Goal: Information Seeking & Learning: Learn about a topic

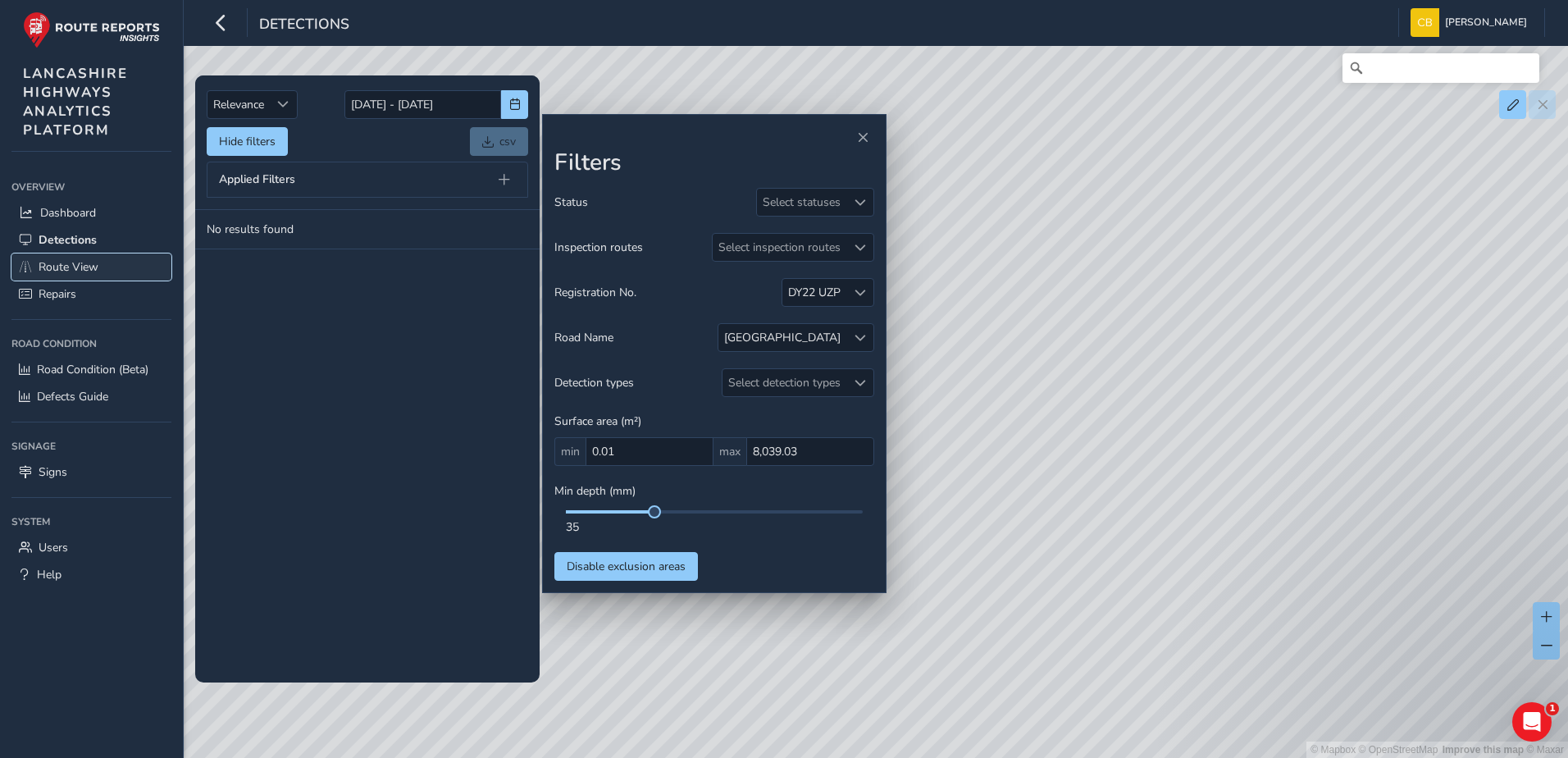
click at [60, 263] on span "Route View" at bounding box center [69, 266] width 60 height 16
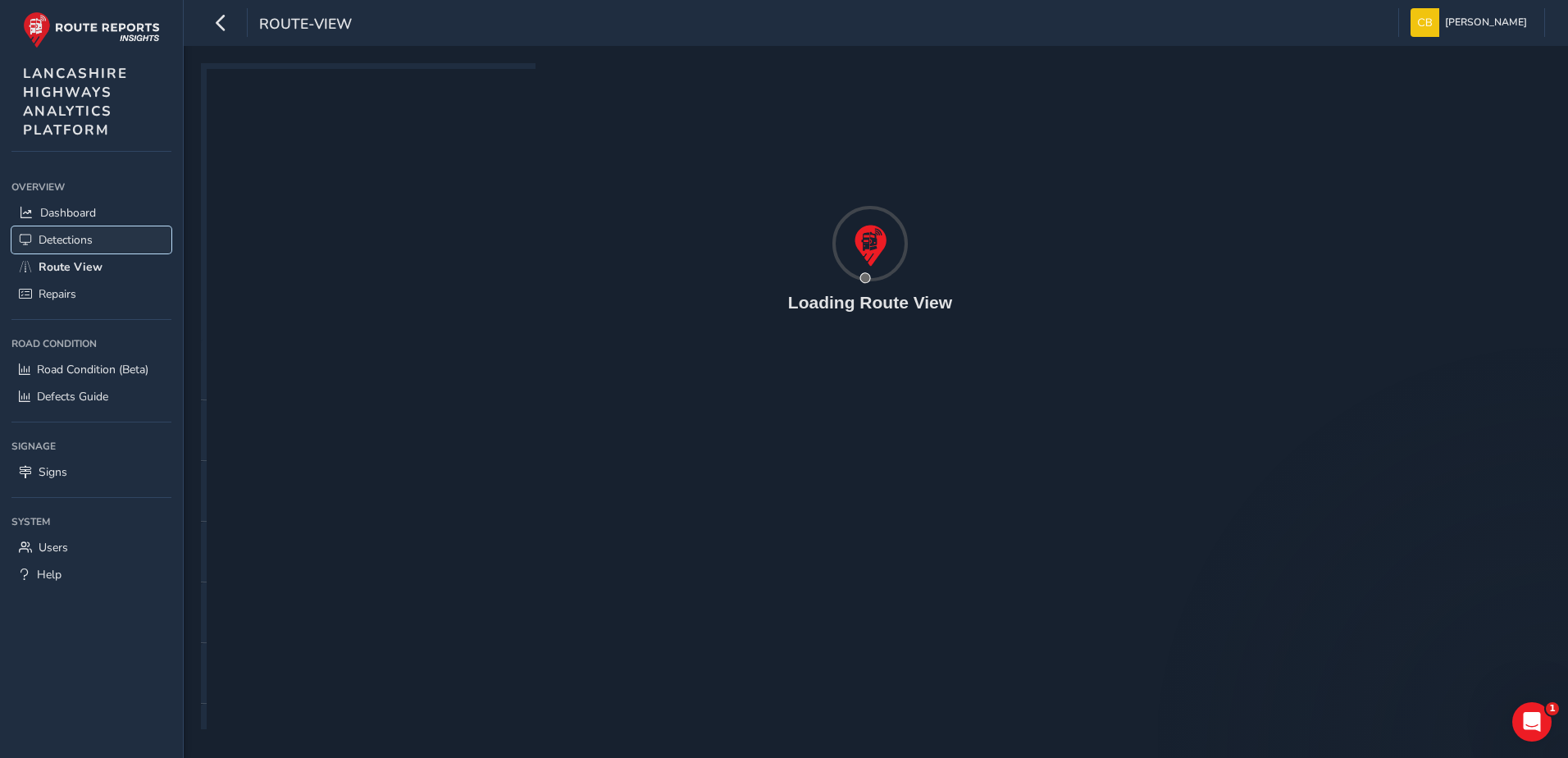
click at [60, 238] on span "Detections" at bounding box center [66, 239] width 54 height 16
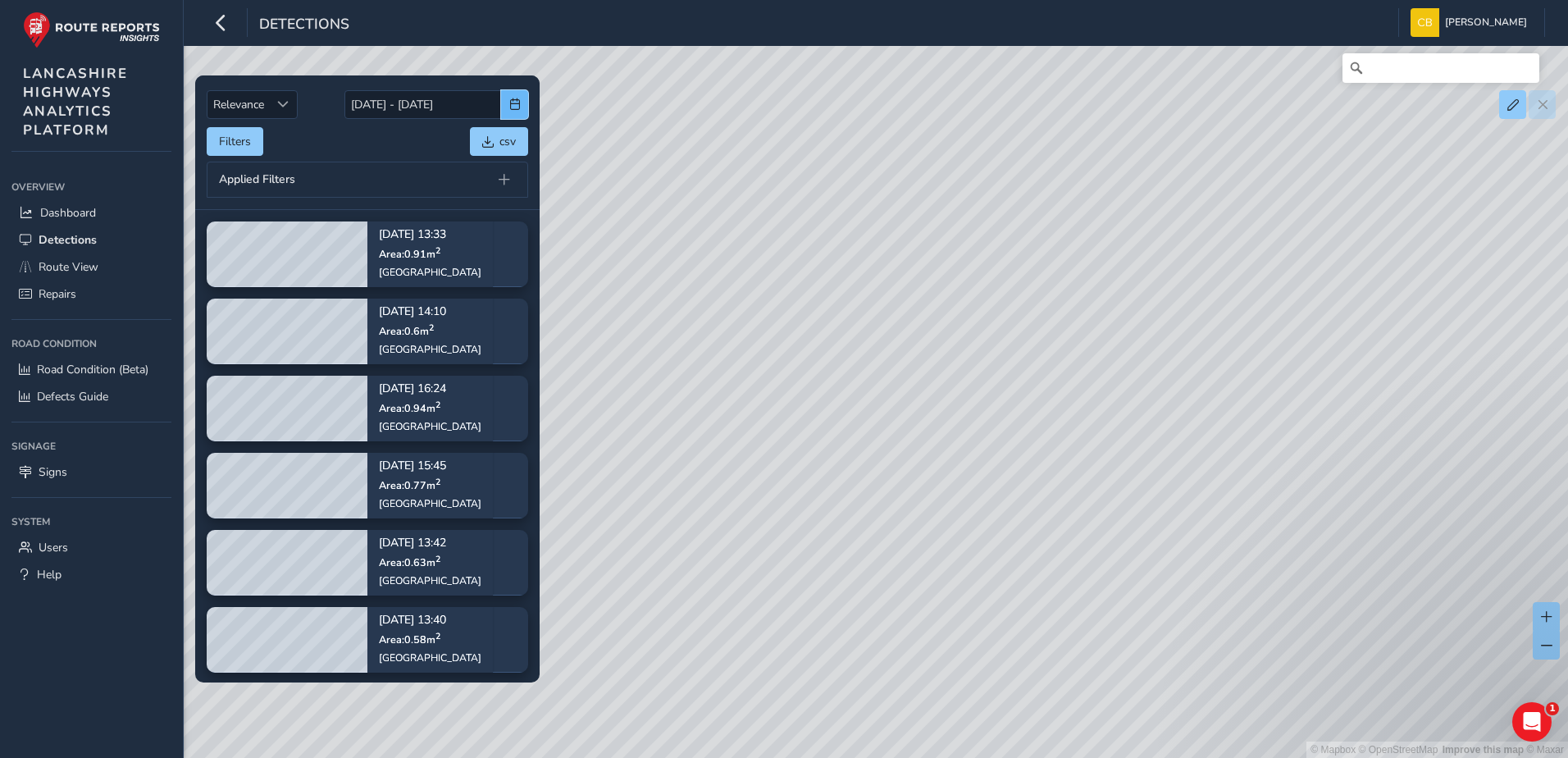
click at [526, 104] on button "button" at bounding box center [514, 104] width 27 height 29
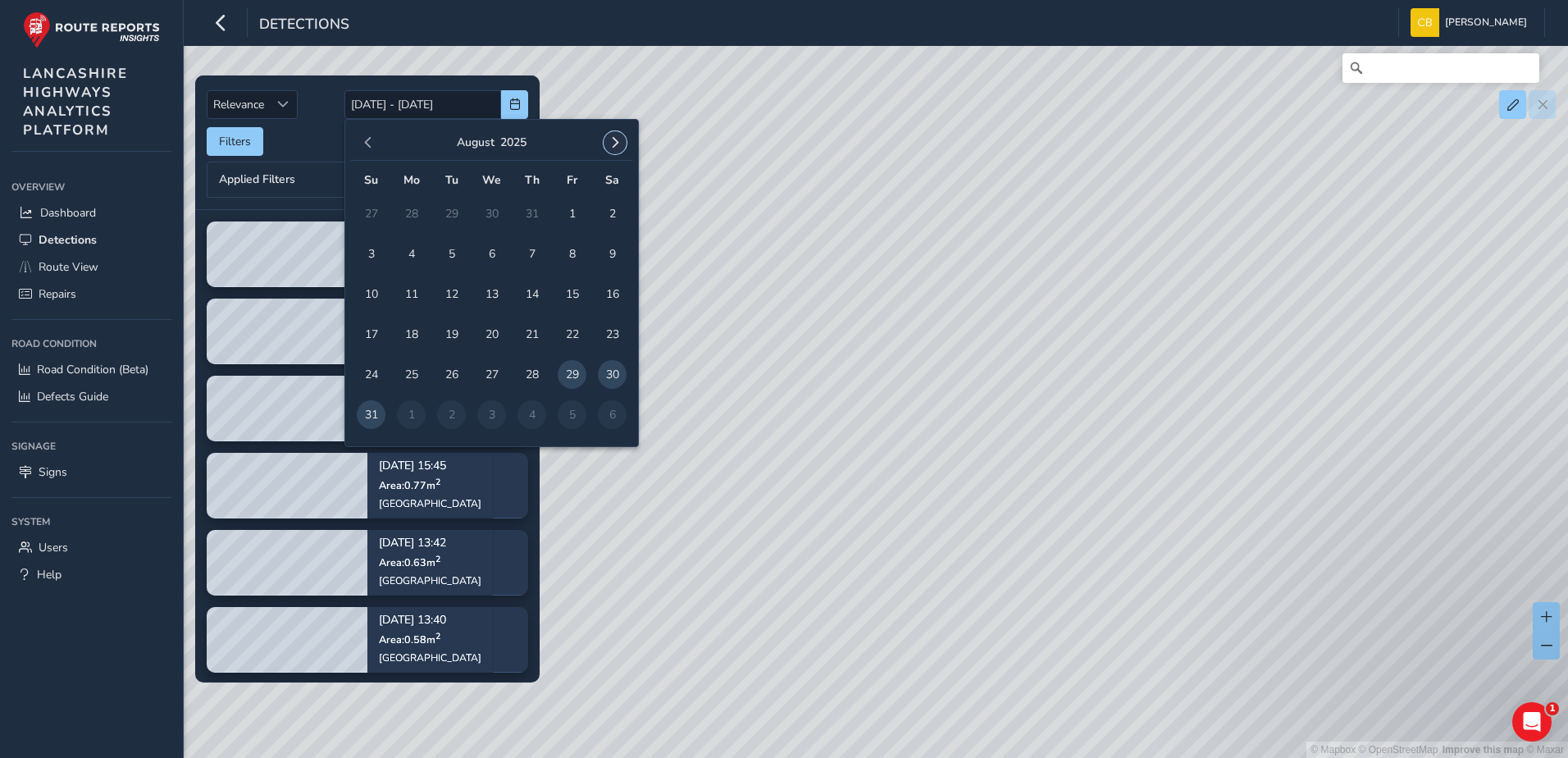
click at [607, 139] on button "button" at bounding box center [615, 142] width 23 height 23
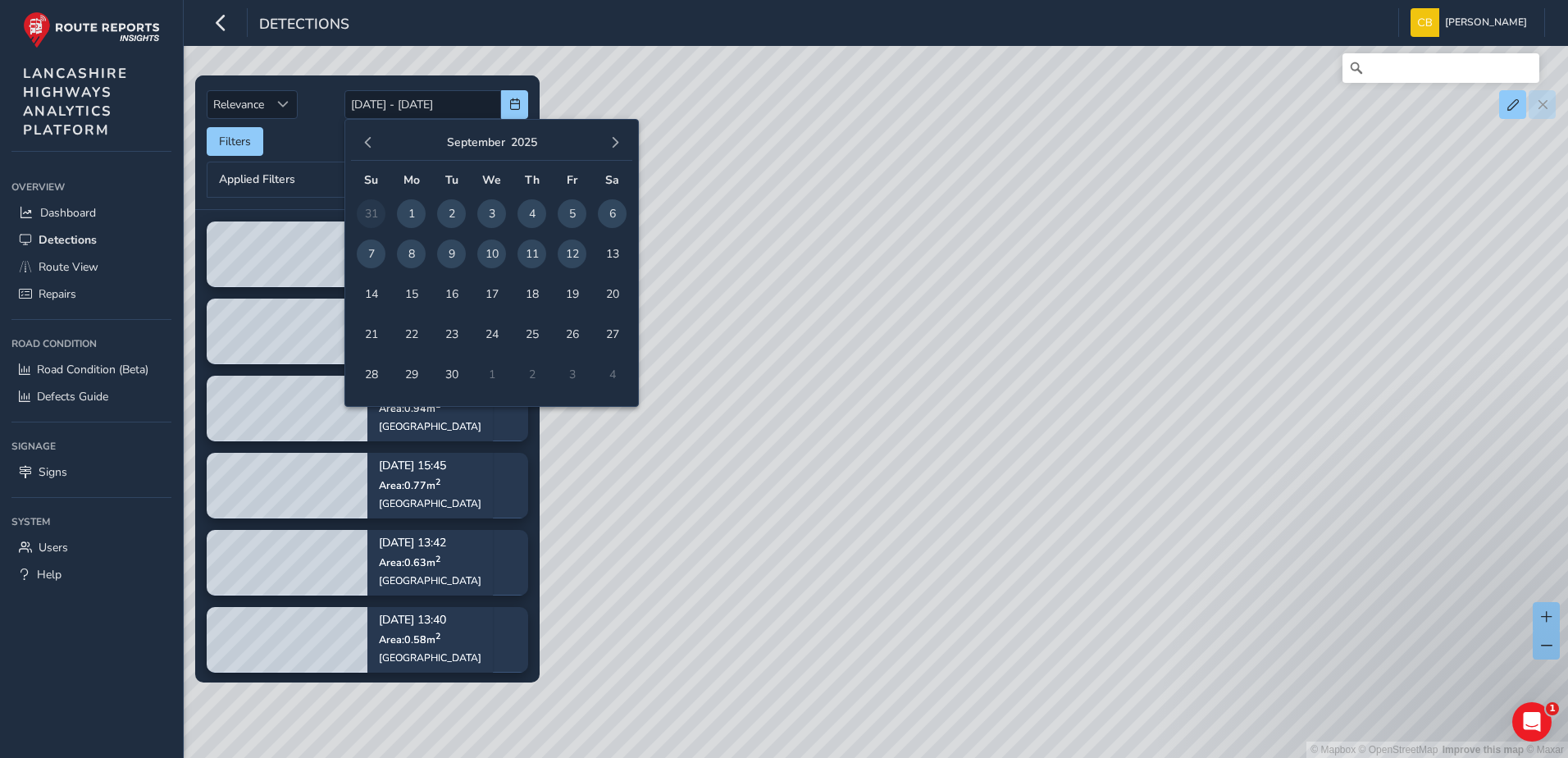
click at [400, 211] on span "1" at bounding box center [411, 213] width 29 height 29
click at [565, 251] on span "12" at bounding box center [572, 253] width 29 height 29
type input "[DATE] - [DATE]"
click at [309, 148] on div "Filters csv" at bounding box center [367, 141] width 322 height 29
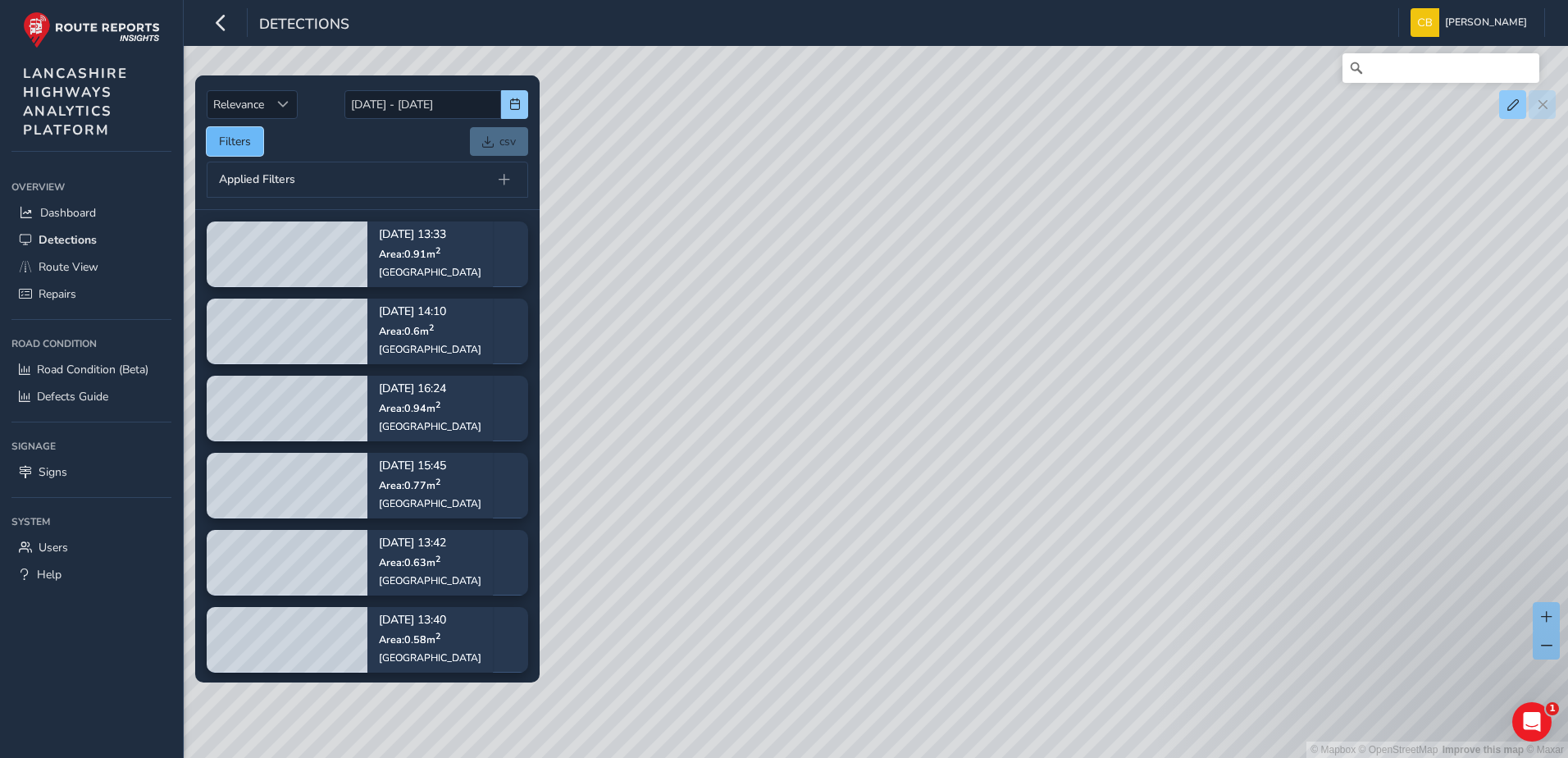
click at [235, 139] on button "Filters" at bounding box center [235, 141] width 57 height 29
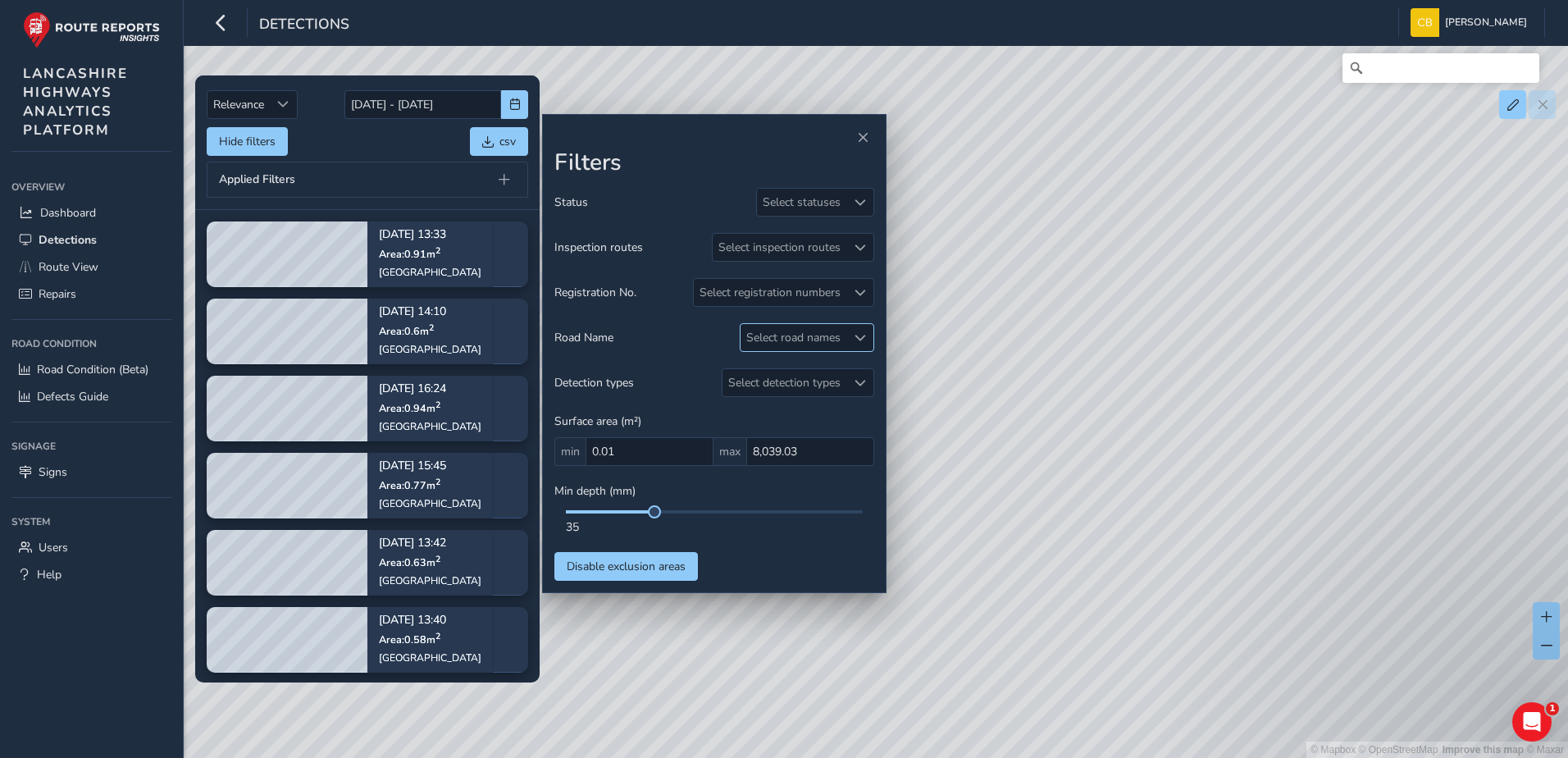
click at [851, 334] on div at bounding box center [859, 337] width 27 height 27
type input "westgate"
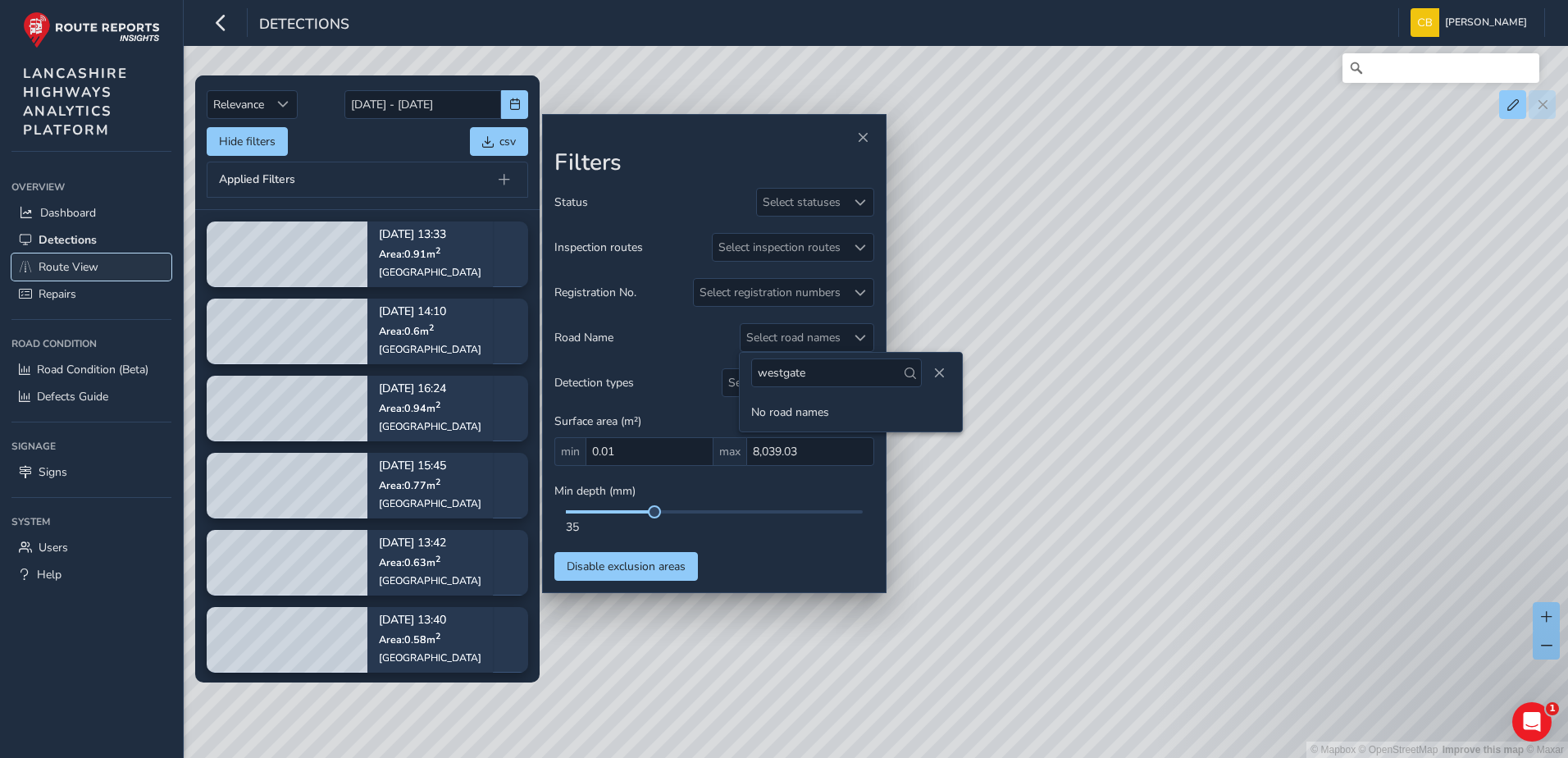
click at [79, 259] on span "Route View" at bounding box center [69, 266] width 60 height 16
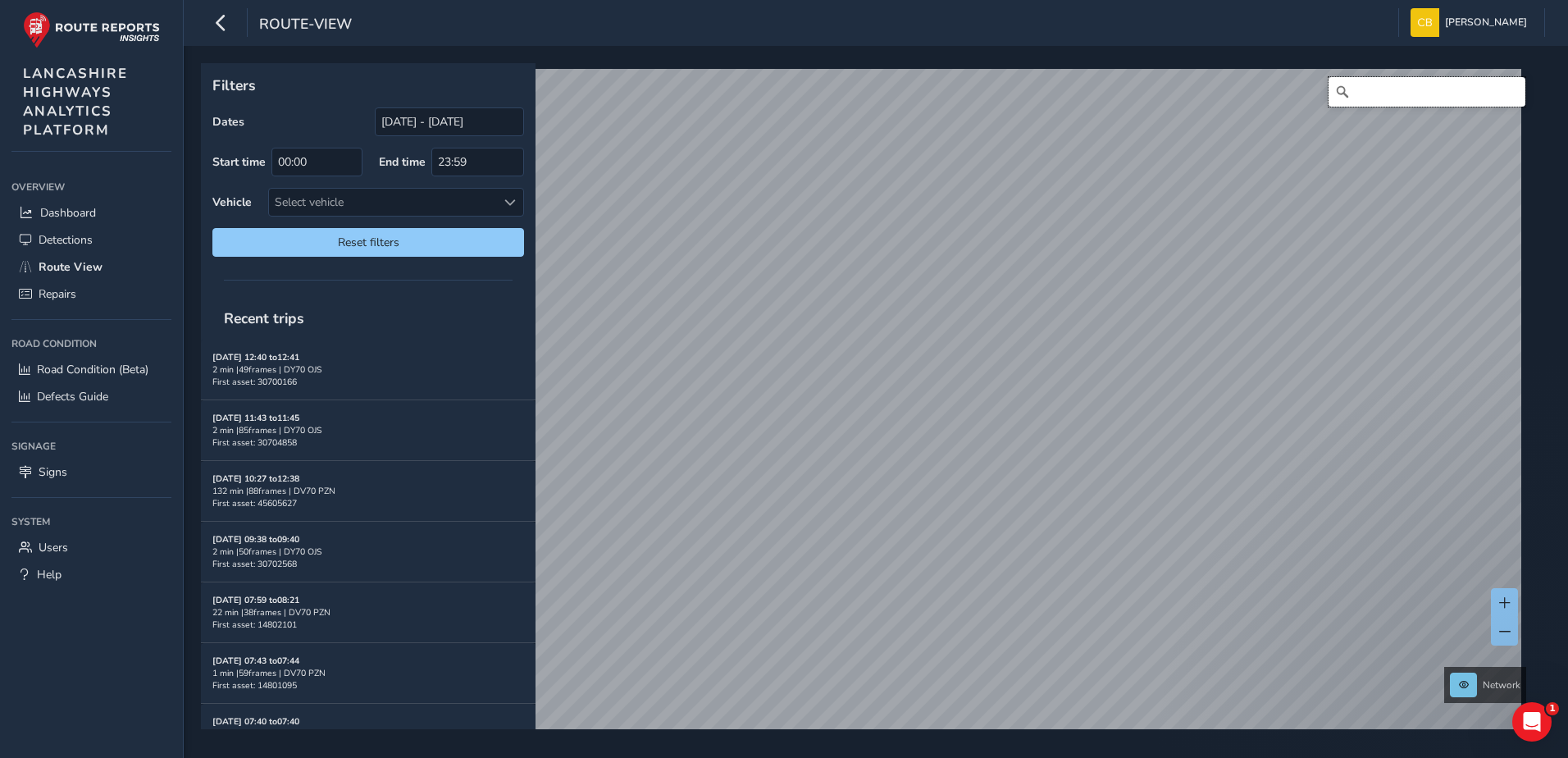
click at [1411, 103] on input "Search" at bounding box center [1427, 92] width 197 height 30
type input "westgate burnley"
click at [82, 241] on span "Detections" at bounding box center [66, 239] width 54 height 16
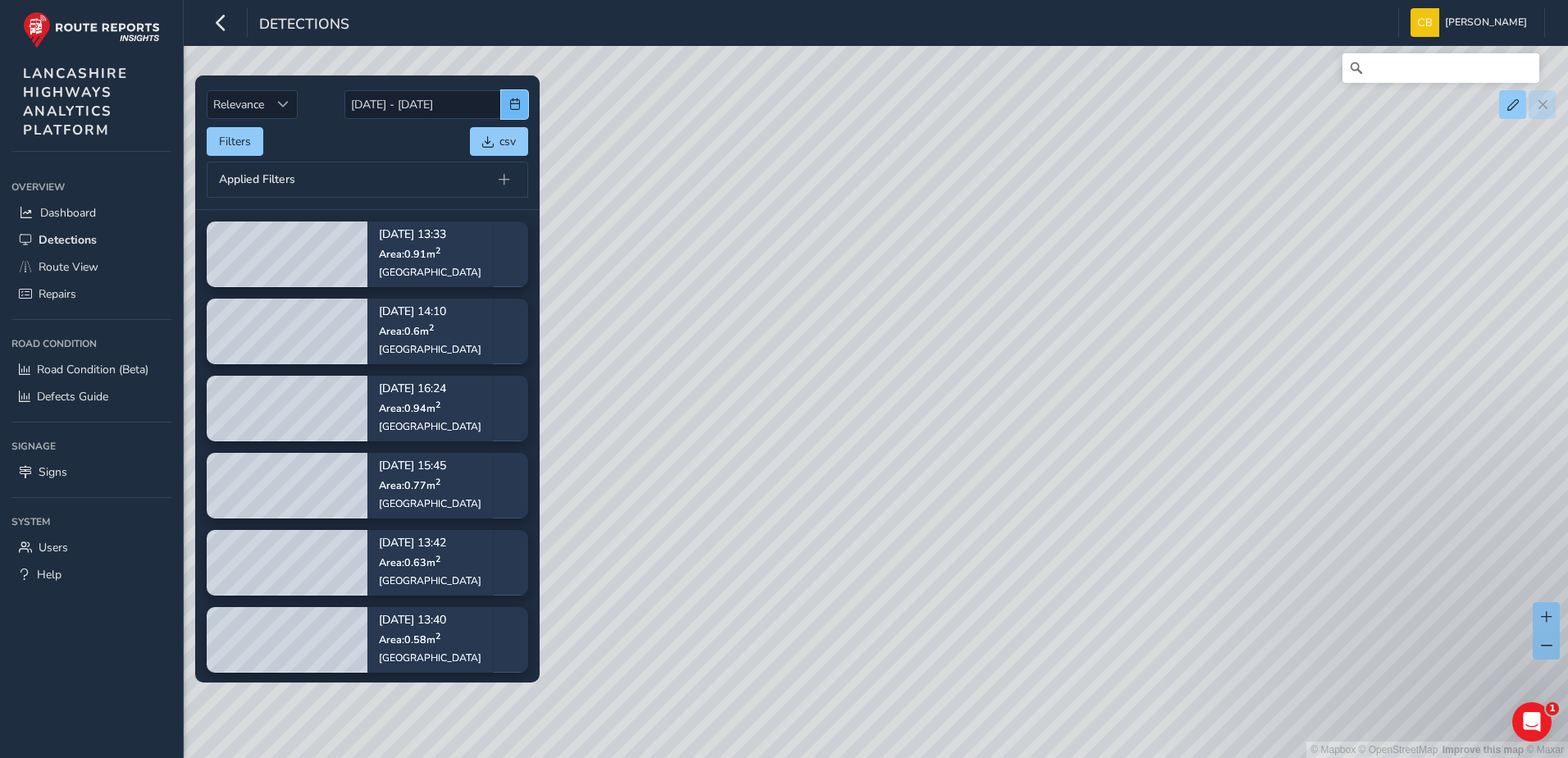
click at [509, 103] on span "button" at bounding box center [515, 104] width 11 height 11
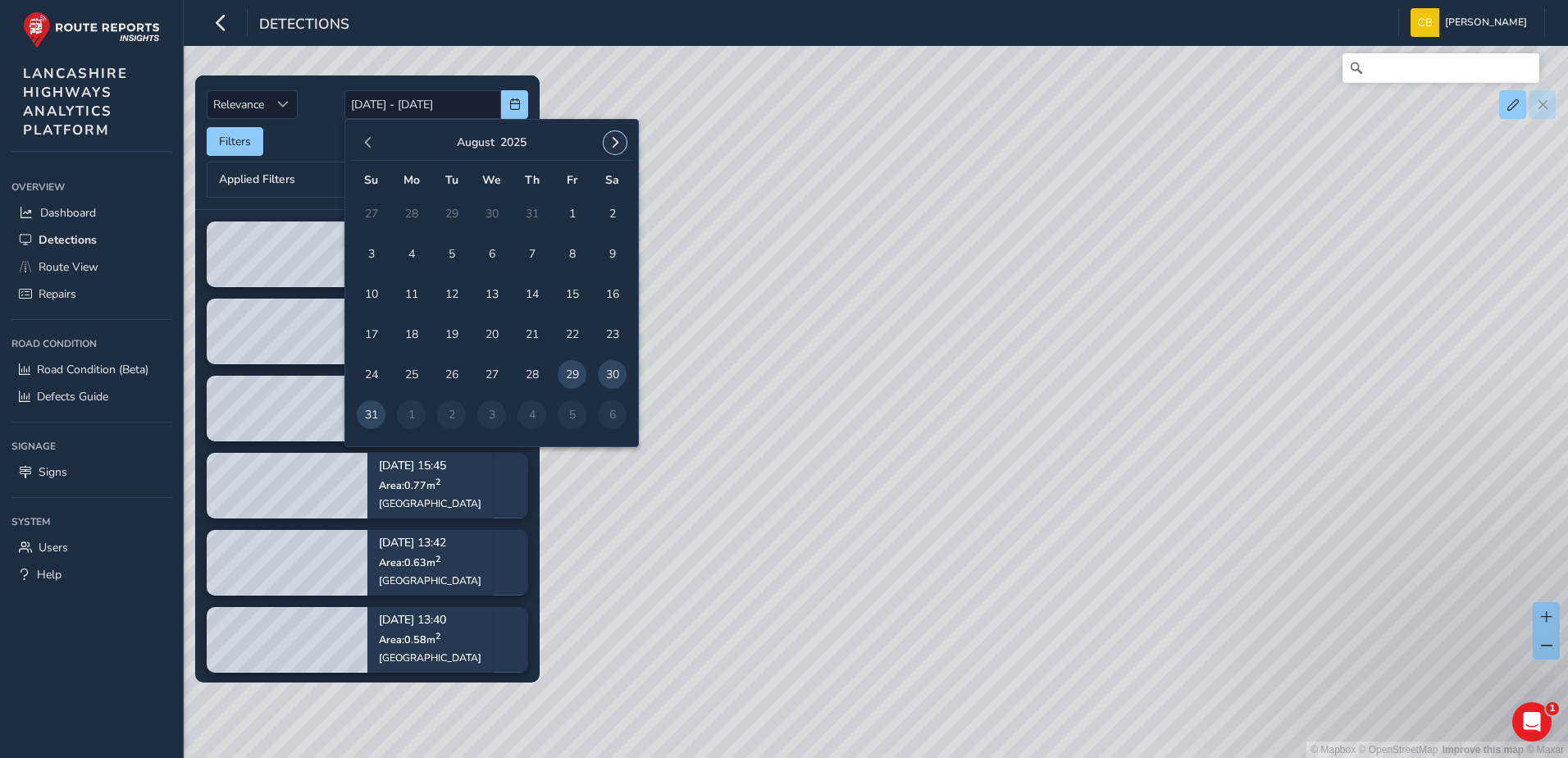
click at [614, 151] on button "button" at bounding box center [615, 142] width 23 height 23
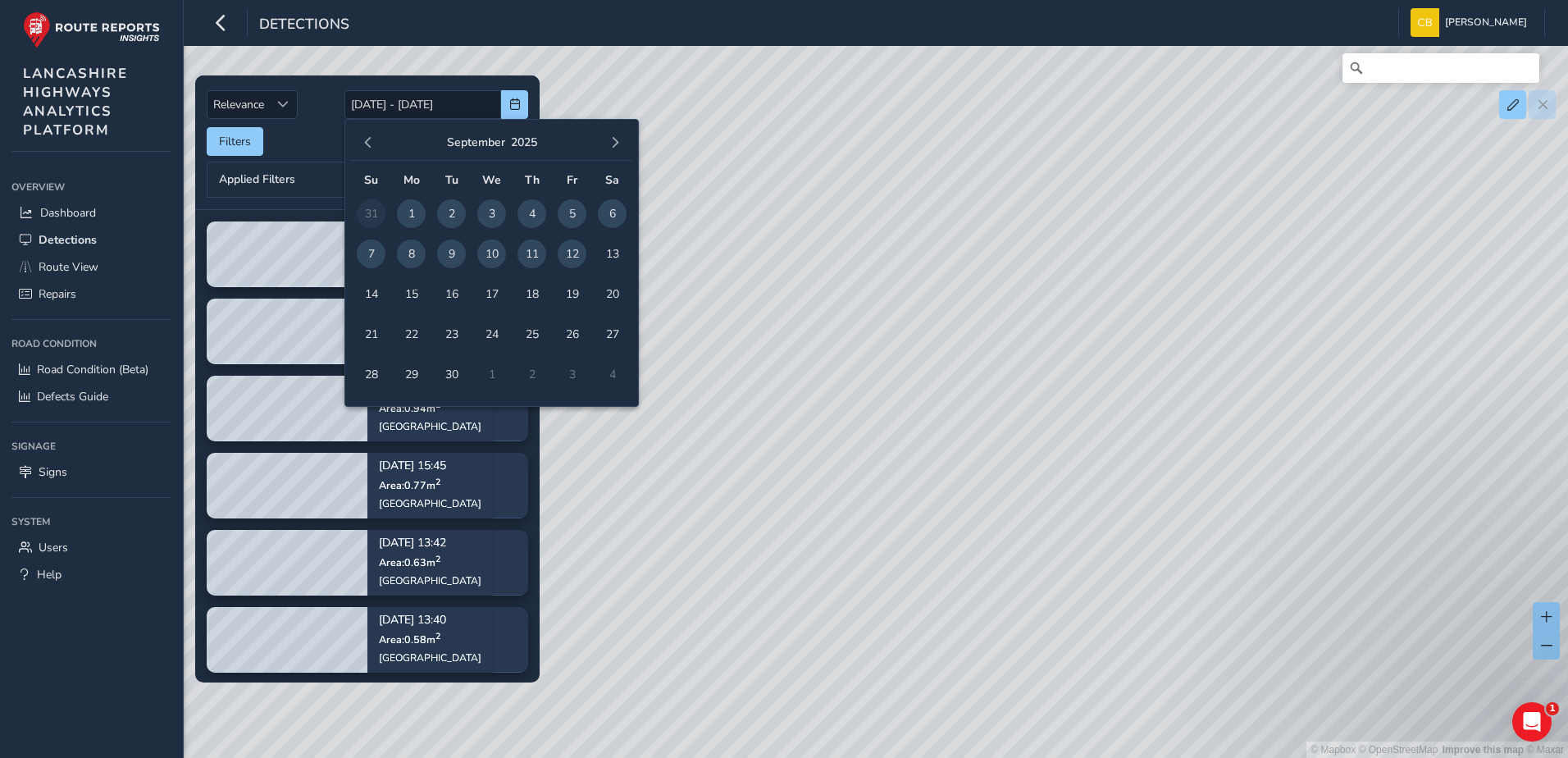
click at [406, 208] on span "1" at bounding box center [411, 213] width 29 height 29
click at [581, 251] on span "12" at bounding box center [572, 253] width 29 height 29
click at [569, 257] on span "12" at bounding box center [572, 253] width 29 height 29
click at [419, 210] on span "1" at bounding box center [411, 213] width 29 height 29
click at [582, 247] on span "12" at bounding box center [572, 253] width 29 height 29
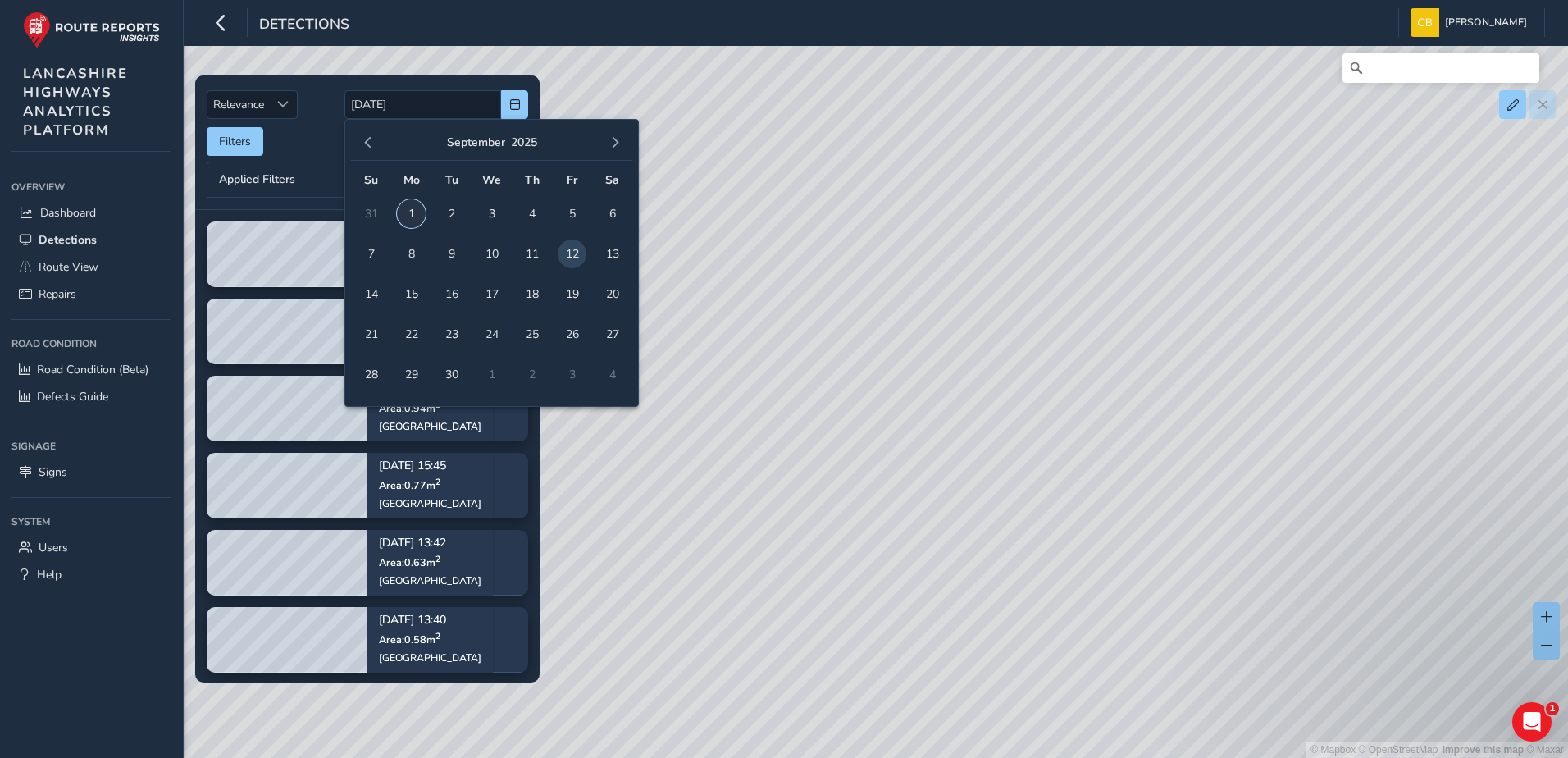
click at [422, 207] on span "1" at bounding box center [411, 213] width 29 height 29
type input "[DATE] - [DATE]"
click at [315, 134] on div "Filters csv" at bounding box center [367, 141] width 322 height 29
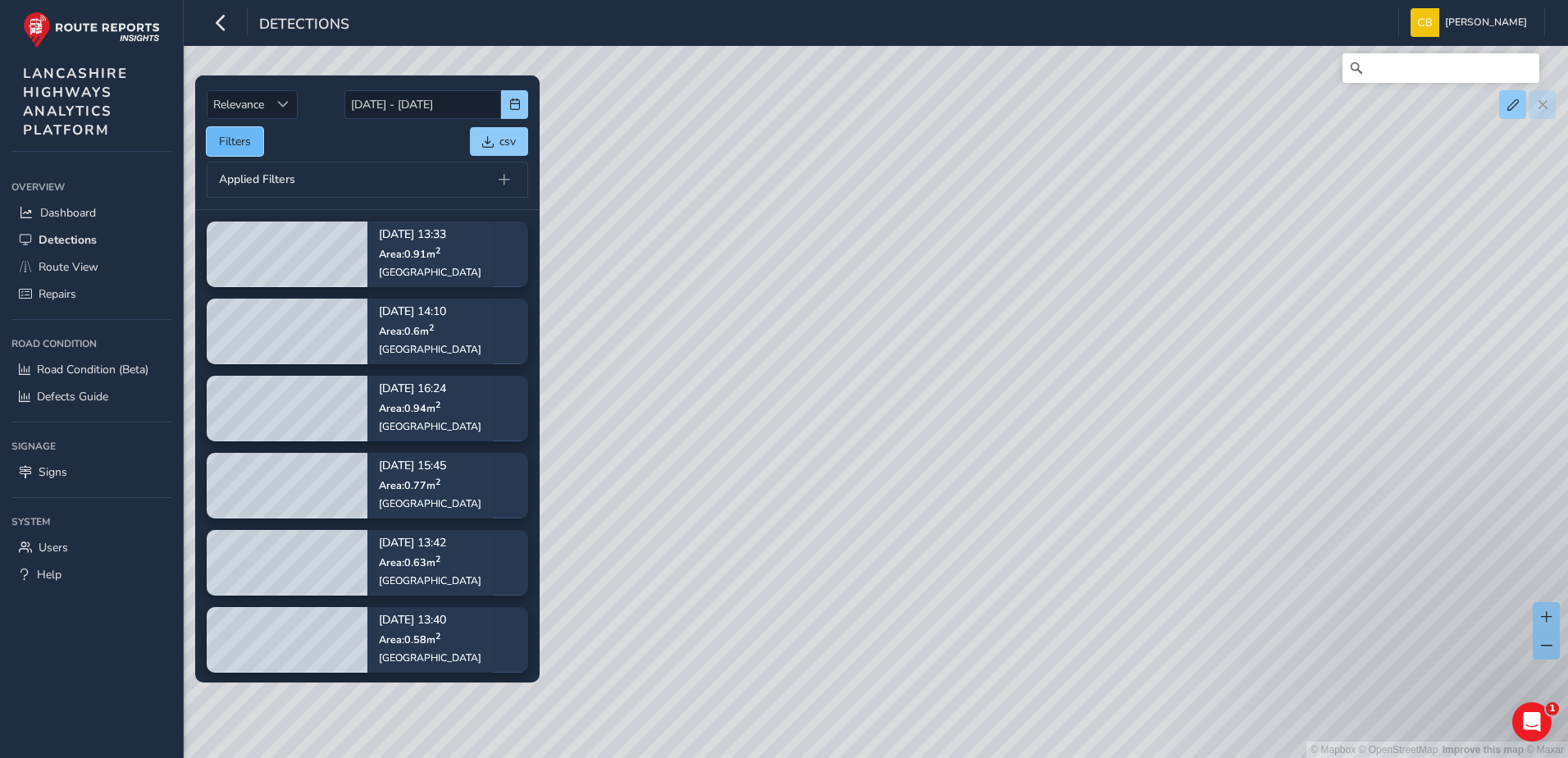
click at [227, 143] on button "Filters" at bounding box center [235, 141] width 57 height 29
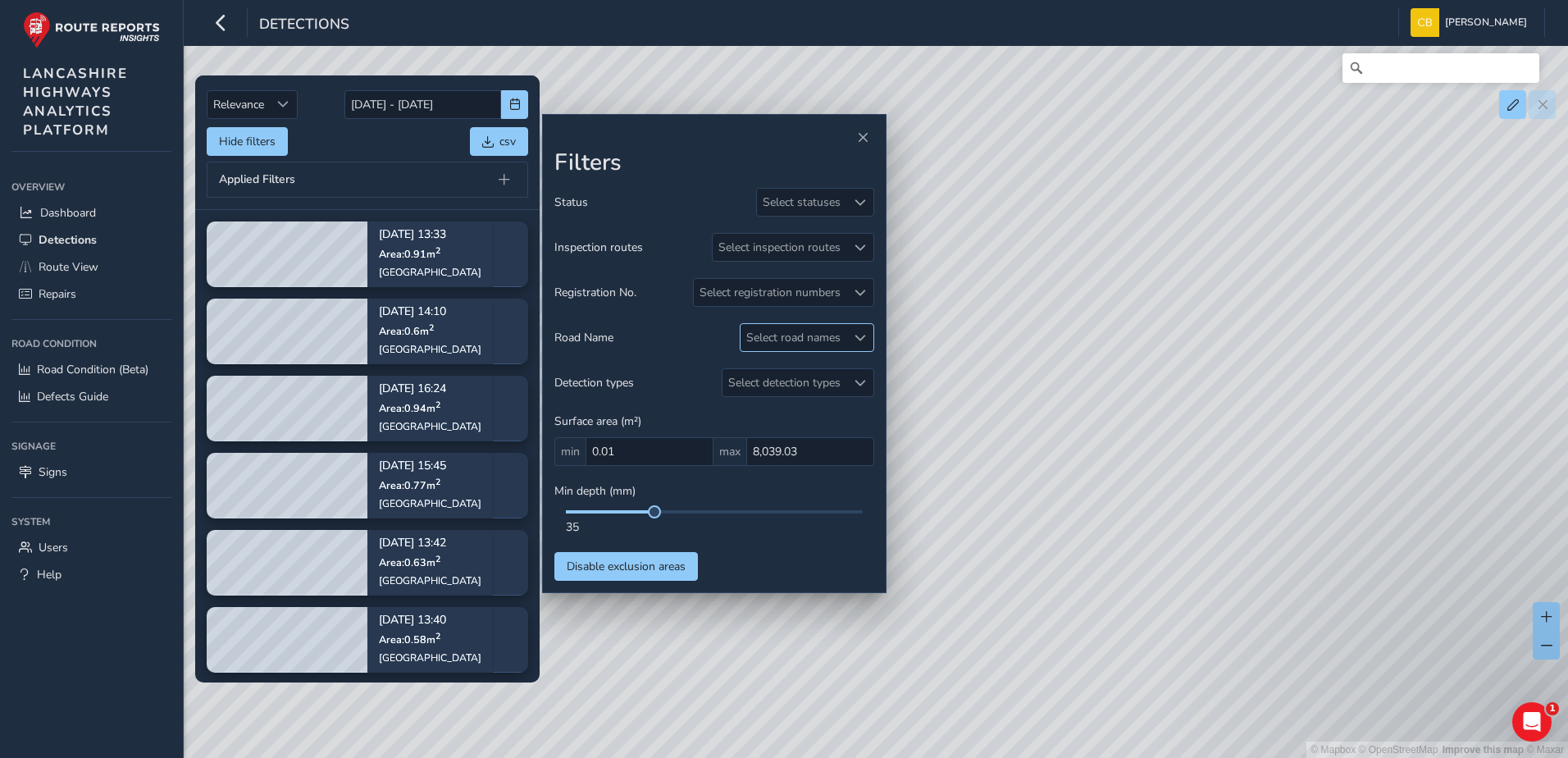
click at [810, 335] on div "Select road names" at bounding box center [793, 337] width 106 height 27
type input "barro"
click at [391, 148] on div "Hide filters csv" at bounding box center [367, 141] width 322 height 29
click at [860, 330] on div at bounding box center [859, 337] width 27 height 27
click at [816, 374] on input "barro" at bounding box center [837, 372] width 171 height 29
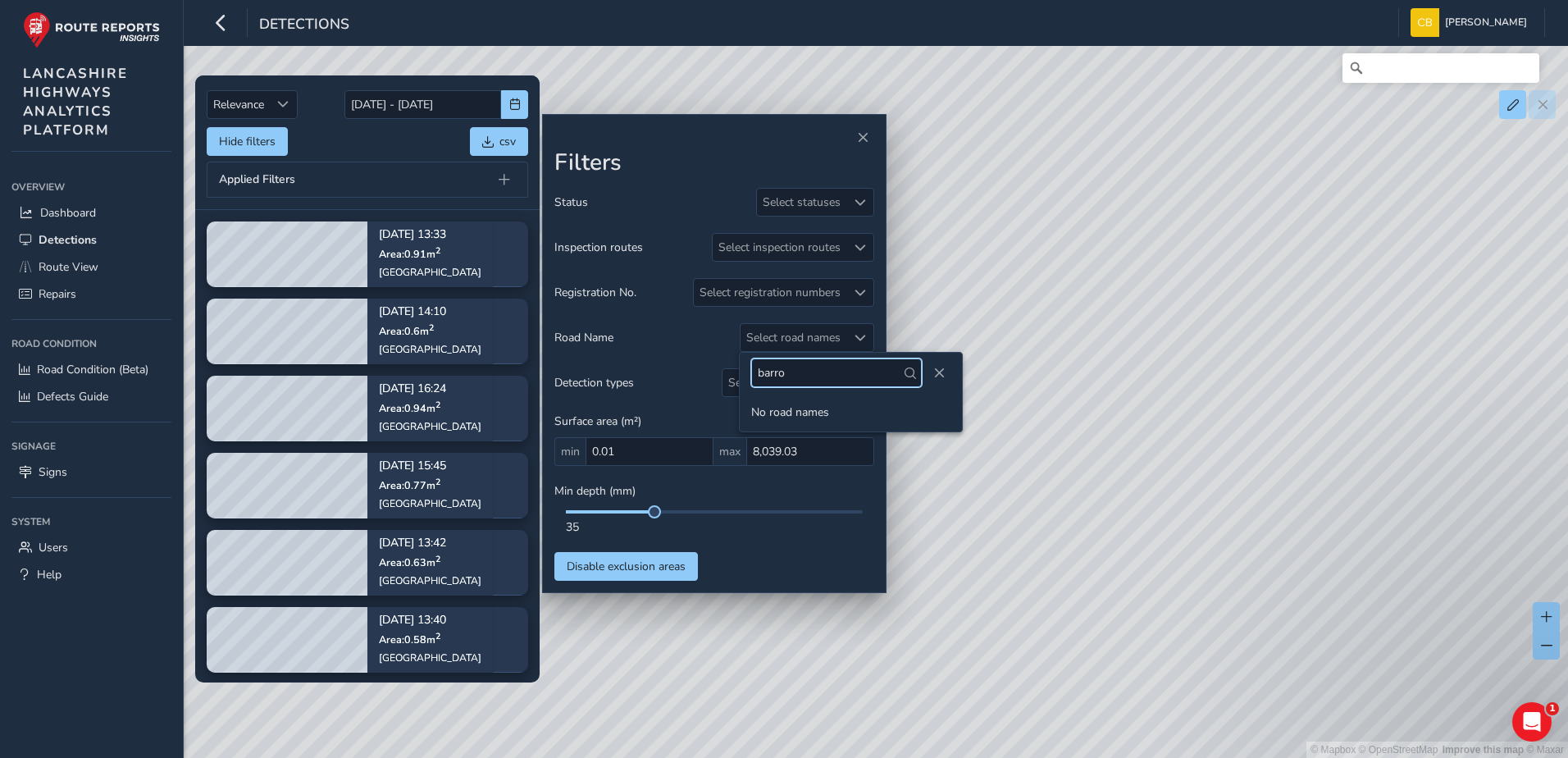
click at [816, 374] on input "barro" at bounding box center [837, 372] width 171 height 29
type input "g"
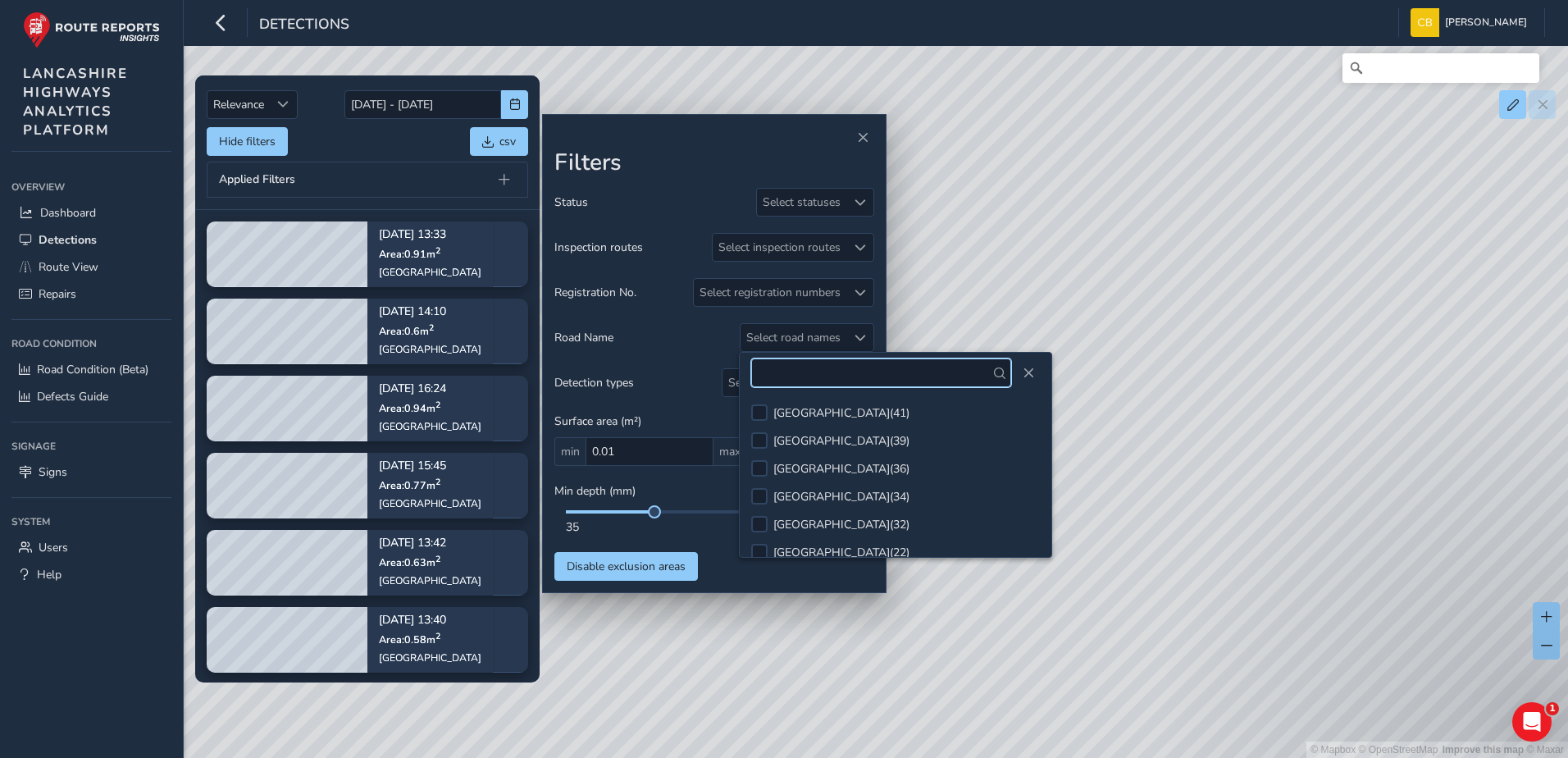
click at [855, 374] on input "text" at bounding box center [881, 372] width 260 height 29
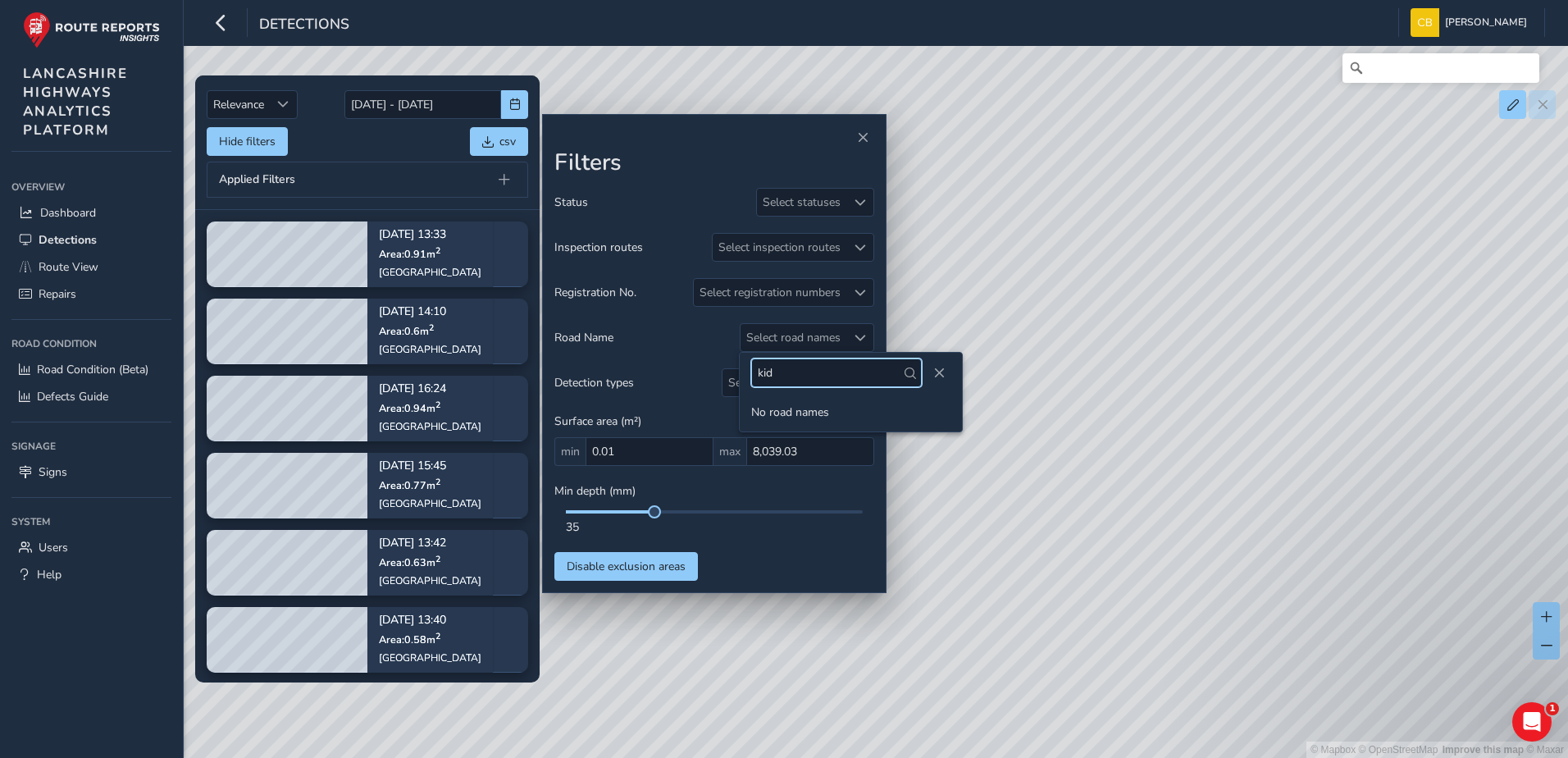
type input "kid"
click at [370, 173] on div "Applied Filters" at bounding box center [367, 179] width 322 height 36
click at [831, 329] on div "Select road names" at bounding box center [793, 337] width 106 height 27
click at [825, 363] on input "kid" at bounding box center [837, 372] width 171 height 29
click at [825, 364] on input "kid" at bounding box center [837, 372] width 171 height 29
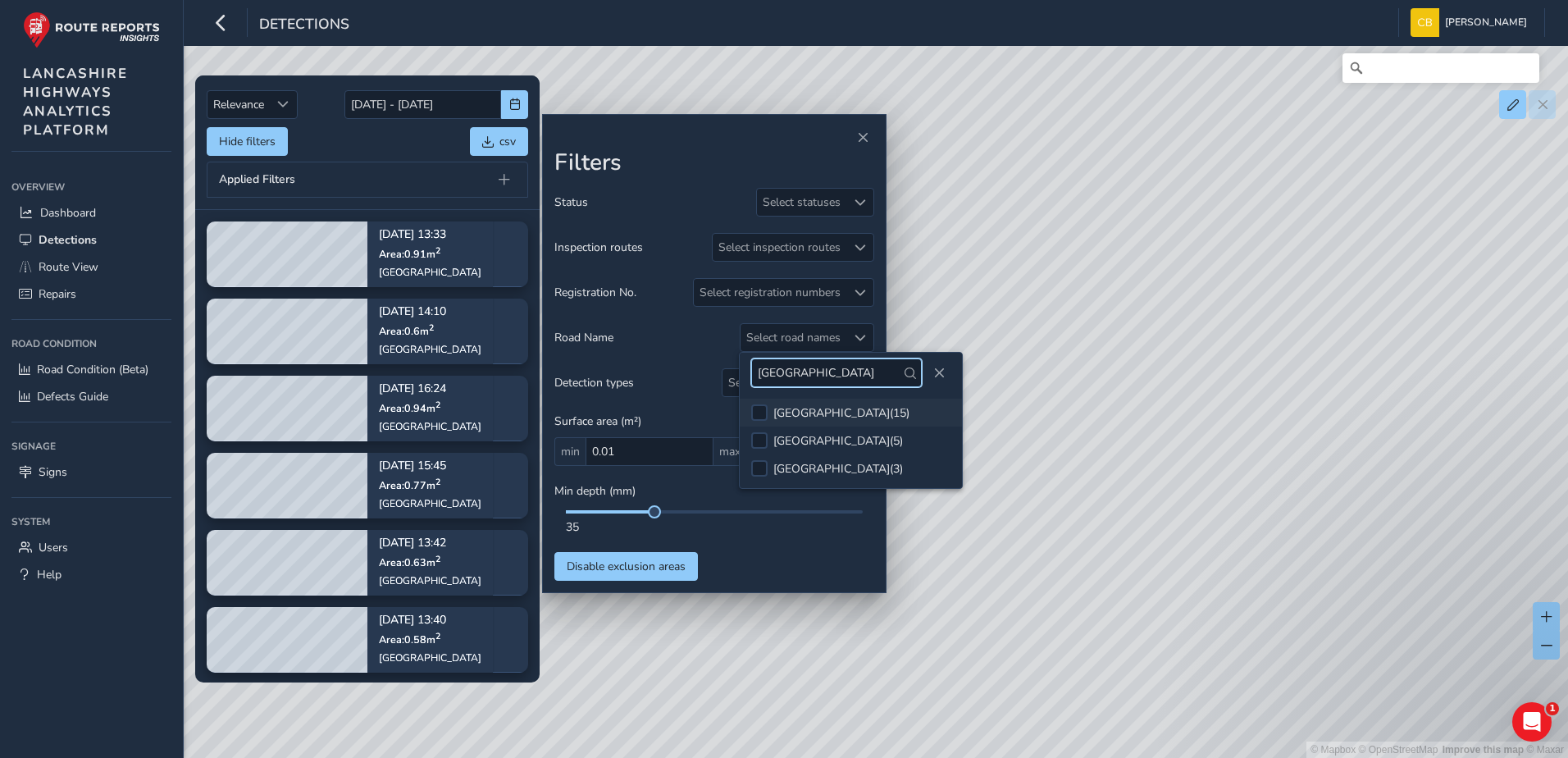
type input "[GEOGRAPHIC_DATA]"
click at [856, 403] on li "[GEOGRAPHIC_DATA] ( 15 )" at bounding box center [851, 413] width 223 height 28
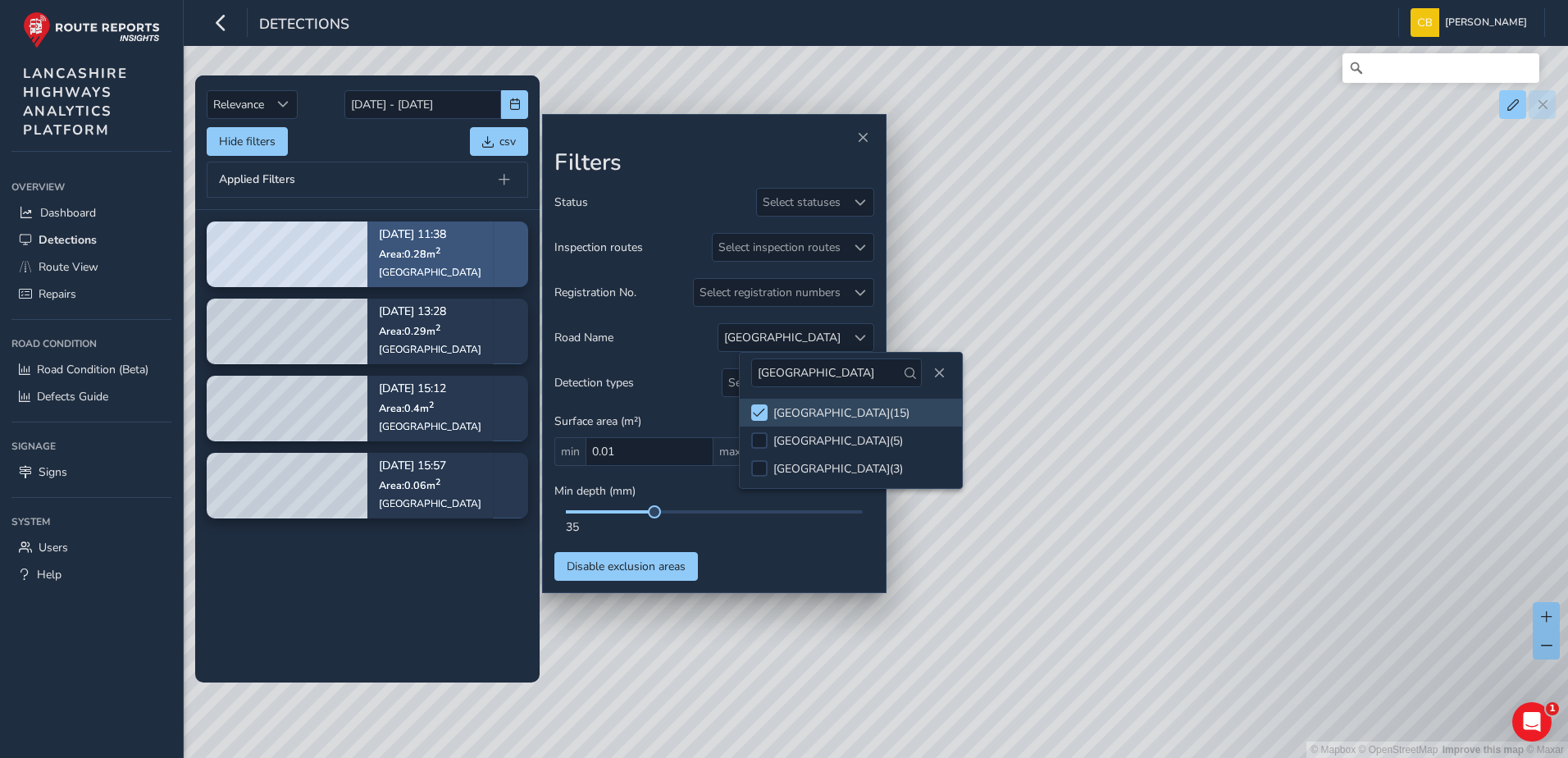
click at [368, 263] on div "[DATE] 11:38 Area: 0.28 m [STREET_ADDRESS]" at bounding box center [430, 254] width 125 height 96
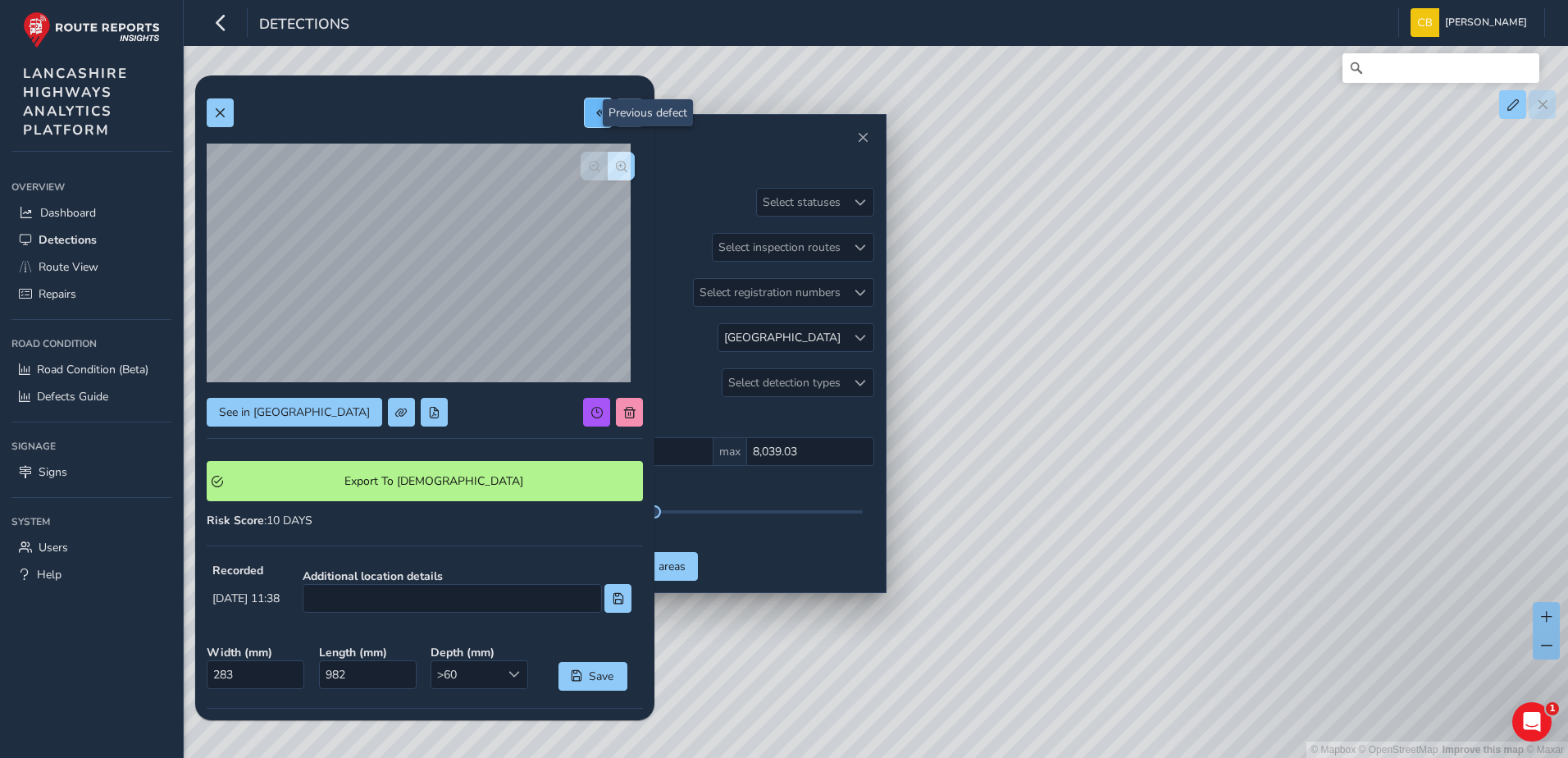
click at [585, 120] on button at bounding box center [598, 112] width 27 height 29
type input "389"
type input "734"
click at [572, 112] on div at bounding box center [425, 112] width 436 height 29
click at [585, 117] on button at bounding box center [598, 112] width 27 height 29
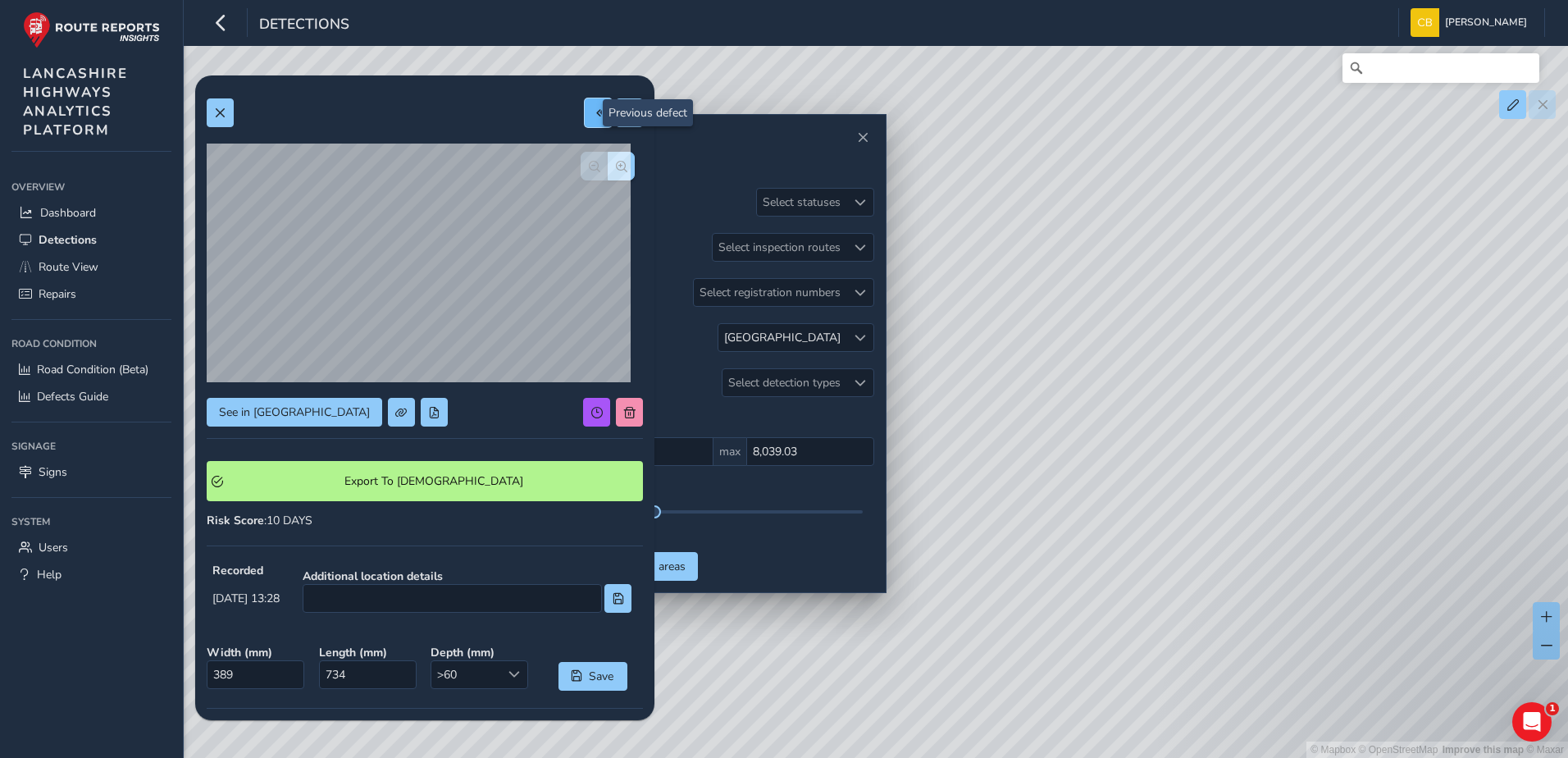
type input "238"
type input "258"
click at [585, 109] on button at bounding box center [598, 112] width 27 height 29
type input "572"
type input "708"
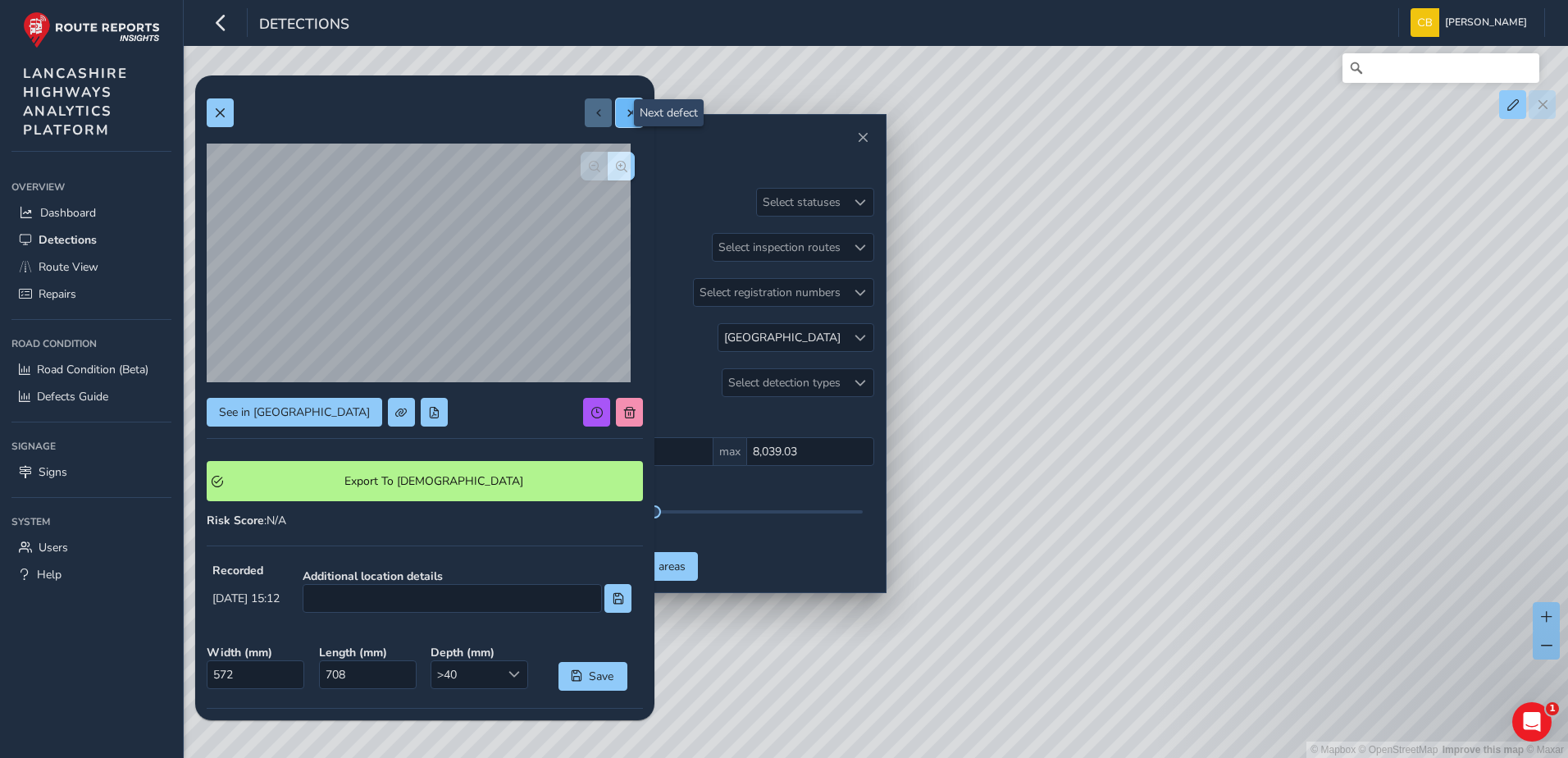
click at [616, 106] on button at bounding box center [629, 112] width 27 height 29
type input "238"
type input "258"
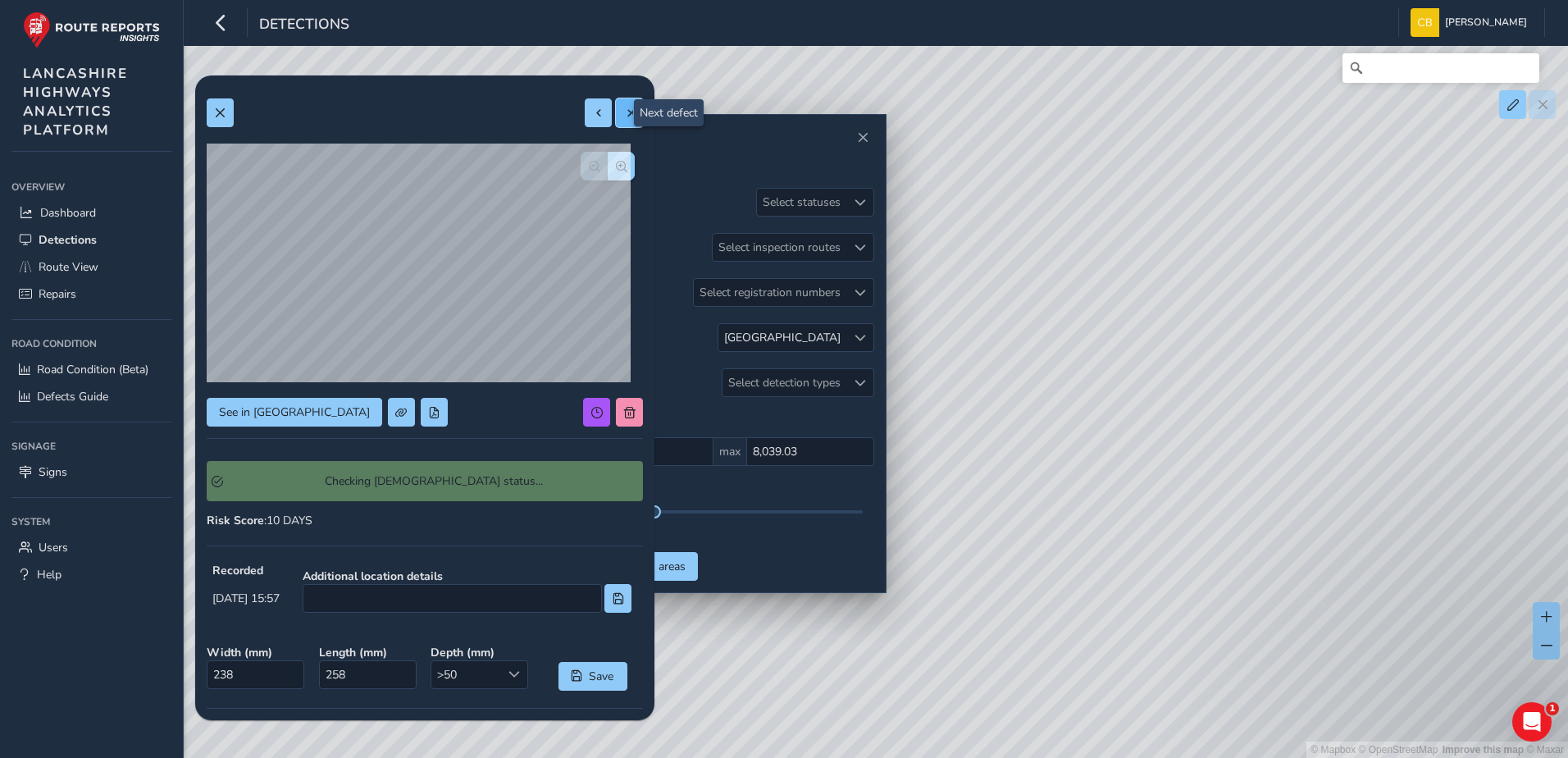
click at [616, 105] on button at bounding box center [629, 112] width 27 height 29
type input "389"
type input "734"
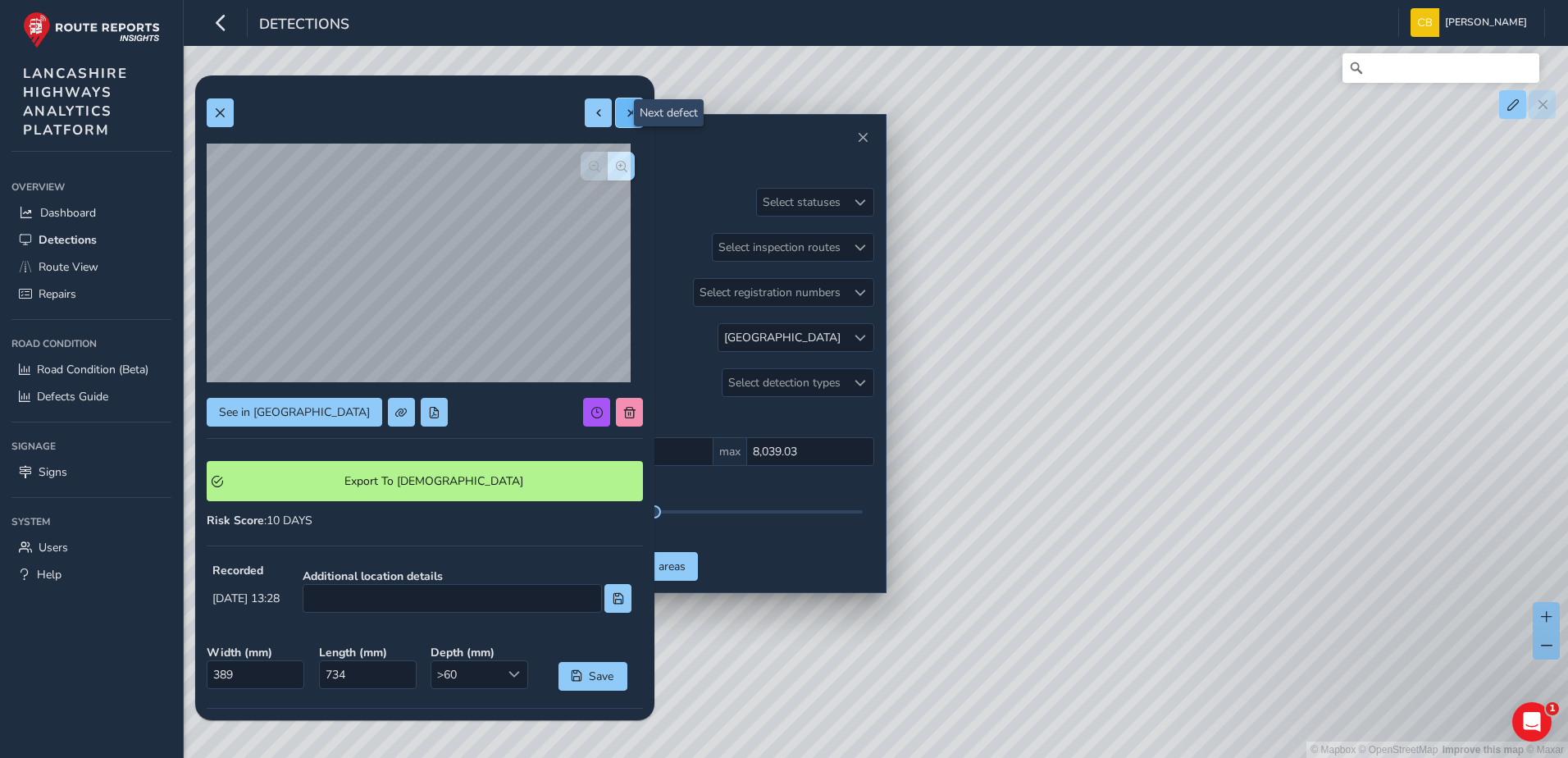
click at [616, 105] on button at bounding box center [629, 112] width 27 height 29
type input "283"
type input "982"
click at [618, 169] on button "button" at bounding box center [621, 166] width 27 height 29
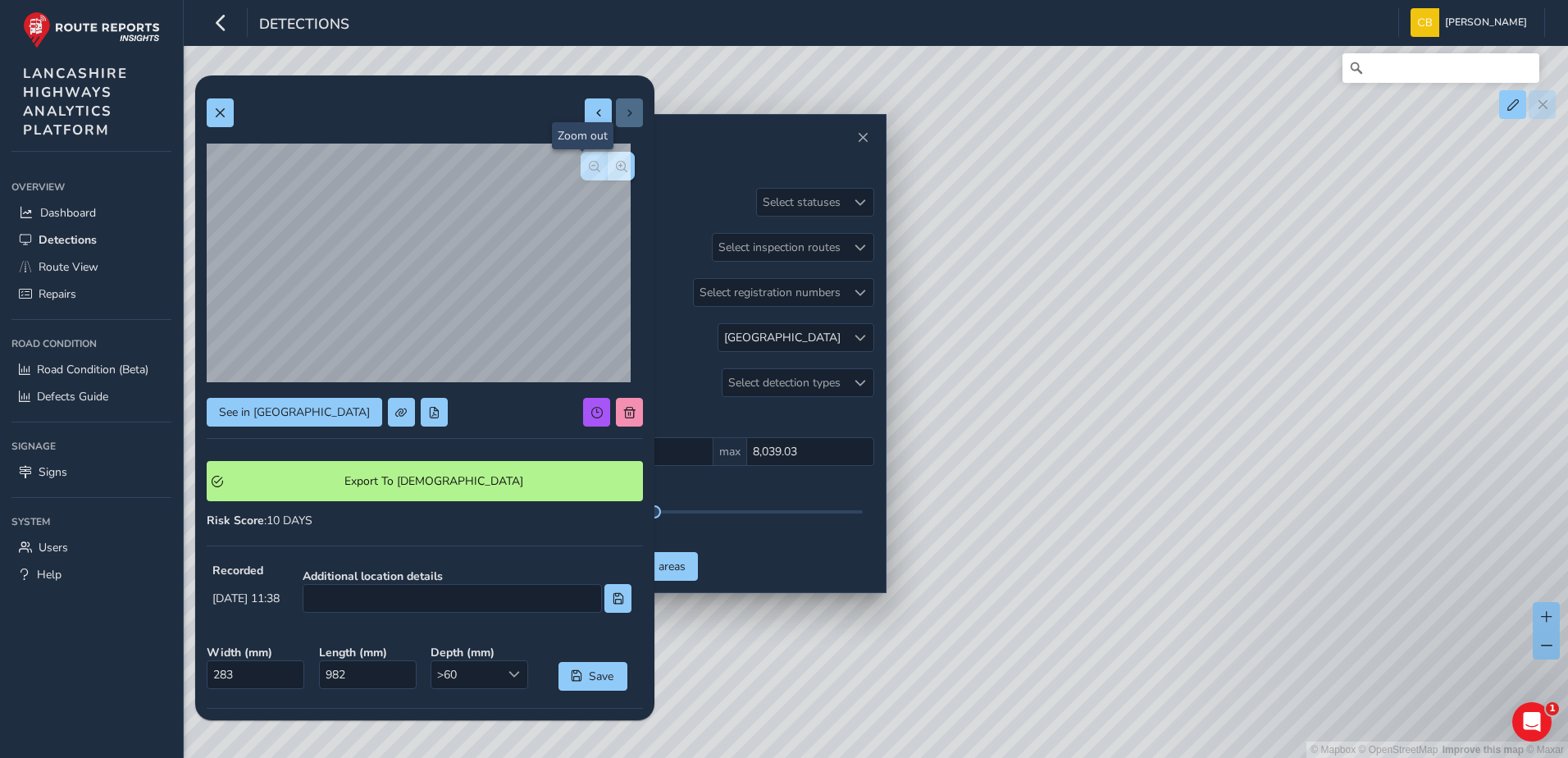
click at [581, 173] on button "button" at bounding box center [594, 166] width 27 height 29
click at [344, 535] on div "See in Route View Export To Symology Risk Score : 10 DAYS Recorded [DATE] 11:38…" at bounding box center [425, 507] width 436 height 840
drag, startPoint x: 968, startPoint y: 421, endPoint x: 1355, endPoint y: 573, distance: 415.8
click at [1355, 573] on div "© Mapbox © OpenStreetMap Improve this map © Maxar" at bounding box center [784, 379] width 1568 height 758
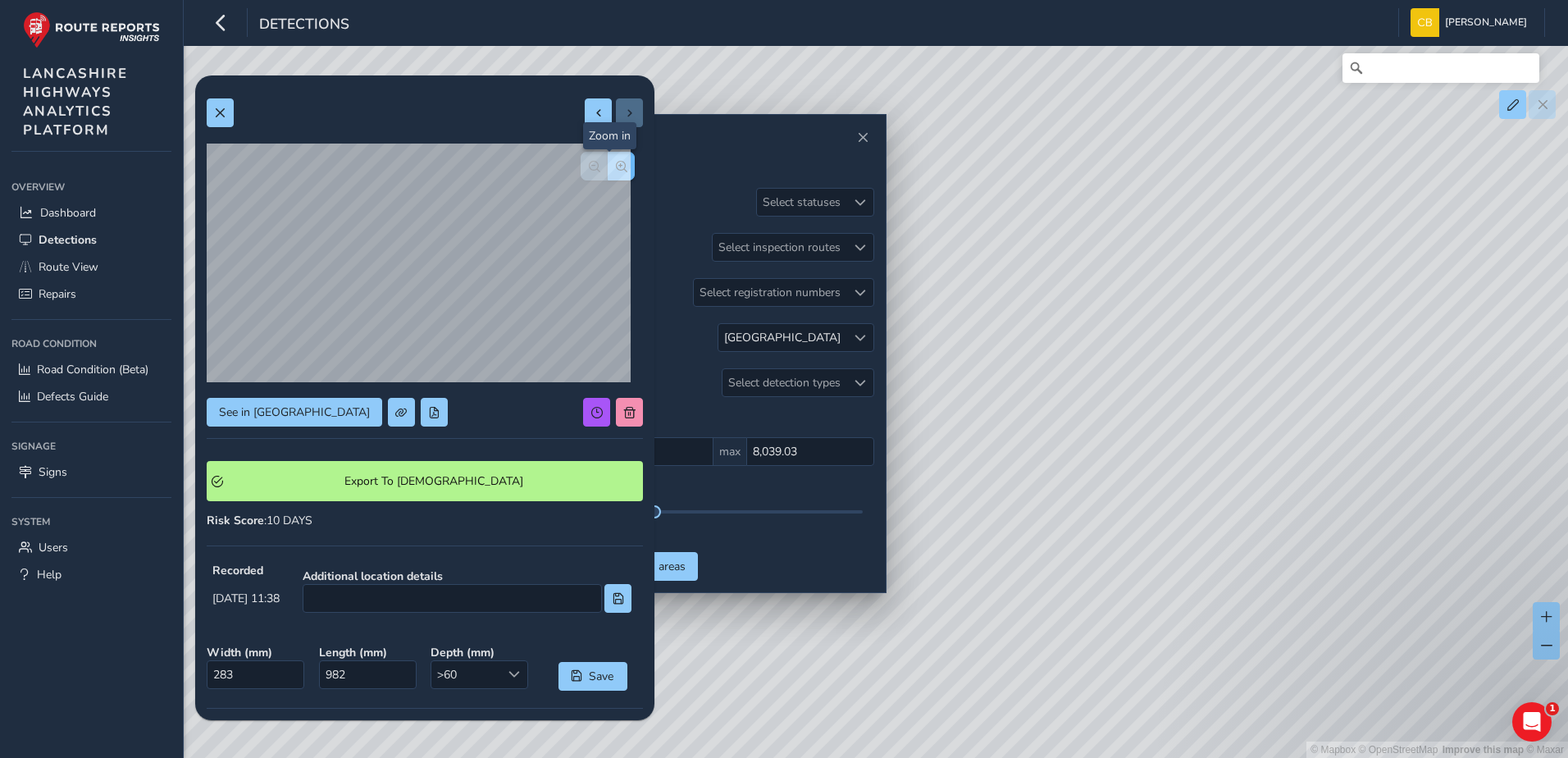
click at [616, 166] on span "button" at bounding box center [622, 166] width 11 height 11
click at [589, 171] on span "button" at bounding box center [595, 166] width 11 height 11
click at [225, 115] on span at bounding box center [220, 113] width 11 height 11
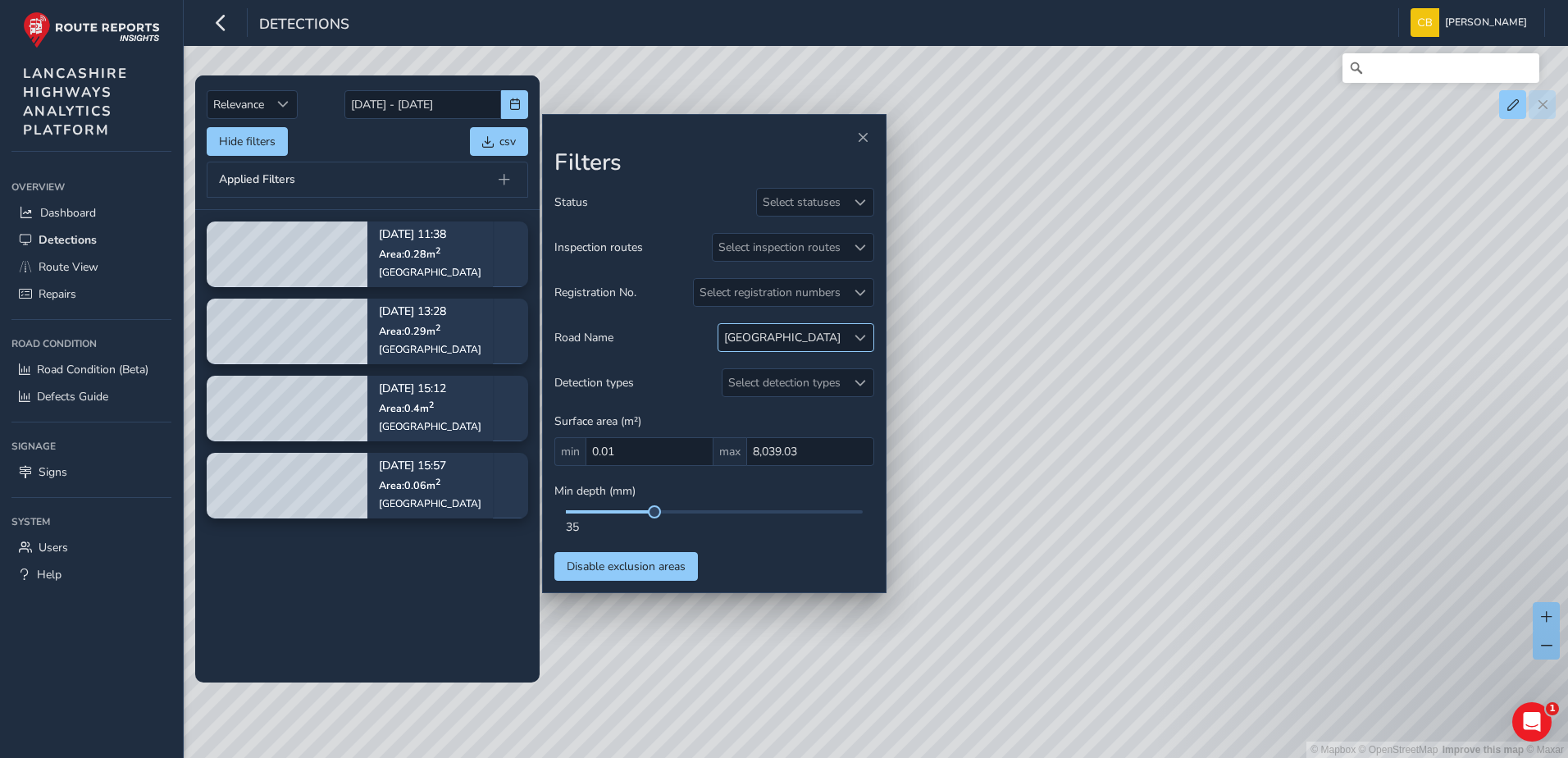
click at [867, 341] on div at bounding box center [859, 337] width 27 height 27
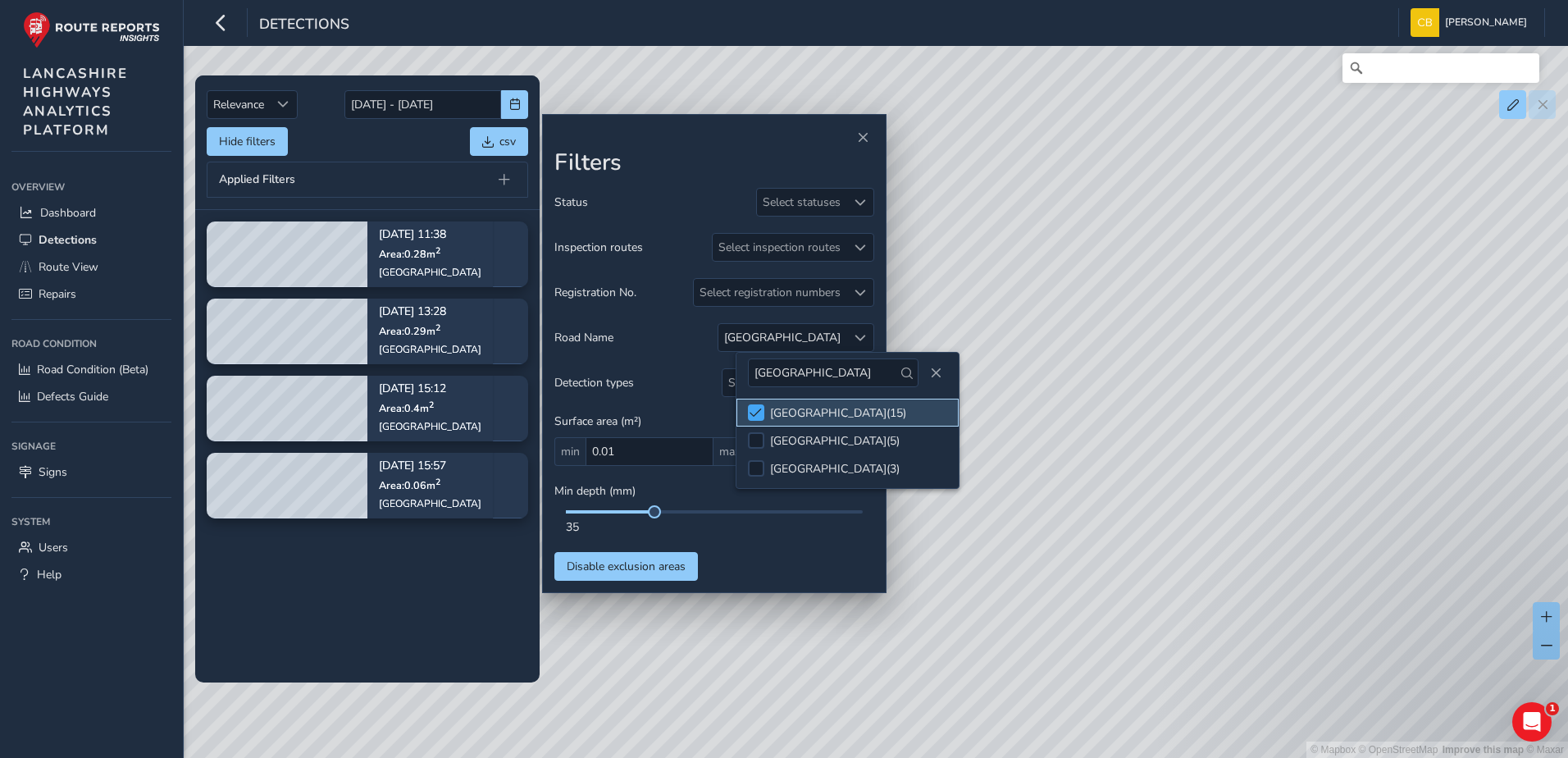
click at [752, 411] on span at bounding box center [755, 412] width 12 height 11
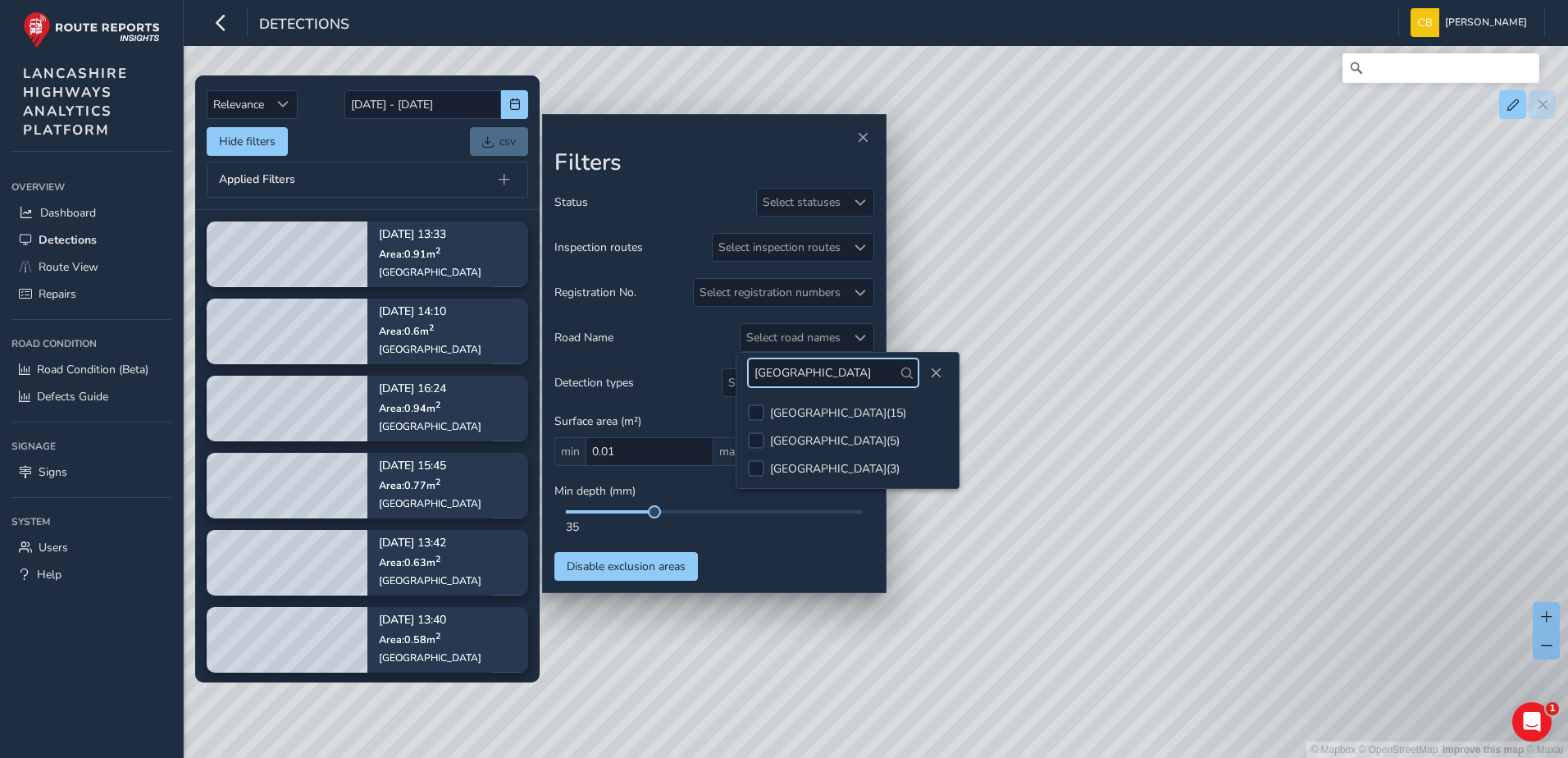
click at [804, 376] on input "[GEOGRAPHIC_DATA]" at bounding box center [833, 372] width 171 height 29
type input "new road"
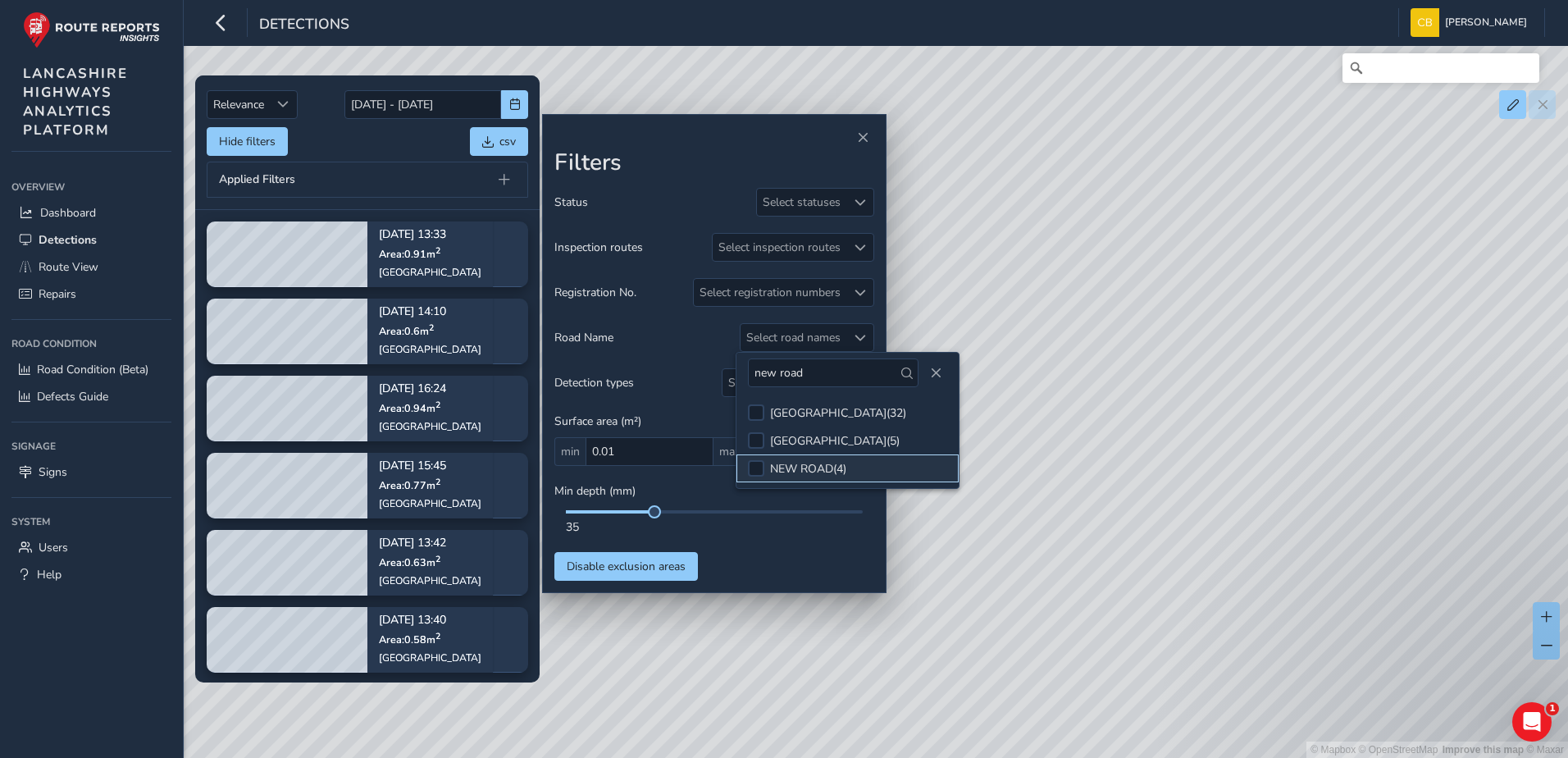
click at [817, 466] on div "NEW ROAD ( 4 )" at bounding box center [808, 469] width 76 height 16
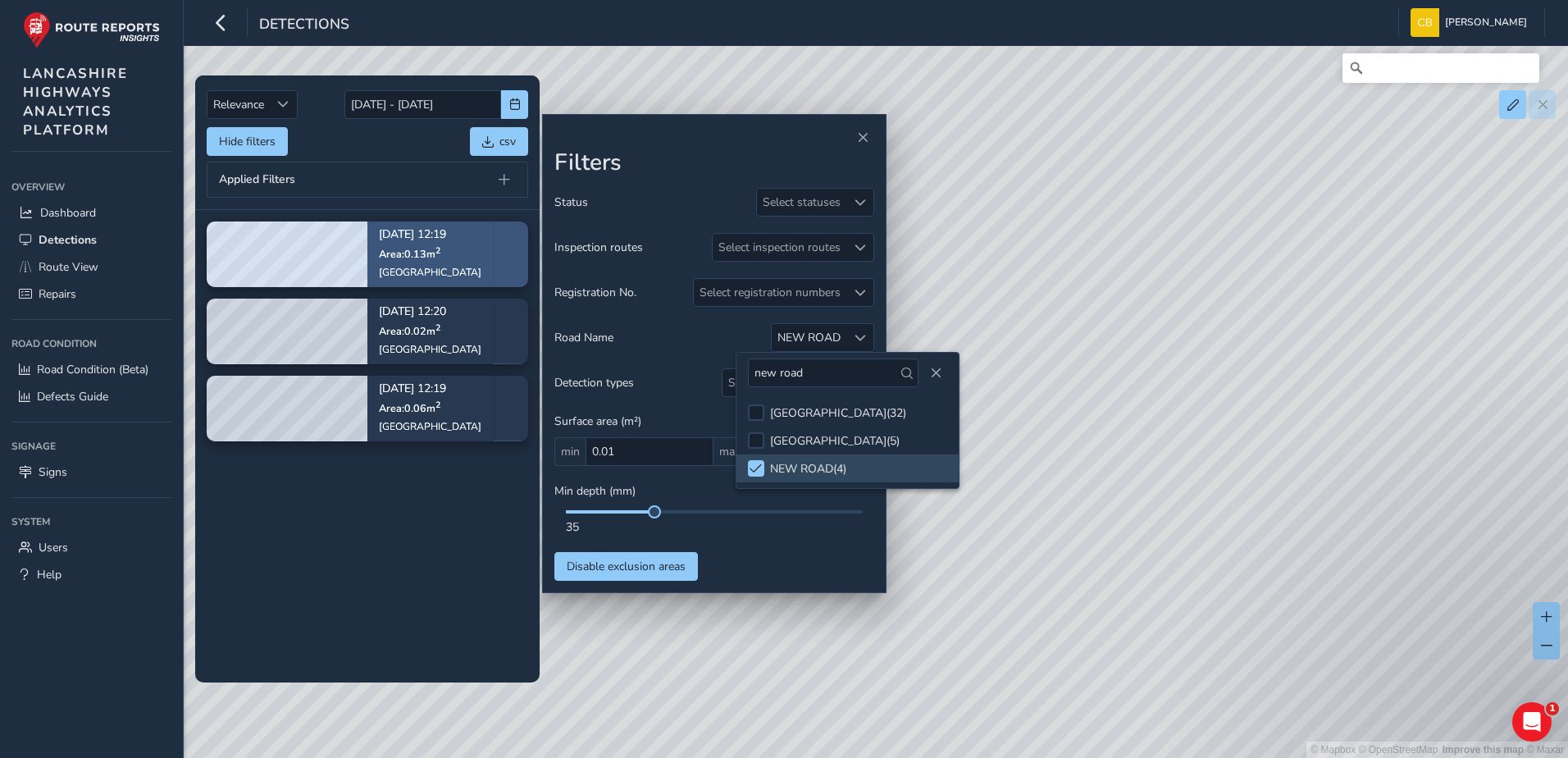
click at [388, 263] on div "[DATE] 12:19 Area: 0.13 m [STREET_ADDRESS]" at bounding box center [430, 254] width 103 height 72
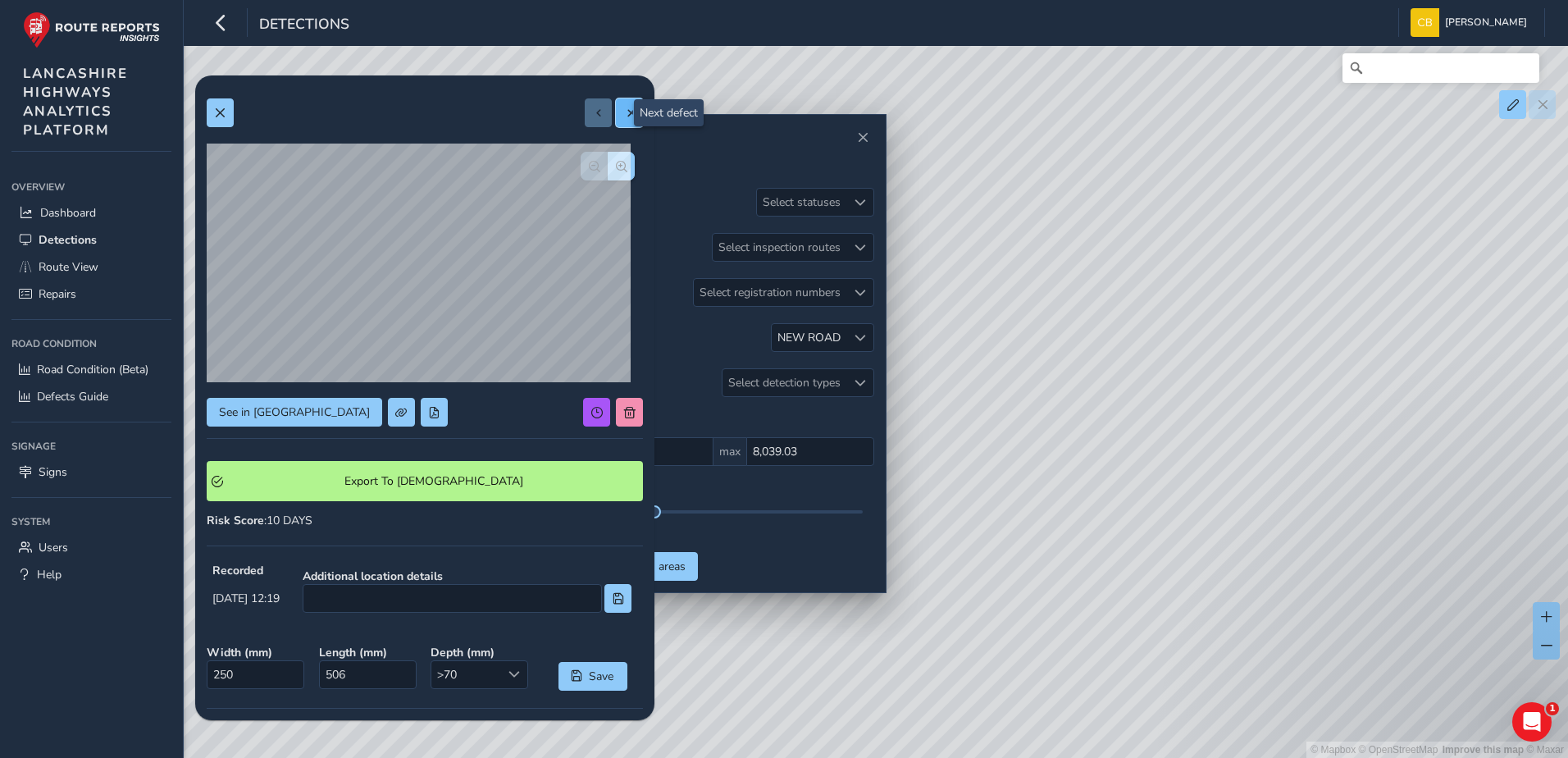
click at [624, 116] on span at bounding box center [630, 113] width 11 height 11
type input "211"
type input "298"
click at [616, 117] on button at bounding box center [629, 112] width 27 height 29
type input "122"
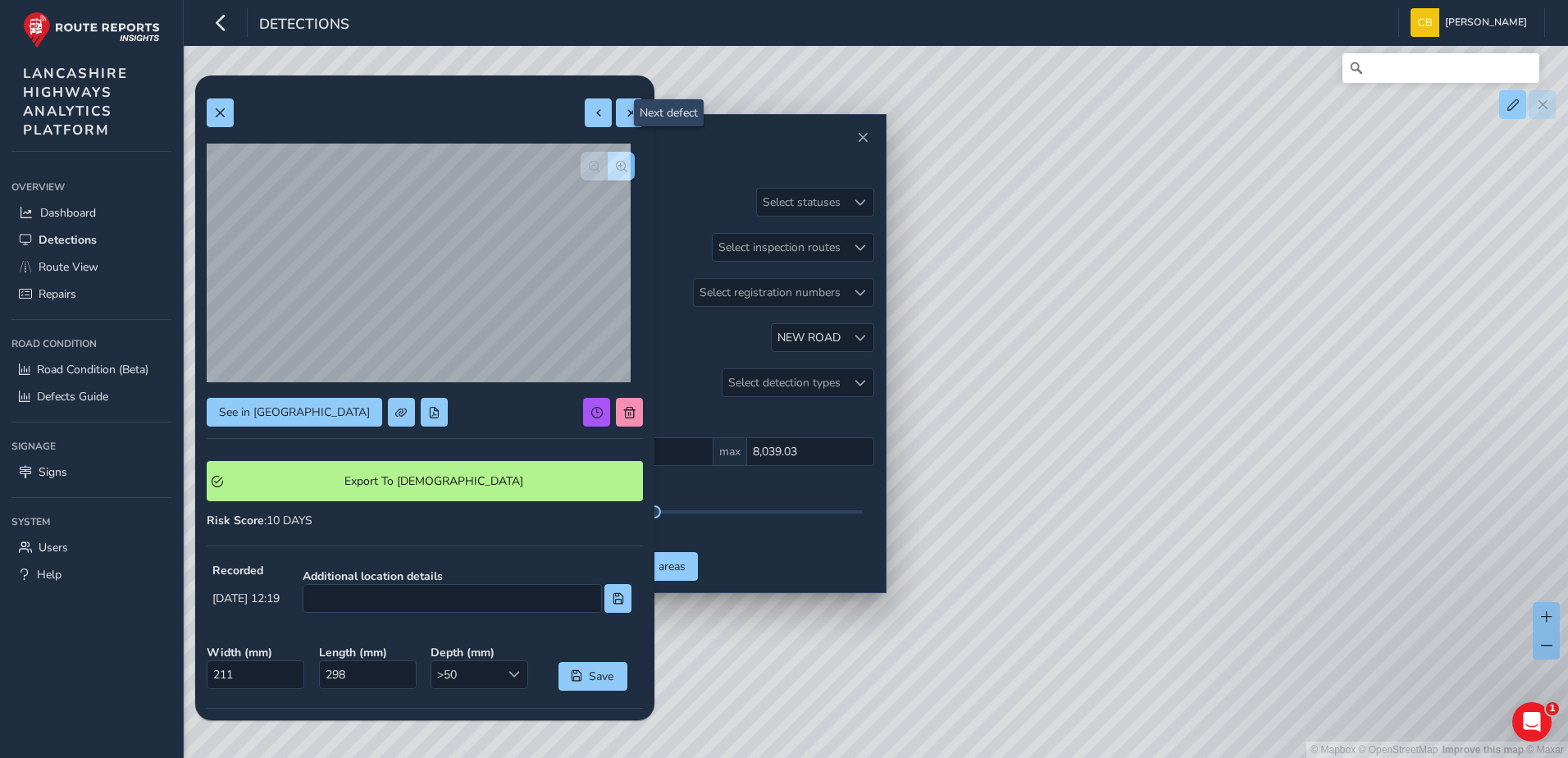
type input "196"
click at [223, 122] on button at bounding box center [220, 112] width 27 height 29
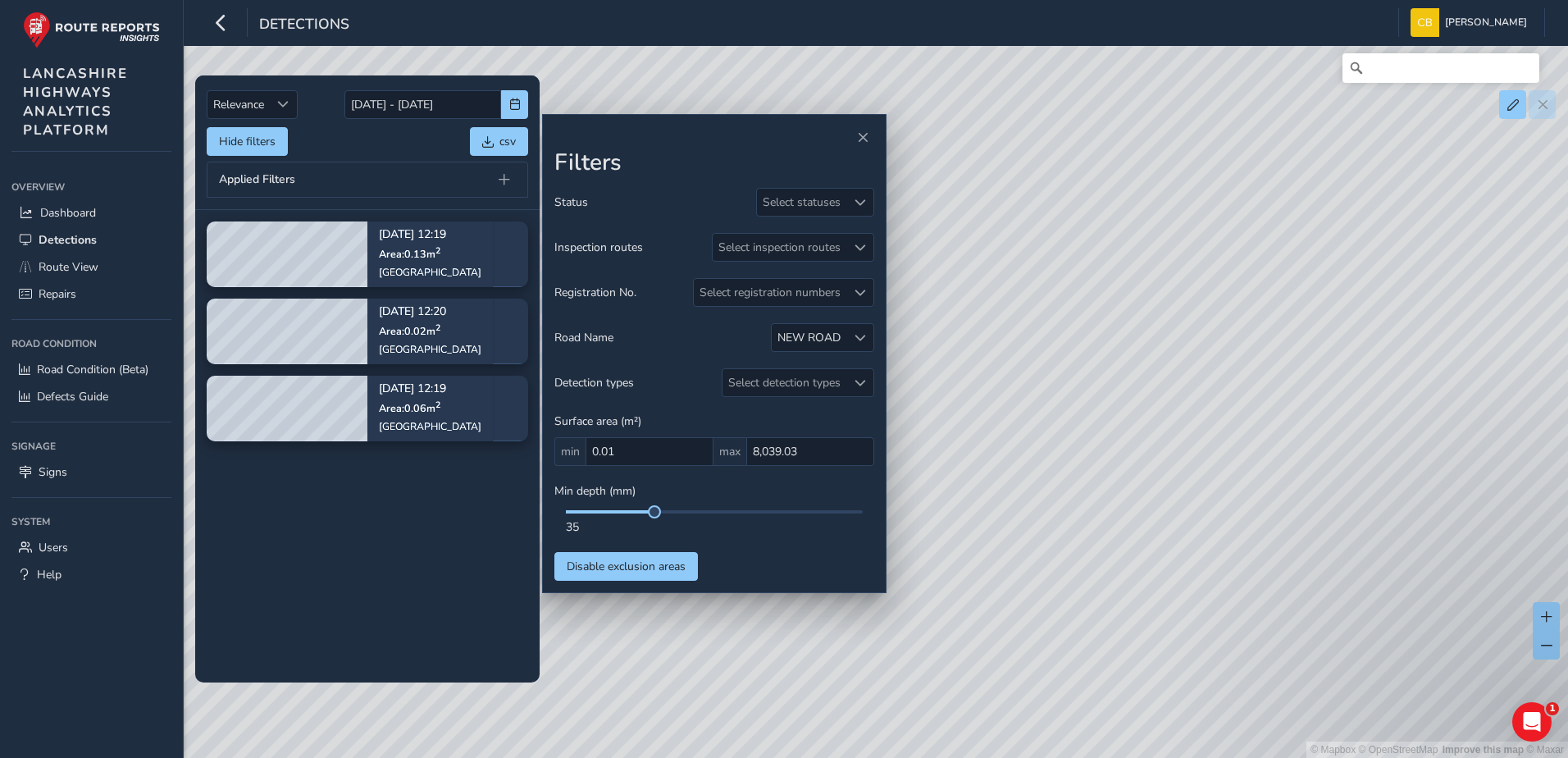
click at [400, 529] on tbody "[DATE] 12:19 Area: 0.13 m [GEOGRAPHIC_DATA] [DATE] 12:20 Area: 0.02 m [GEOGRAPH…" at bounding box center [366, 445] width 344 height 471
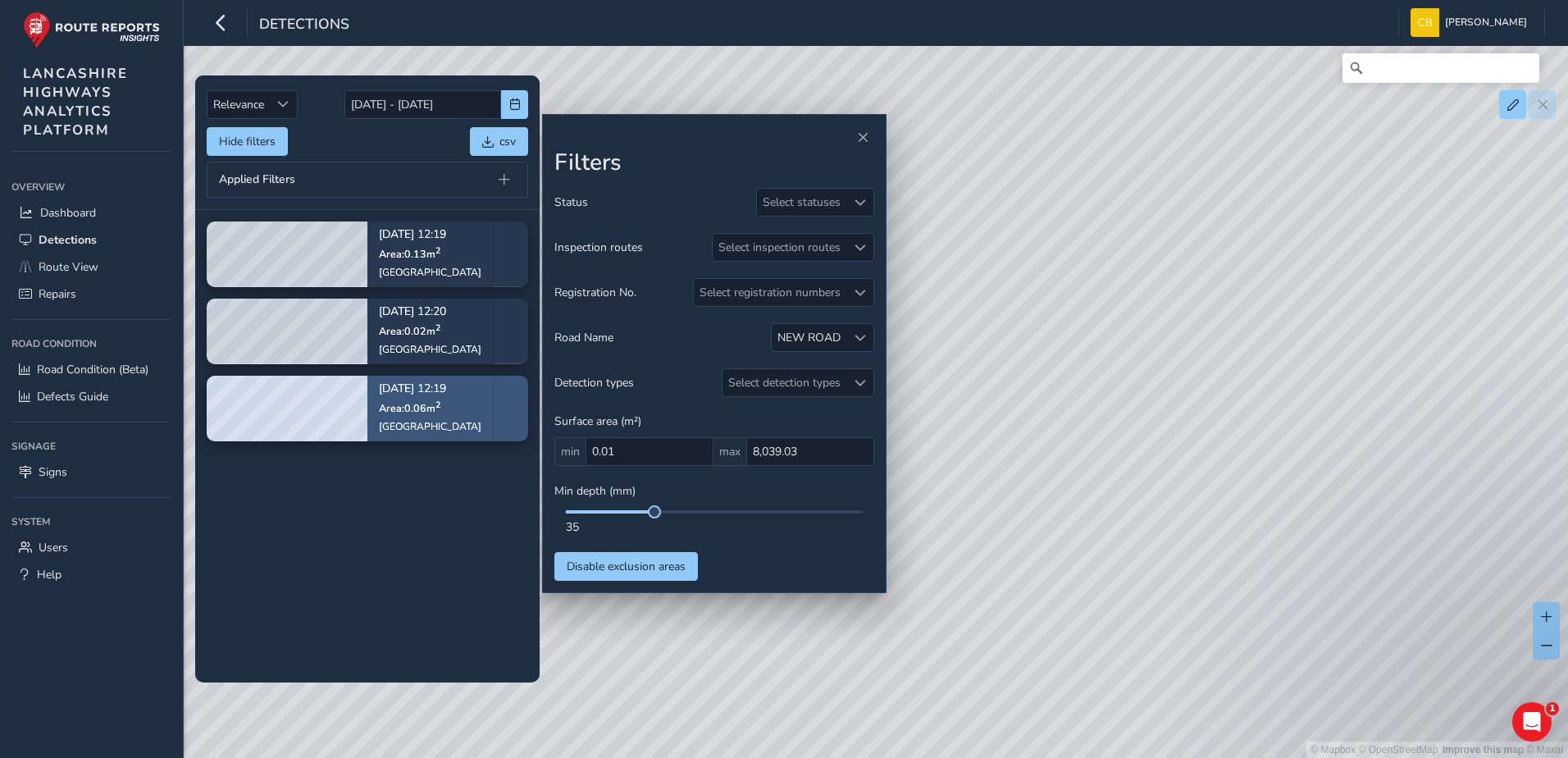
click at [389, 400] on div "[DATE] 12:19 Area: 0.06 m [STREET_ADDRESS]" at bounding box center [430, 408] width 103 height 72
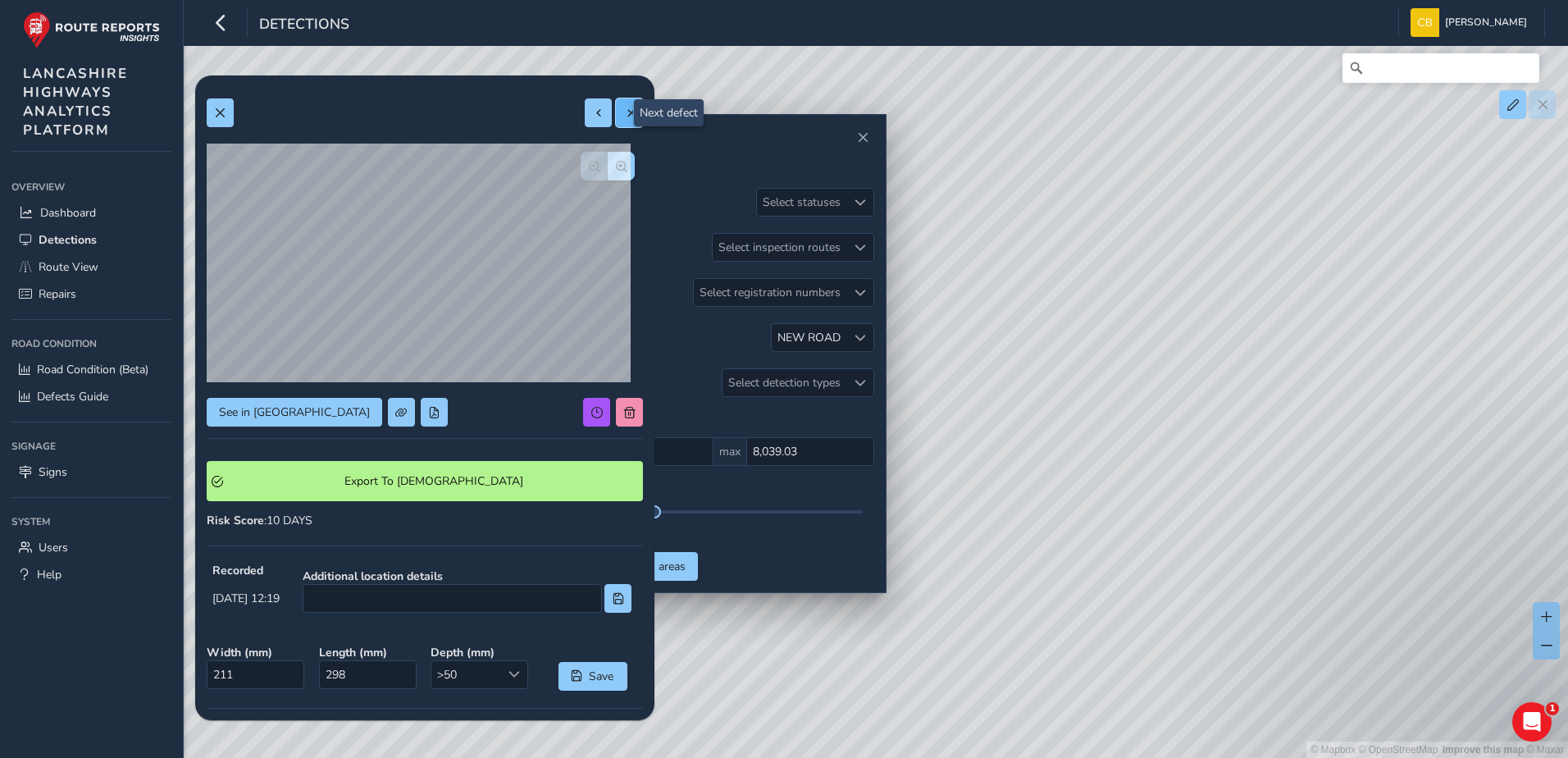
click at [624, 116] on span at bounding box center [630, 113] width 11 height 11
type input "122"
type input "196"
click at [608, 166] on button "button" at bounding box center [621, 166] width 27 height 29
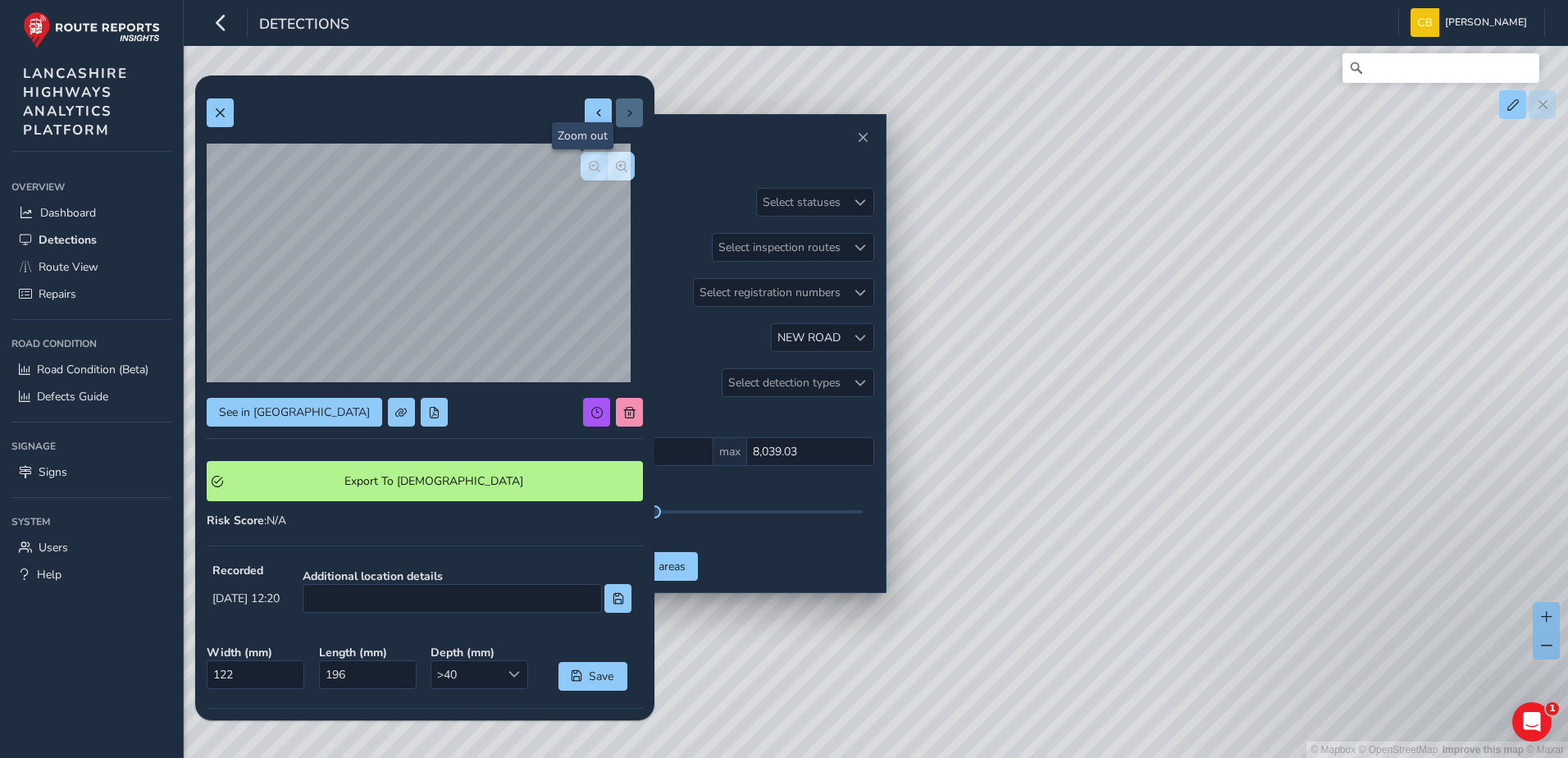
click at [589, 168] on span "button" at bounding box center [595, 166] width 11 height 11
click at [589, 169] on span "button" at bounding box center [595, 166] width 11 height 11
click at [585, 113] on button at bounding box center [598, 112] width 27 height 29
type input "211"
type input "298"
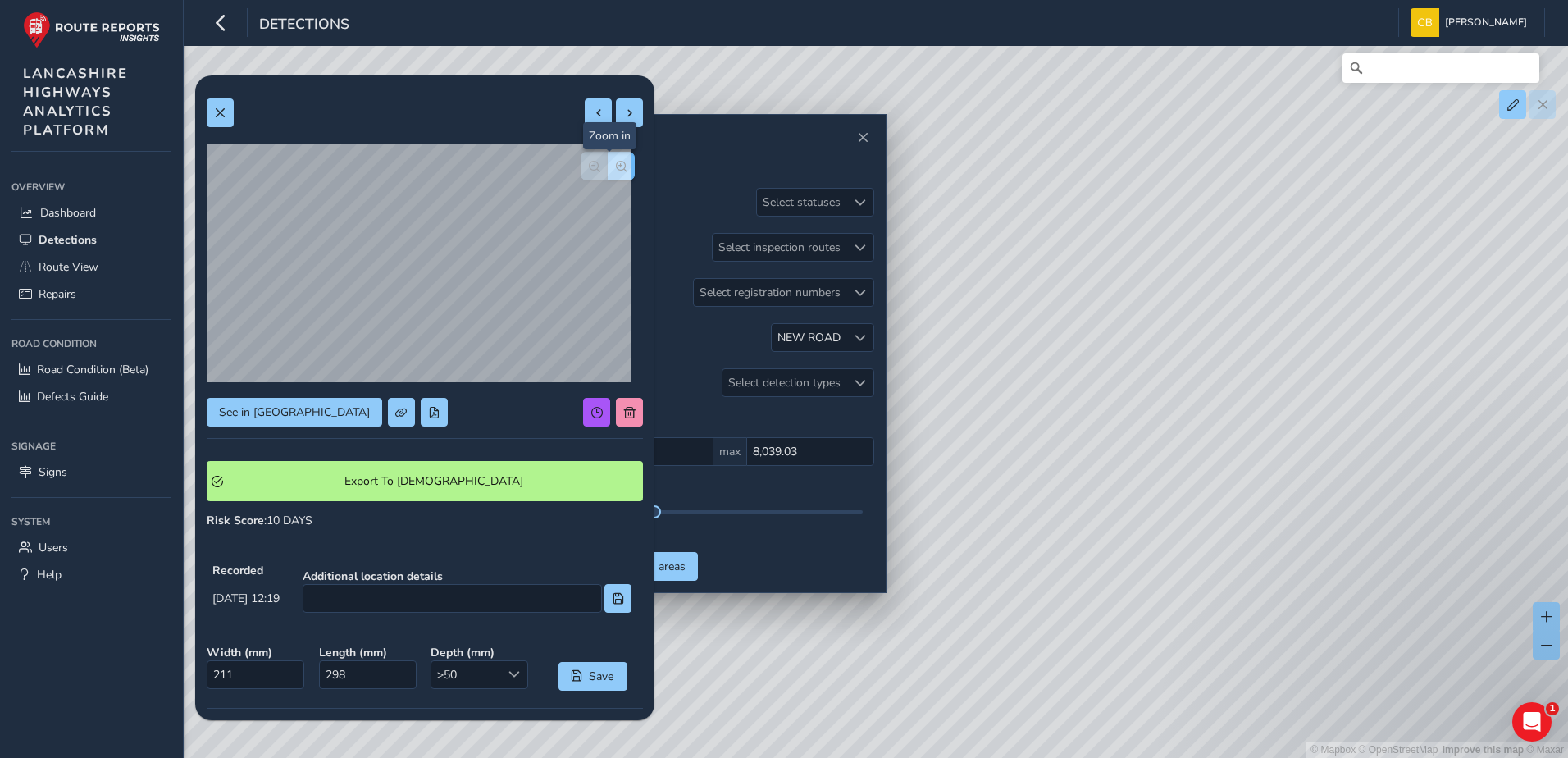
click at [616, 161] on span "button" at bounding box center [622, 166] width 11 height 11
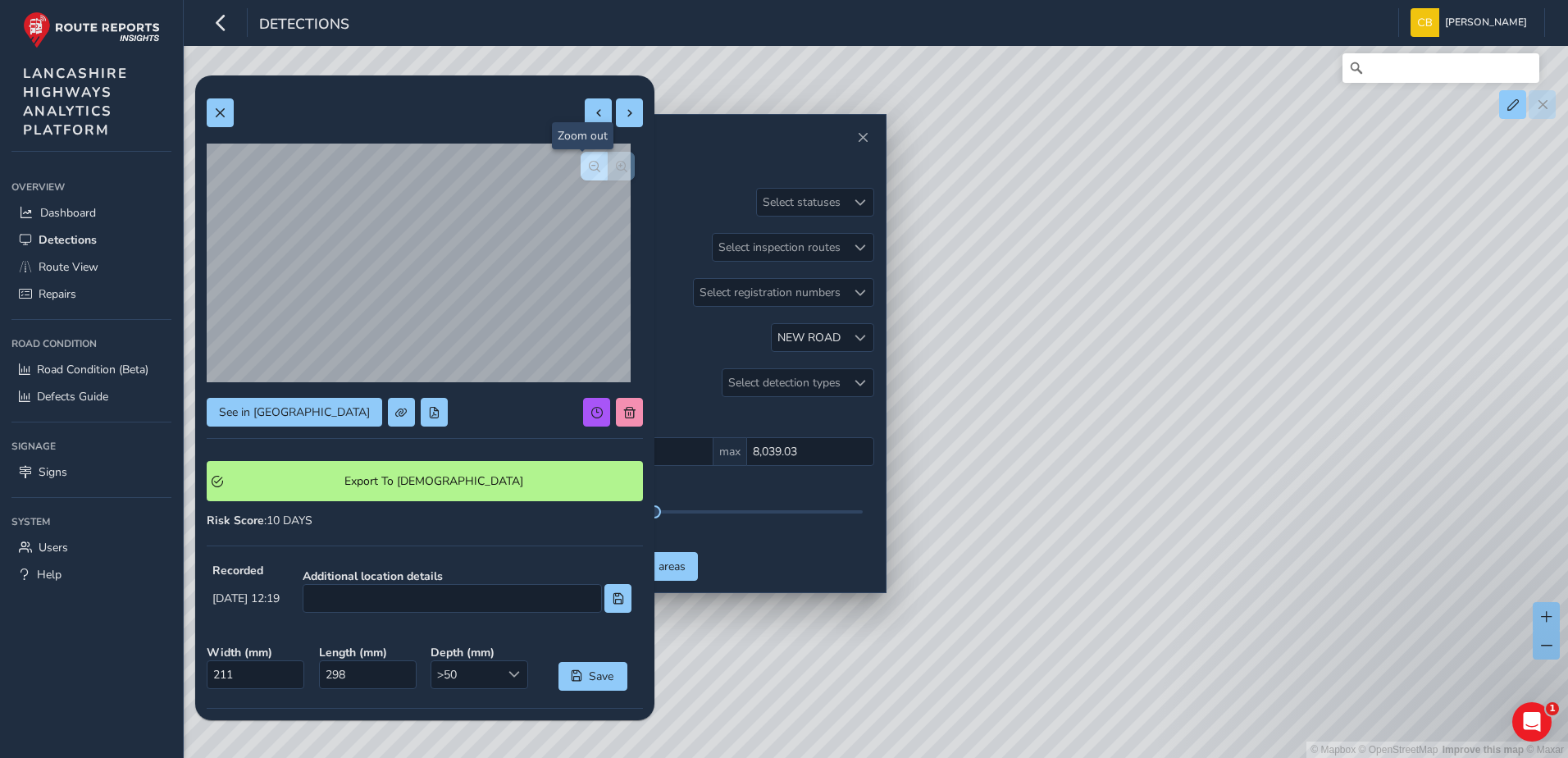
click at [591, 164] on button "button" at bounding box center [594, 166] width 27 height 29
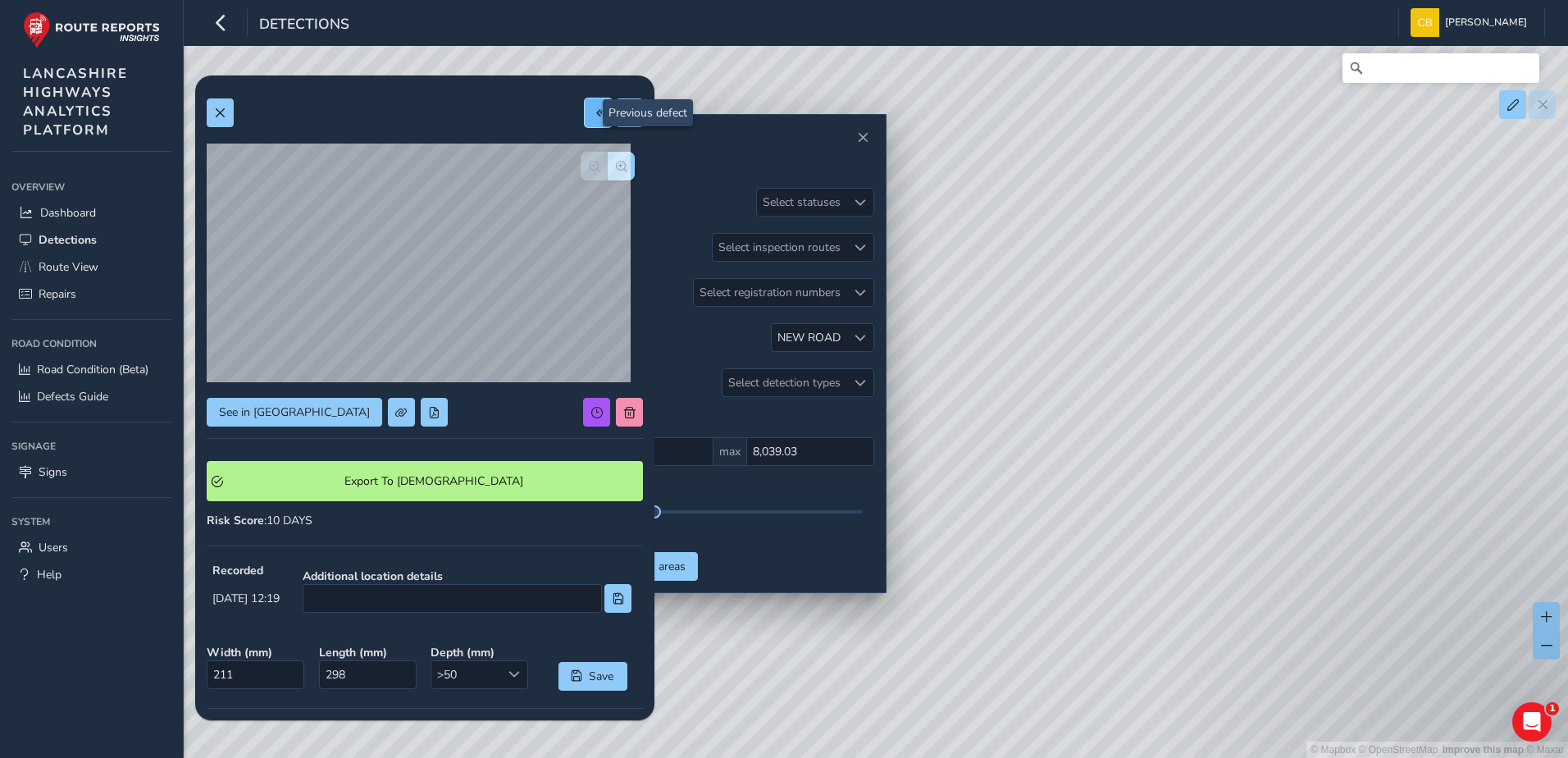
click at [585, 120] on button at bounding box center [598, 112] width 27 height 29
type input "250"
type input "506"
click at [608, 173] on button "button" at bounding box center [621, 166] width 27 height 29
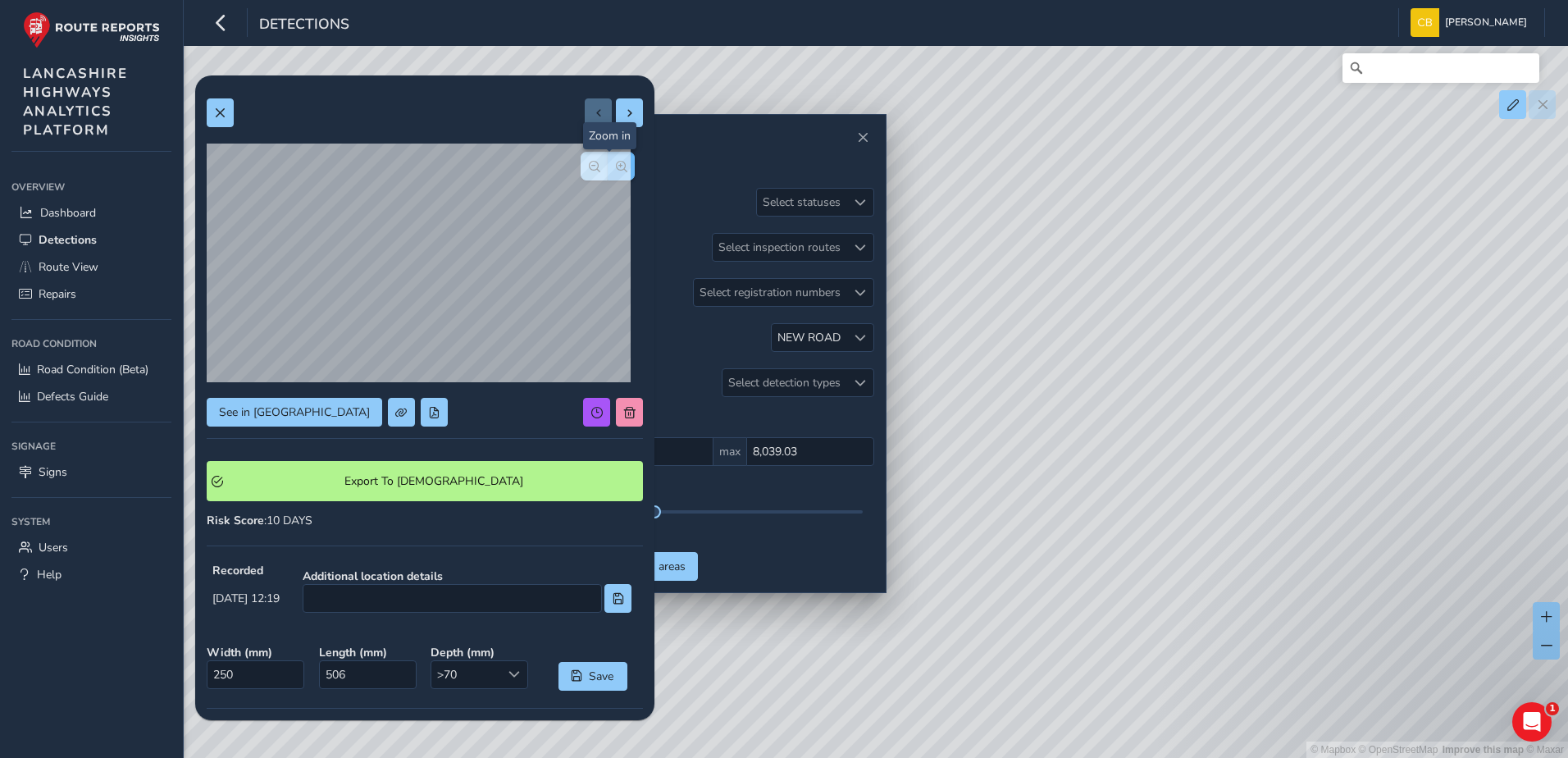
click at [608, 173] on button "button" at bounding box center [621, 166] width 27 height 29
click at [589, 165] on span "button" at bounding box center [595, 166] width 11 height 11
click at [608, 163] on button "button" at bounding box center [621, 166] width 27 height 29
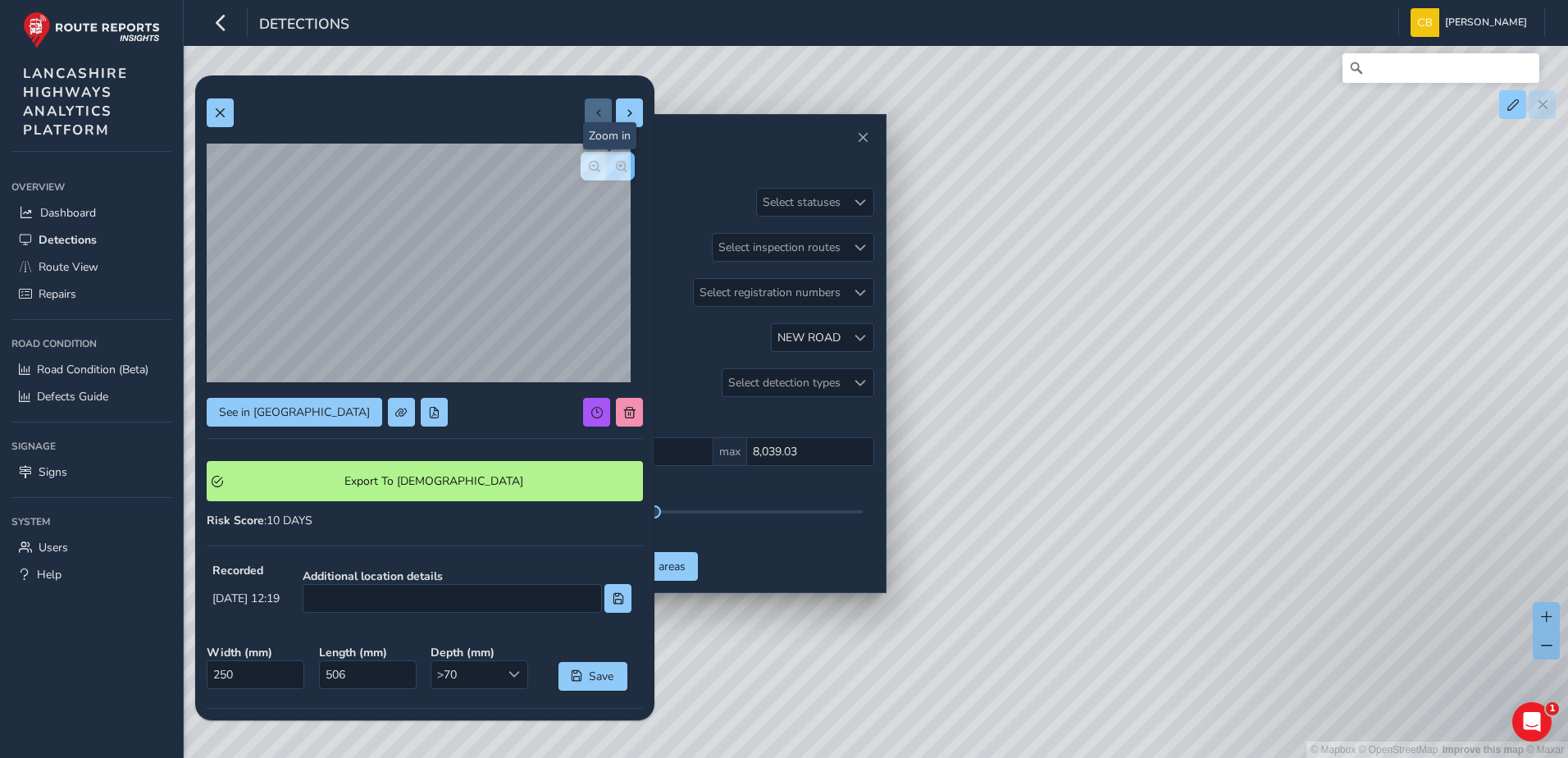
click at [608, 163] on button "button" at bounding box center [621, 166] width 27 height 29
click at [589, 166] on span "button" at bounding box center [595, 166] width 11 height 11
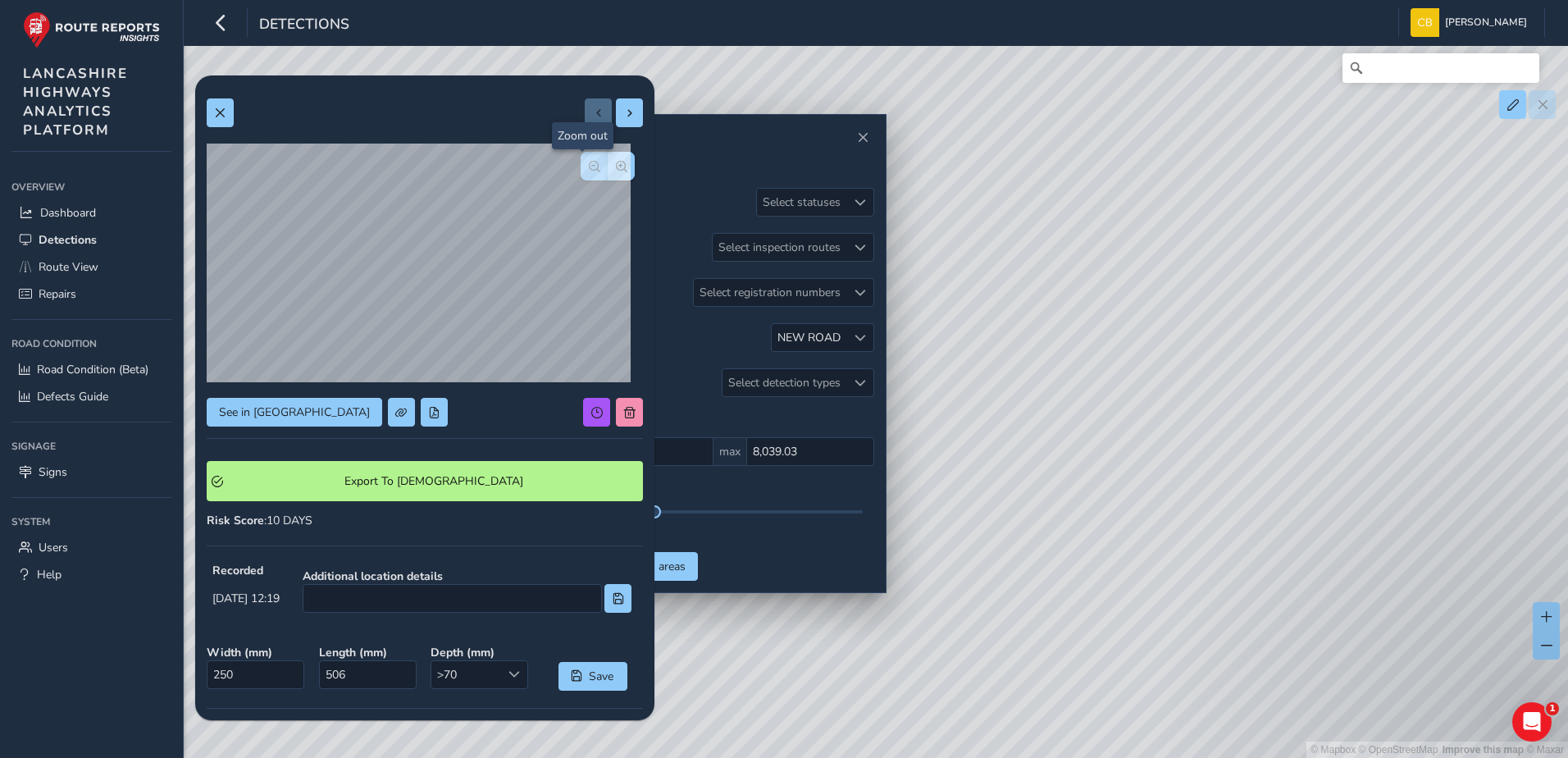
click at [589, 166] on span "button" at bounding box center [595, 166] width 11 height 11
click at [624, 118] on span at bounding box center [630, 113] width 11 height 11
type input "211"
type input "298"
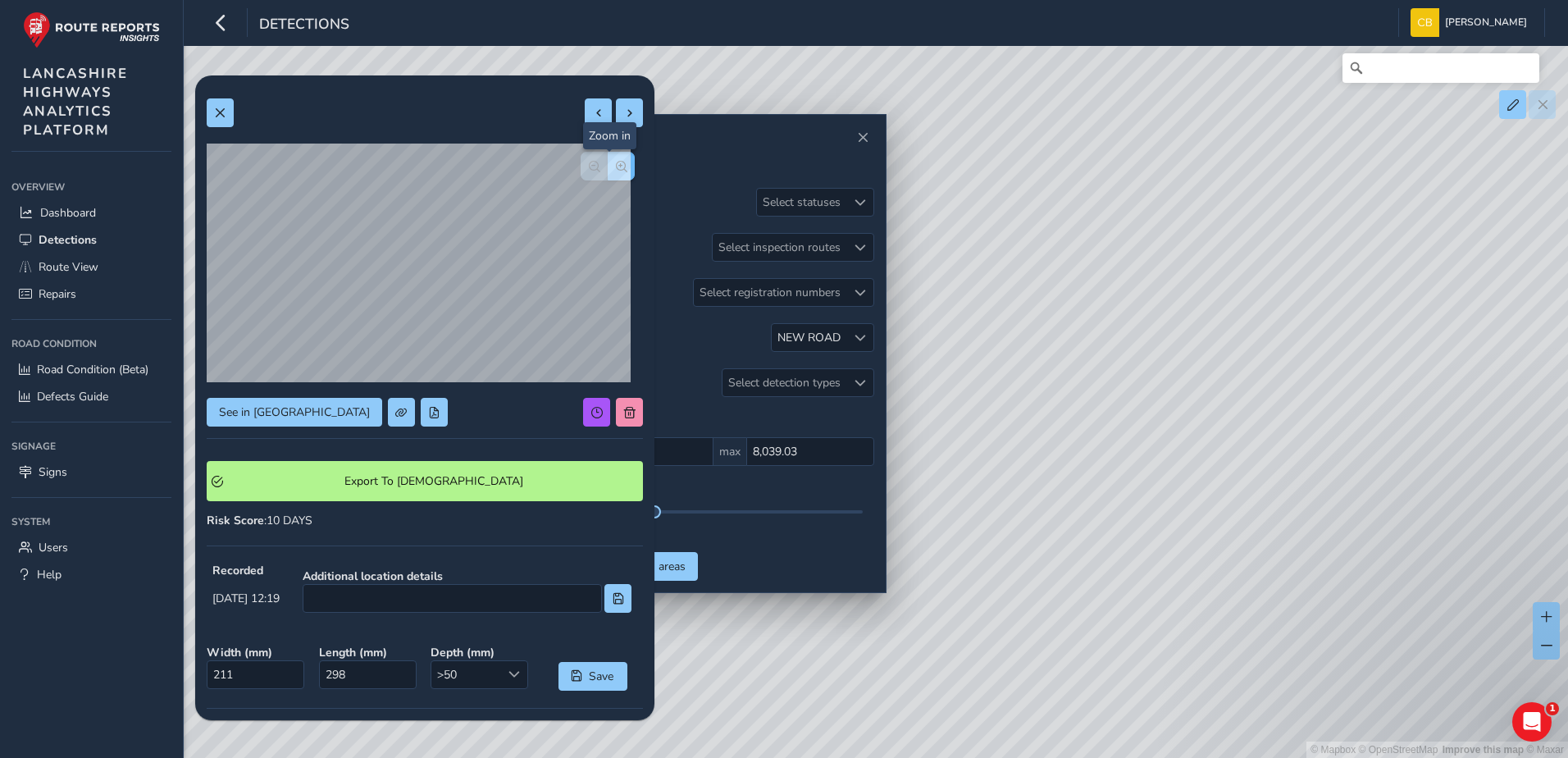
click at [611, 175] on button "button" at bounding box center [621, 166] width 27 height 29
click at [585, 127] on button at bounding box center [598, 112] width 27 height 29
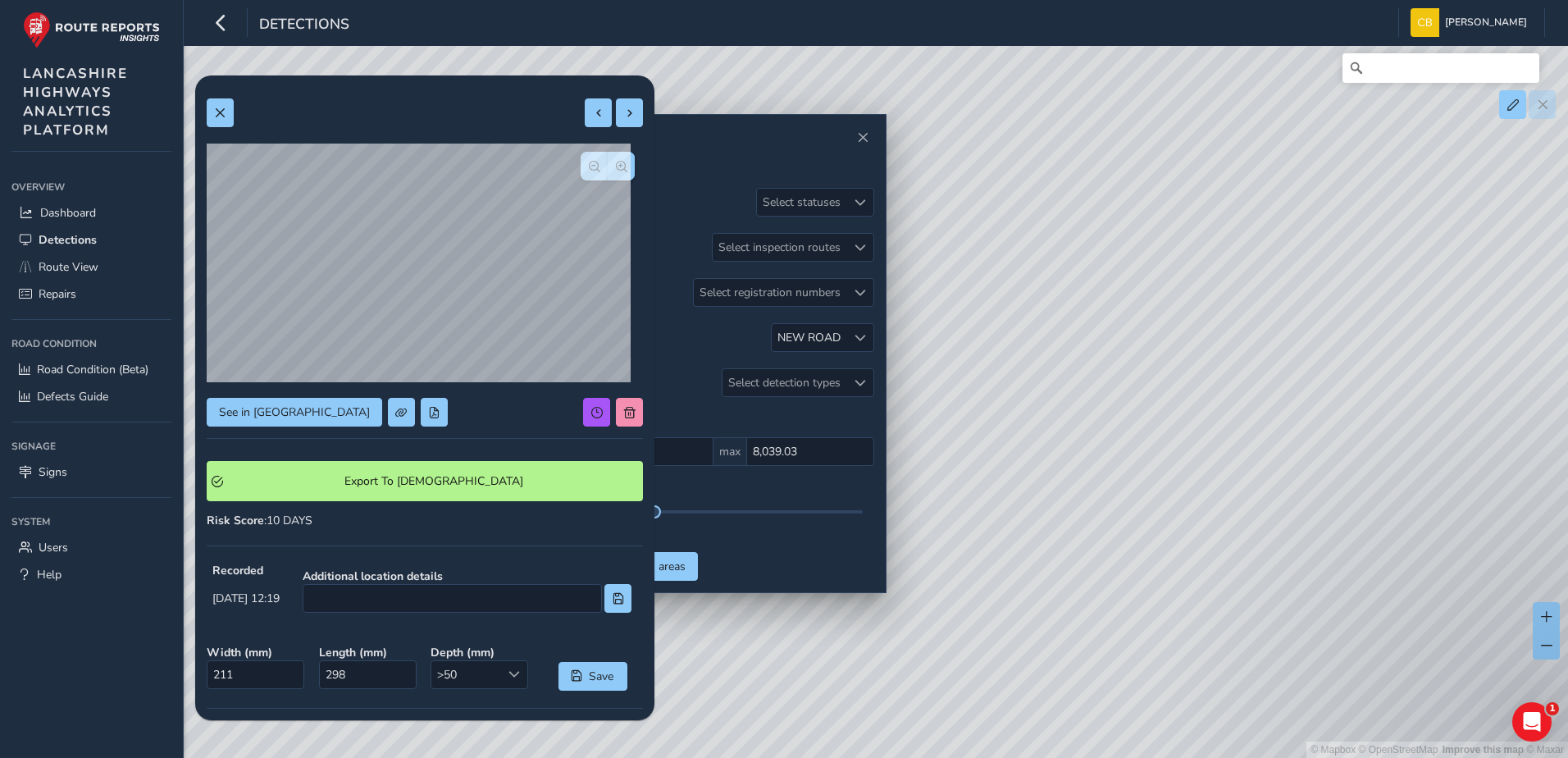
type input "250"
type input "506"
click at [585, 122] on div at bounding box center [613, 112] width 58 height 29
click at [616, 117] on button at bounding box center [629, 112] width 27 height 29
type input "211"
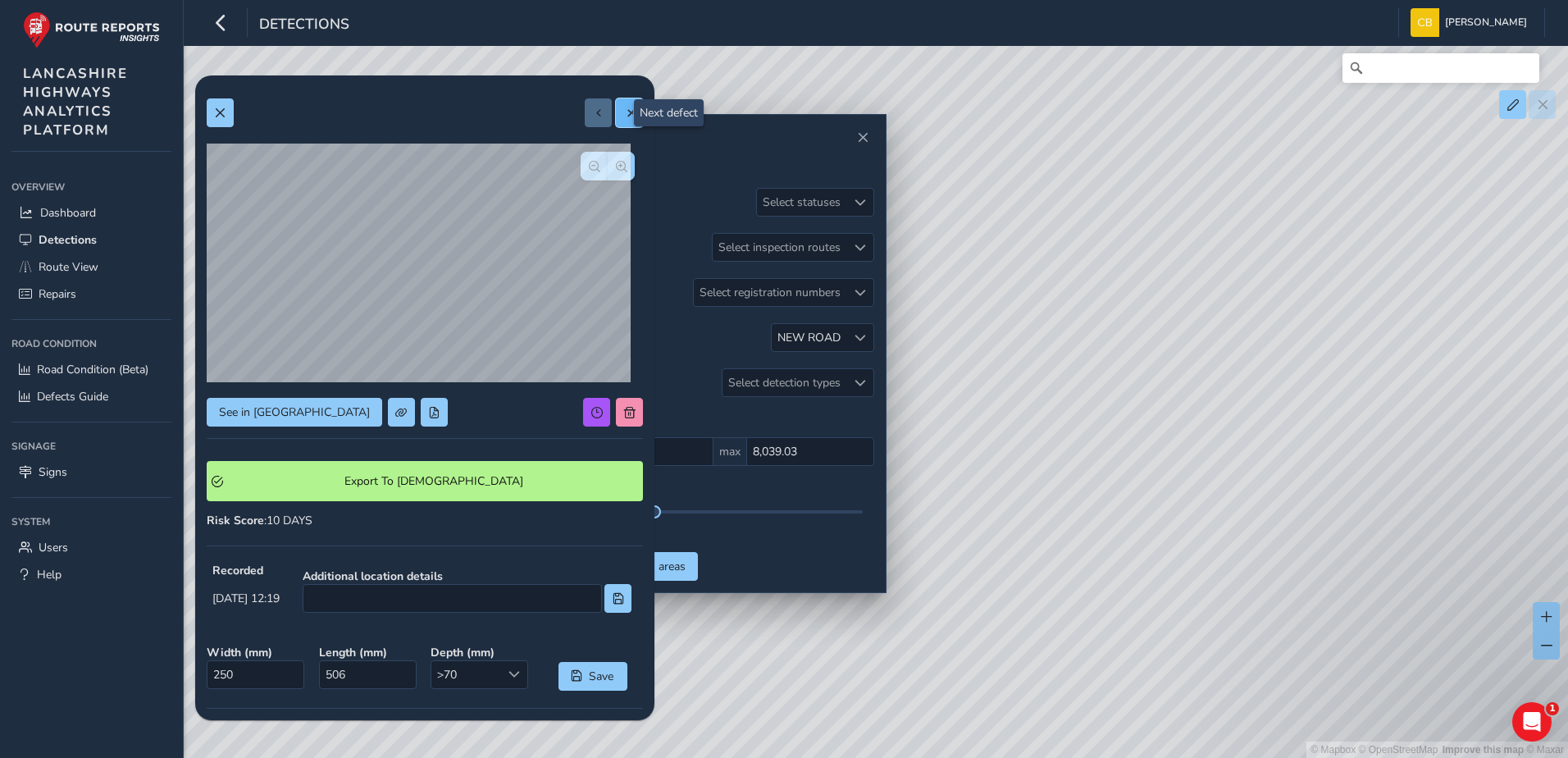
type input "298"
click at [624, 117] on span at bounding box center [630, 113] width 11 height 11
type input "122"
type input "196"
click at [611, 117] on div at bounding box center [613, 112] width 58 height 29
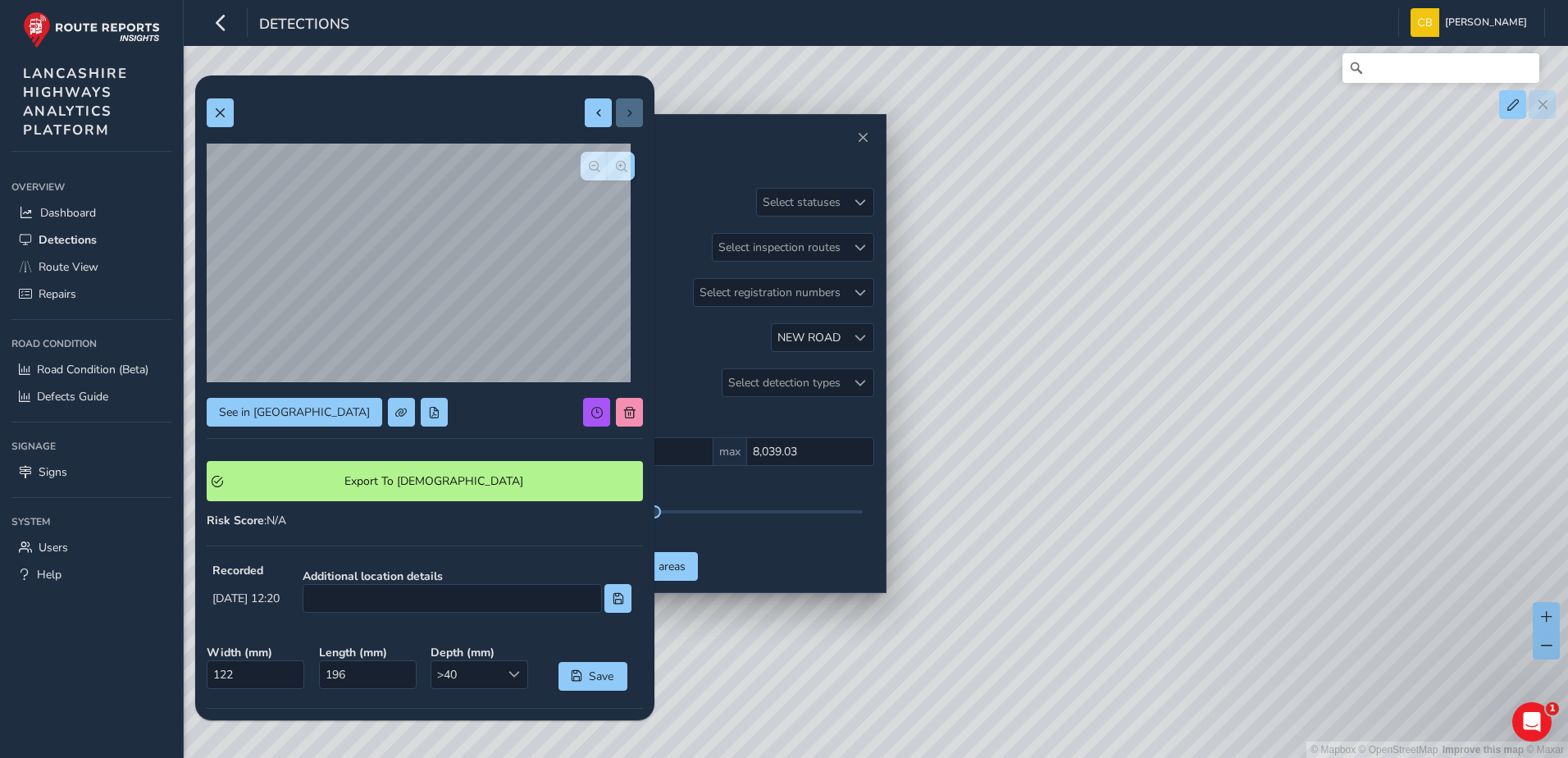
click at [602, 119] on div at bounding box center [613, 112] width 58 height 29
click at [593, 121] on button at bounding box center [598, 112] width 27 height 29
type input "211"
type input "298"
click at [593, 121] on button at bounding box center [598, 112] width 27 height 29
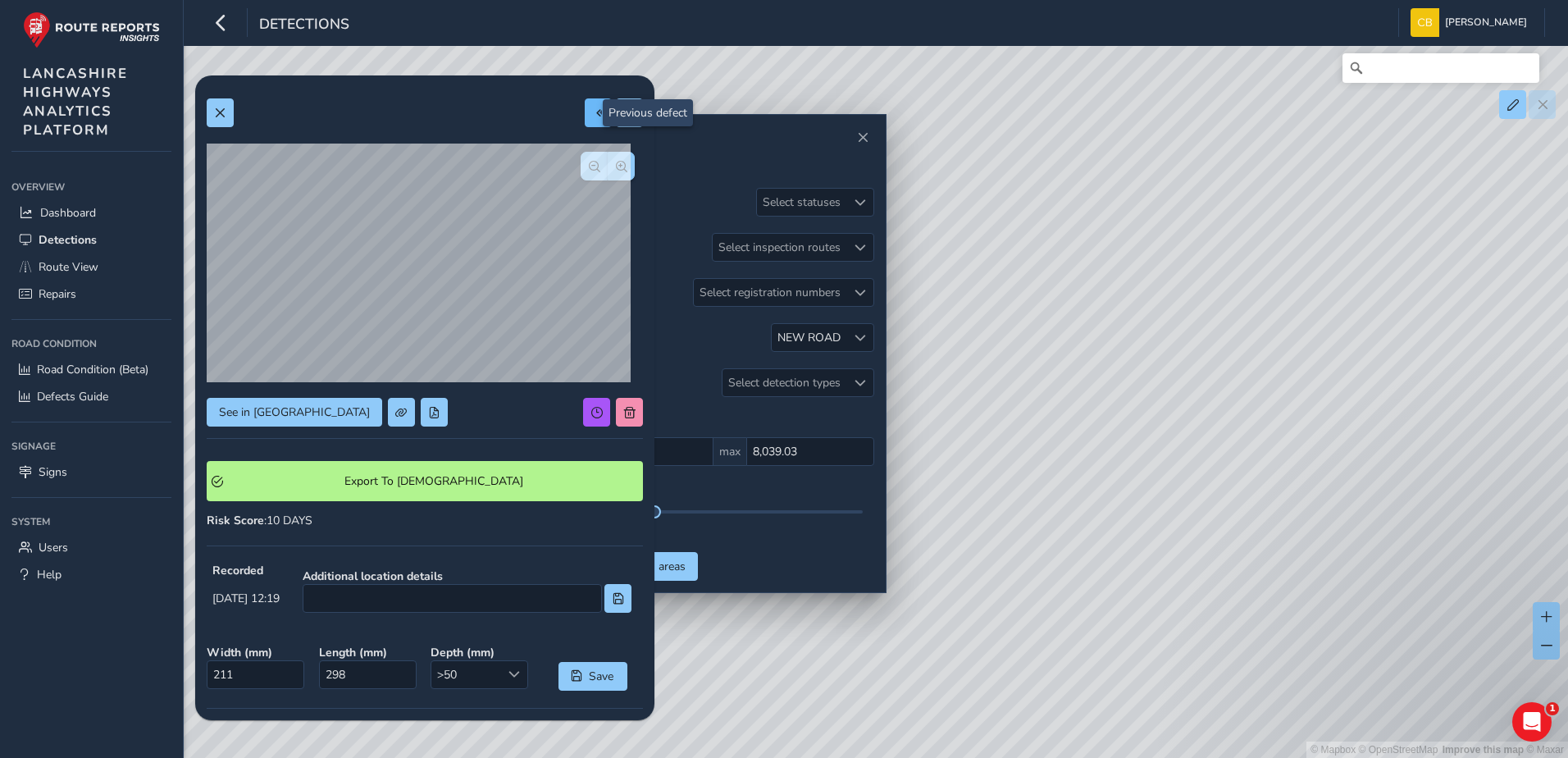
type input "250"
type input "506"
click at [591, 173] on button "button" at bounding box center [594, 166] width 27 height 29
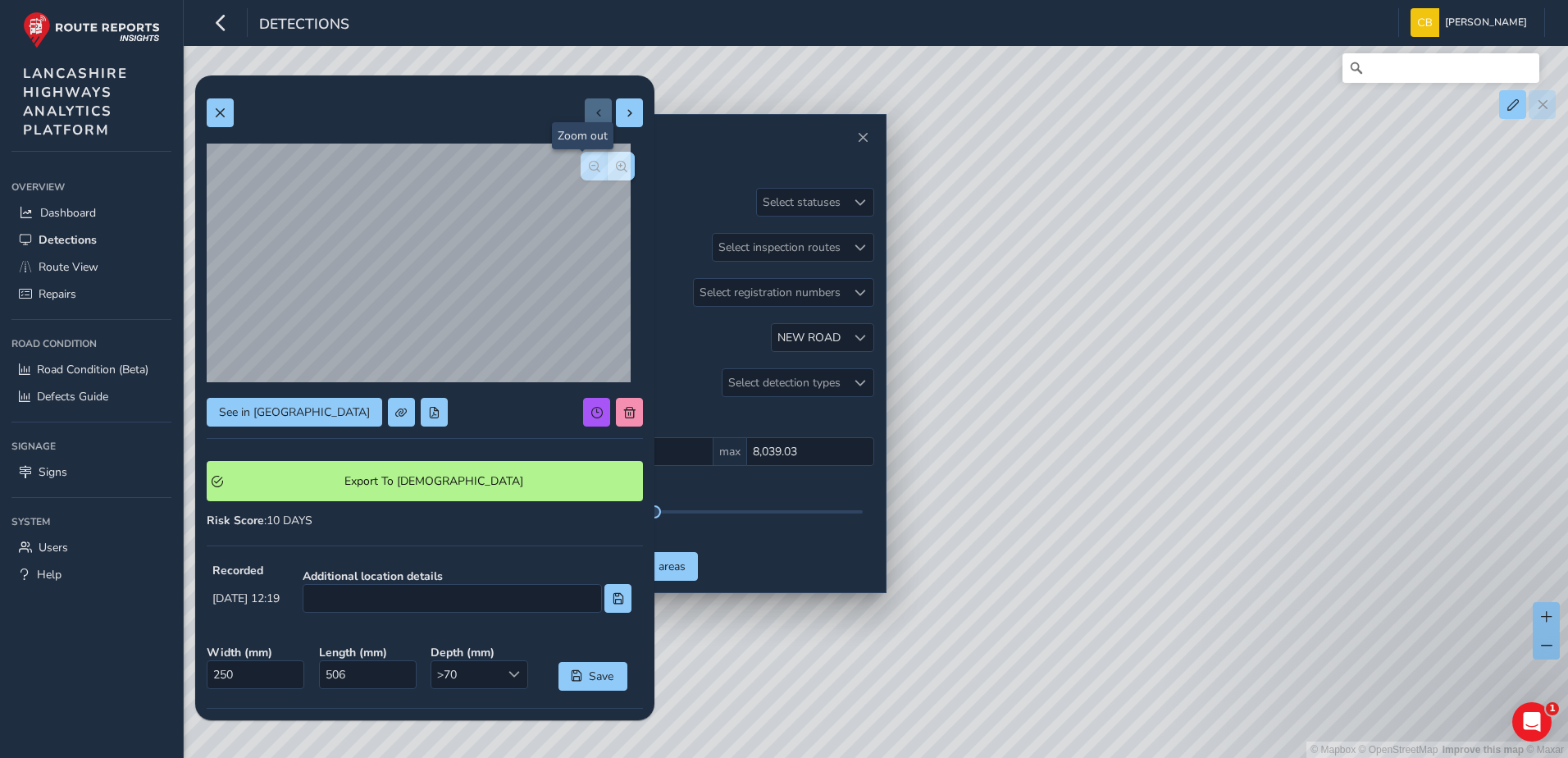
click at [591, 173] on button "button" at bounding box center [594, 166] width 27 height 29
click at [608, 169] on button "button" at bounding box center [621, 166] width 27 height 29
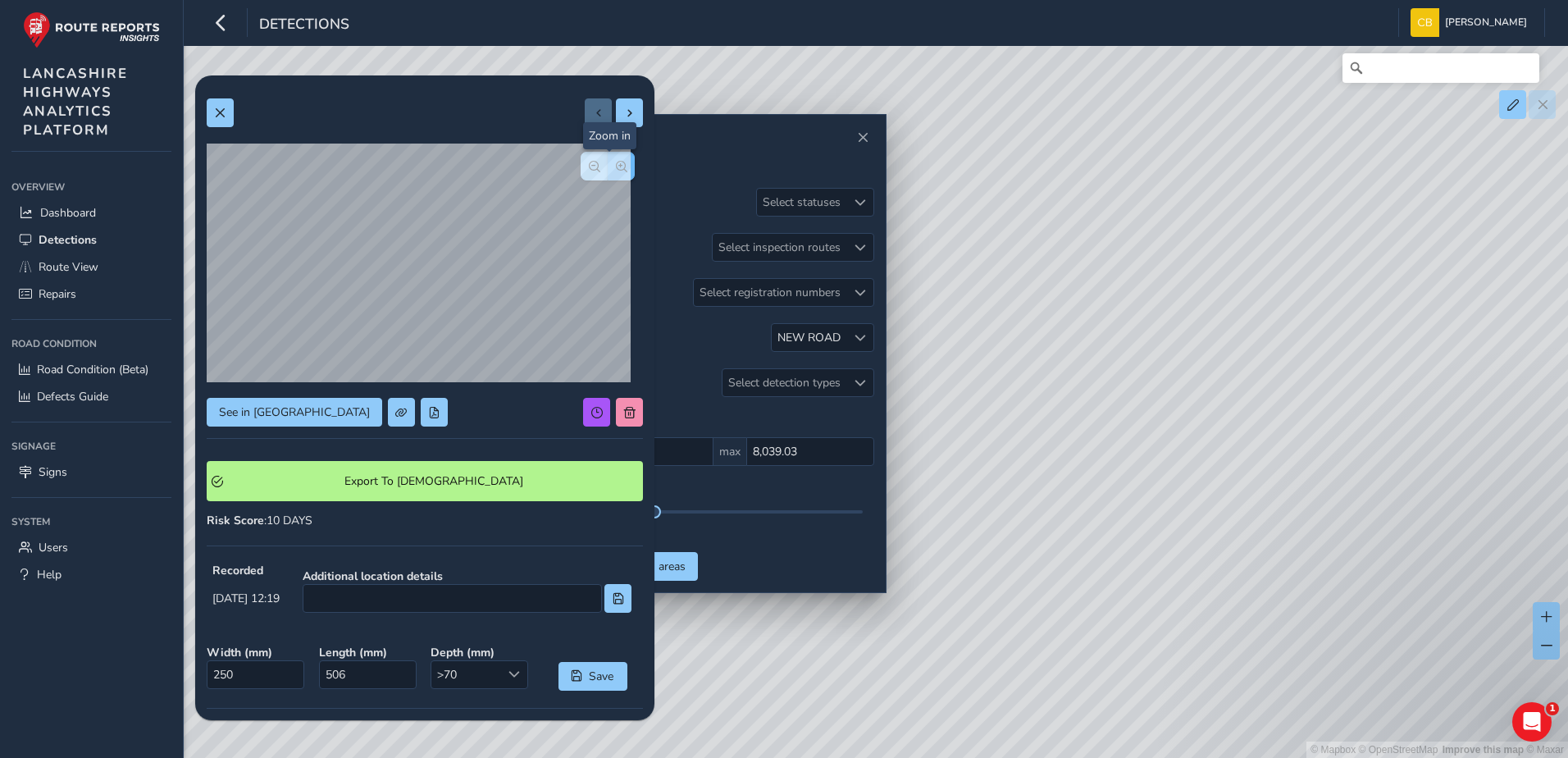
click at [608, 169] on button "button" at bounding box center [621, 166] width 27 height 29
click at [598, 169] on div at bounding box center [608, 166] width 54 height 29
click at [222, 101] on button at bounding box center [220, 112] width 27 height 29
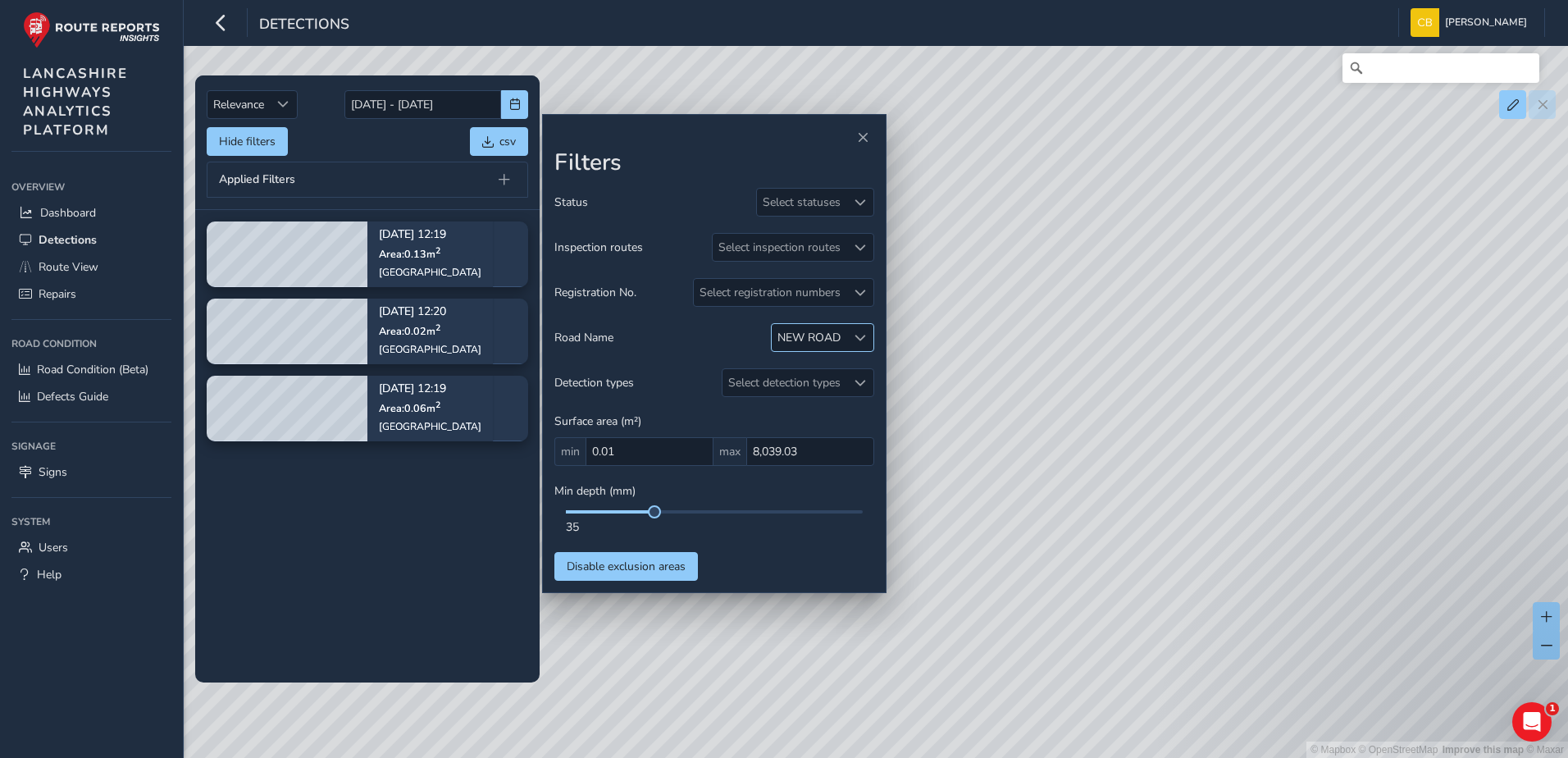
click at [859, 338] on span at bounding box center [860, 338] width 11 height 11
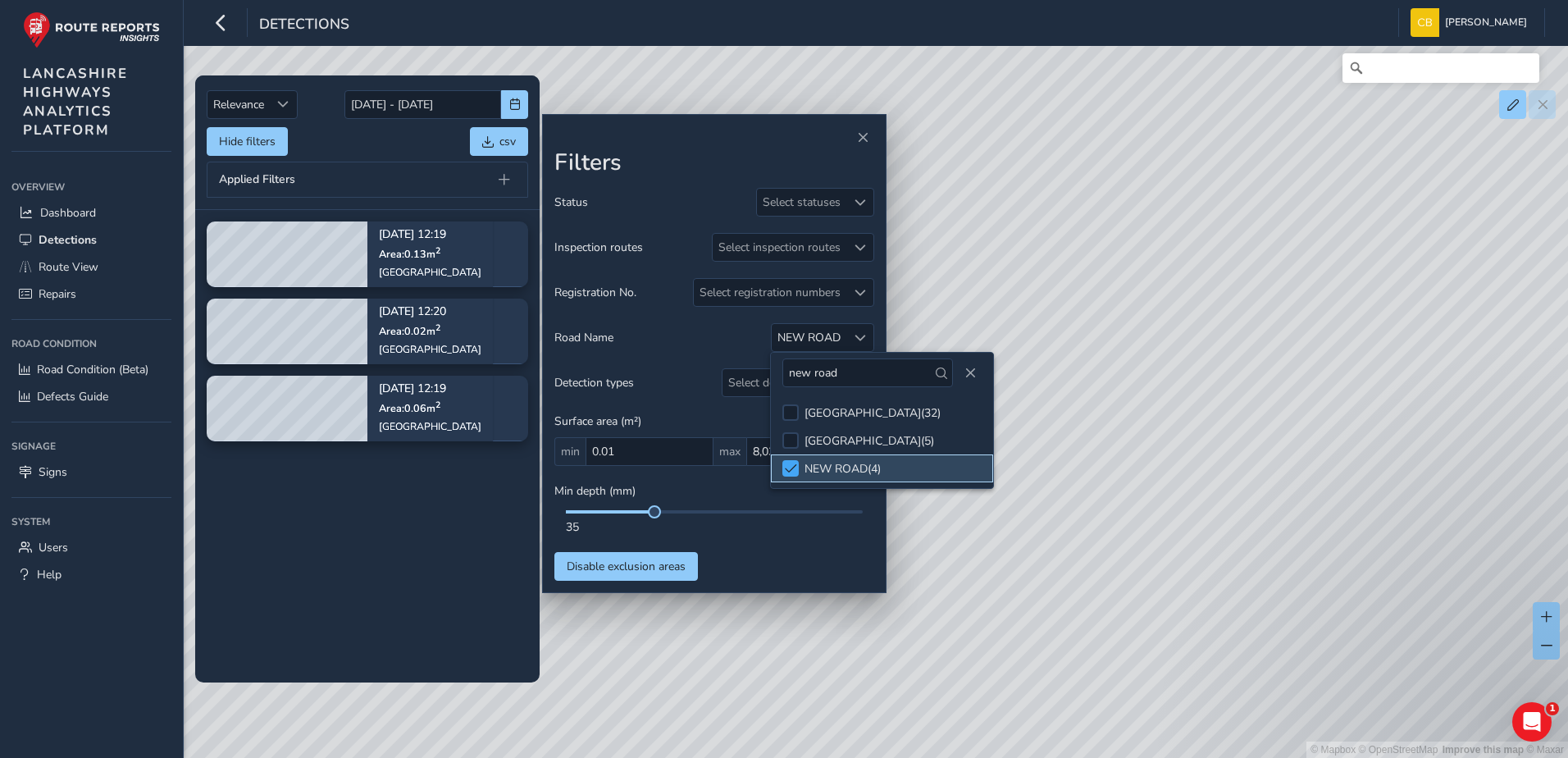
click at [792, 465] on span at bounding box center [790, 469] width 12 height 11
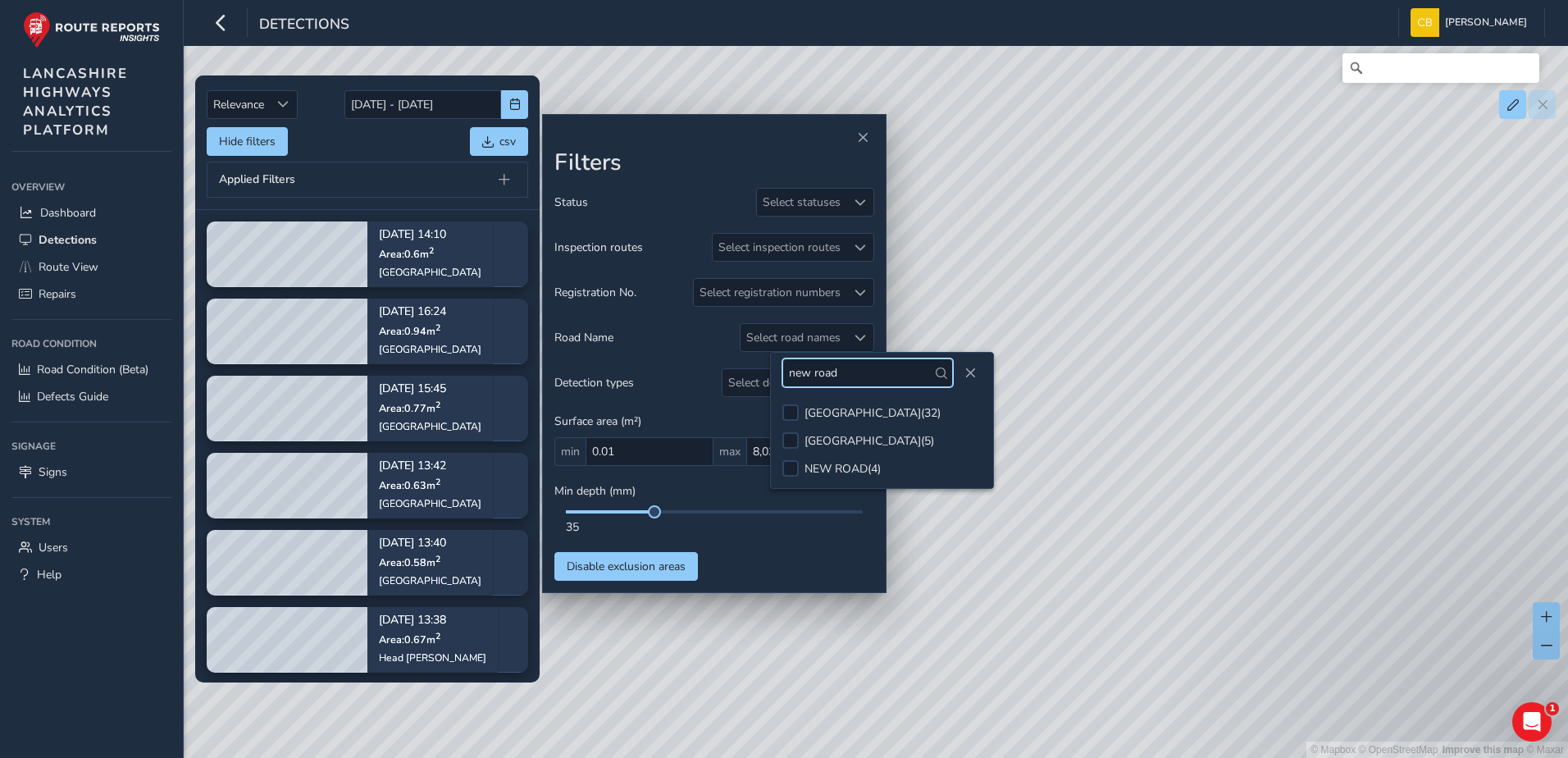
drag, startPoint x: 857, startPoint y: 376, endPoint x: 782, endPoint y: 379, distance: 75.1
click at [782, 379] on input "new road" at bounding box center [868, 372] width 171 height 29
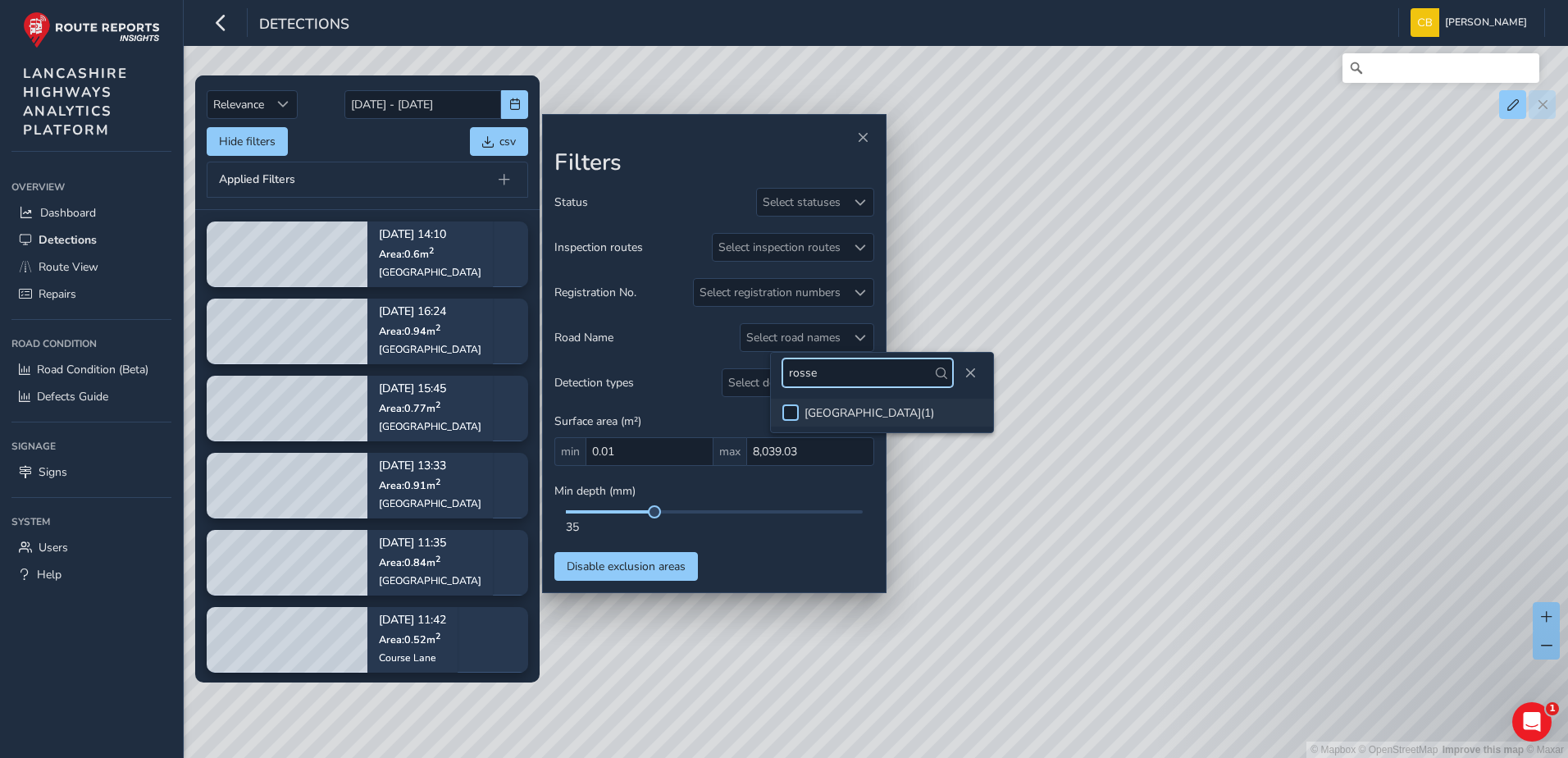
type input "rosse"
click at [795, 419] on div at bounding box center [790, 413] width 17 height 17
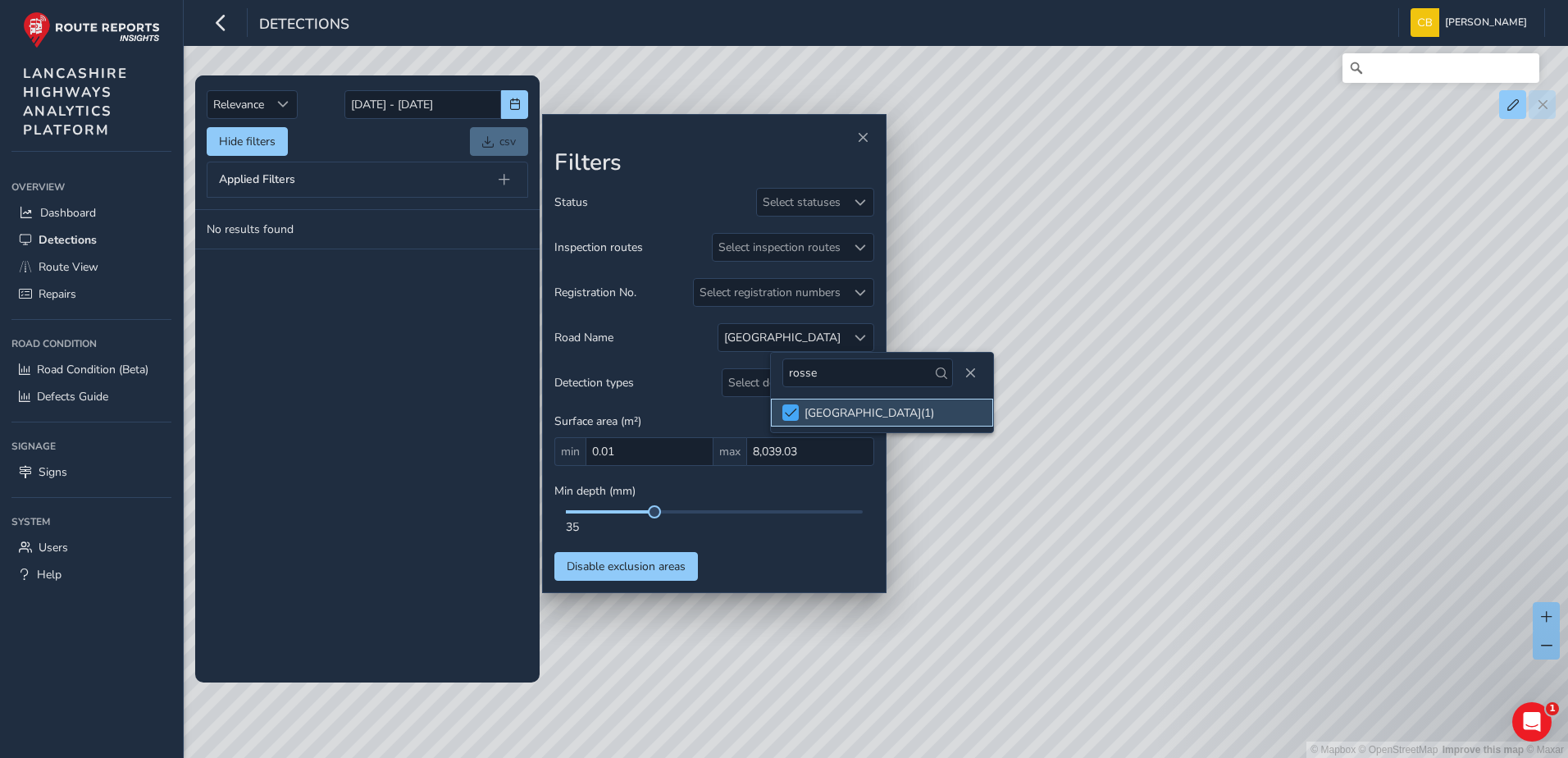
click at [787, 418] on span at bounding box center [790, 412] width 12 height 11
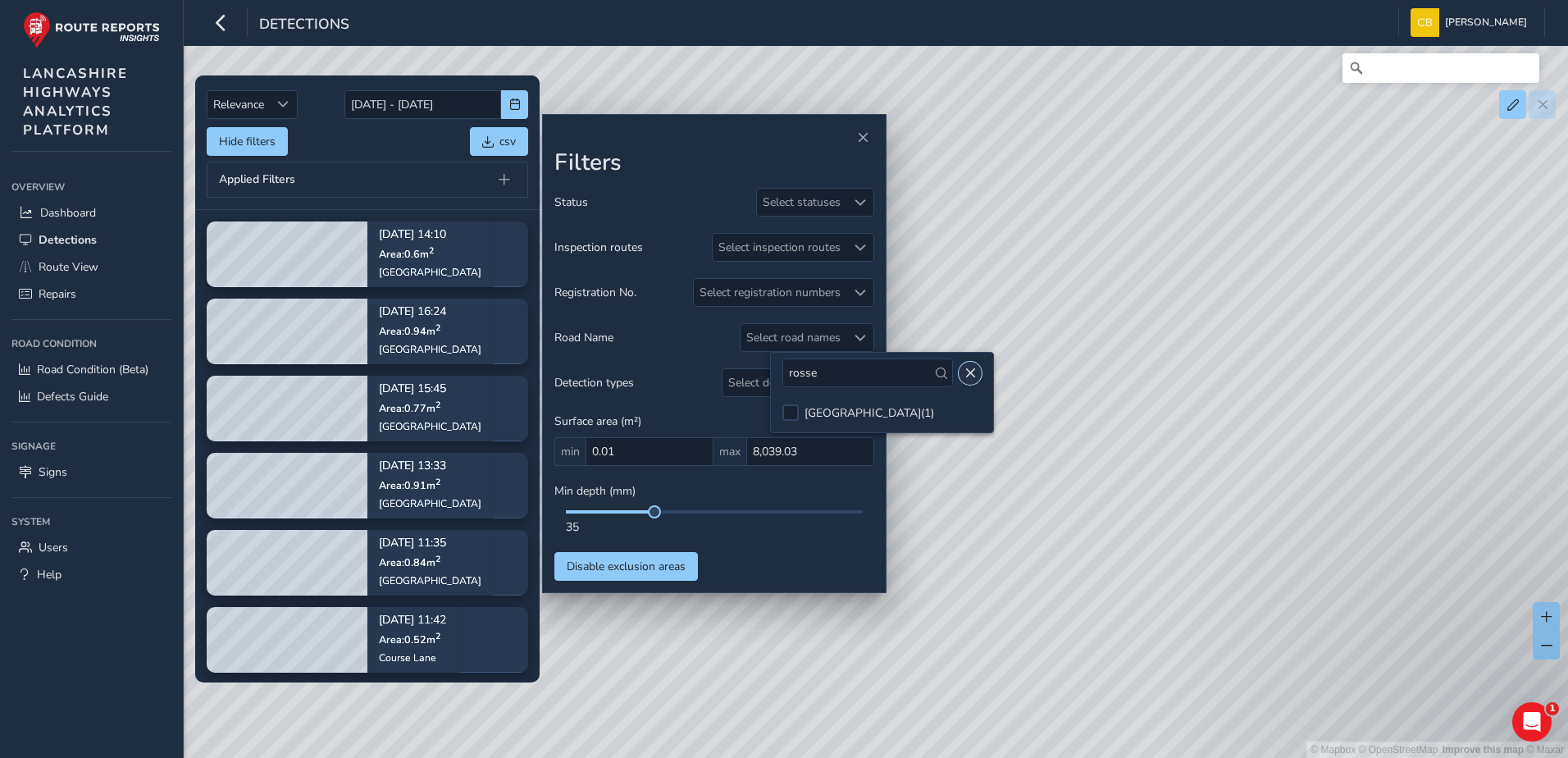
click at [958, 375] on button "Close" at bounding box center [970, 373] width 23 height 23
click at [387, 148] on div "Hide filters csv" at bounding box center [367, 141] width 322 height 29
click at [847, 336] on div at bounding box center [859, 337] width 27 height 27
click at [806, 365] on input "rosse" at bounding box center [837, 372] width 171 height 29
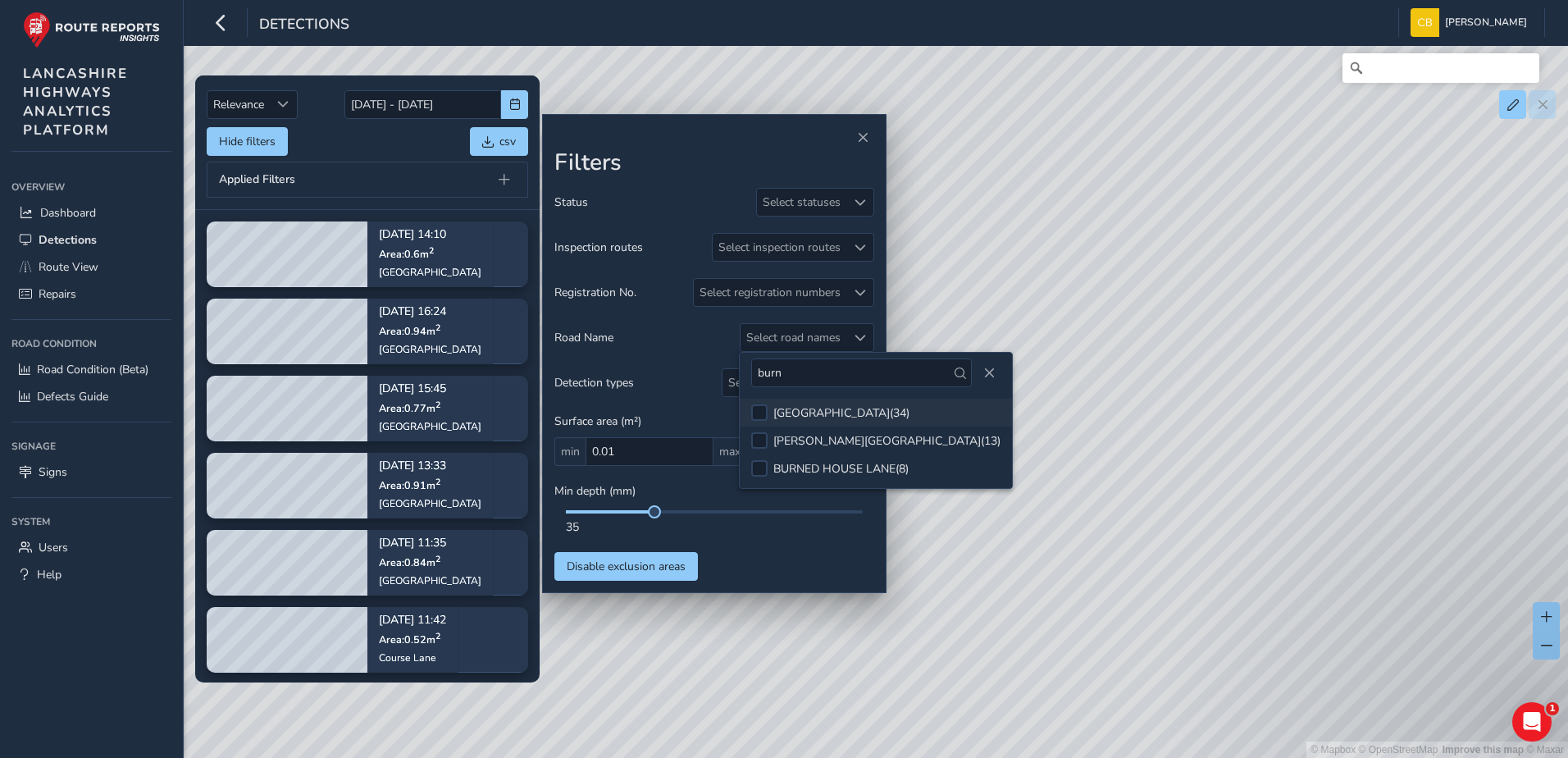
type input "burn"
click at [818, 417] on div "[GEOGRAPHIC_DATA] ( 34 )" at bounding box center [842, 413] width 136 height 16
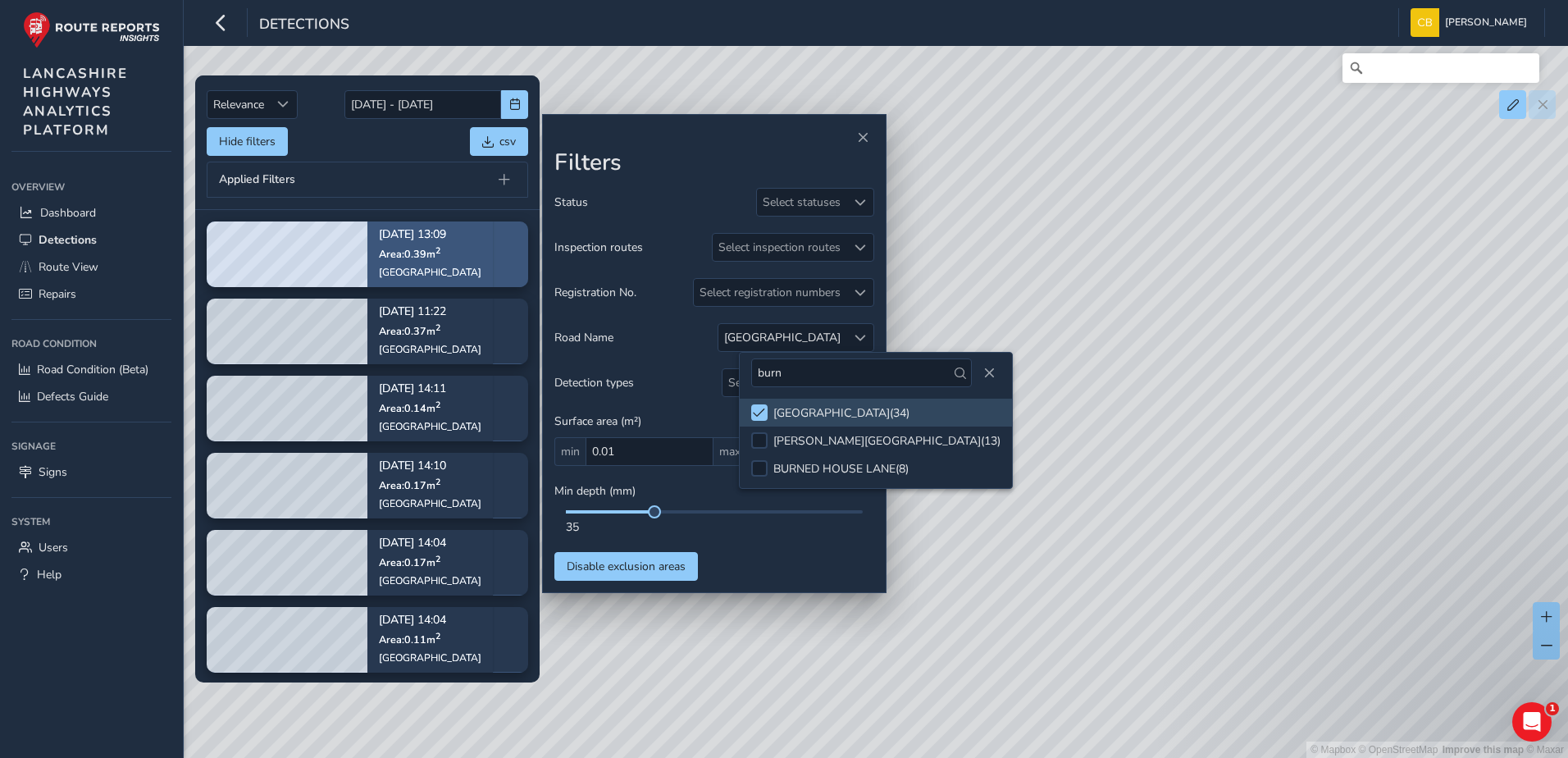
click at [407, 251] on span "Area: 0.39 m 2" at bounding box center [409, 253] width 61 height 14
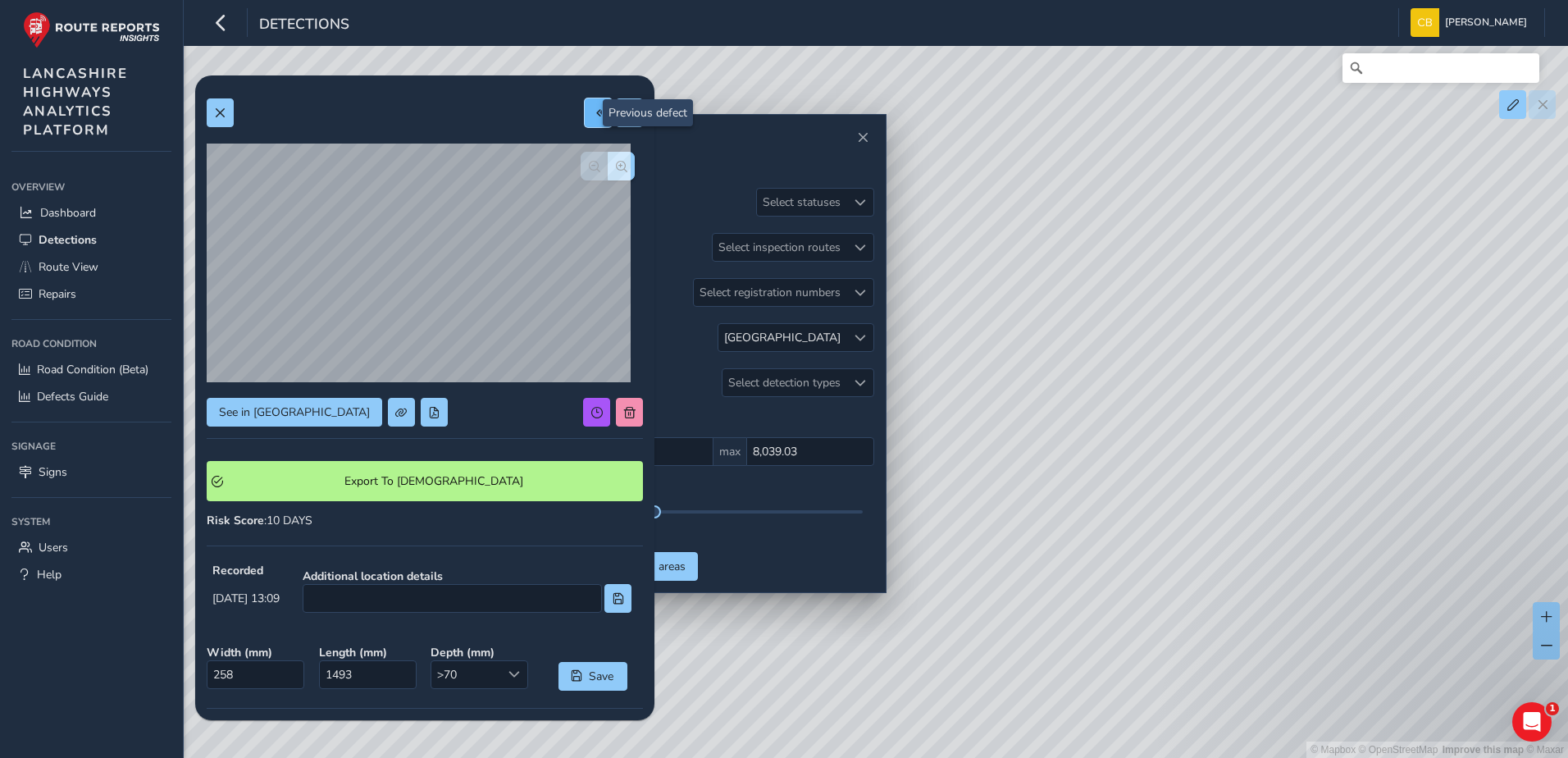
click at [585, 110] on button at bounding box center [598, 112] width 27 height 29
type input "646"
type input "1811"
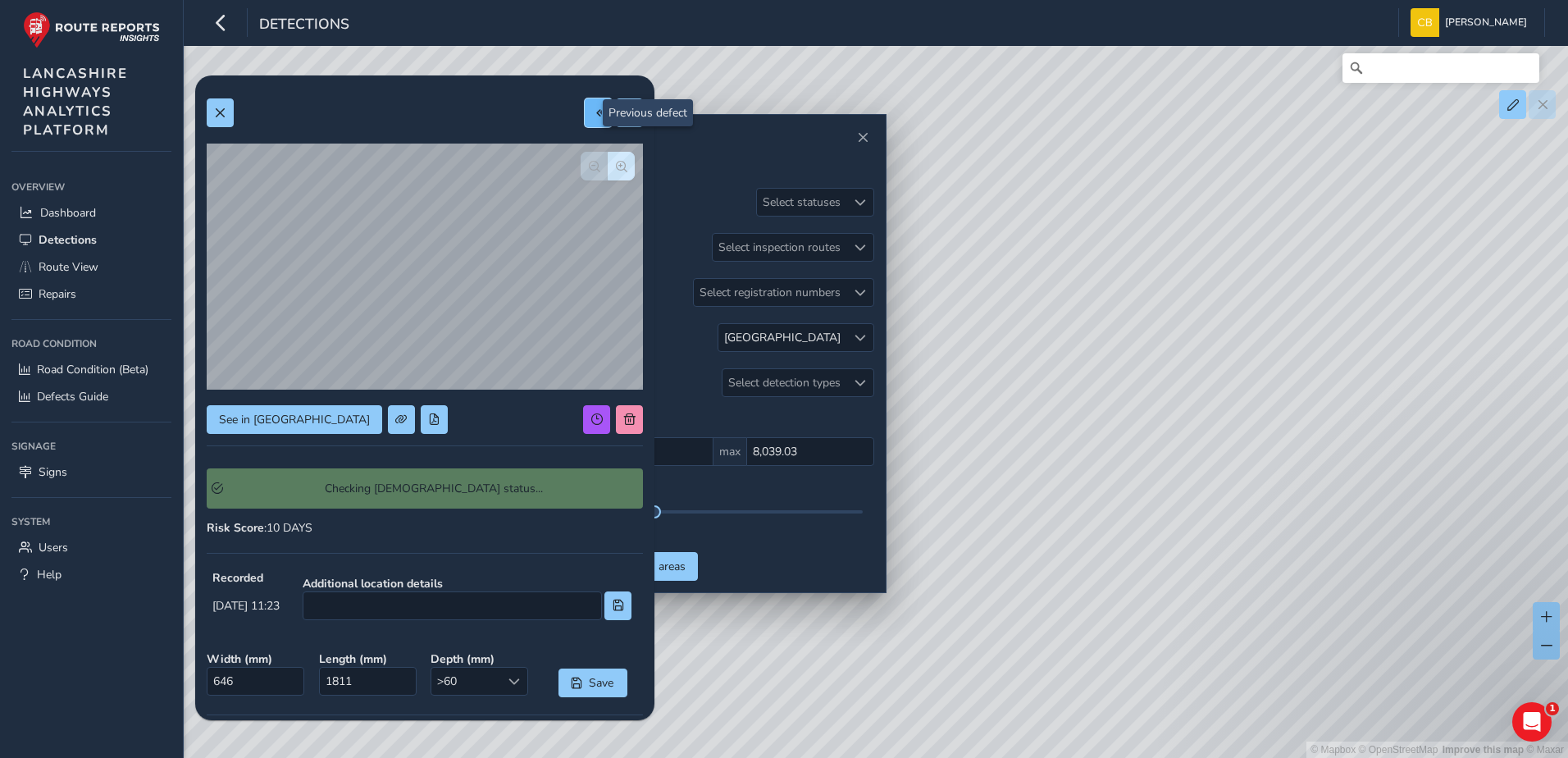
click at [585, 110] on button at bounding box center [598, 112] width 27 height 29
type input "339"
type input "1098"
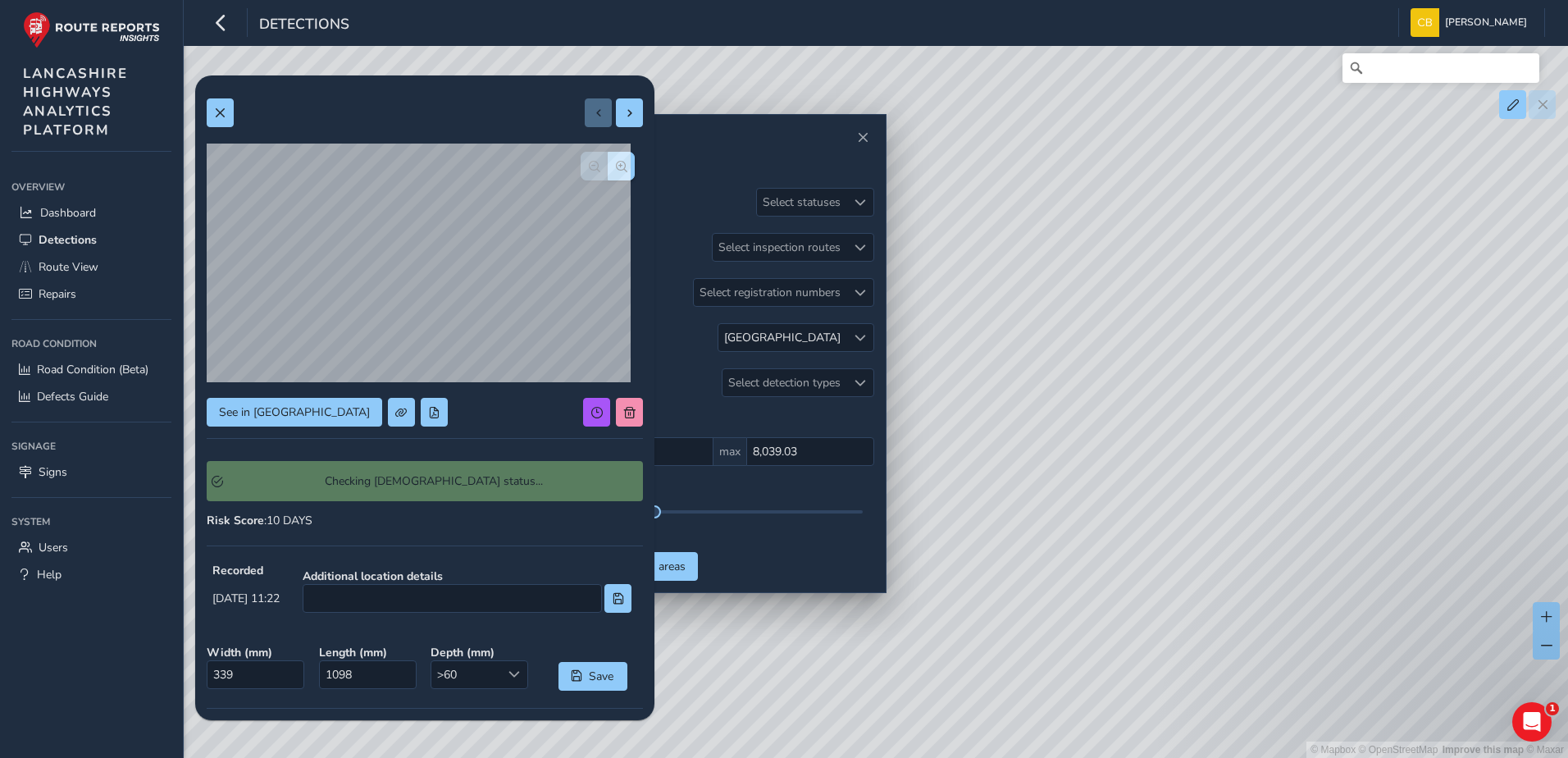
click at [585, 110] on div at bounding box center [613, 112] width 58 height 29
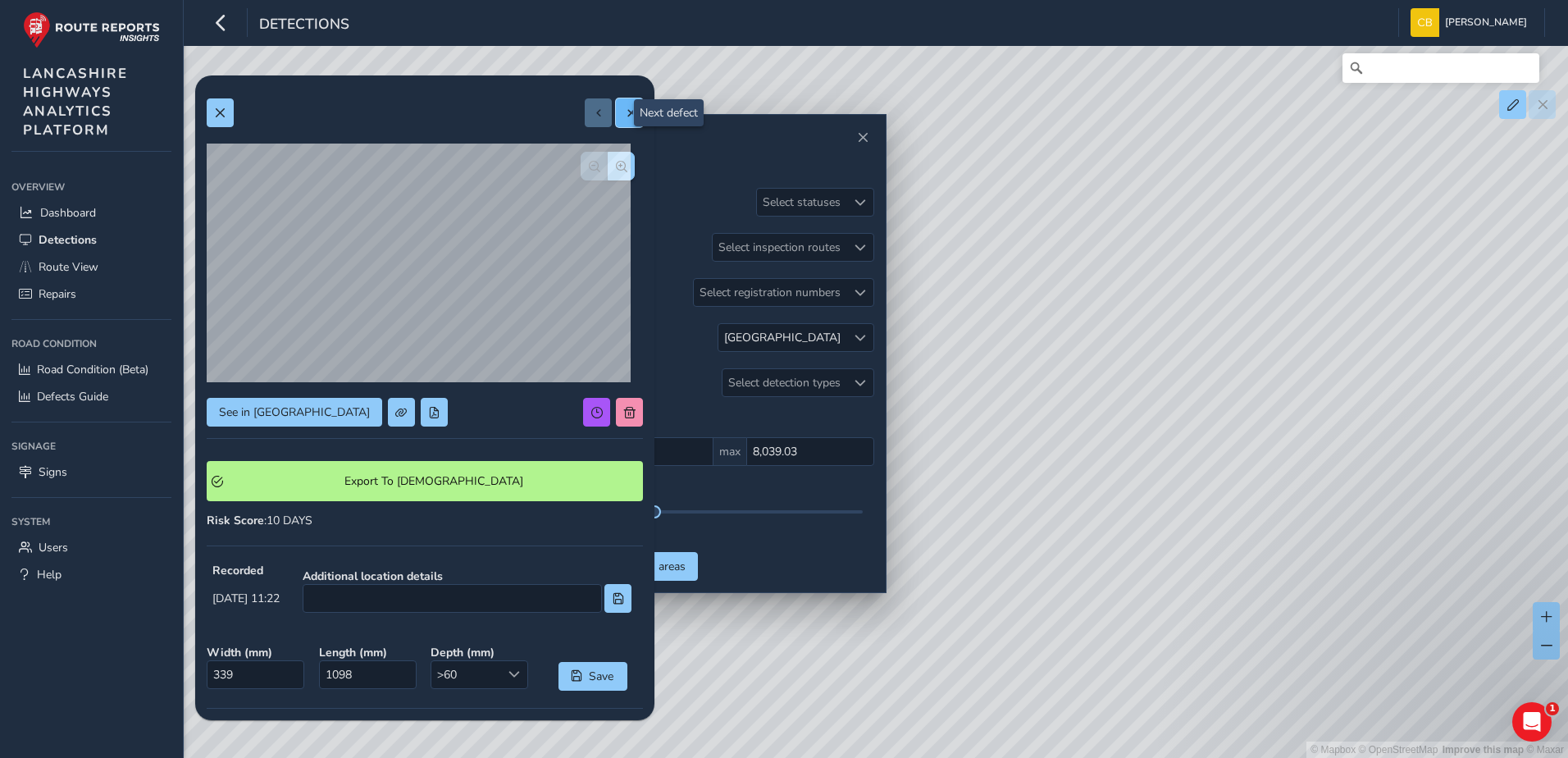
click at [616, 106] on button at bounding box center [629, 112] width 27 height 29
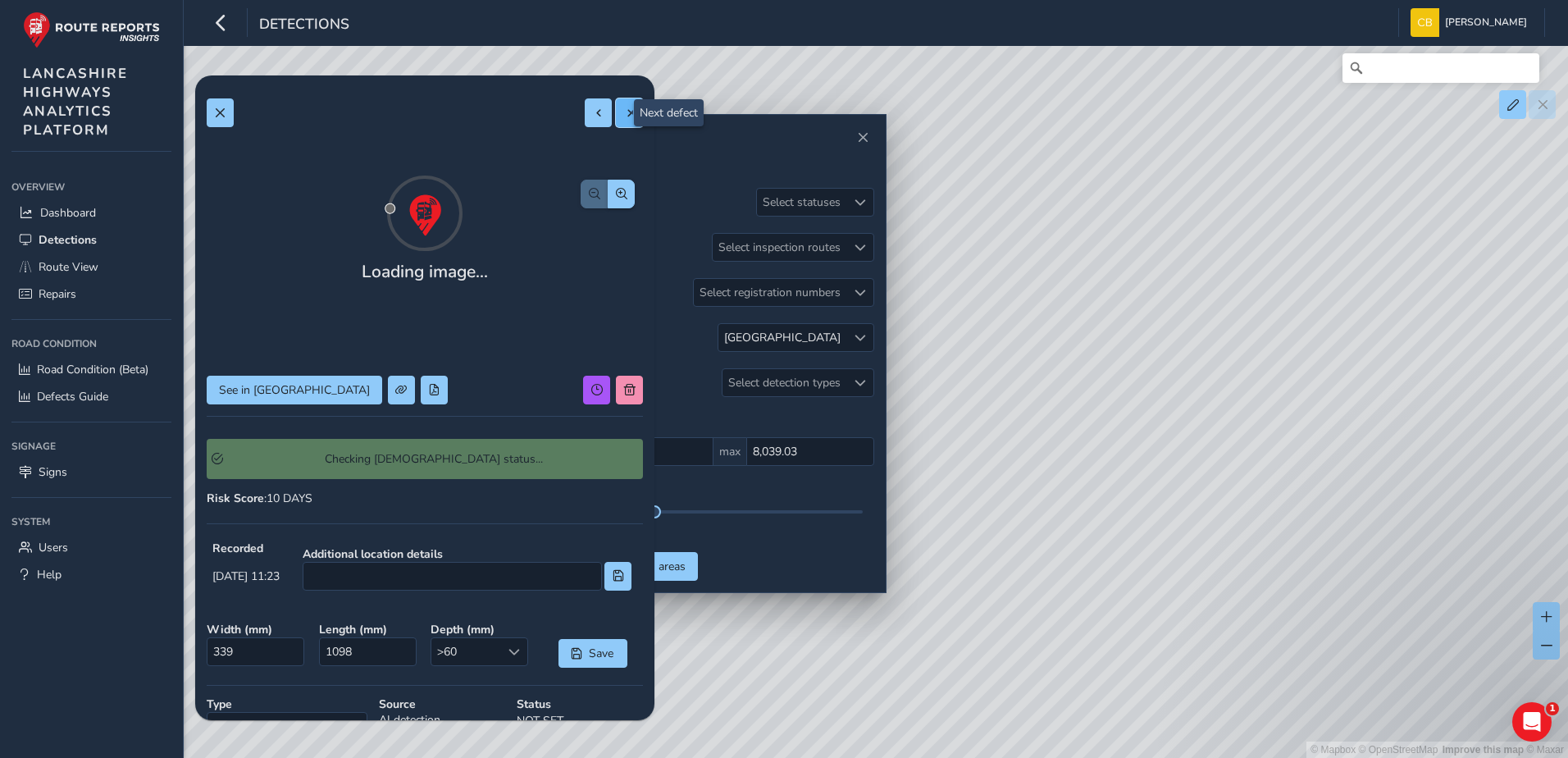
type input "646"
type input "1811"
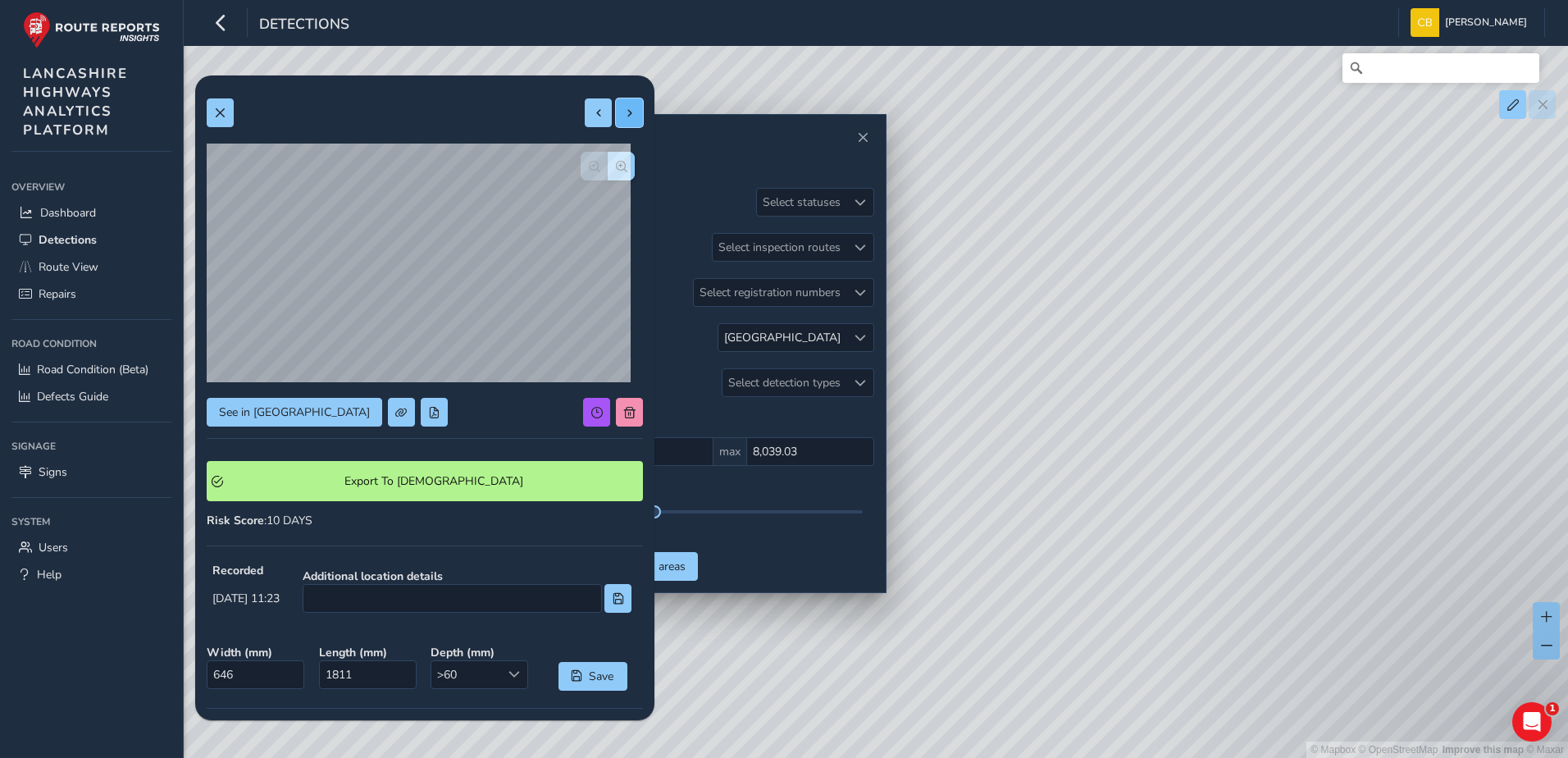
click at [616, 122] on button at bounding box center [629, 112] width 27 height 29
type input "258"
type input "1493"
click at [616, 121] on button at bounding box center [629, 112] width 27 height 29
type input "266"
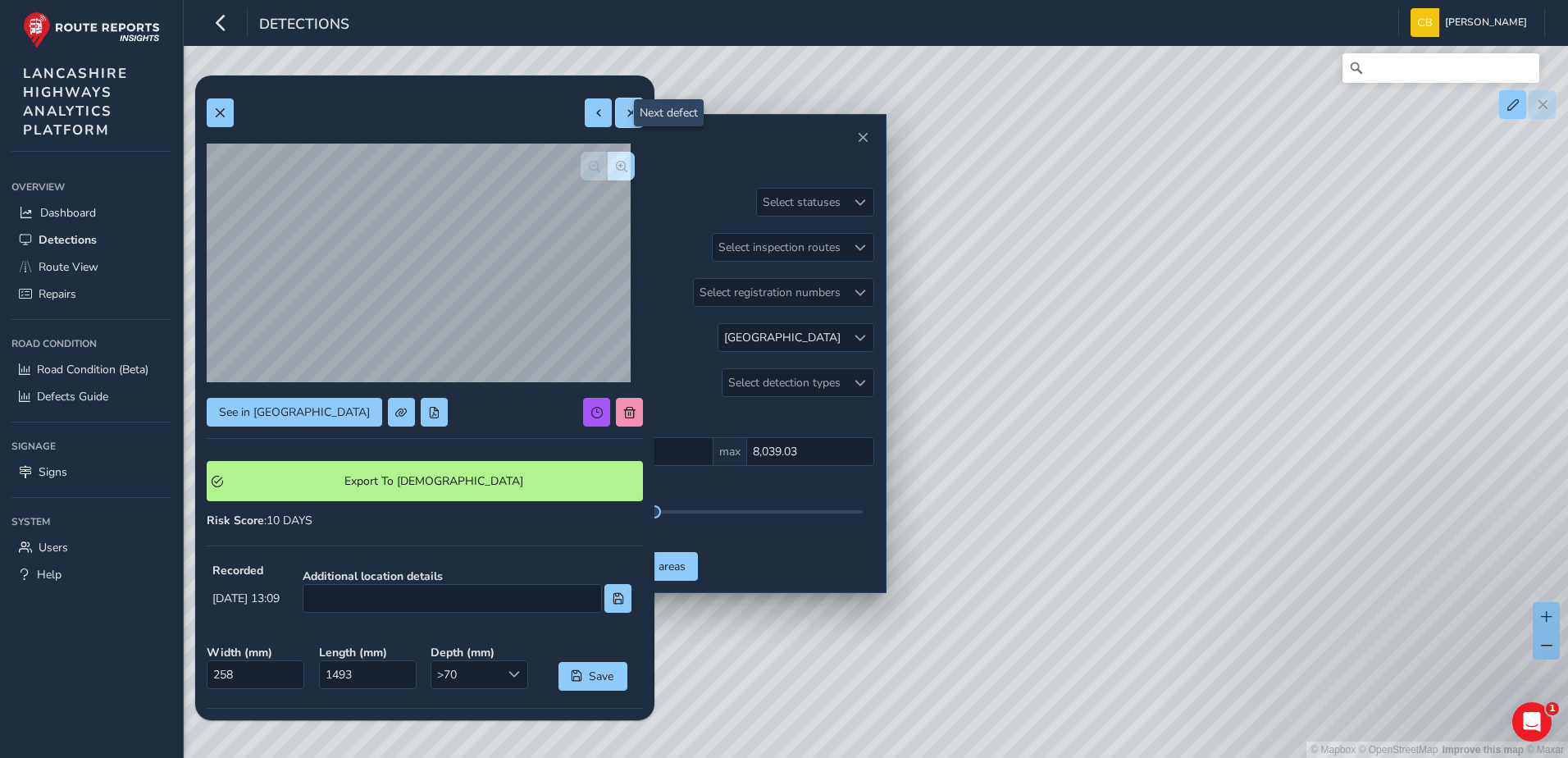
type input "442"
click at [624, 111] on span at bounding box center [630, 113] width 11 height 11
type input "259"
type input "283"
click at [616, 121] on button at bounding box center [629, 112] width 27 height 29
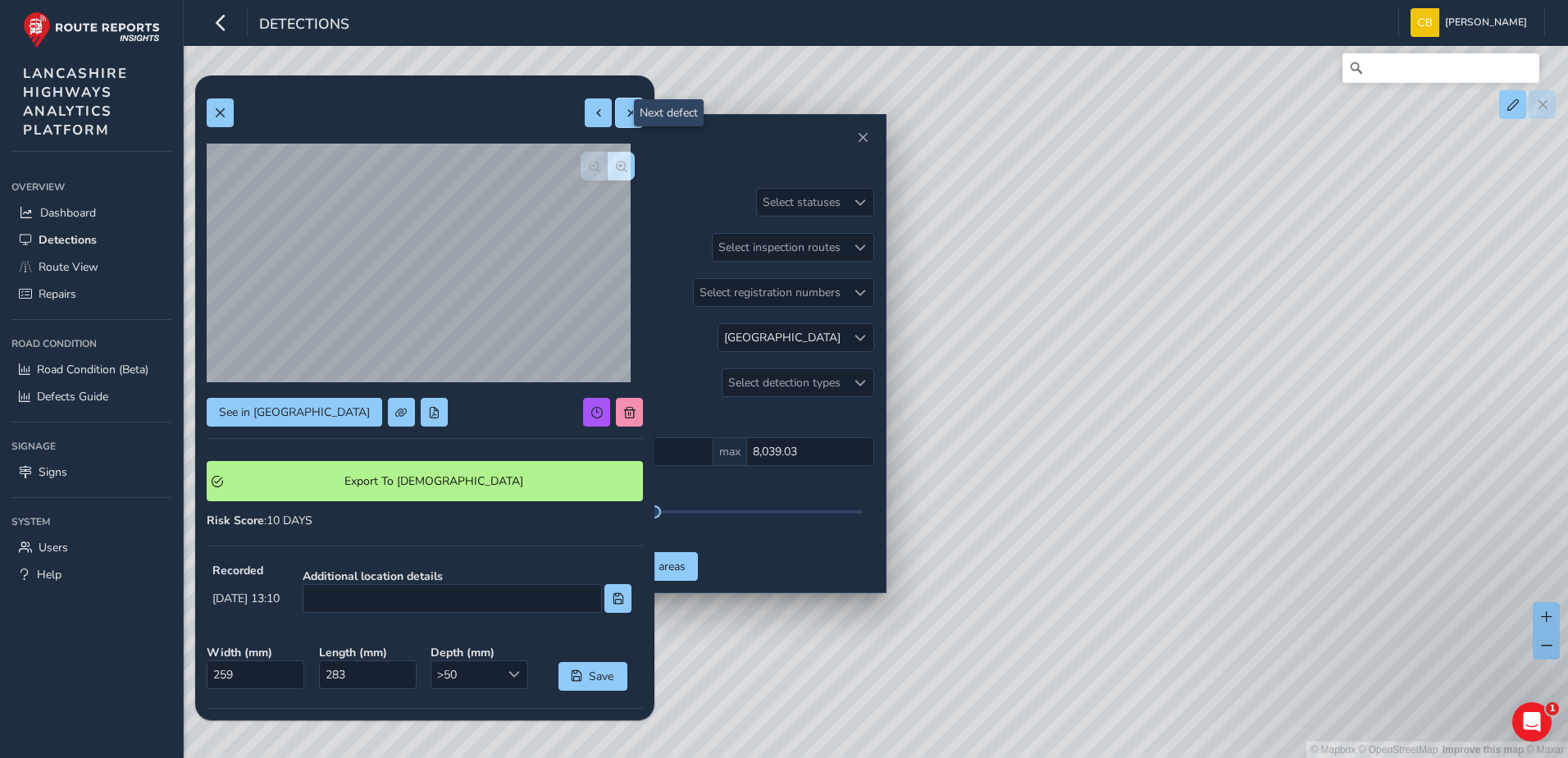
type input "223"
type input "476"
click at [624, 108] on span at bounding box center [630, 113] width 11 height 11
type input "278"
type input "626"
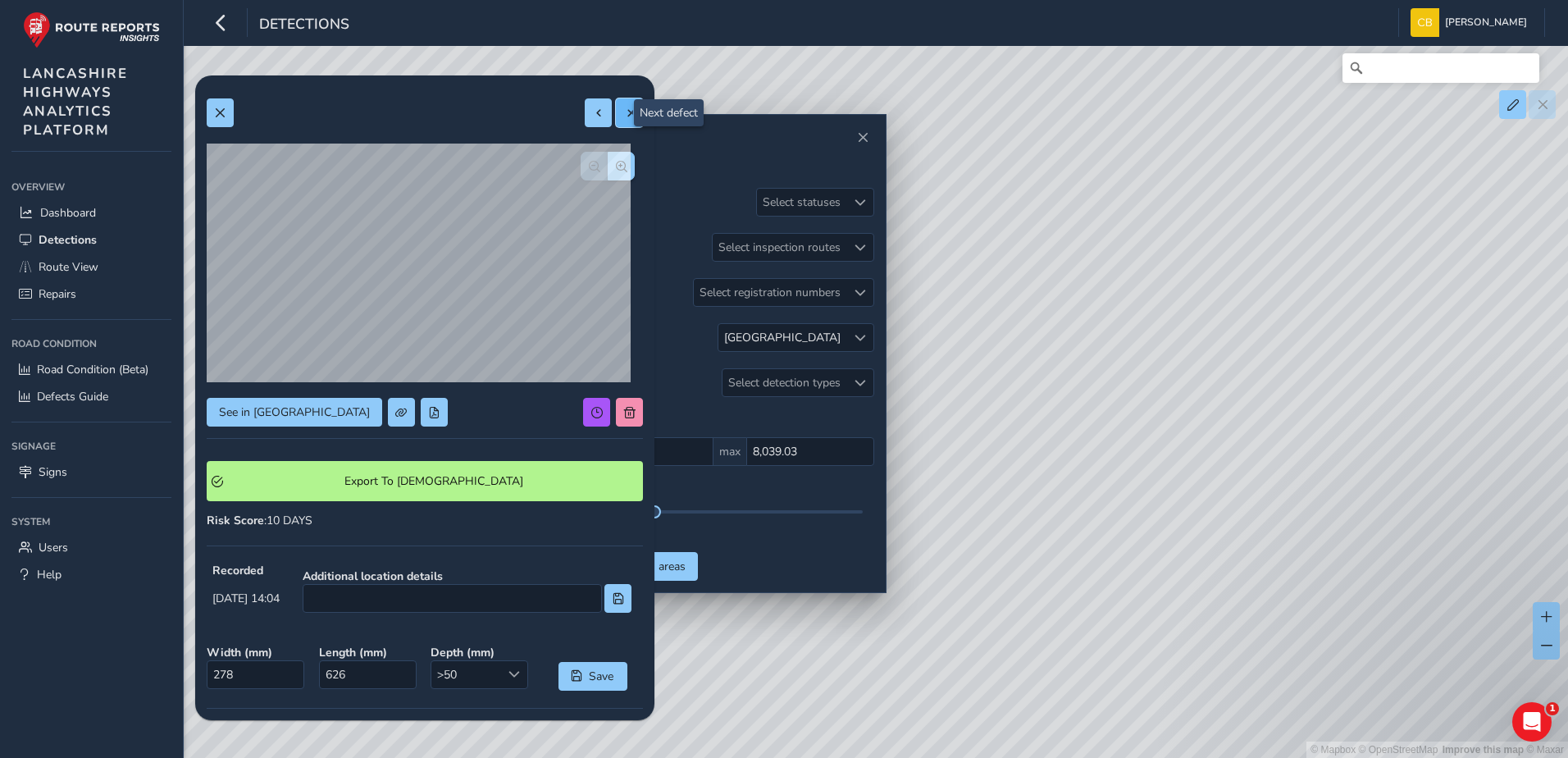
click at [618, 124] on button at bounding box center [629, 112] width 27 height 29
type input "238"
type input "700"
click at [624, 118] on span at bounding box center [630, 113] width 11 height 11
type input "184"
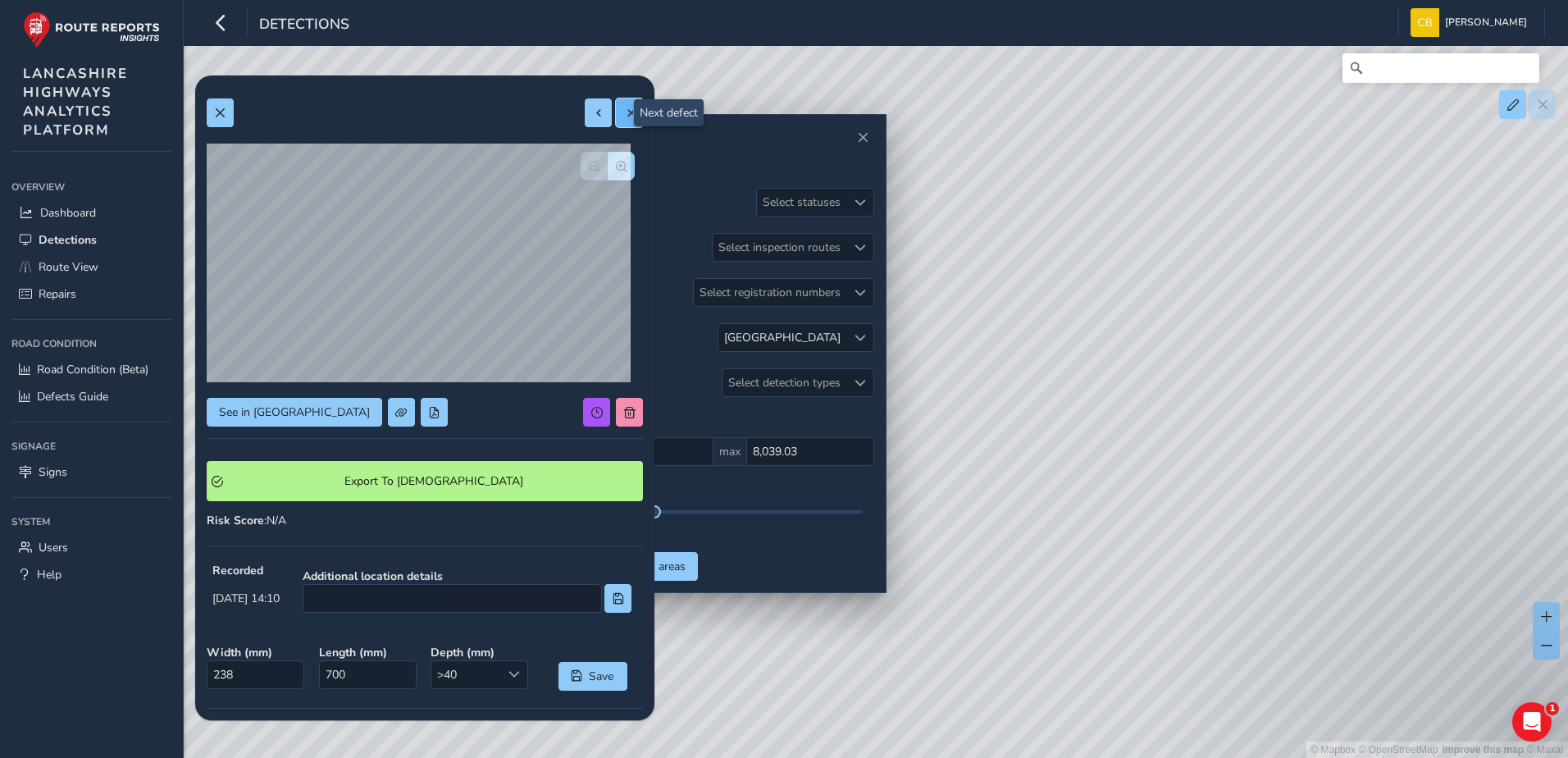
type input "369"
click at [624, 114] on span at bounding box center [630, 113] width 11 height 11
type input "266"
type input "530"
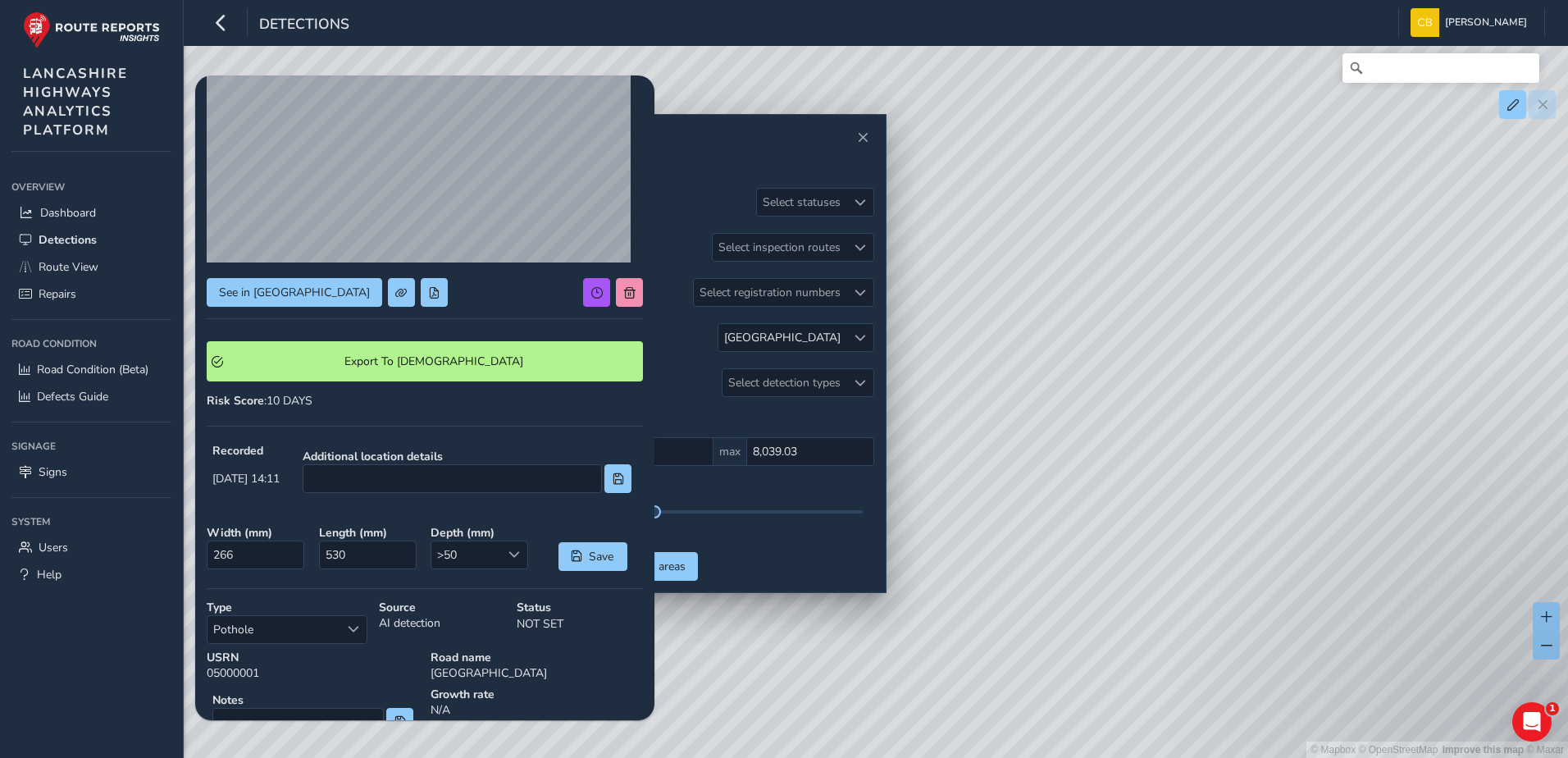
scroll to position [218, 0]
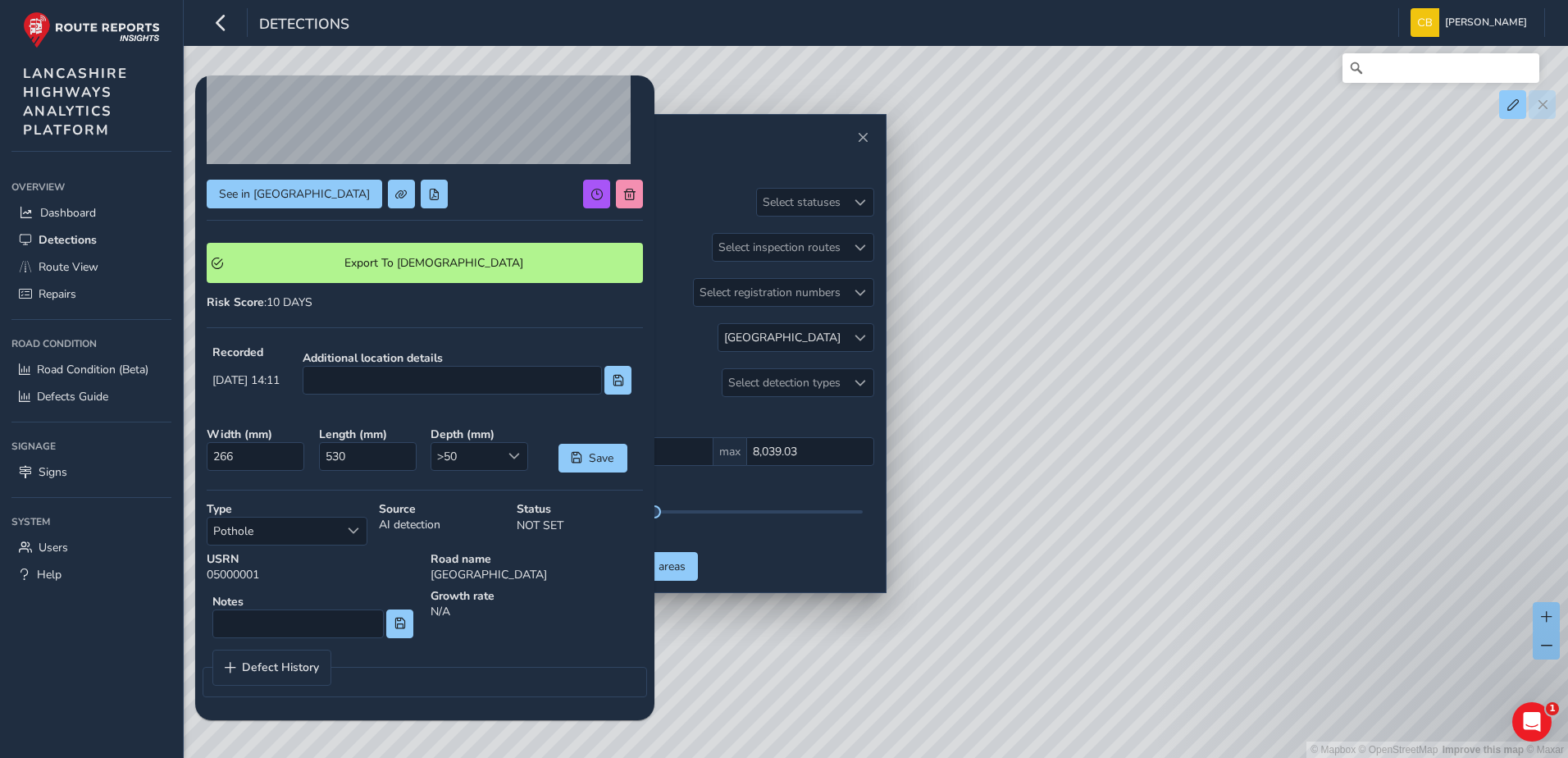
click at [392, 337] on div "See in Route View Export To Symology Risk Score : 10 DAYS Recorded [DATE] 14:11…" at bounding box center [425, 289] width 436 height 840
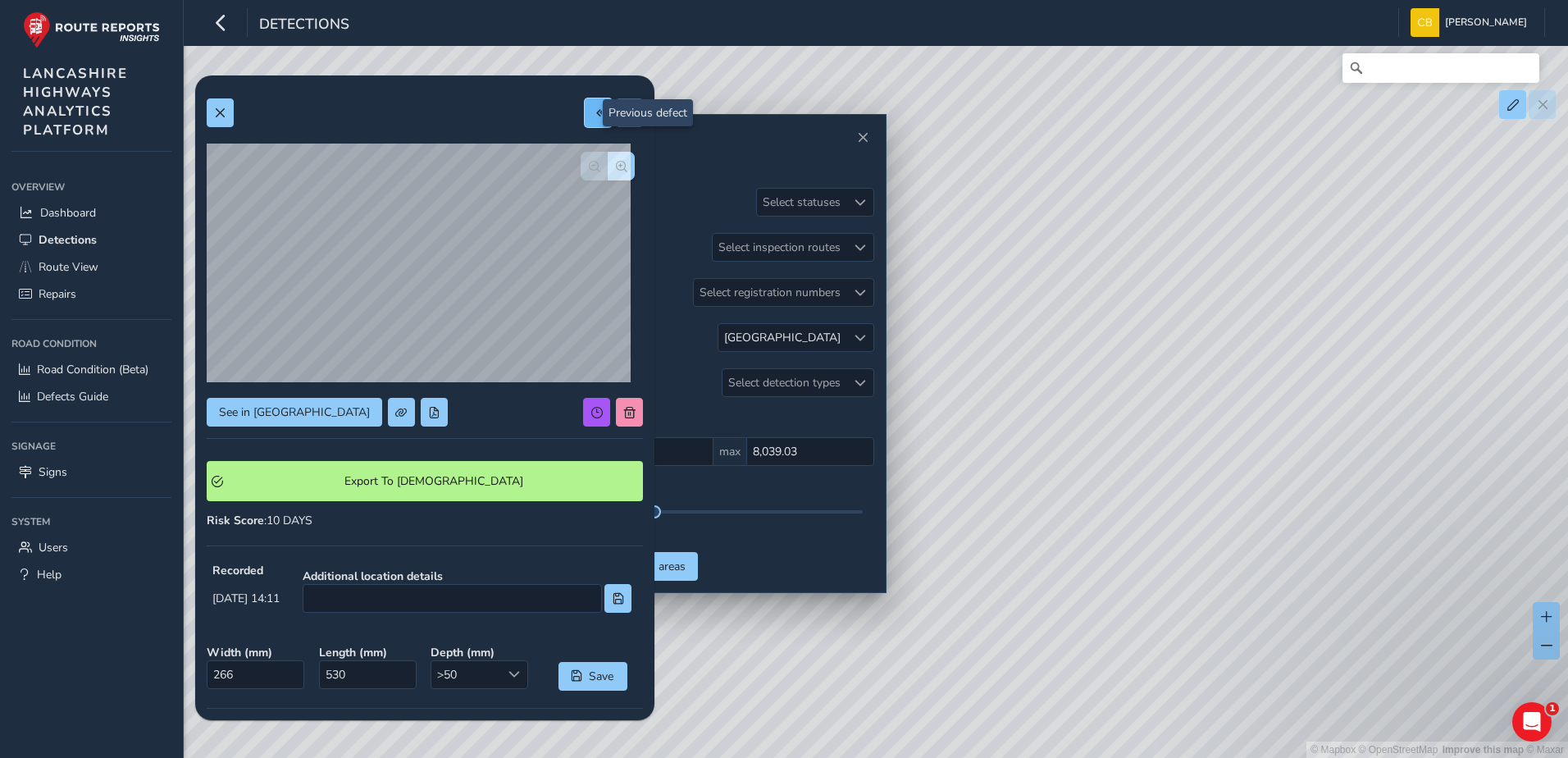
click at [593, 109] on span at bounding box center [598, 113] width 11 height 11
type input "184"
type input "369"
click at [585, 106] on button at bounding box center [598, 112] width 27 height 29
type input "238"
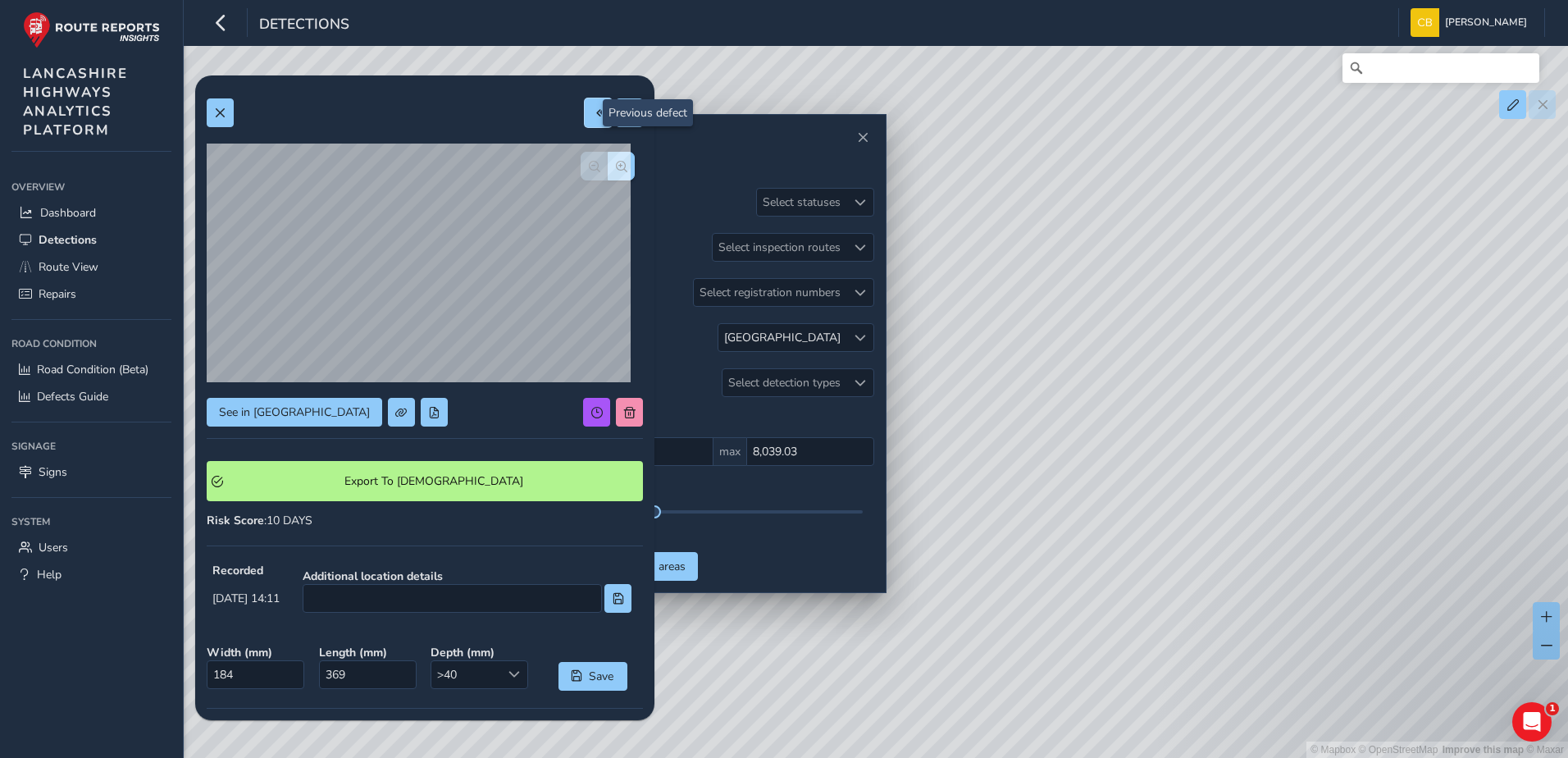
type input "700"
click at [593, 109] on span at bounding box center [598, 113] width 11 height 11
type input "278"
type input "626"
click at [585, 111] on button at bounding box center [598, 112] width 27 height 29
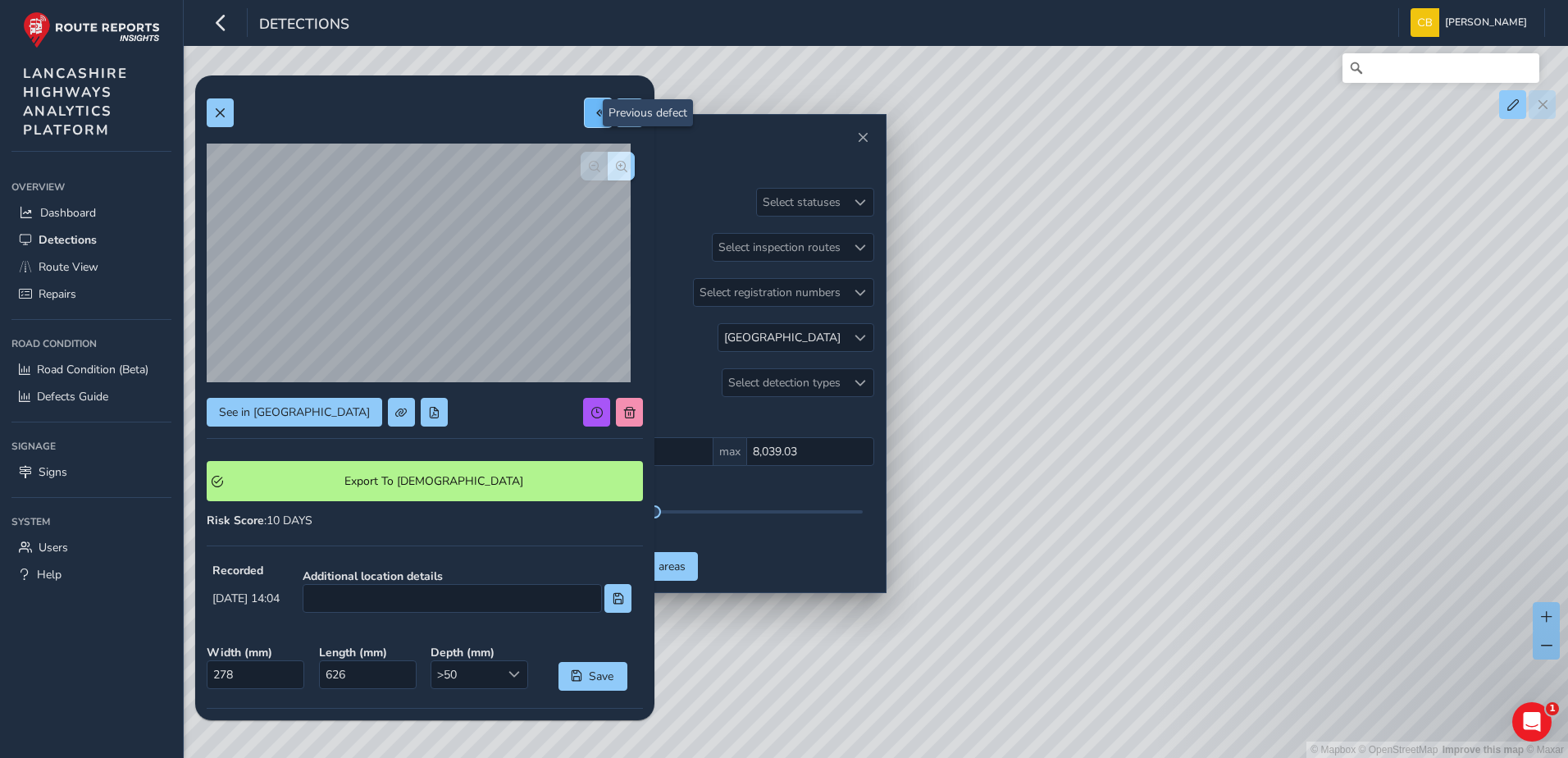
type input "223"
type input "476"
click at [585, 122] on button at bounding box center [598, 112] width 27 height 29
type input "259"
type input "283"
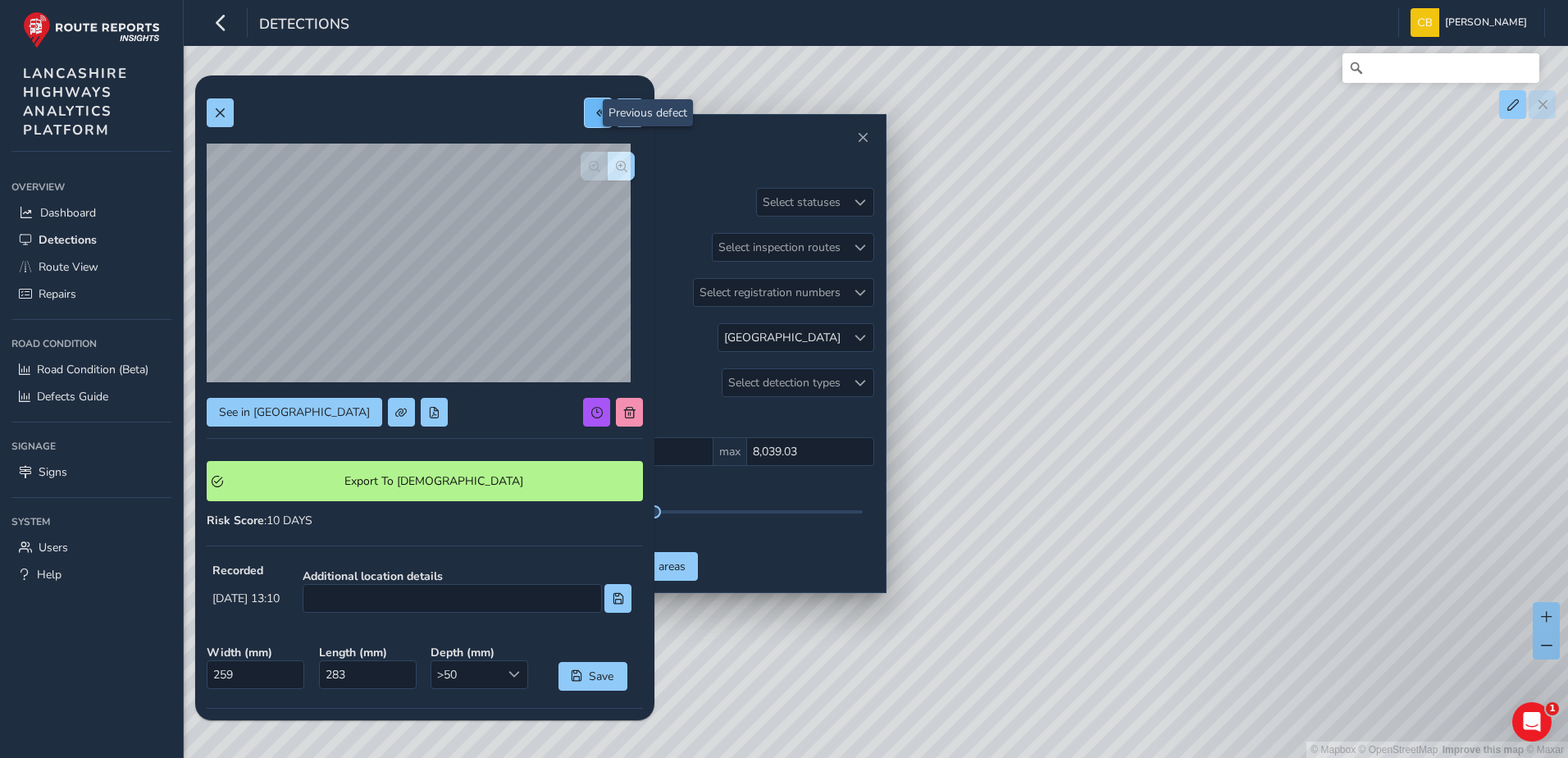
click at [585, 117] on button at bounding box center [598, 112] width 27 height 29
type input "266"
type input "442"
click at [593, 117] on span at bounding box center [598, 113] width 11 height 11
type input "258"
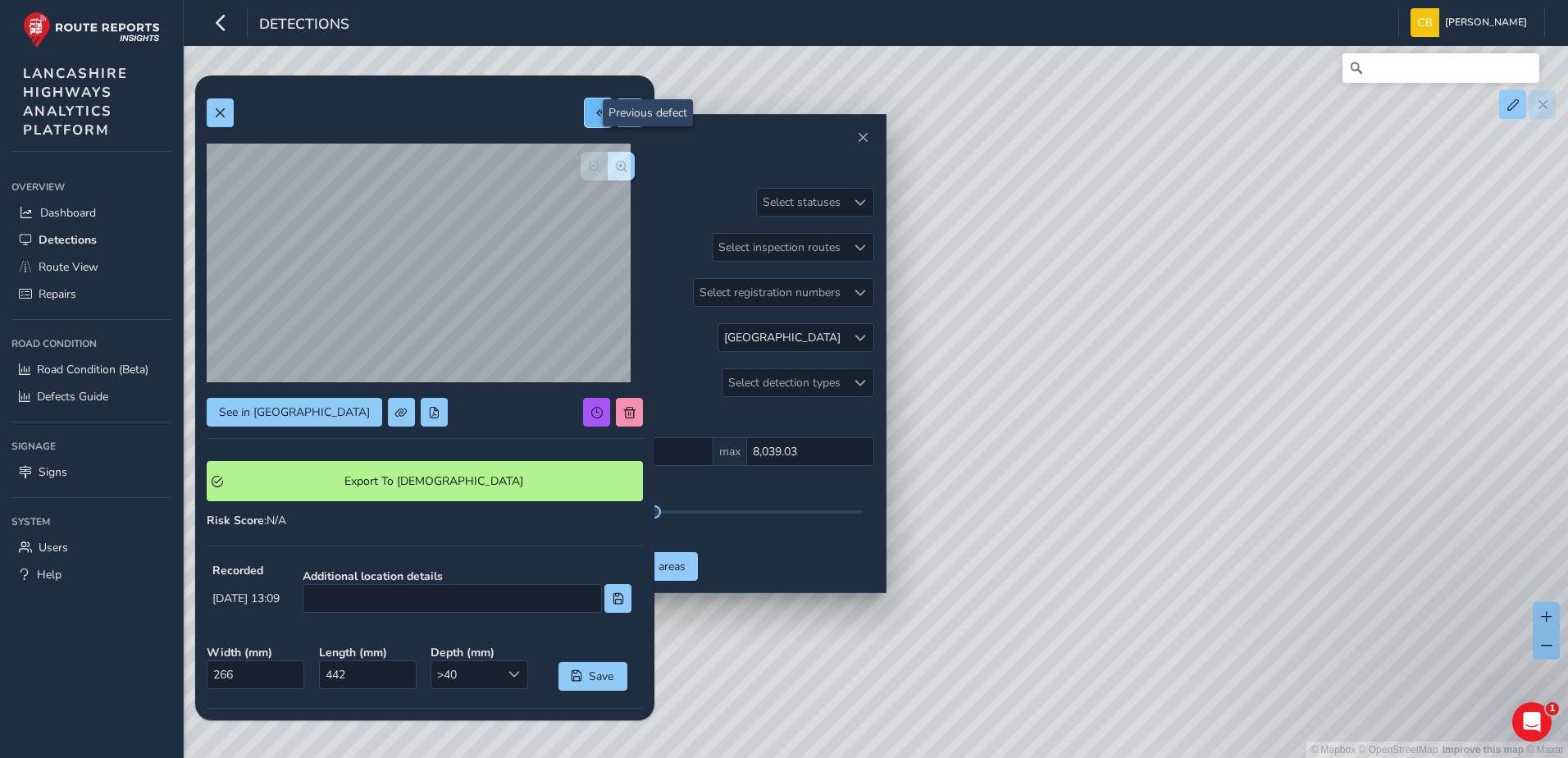
type input "1493"
click at [585, 122] on button at bounding box center [598, 112] width 27 height 29
type input "646"
type input "1811"
click at [585, 103] on button at bounding box center [598, 112] width 27 height 29
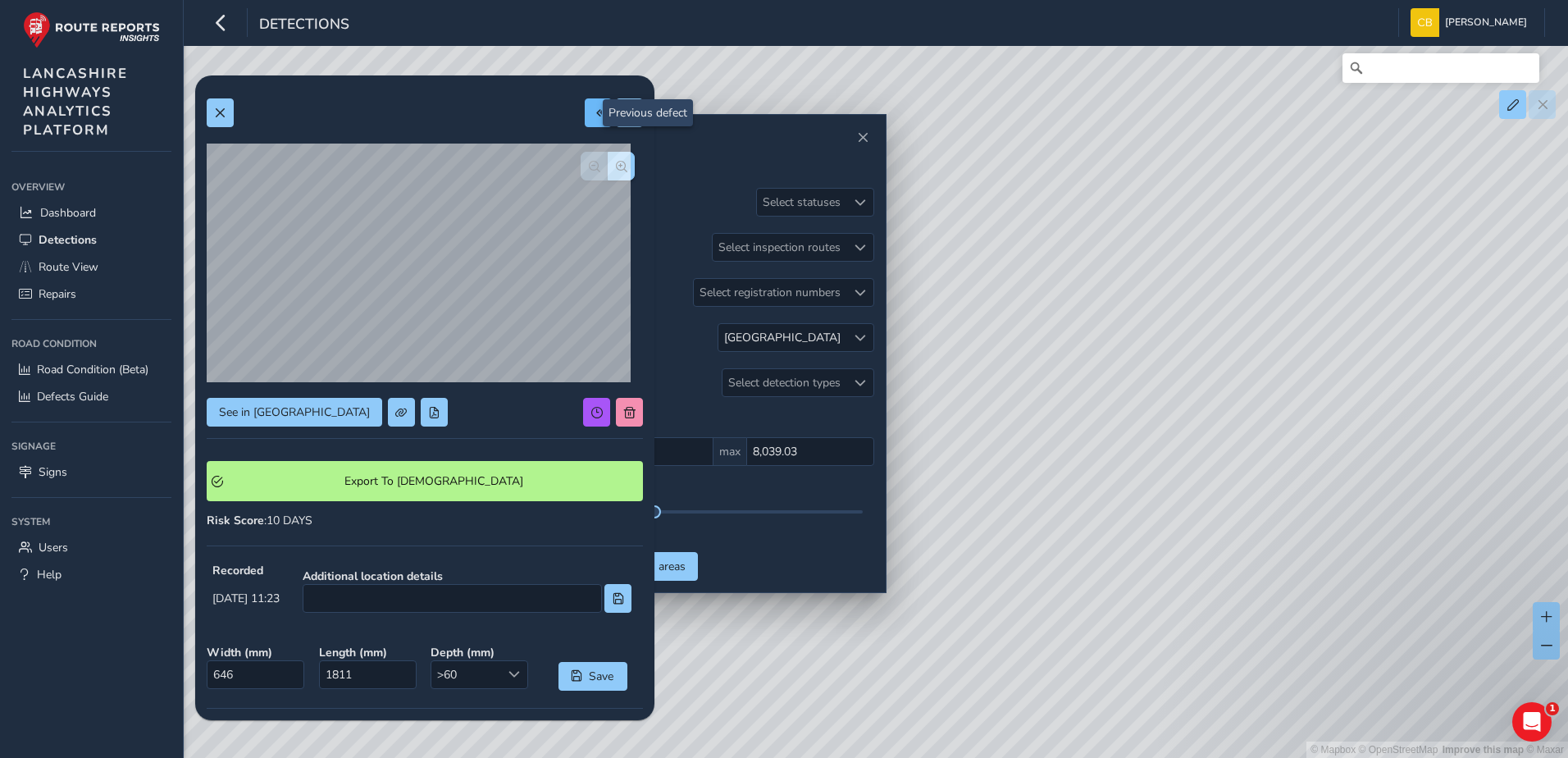
type input "339"
type input "1098"
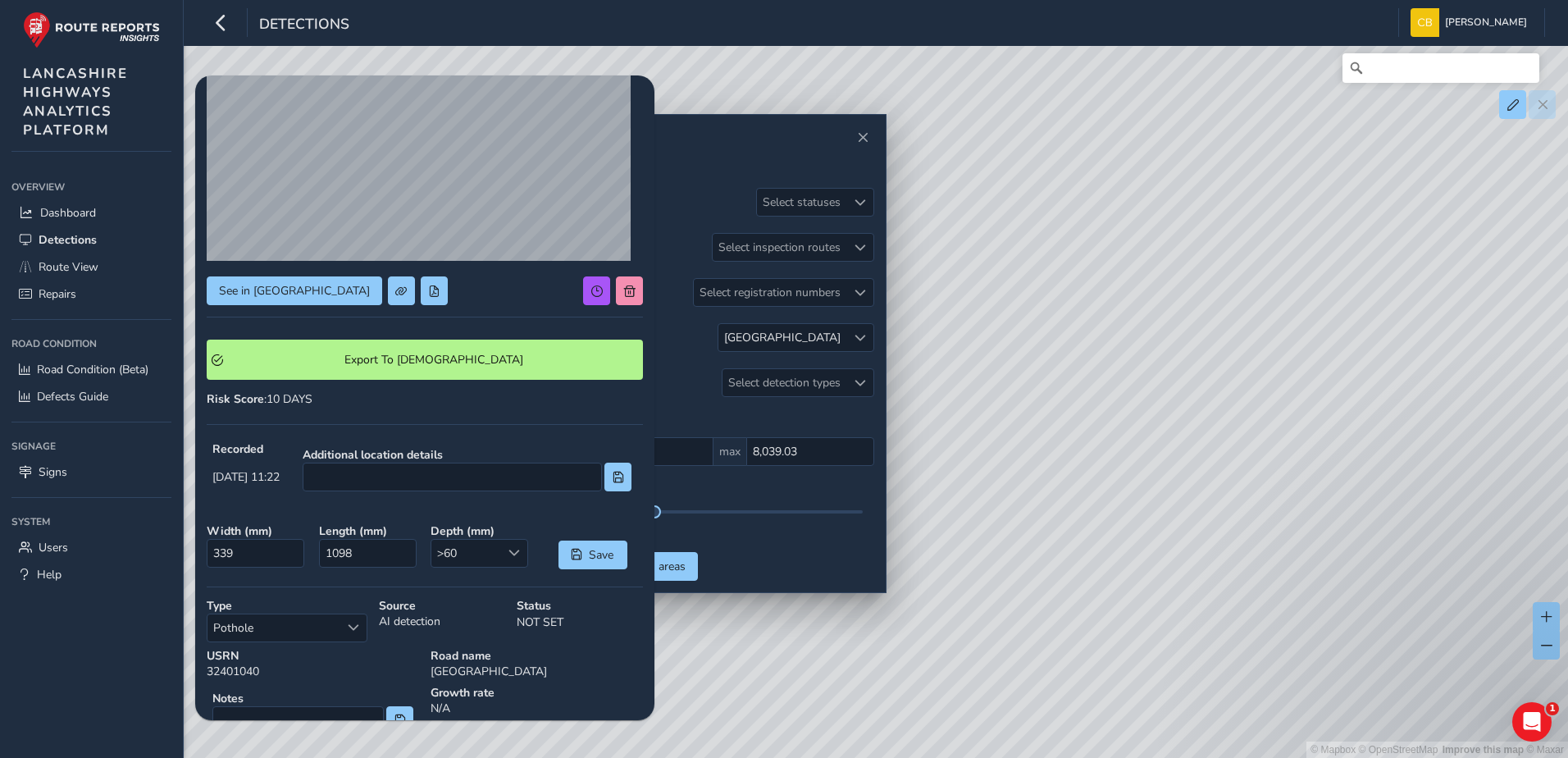
scroll to position [218, 0]
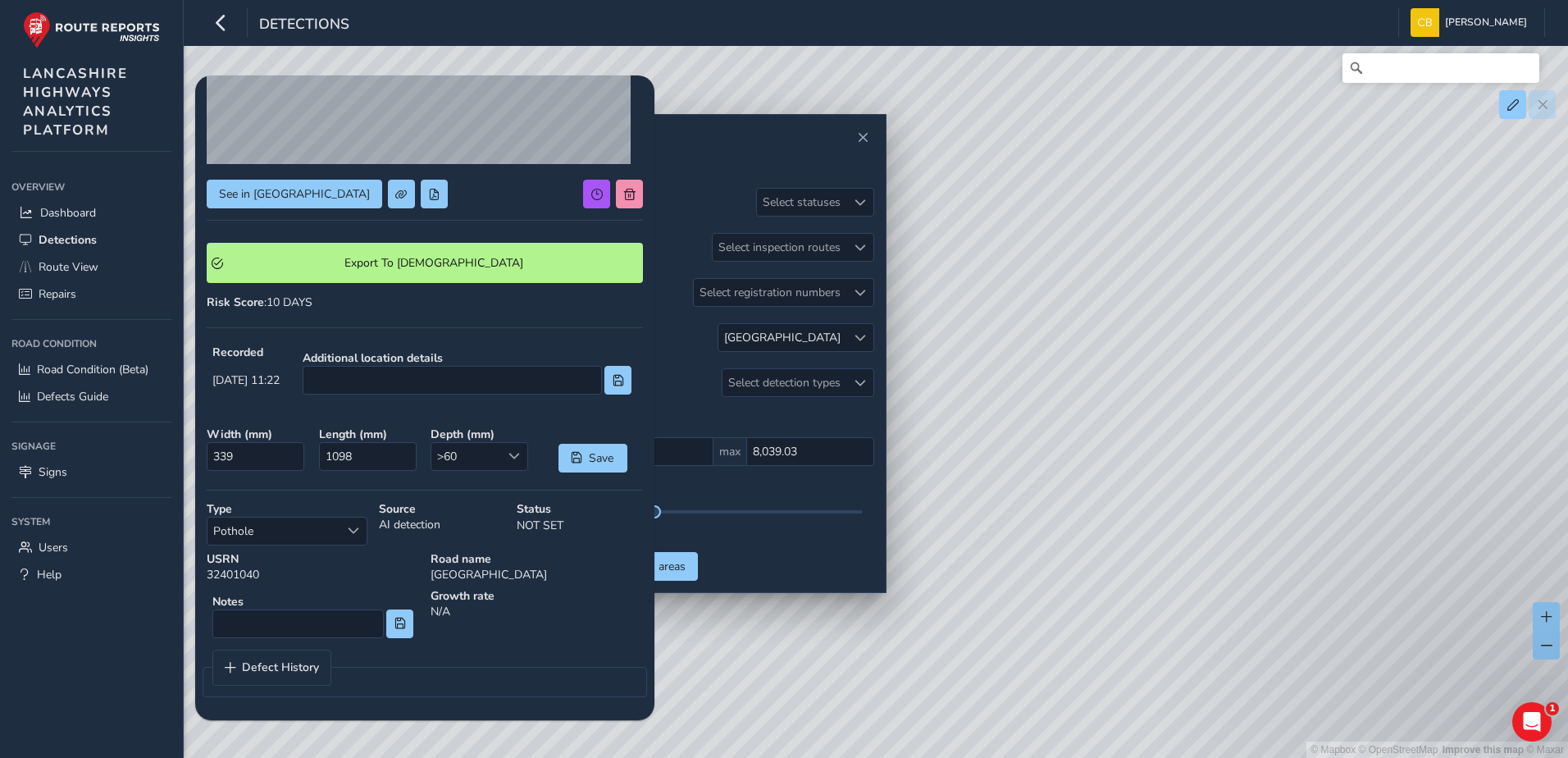
drag, startPoint x: 418, startPoint y: 223, endPoint x: 683, endPoint y: 277, distance: 270.4
click at [418, 223] on div "See in Route View Export To Symology Risk Score : 10 DAYS Recorded [DATE] 11:22…" at bounding box center [425, 289] width 436 height 840
click at [867, 340] on div at bounding box center [859, 337] width 27 height 27
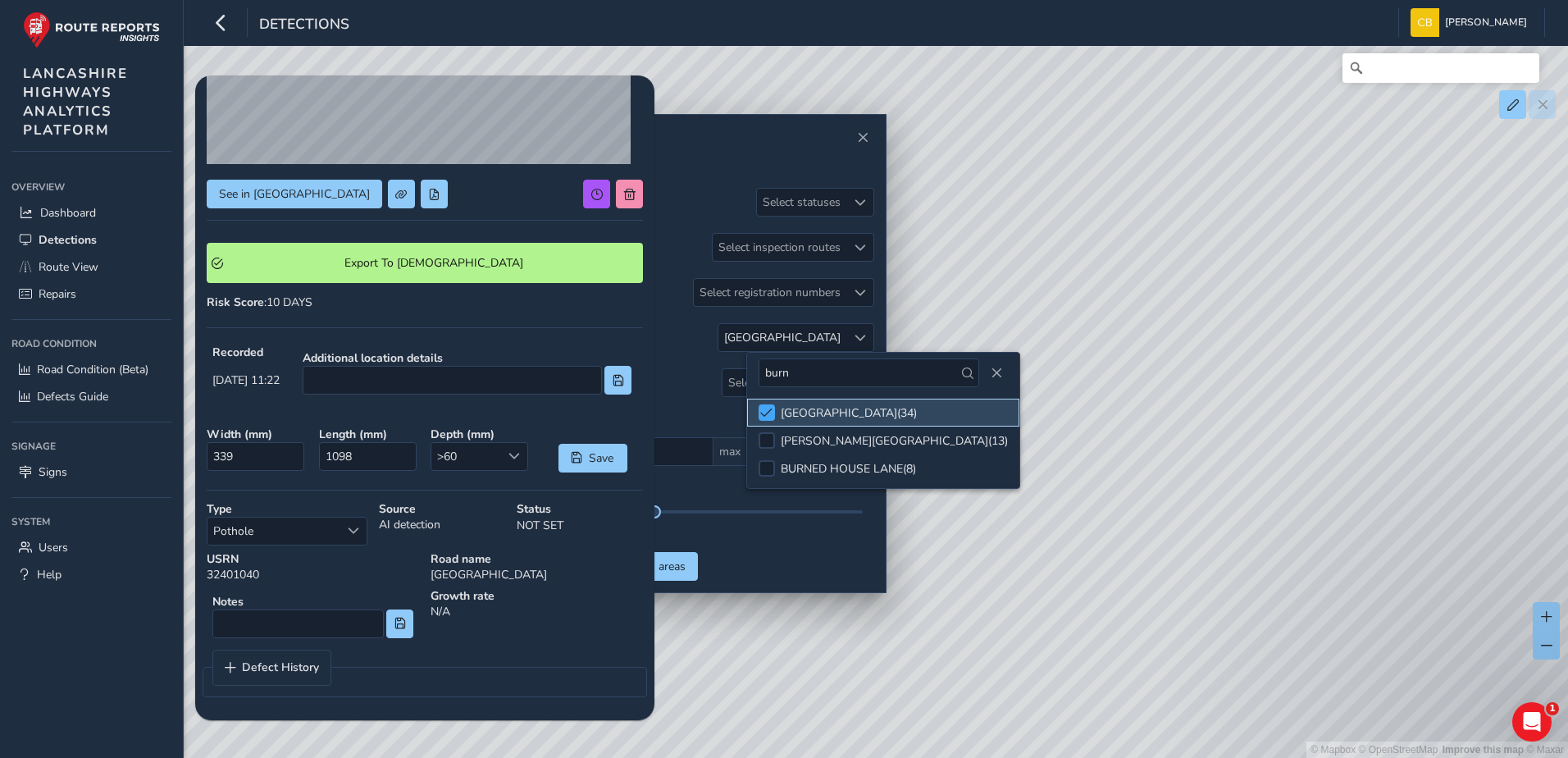
click at [762, 410] on span at bounding box center [766, 412] width 12 height 11
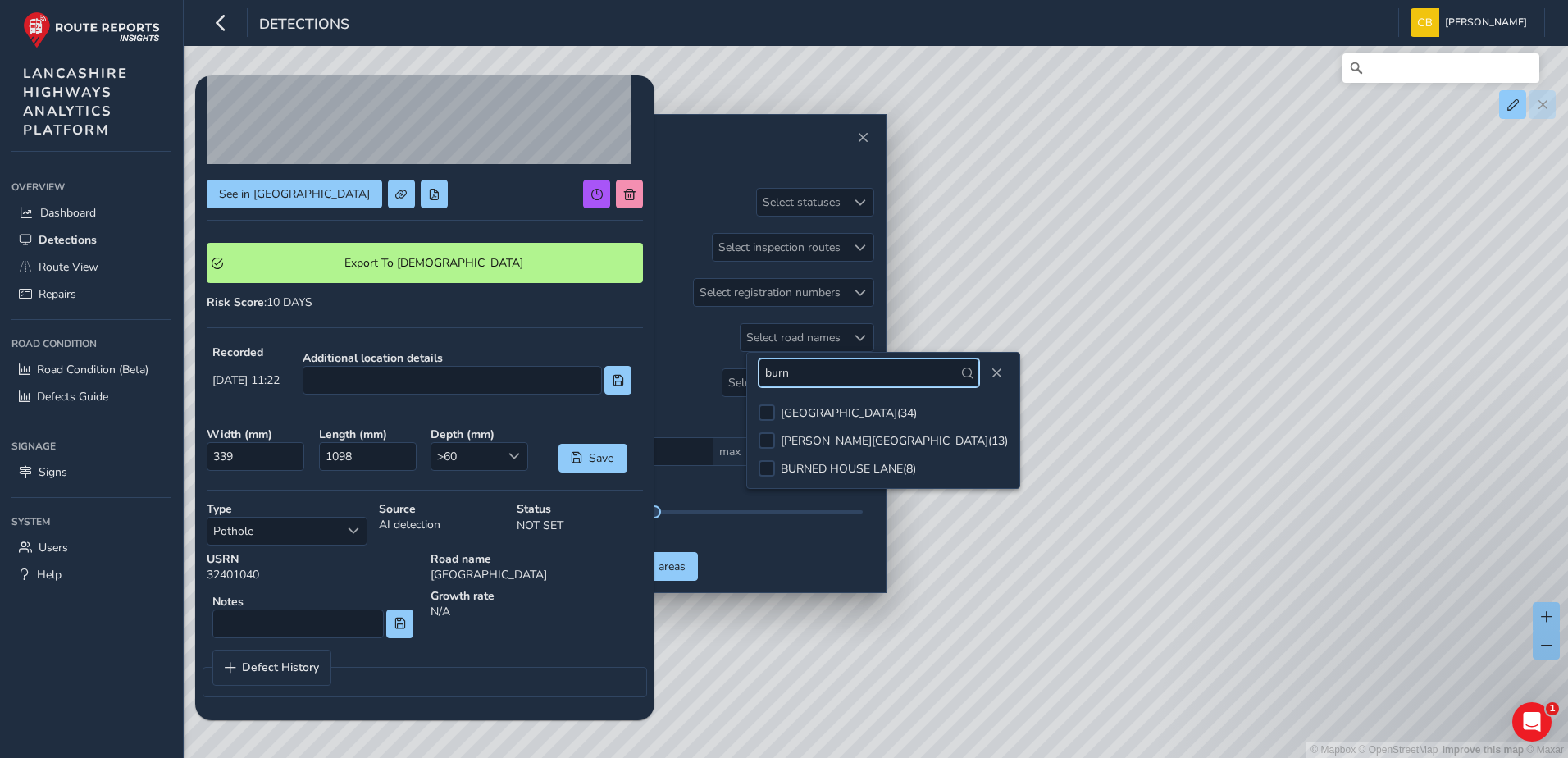
click at [842, 372] on input "burn" at bounding box center [869, 372] width 221 height 29
click at [841, 372] on input "burn" at bounding box center [869, 372] width 221 height 29
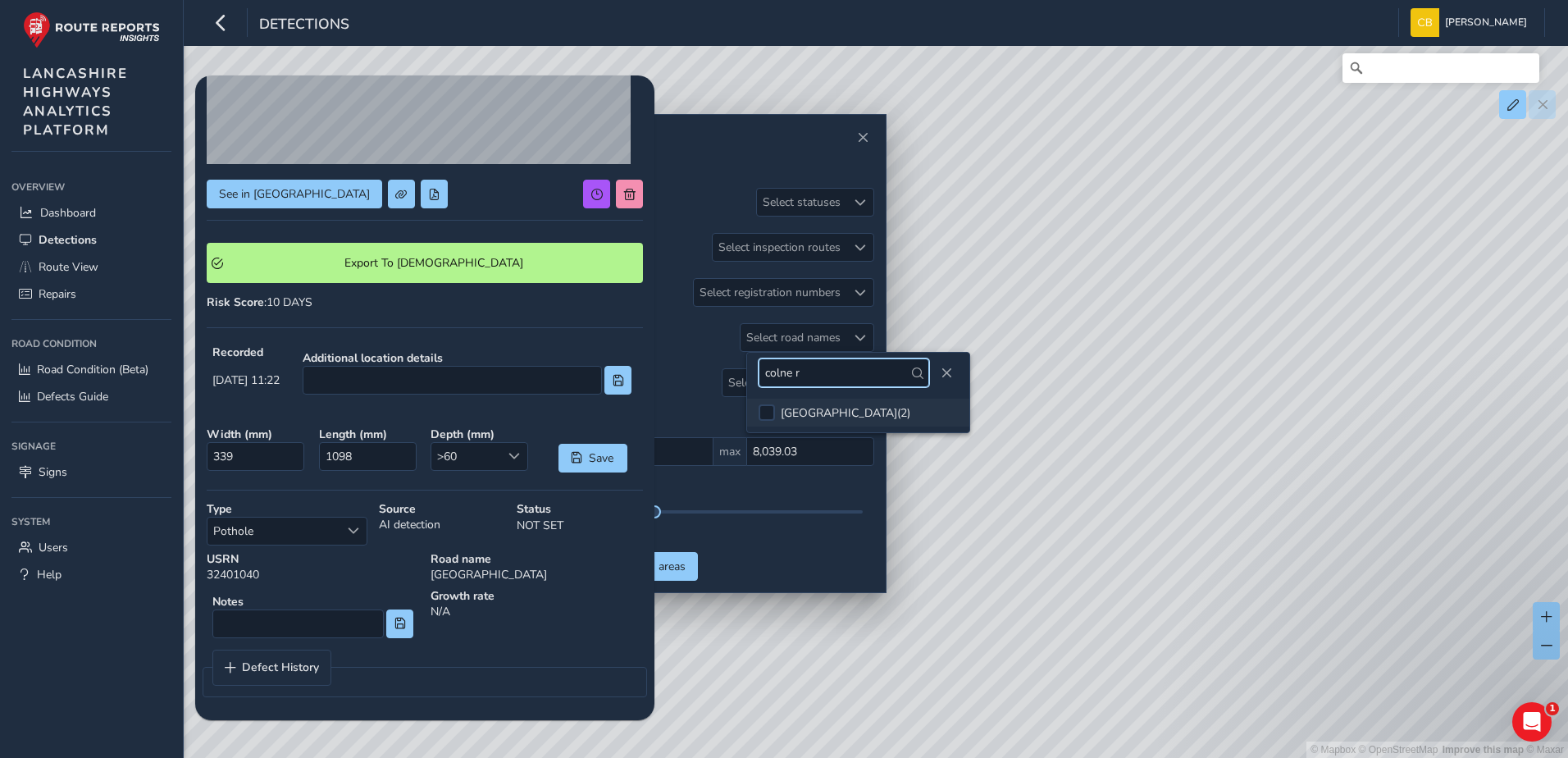
type input "colne r"
click at [789, 406] on div "COLNE ROAD ( 2 )" at bounding box center [846, 413] width 130 height 16
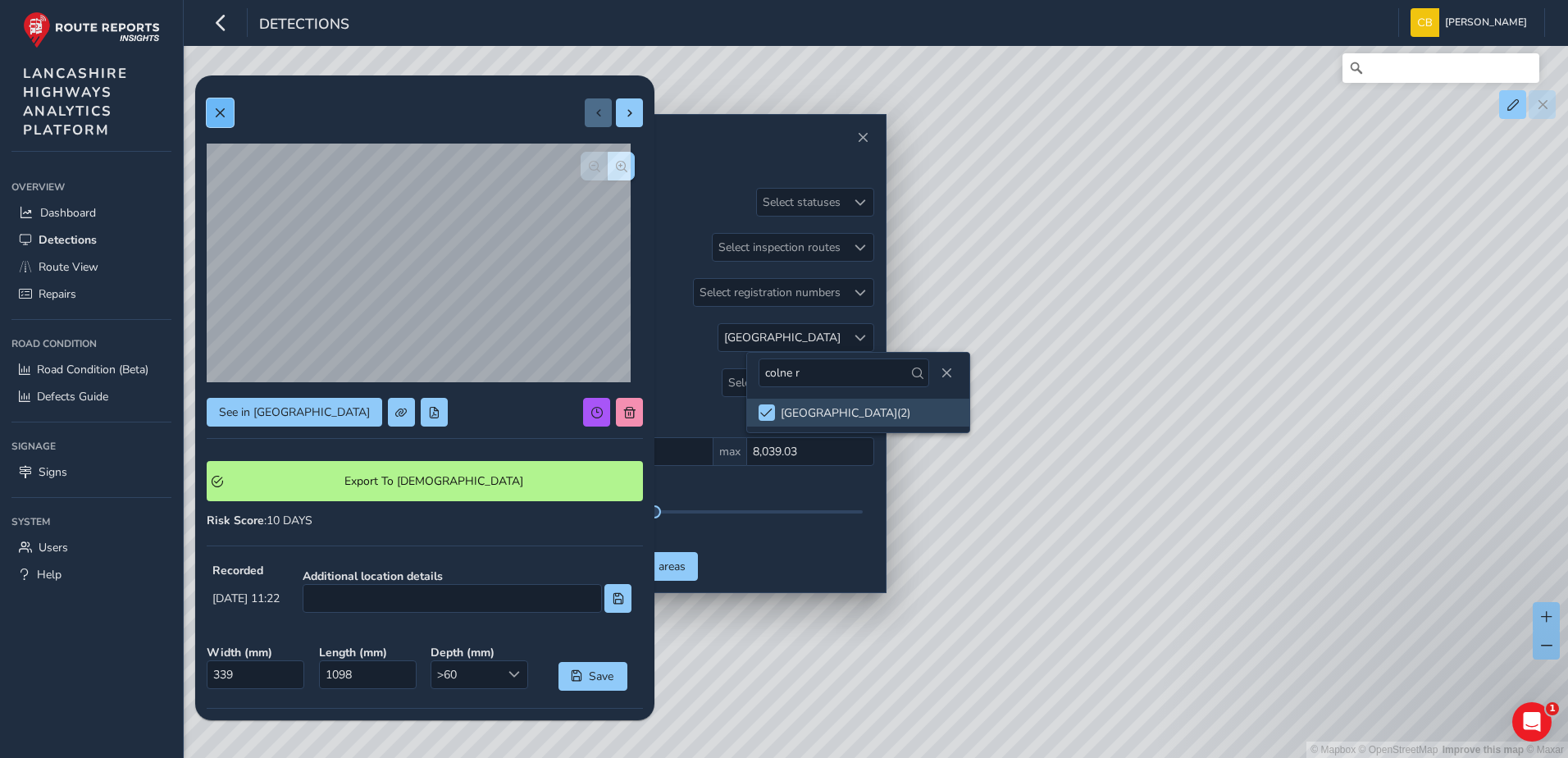
click at [209, 108] on button at bounding box center [220, 112] width 27 height 29
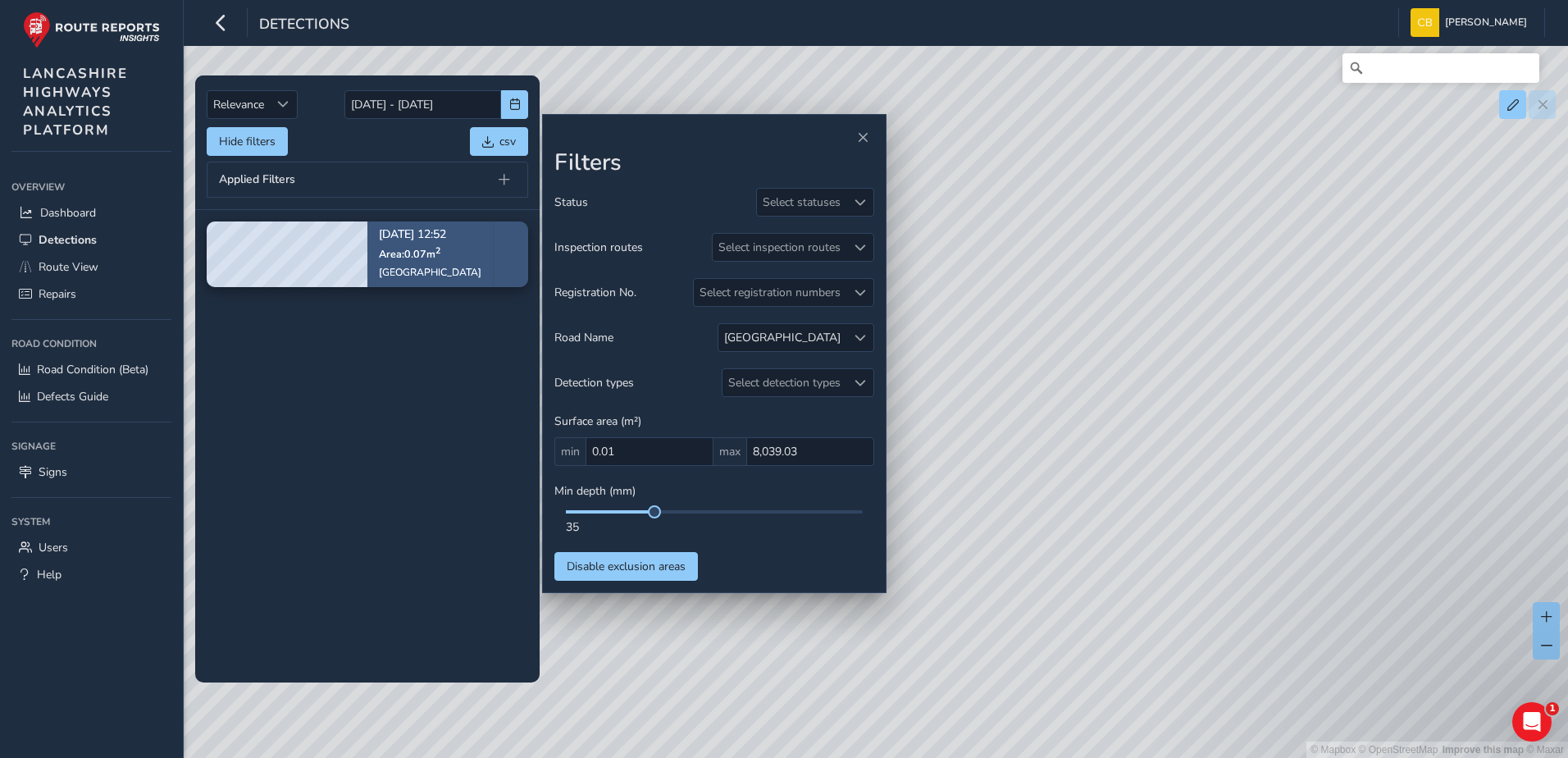
click at [409, 251] on span "Area: 0.07 m 2" at bounding box center [409, 253] width 61 height 14
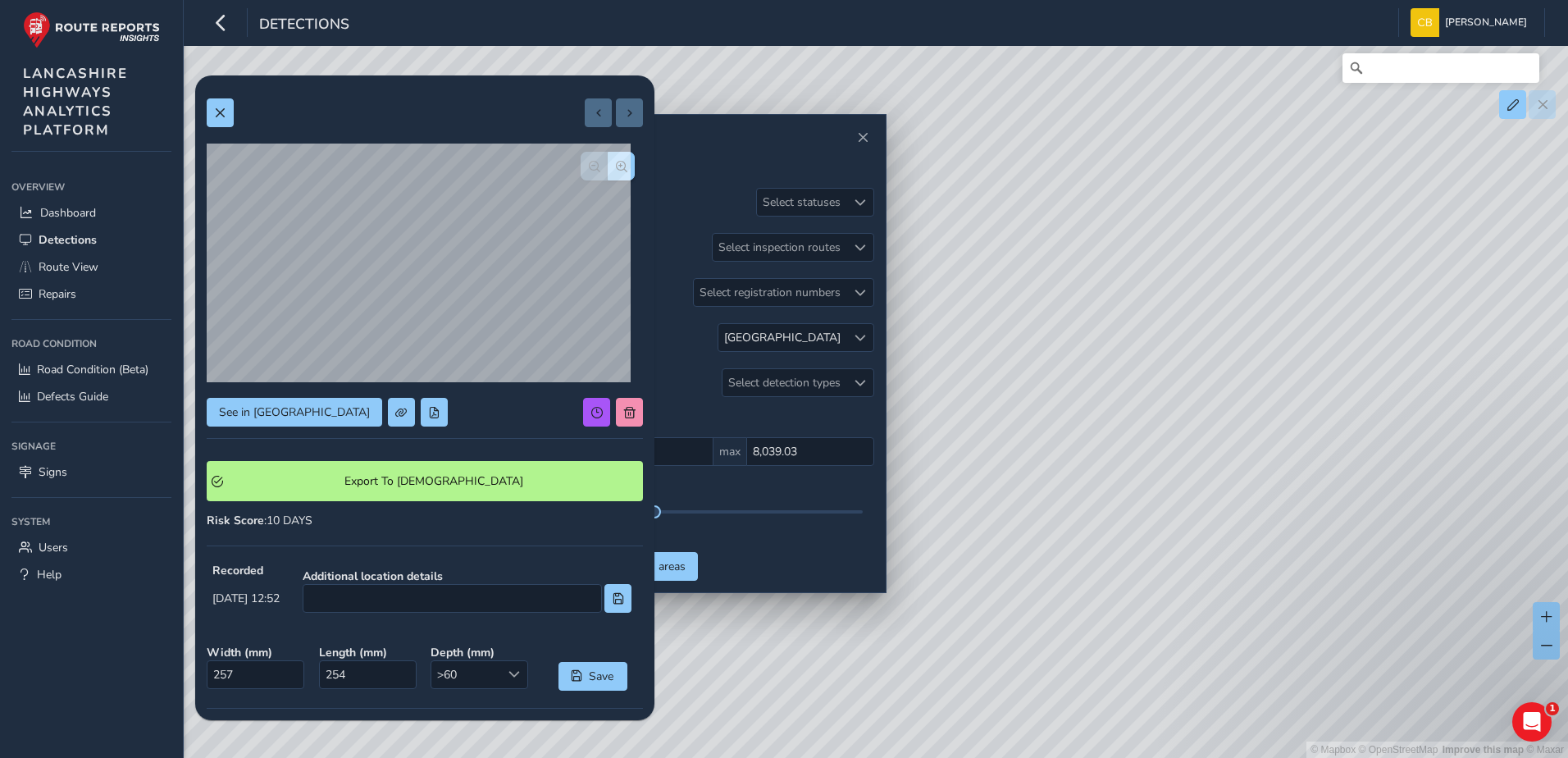
drag, startPoint x: 1125, startPoint y: 433, endPoint x: 1047, endPoint y: 322, distance: 135.7
click at [1047, 322] on div "© Mapbox © OpenStreetMap Improve this map © Maxar" at bounding box center [784, 379] width 1568 height 758
click at [223, 123] on button at bounding box center [220, 112] width 27 height 29
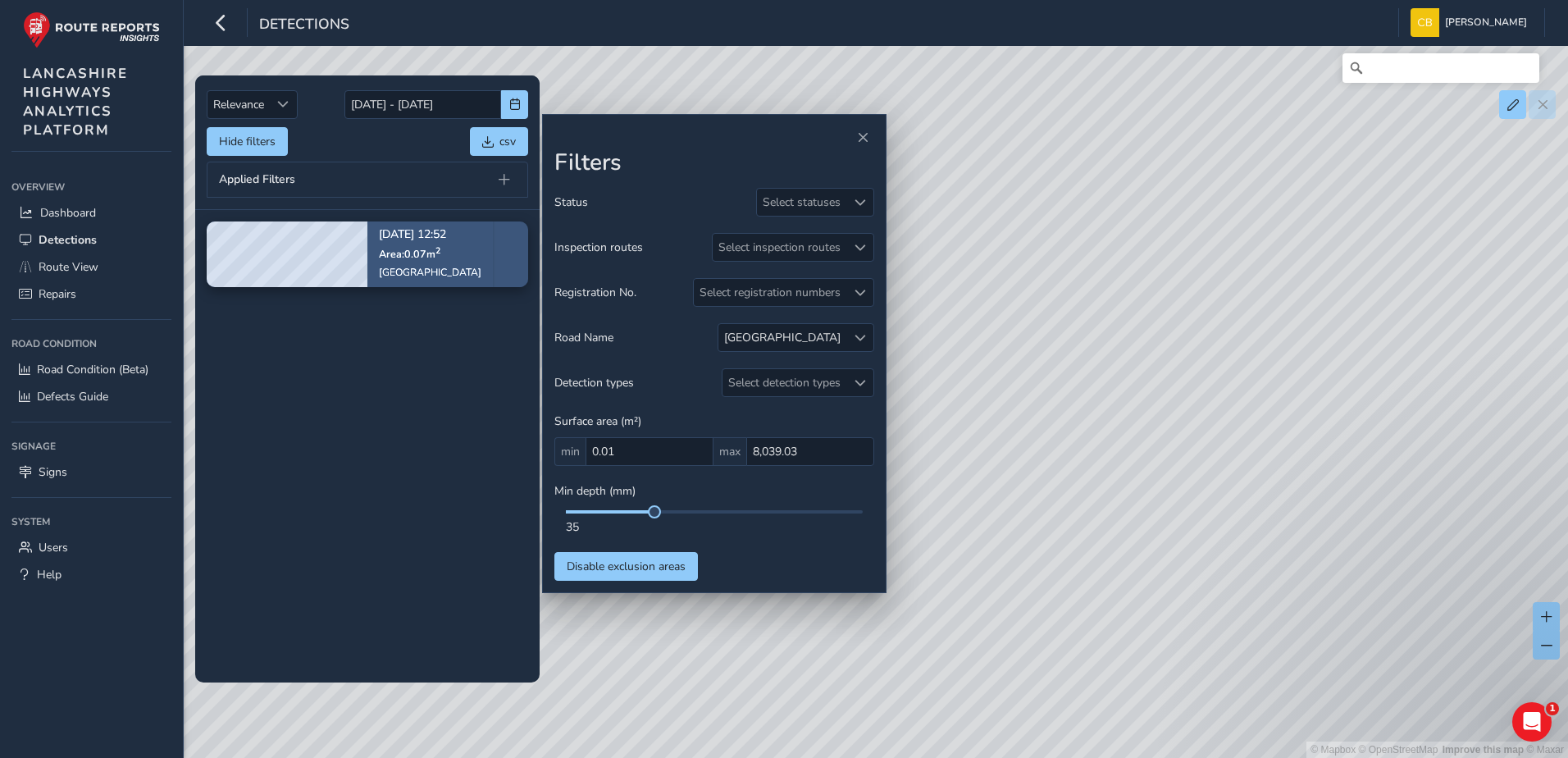
click at [407, 248] on span "Area: 0.07 m 2" at bounding box center [409, 253] width 61 height 14
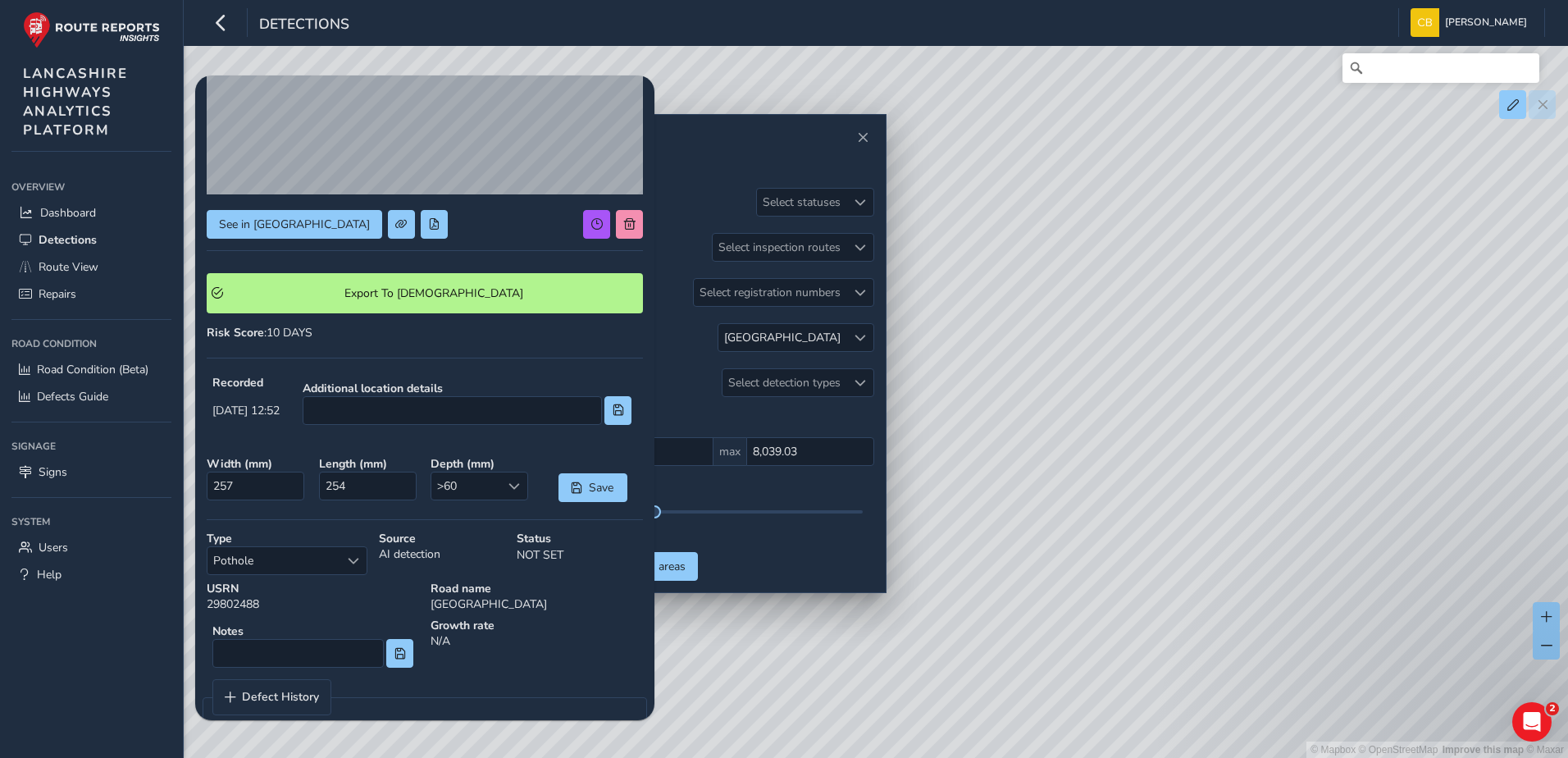
scroll to position [218, 0]
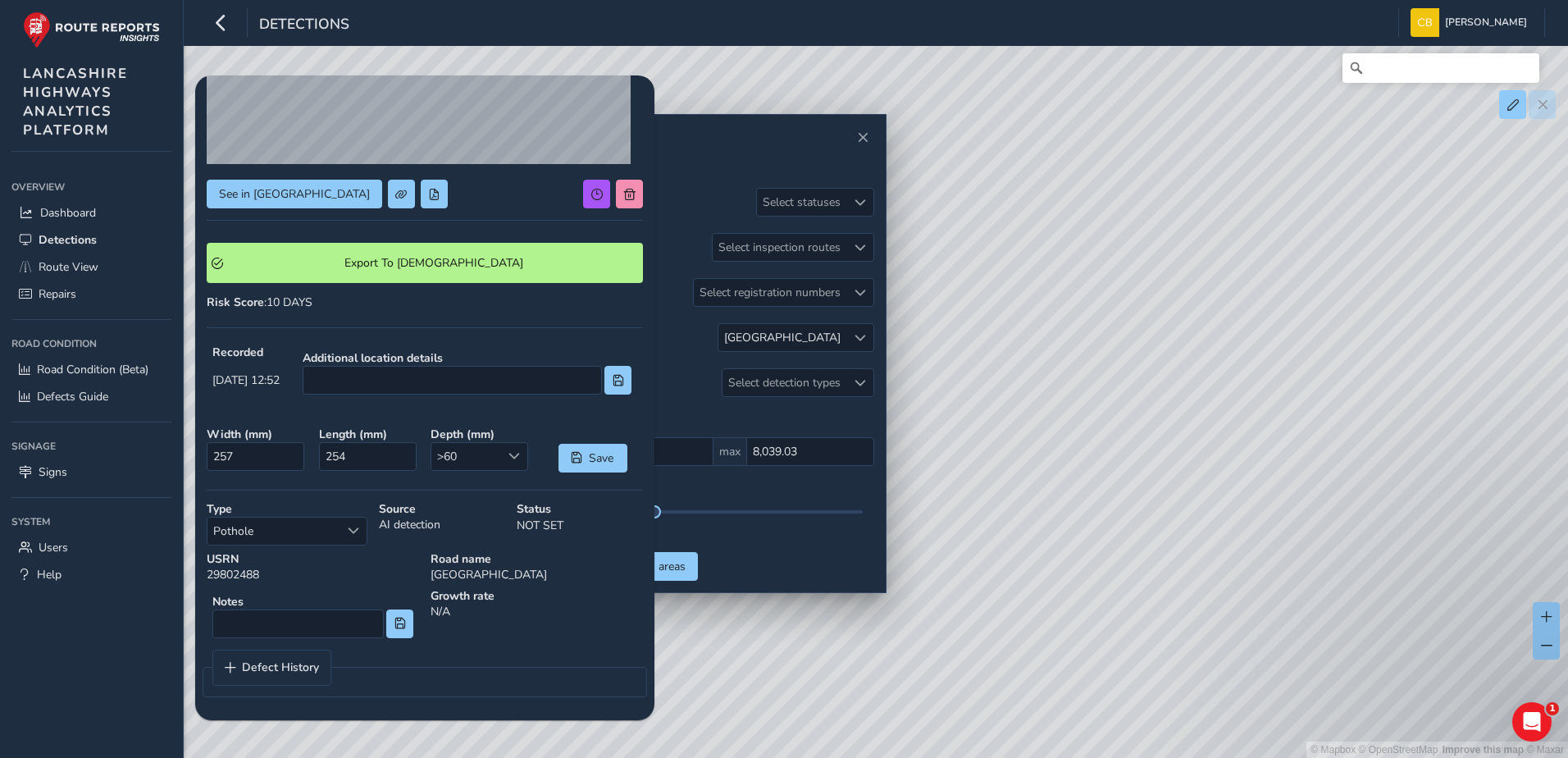
click at [409, 326] on div "See in Route View Export To Symology Risk Score : 10 DAYS Recorded [DATE] 12:52…" at bounding box center [425, 289] width 436 height 840
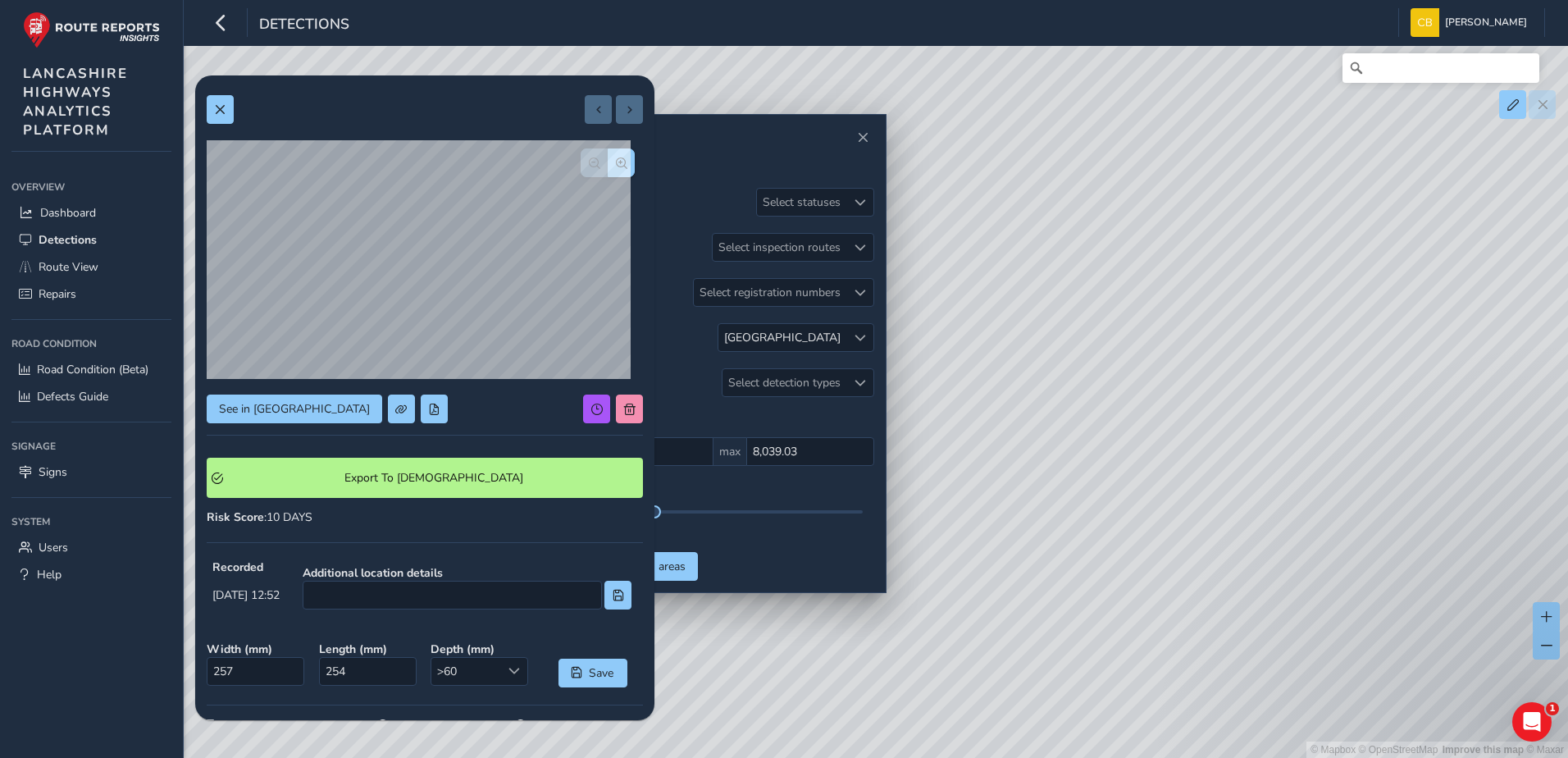
scroll to position [0, 0]
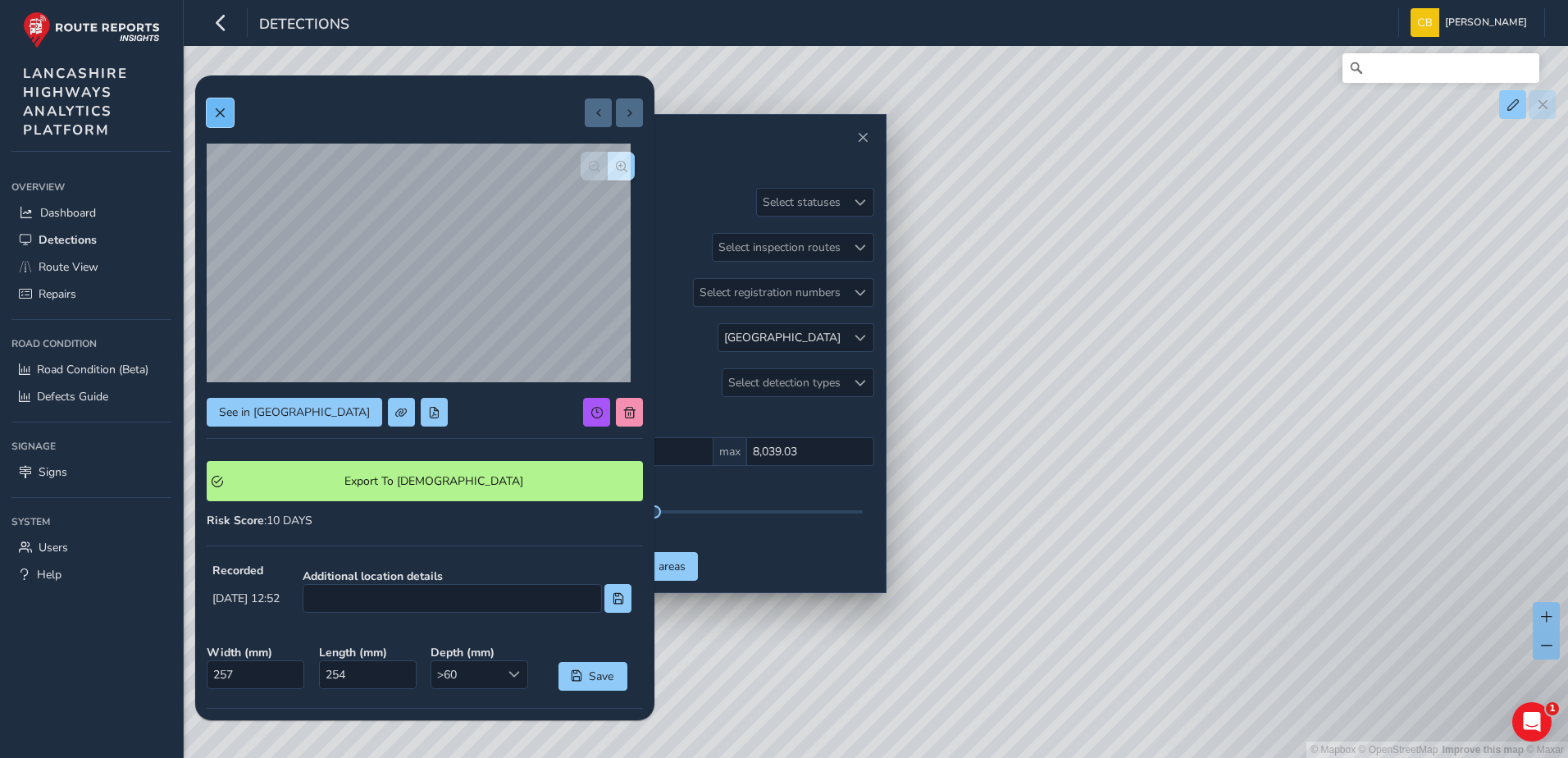
click at [215, 123] on button at bounding box center [220, 112] width 27 height 29
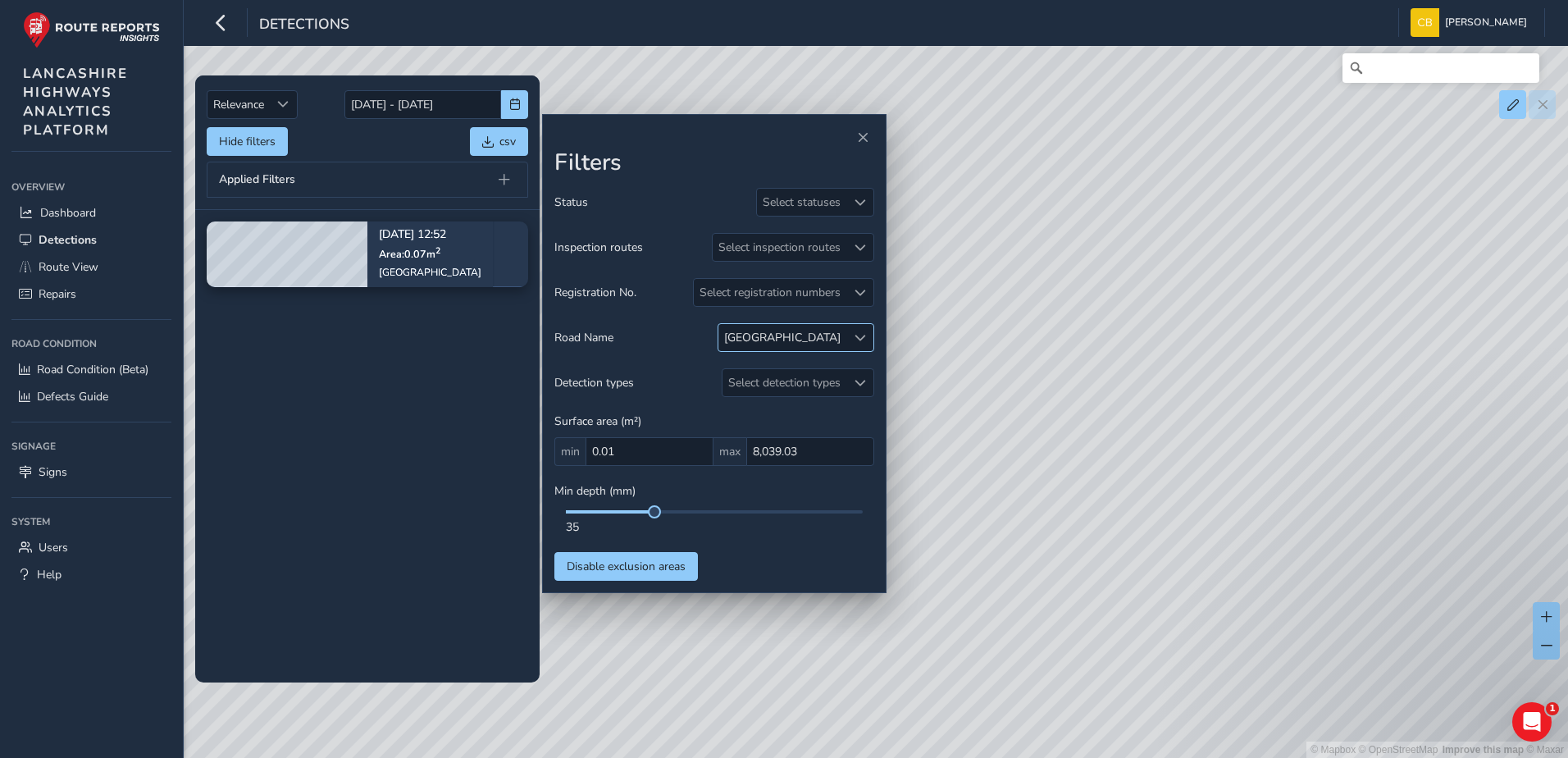
click at [856, 339] on span at bounding box center [860, 338] width 11 height 11
click at [788, 371] on input "colne r" at bounding box center [858, 372] width 171 height 29
type input "c"
type input "[GEOGRAPHIC_DATA]"
click at [778, 411] on div at bounding box center [781, 413] width 17 height 17
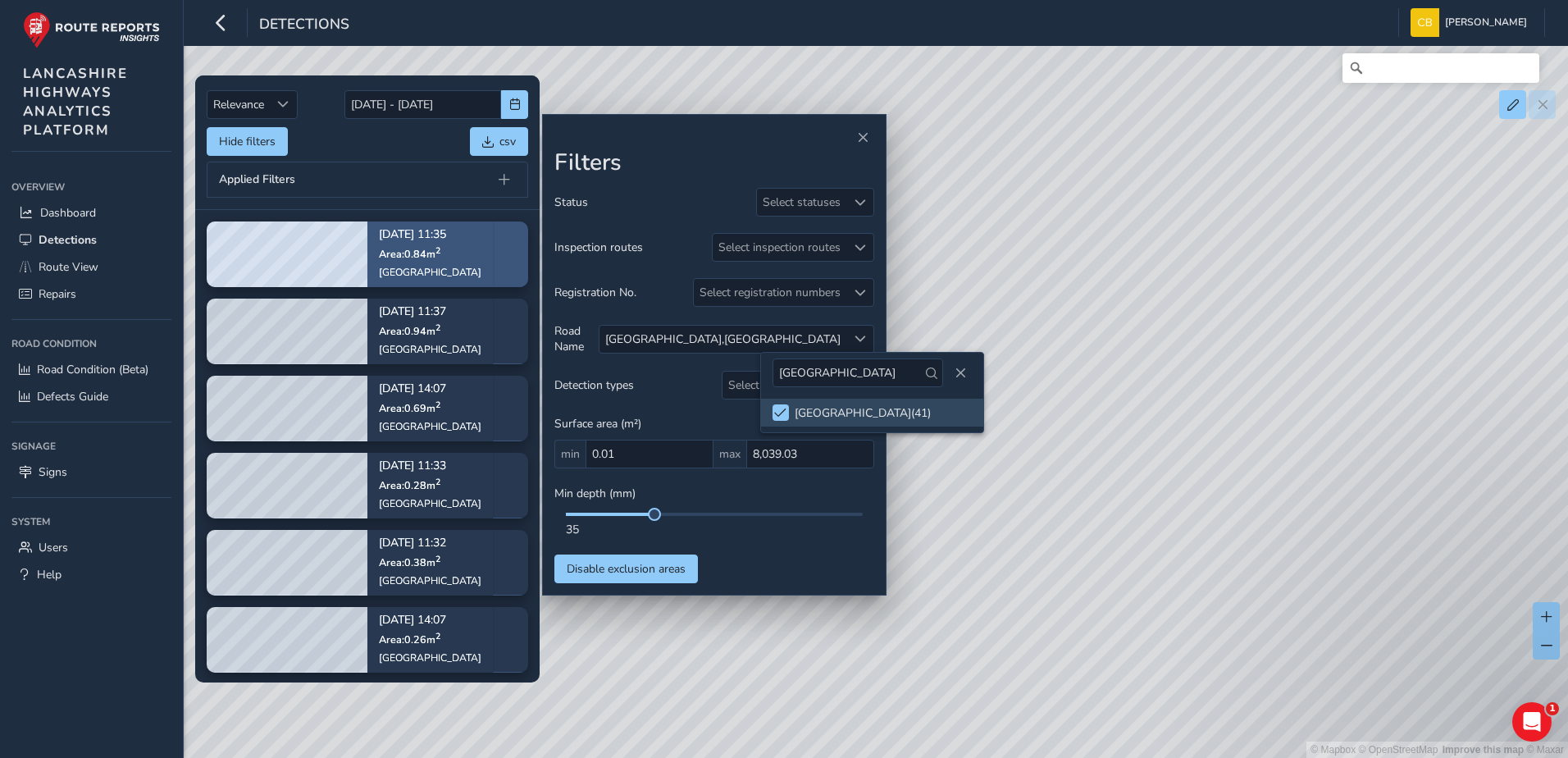
click at [408, 271] on div "[GEOGRAPHIC_DATA]" at bounding box center [430, 272] width 103 height 13
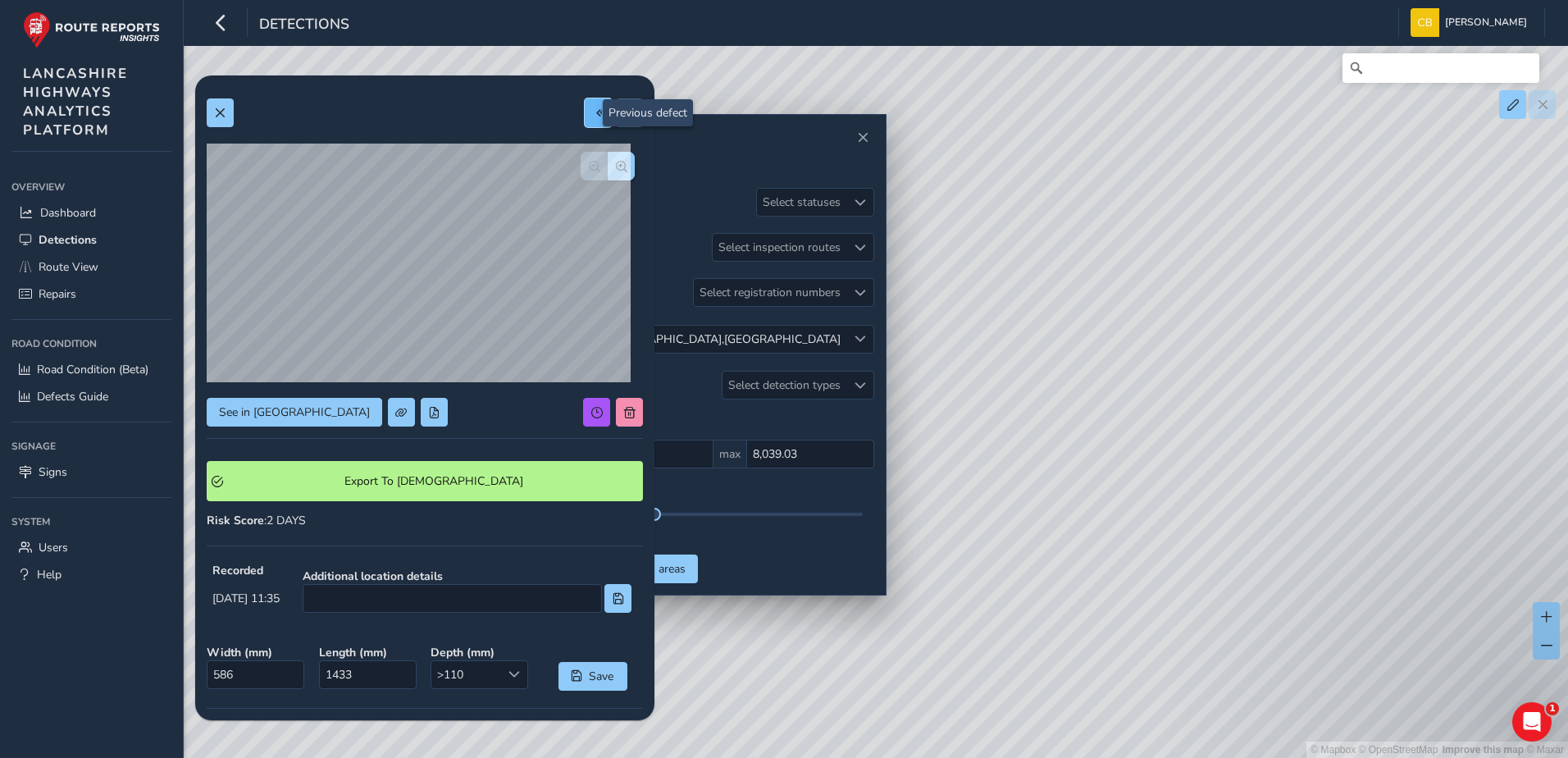
click at [593, 109] on span at bounding box center [598, 113] width 11 height 11
type input "339"
type input "836"
click at [585, 123] on button at bounding box center [598, 112] width 27 height 29
type input "471"
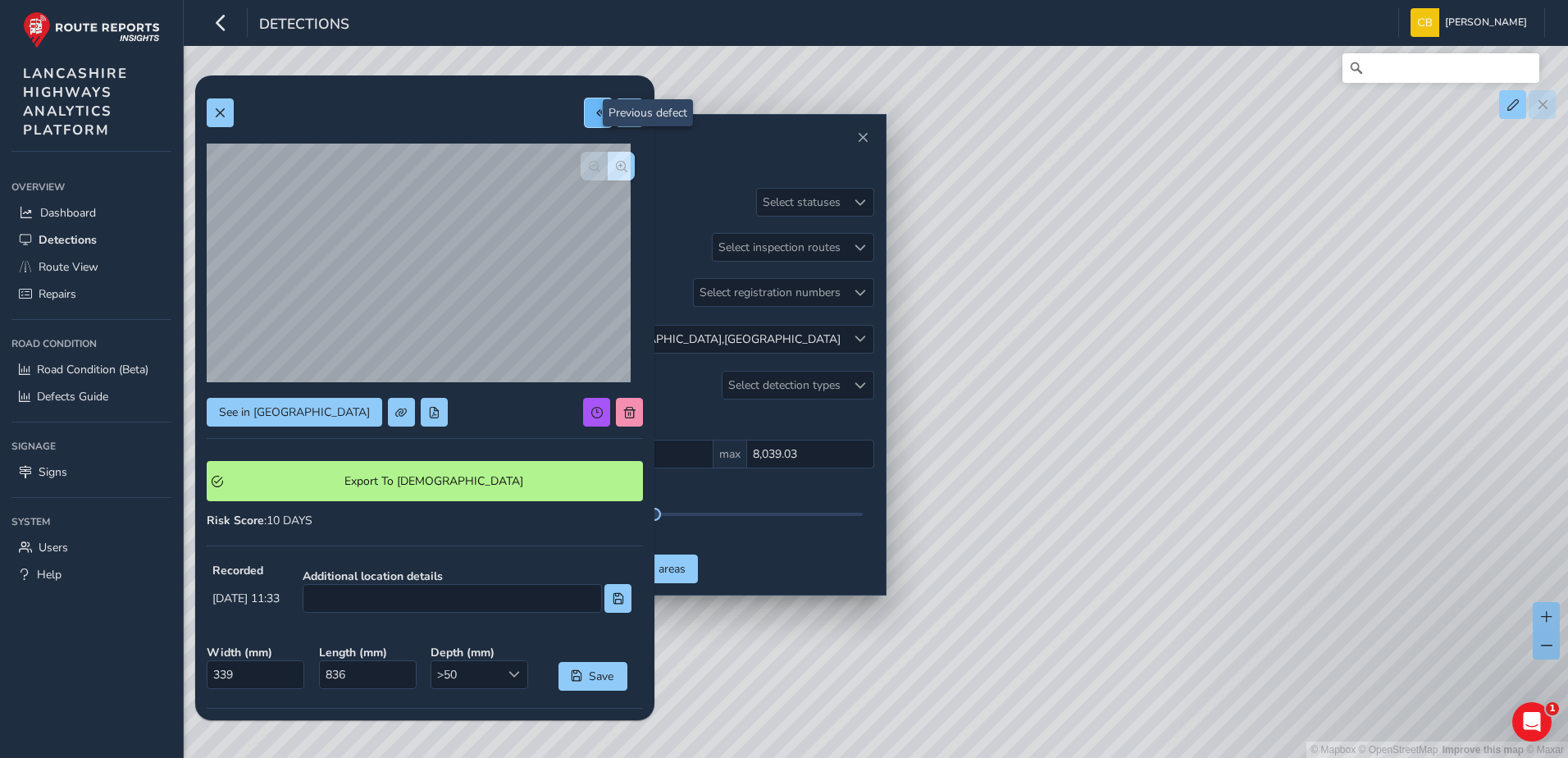
type input "817"
click at [585, 117] on button at bounding box center [598, 112] width 27 height 29
type input "191"
type input "392"
click at [585, 119] on button at bounding box center [598, 112] width 27 height 29
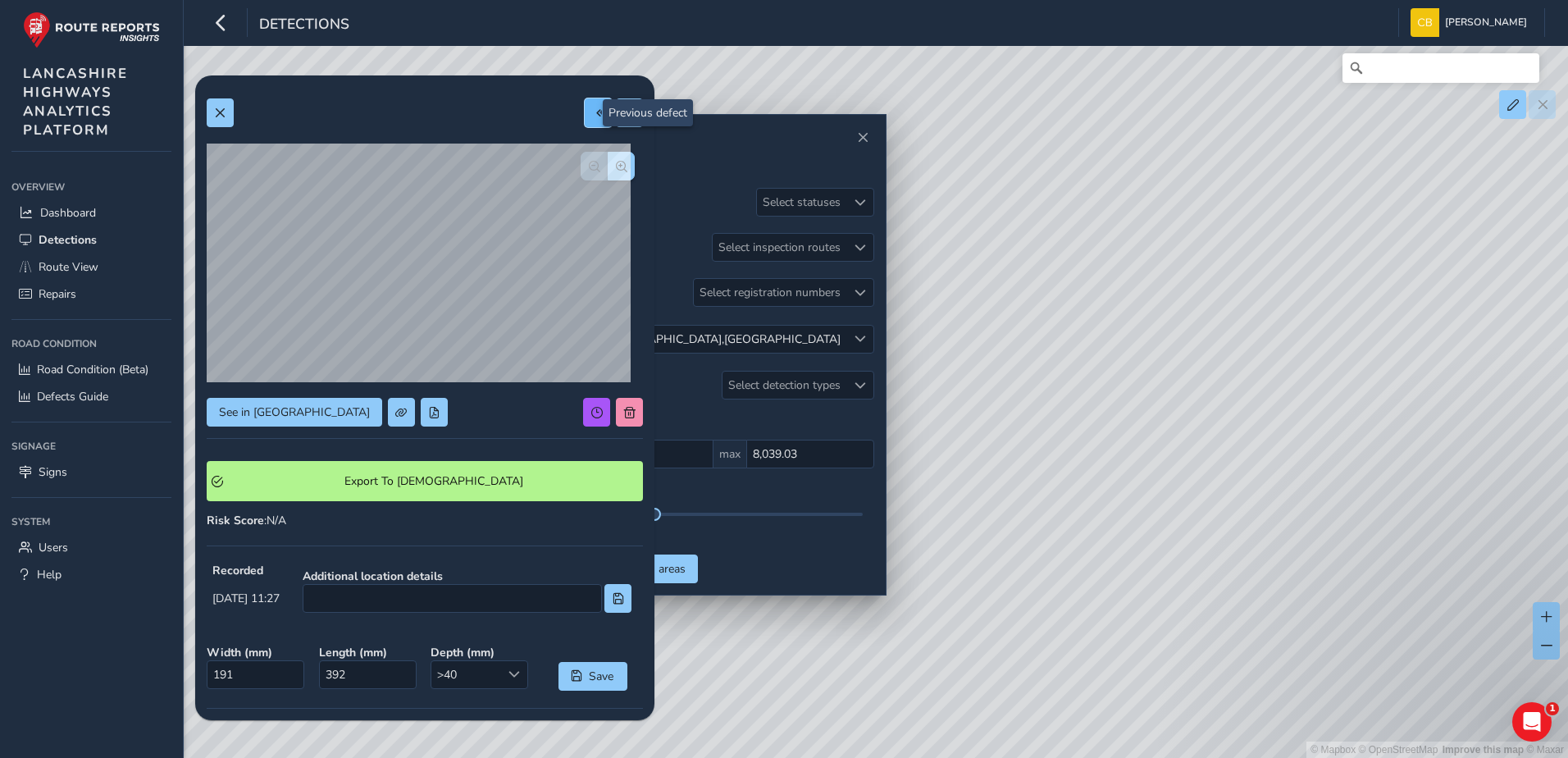
type input "257"
type input "254"
click at [585, 119] on button at bounding box center [598, 112] width 27 height 29
type input "712"
type input "963"
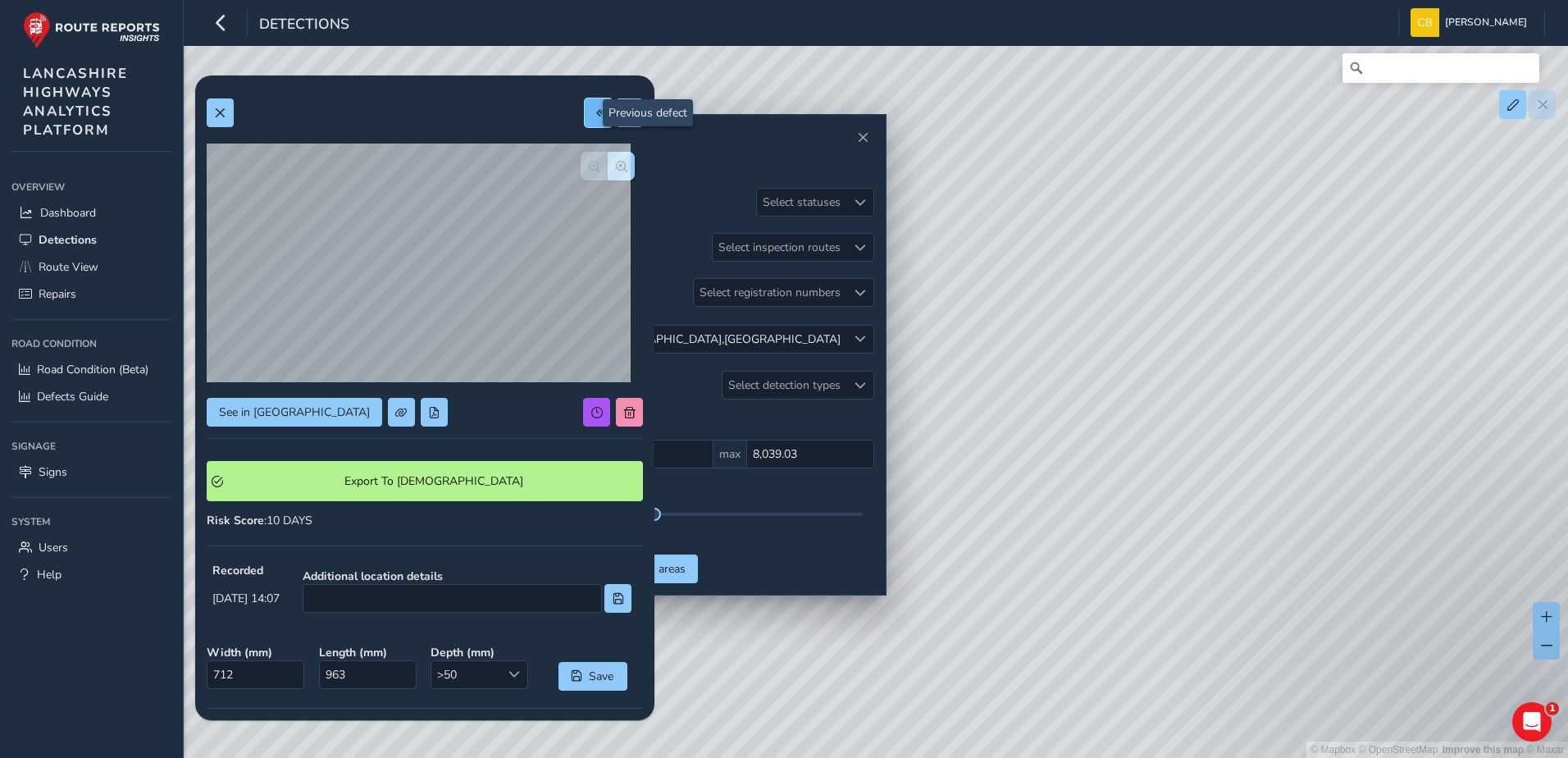
click at [585, 126] on button at bounding box center [598, 112] width 27 height 29
type input "383"
type input "469"
click at [593, 117] on span at bounding box center [598, 113] width 11 height 11
type input "273"
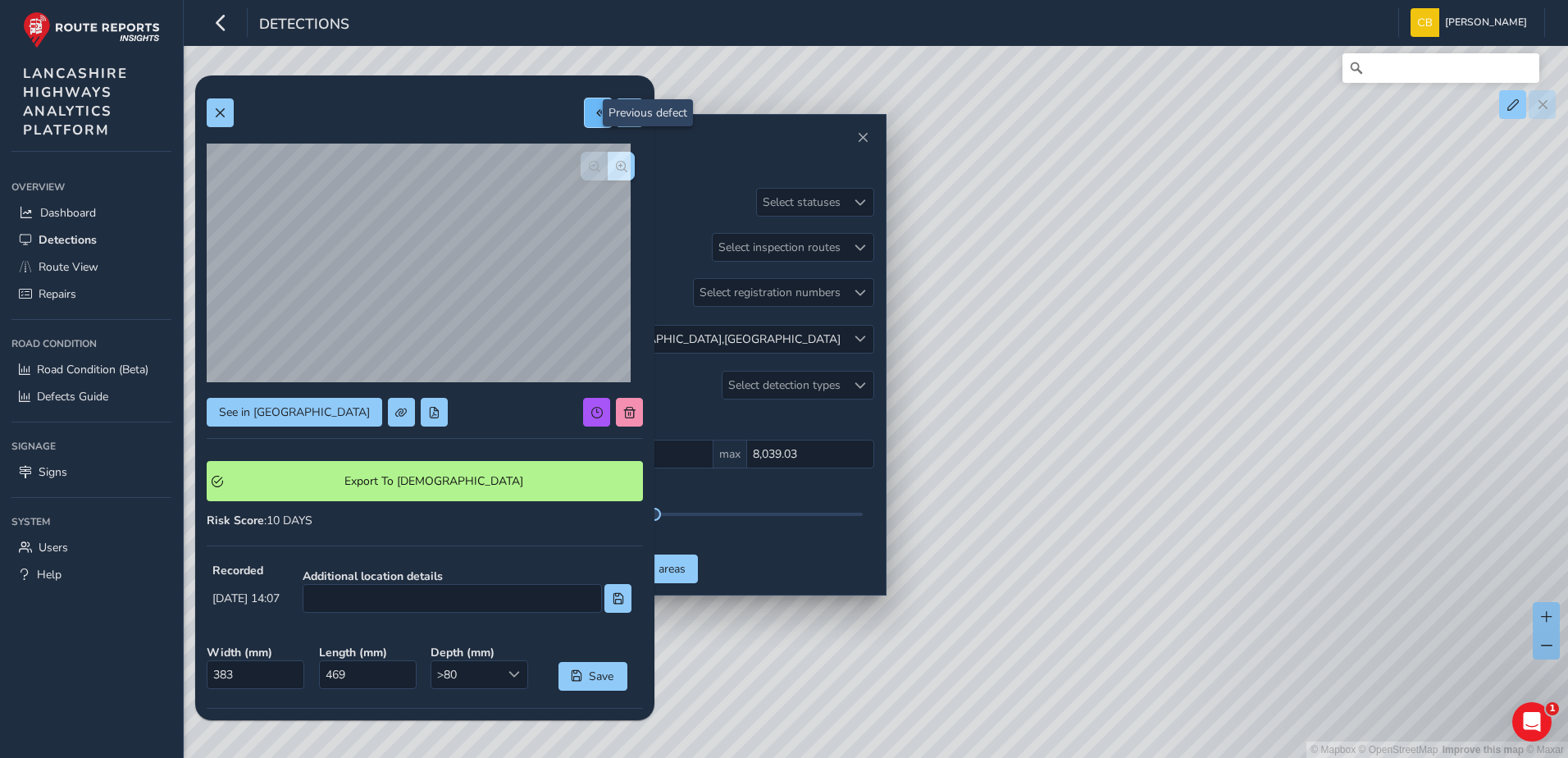
type input "259"
click at [585, 117] on button at bounding box center [598, 112] width 27 height 29
type input "401"
type input "650"
click at [585, 120] on button at bounding box center [598, 112] width 27 height 29
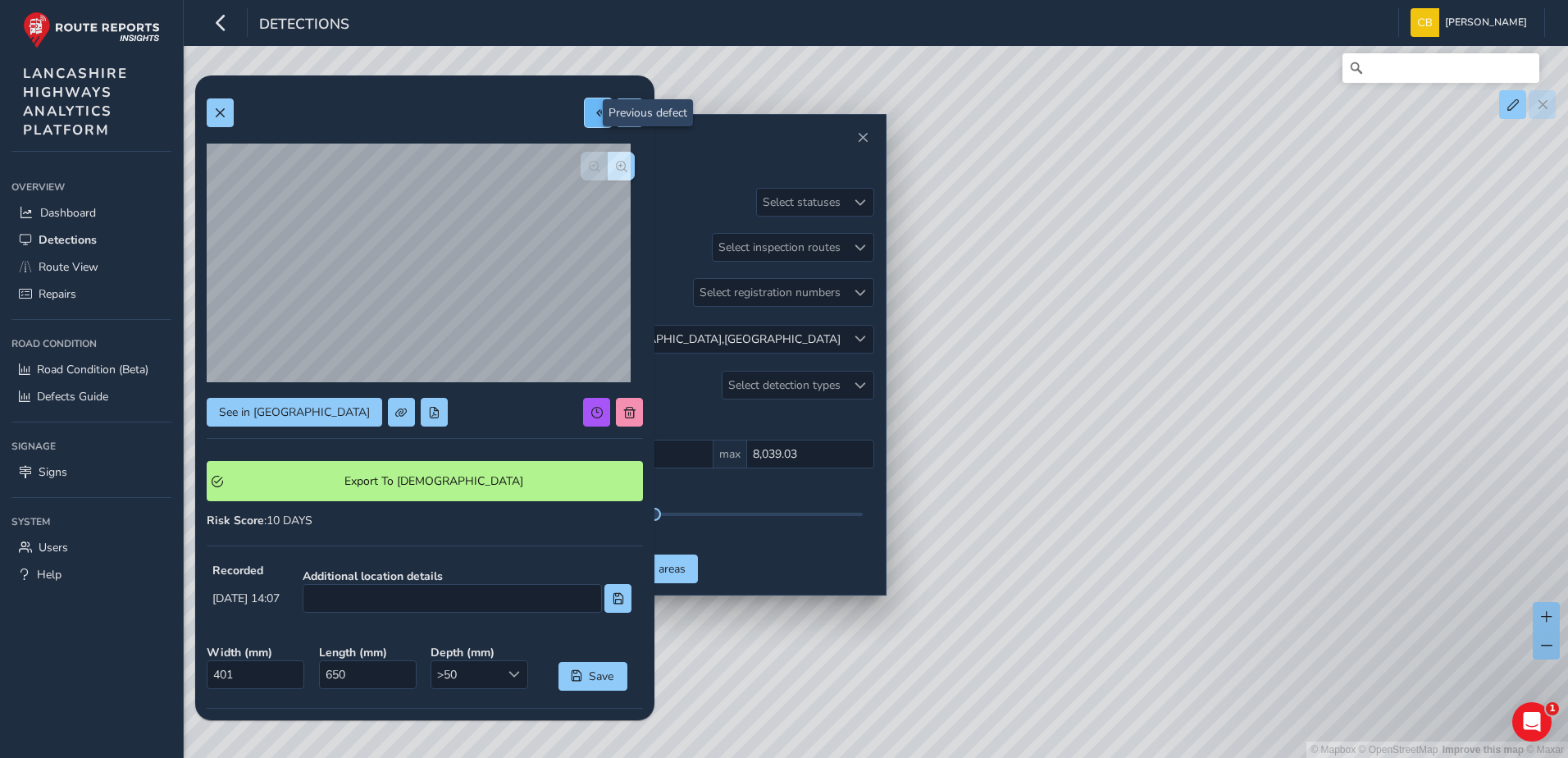
type input "468"
type input "775"
click at [593, 117] on span at bounding box center [598, 113] width 11 height 11
type input "335"
type input "495"
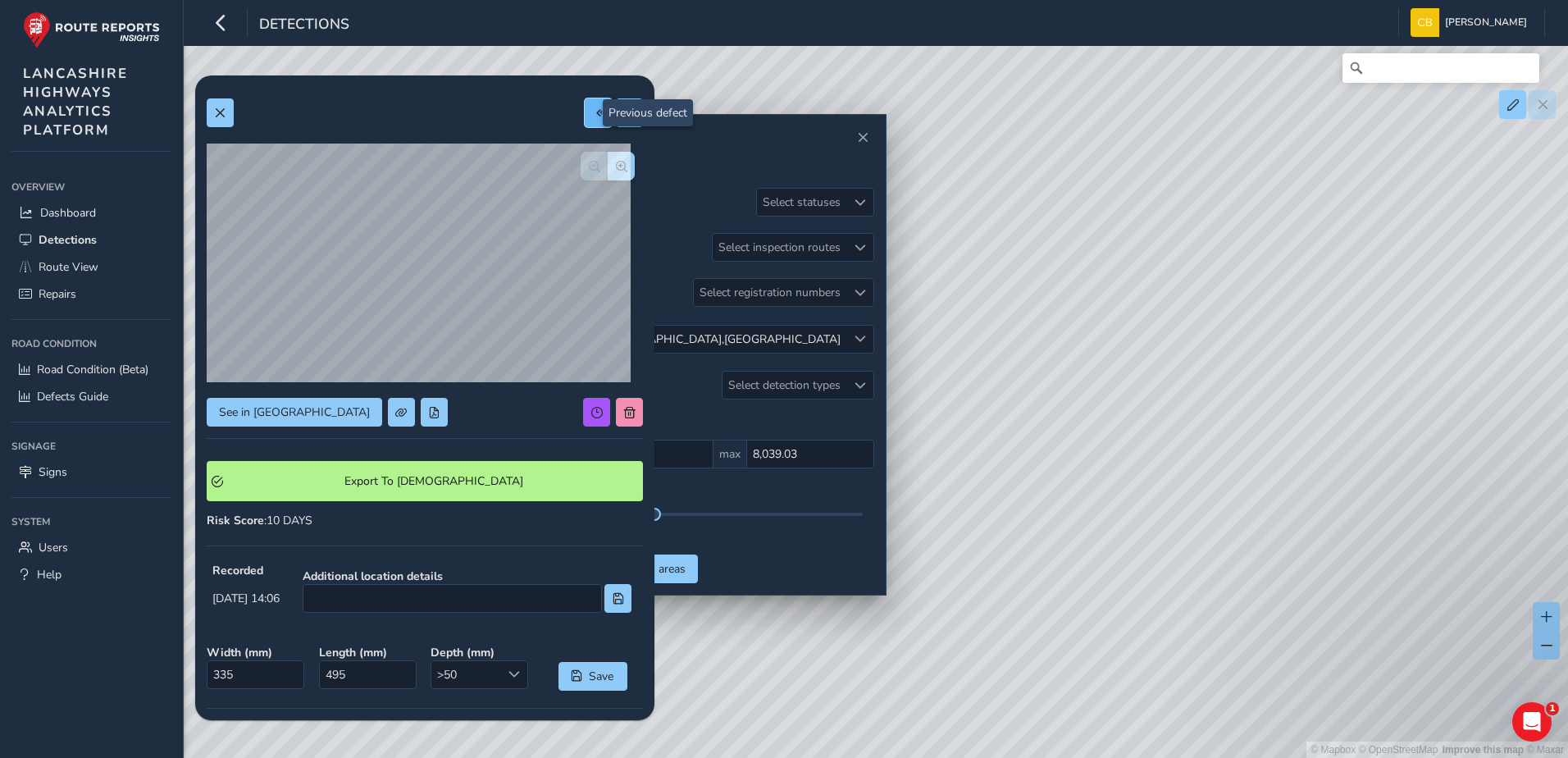
click at [585, 118] on button at bounding box center [598, 112] width 27 height 29
type input "981"
type input "1444"
click at [593, 109] on span at bounding box center [598, 113] width 11 height 11
type input "369"
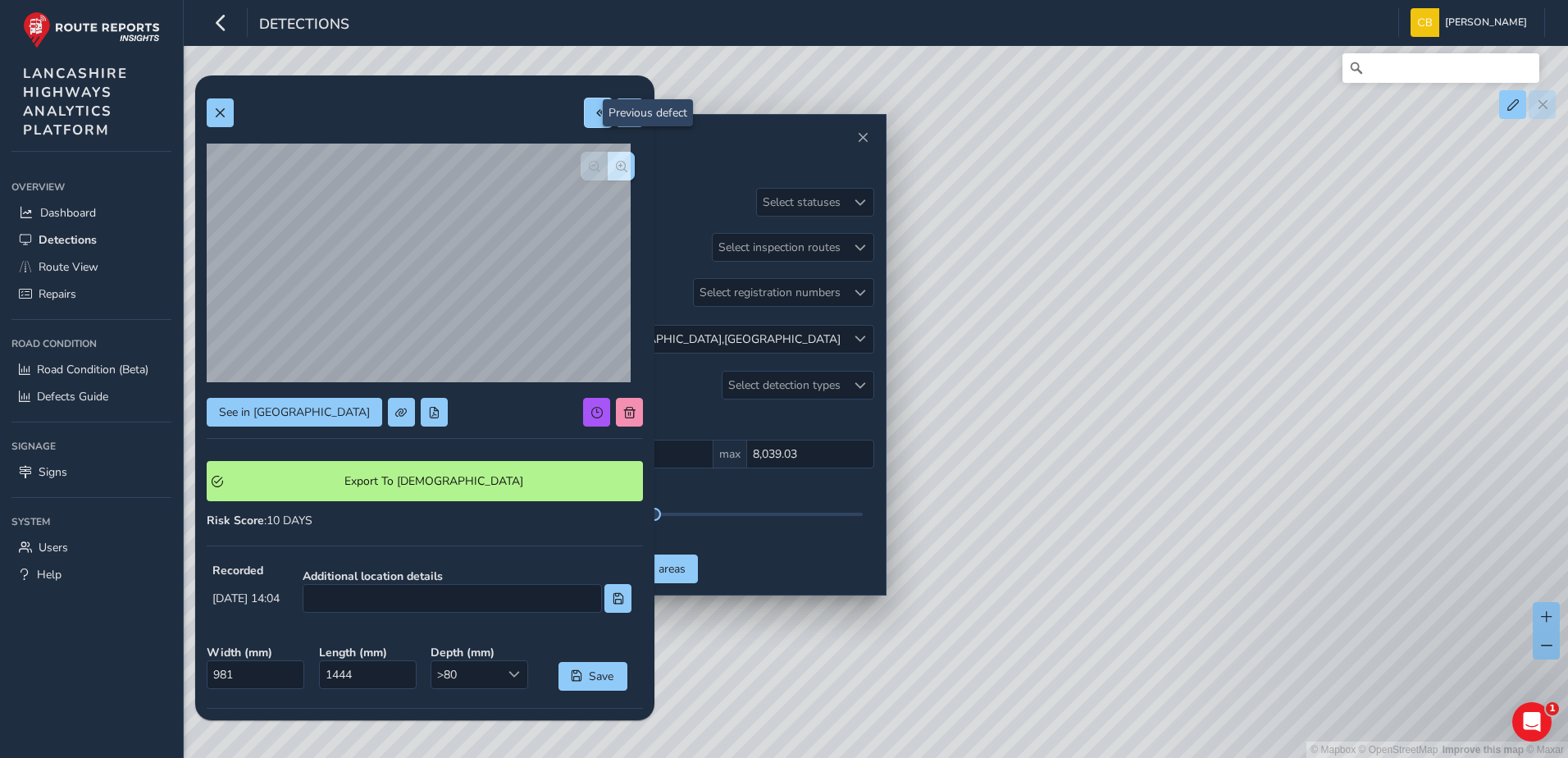
type input "387"
click at [593, 116] on span at bounding box center [598, 113] width 11 height 11
type input "352"
type input "405"
click at [585, 115] on button at bounding box center [598, 112] width 27 height 29
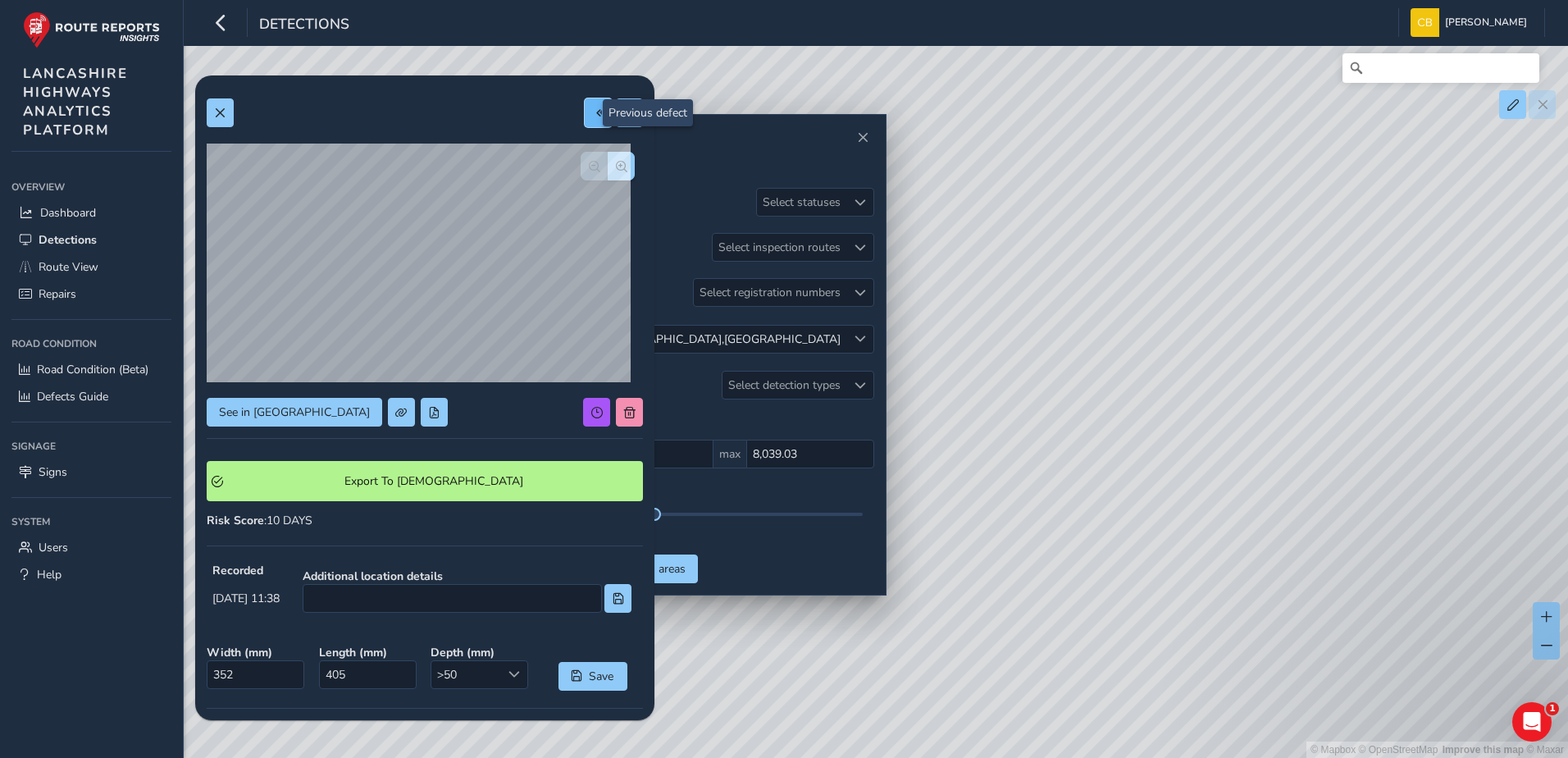
type input "304"
type input "247"
click at [593, 112] on span at bounding box center [598, 113] width 11 height 11
type input "720"
type input "1302"
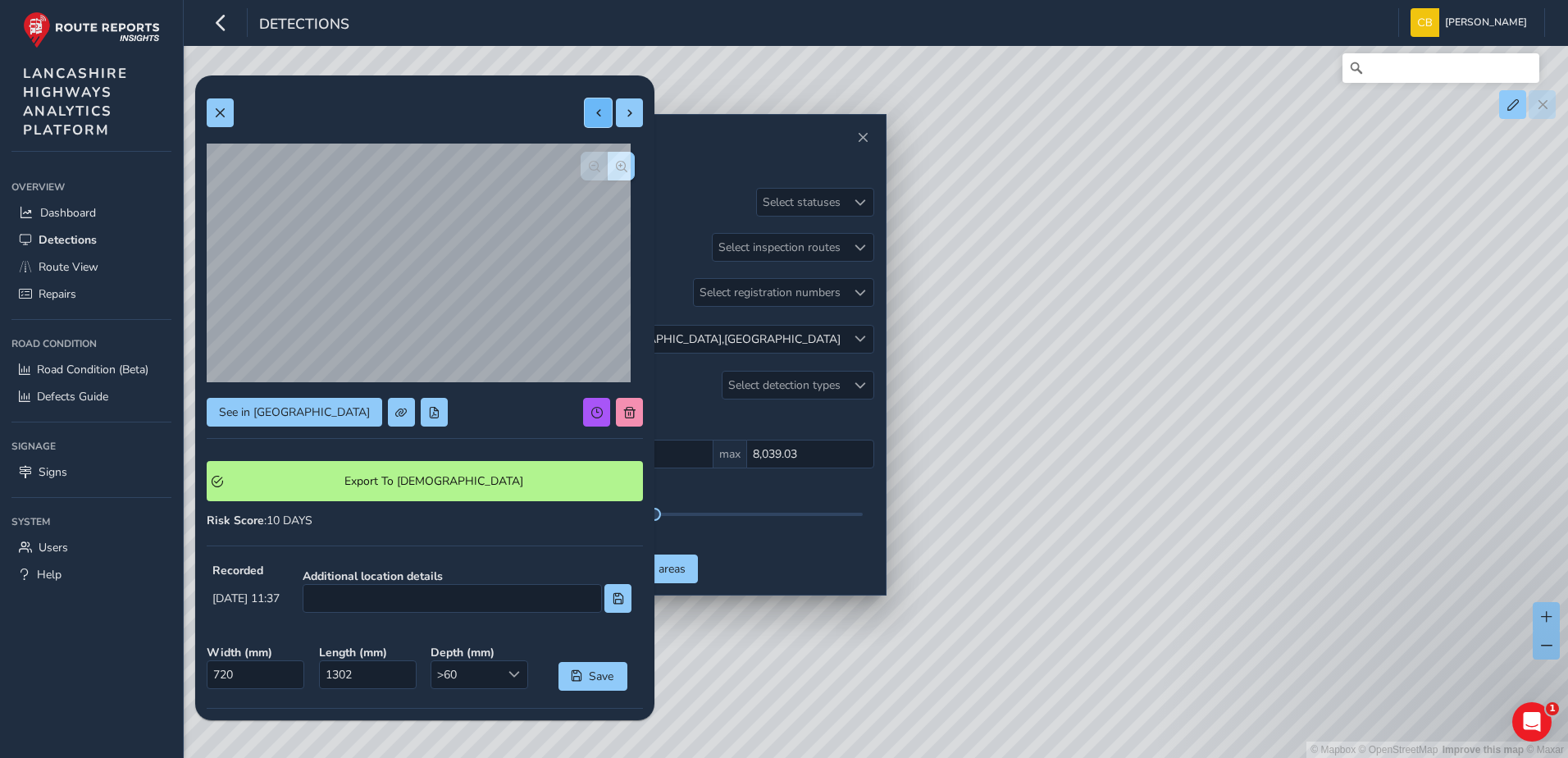
click at [585, 117] on button at bounding box center [598, 112] width 27 height 29
type input "335"
type input "419"
click at [593, 116] on span at bounding box center [598, 113] width 11 height 11
type input "737"
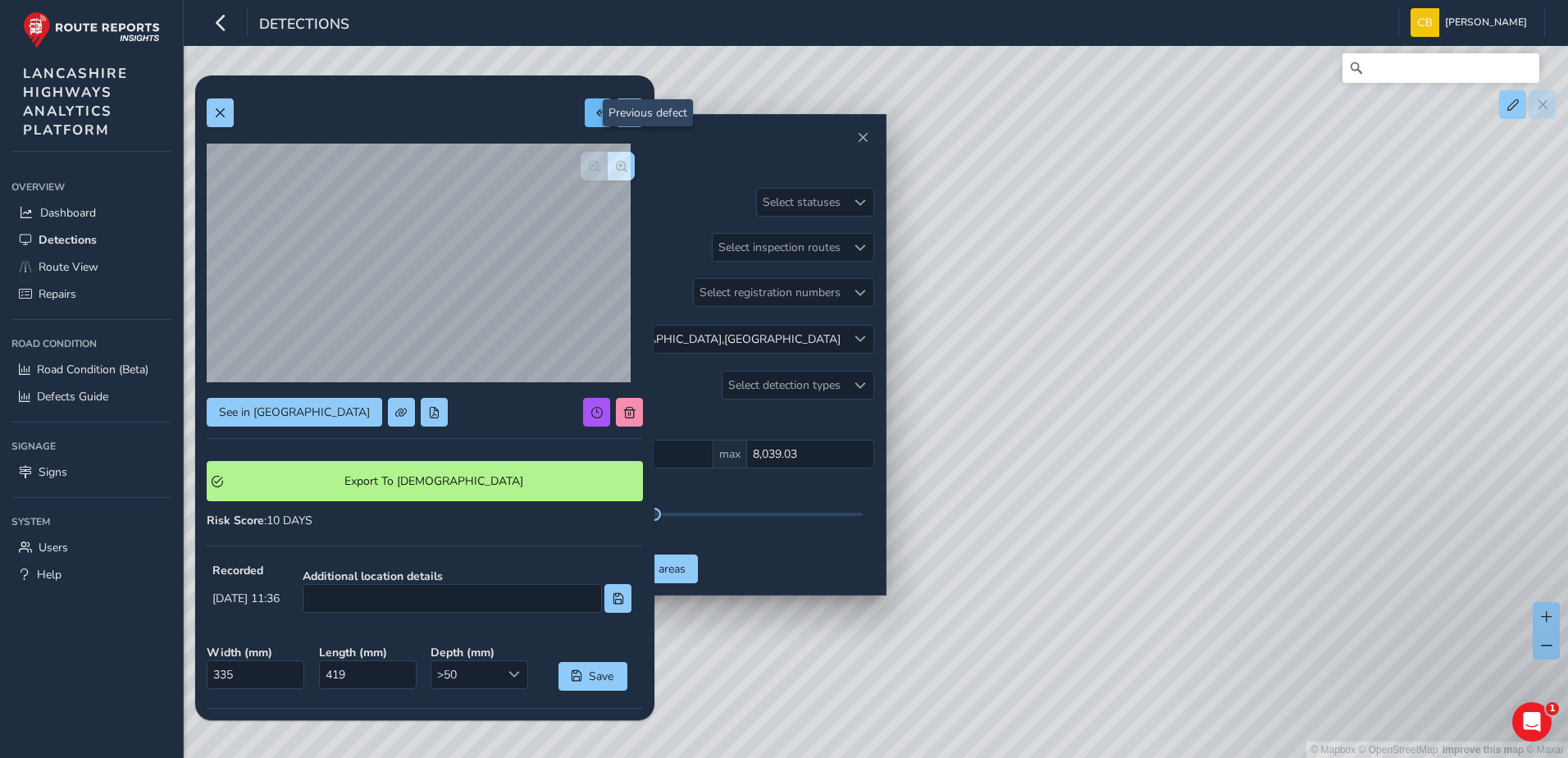
type input "1365"
click at [223, 123] on button at bounding box center [220, 112] width 27 height 29
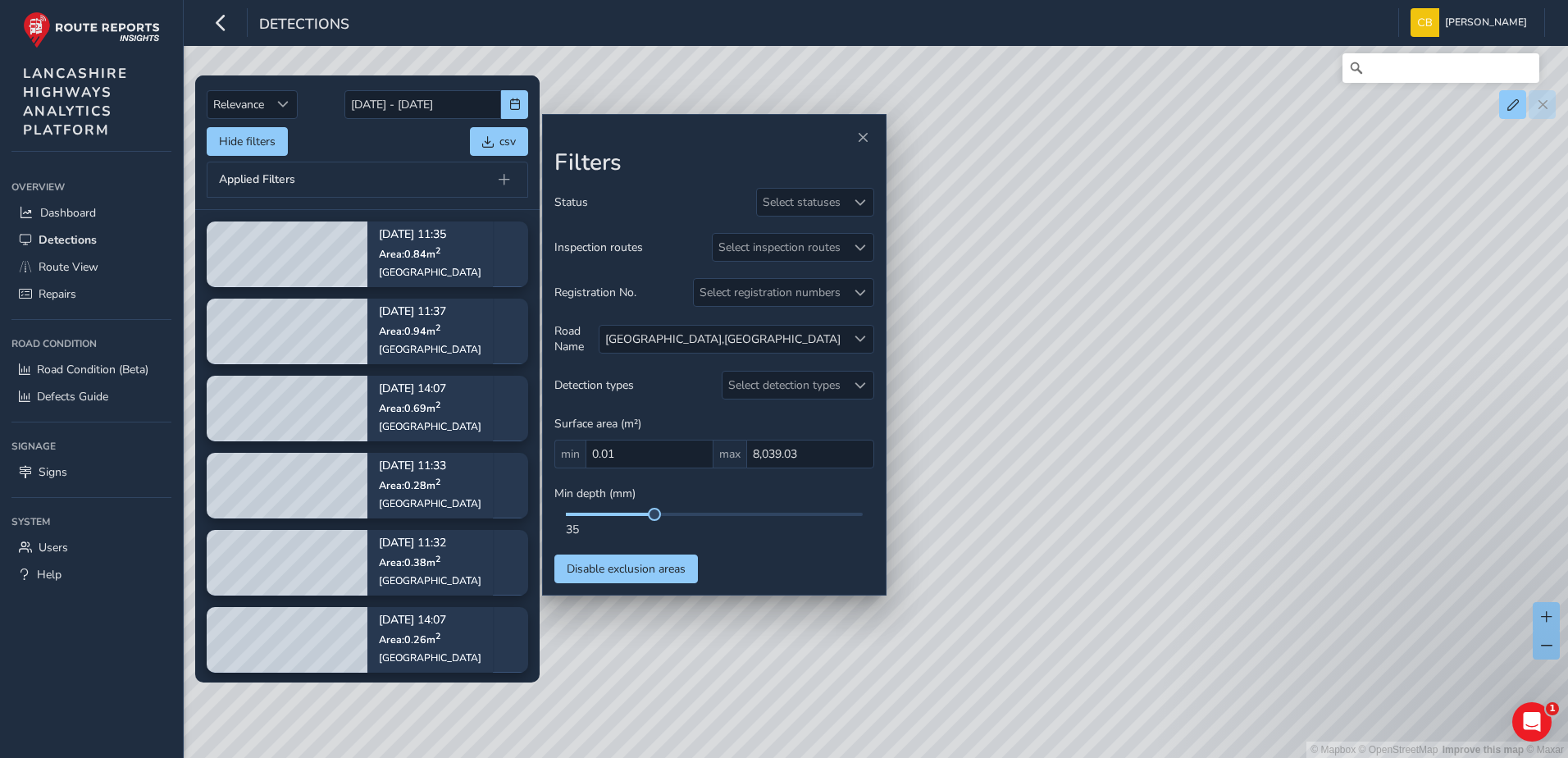
click at [357, 154] on div "Hide filters csv" at bounding box center [367, 141] width 322 height 29
click at [863, 338] on span at bounding box center [860, 339] width 11 height 11
click at [690, 413] on span at bounding box center [687, 412] width 12 height 11
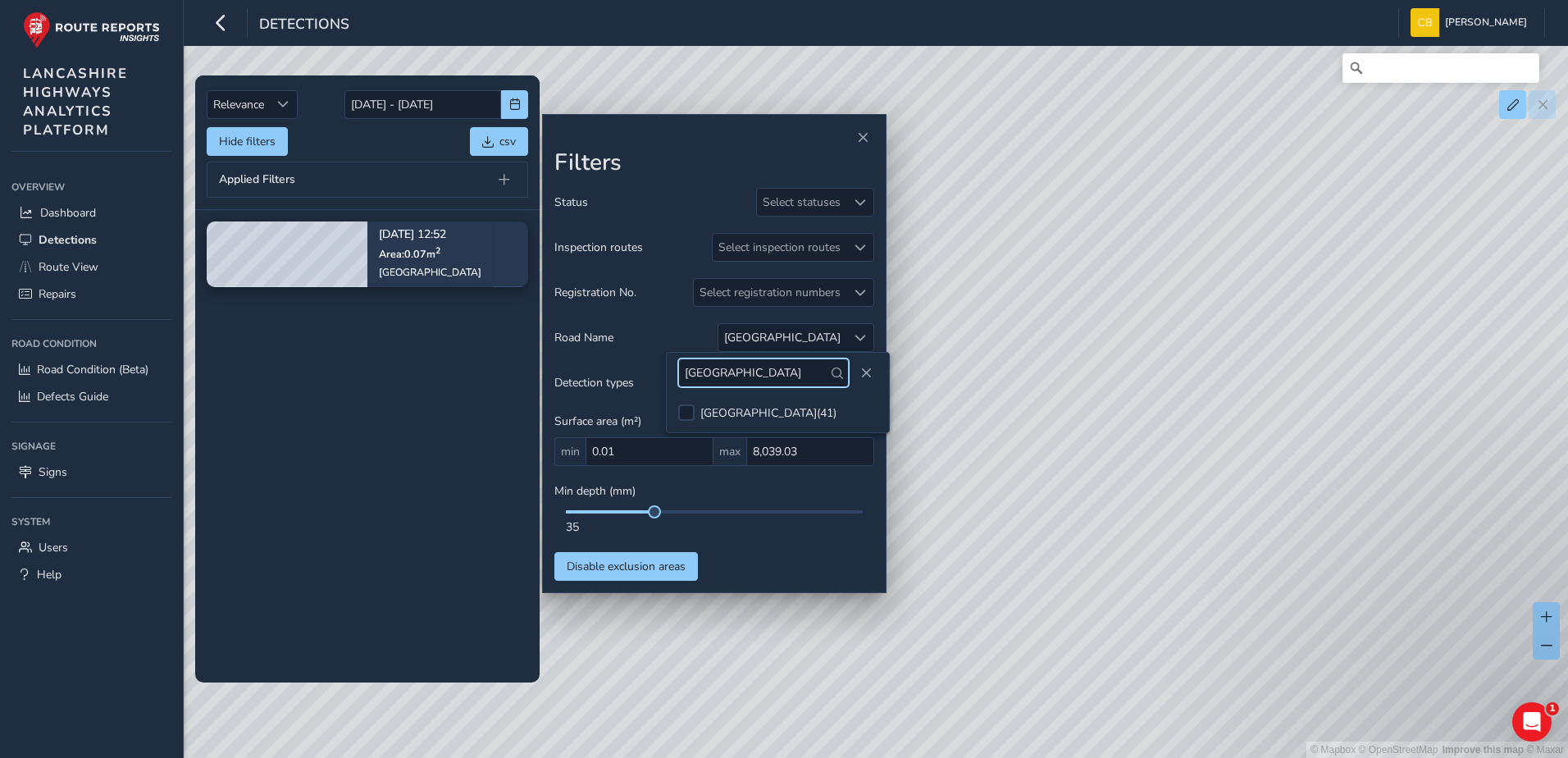
drag, startPoint x: 771, startPoint y: 377, endPoint x: 657, endPoint y: 376, distance: 114.0
click at [657, 376] on body "Detections [PERSON_NAME] Bonage Colour Scheme: Dark Dim Light Logout Relevance …" at bounding box center [784, 379] width 1568 height 758
click at [868, 343] on div at bounding box center [859, 337] width 27 height 27
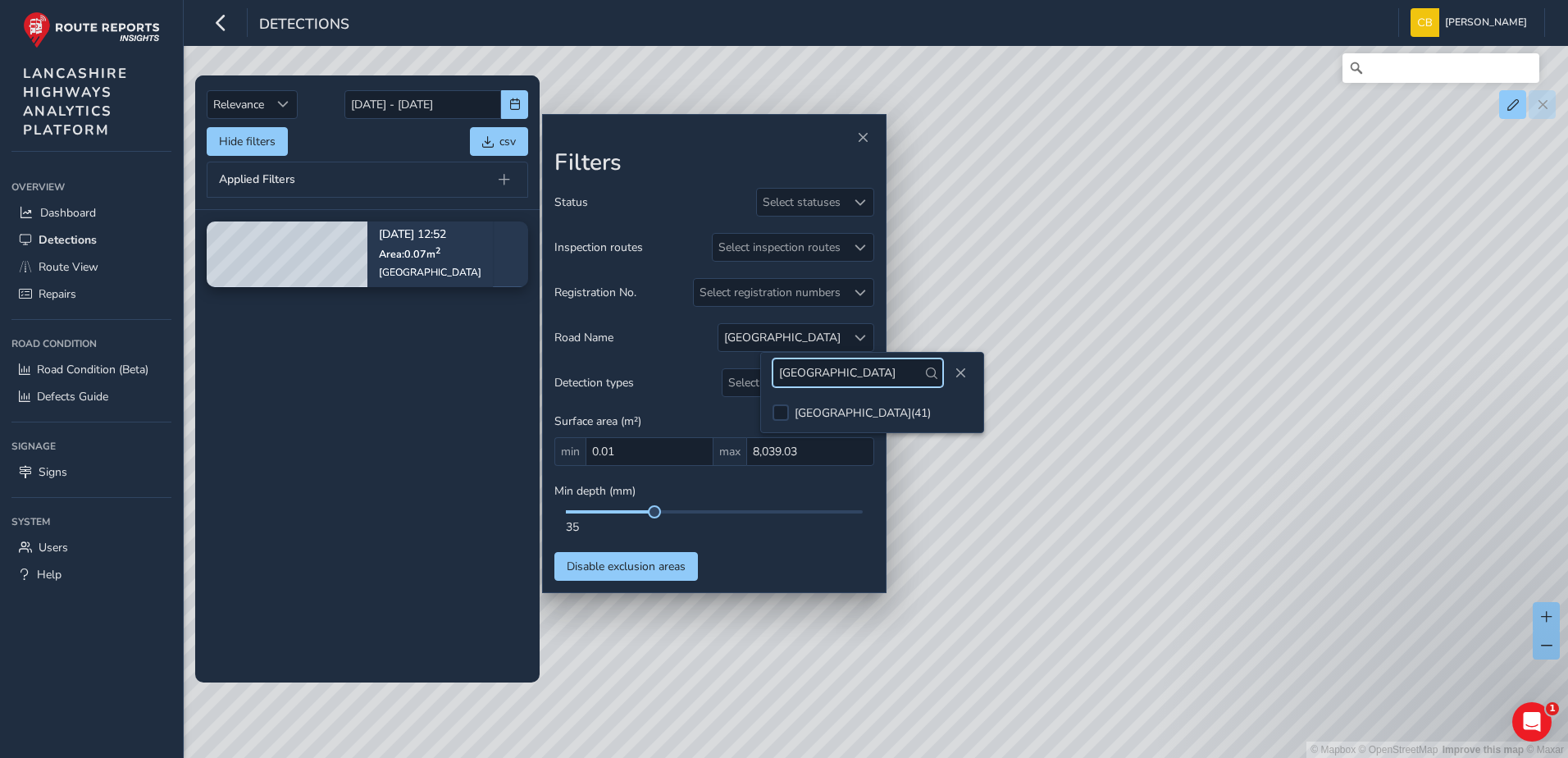
drag, startPoint x: 855, startPoint y: 372, endPoint x: 782, endPoint y: 375, distance: 73.1
click at [782, 375] on input "[GEOGRAPHIC_DATA]" at bounding box center [858, 372] width 171 height 29
type input "col"
click at [780, 409] on span at bounding box center [780, 412] width 12 height 11
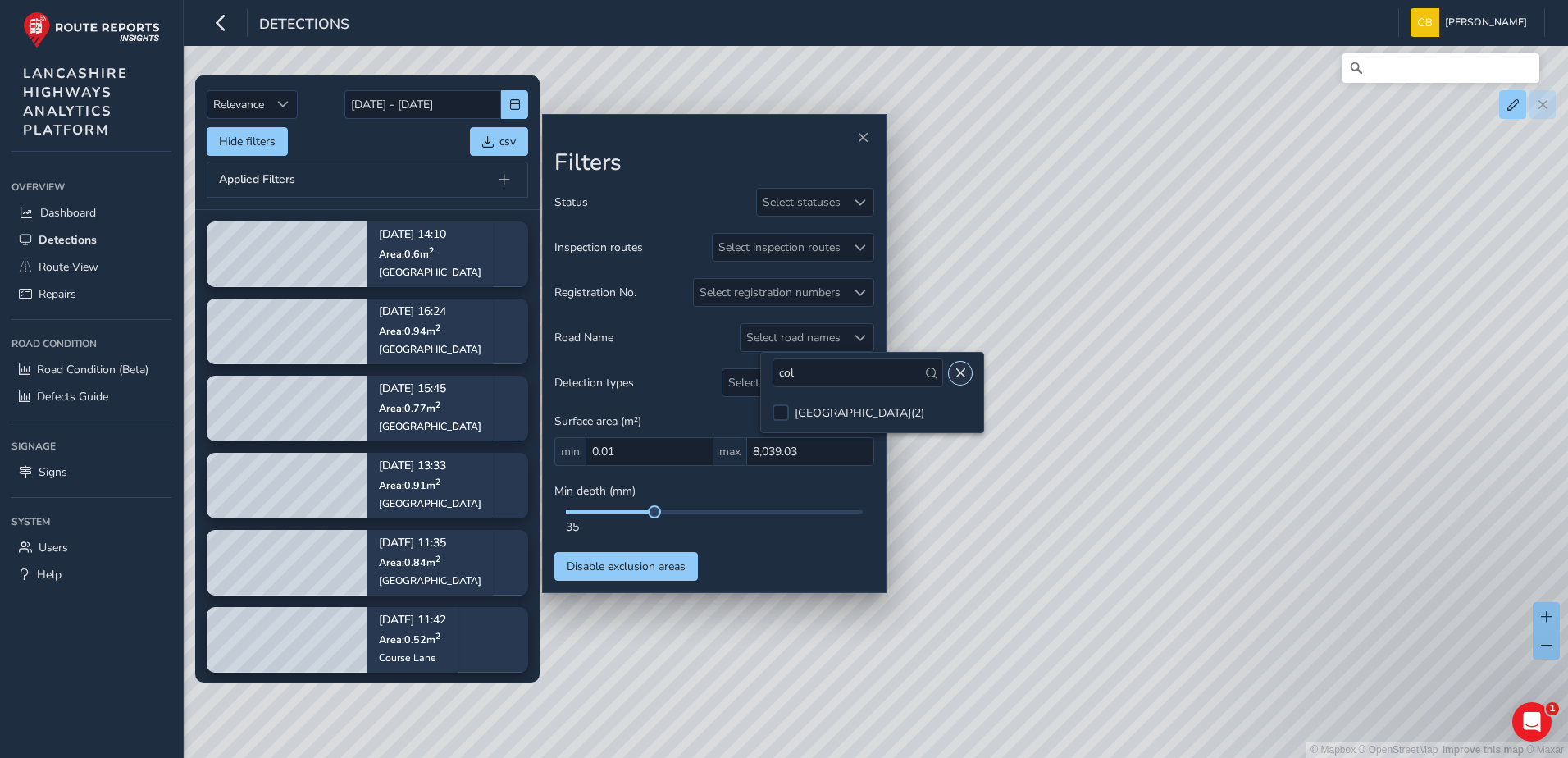
click at [955, 373] on span "Close" at bounding box center [960, 373] width 11 height 11
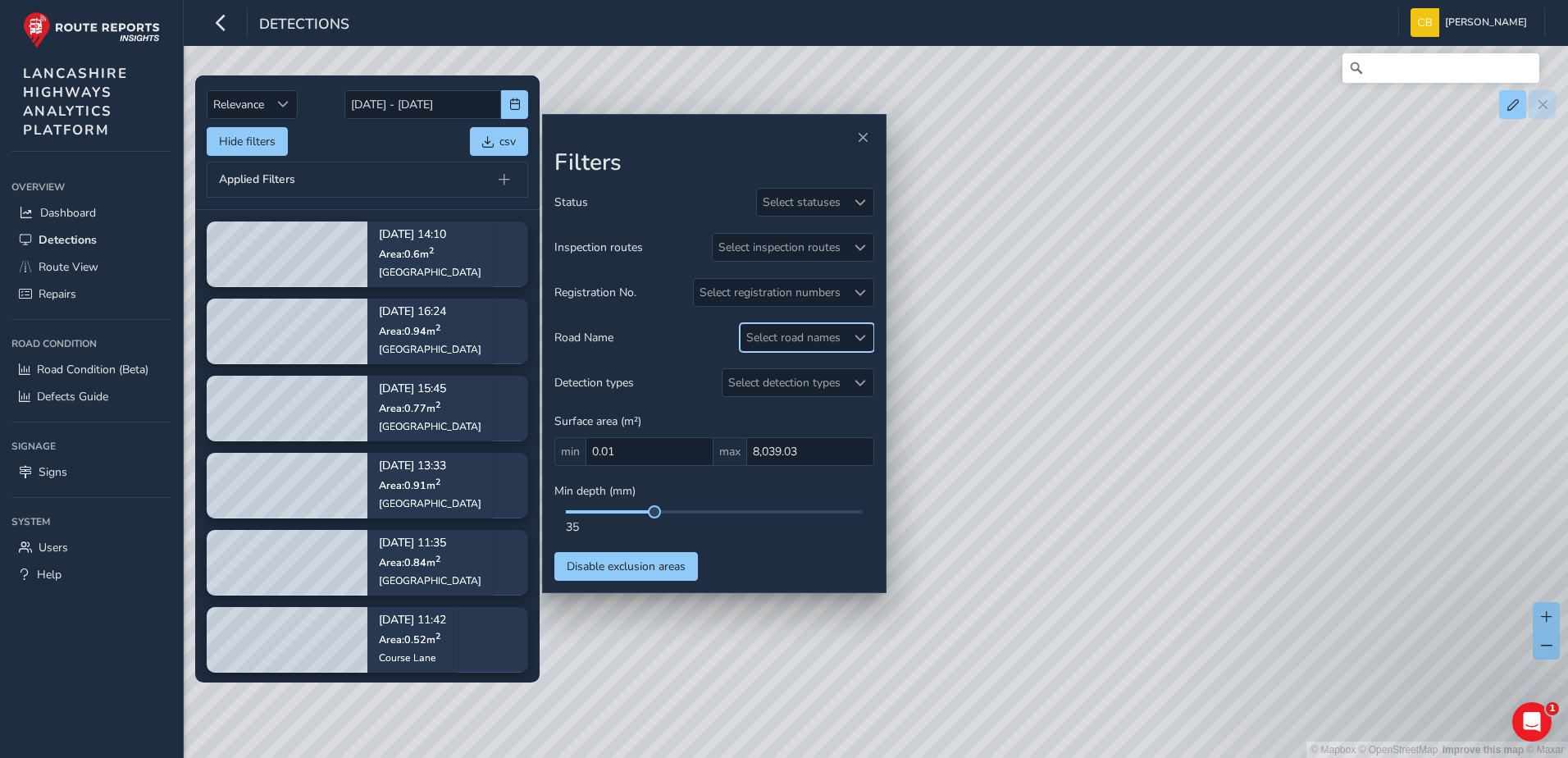
click at [856, 344] on div at bounding box center [859, 337] width 27 height 27
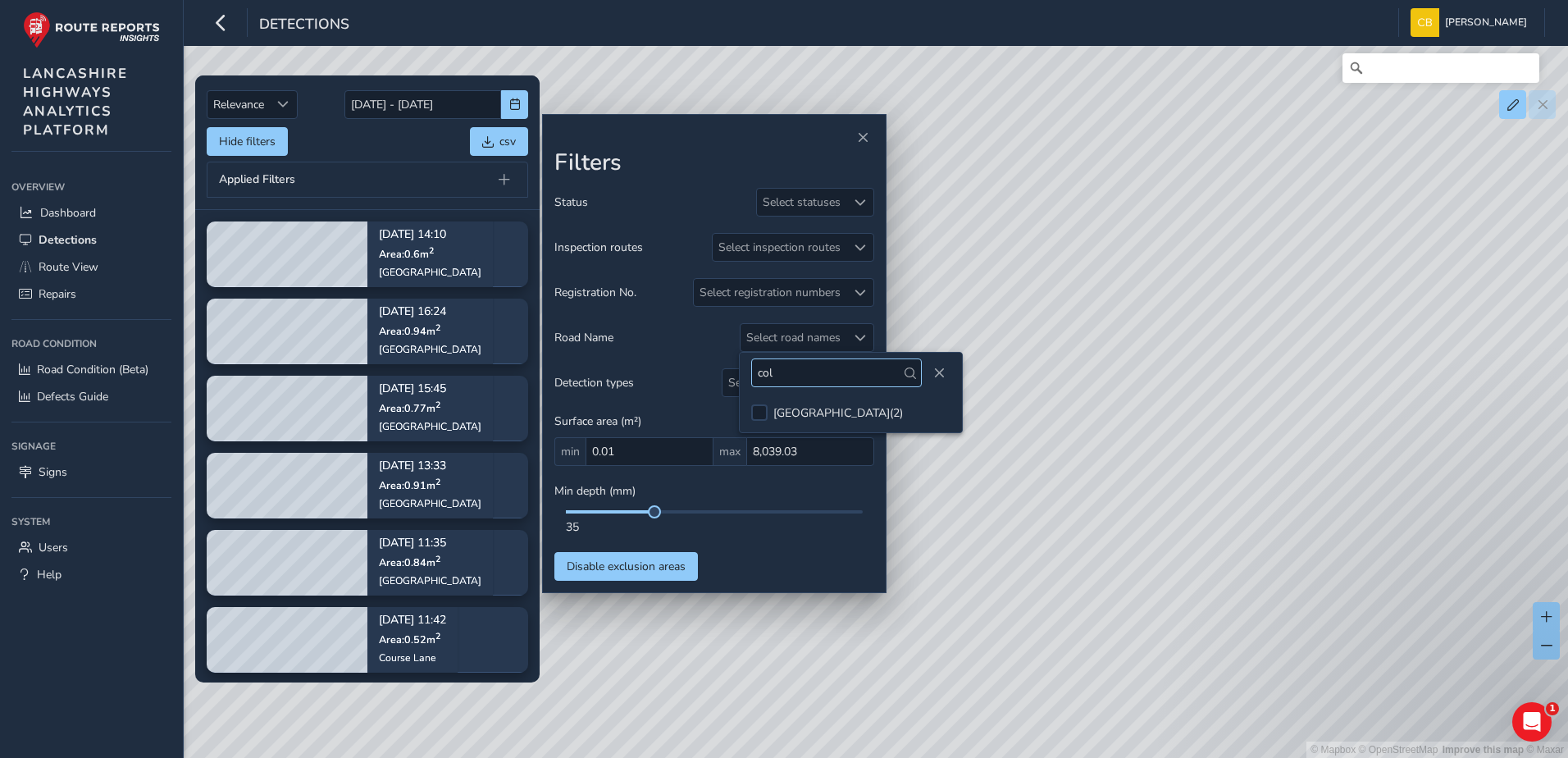
click at [781, 368] on input "col" at bounding box center [837, 372] width 171 height 29
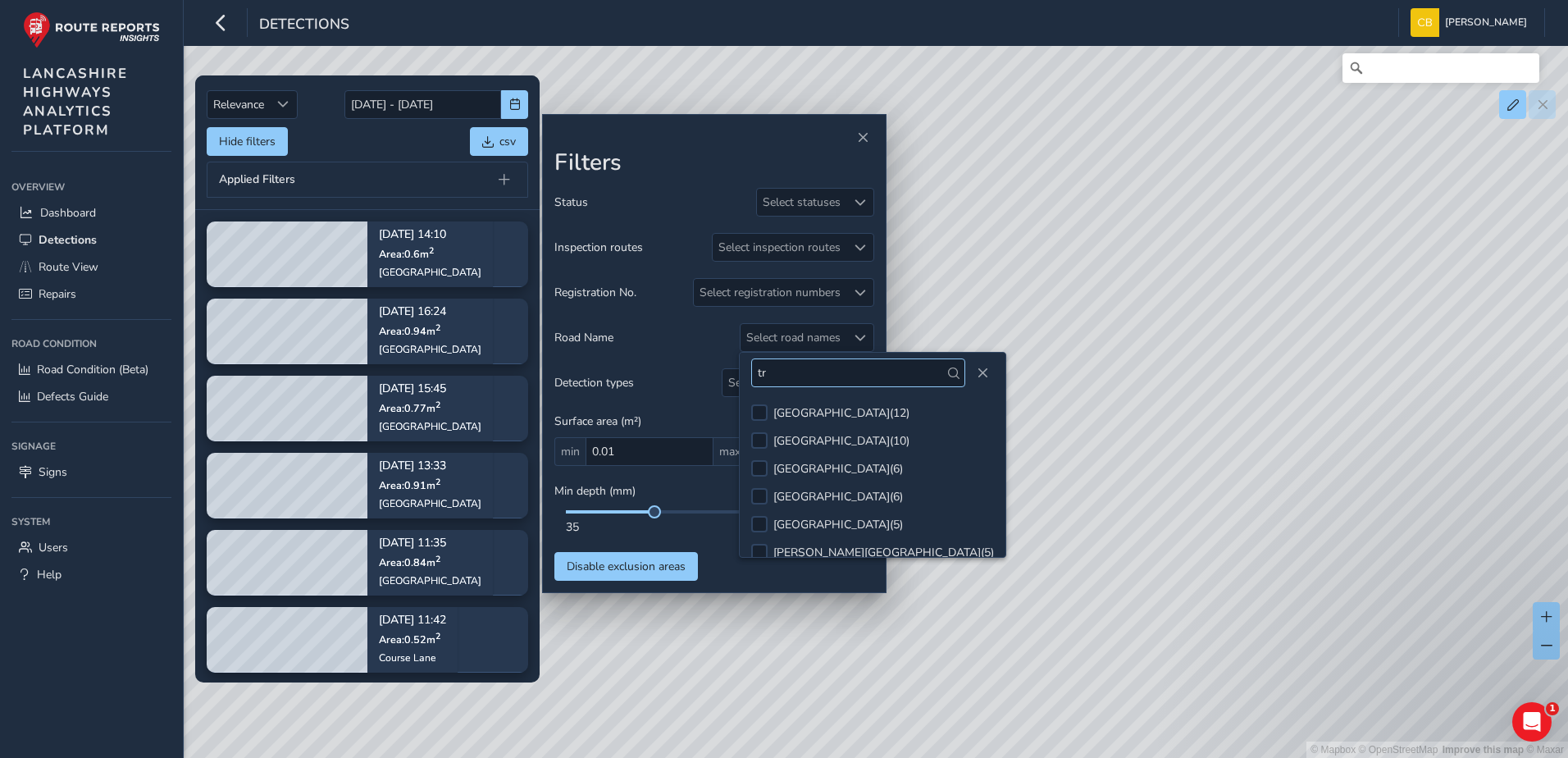
type input "t"
click at [399, 160] on div "Relevance Relevance [DATE] - [DATE] Hide filters csv Applied Filters" at bounding box center [367, 142] width 322 height 110
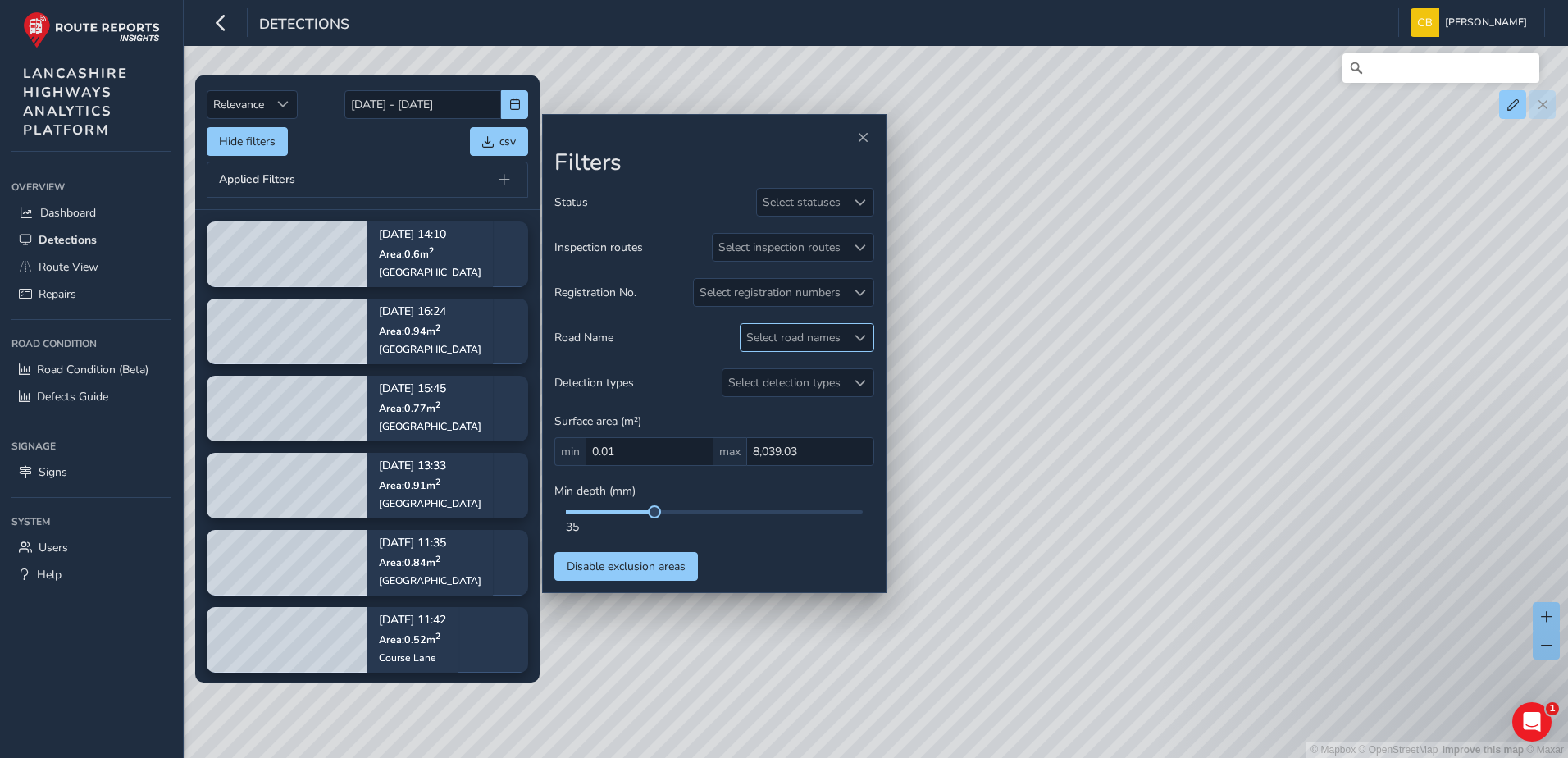
click at [816, 335] on div "Select road names" at bounding box center [793, 337] width 106 height 27
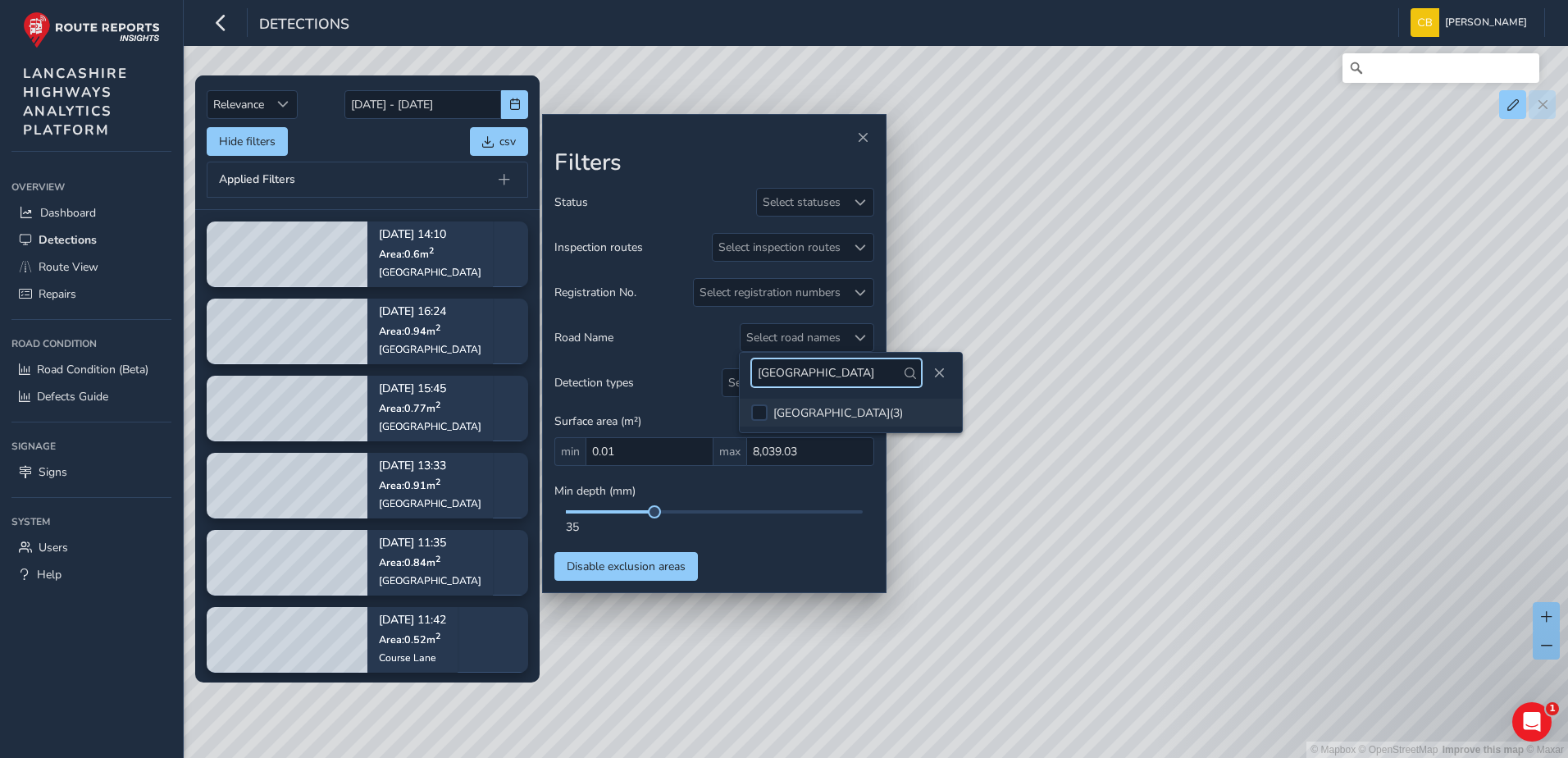
type input "[GEOGRAPHIC_DATA]"
click at [775, 406] on div "[GEOGRAPHIC_DATA] ( 3 )" at bounding box center [839, 413] width 130 height 16
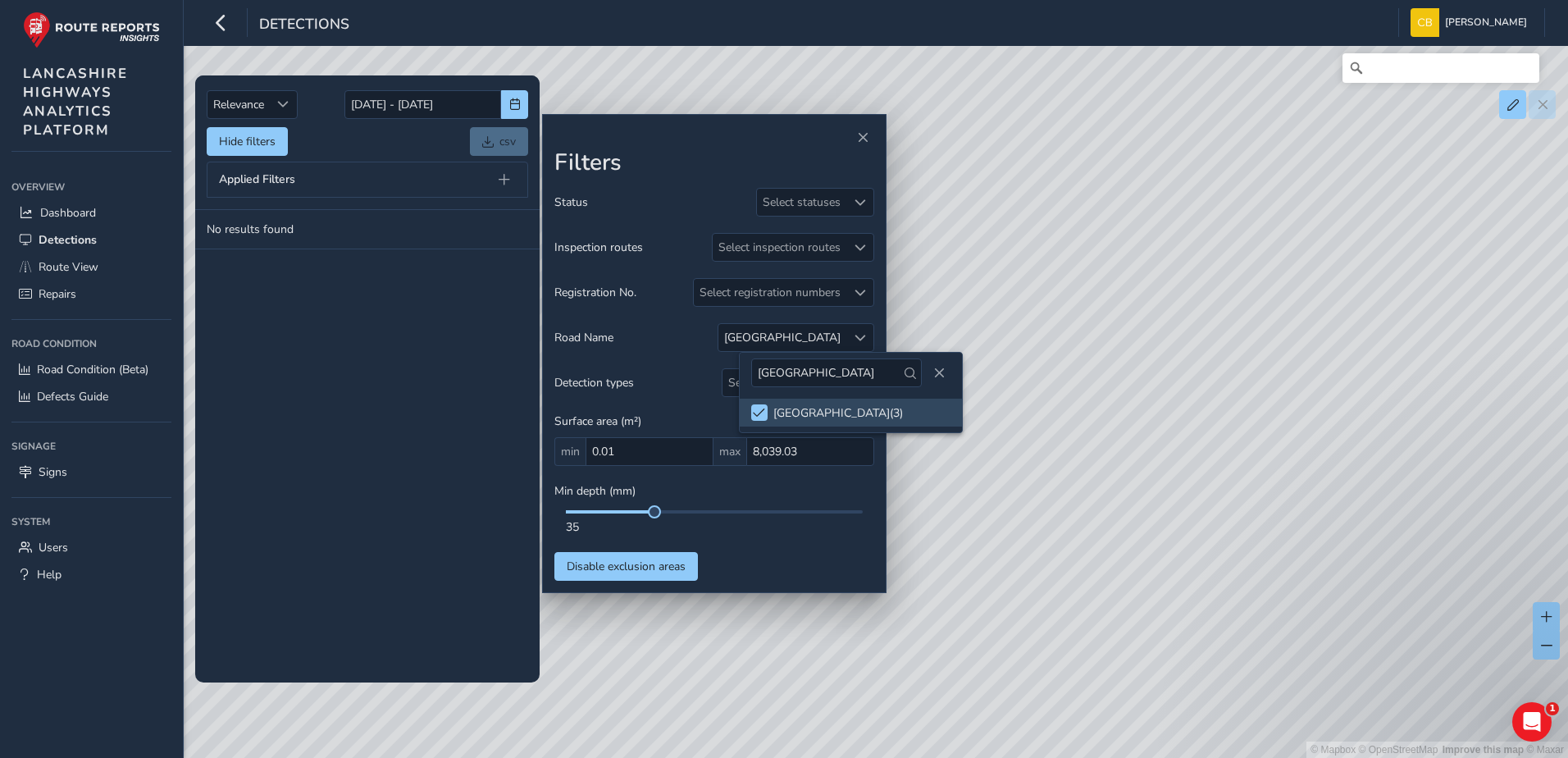
click at [799, 478] on div "Status Select statuses Inspection routes Select inspection routes Registration …" at bounding box center [714, 383] width 320 height 392
click at [846, 337] on div at bounding box center [859, 337] width 27 height 27
click at [767, 408] on span at bounding box center [765, 412] width 12 height 11
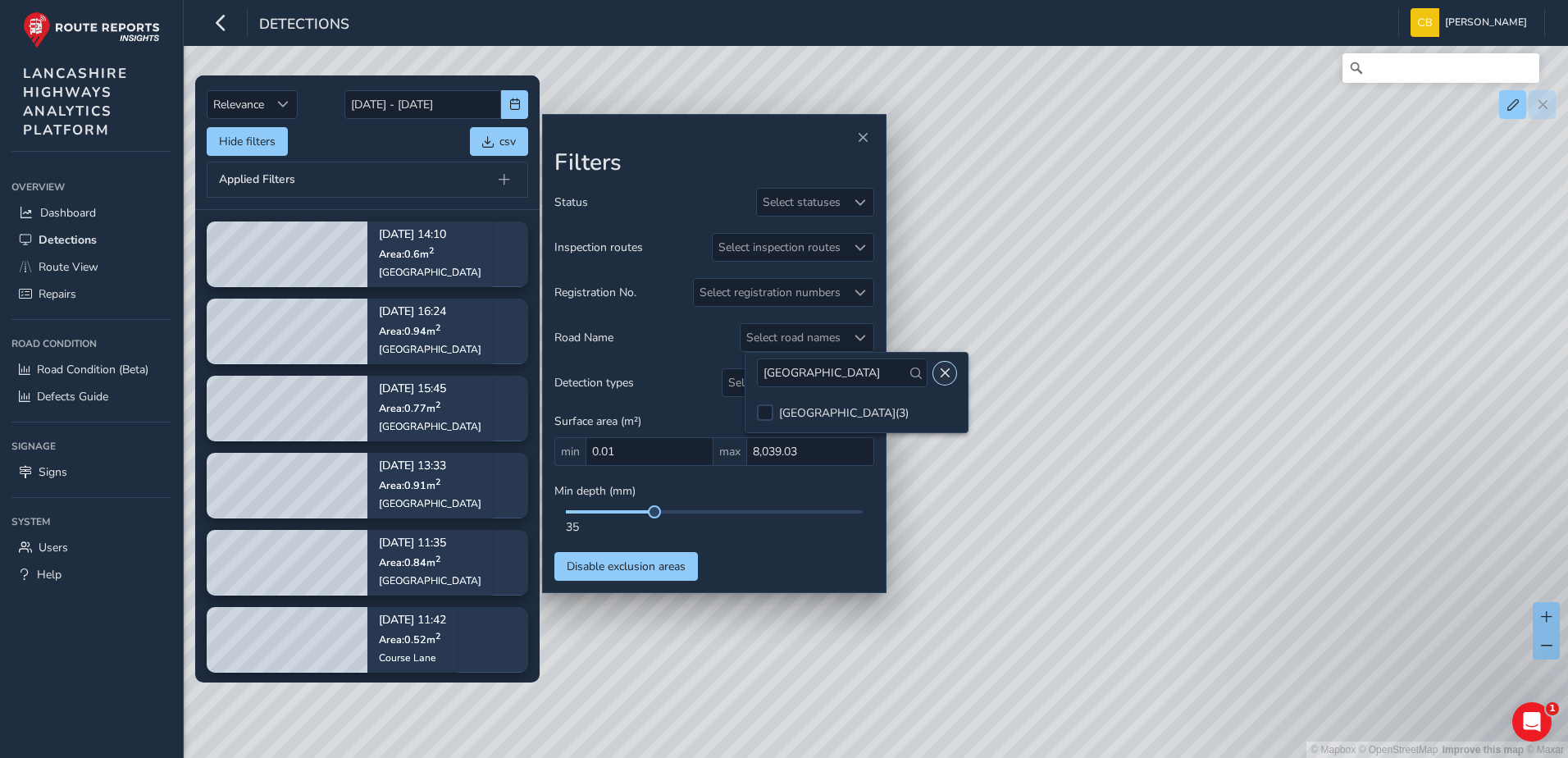
click at [939, 373] on span "Close" at bounding box center [945, 373] width 11 height 11
drag, startPoint x: 395, startPoint y: 170, endPoint x: 423, endPoint y: 202, distance: 42.5
click at [395, 170] on div "Applied Filters" at bounding box center [367, 179] width 322 height 36
click at [823, 344] on div "Select road names" at bounding box center [793, 337] width 106 height 27
drag, startPoint x: 855, startPoint y: 370, endPoint x: 683, endPoint y: 379, distance: 172.2
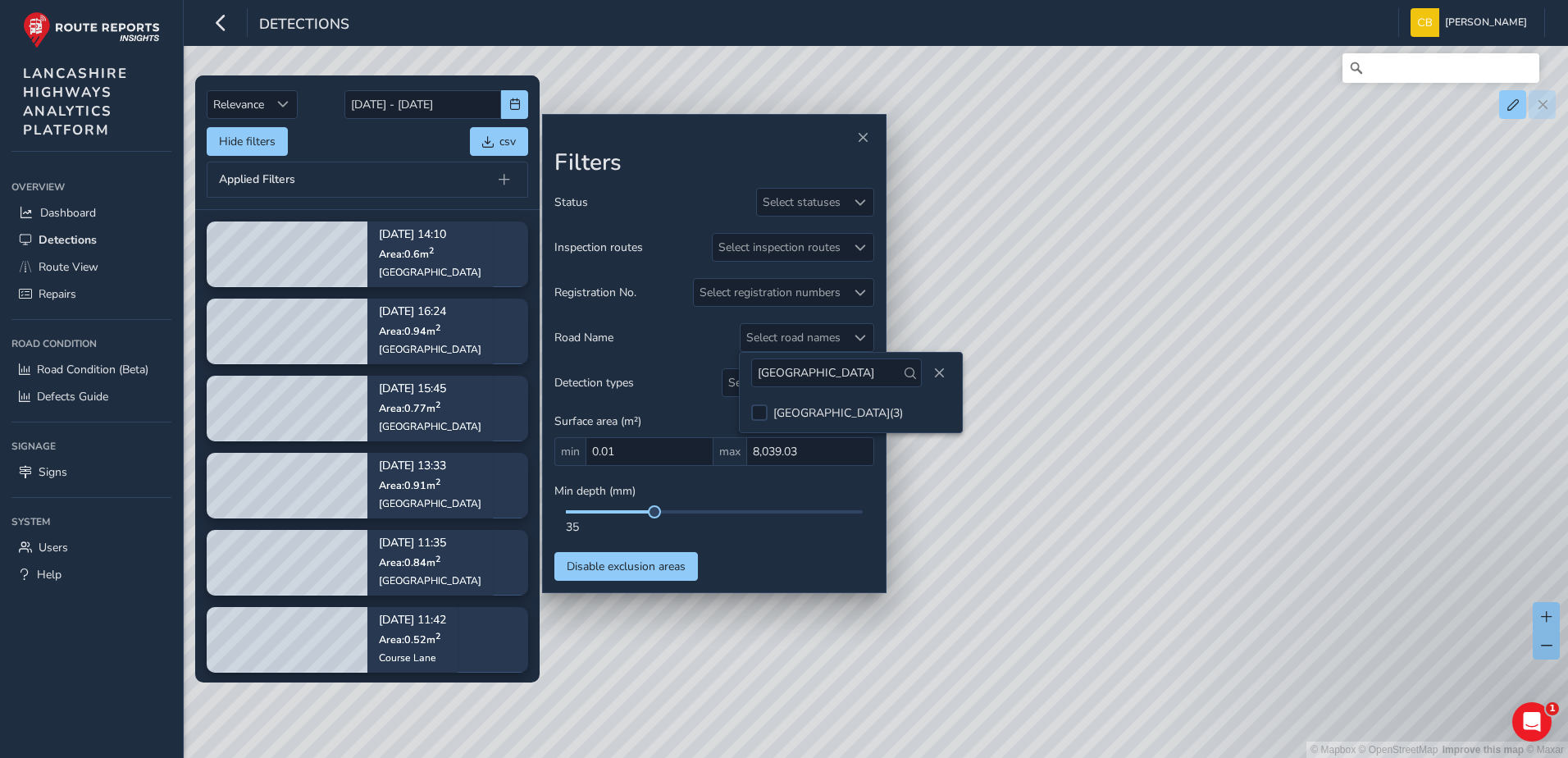
click at [683, 379] on body "Detections [PERSON_NAME] Bonage Colour Scheme: Dark Dim Light Logout Relevance …" at bounding box center [784, 379] width 1568 height 758
click at [808, 341] on div "Select road names" at bounding box center [793, 337] width 106 height 27
drag, startPoint x: 836, startPoint y: 379, endPoint x: 765, endPoint y: 383, distance: 71.1
click at [765, 383] on input "[GEOGRAPHIC_DATA]" at bounding box center [837, 372] width 171 height 29
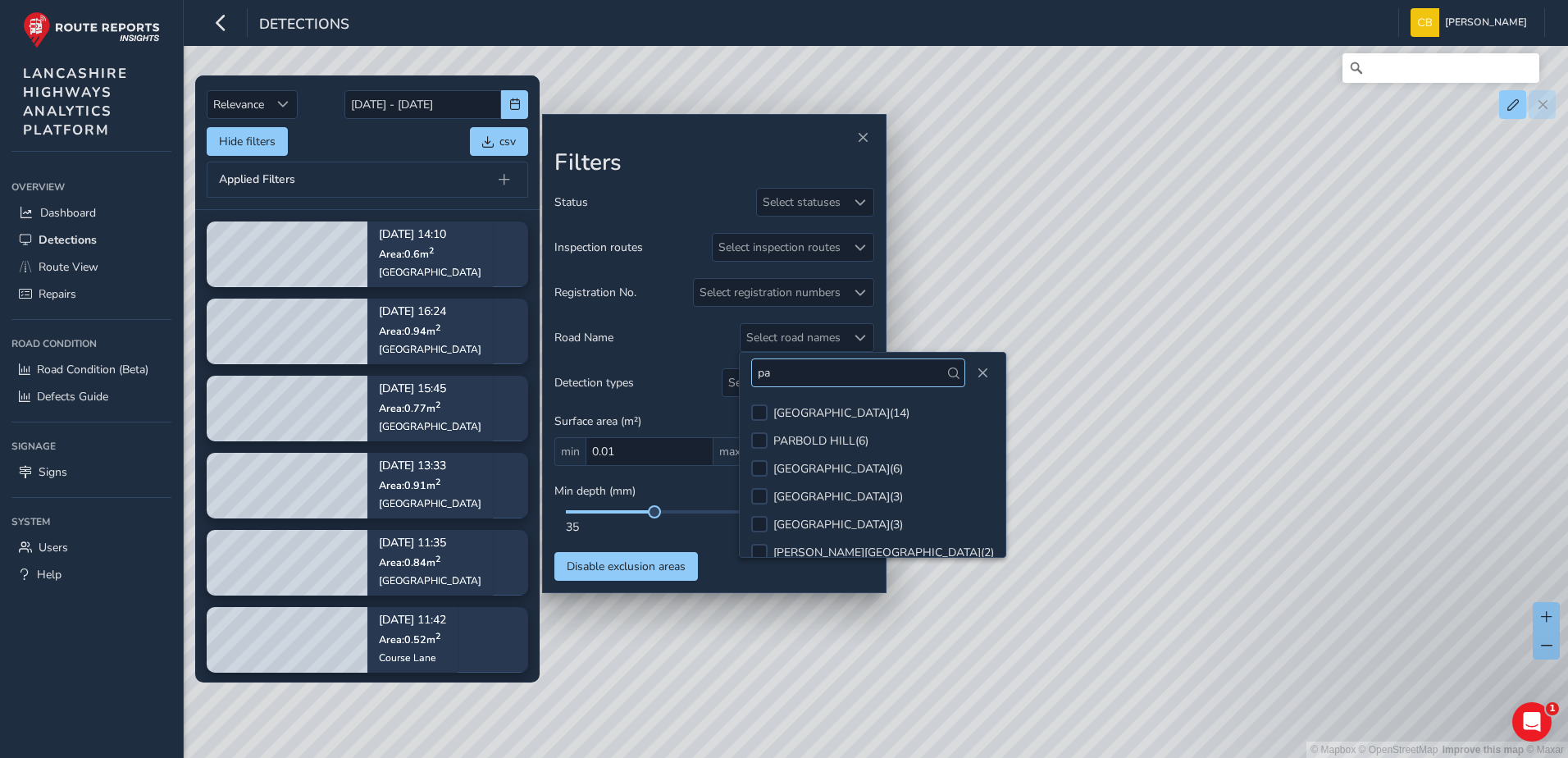
type input "p"
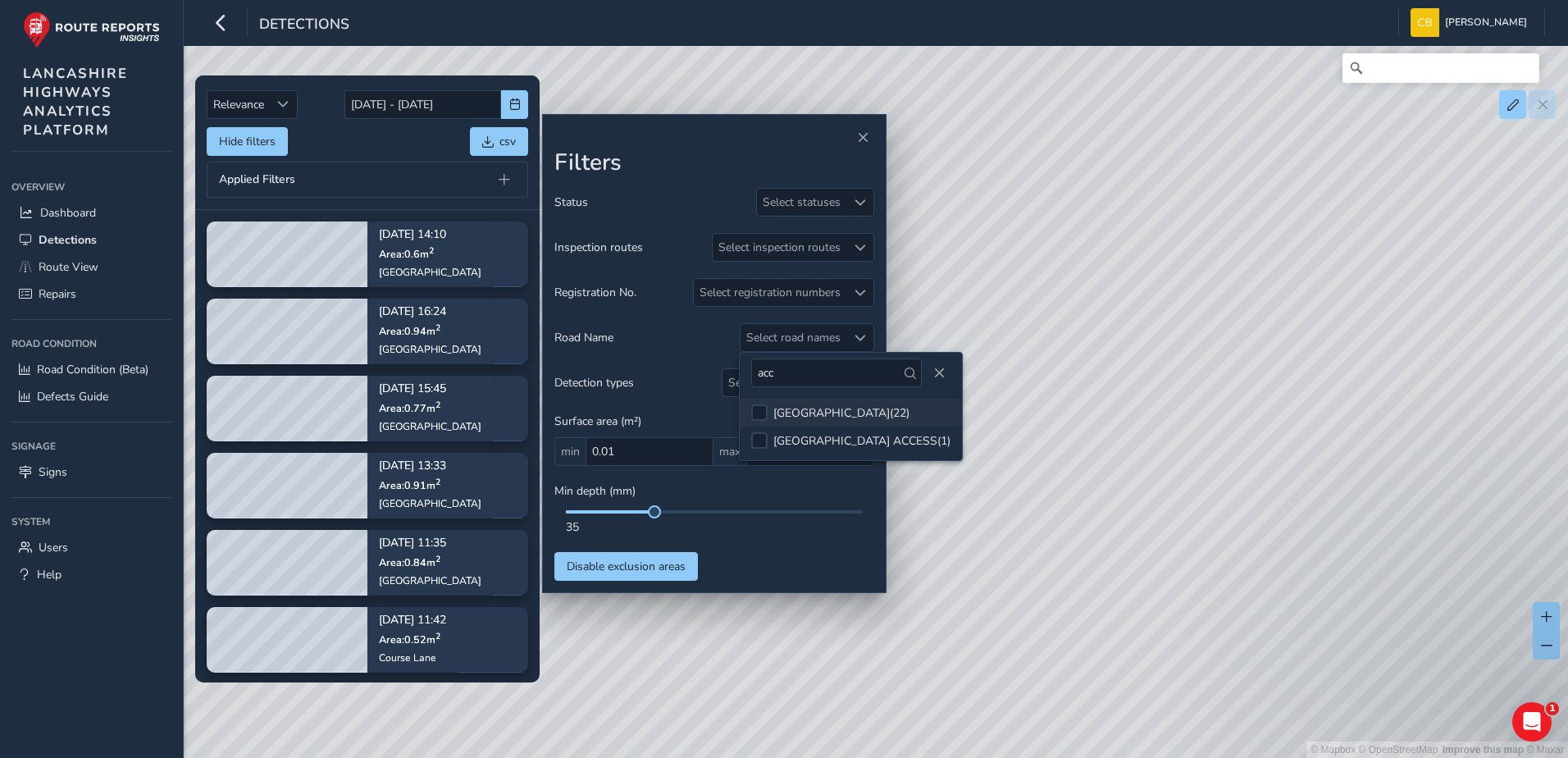
type input "acc"
click at [801, 405] on div "[GEOGRAPHIC_DATA] ( 22 )" at bounding box center [842, 413] width 136 height 16
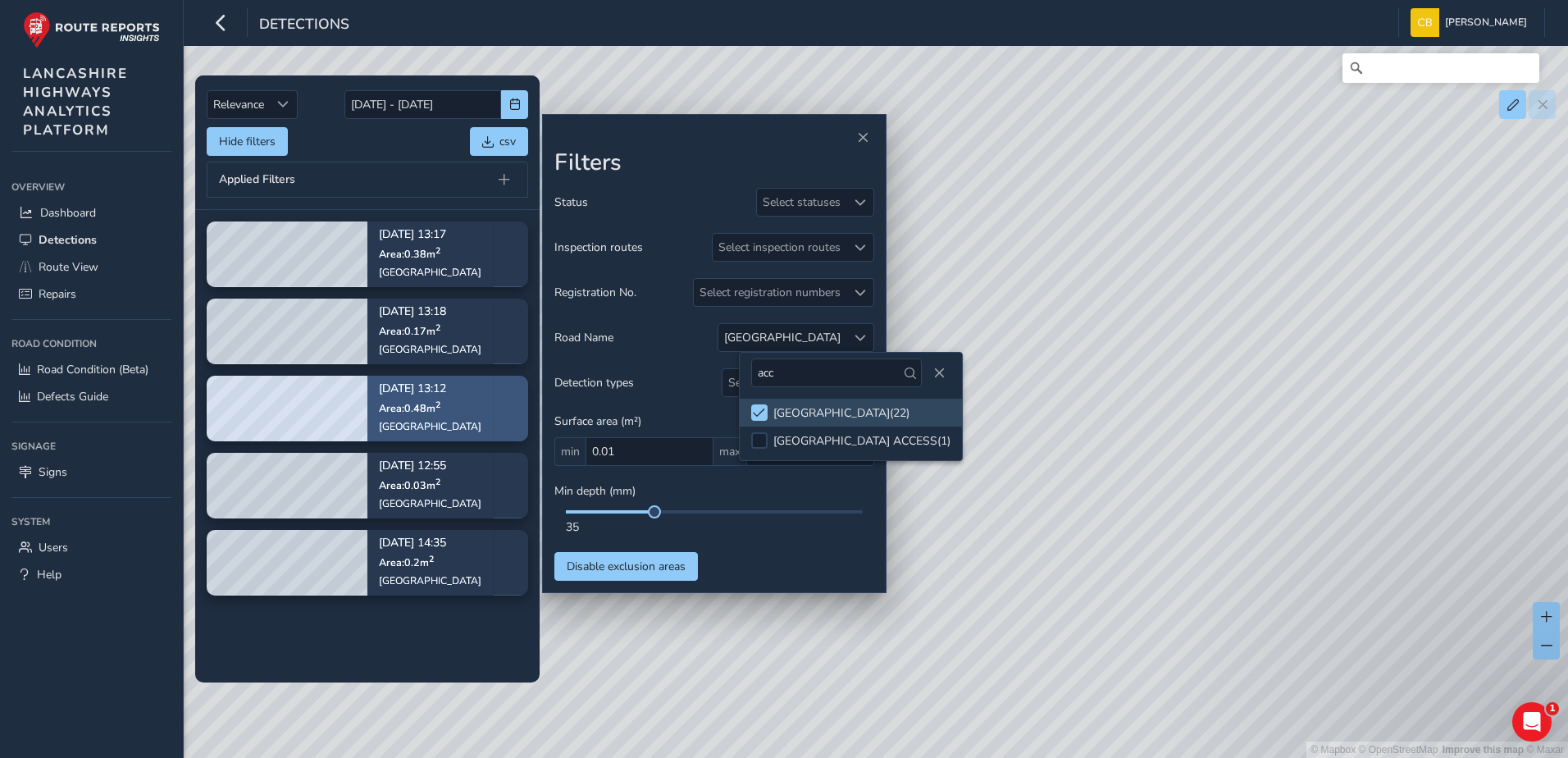
click at [448, 406] on p "Area: 0.48 m 2" at bounding box center [430, 407] width 103 height 13
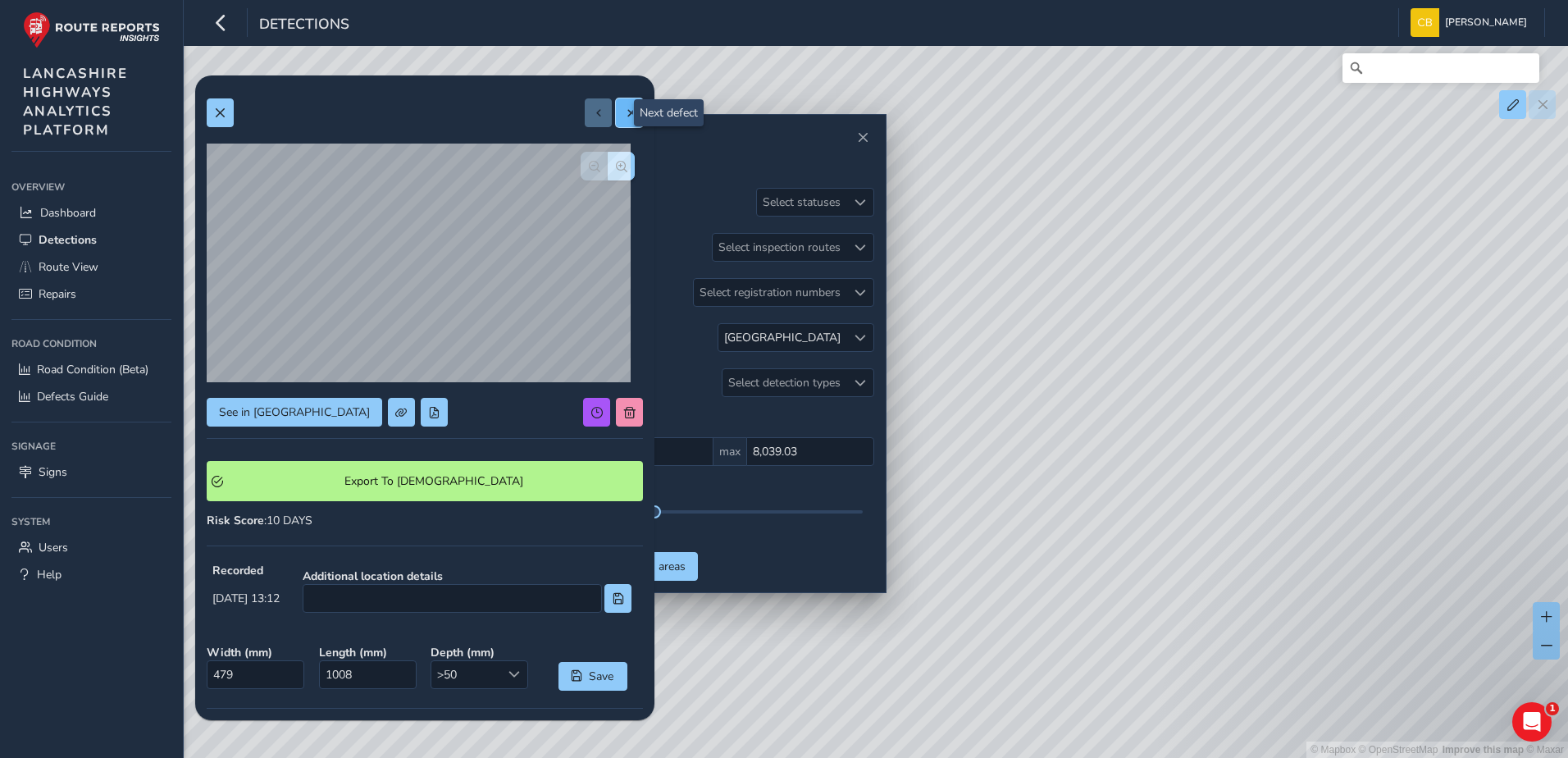
click at [616, 113] on button at bounding box center [629, 112] width 27 height 29
type input "244"
type input "837"
click at [624, 113] on span at bounding box center [630, 113] width 11 height 11
type input "99"
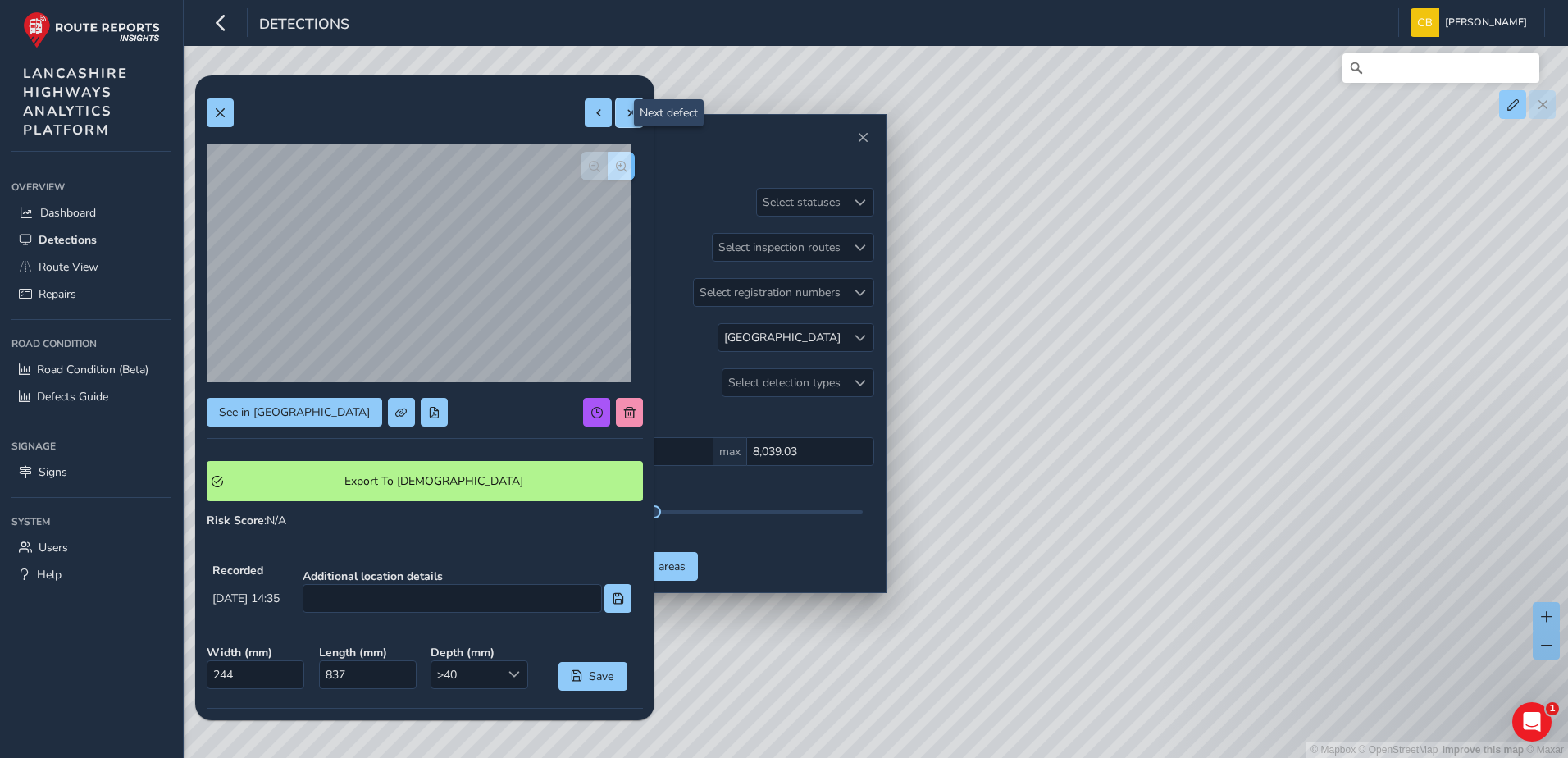
type input "257"
click at [616, 117] on button at bounding box center [629, 112] width 27 height 29
type input "411"
type input "927"
click at [619, 104] on button at bounding box center [629, 112] width 27 height 29
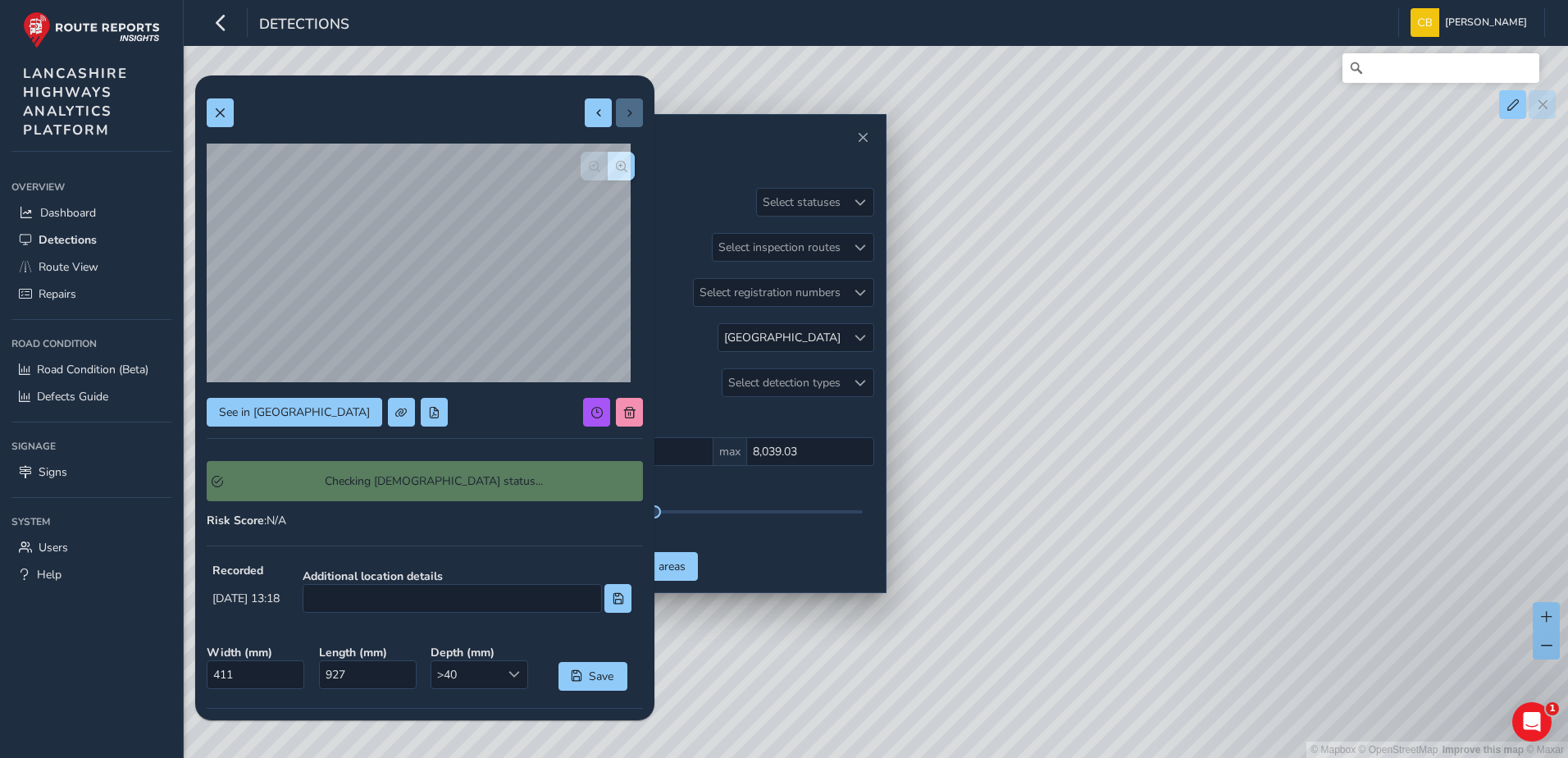
type input "193"
type input "869"
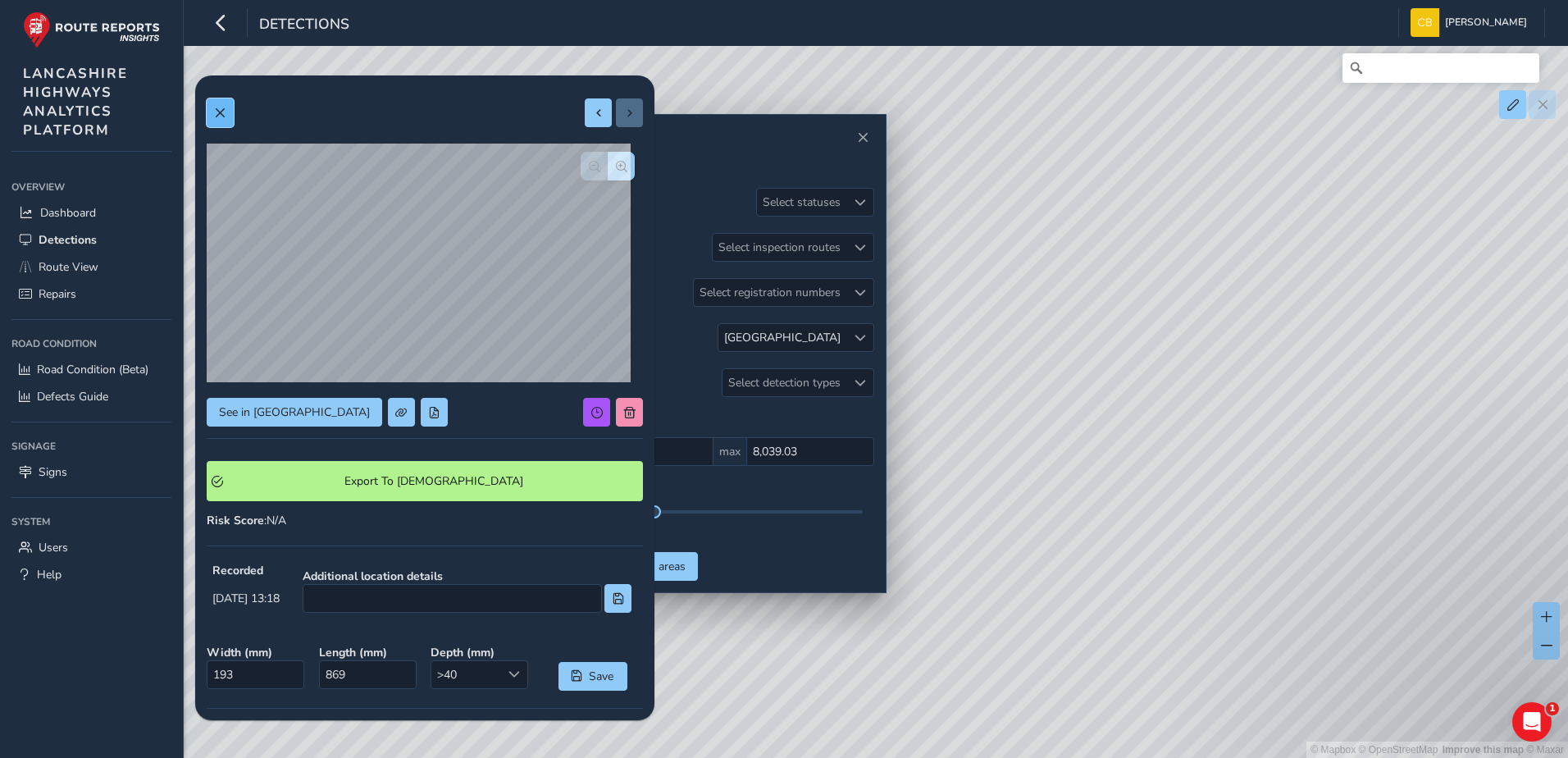
click at [225, 111] on span at bounding box center [220, 113] width 11 height 11
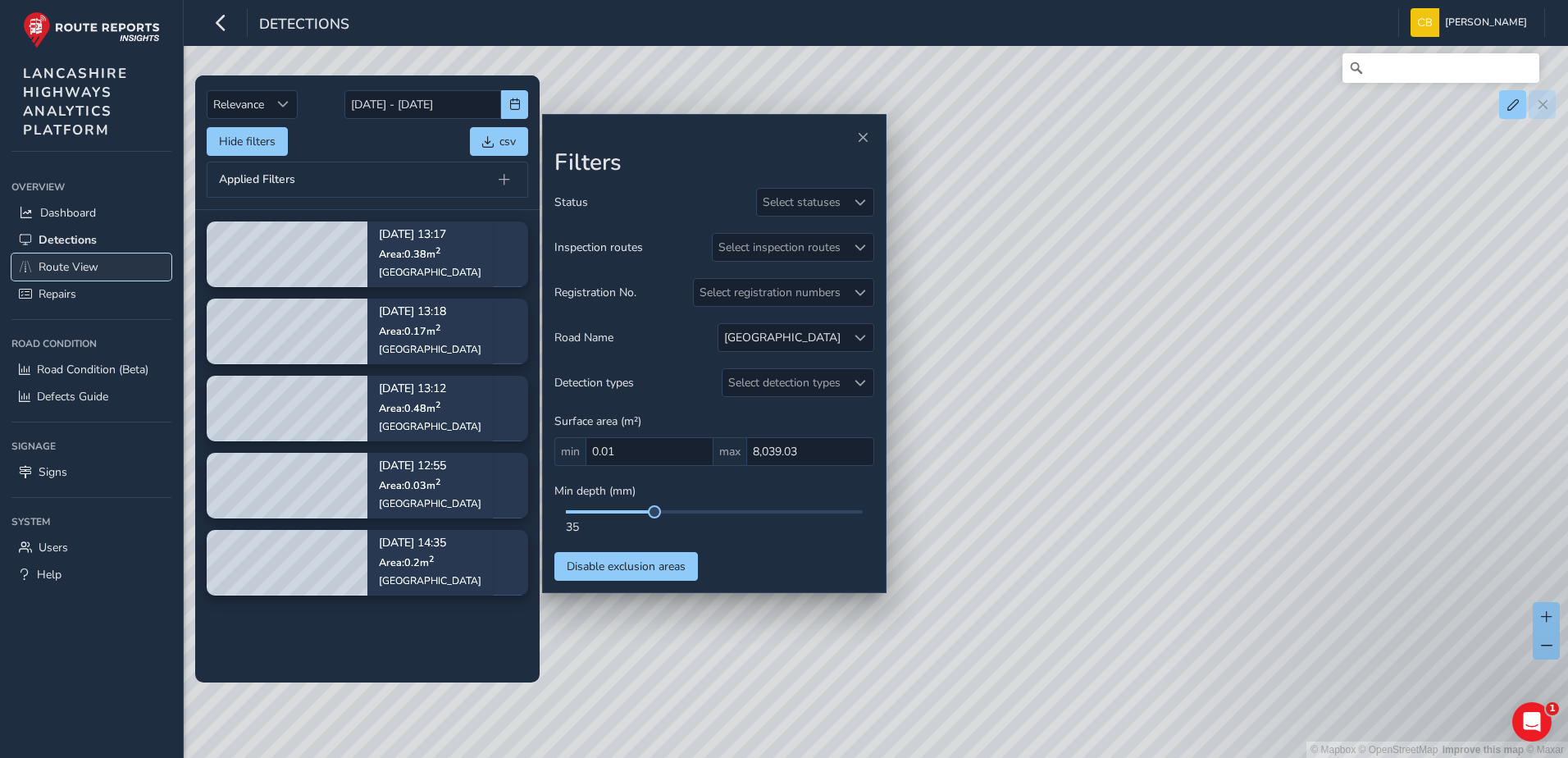
click at [91, 264] on span "Route View" at bounding box center [69, 266] width 60 height 16
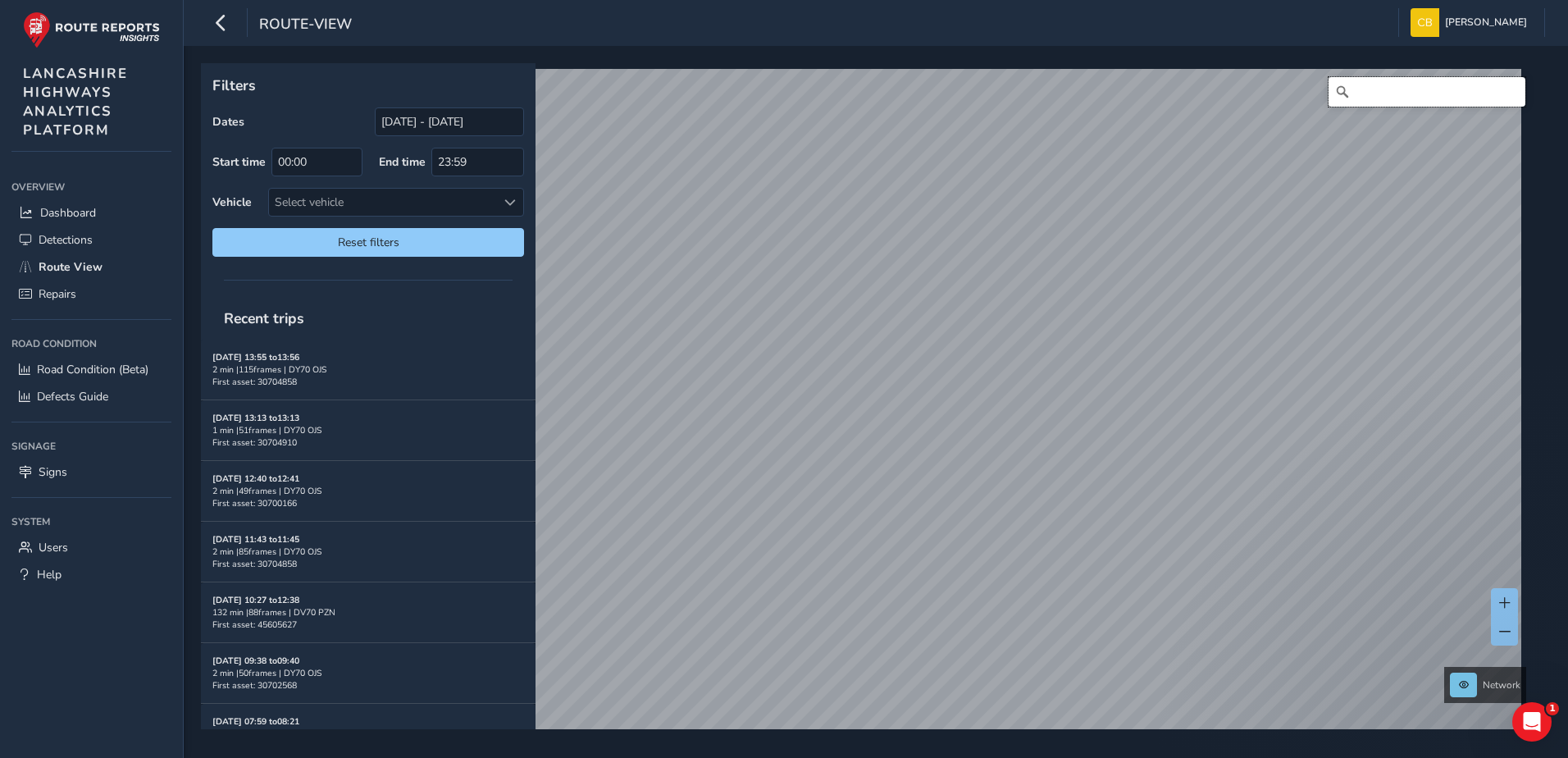
click at [1383, 98] on input "Search" at bounding box center [1427, 92] width 197 height 30
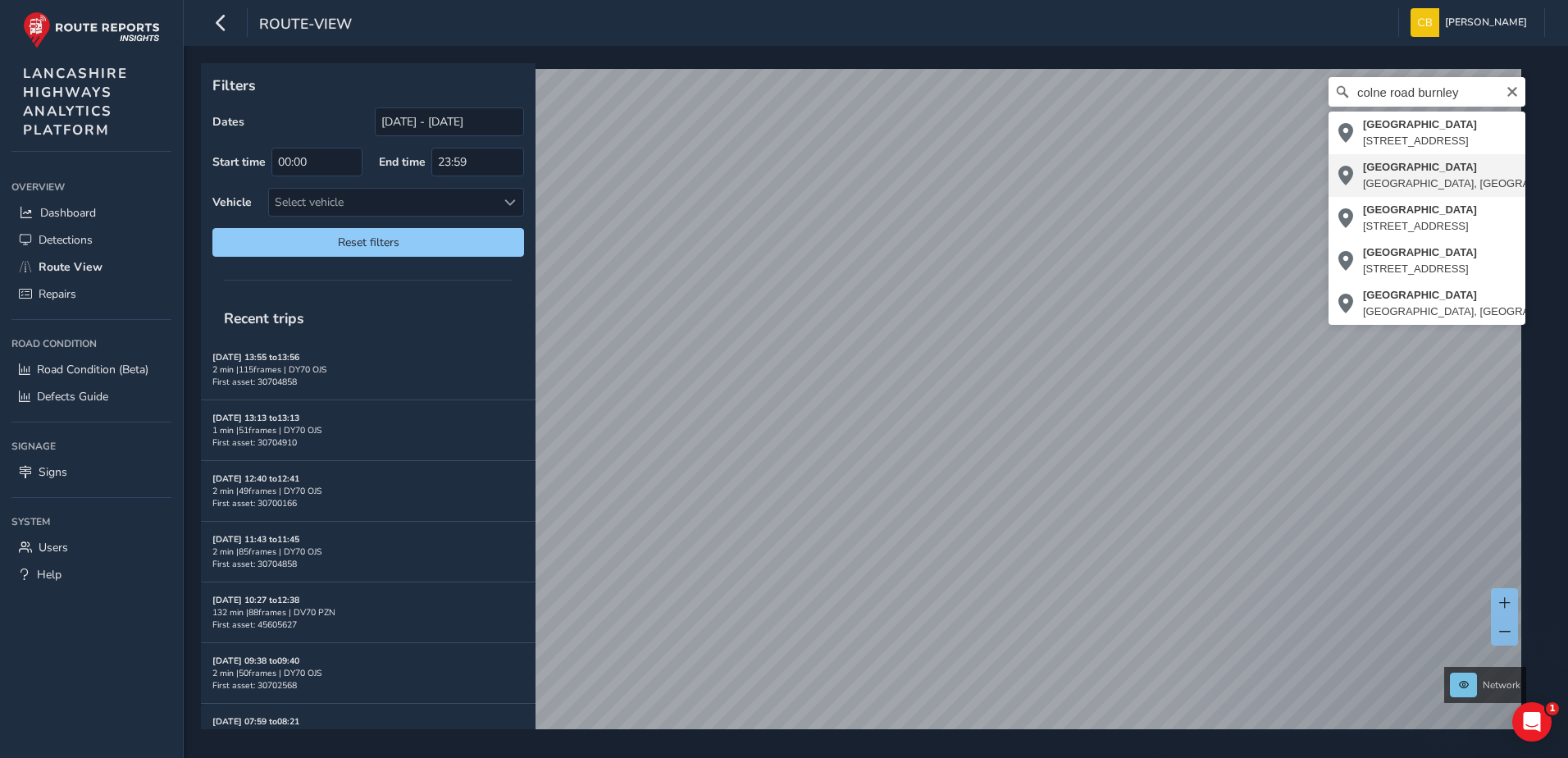
type input "[STREET_ADDRESS]"
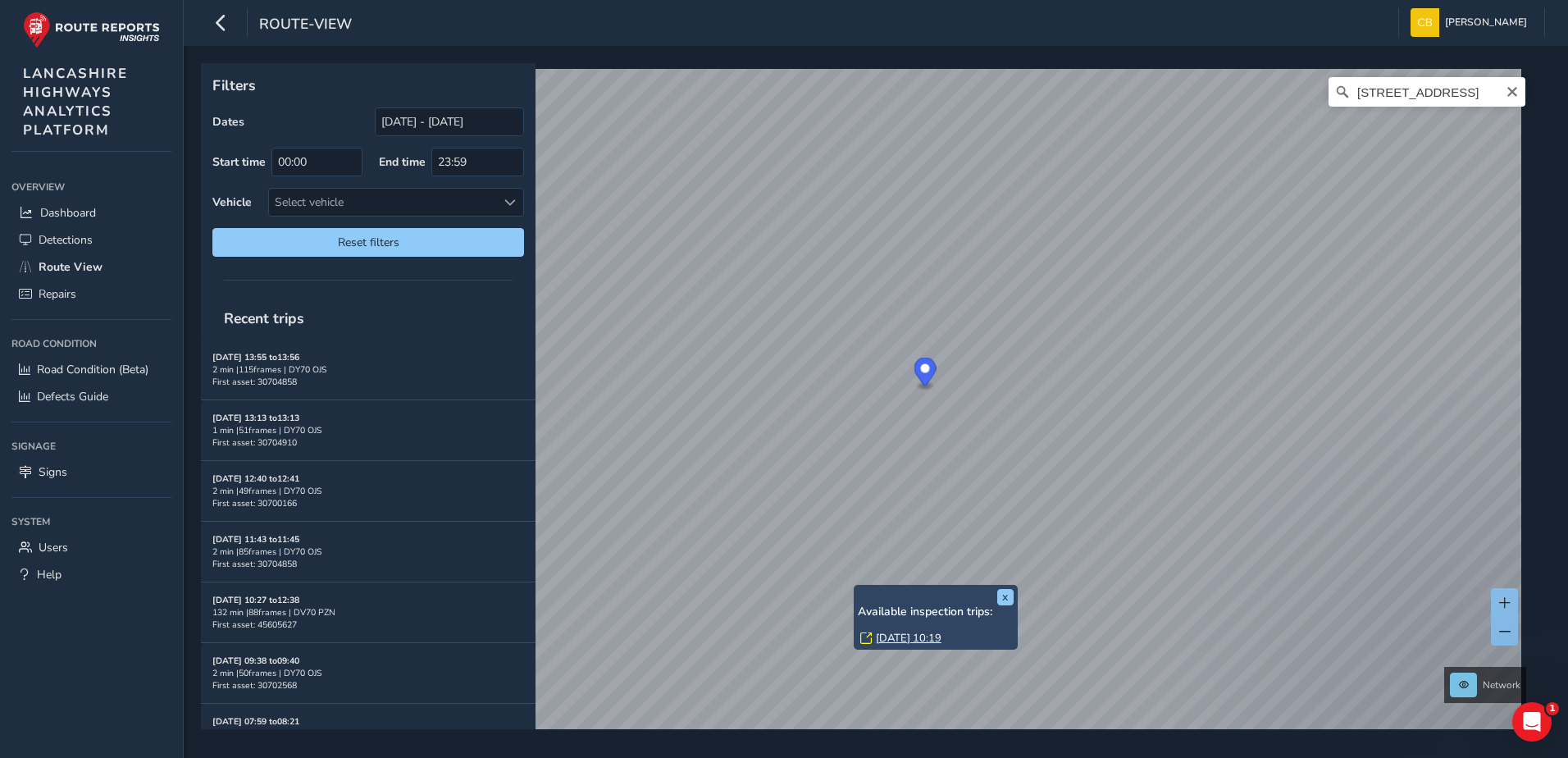
click at [296, 117] on div "Dates [DATE] - [DATE]" at bounding box center [368, 122] width 312 height 29
drag, startPoint x: 1499, startPoint y: 97, endPoint x: 1409, endPoint y: 106, distance: 90.4
click at [1497, 98] on div "[STREET_ADDRESS]" at bounding box center [1427, 92] width 197 height 30
click at [1508, 94] on icon "Clear" at bounding box center [1512, 92] width 10 height 10
click at [1415, 94] on input "Search" at bounding box center [1427, 92] width 197 height 30
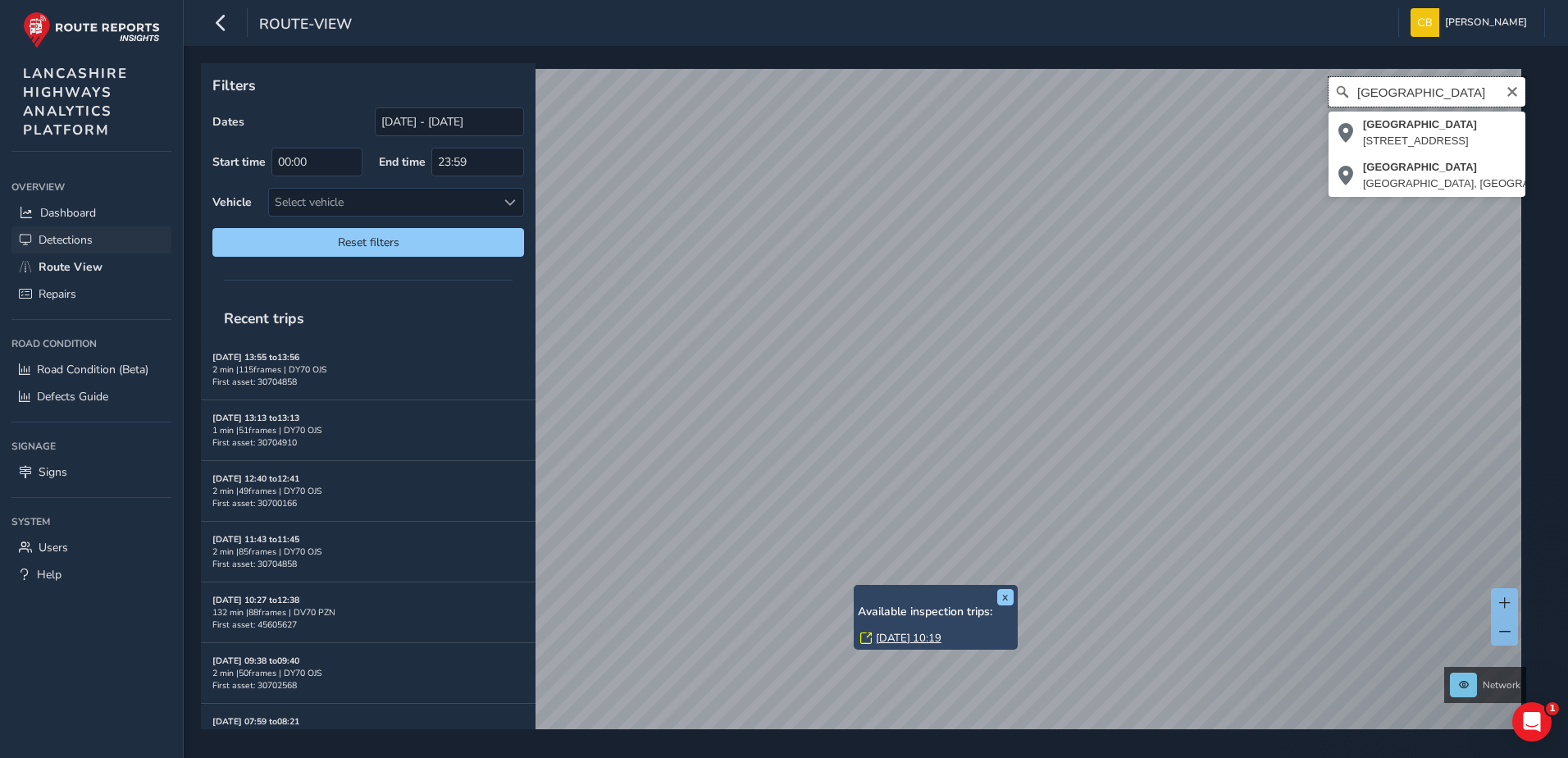
type input "[GEOGRAPHIC_DATA]"
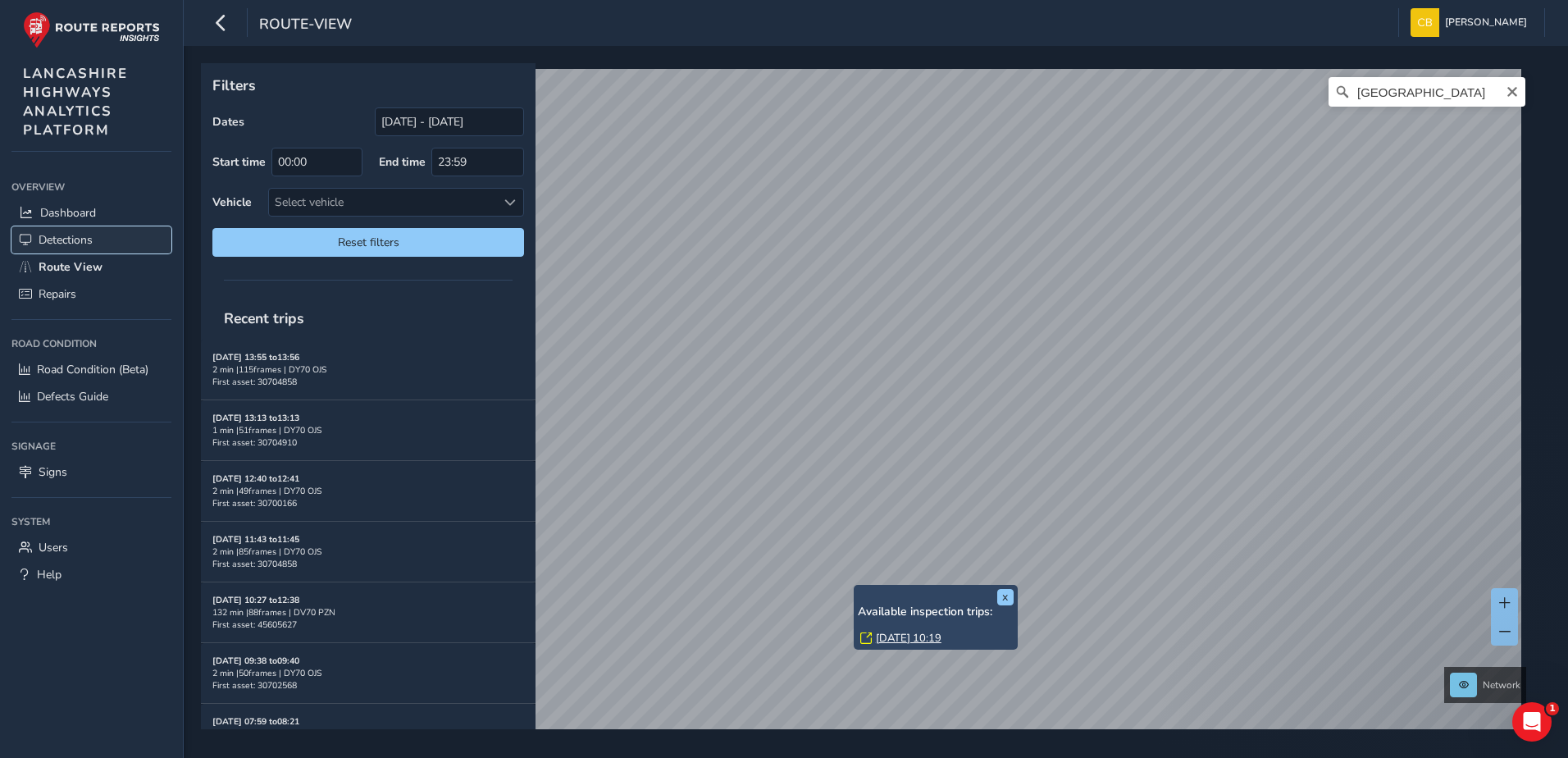
click at [62, 241] on span "Detections" at bounding box center [66, 239] width 54 height 16
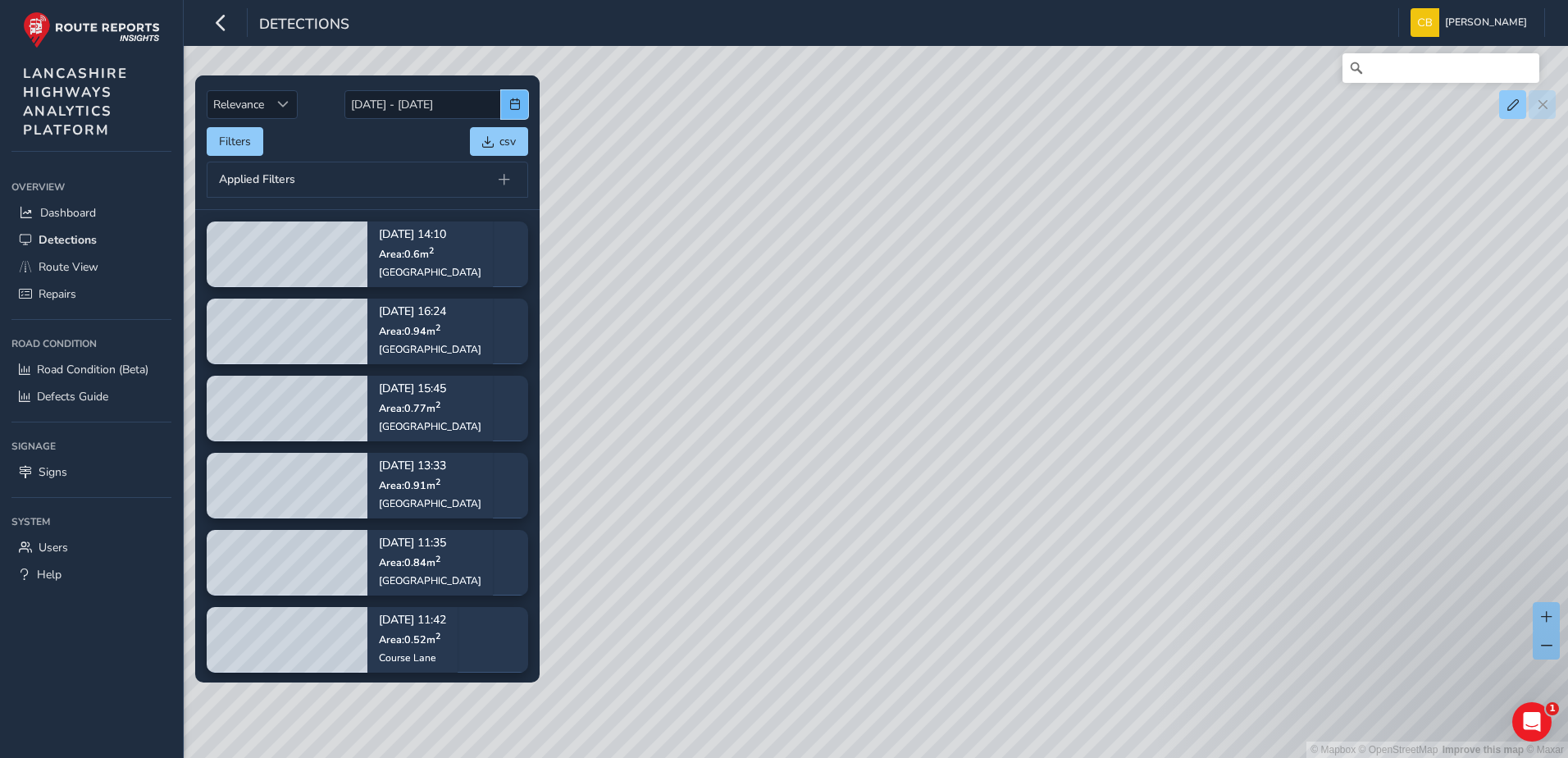
click at [515, 103] on span "button" at bounding box center [515, 104] width 11 height 11
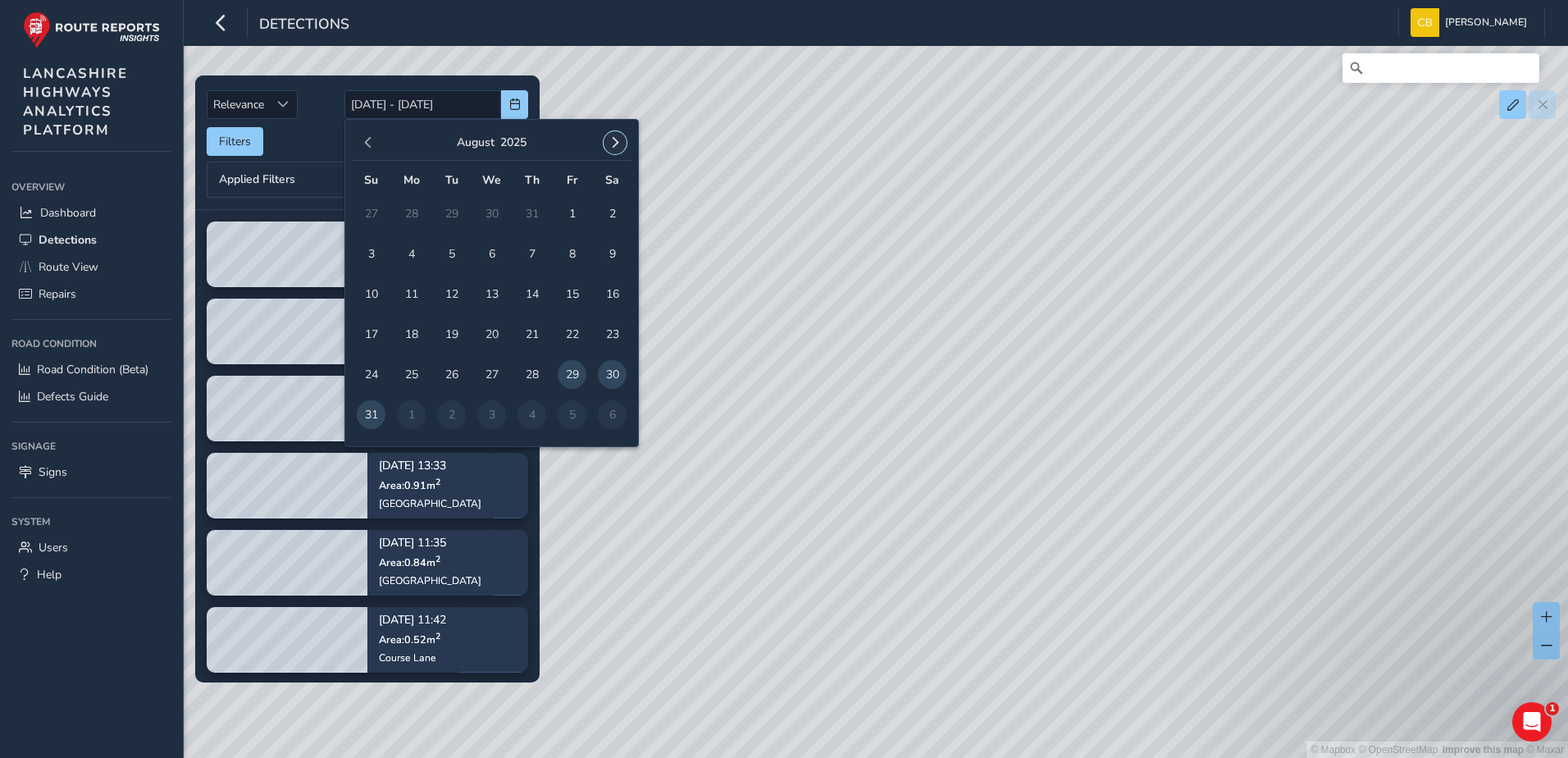
click at [612, 145] on span "button" at bounding box center [615, 143] width 11 height 11
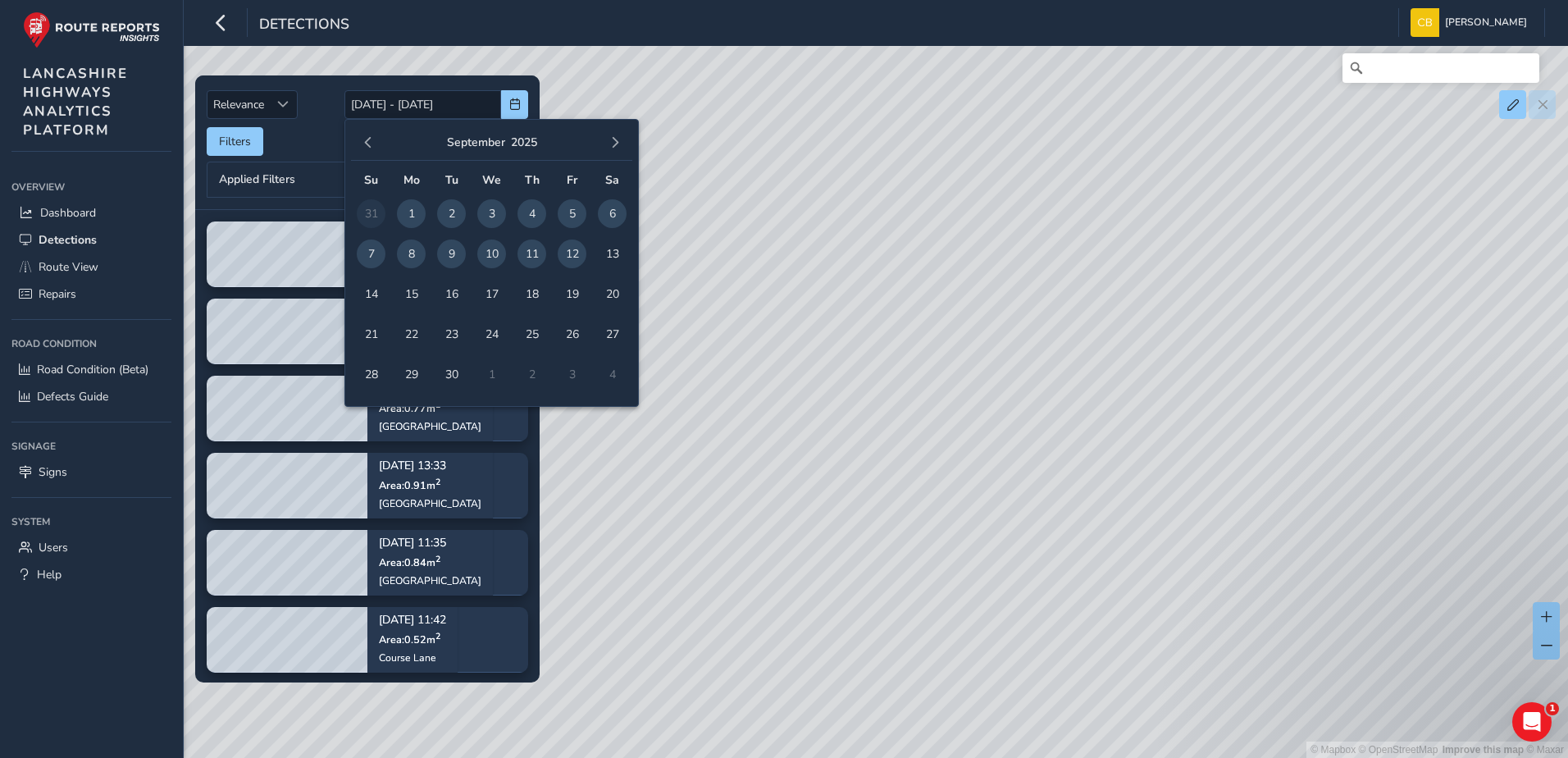
click at [410, 218] on span "1" at bounding box center [411, 213] width 29 height 29
type input "[DATE]"
click at [567, 254] on span "12" at bounding box center [572, 253] width 29 height 29
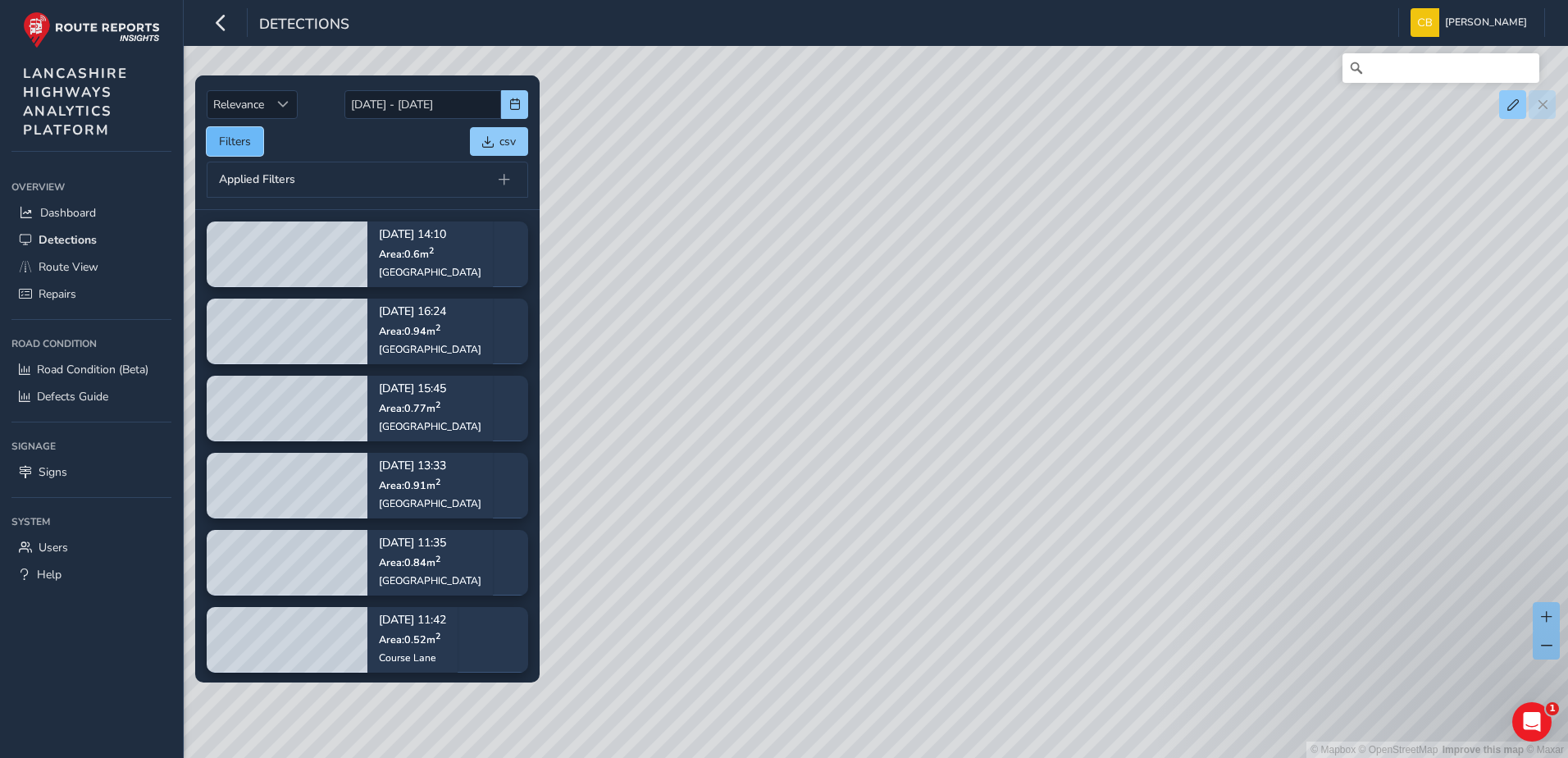
click at [238, 152] on button "Filters" at bounding box center [235, 141] width 57 height 29
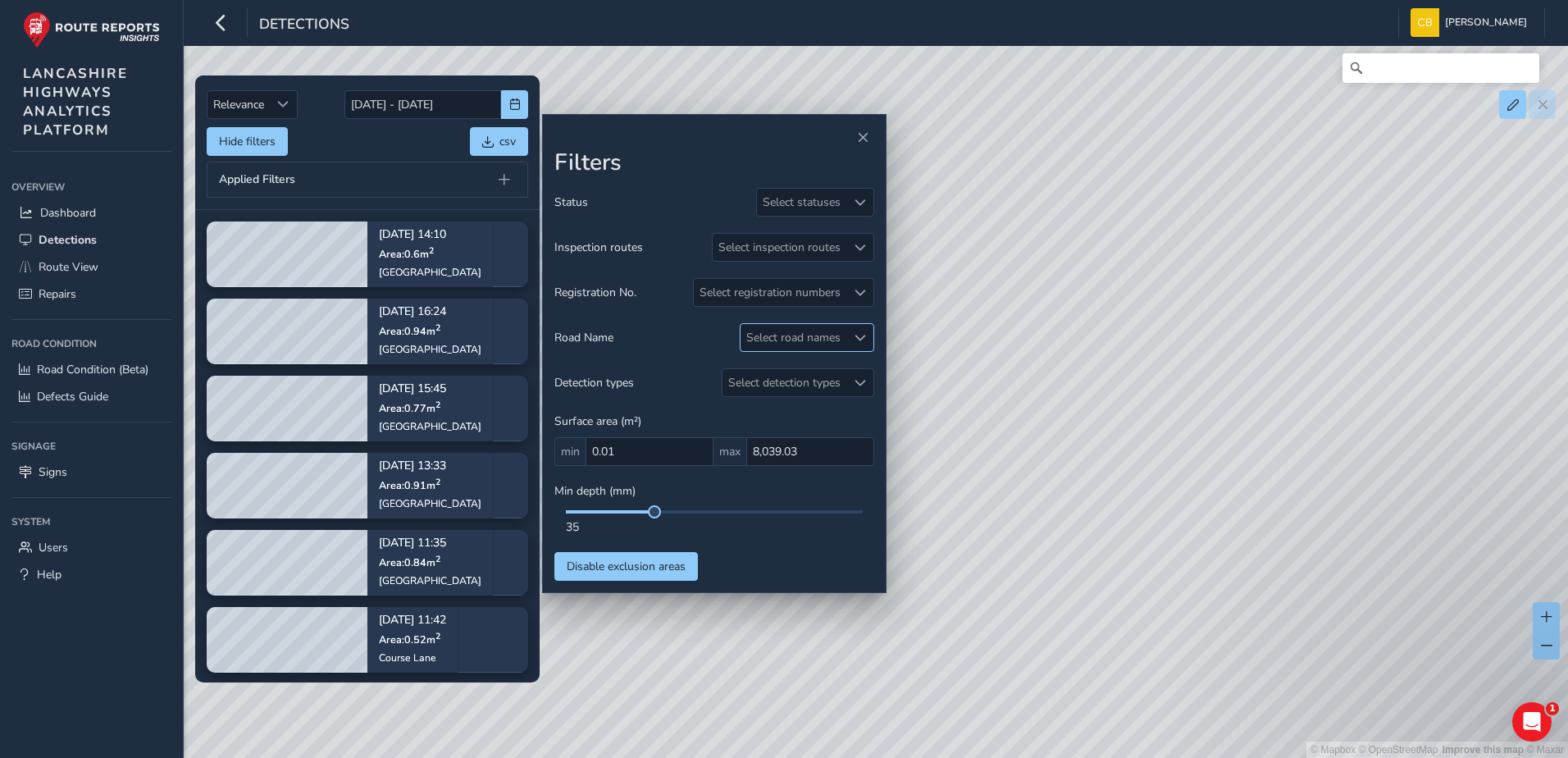
click at [832, 338] on div "Select road names" at bounding box center [793, 337] width 106 height 27
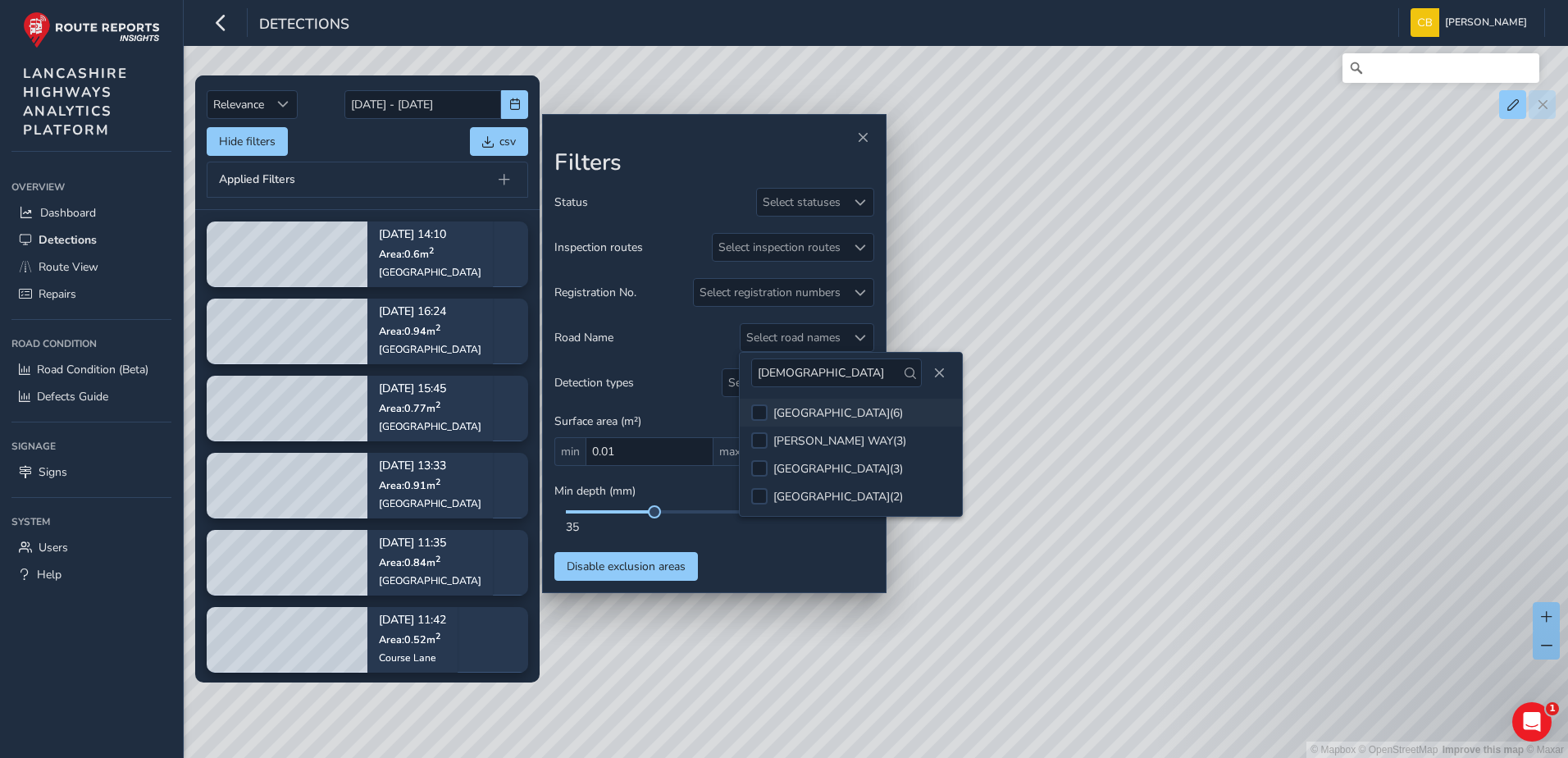
type input "[DEMOGRAPHIC_DATA]"
click at [819, 415] on div "[GEOGRAPHIC_DATA] ( 6 )" at bounding box center [839, 413] width 130 height 16
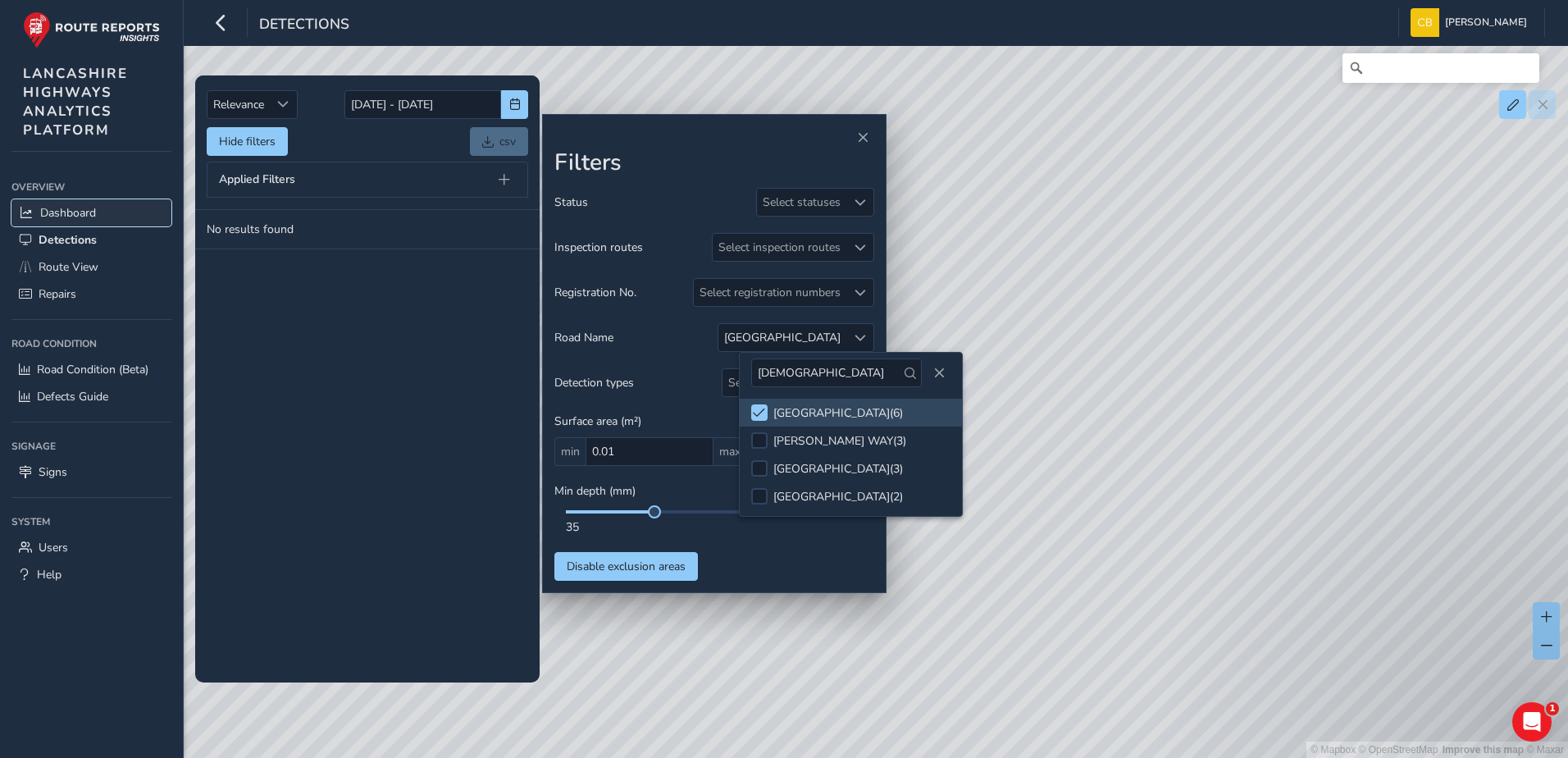
click at [82, 219] on span "Dashboard" at bounding box center [68, 212] width 56 height 16
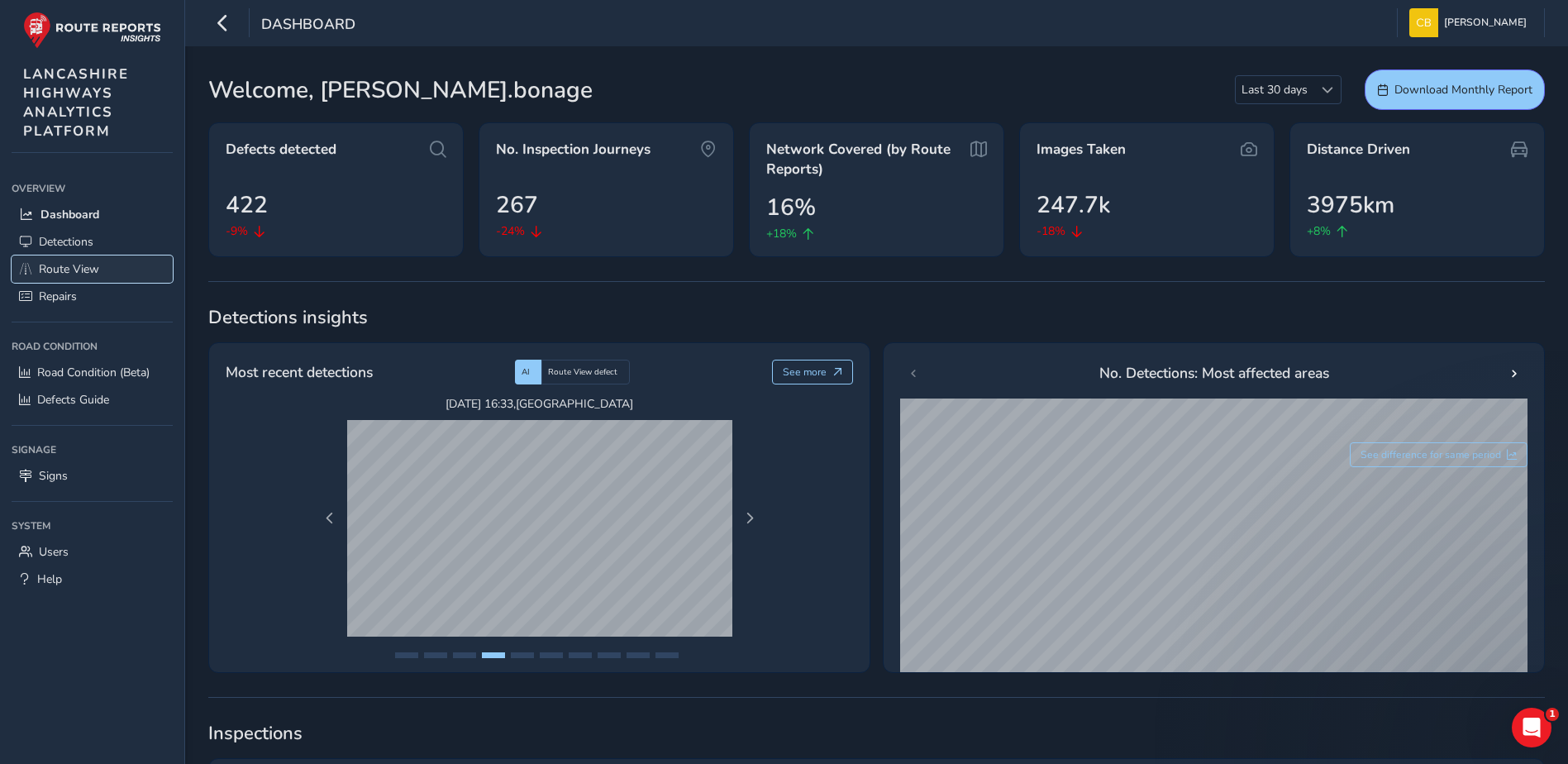
click at [63, 261] on span "Route View" at bounding box center [69, 268] width 61 height 16
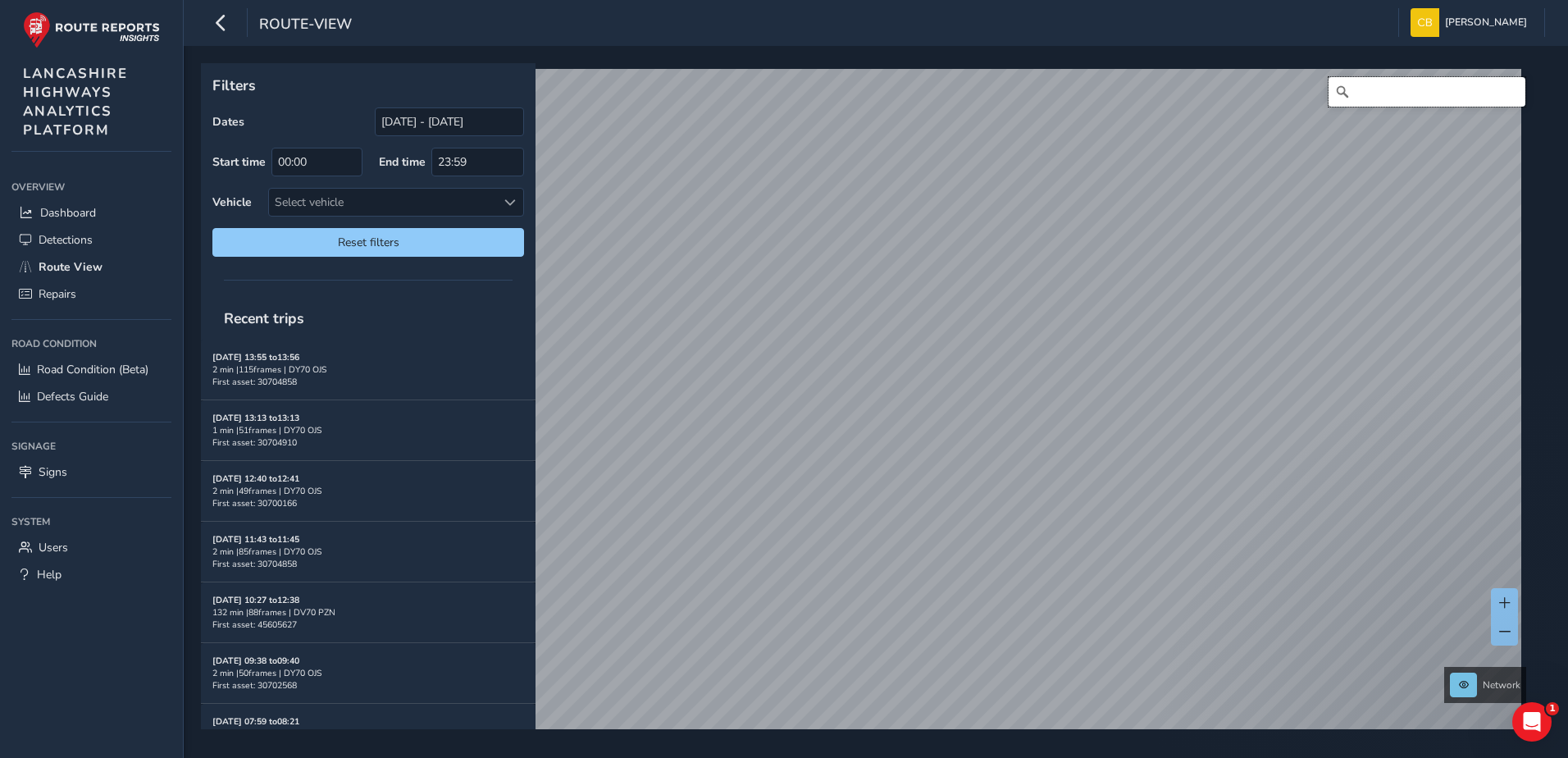
click at [1369, 102] on input "Search" at bounding box center [1427, 92] width 197 height 30
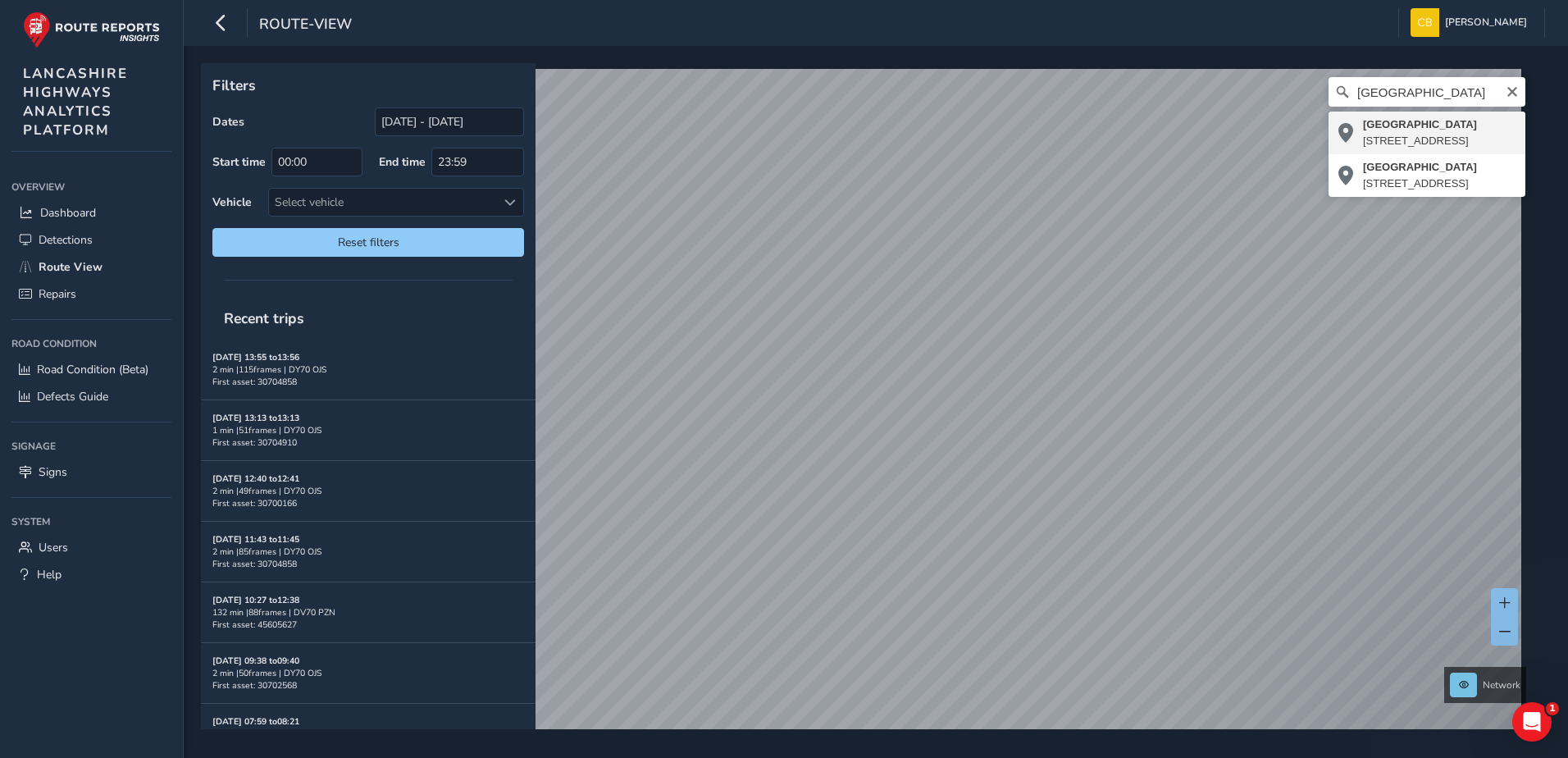
type input "[STREET_ADDRESS]"
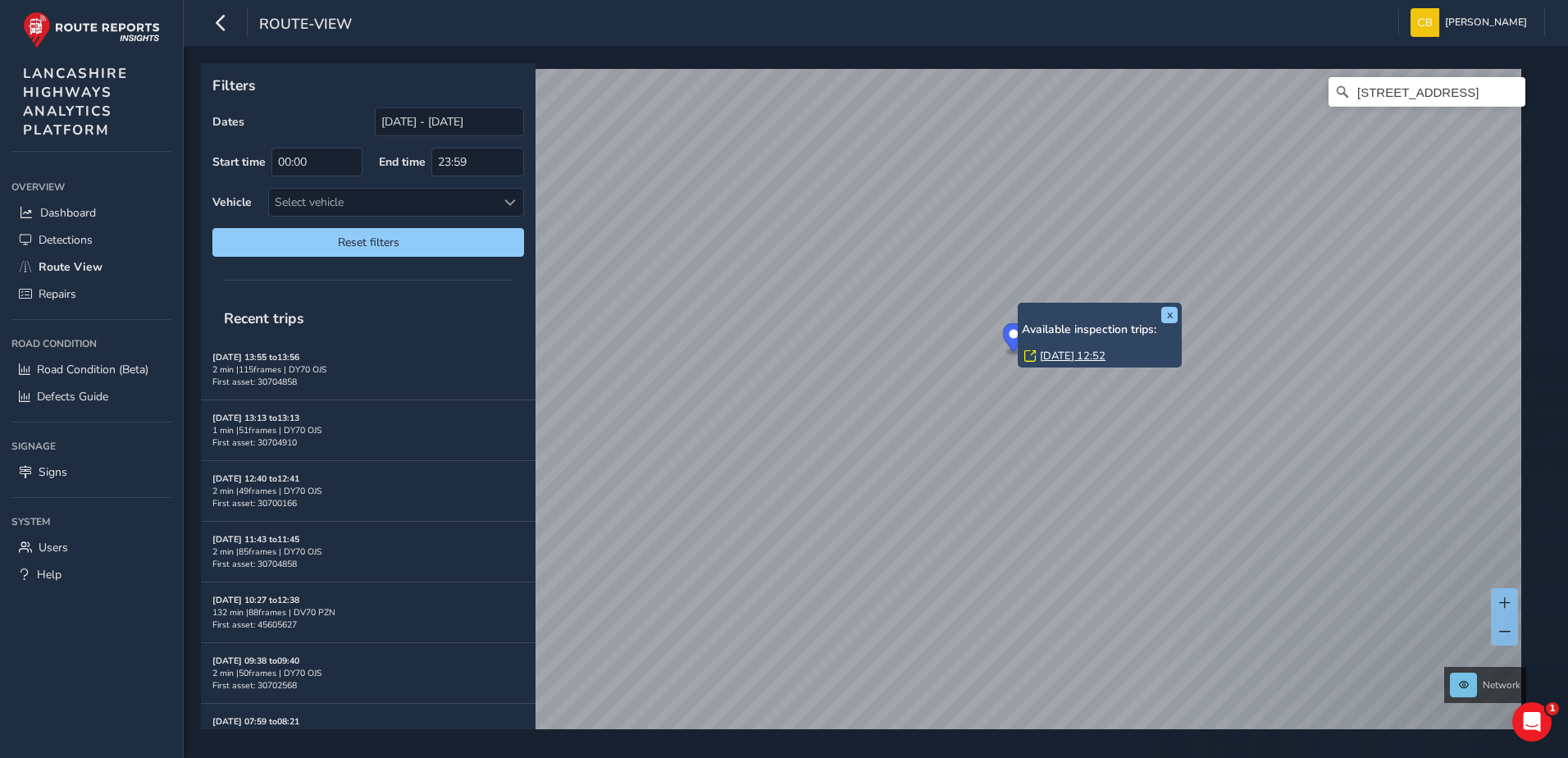
click at [1063, 353] on link "[DATE] 12:52" at bounding box center [1073, 356] width 66 height 15
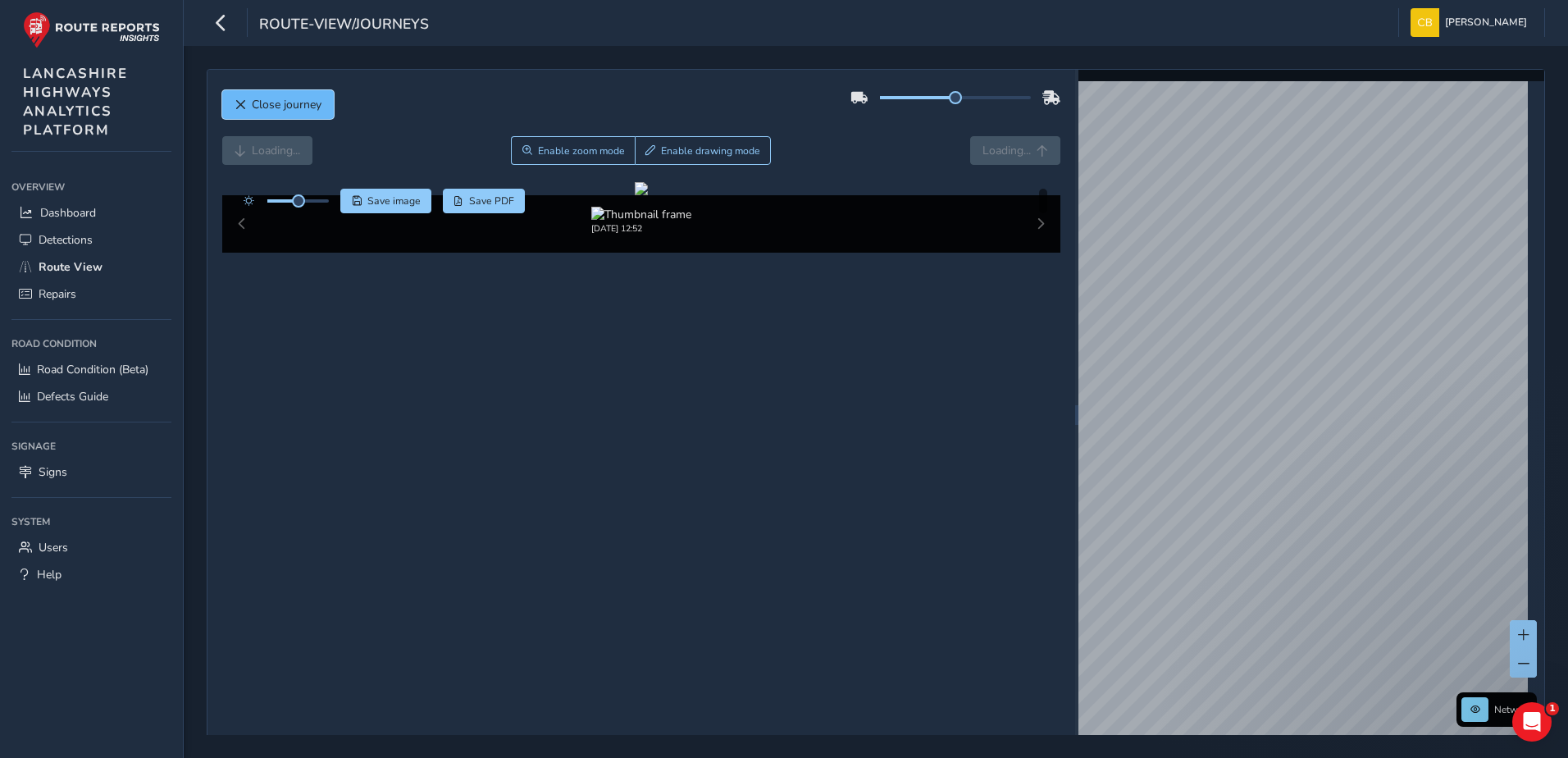
click at [308, 103] on span "Close journey" at bounding box center [286, 104] width 70 height 16
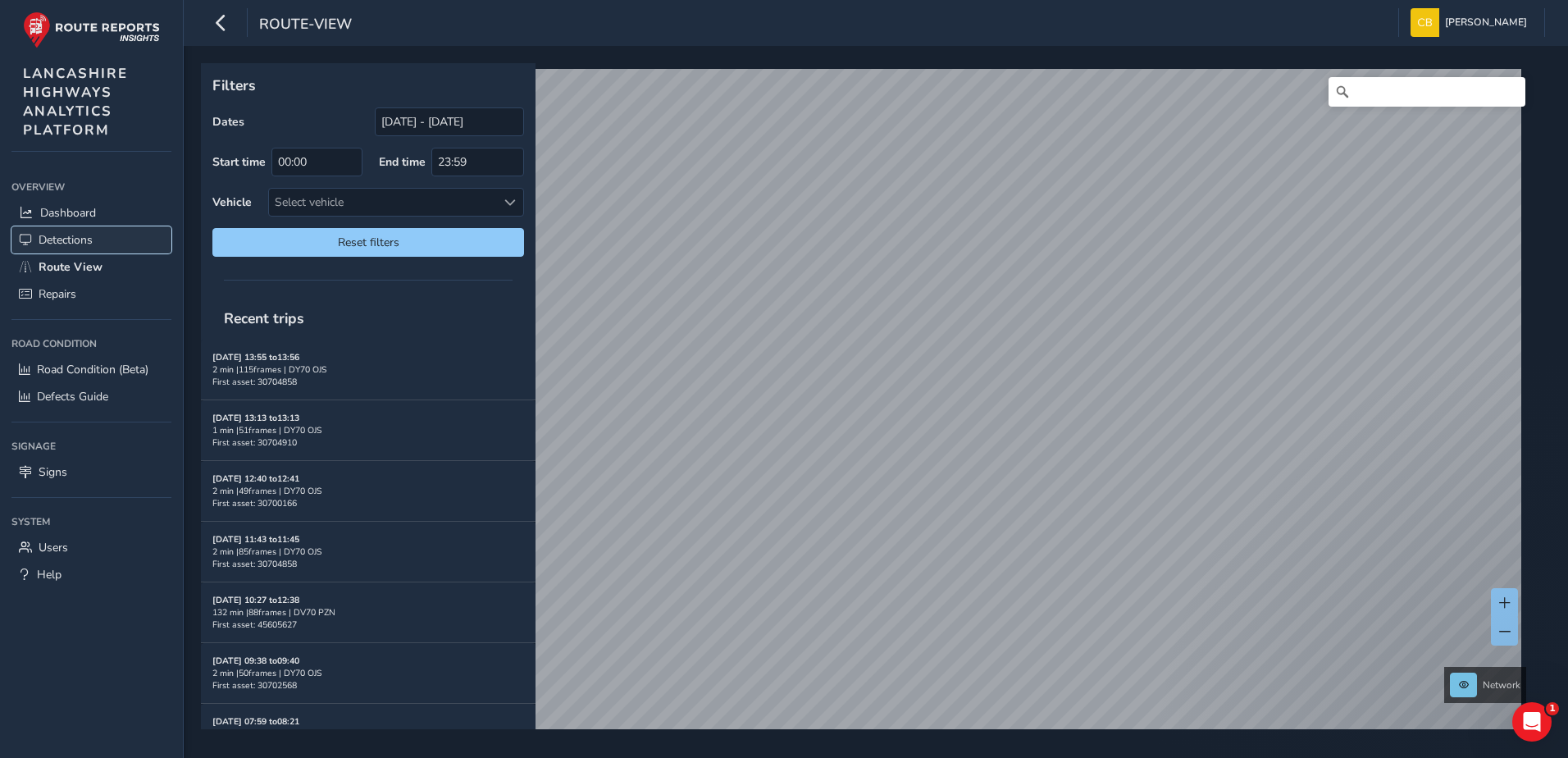
click at [84, 239] on span "Detections" at bounding box center [66, 239] width 54 height 16
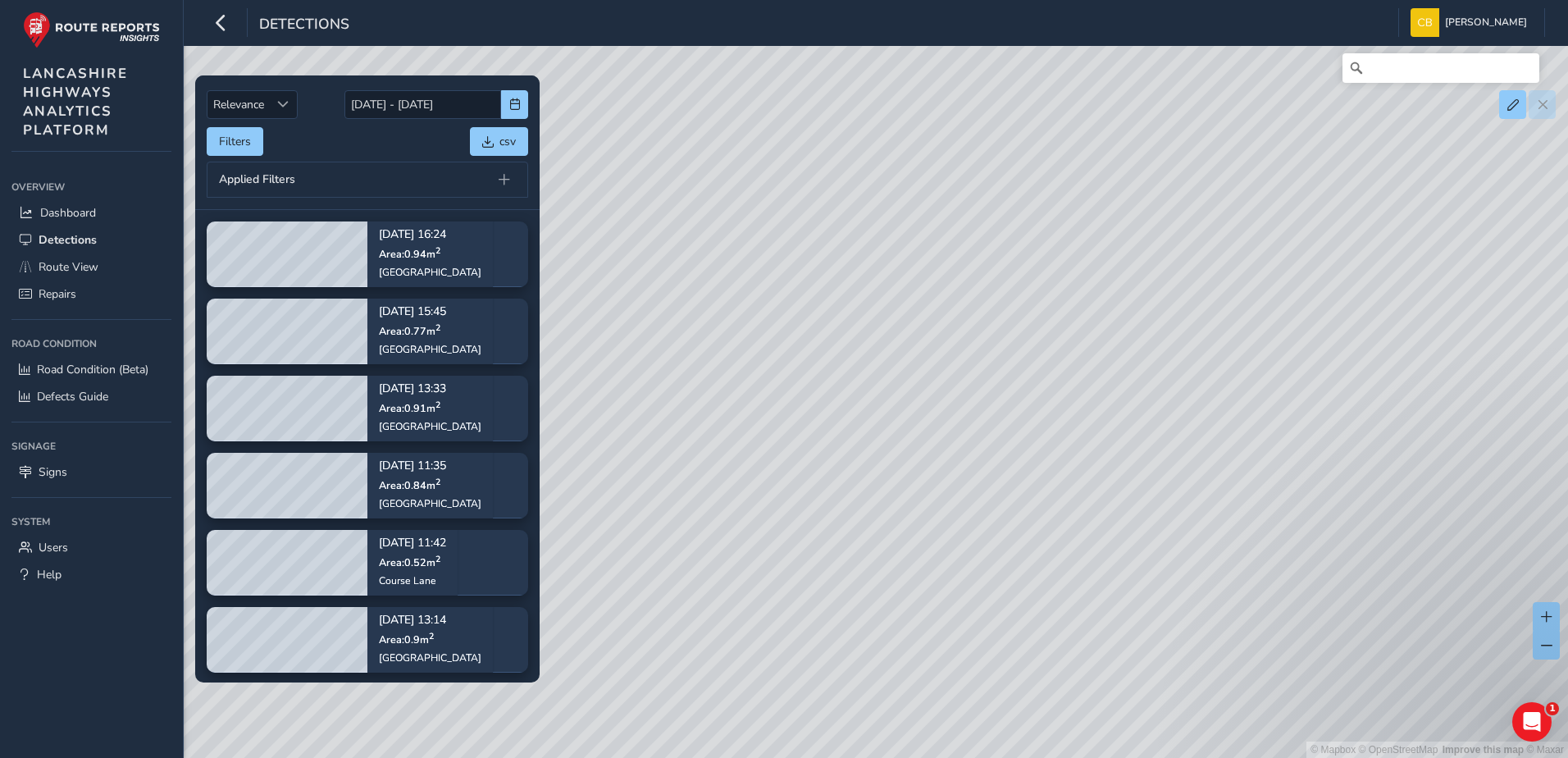
click at [326, 164] on div "Applied Filters" at bounding box center [367, 179] width 322 height 36
click at [520, 107] on span "button" at bounding box center [515, 104] width 11 height 11
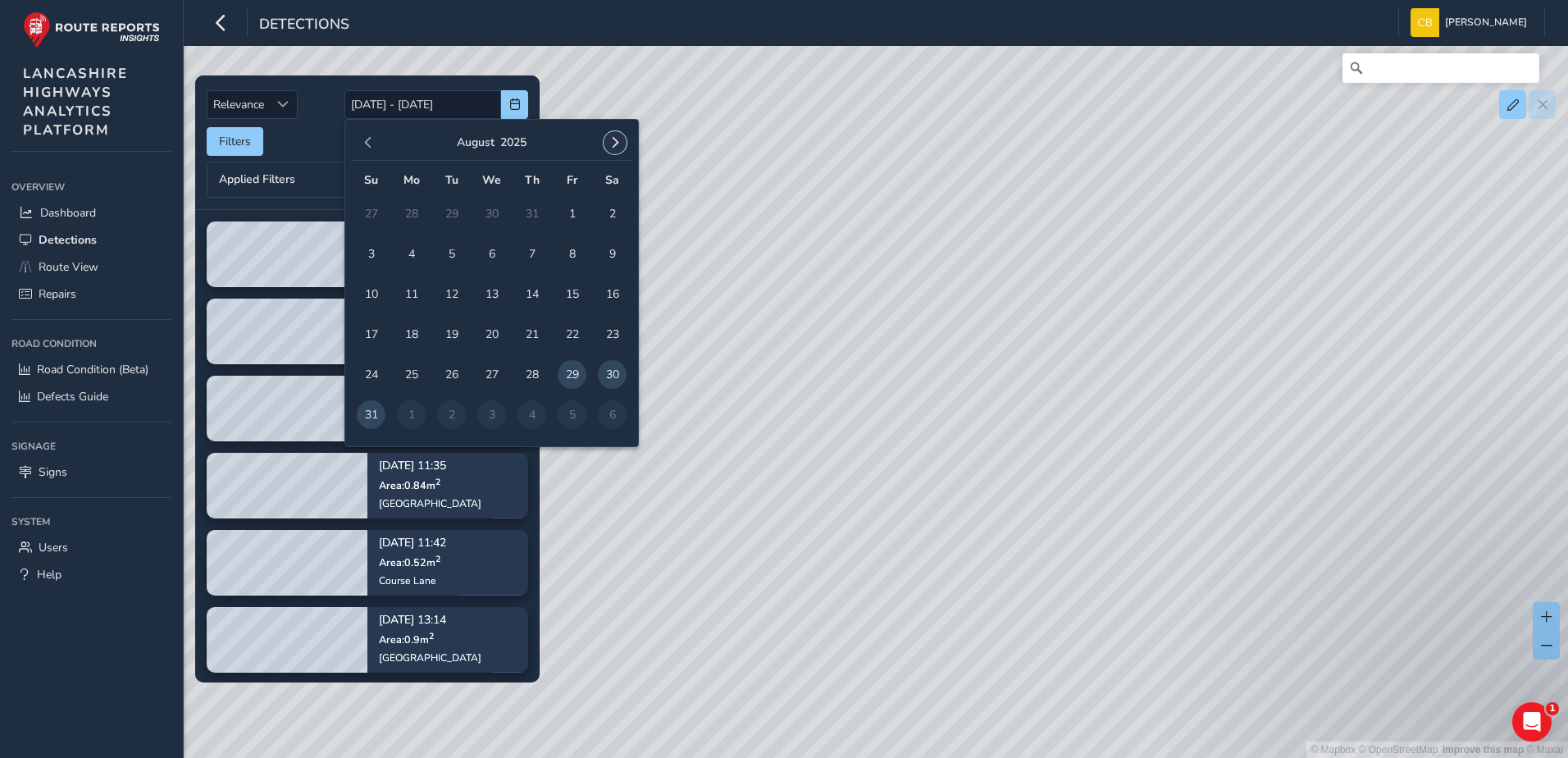
click at [610, 145] on span "button" at bounding box center [615, 143] width 11 height 11
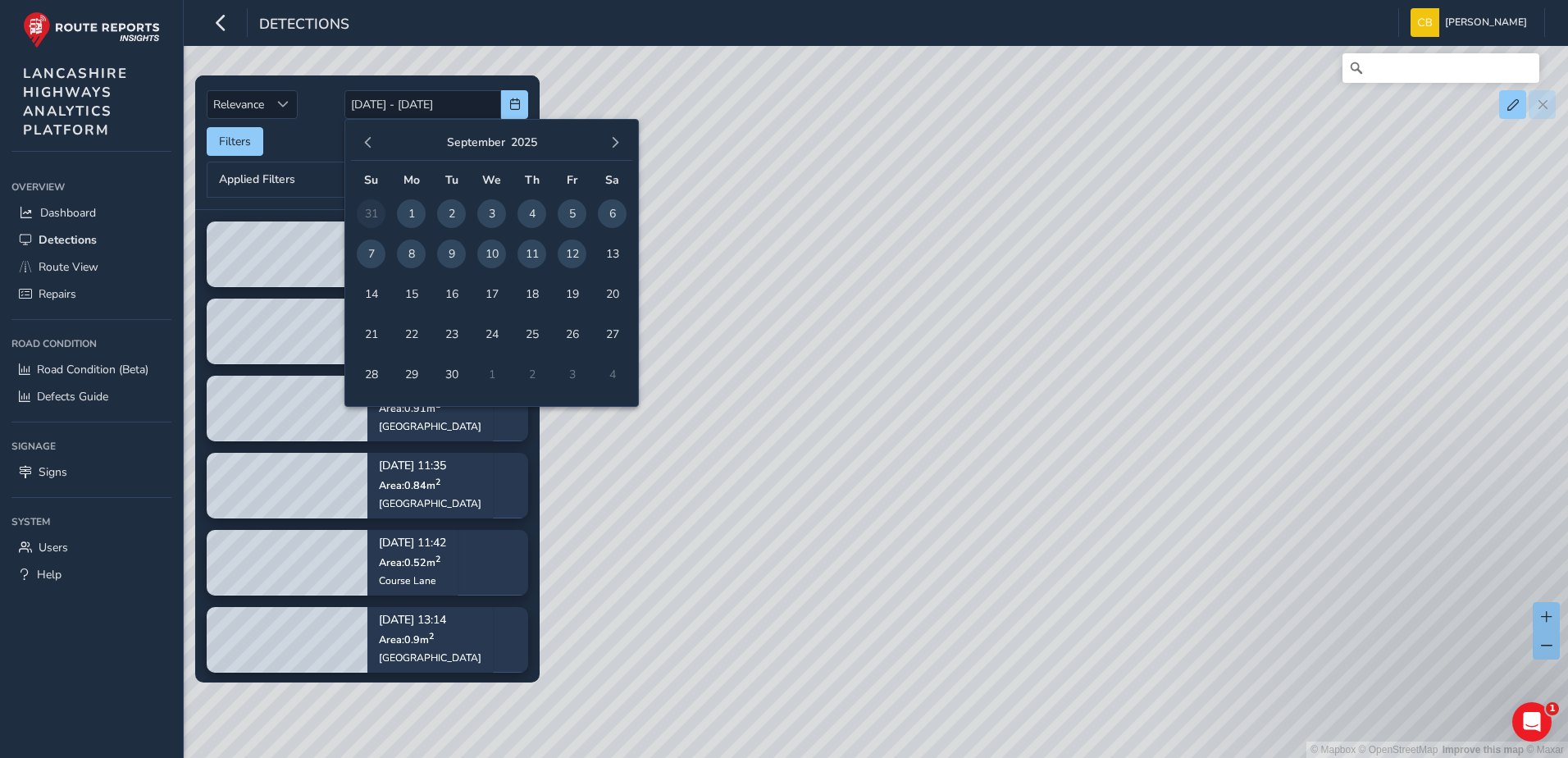
click at [410, 217] on span "1" at bounding box center [411, 213] width 29 height 29
click at [580, 251] on span "12" at bounding box center [572, 253] width 29 height 29
type input "[DATE] - [DATE]"
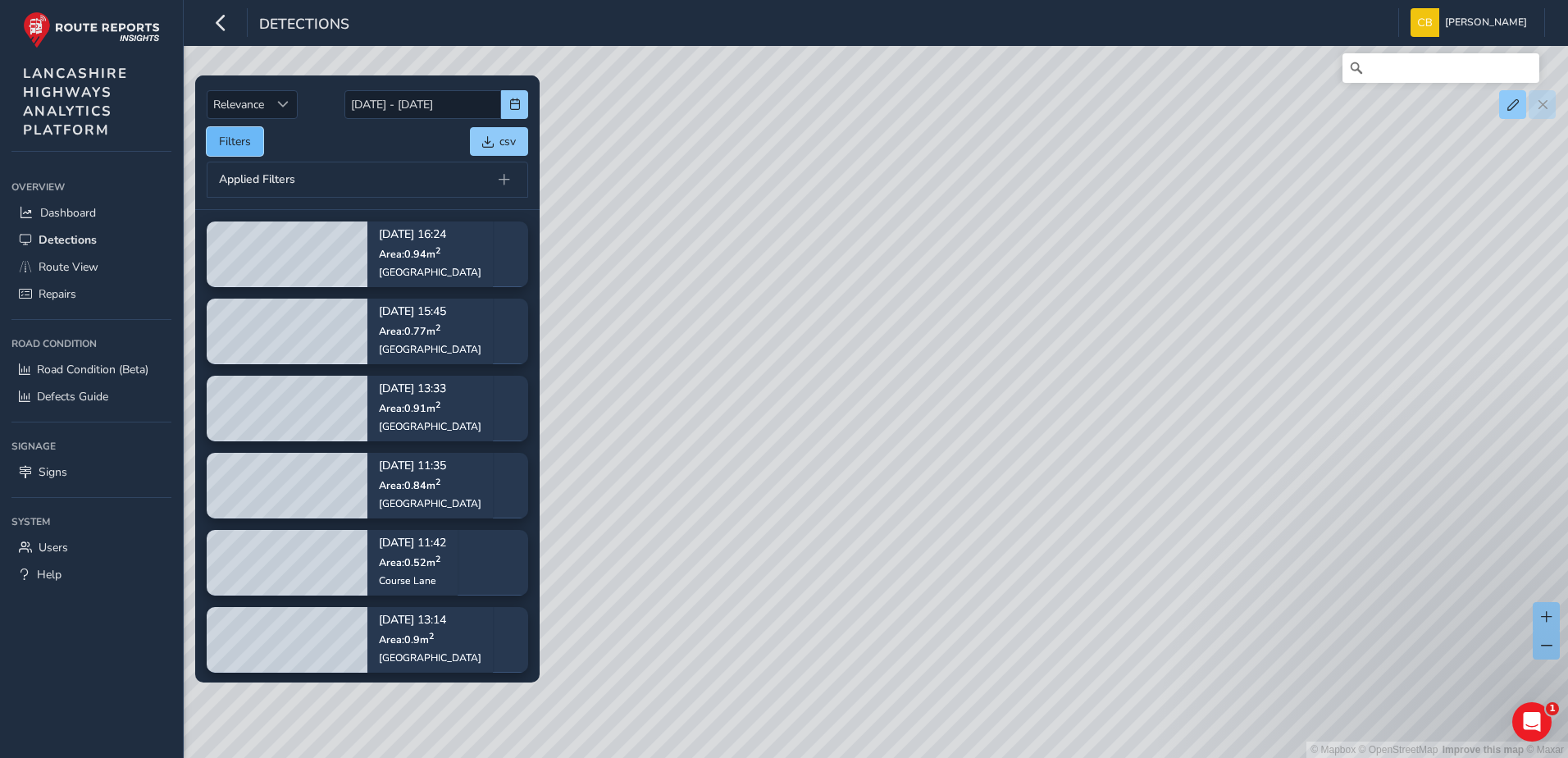
click at [230, 145] on button "Filters" at bounding box center [235, 141] width 57 height 29
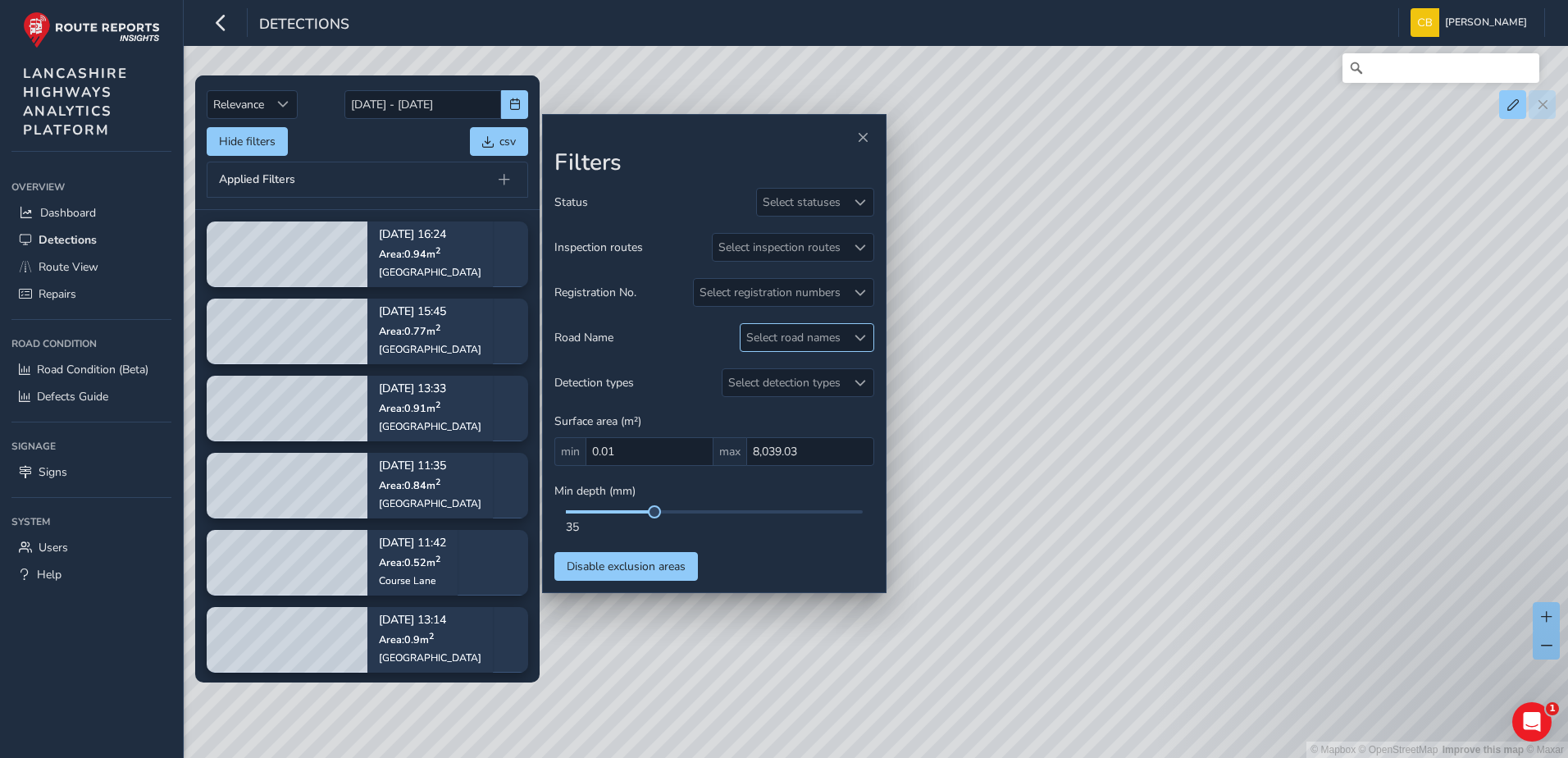
click at [839, 336] on div "Select road names" at bounding box center [793, 337] width 106 height 27
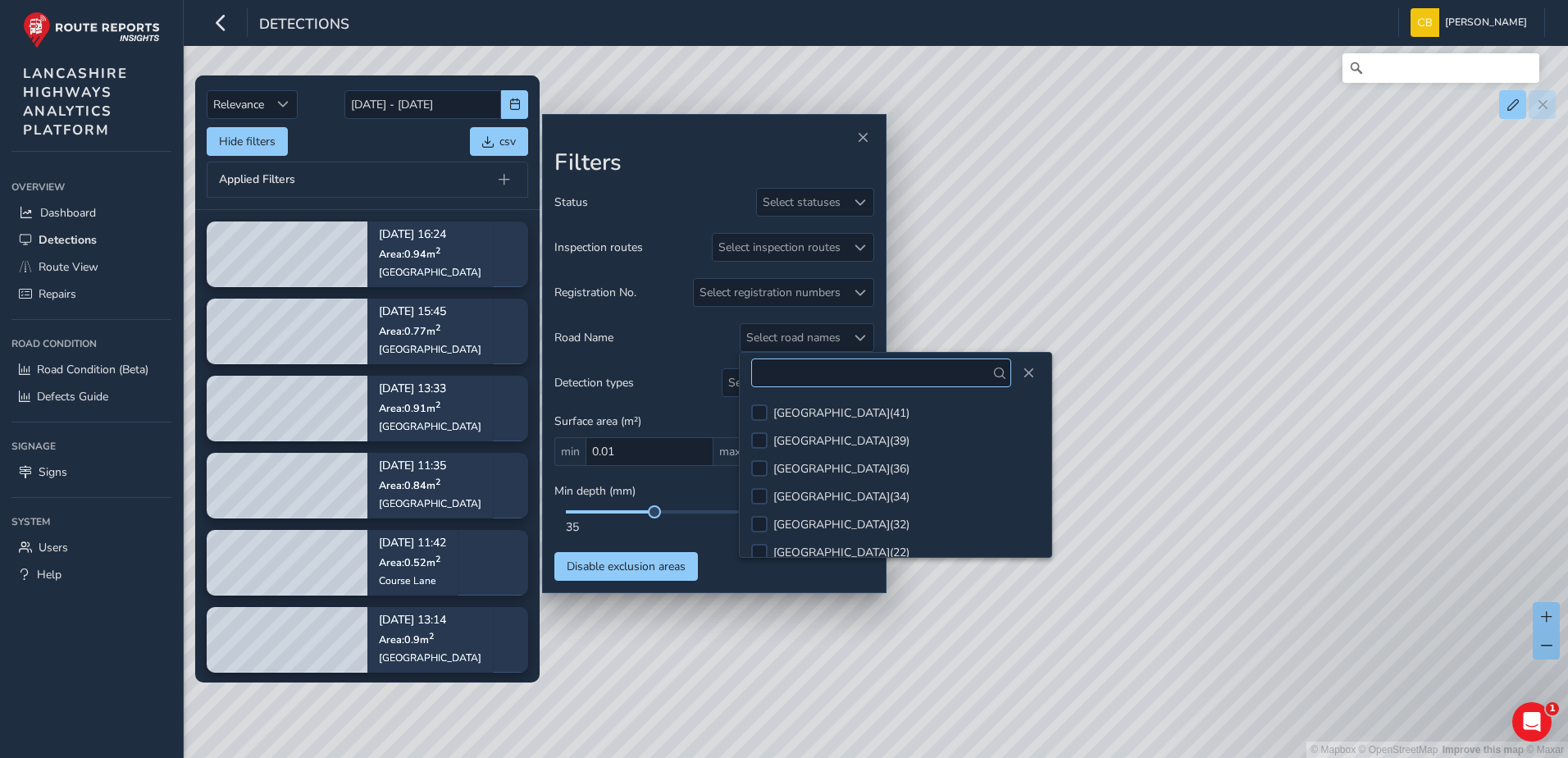
click at [815, 383] on input "text" at bounding box center [881, 372] width 260 height 29
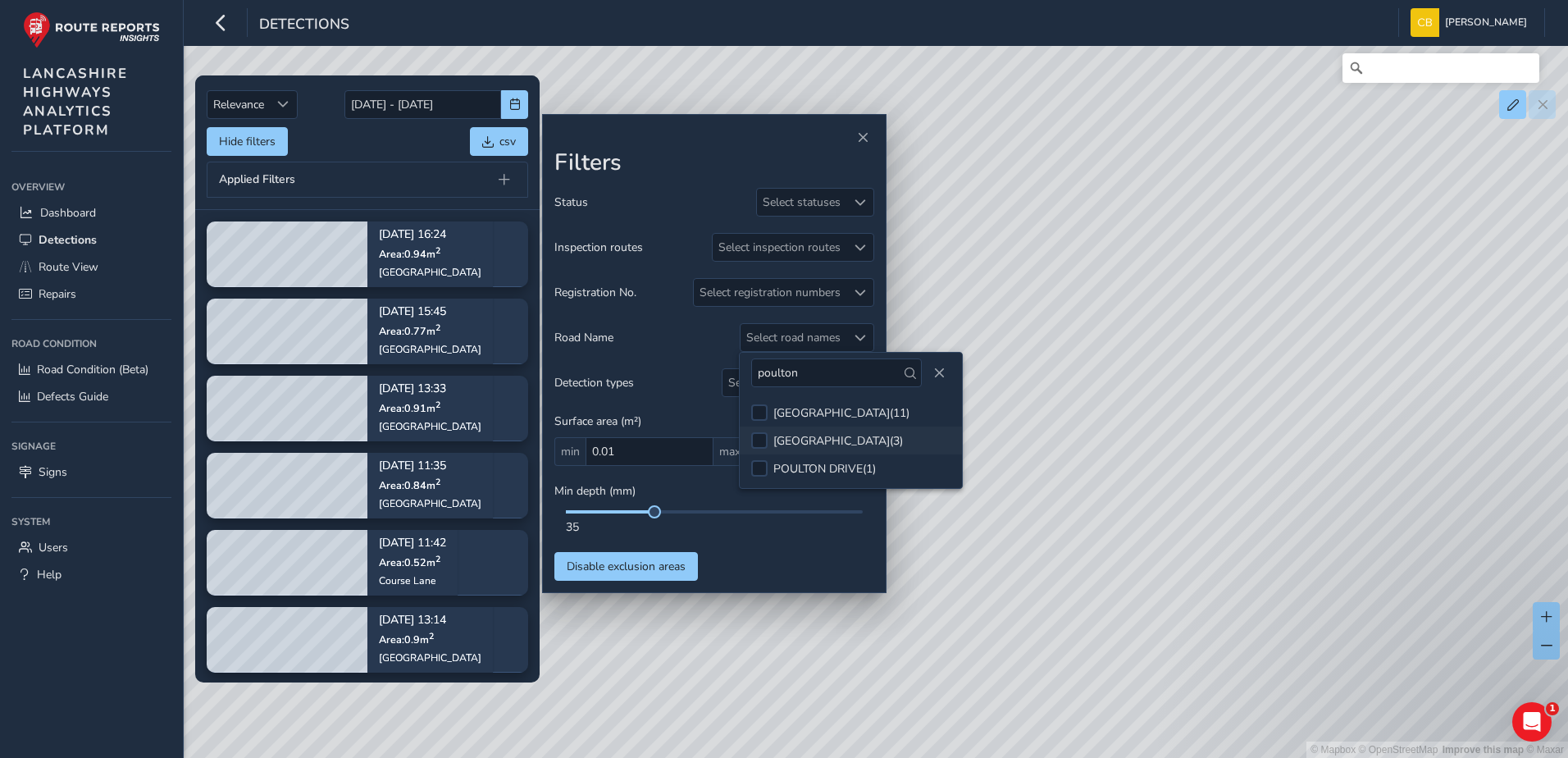
type input "poulton"
click at [810, 433] on div "[GEOGRAPHIC_DATA] ( 3 )" at bounding box center [839, 441] width 130 height 16
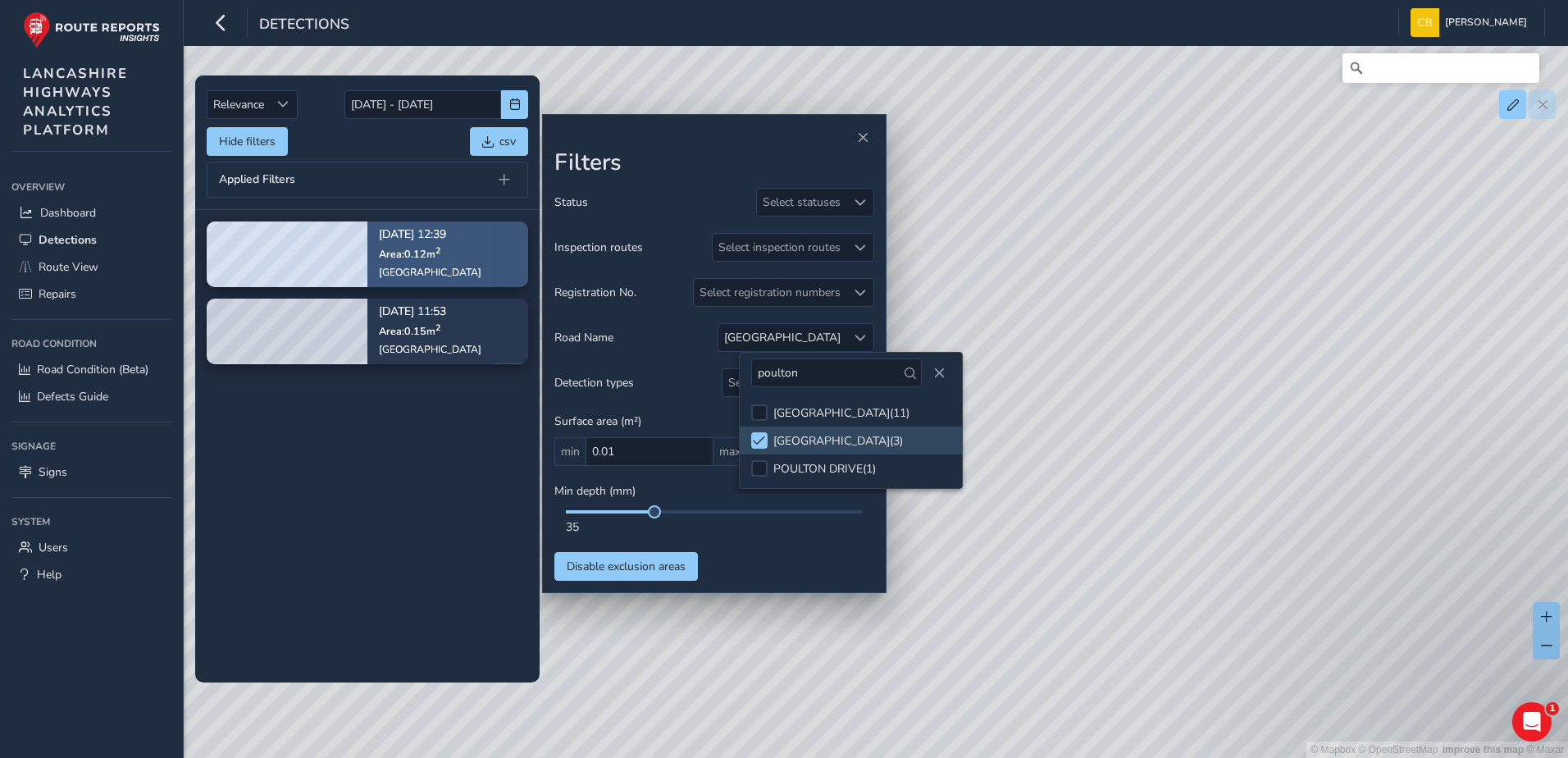
click at [386, 279] on div "[DATE] 12:39 Area: 0.12 m [STREET_ADDRESS]" at bounding box center [430, 254] width 103 height 72
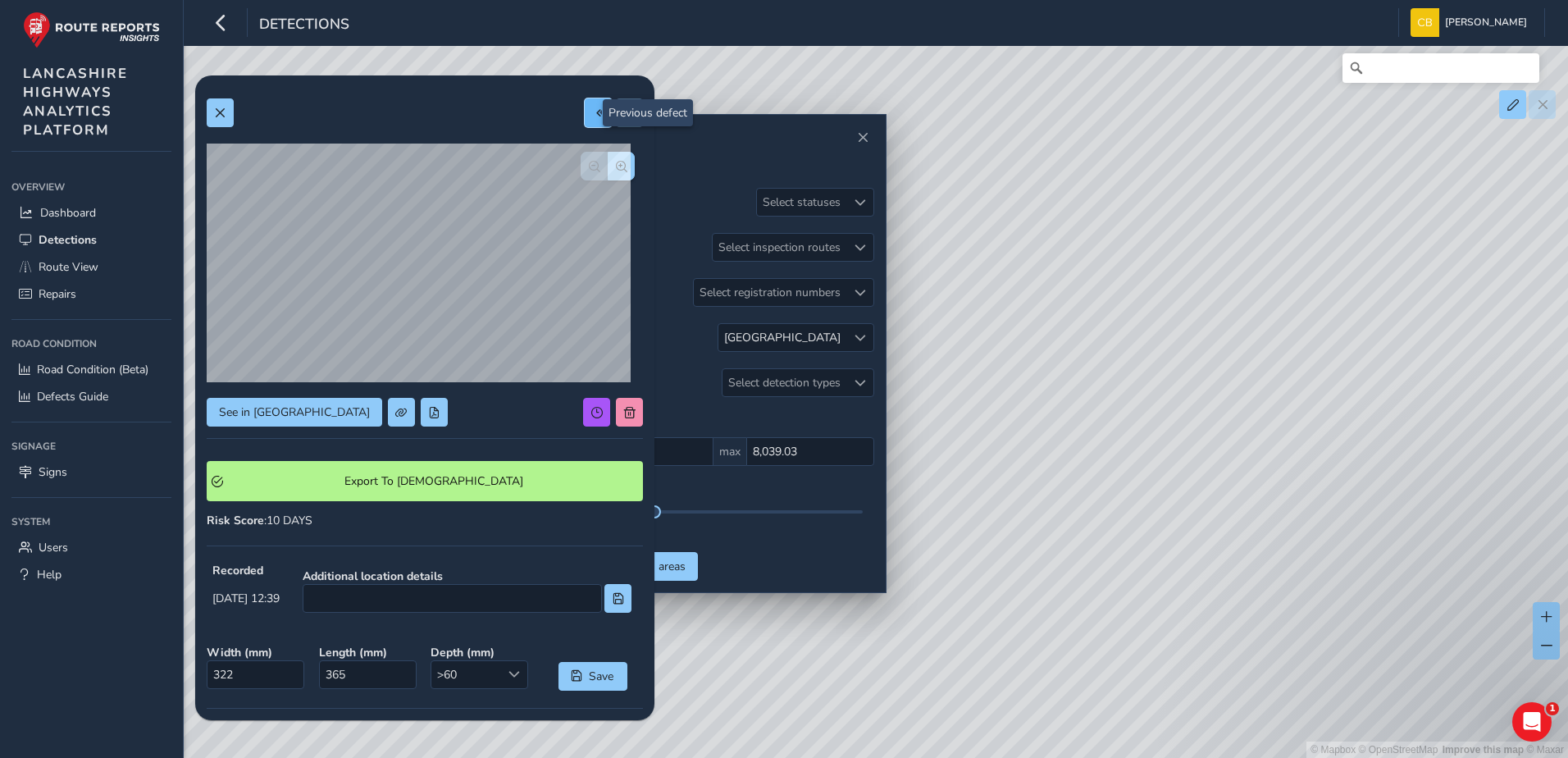
click at [593, 115] on span at bounding box center [598, 113] width 11 height 11
type input "335"
type input "440"
click at [216, 112] on span at bounding box center [220, 113] width 11 height 11
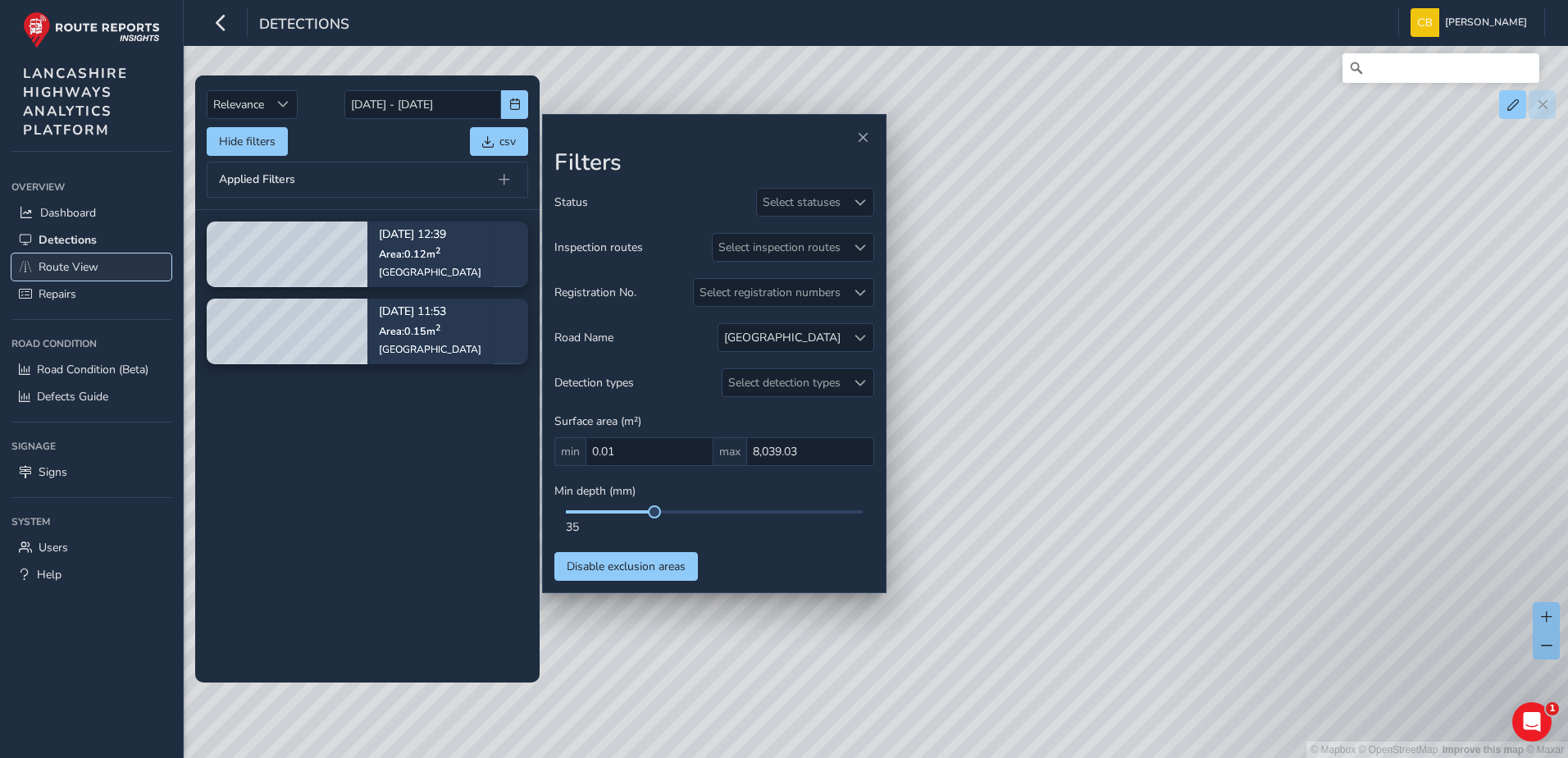
click at [95, 259] on span "Route View" at bounding box center [69, 266] width 60 height 16
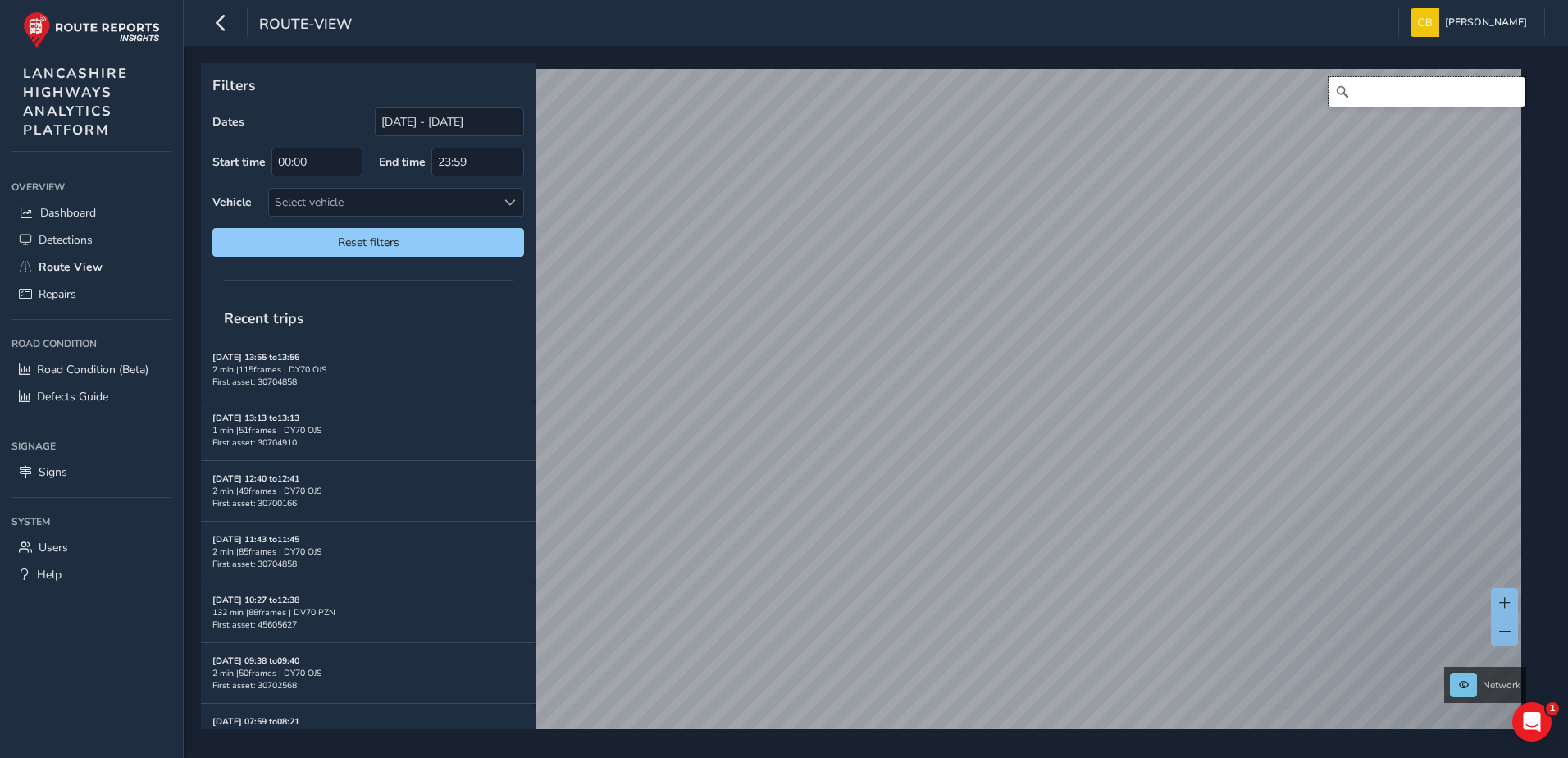
click at [1354, 96] on input "Search" at bounding box center [1427, 92] width 197 height 30
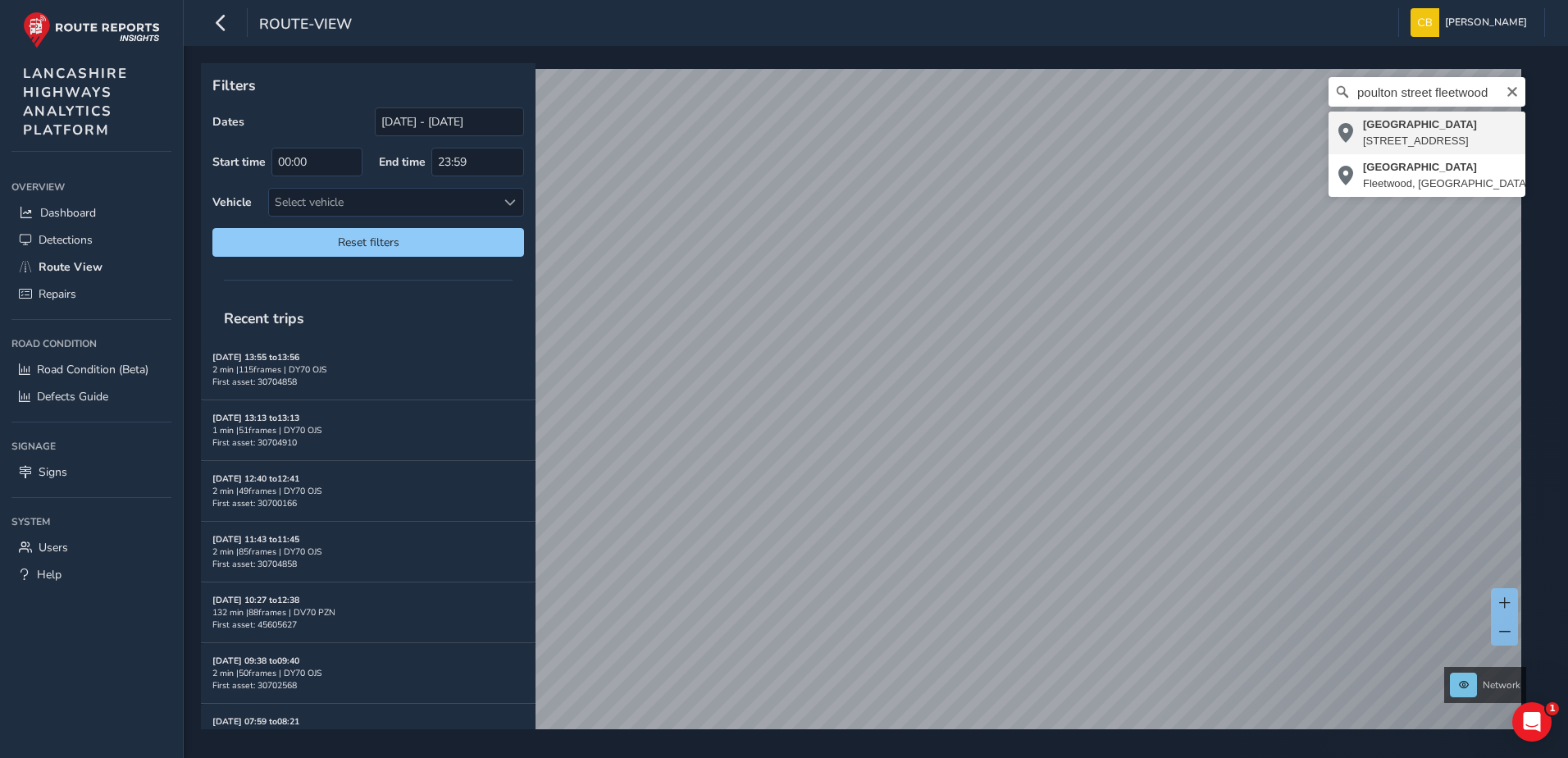
type input "[STREET_ADDRESS]"
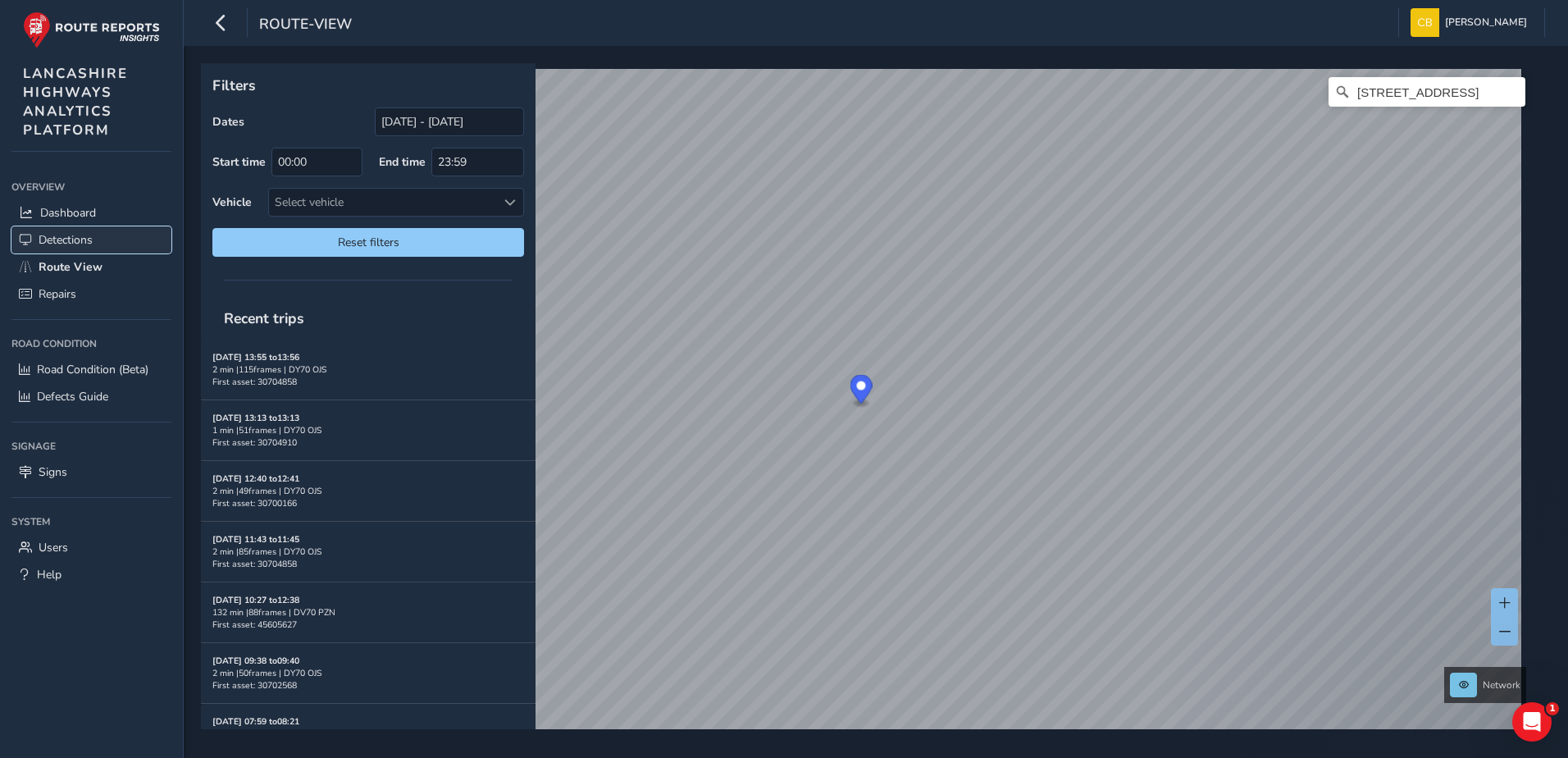
click at [88, 240] on span "Detections" at bounding box center [66, 239] width 54 height 16
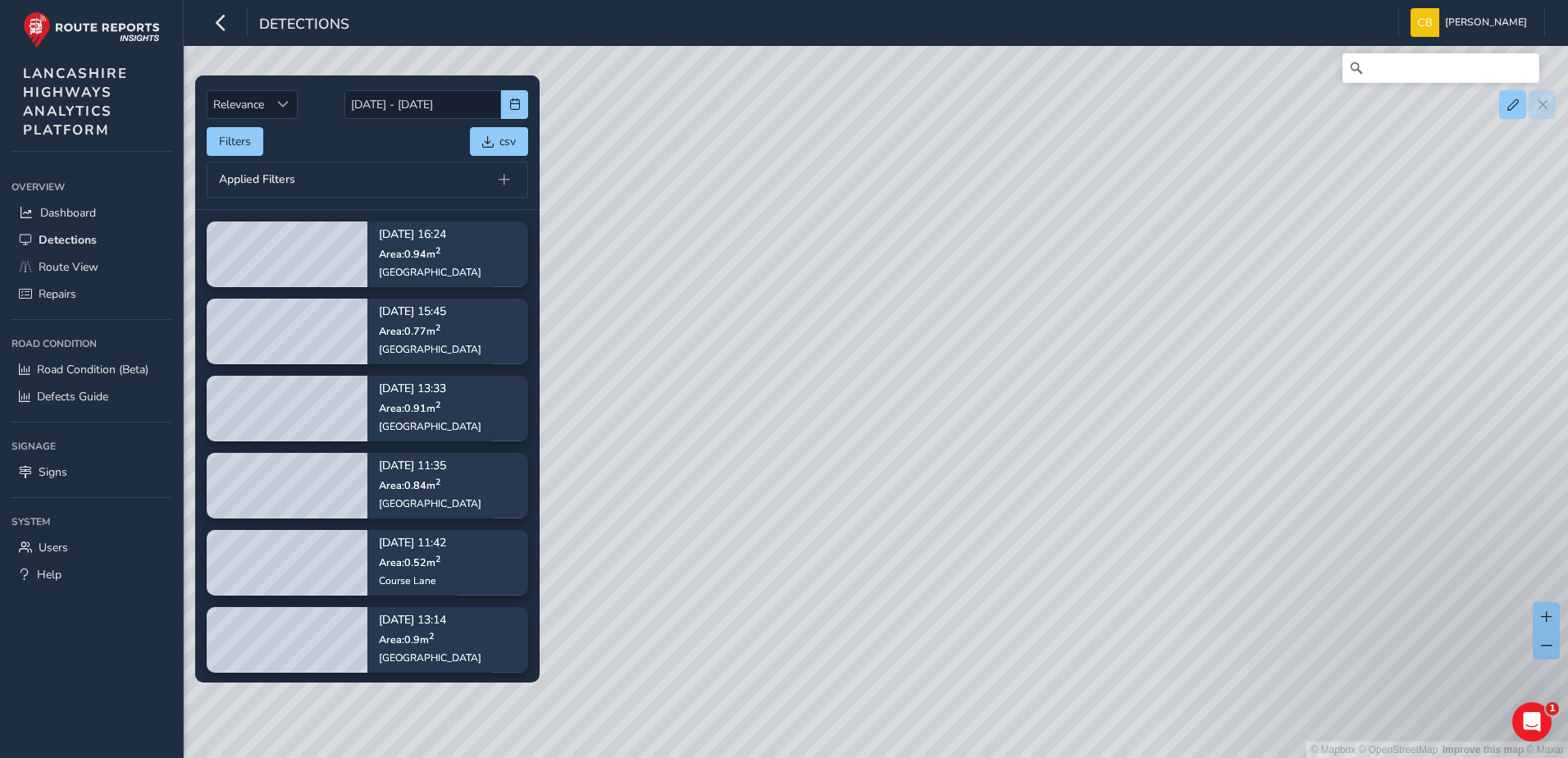
click at [379, 143] on div "Filters csv" at bounding box center [367, 141] width 322 height 29
click at [1363, 323] on div "© Mapbox © OpenStreetMap Improve this map © Maxar" at bounding box center [784, 379] width 1568 height 758
click at [517, 103] on span "button" at bounding box center [515, 104] width 11 height 11
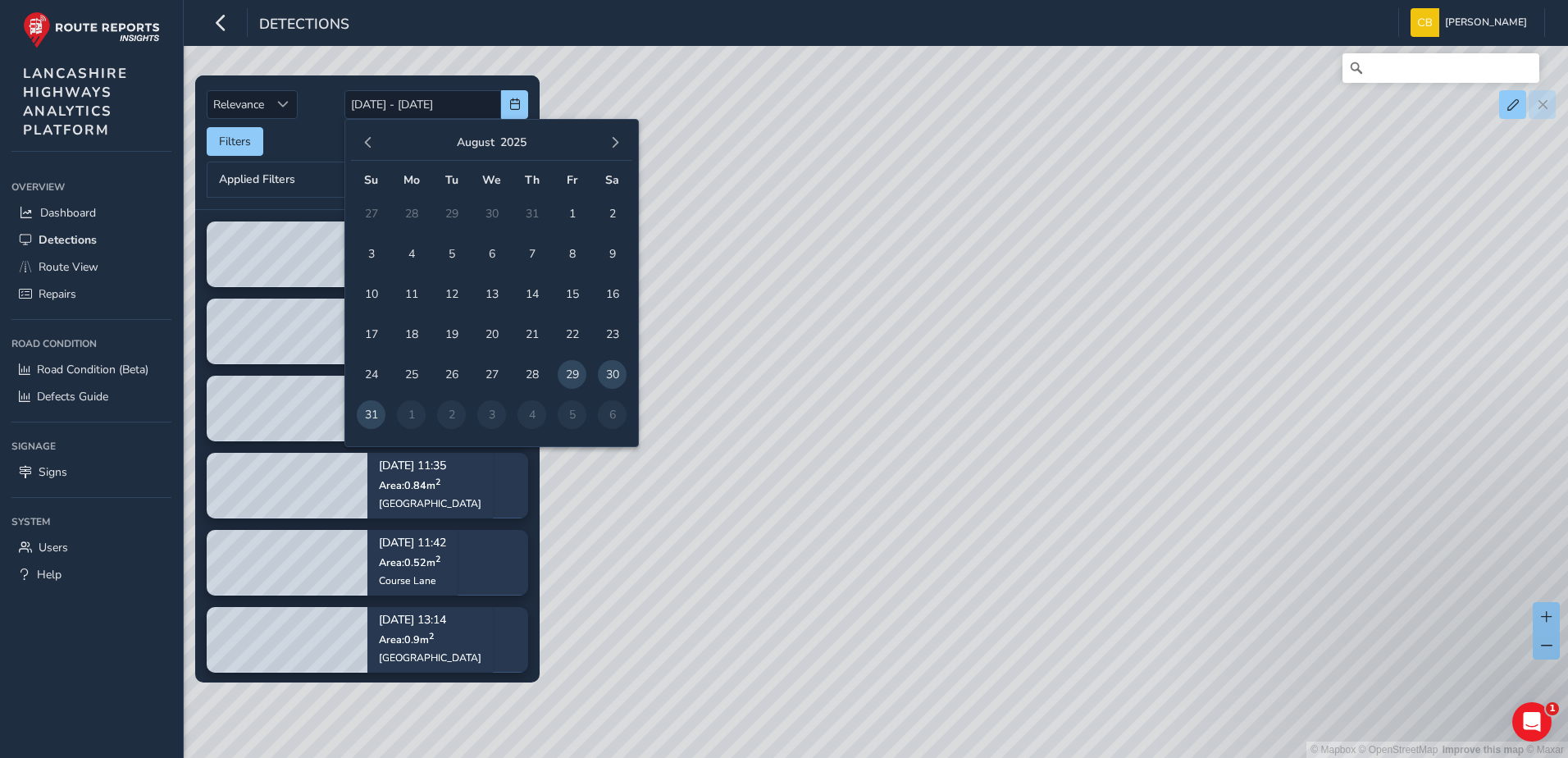
click at [627, 153] on div "[DATE]" at bounding box center [491, 143] width 281 height 35
click at [623, 153] on div "[DATE]" at bounding box center [491, 143] width 281 height 35
click at [619, 148] on span "button" at bounding box center [615, 143] width 11 height 11
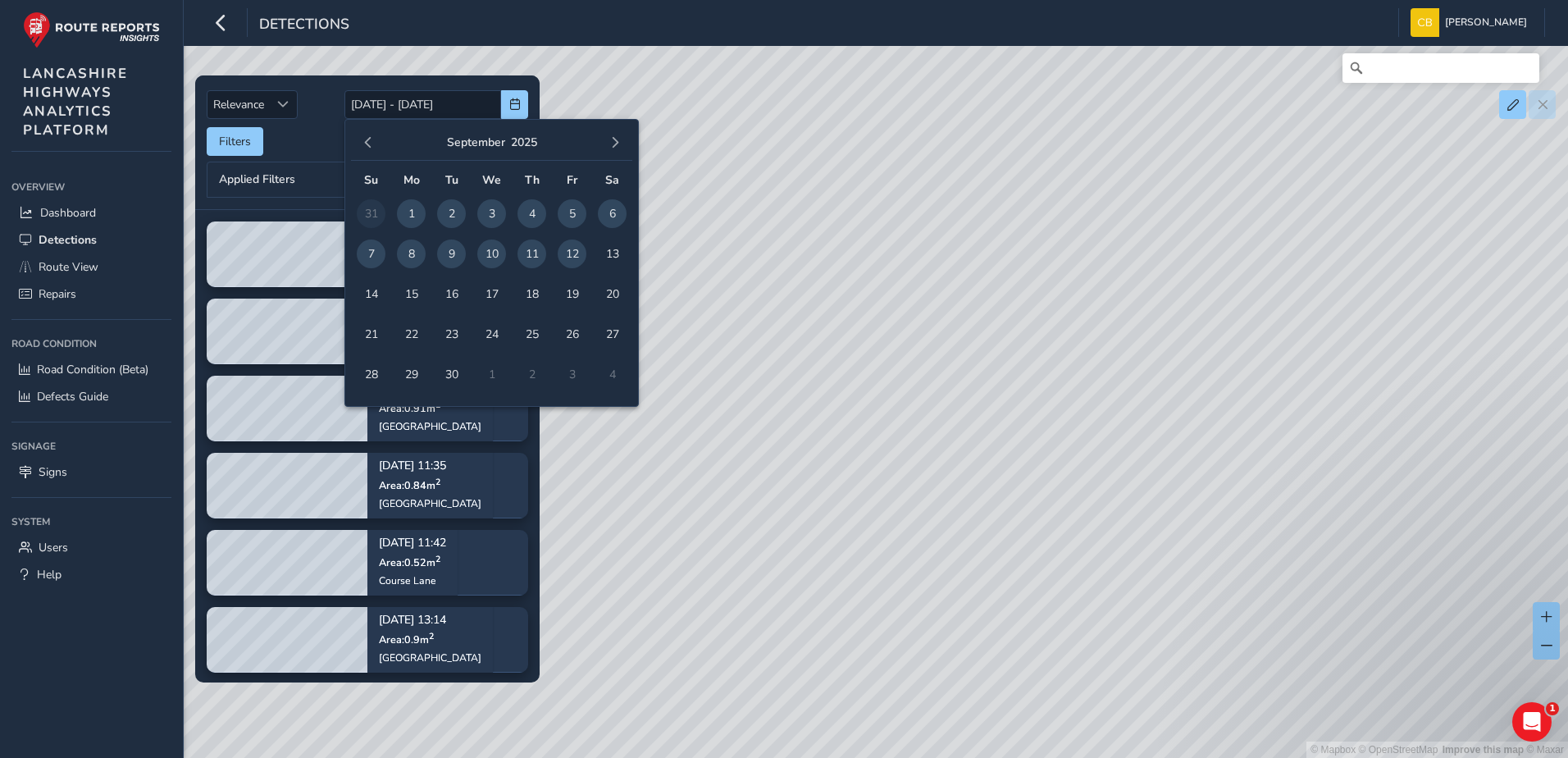
click at [407, 215] on span "1" at bounding box center [411, 213] width 29 height 29
click at [577, 251] on span "12" at bounding box center [572, 253] width 29 height 29
type input "[DATE] - [DATE]"
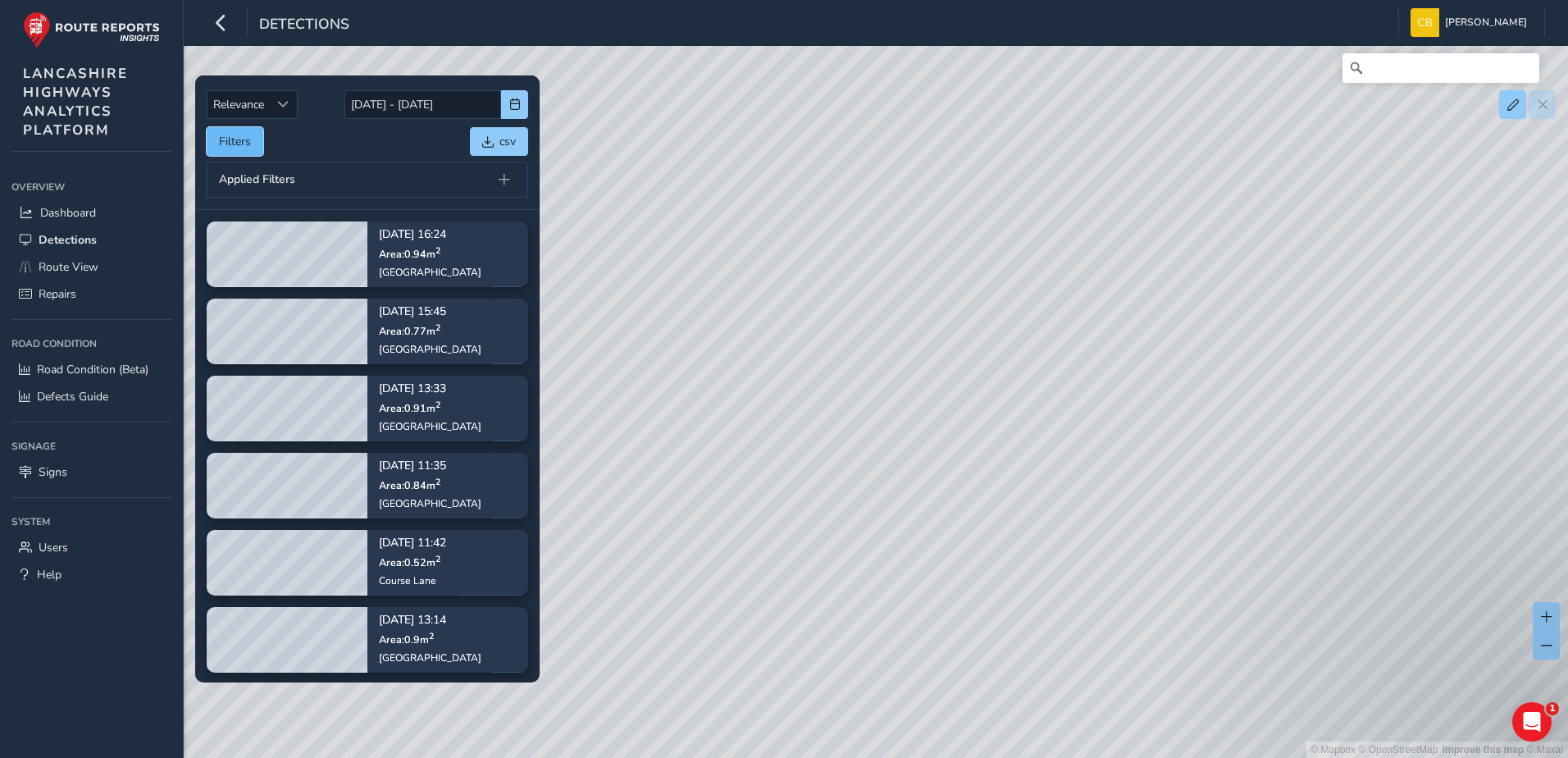
click at [254, 132] on button "Filters" at bounding box center [235, 141] width 57 height 29
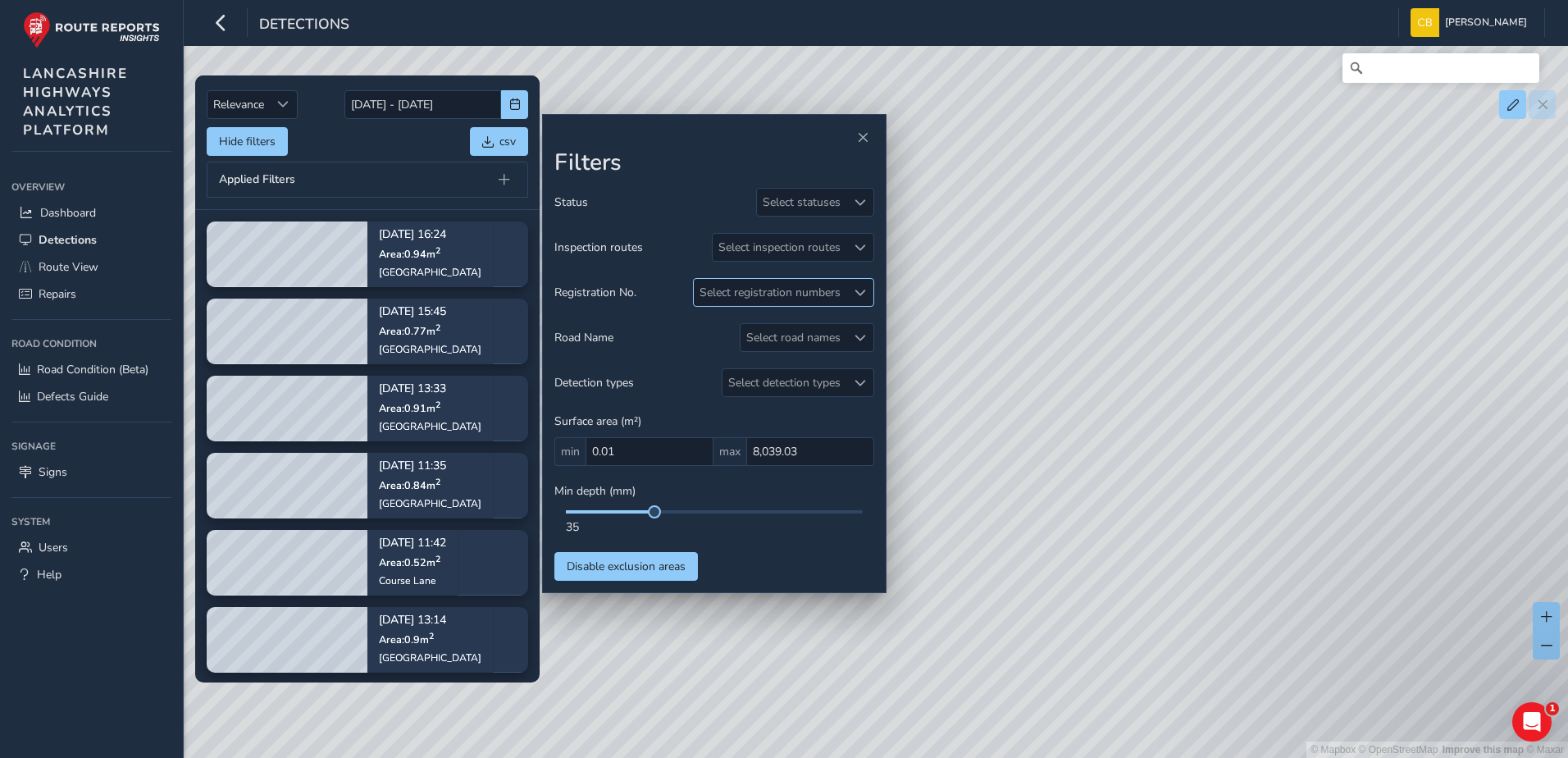
click at [838, 290] on div "Select registration numbers" at bounding box center [770, 292] width 152 height 27
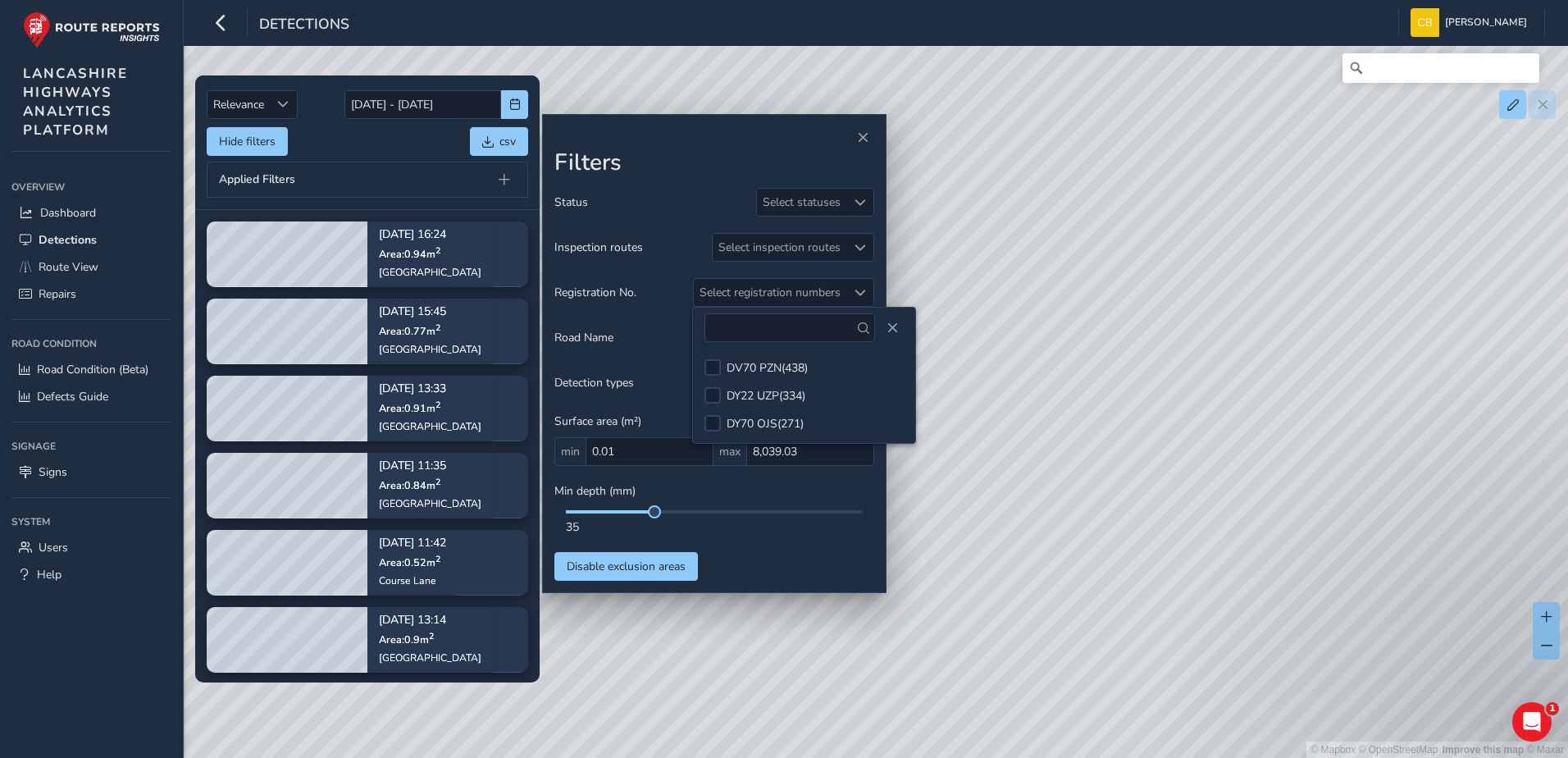
drag, startPoint x: 1358, startPoint y: 449, endPoint x: 1333, endPoint y: 470, distance: 32.6
click at [1348, 469] on div "© Mapbox © OpenStreetMap Improve this map © Maxar" at bounding box center [784, 379] width 1568 height 758
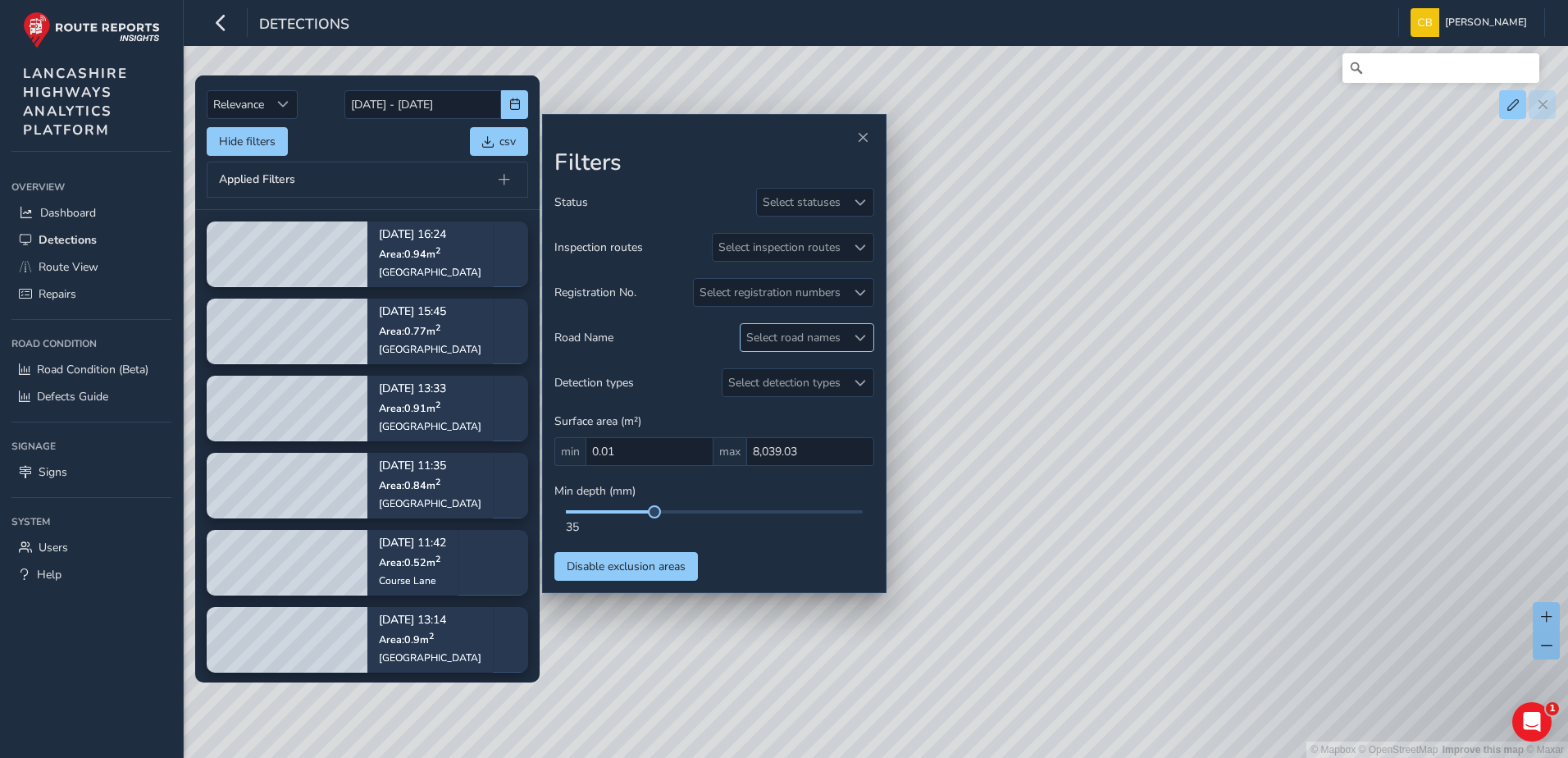
click at [845, 333] on div "Select road names" at bounding box center [793, 337] width 106 height 27
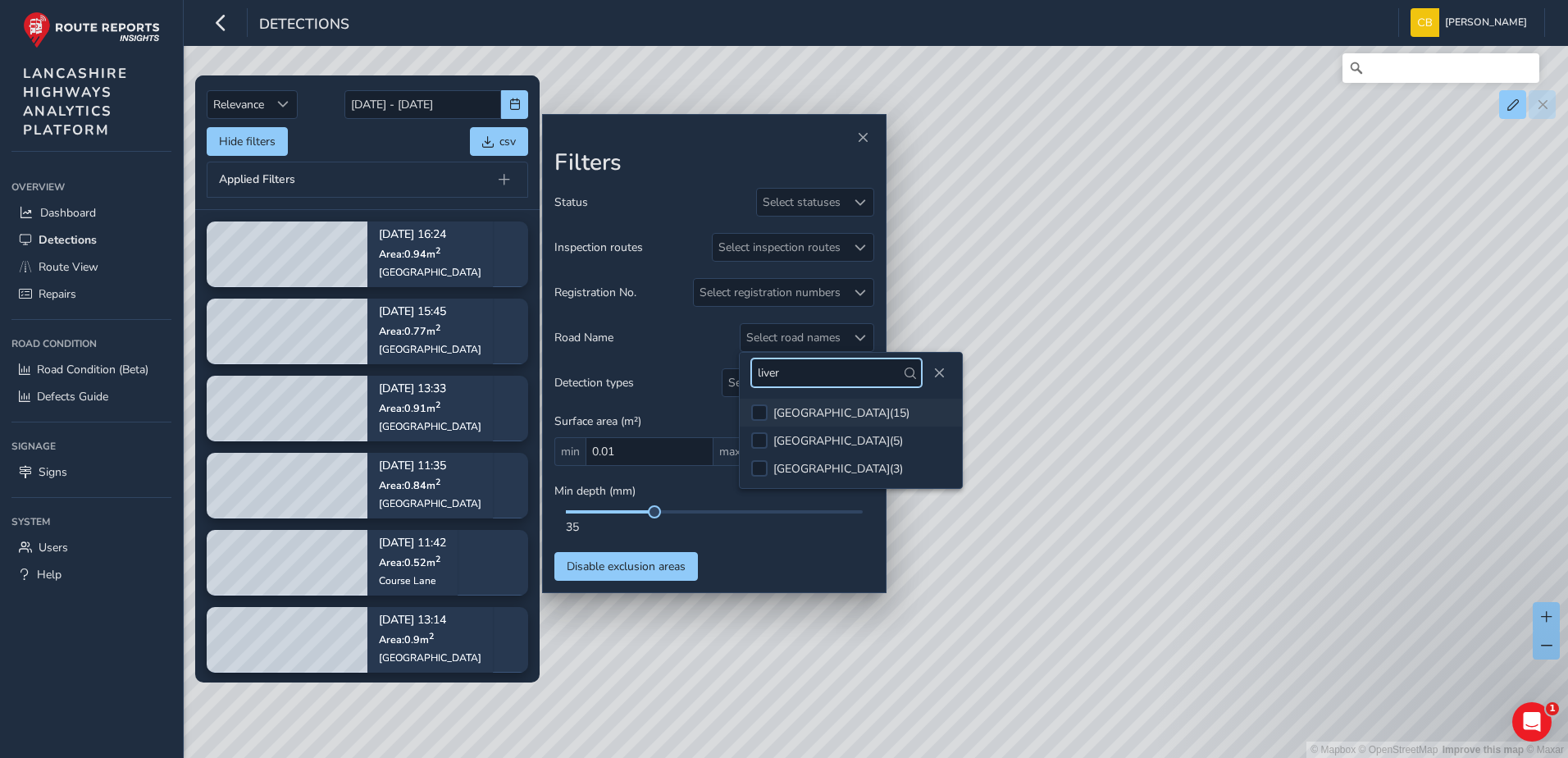
type input "liver"
click at [818, 418] on div "[GEOGRAPHIC_DATA] ( 15 )" at bounding box center [842, 413] width 136 height 16
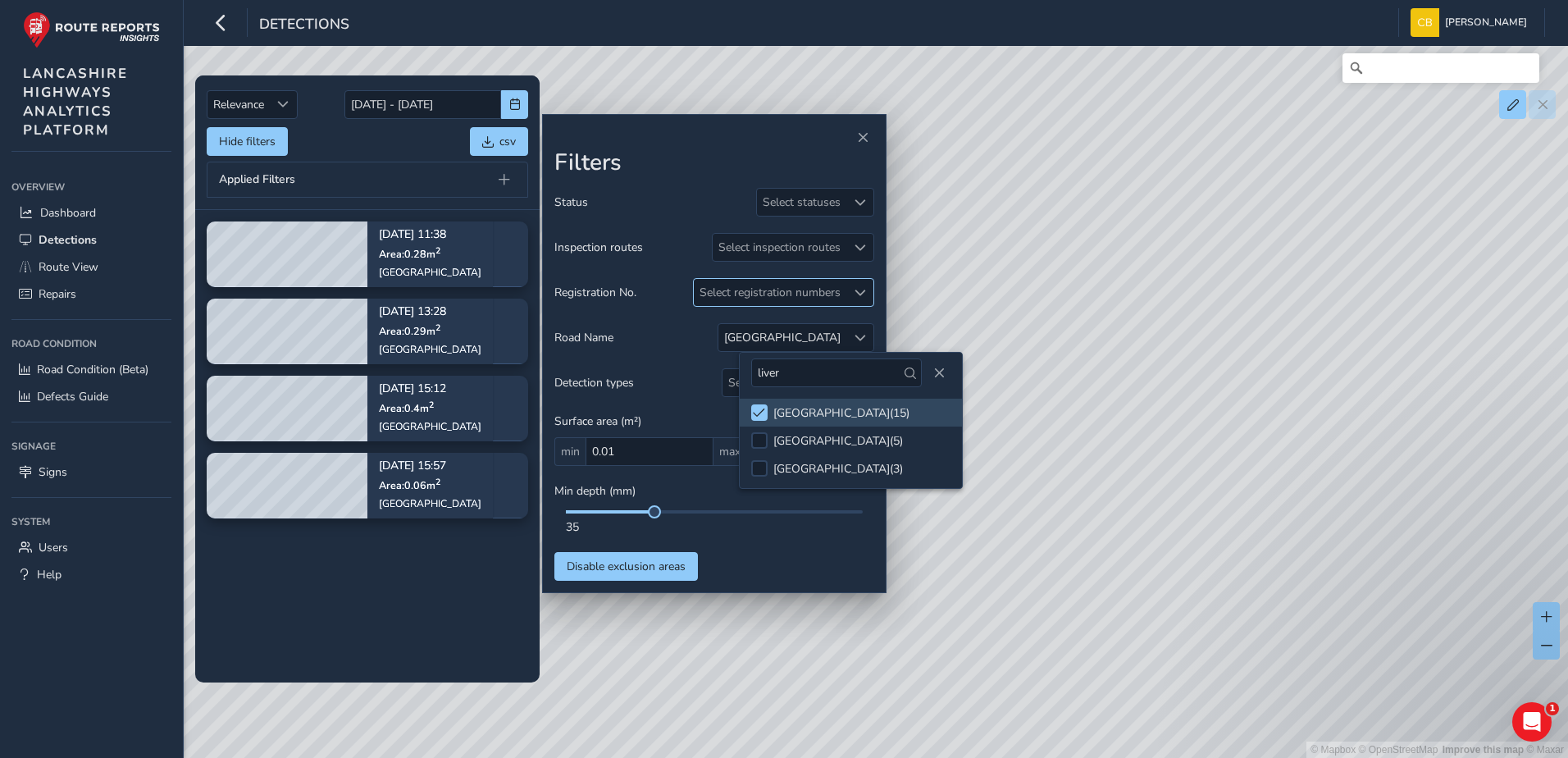
click at [842, 295] on div "Select registration numbers" at bounding box center [770, 292] width 152 height 27
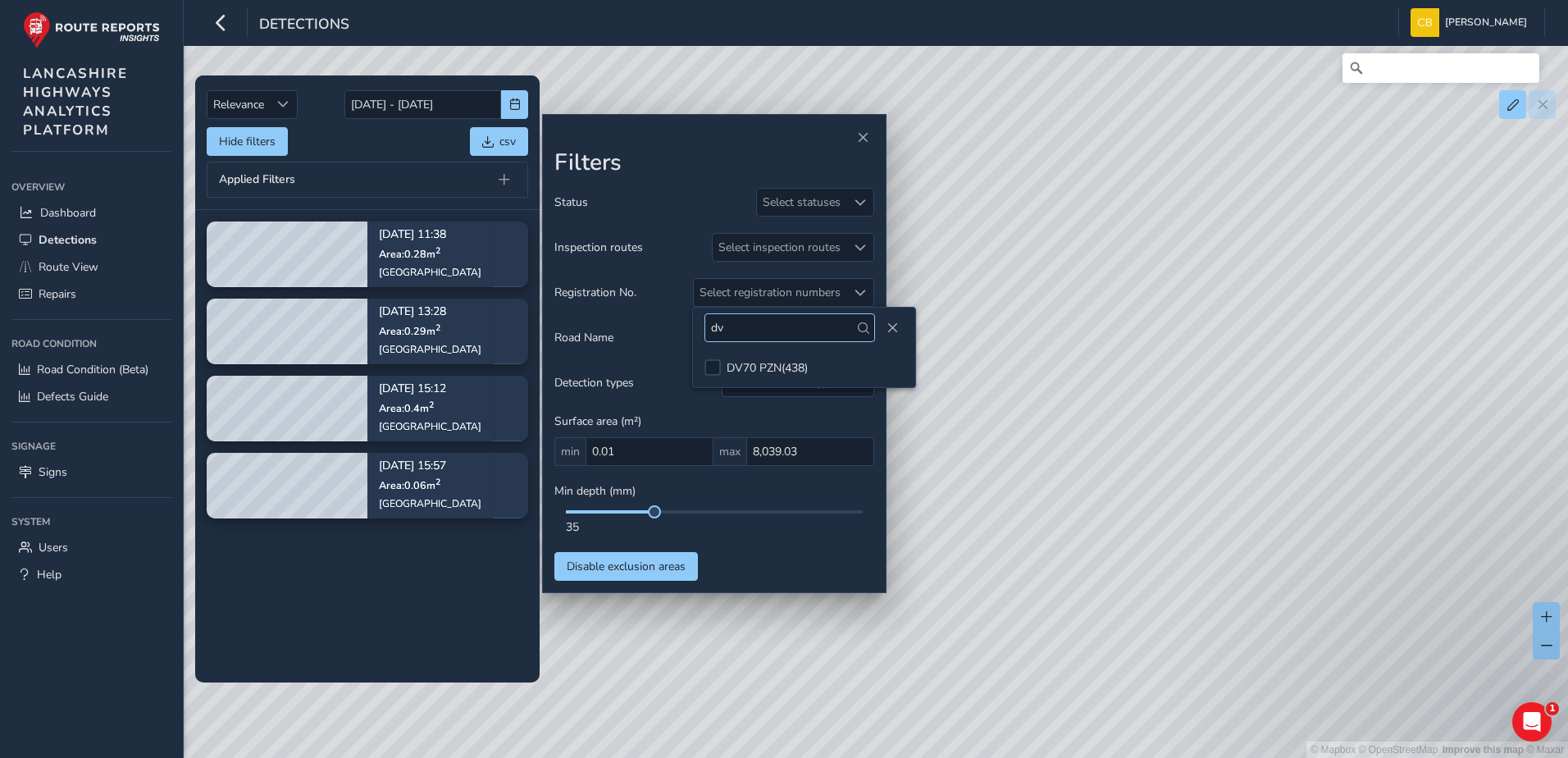
type input "d"
click at [887, 330] on span "Close" at bounding box center [893, 328] width 11 height 11
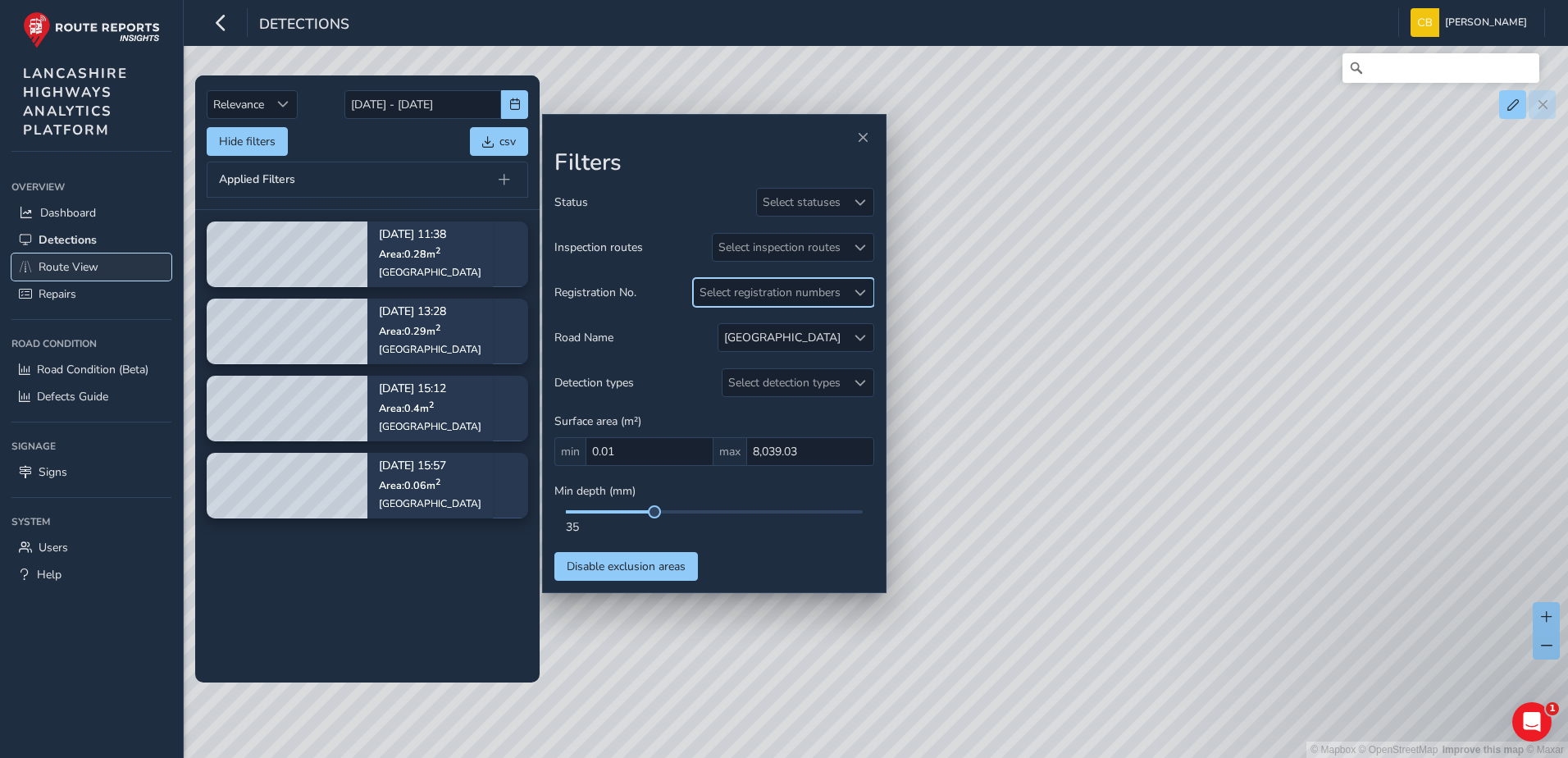
click at [74, 259] on span "Route View" at bounding box center [69, 266] width 60 height 16
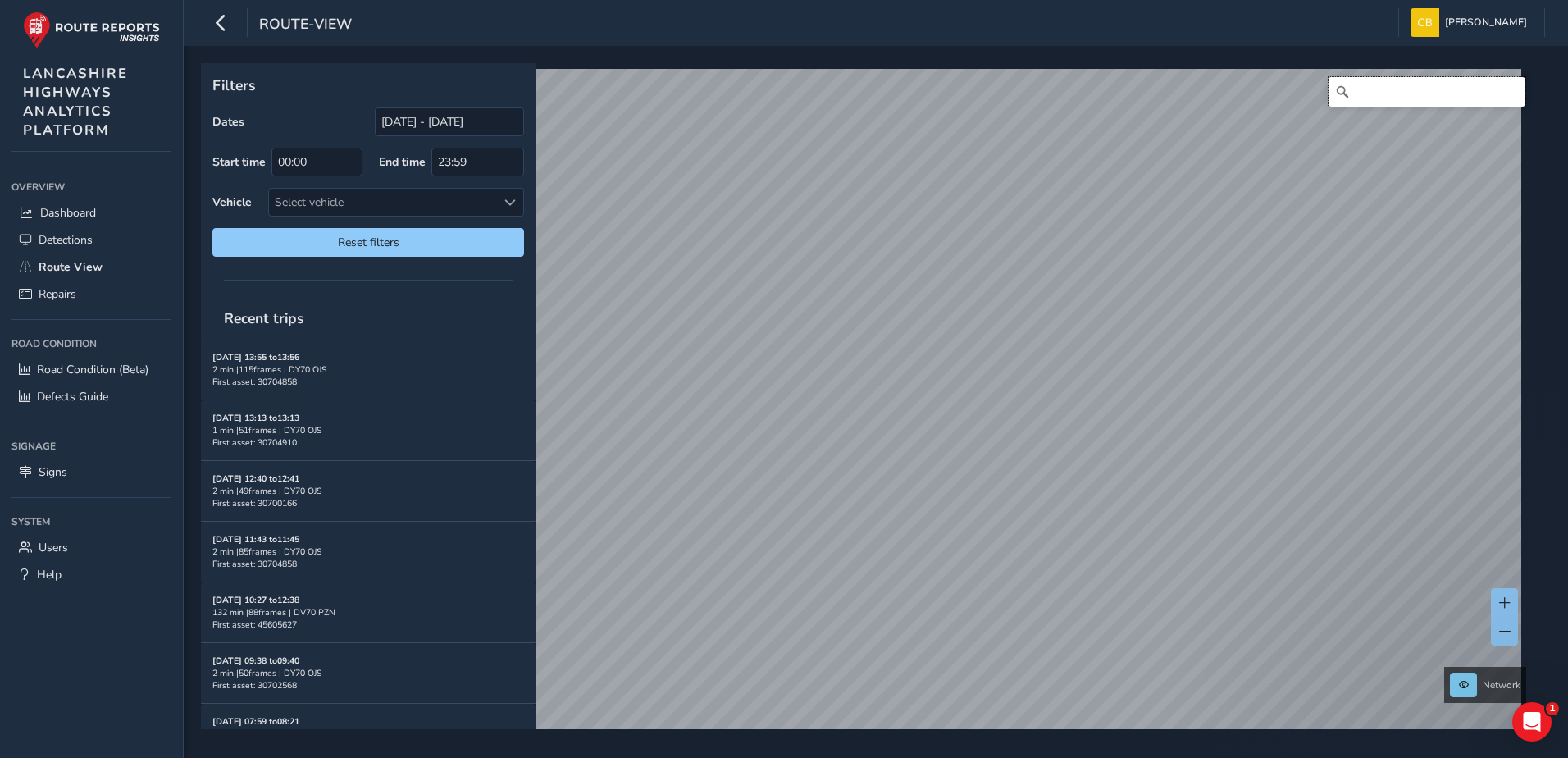
click at [1347, 84] on input "Search" at bounding box center [1427, 92] width 197 height 30
type input "John [STREET_ADDRESS]"
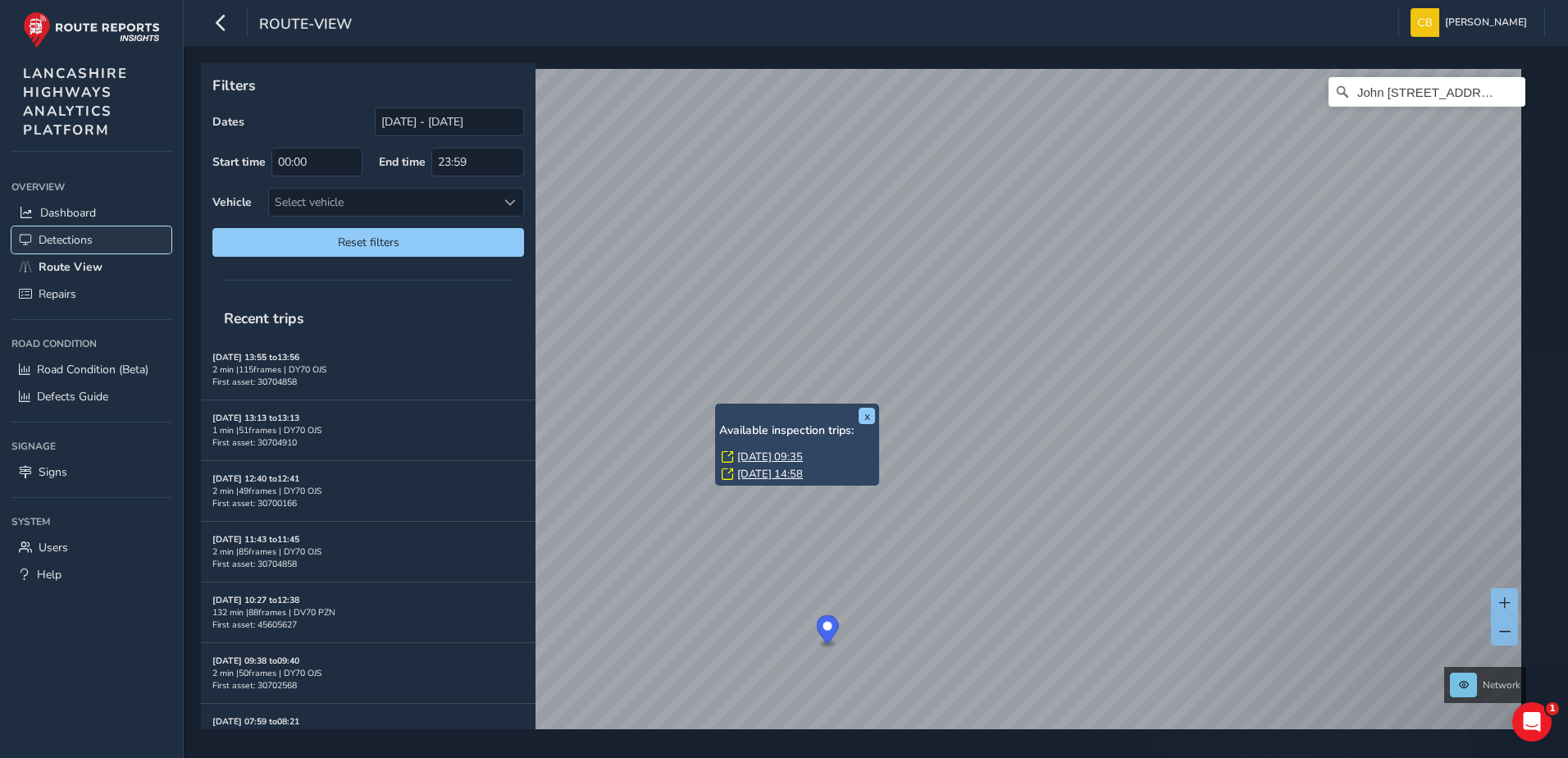
click at [55, 232] on span "Detections" at bounding box center [66, 239] width 54 height 16
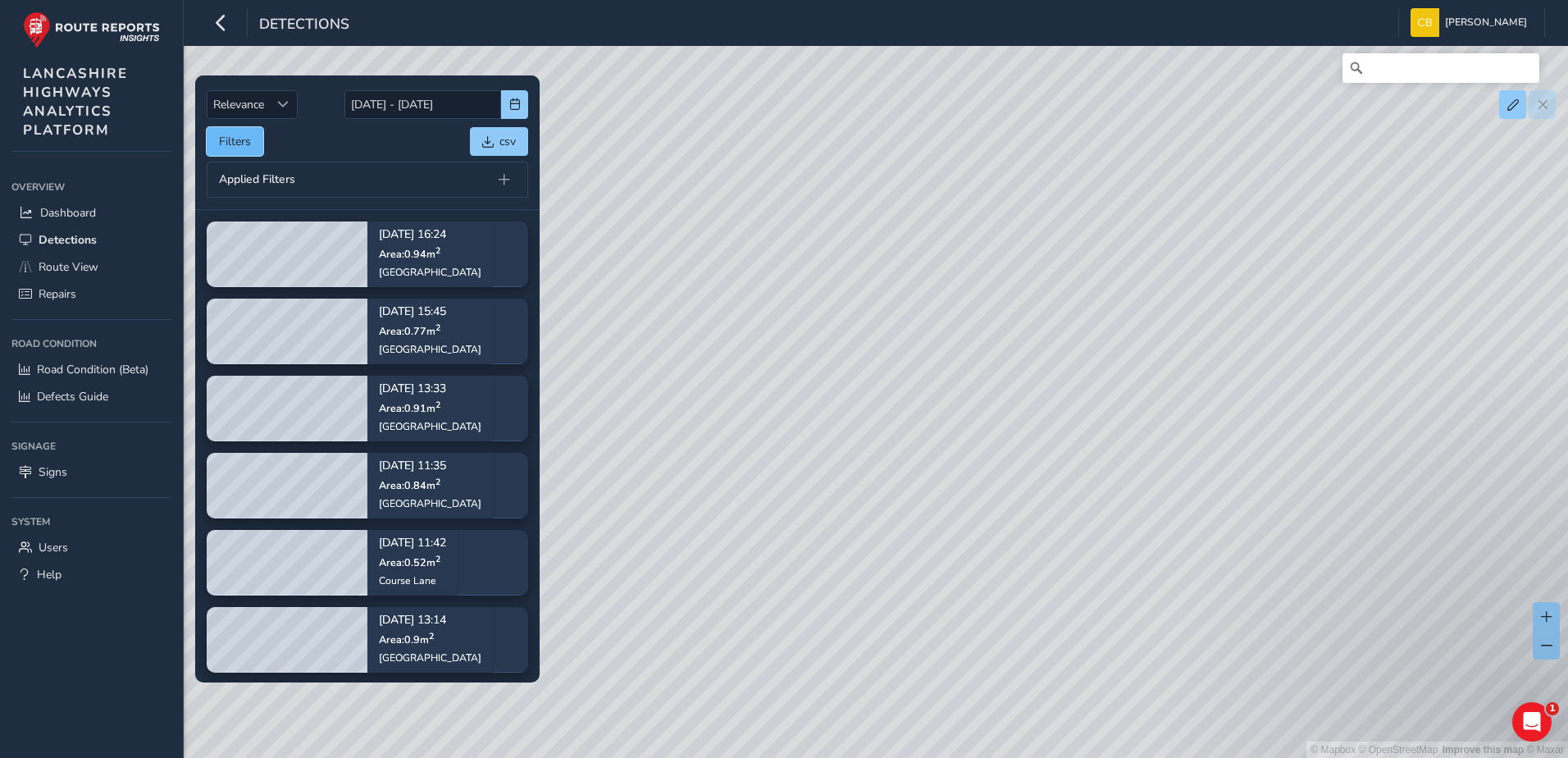
click at [246, 147] on button "Filters" at bounding box center [235, 141] width 57 height 29
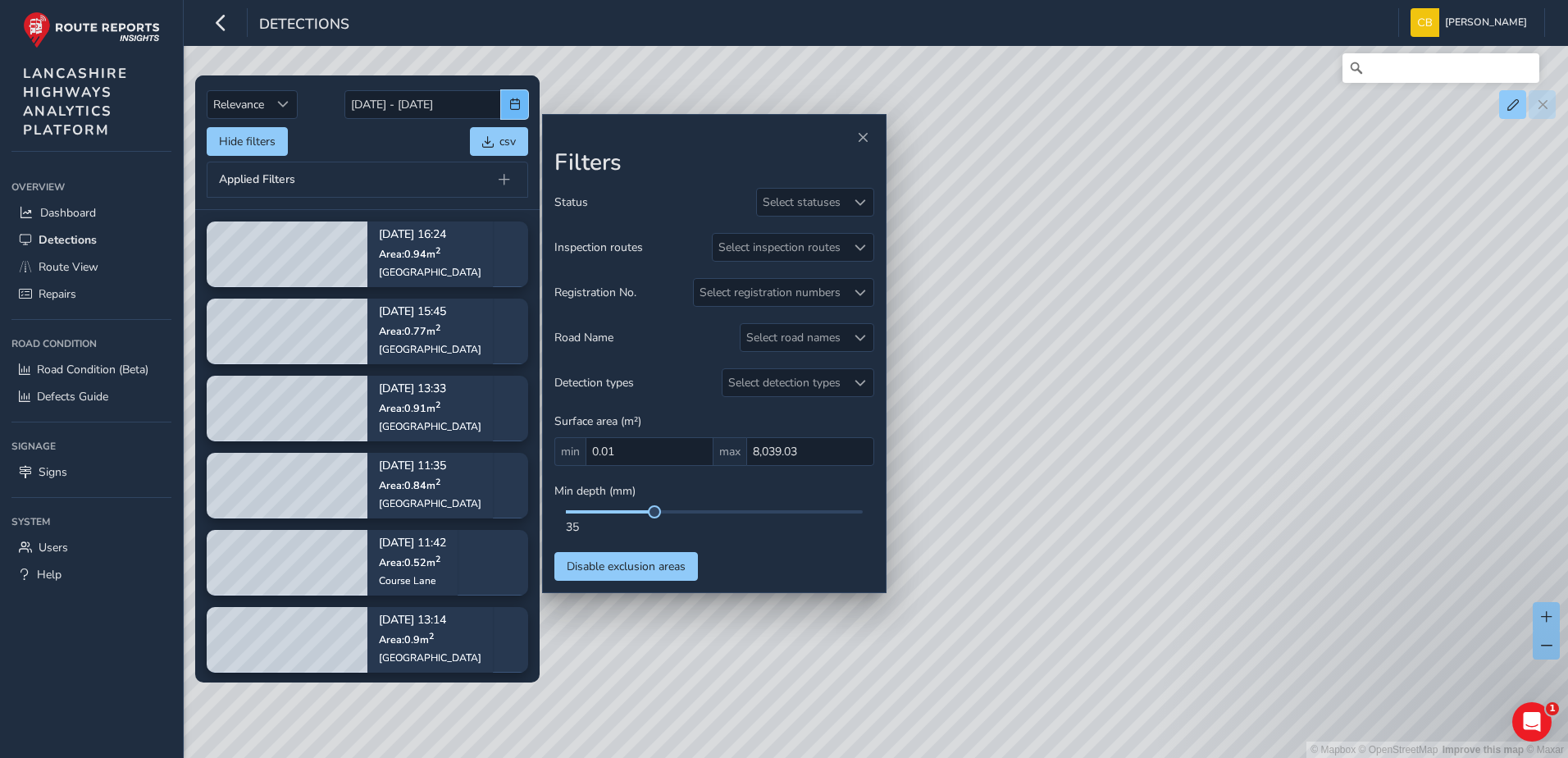
click at [514, 109] on span "button" at bounding box center [515, 104] width 11 height 11
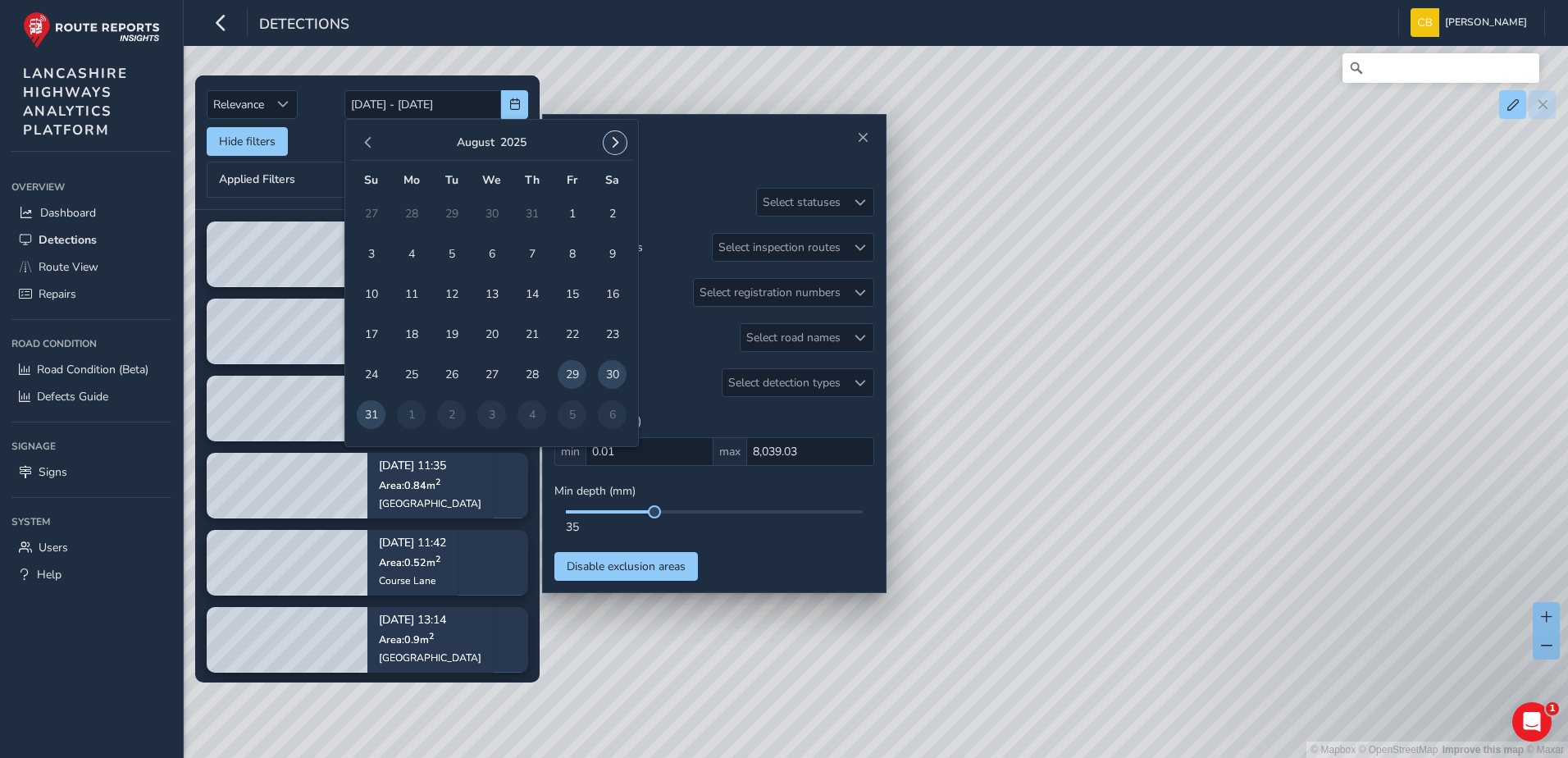
click at [613, 148] on button "button" at bounding box center [615, 142] width 23 height 23
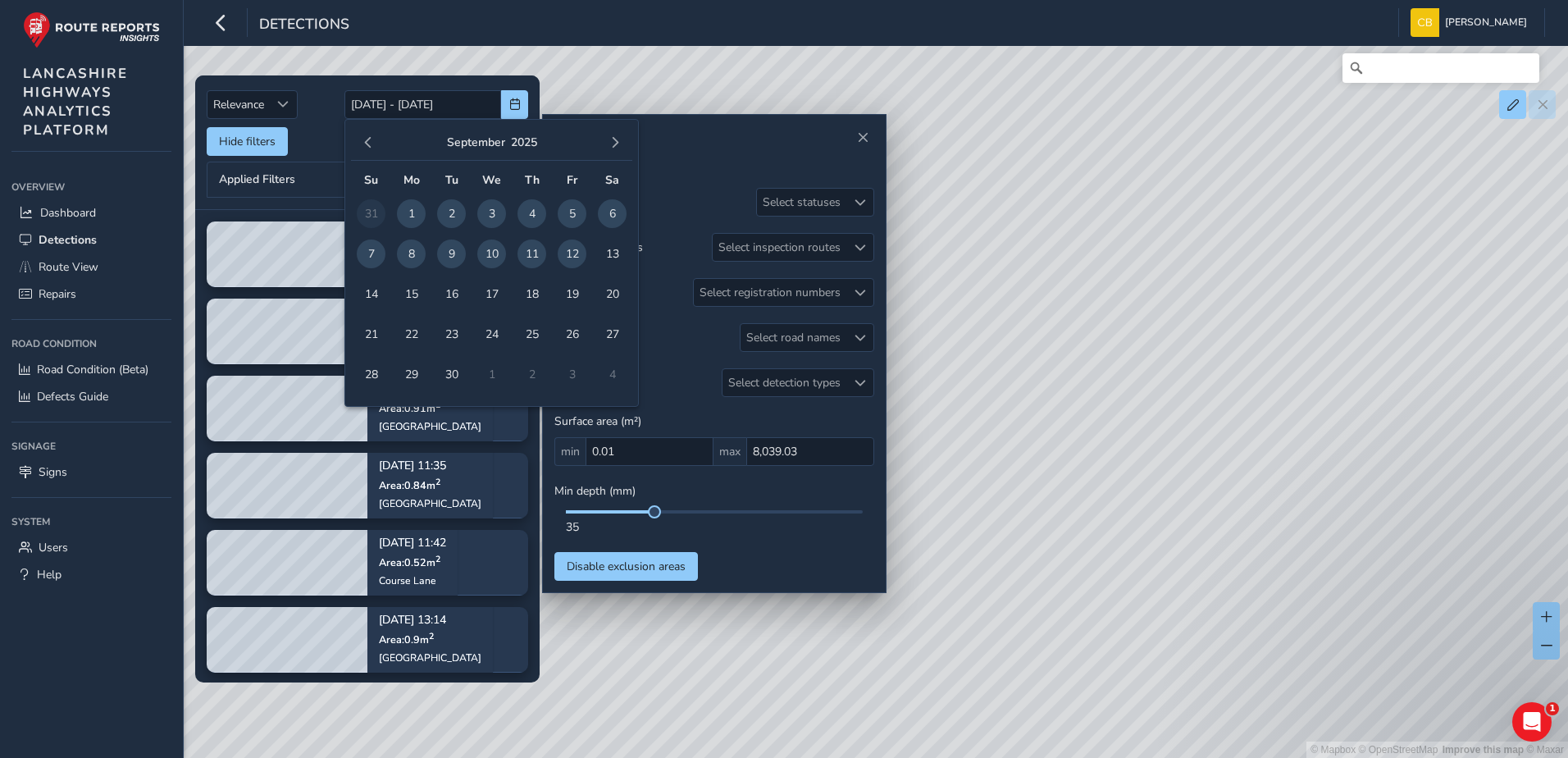
drag, startPoint x: 410, startPoint y: 210, endPoint x: 534, endPoint y: 257, distance: 132.6
click at [409, 212] on span "1" at bounding box center [411, 213] width 29 height 29
click at [582, 251] on span "12" at bounding box center [572, 253] width 29 height 29
type input "[DATE] - [DATE]"
click at [845, 296] on div "Select registration numbers" at bounding box center [770, 292] width 152 height 27
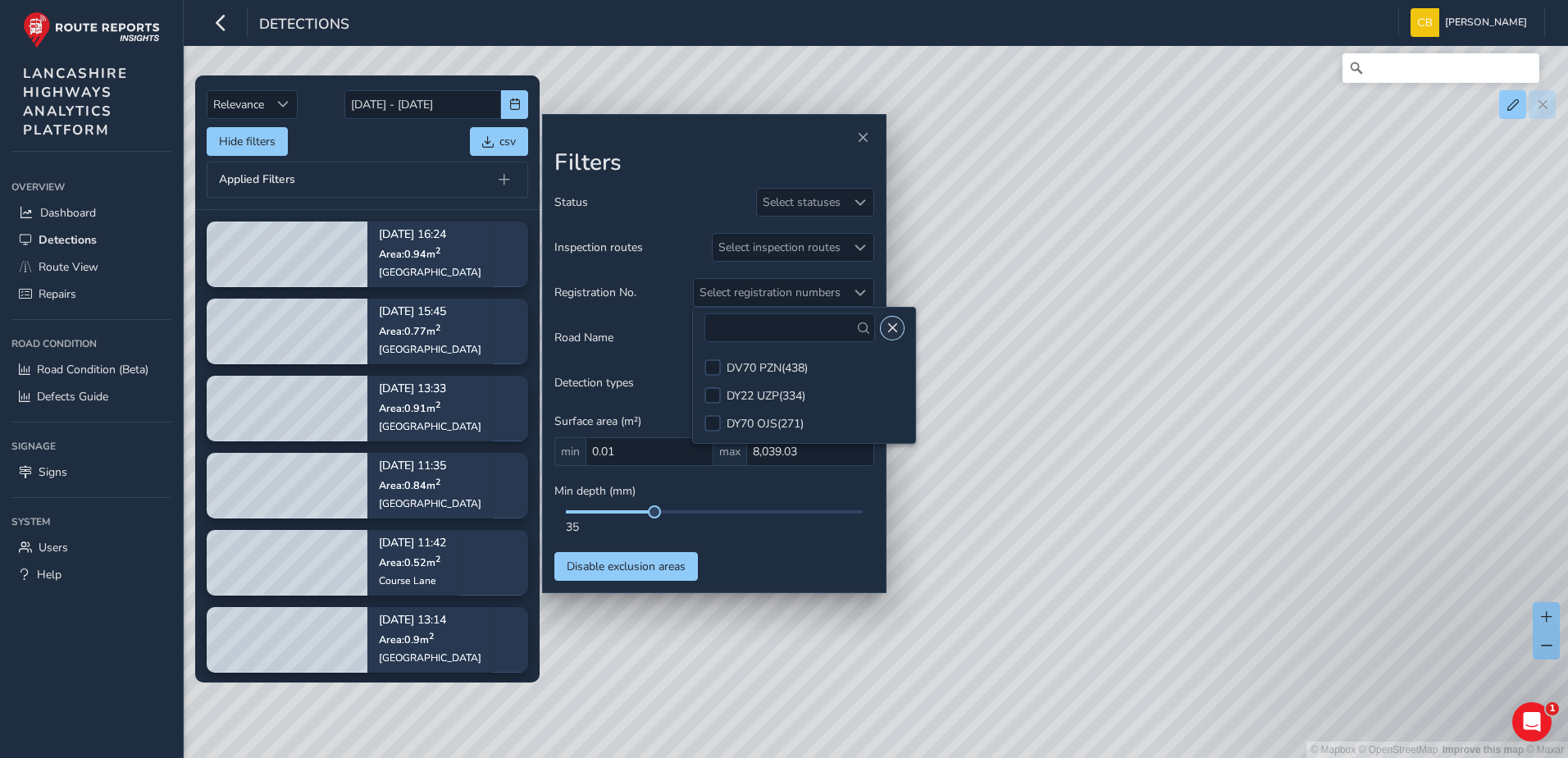
click at [880, 320] on button "Close" at bounding box center [892, 328] width 23 height 23
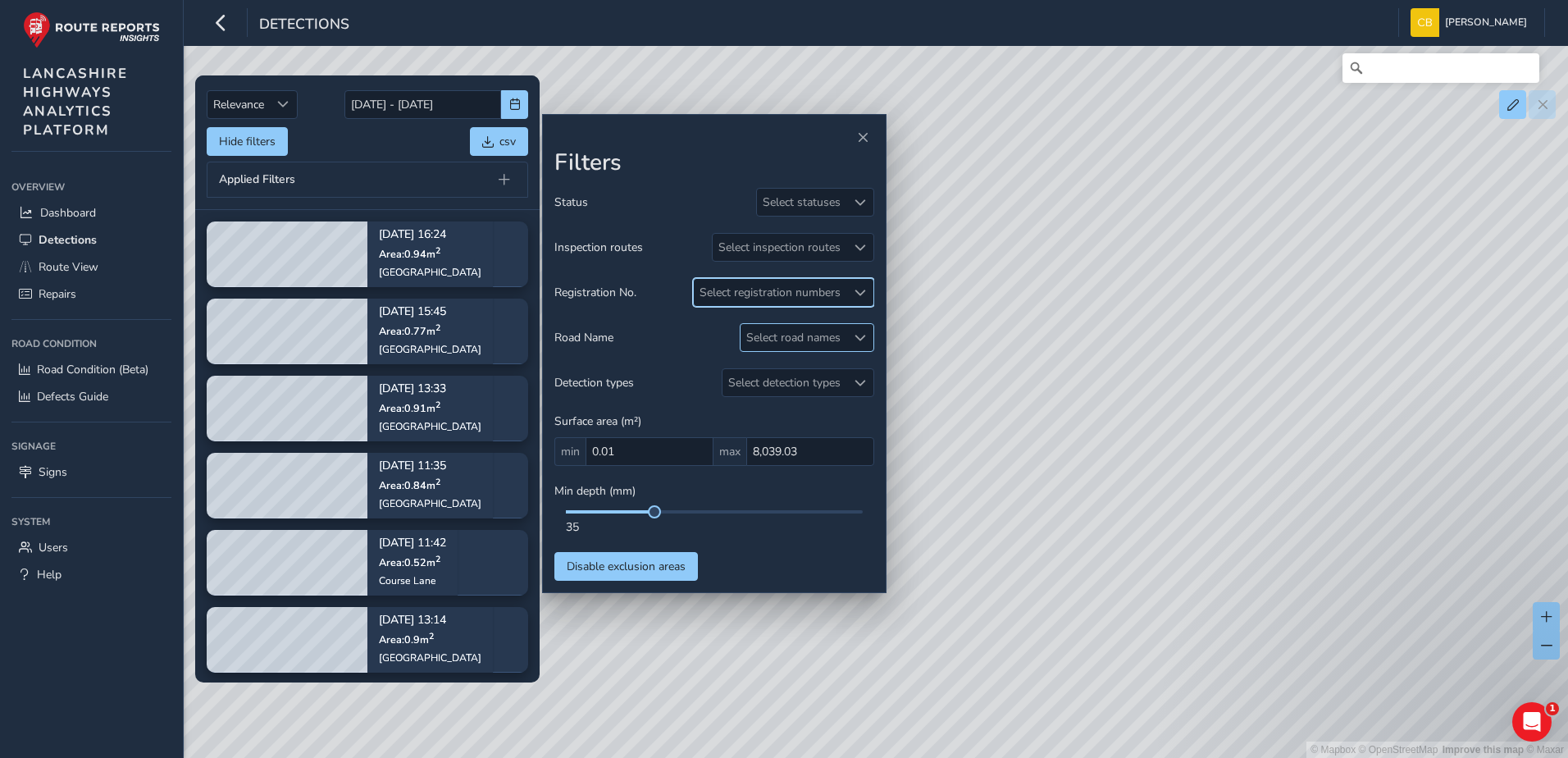
click at [810, 339] on div "Select road names" at bounding box center [793, 337] width 106 height 27
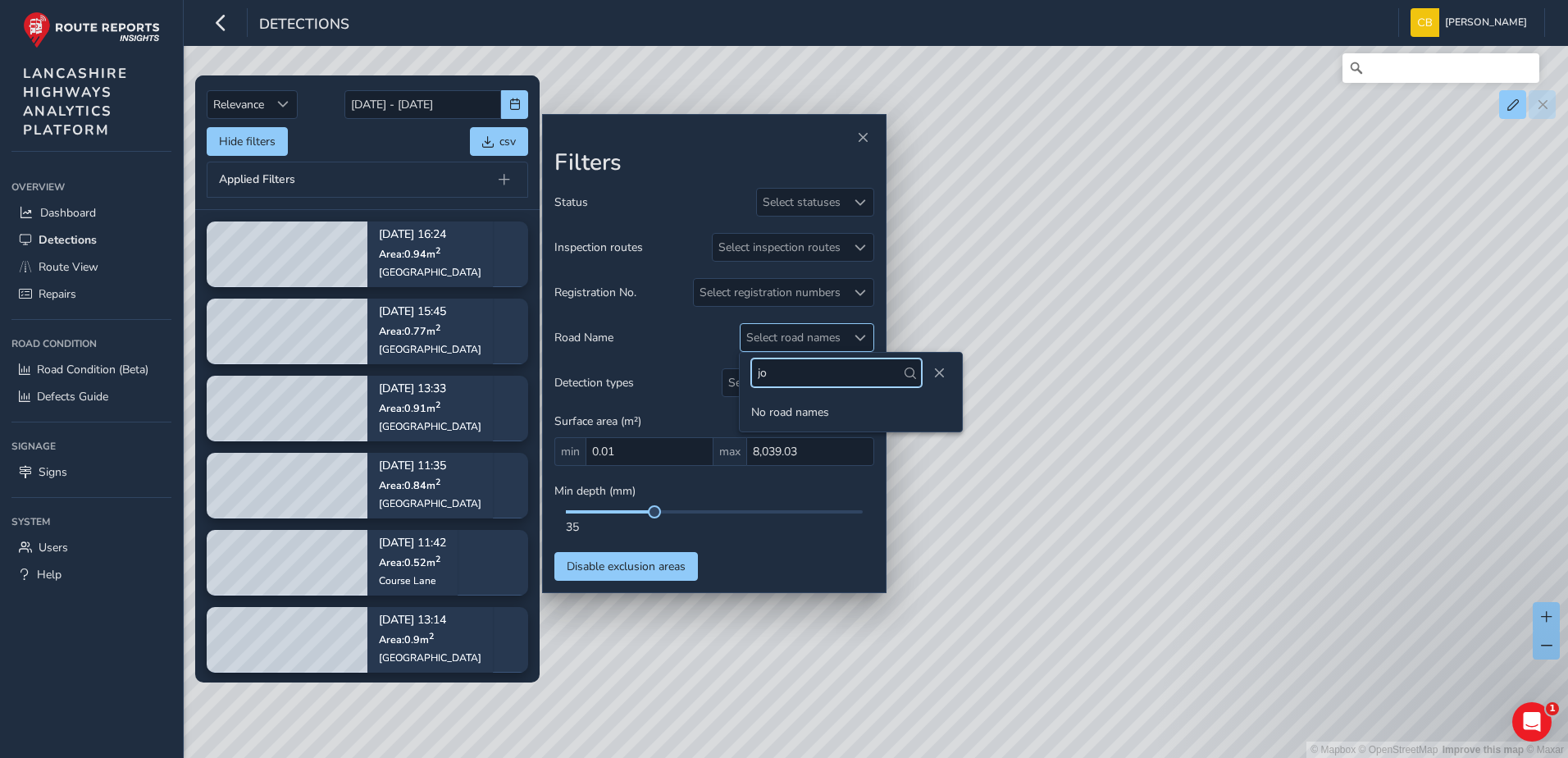
type input "j"
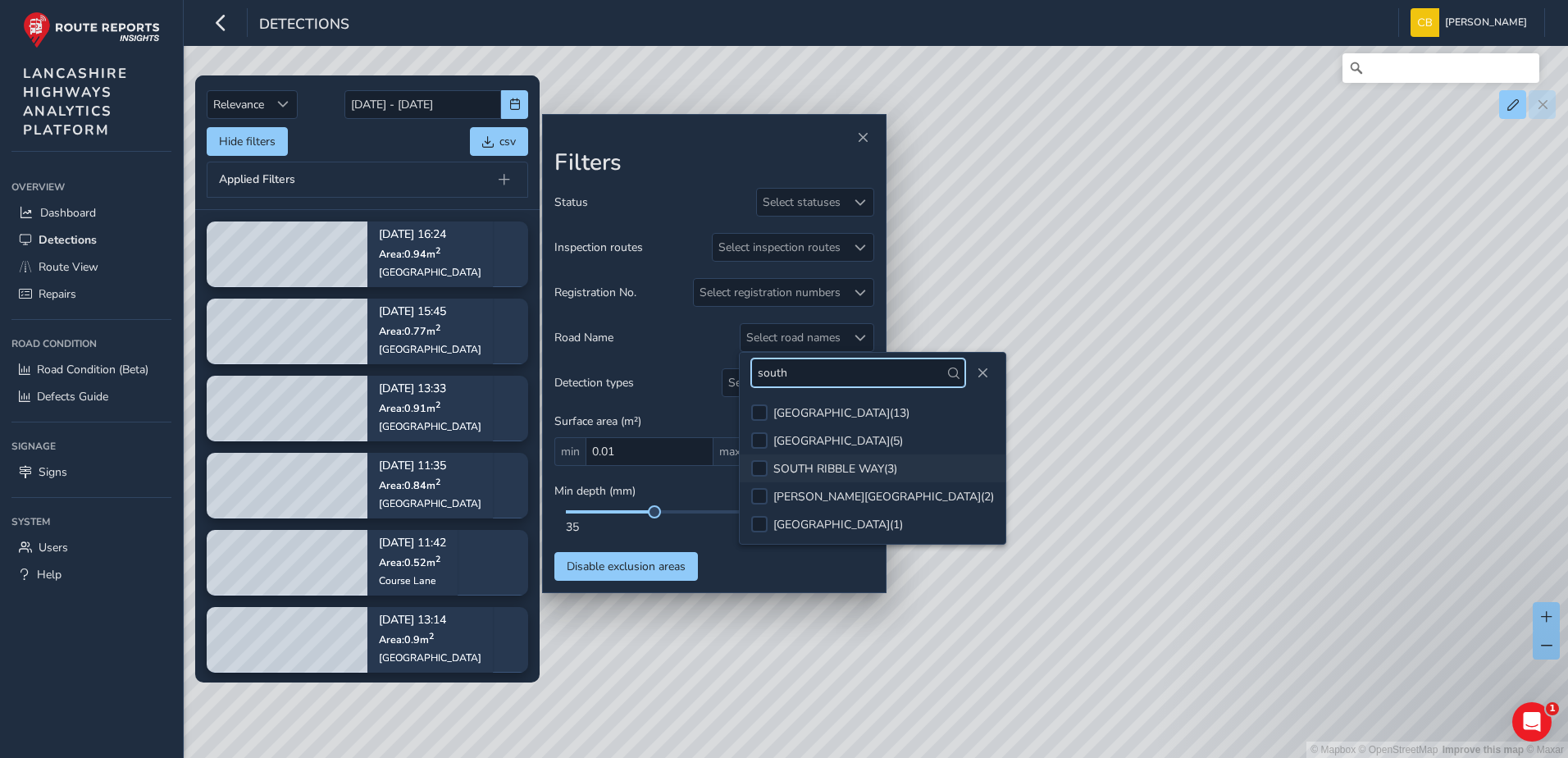
type input "south"
click at [812, 459] on li "SOUTH RIBBLE WAY ( 3 )" at bounding box center [872, 469] width 265 height 28
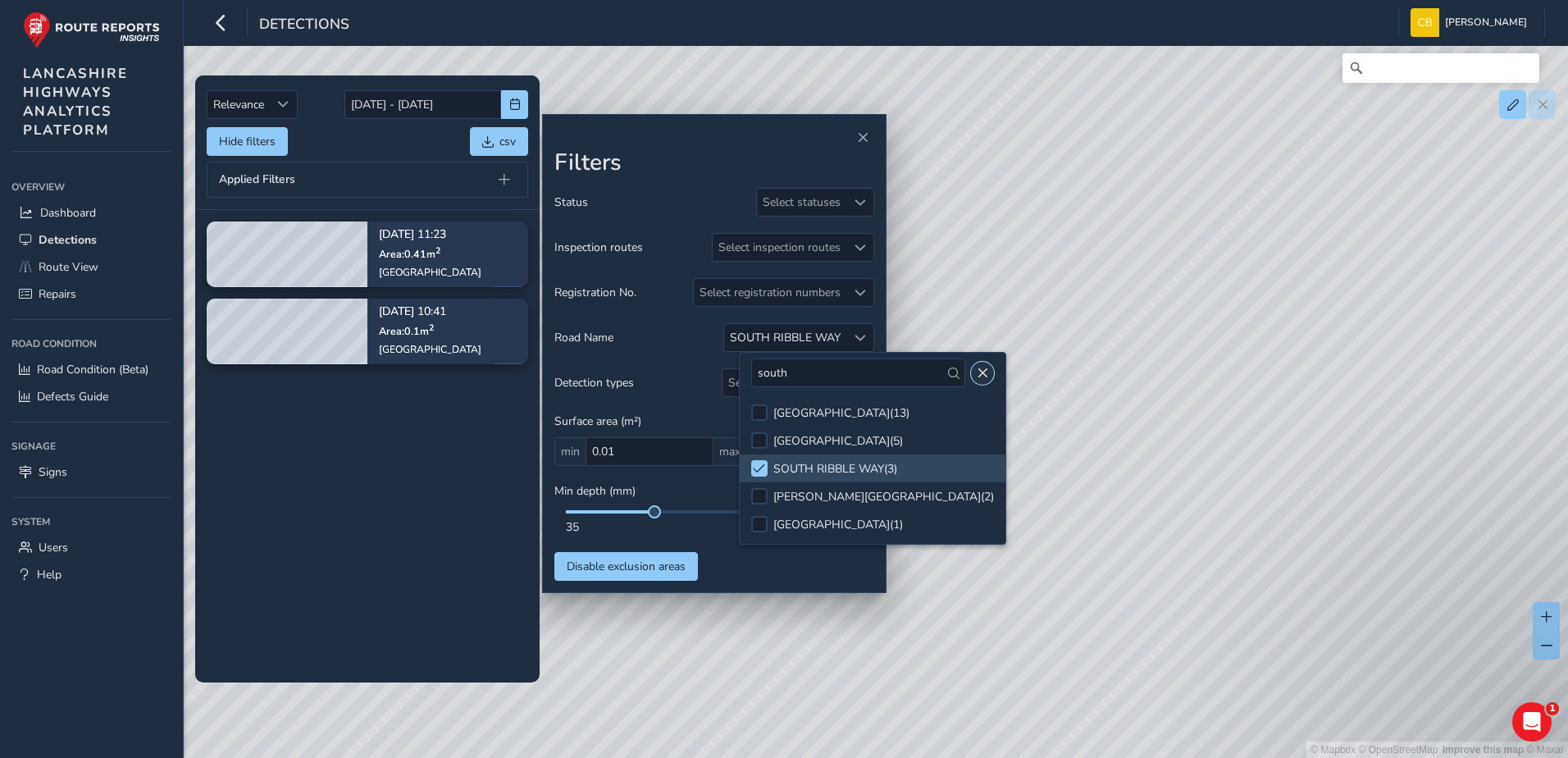
click at [977, 367] on span "Close" at bounding box center [983, 373] width 11 height 11
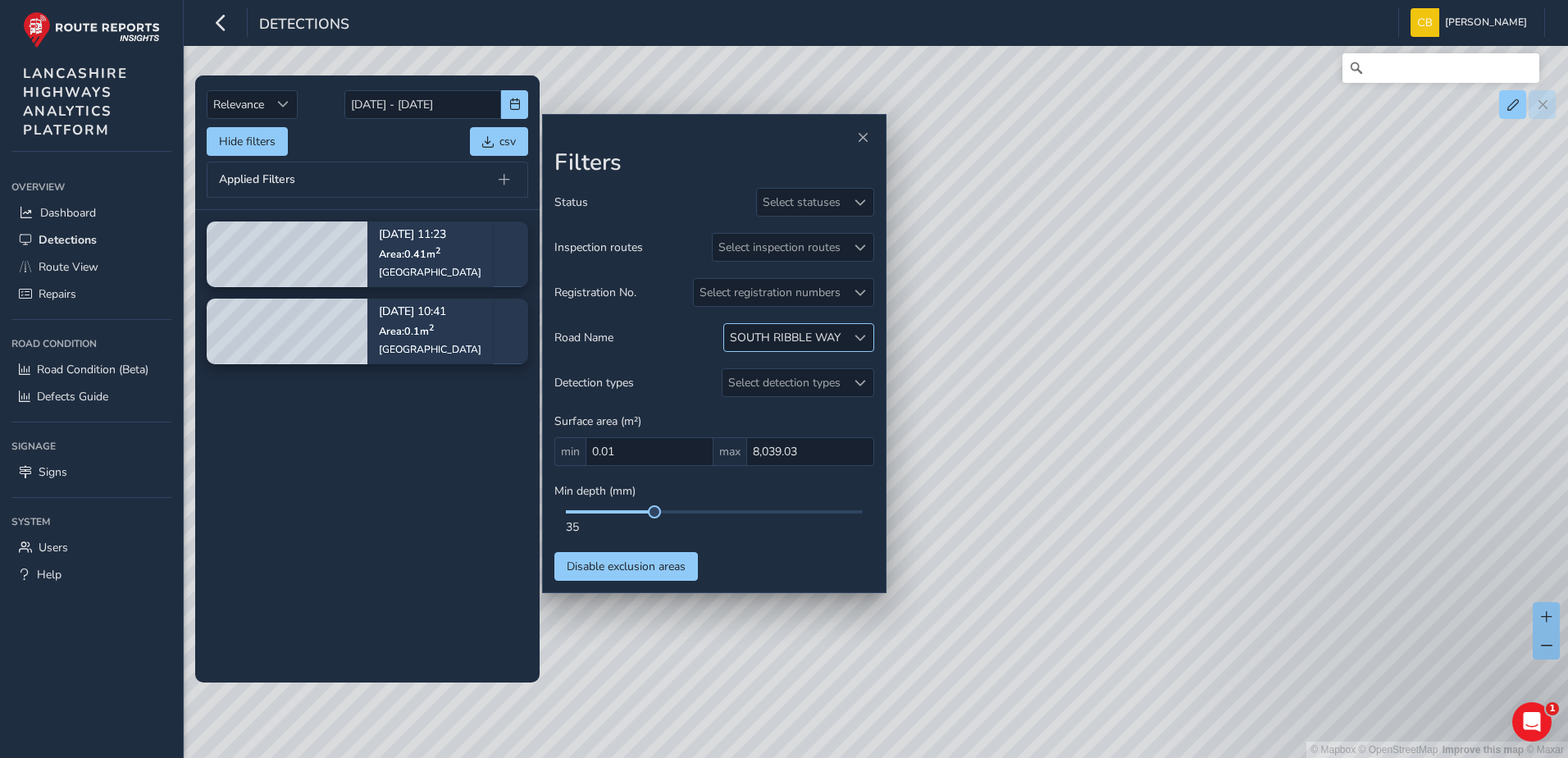
click at [860, 342] on span at bounding box center [860, 338] width 11 height 11
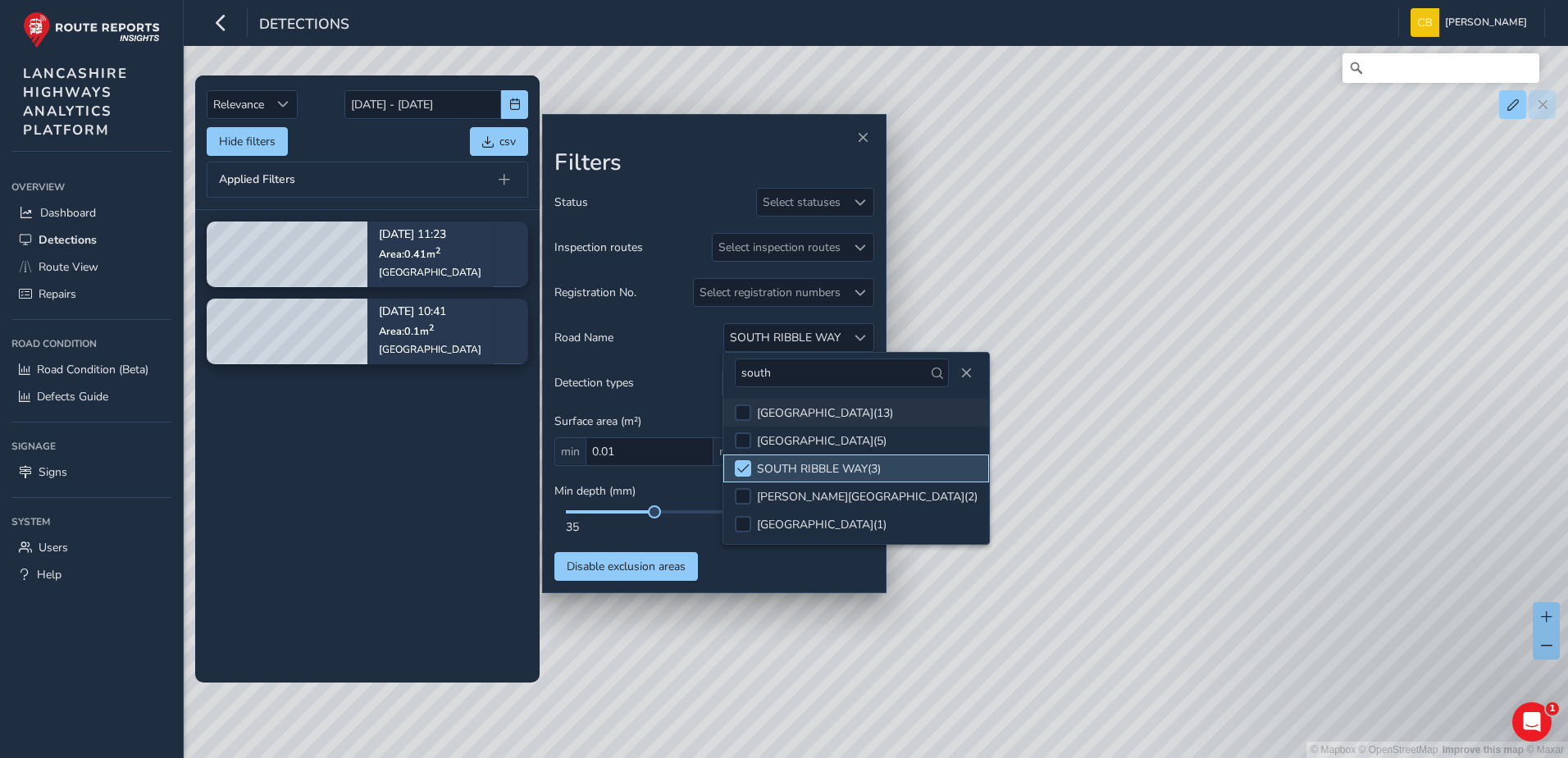
click at [747, 465] on span at bounding box center [743, 469] width 12 height 11
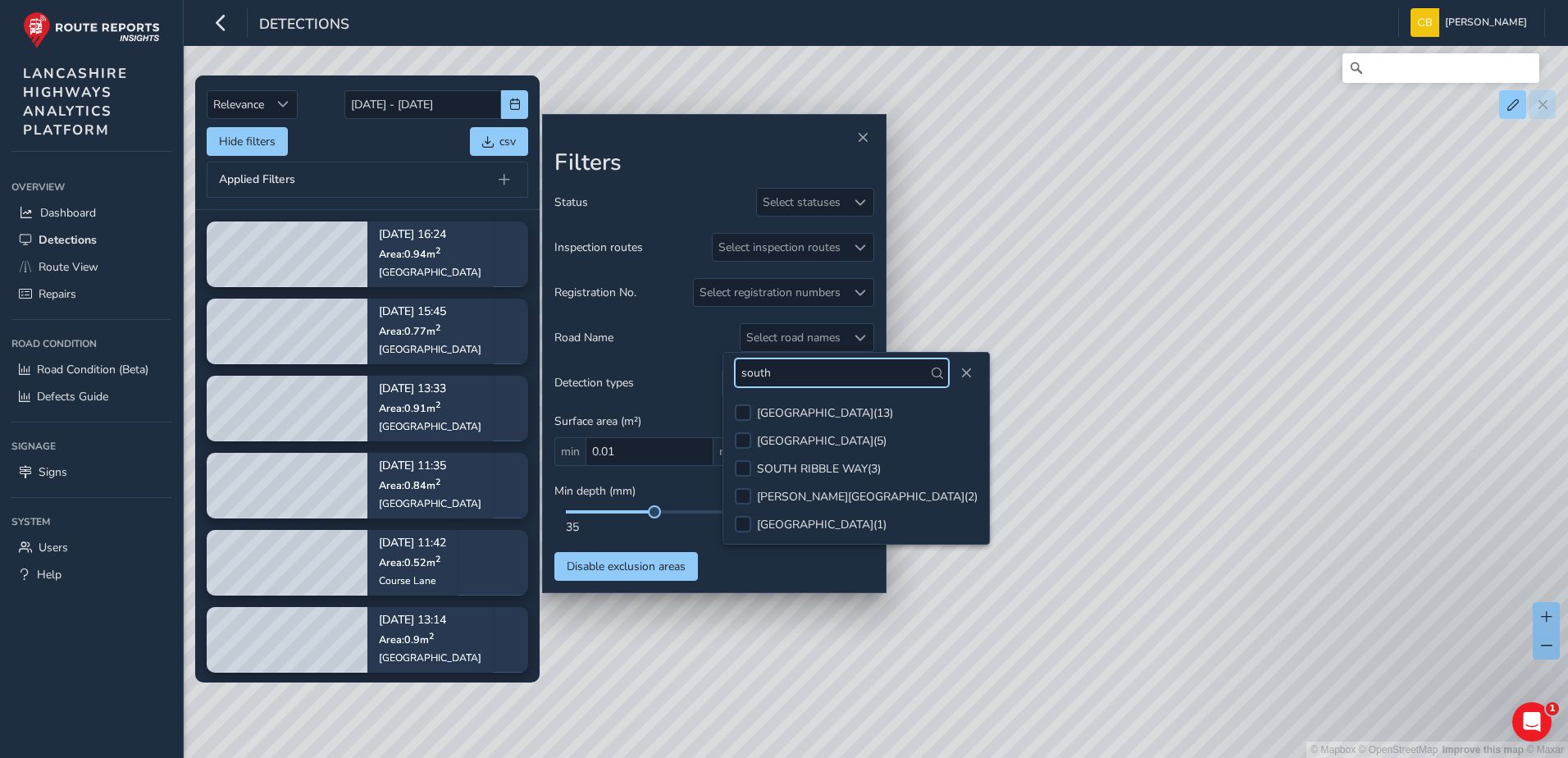
drag, startPoint x: 781, startPoint y: 370, endPoint x: 728, endPoint y: 369, distance: 53.0
click at [728, 369] on div "south" at bounding box center [856, 372] width 265 height 40
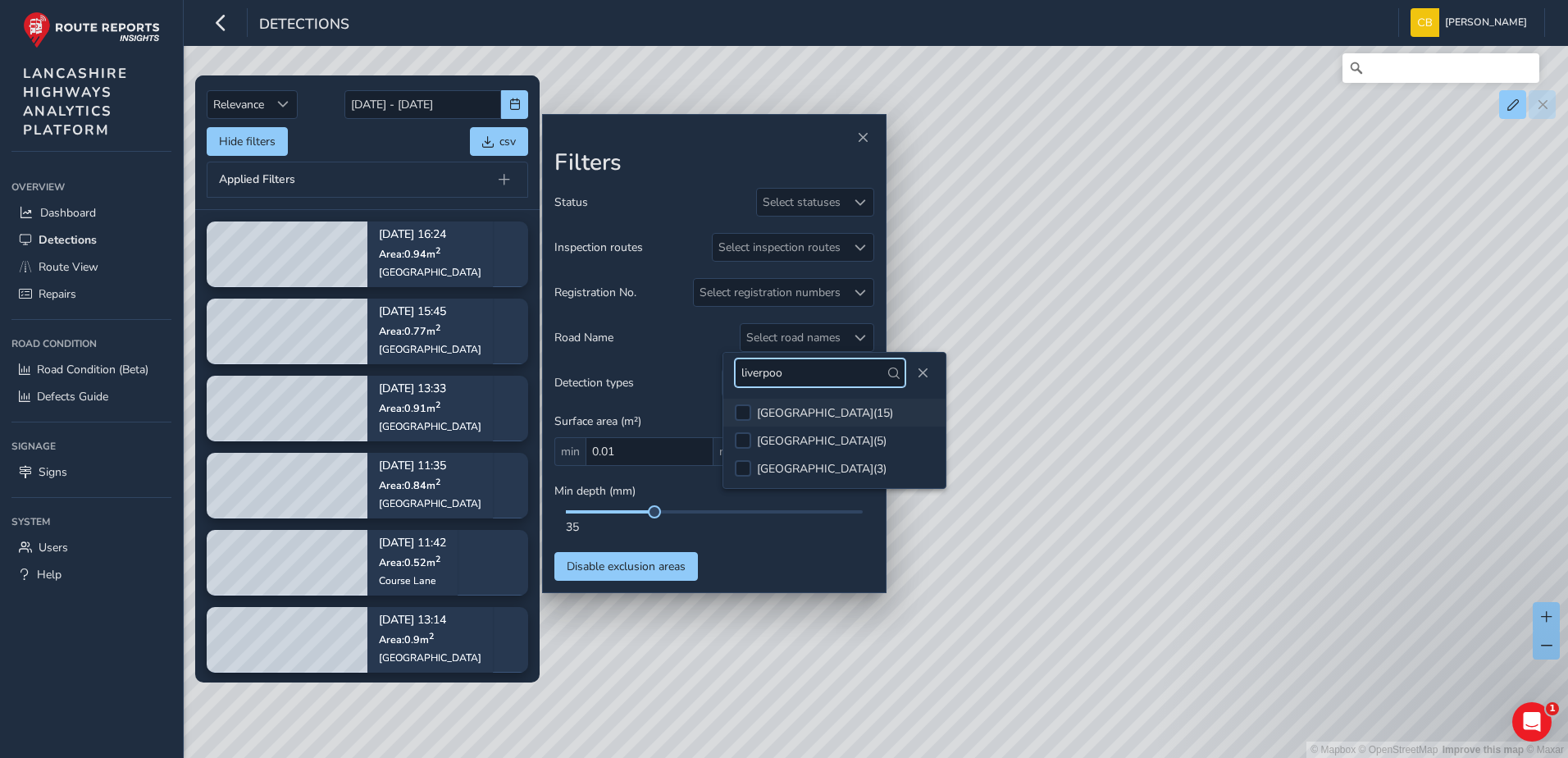
type input "liverpoo"
click at [773, 413] on div "[GEOGRAPHIC_DATA] ( 15 )" at bounding box center [825, 413] width 136 height 16
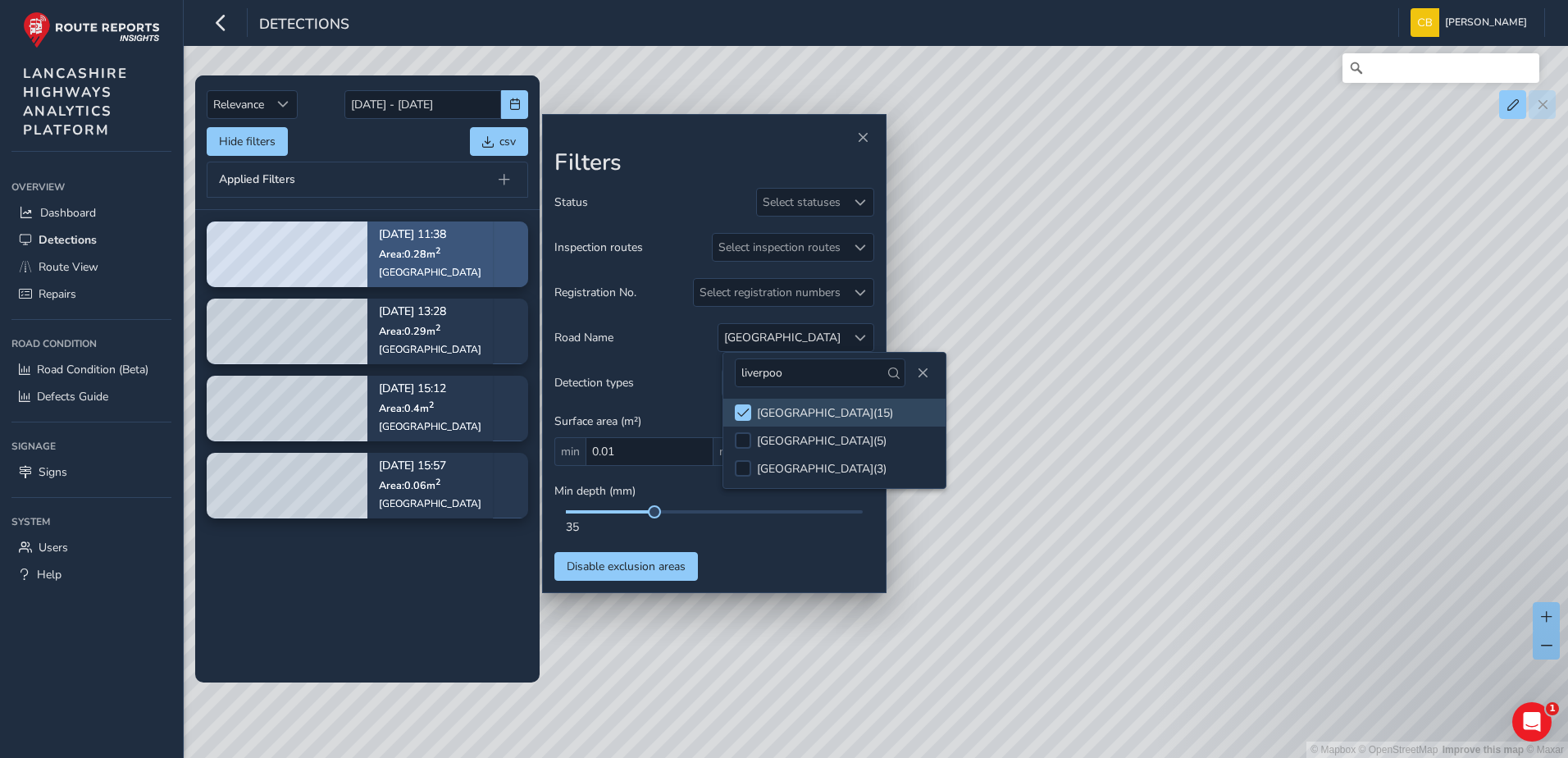
click at [449, 249] on p "Area: 0.28 m 2" at bounding box center [430, 253] width 103 height 13
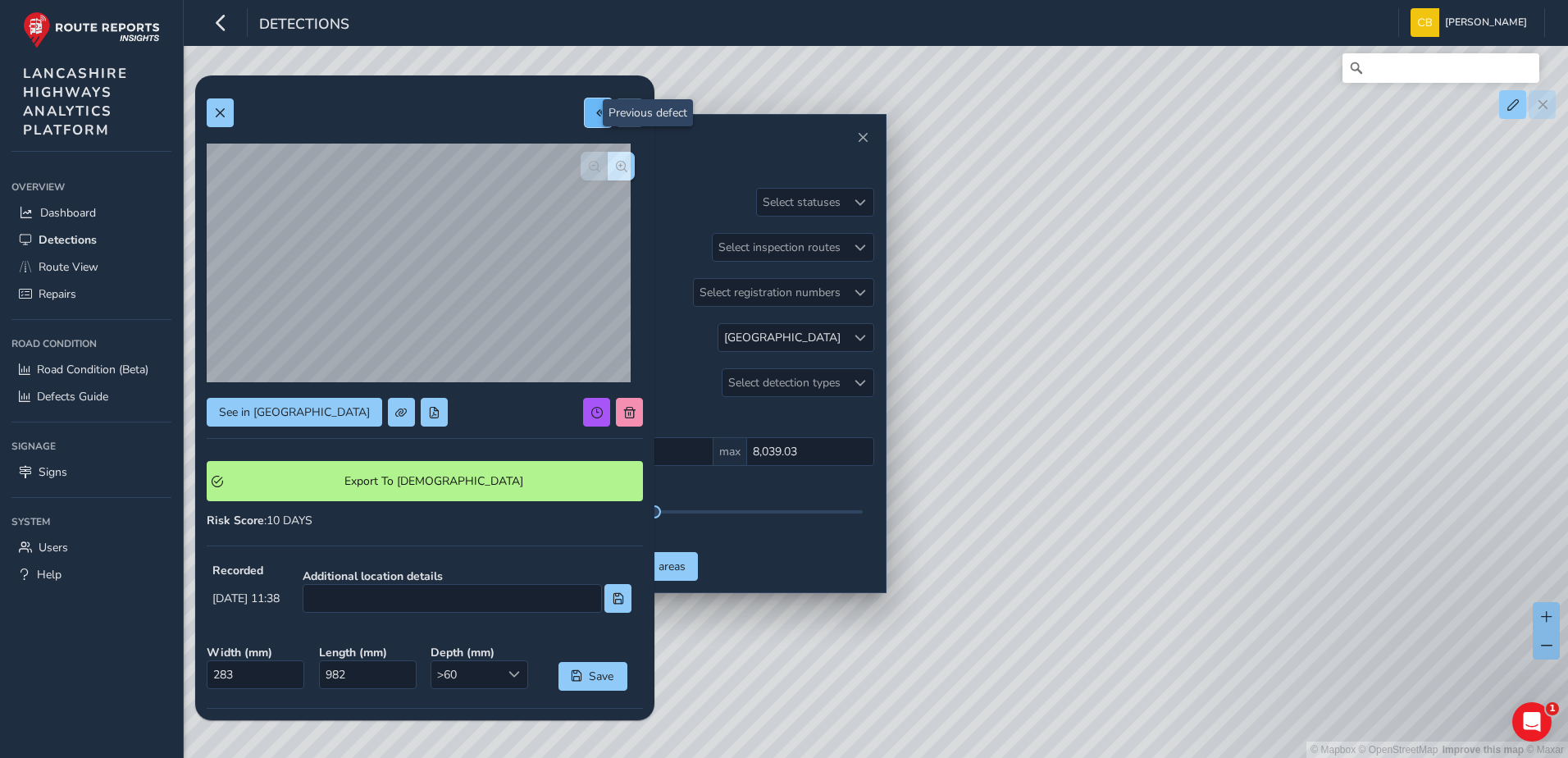
drag, startPoint x: 583, startPoint y: 112, endPoint x: 575, endPoint y: 126, distance: 16.1
click at [593, 112] on span at bounding box center [598, 113] width 11 height 11
type input "389"
type input "734"
click at [593, 117] on span at bounding box center [598, 113] width 11 height 11
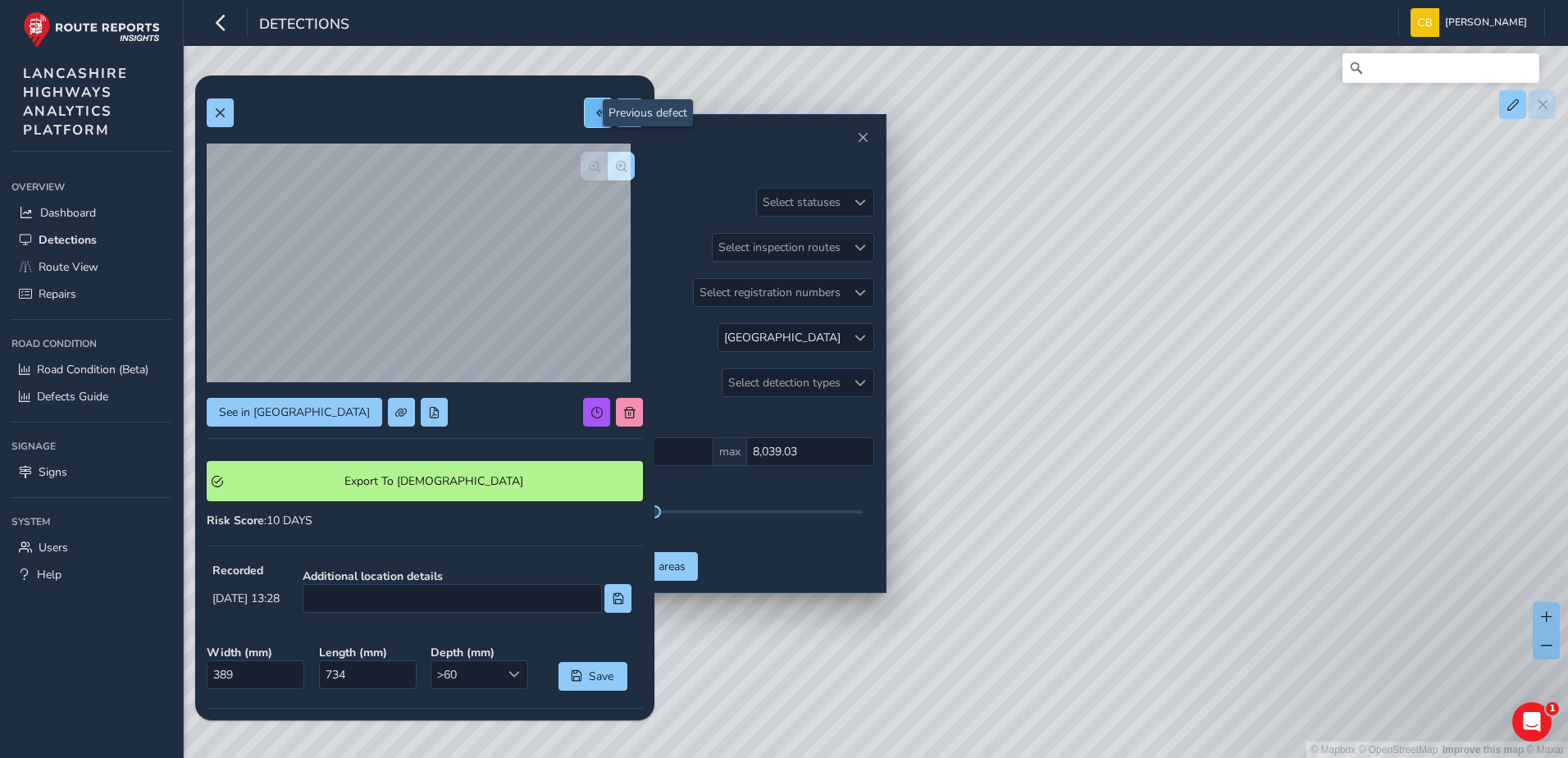
type input "238"
type input "258"
click at [585, 123] on button at bounding box center [598, 112] width 27 height 29
type input "572"
type input "708"
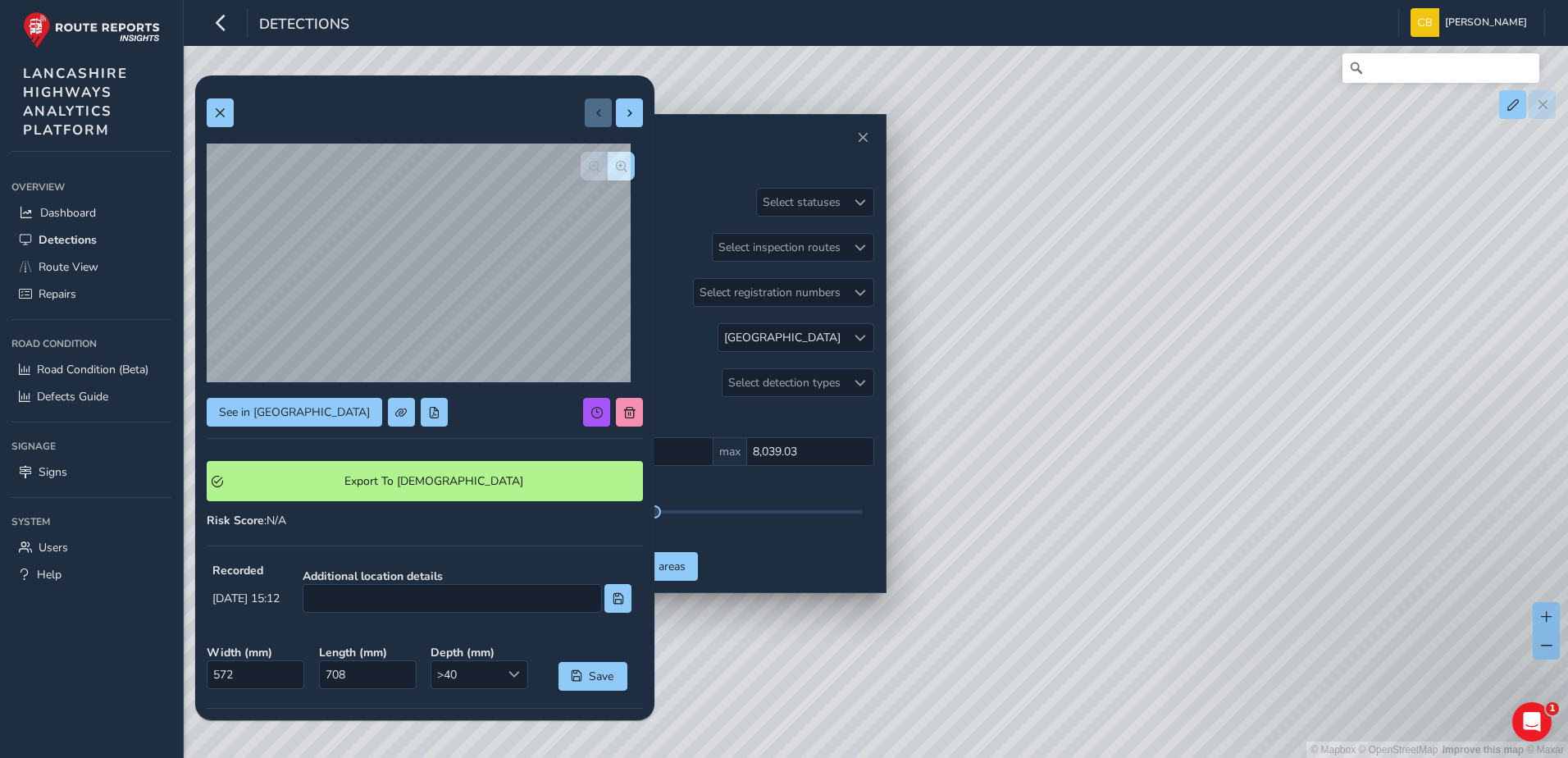
click at [341, 119] on div at bounding box center [425, 112] width 436 height 29
click at [624, 109] on span at bounding box center [630, 113] width 11 height 11
type input "238"
type input "258"
click at [624, 117] on span at bounding box center [630, 113] width 11 height 11
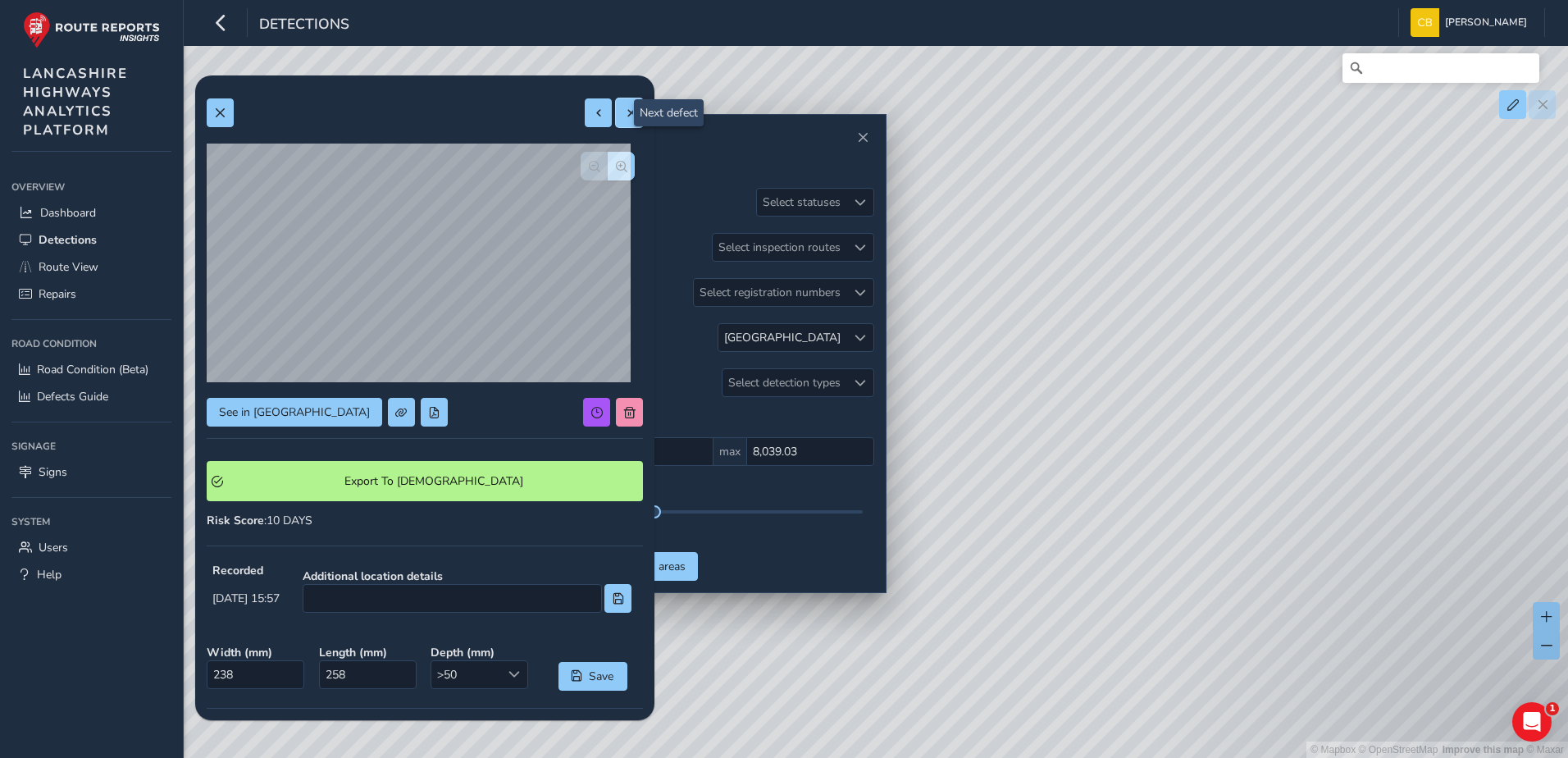
type input "389"
type input "734"
click at [616, 122] on button at bounding box center [629, 112] width 27 height 29
type input "283"
type input "982"
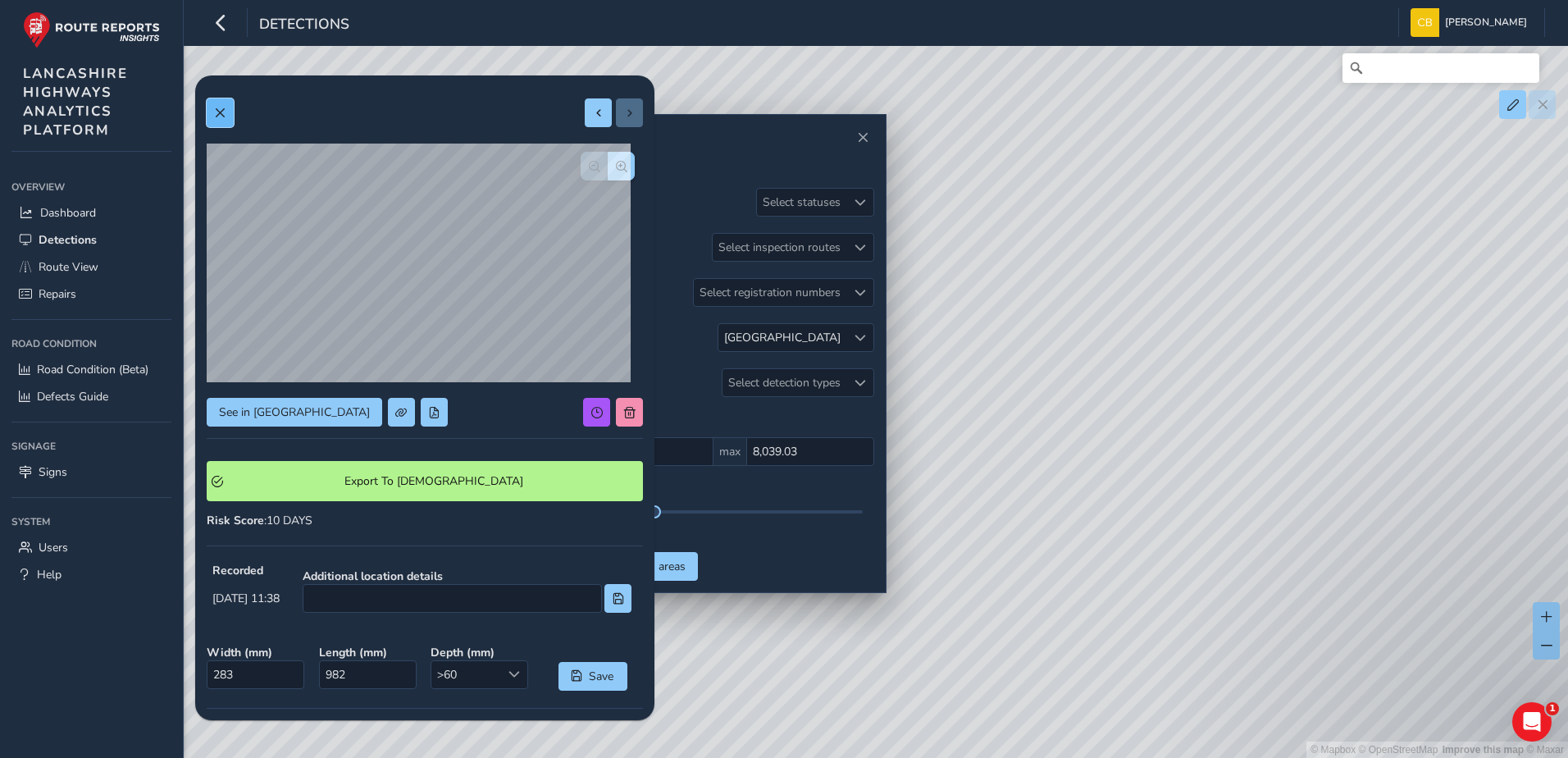
click at [228, 111] on button at bounding box center [220, 112] width 27 height 29
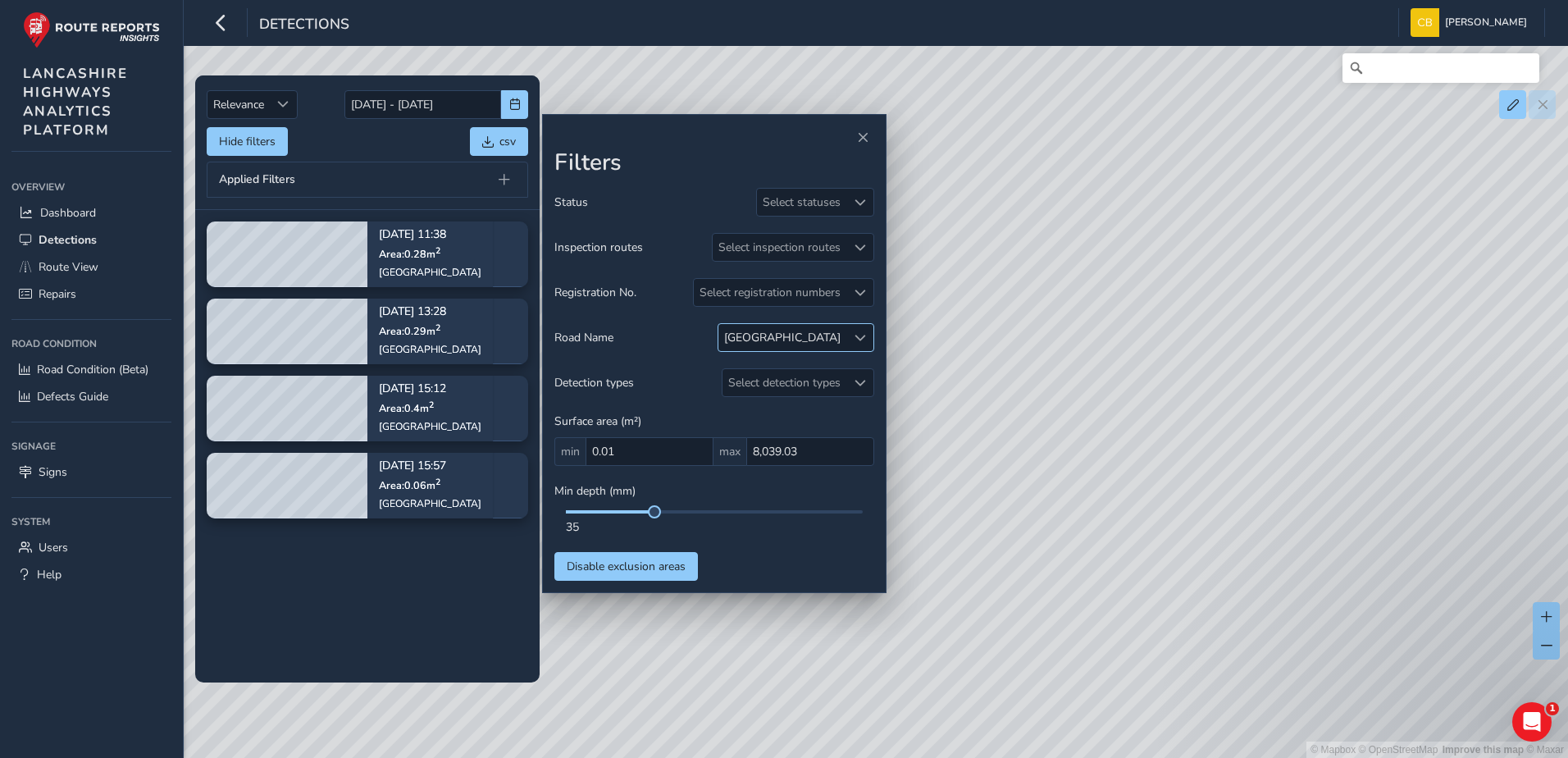
click at [867, 337] on div at bounding box center [859, 337] width 27 height 27
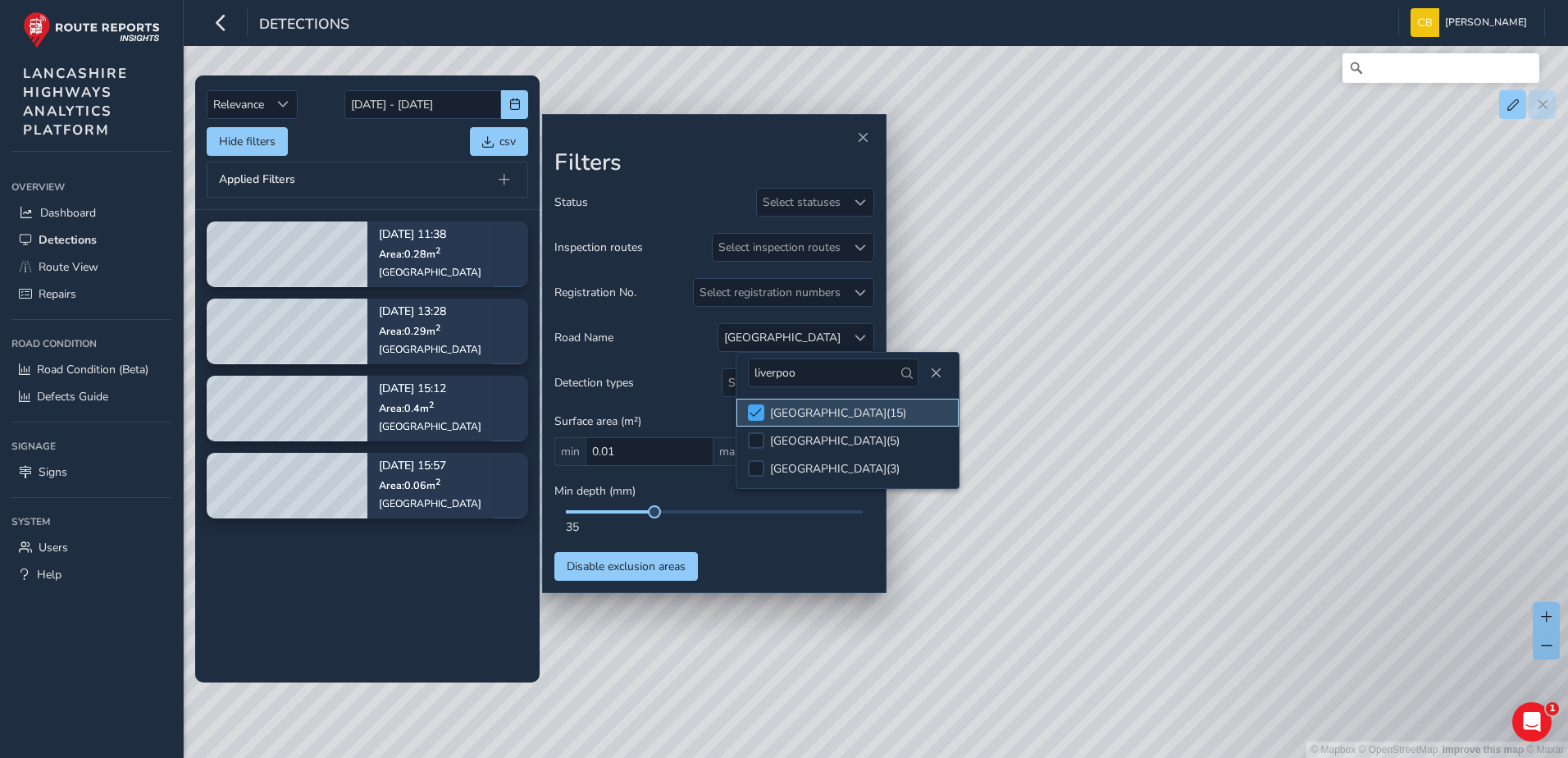
click at [762, 407] on span at bounding box center [755, 412] width 12 height 11
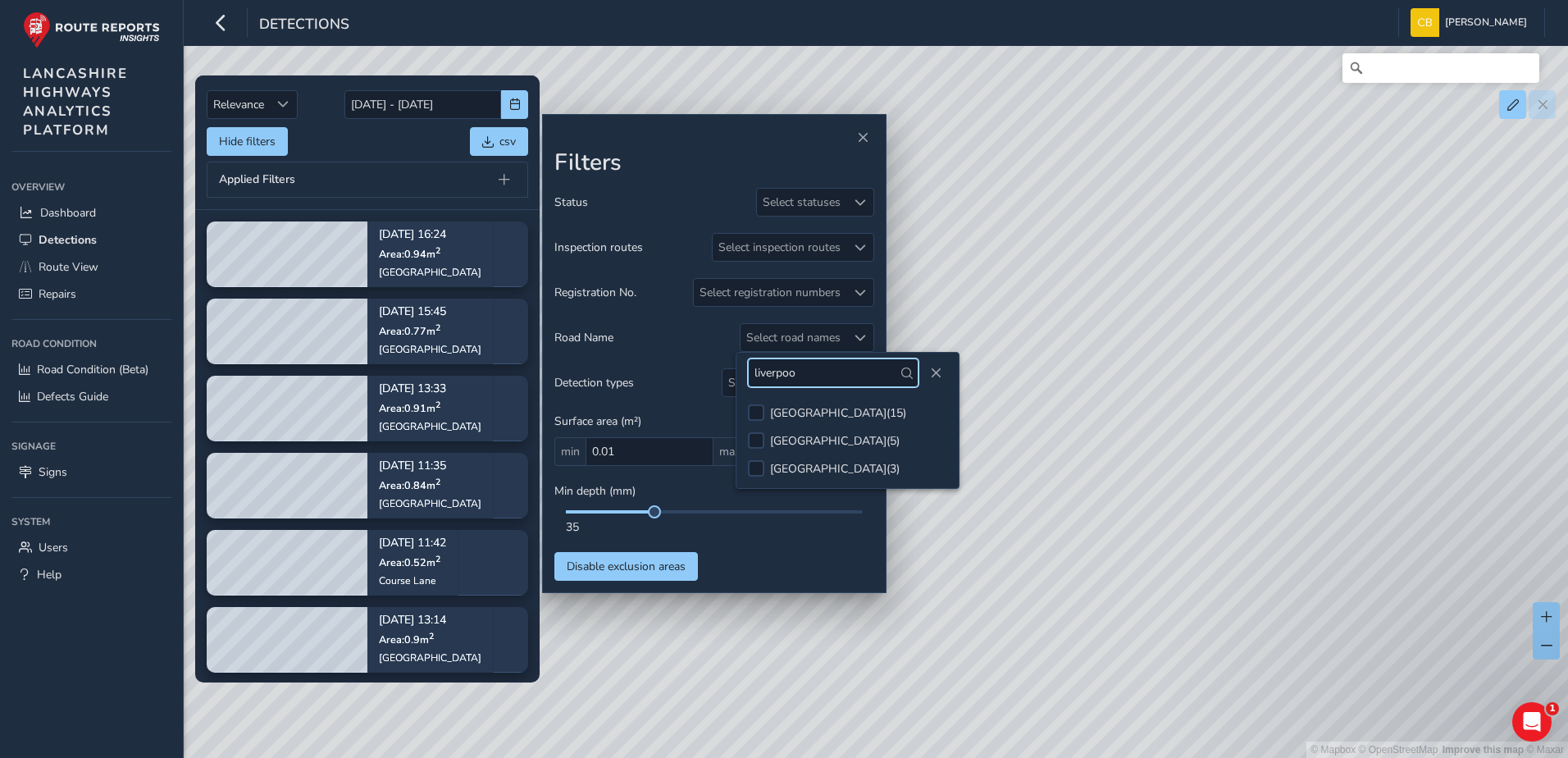
click at [809, 365] on input "liverpoo" at bounding box center [833, 372] width 171 height 29
type input "[GEOGRAPHIC_DATA]"
drag, startPoint x: 854, startPoint y: 374, endPoint x: 704, endPoint y: 384, distance: 150.3
click at [704, 384] on body "Detections [PERSON_NAME] Bonage Colour Scheme: Dark Dim Light Logout Relevance …" at bounding box center [784, 379] width 1568 height 758
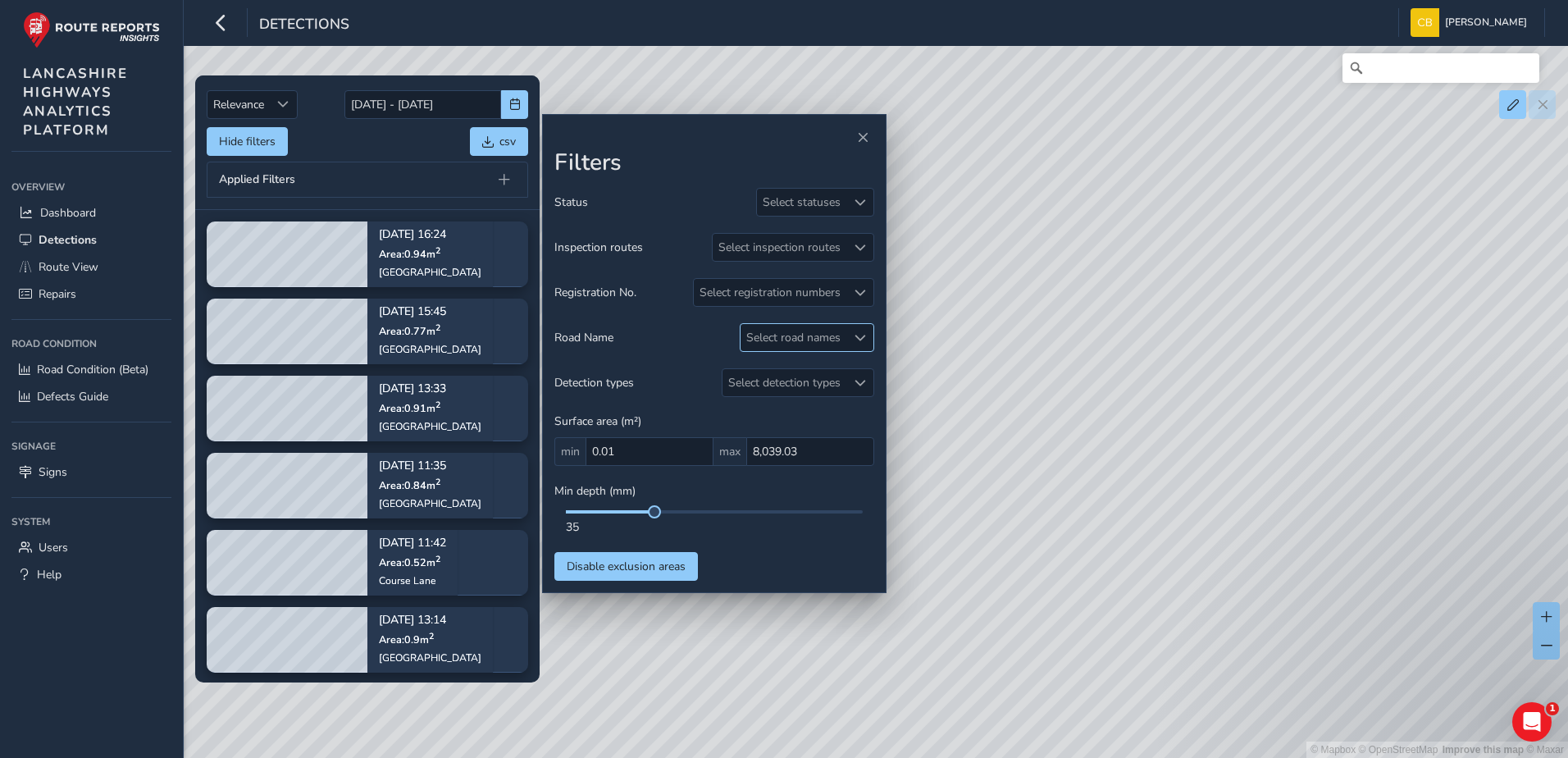
click at [839, 339] on div "Select road names" at bounding box center [793, 337] width 106 height 27
drag, startPoint x: 825, startPoint y: 377, endPoint x: 743, endPoint y: 374, distance: 82.1
click at [743, 374] on div "[GEOGRAPHIC_DATA]" at bounding box center [851, 372] width 223 height 40
type input "south r"
click at [778, 415] on div "SOUTH RIBBLE WAY ( 3 )" at bounding box center [835, 413] width 123 height 16
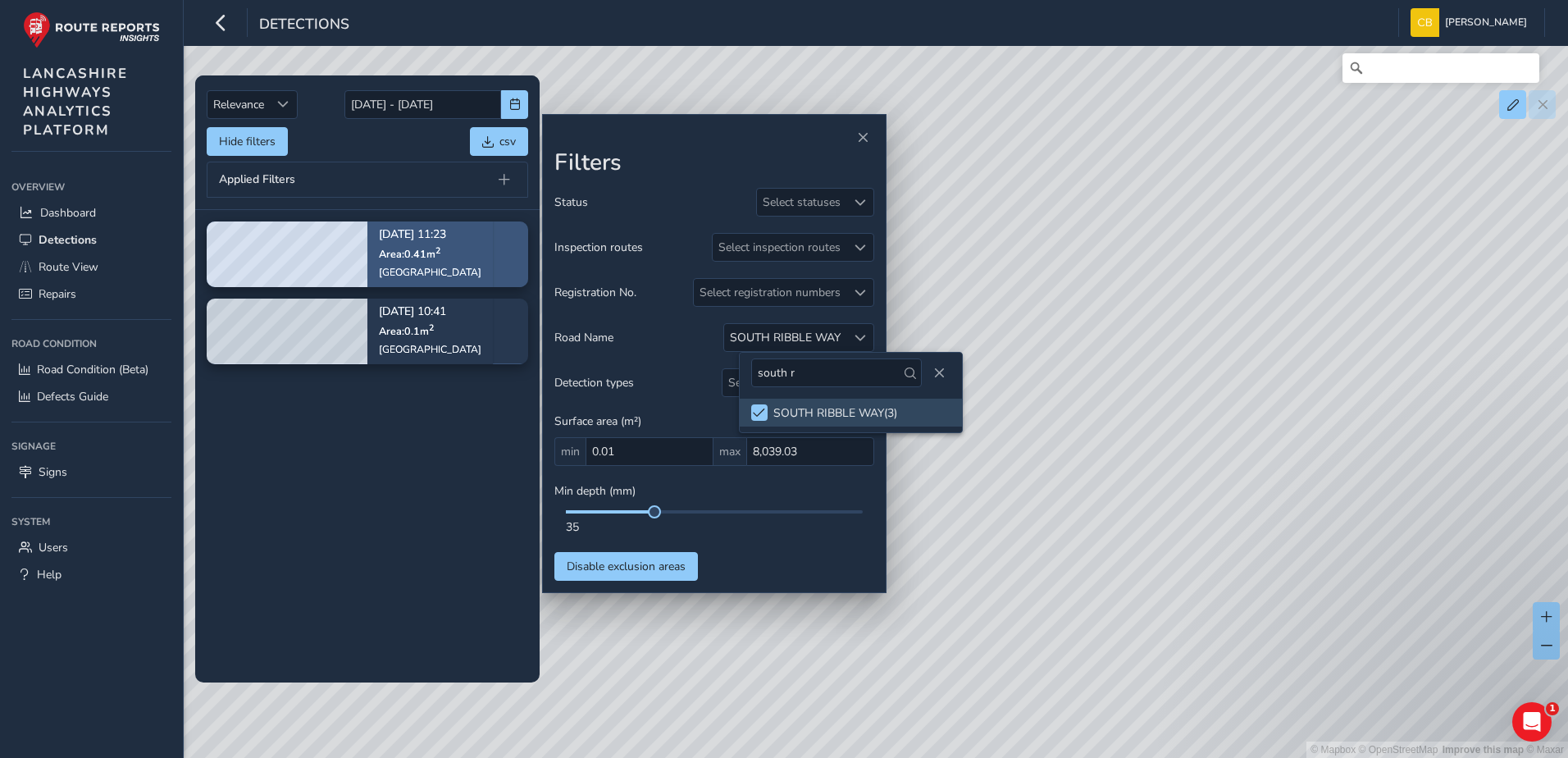
click at [424, 262] on div "[DATE] 11:23 Area: 0.41 m [STREET_ADDRESS]" at bounding box center [430, 254] width 103 height 72
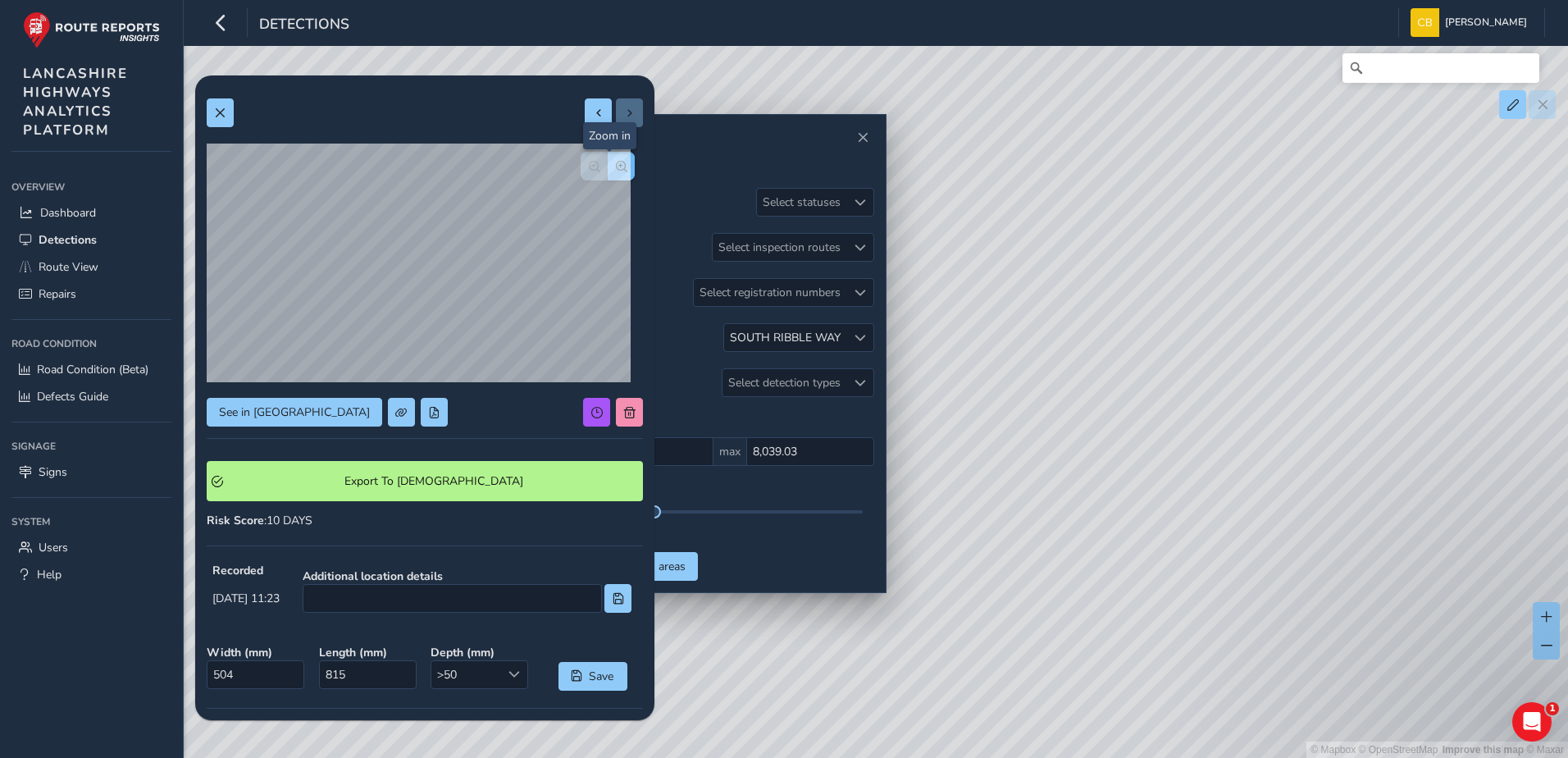
click at [616, 161] on span "button" at bounding box center [622, 166] width 11 height 11
click at [591, 166] on button "button" at bounding box center [594, 166] width 27 height 29
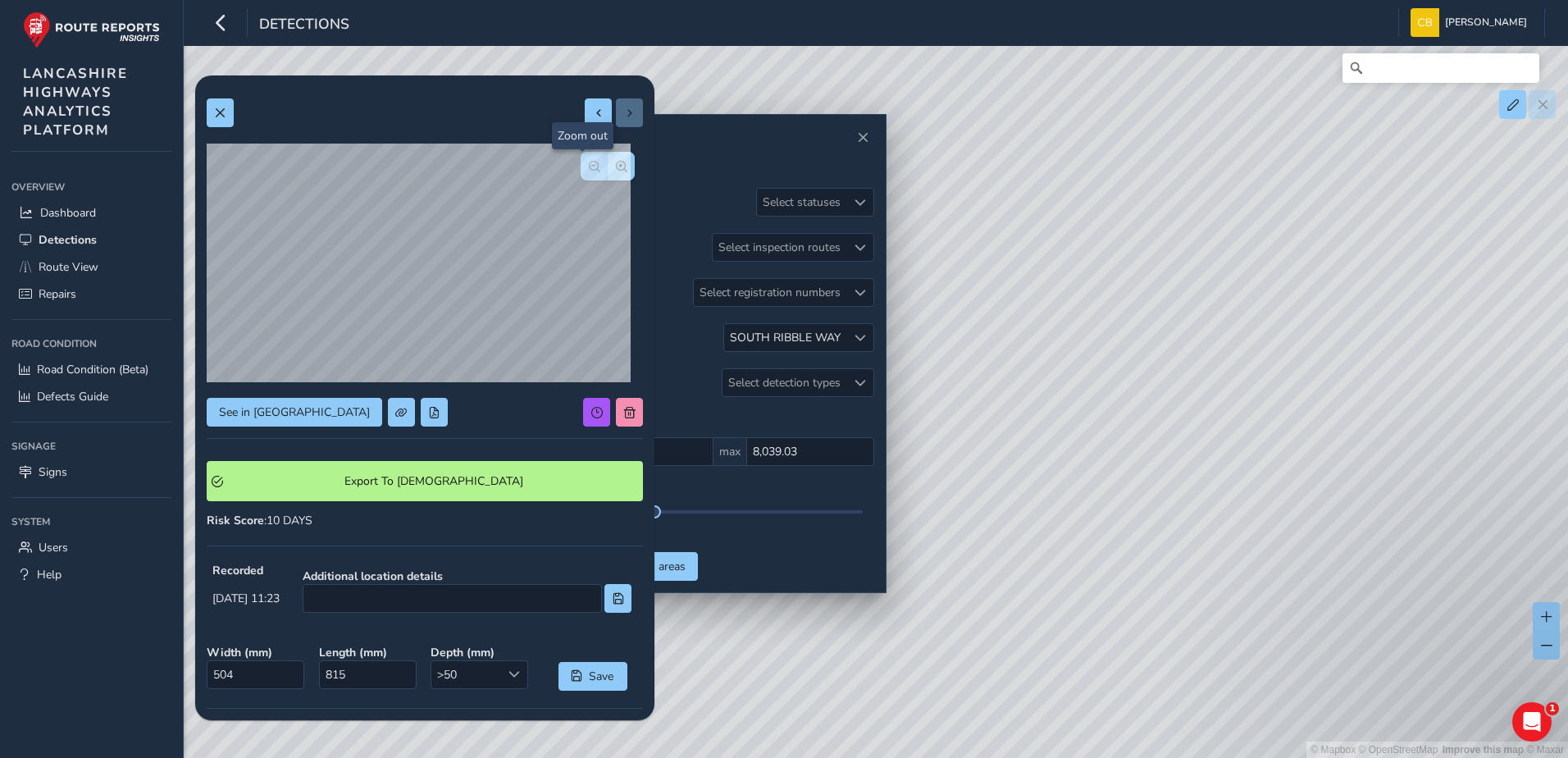
click at [591, 166] on button "button" at bounding box center [594, 166] width 27 height 29
click at [220, 111] on span at bounding box center [220, 113] width 11 height 11
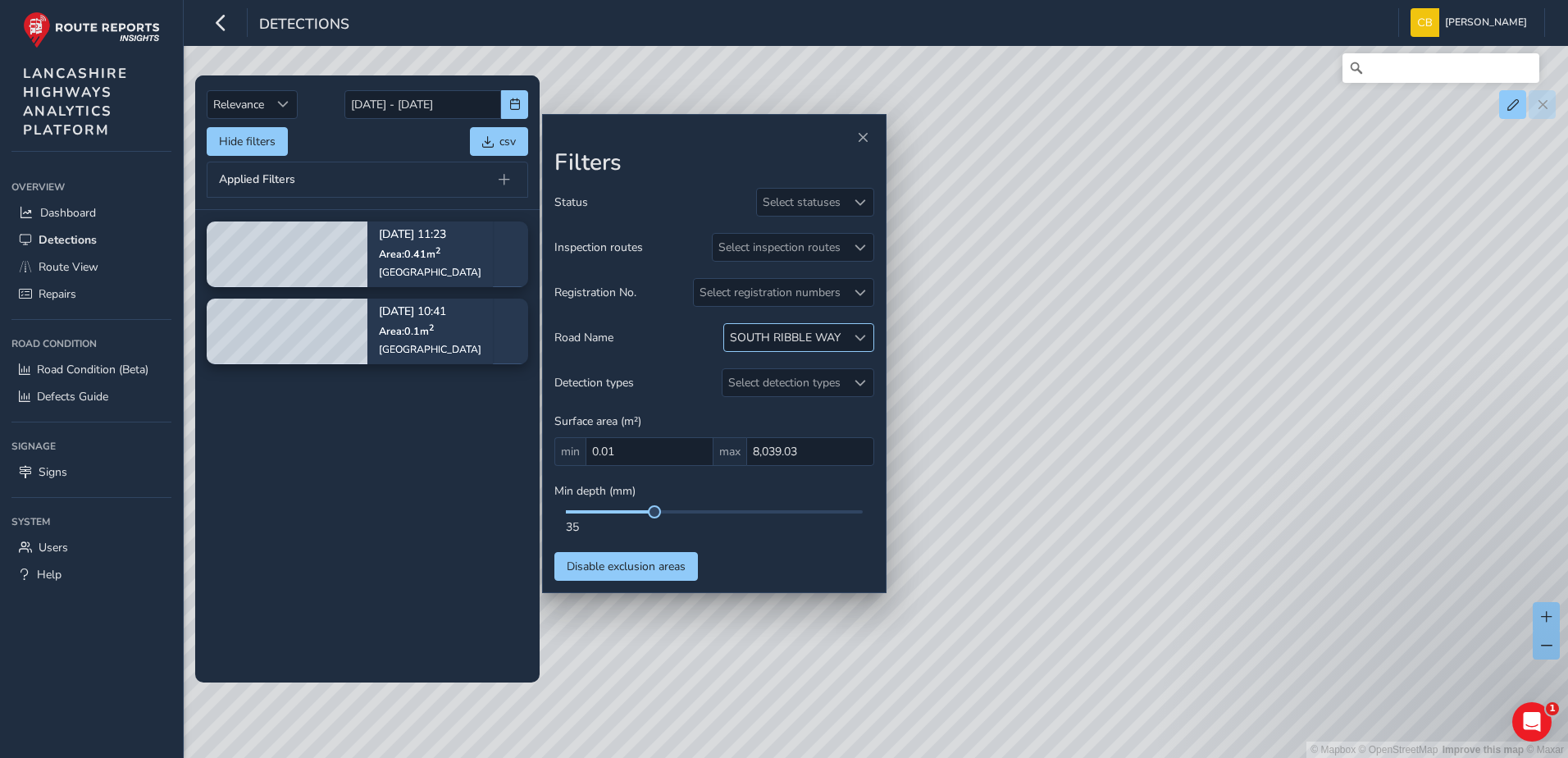
click at [863, 338] on span at bounding box center [860, 338] width 11 height 11
drag, startPoint x: 839, startPoint y: 381, endPoint x: 671, endPoint y: 366, distance: 168.7
click at [671, 366] on body "Detections [PERSON_NAME] Bonage Colour Scheme: Dark Dim Light Logout Relevance …" at bounding box center [784, 379] width 1568 height 758
click at [848, 336] on div at bounding box center [859, 337] width 27 height 27
click at [820, 369] on input "south r" at bounding box center [820, 372] width 171 height 29
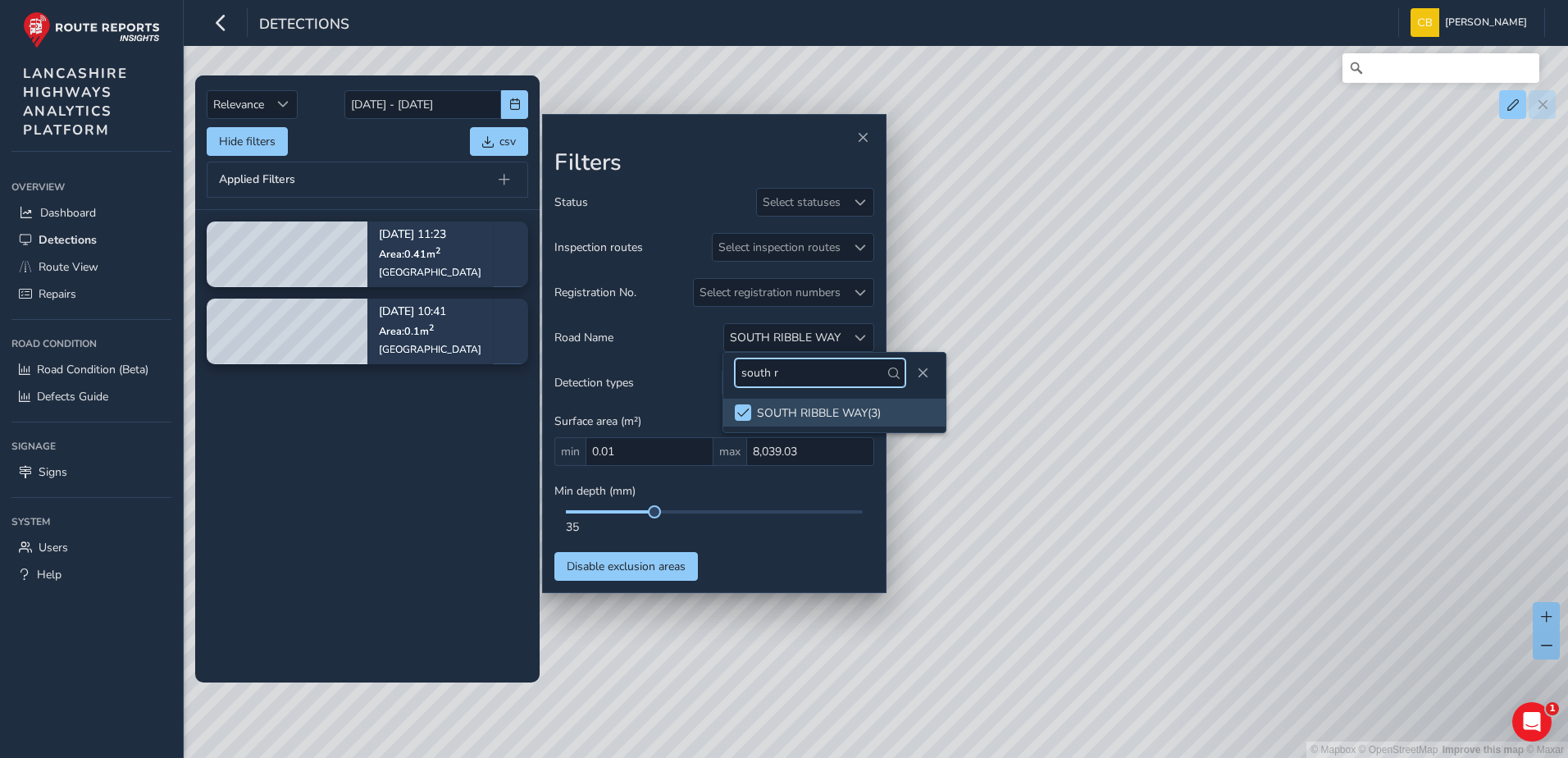
click at [820, 369] on input "south r" at bounding box center [820, 372] width 171 height 29
drag, startPoint x: 820, startPoint y: 369, endPoint x: 743, endPoint y: 388, distance: 79.3
click at [743, 388] on div "south r" at bounding box center [835, 372] width 223 height 40
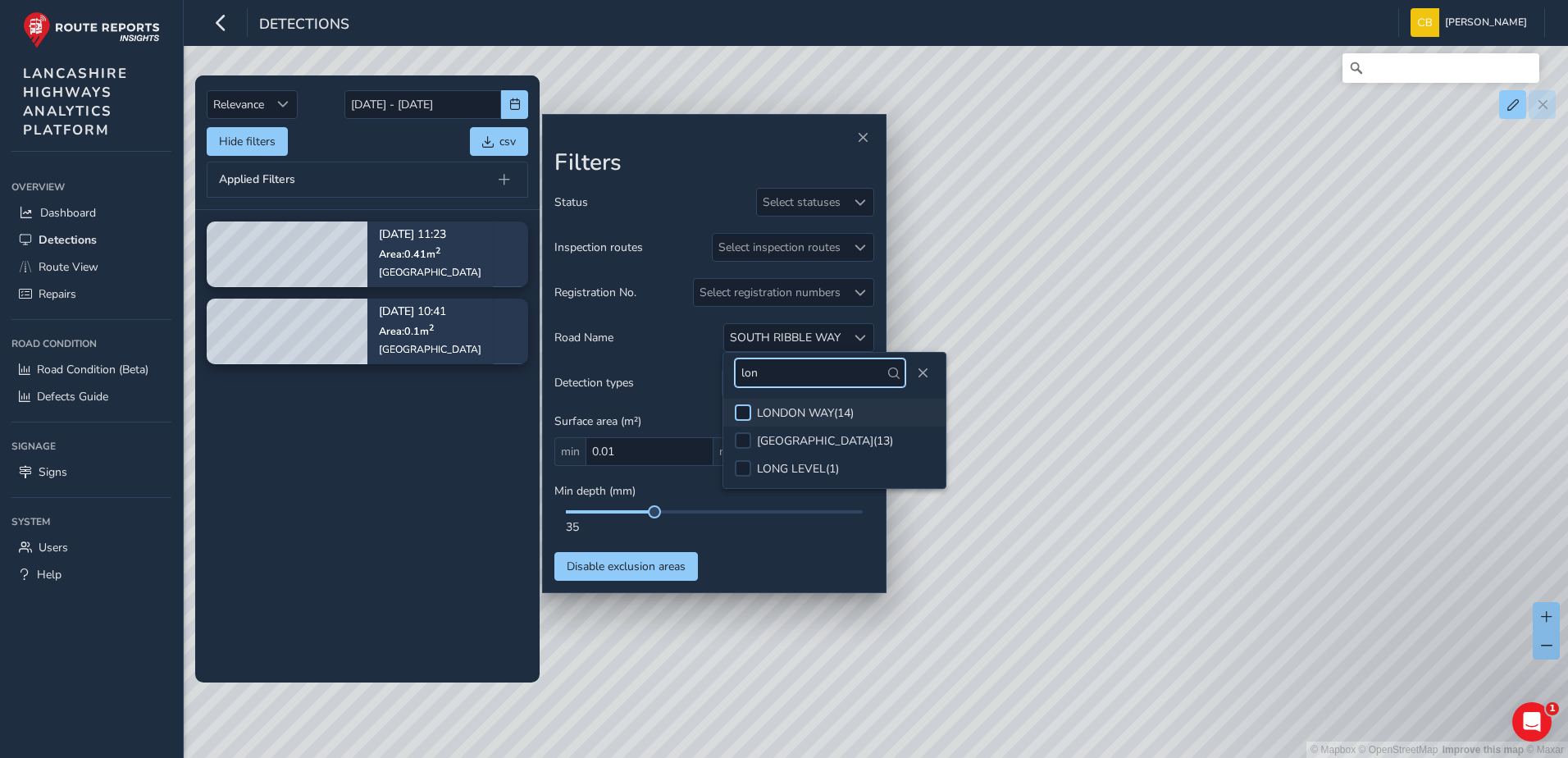
type input "lon"
click at [742, 410] on div at bounding box center [743, 413] width 17 height 17
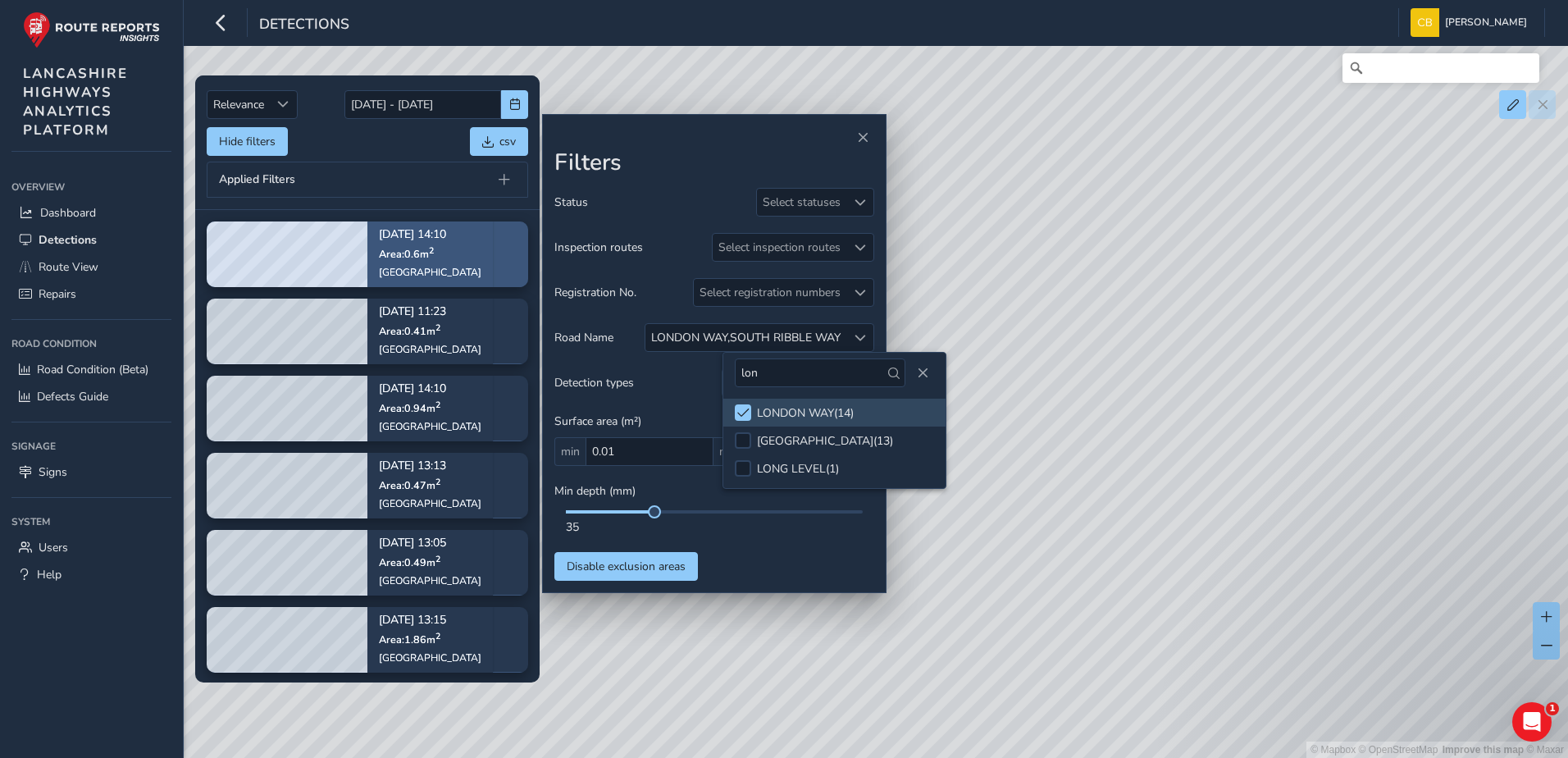
click at [412, 234] on p "[DATE] 14:10" at bounding box center [430, 236] width 103 height 11
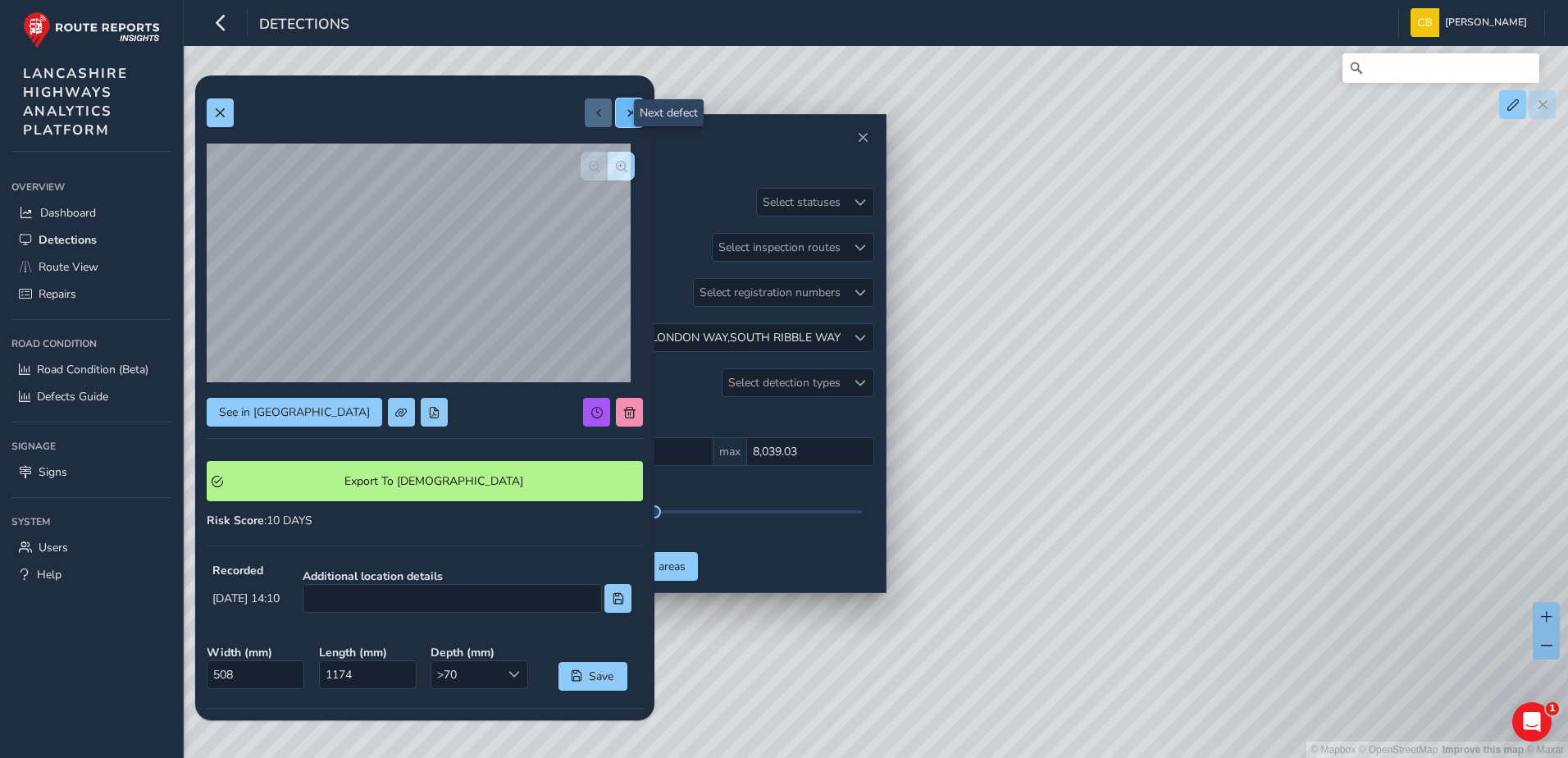
click at [624, 116] on span at bounding box center [630, 113] width 11 height 11
type input "742"
type input "1547"
click at [624, 117] on span at bounding box center [630, 113] width 11 height 11
type input "795"
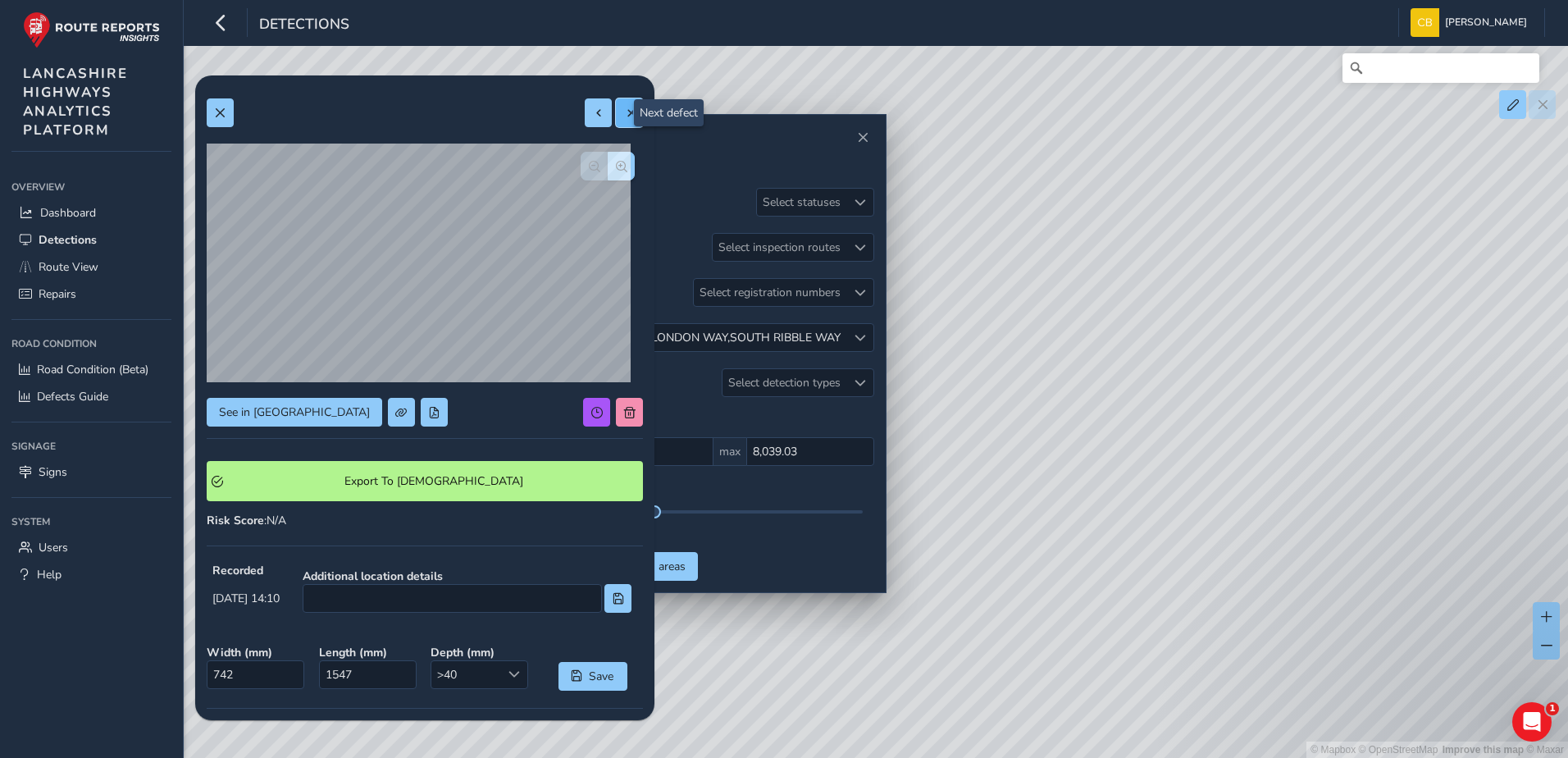
type input "1182"
click at [624, 109] on span at bounding box center [630, 113] width 11 height 11
type input "317"
type input "491"
click at [629, 105] on button at bounding box center [629, 112] width 27 height 29
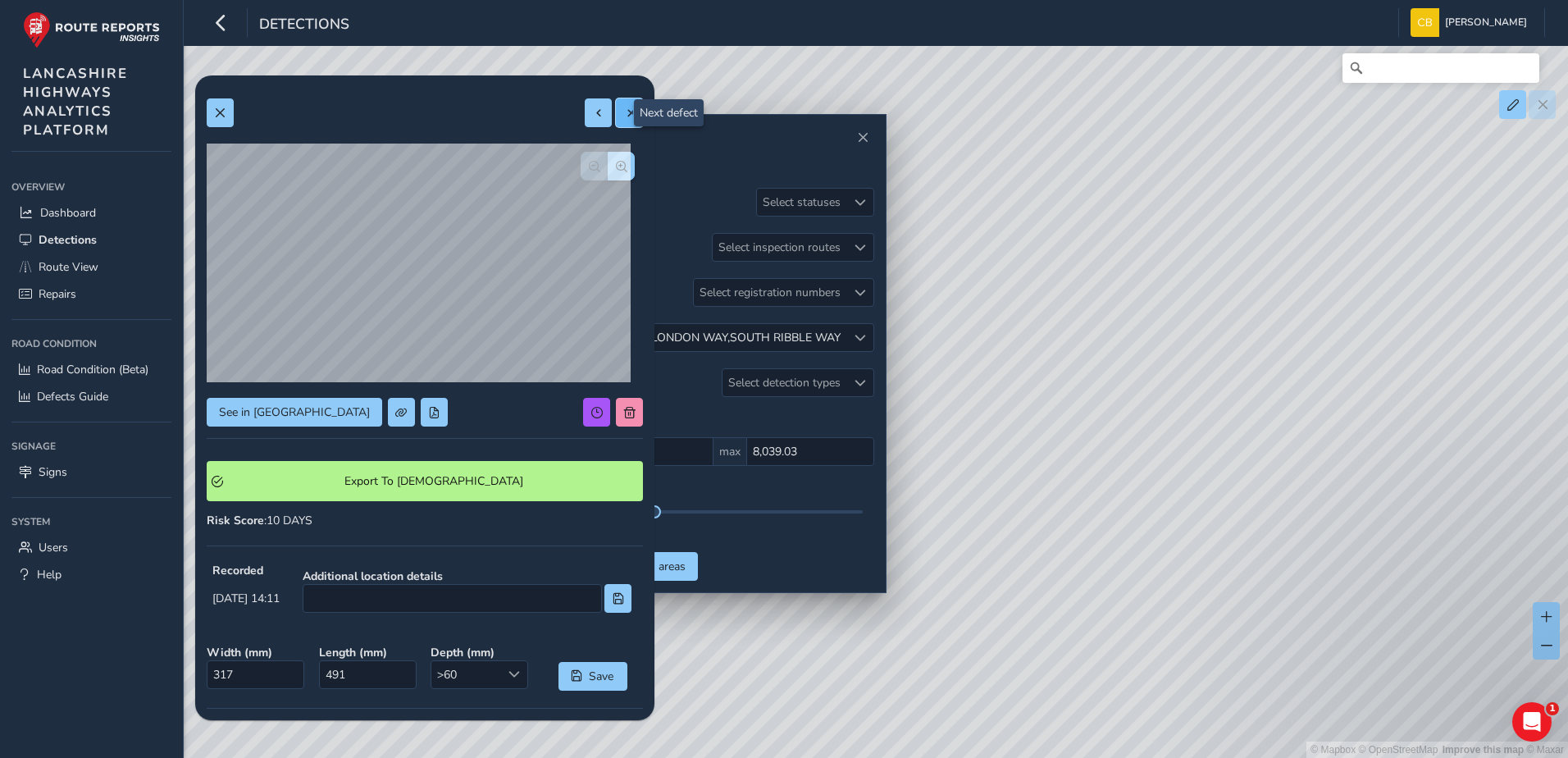
type input "246"
type input "389"
click at [616, 119] on button at bounding box center [629, 112] width 27 height 29
type input "424"
type input "1150"
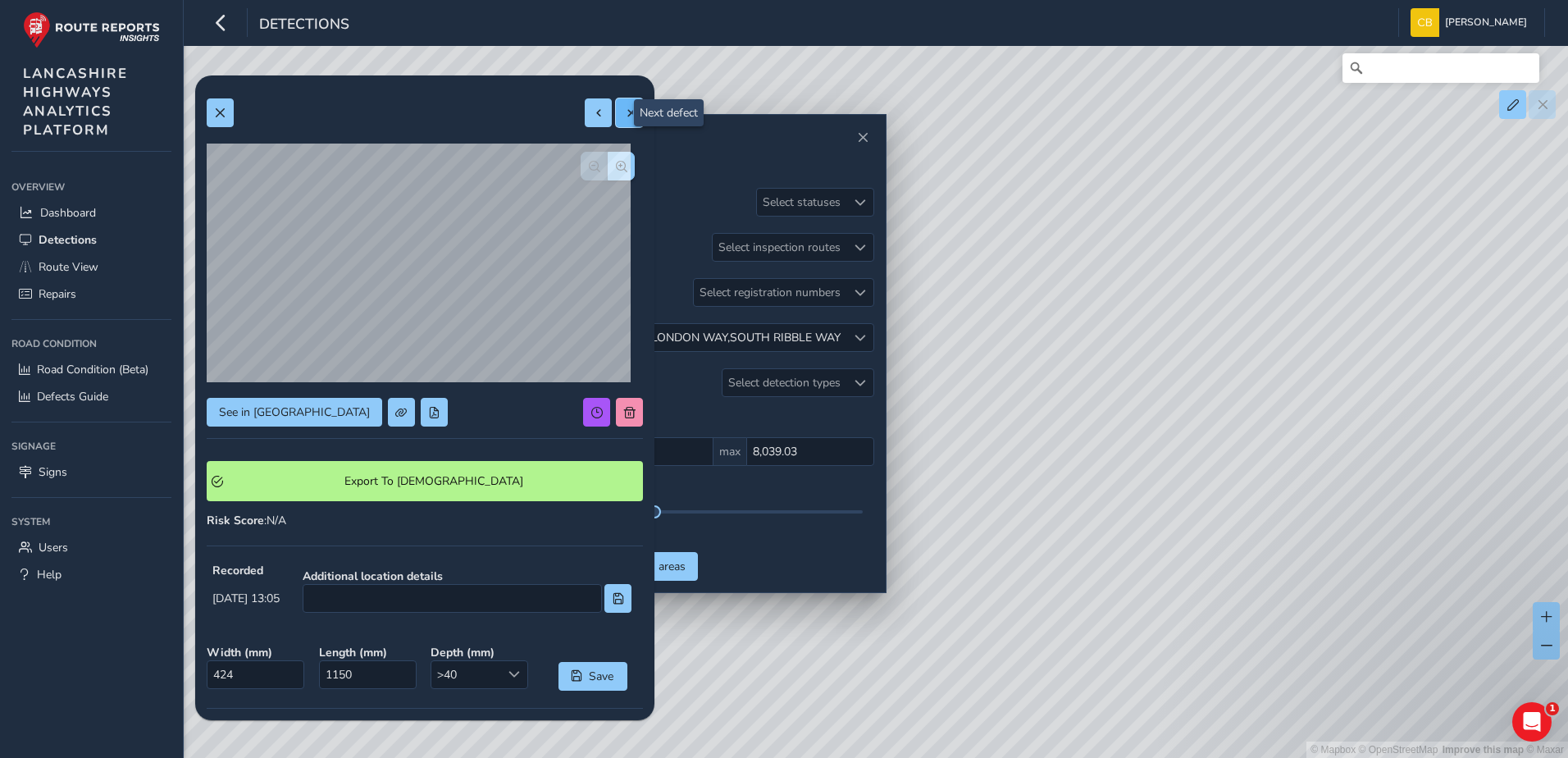
click at [624, 108] on span at bounding box center [630, 113] width 11 height 11
type input "579"
type input "809"
click at [623, 122] on button at bounding box center [629, 112] width 27 height 29
type input "689"
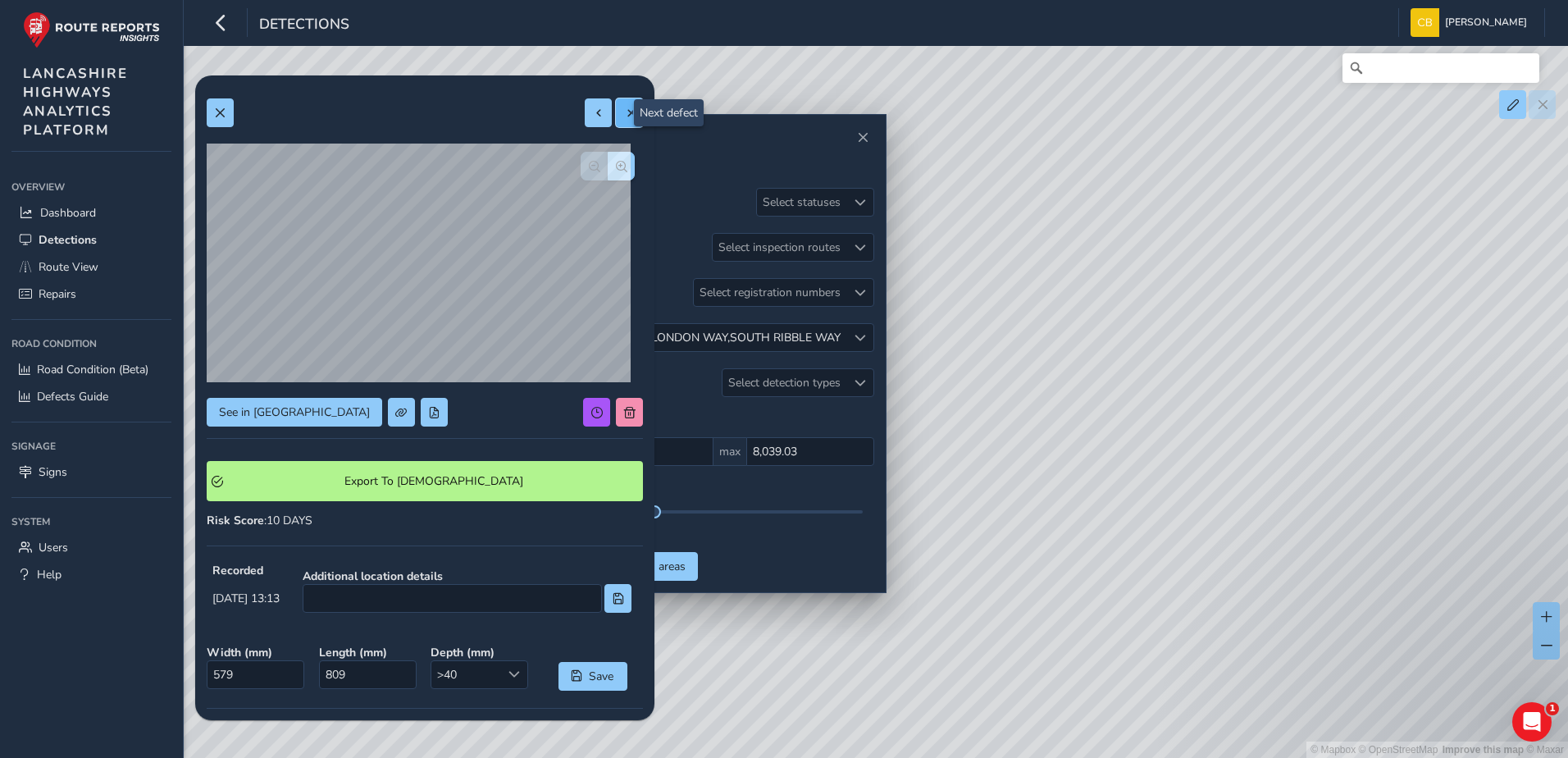
type input "2695"
click at [621, 119] on button at bounding box center [629, 112] width 27 height 29
type input "504"
type input "815"
click at [226, 117] on button at bounding box center [220, 112] width 27 height 29
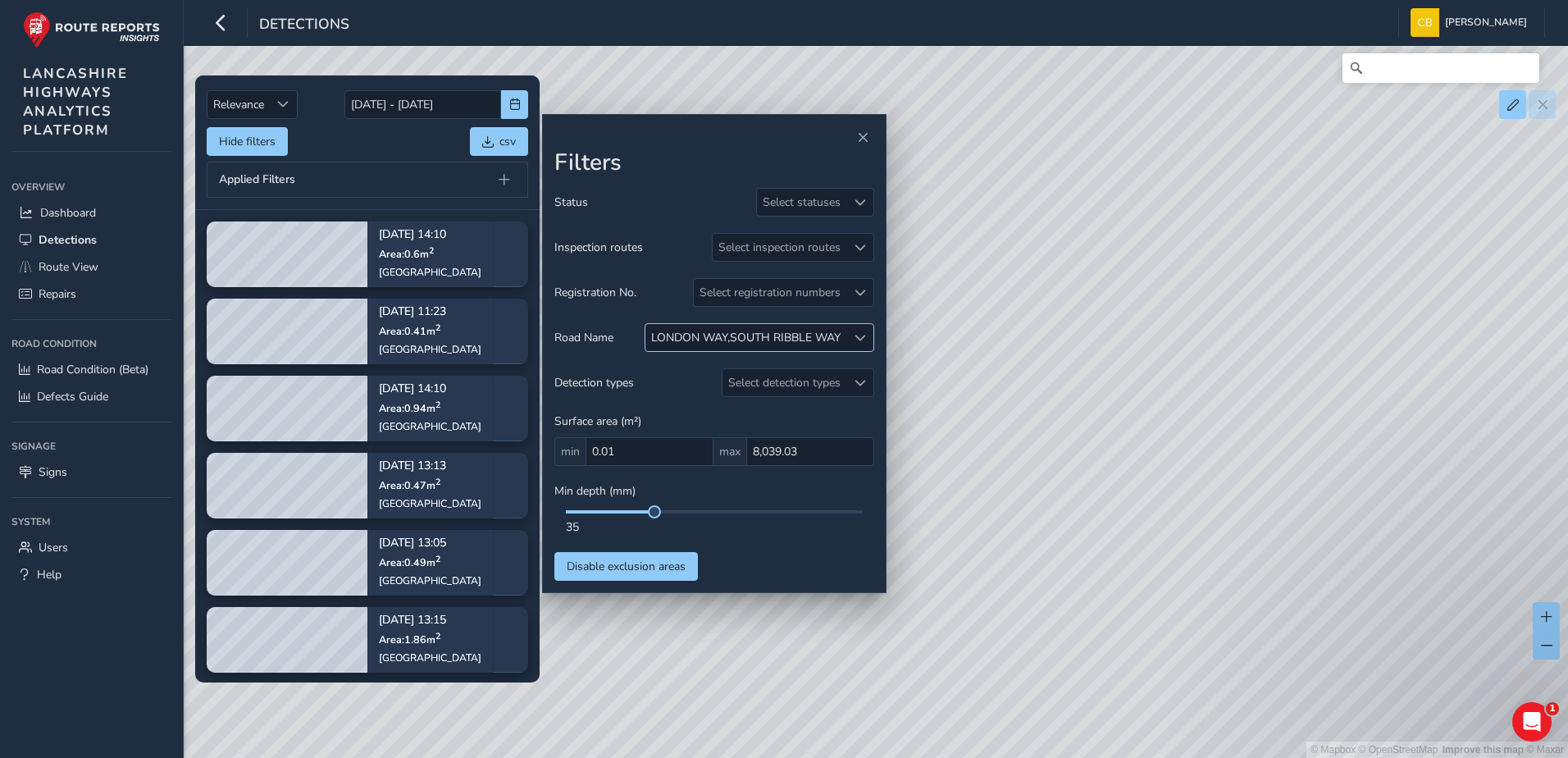
click at [856, 338] on span at bounding box center [860, 338] width 11 height 11
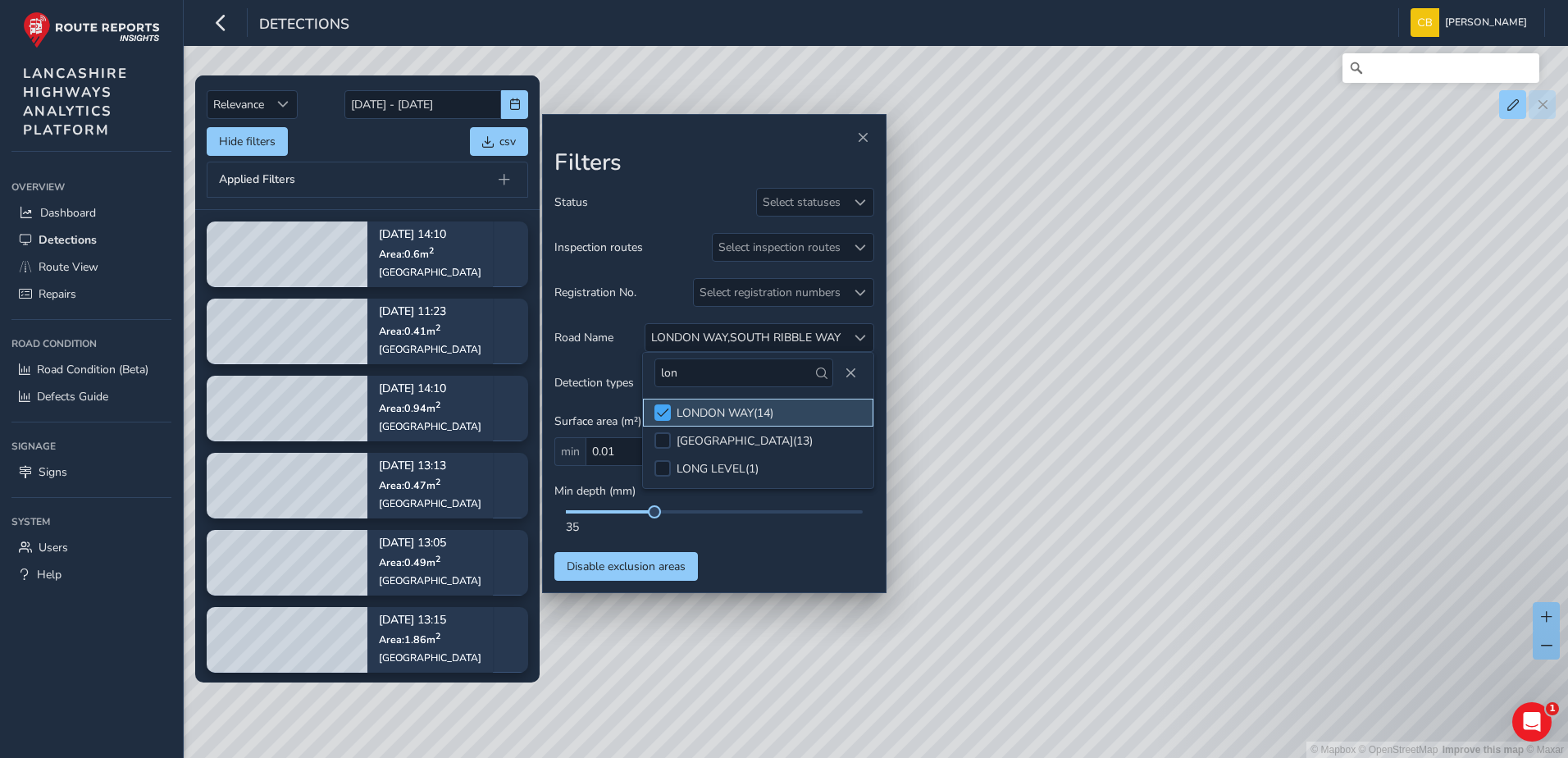
click at [664, 405] on div at bounding box center [662, 413] width 17 height 17
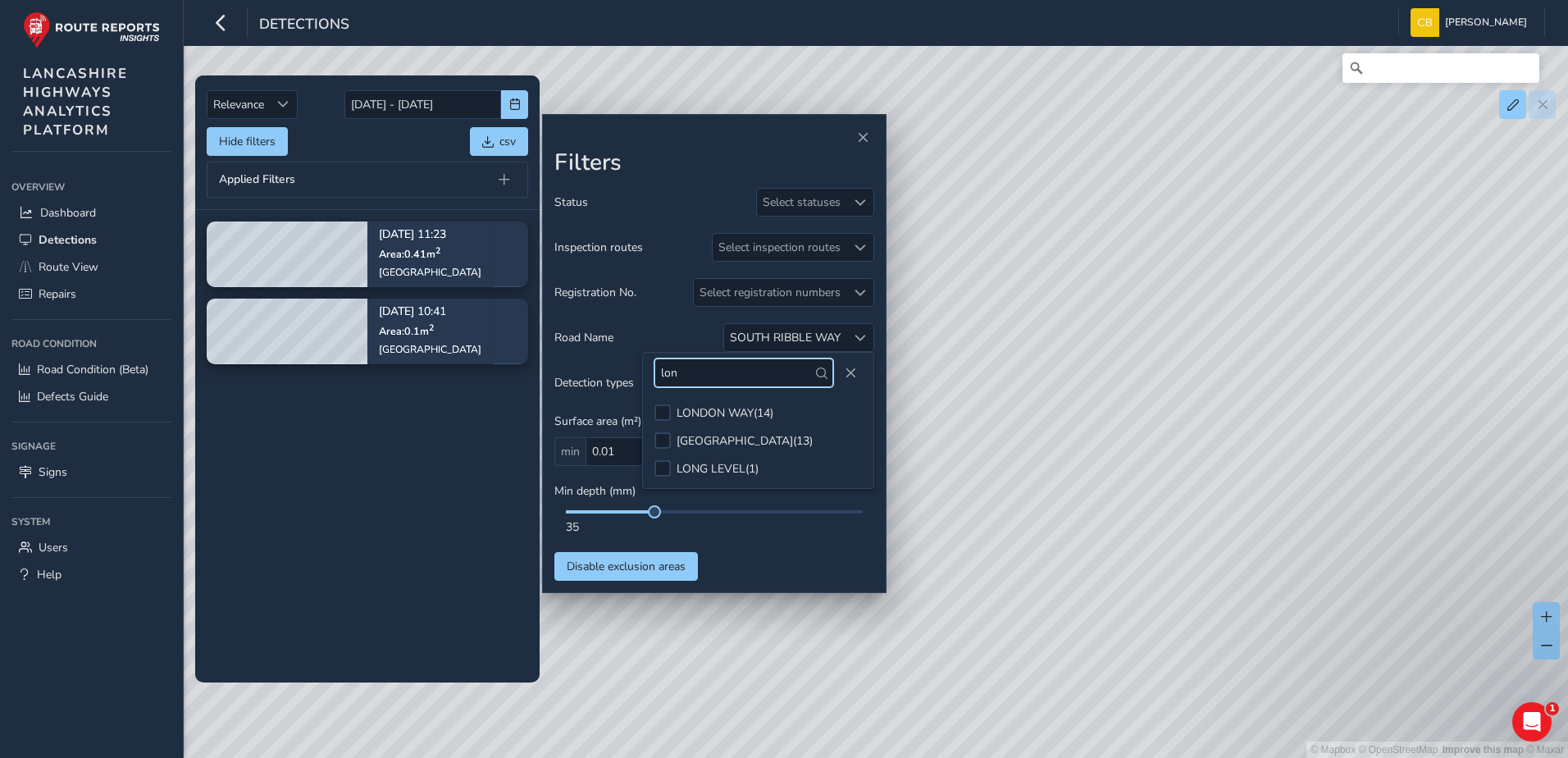
click at [752, 370] on input "lon" at bounding box center [743, 372] width 179 height 29
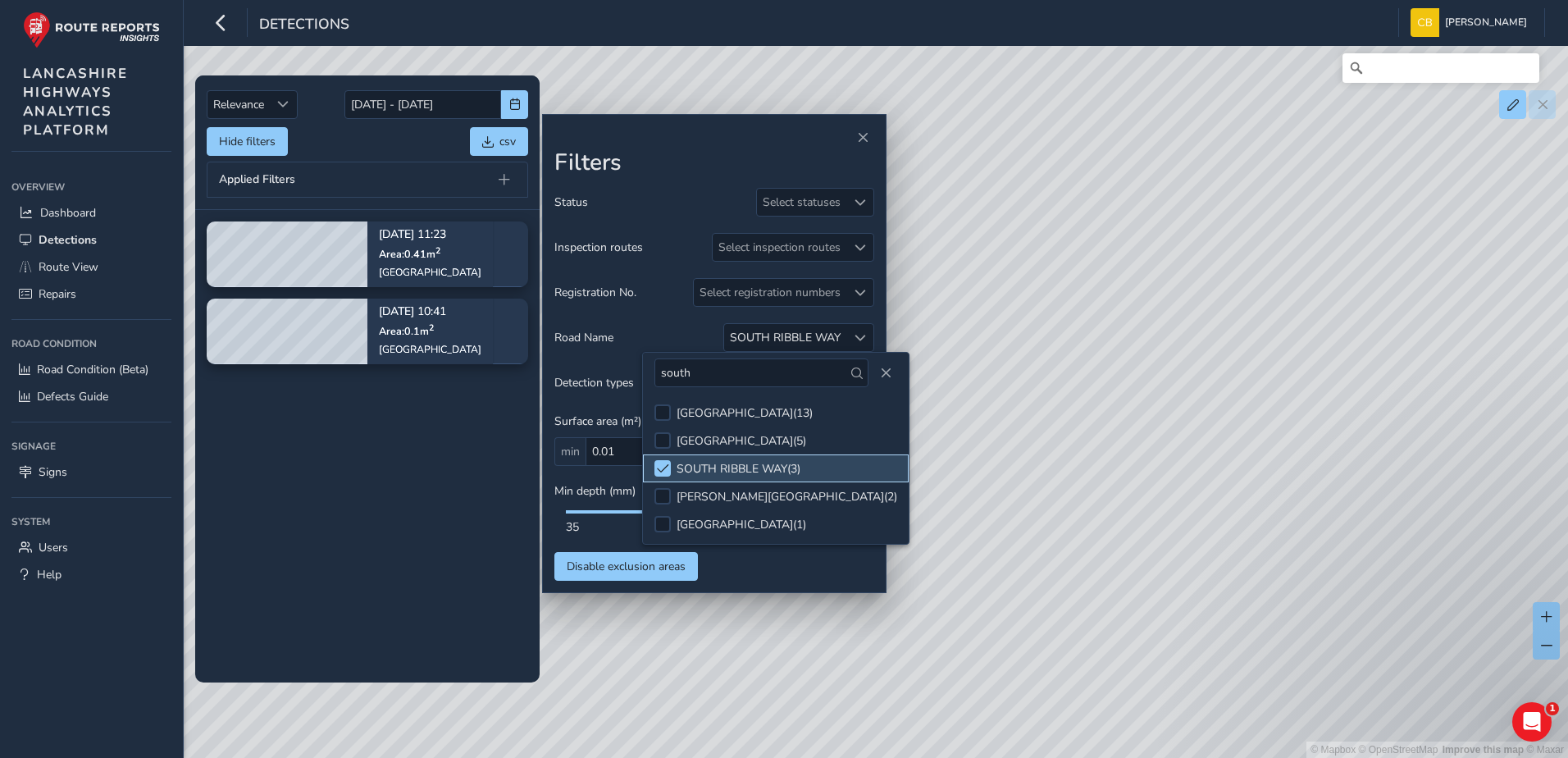
click at [662, 457] on li "SOUTH RIBBLE WAY ( 3 )" at bounding box center [776, 469] width 265 height 28
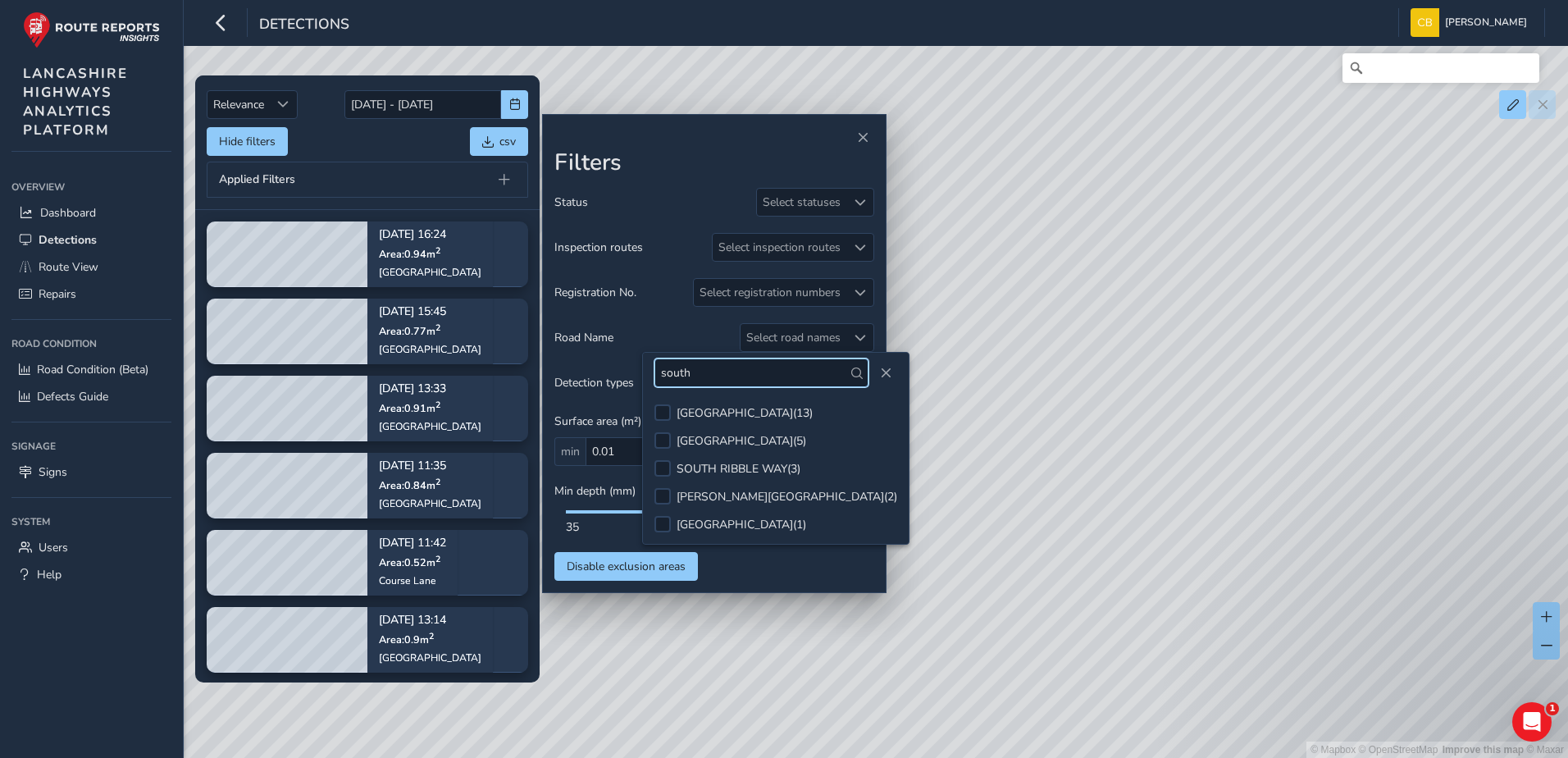
click at [713, 368] on input "south" at bounding box center [761, 372] width 214 height 29
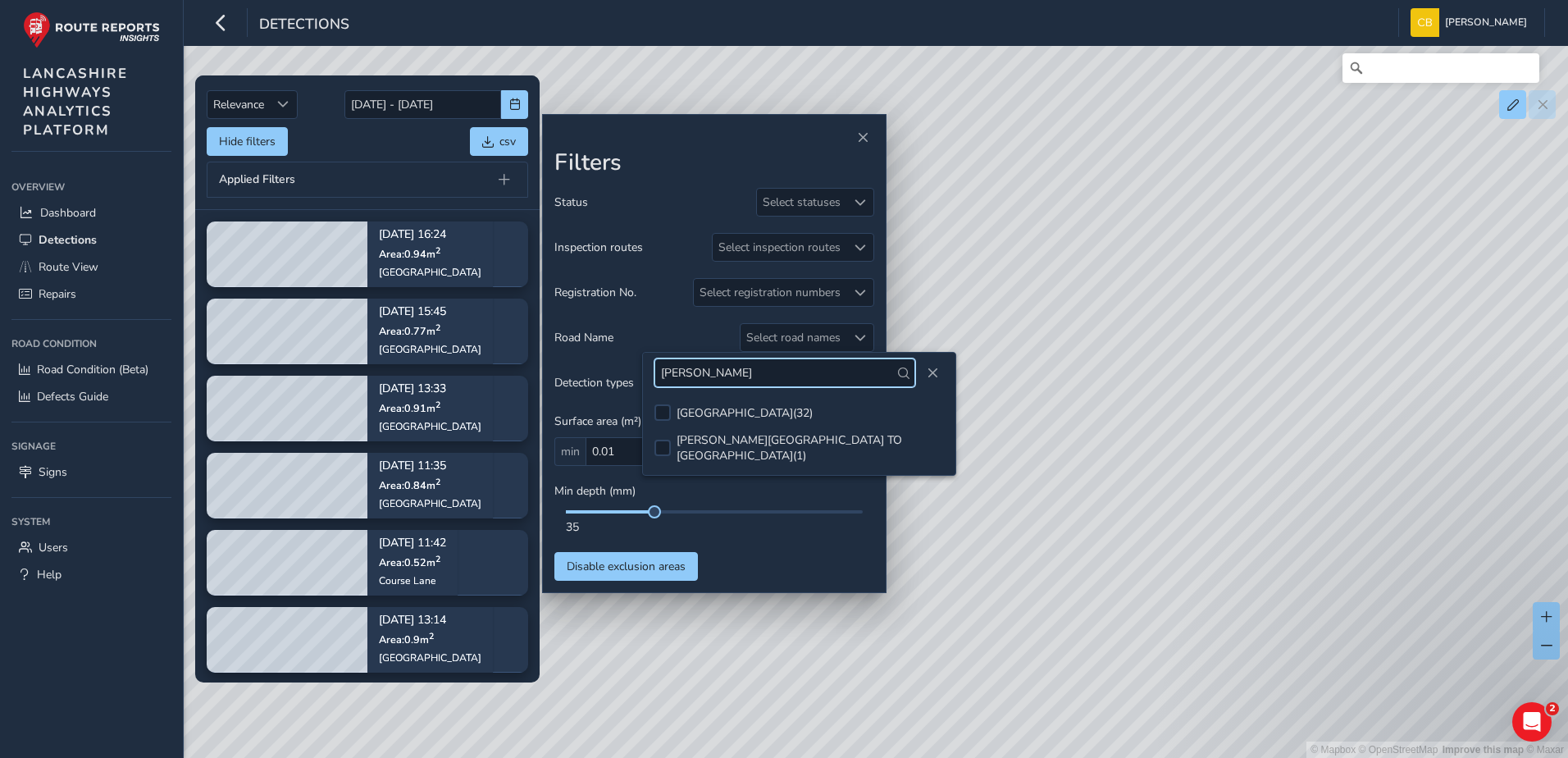
type input "[PERSON_NAME]"
click at [381, 162] on div "Applied Filters" at bounding box center [367, 179] width 322 height 36
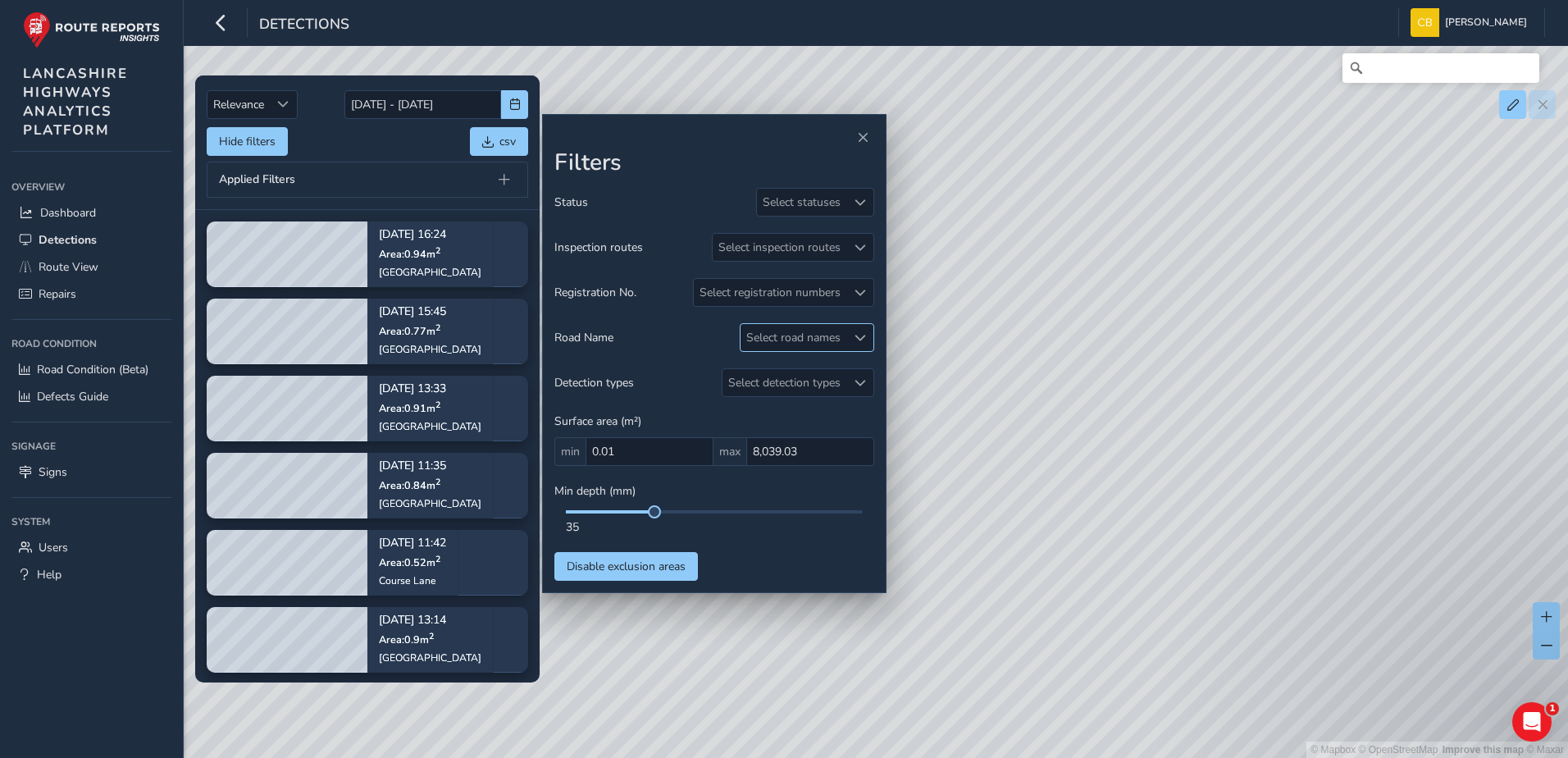
click at [831, 334] on div "Select road names" at bounding box center [793, 337] width 106 height 27
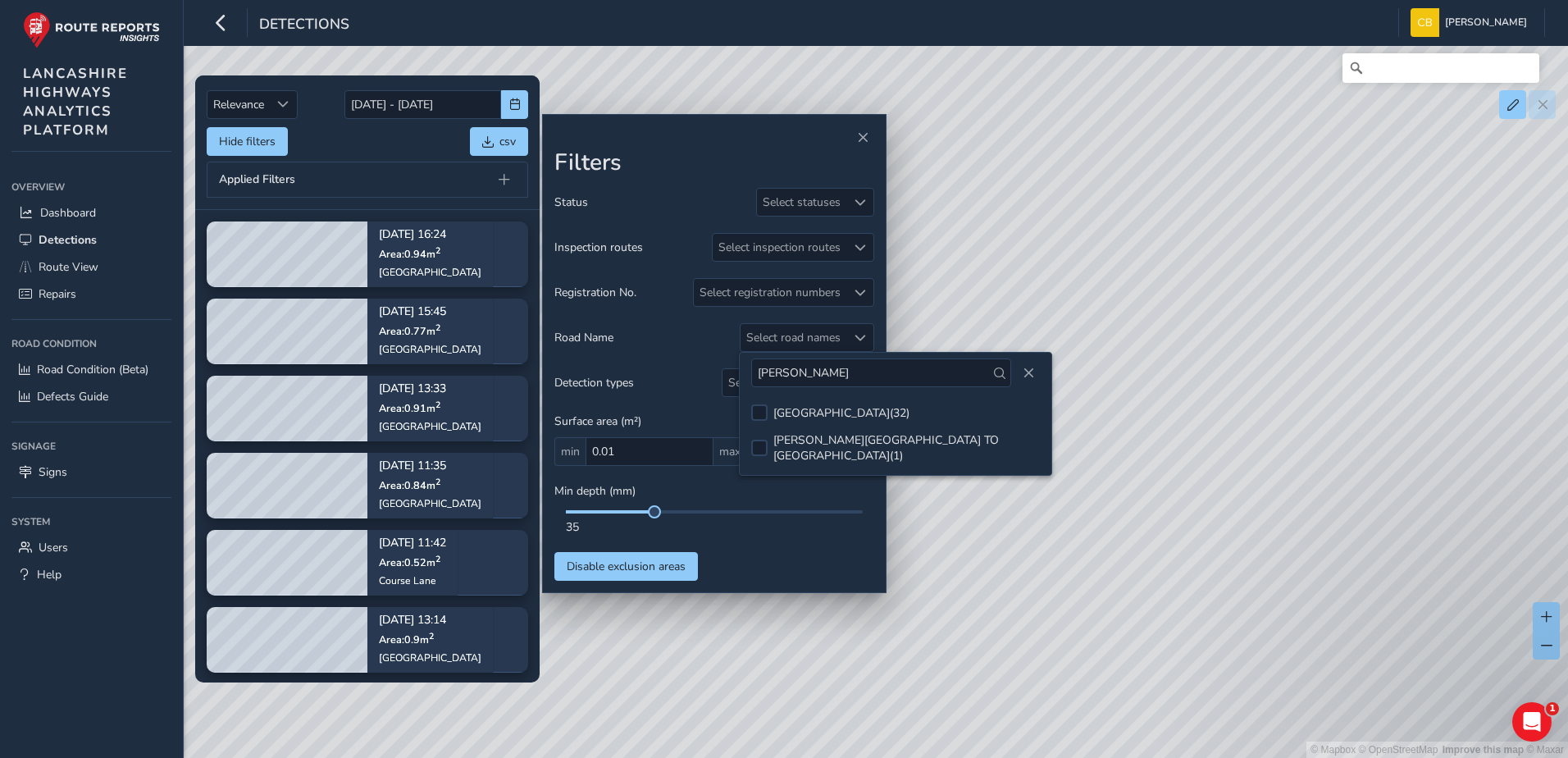
drag, startPoint x: 808, startPoint y: 374, endPoint x: 681, endPoint y: 371, distance: 127.0
click at [681, 371] on body "Detections [PERSON_NAME] Bonage Colour Scheme: Dark Dim Light Logout Relevance …" at bounding box center [784, 379] width 1568 height 758
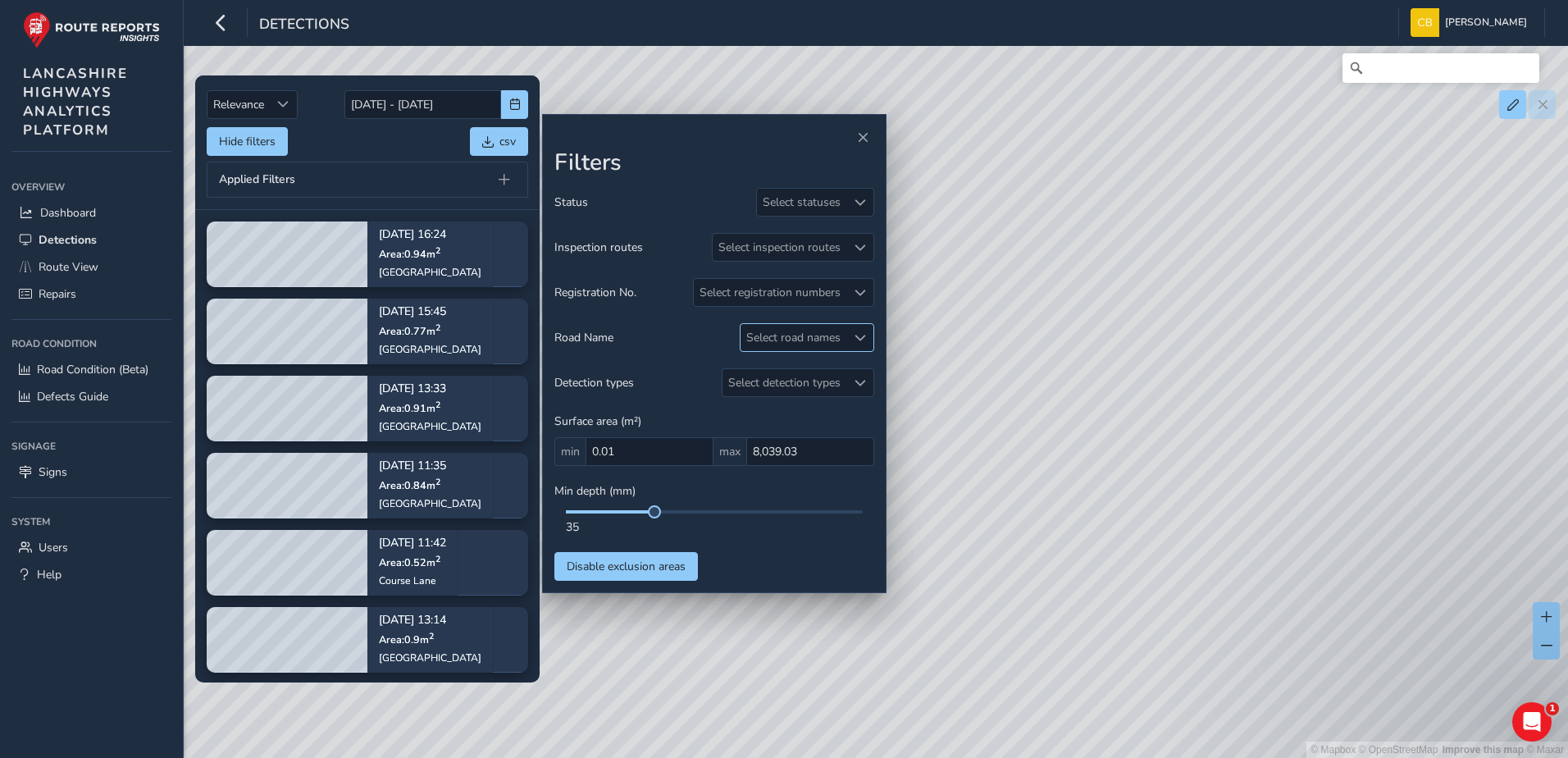
click at [787, 341] on div "Select road names" at bounding box center [793, 337] width 106 height 27
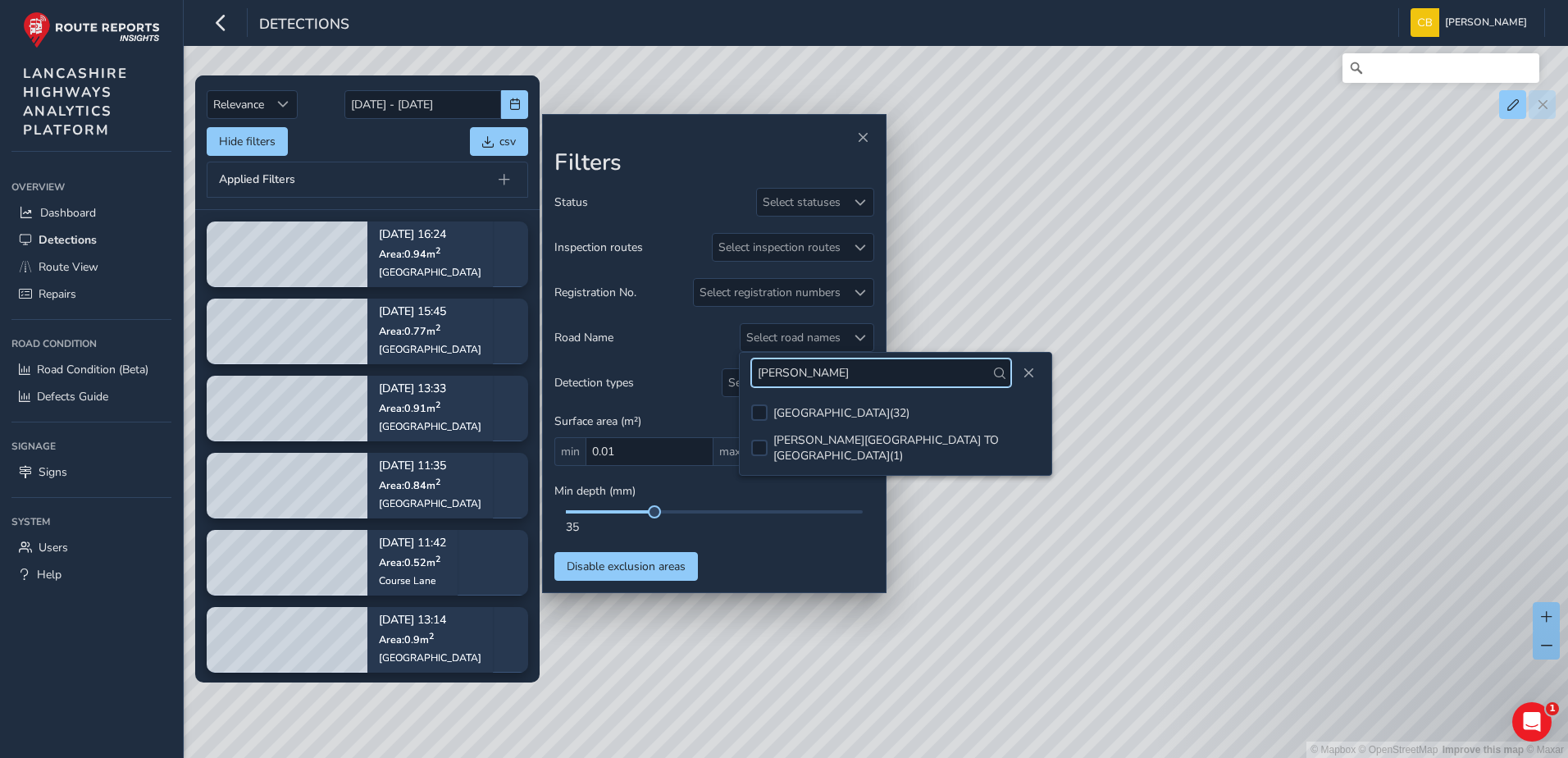
click at [802, 370] on input "[PERSON_NAME]" at bounding box center [881, 372] width 260 height 29
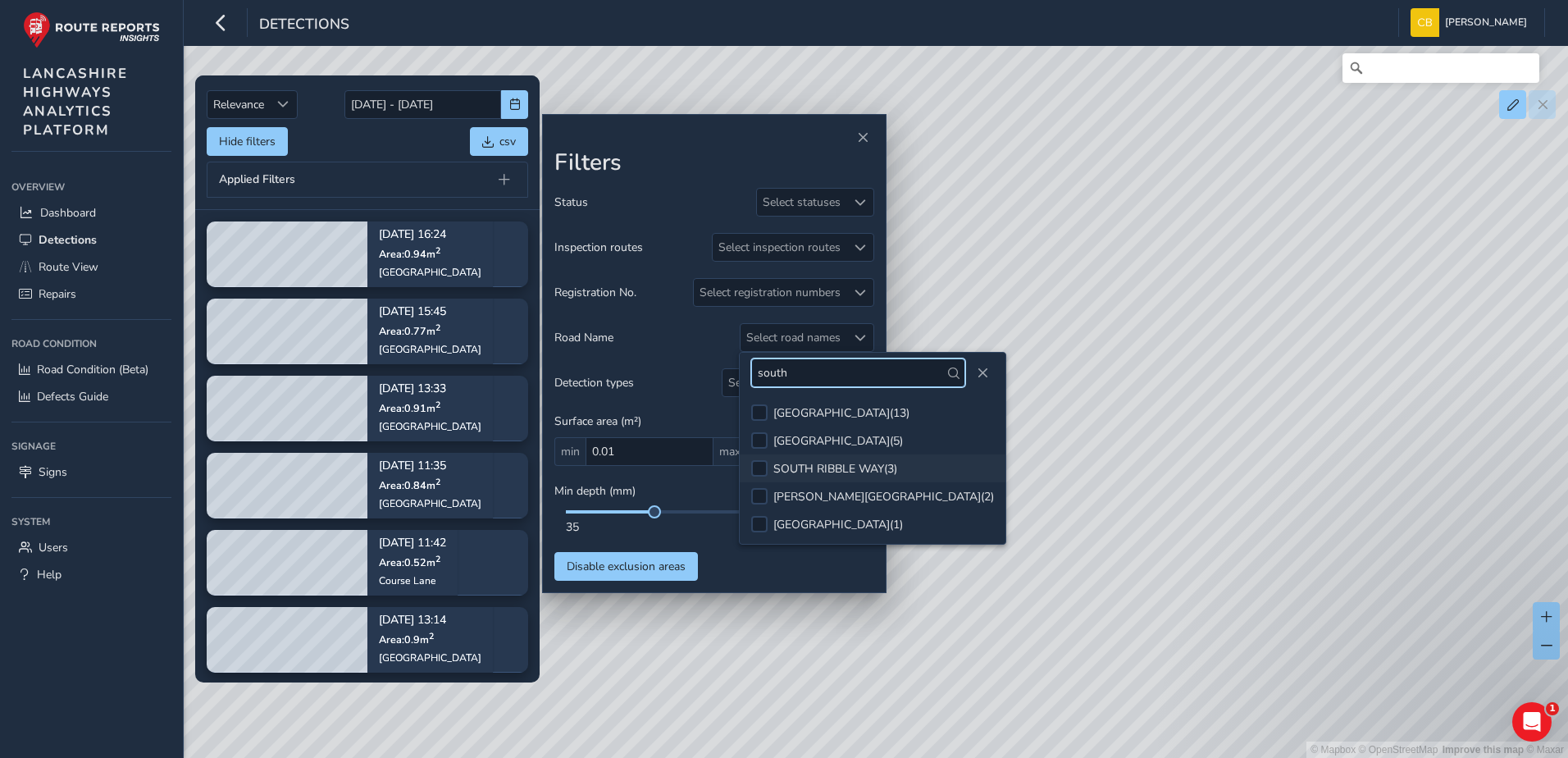
type input "south"
click at [832, 461] on div "SOUTH RIBBLE WAY ( 3 )" at bounding box center [835, 469] width 123 height 16
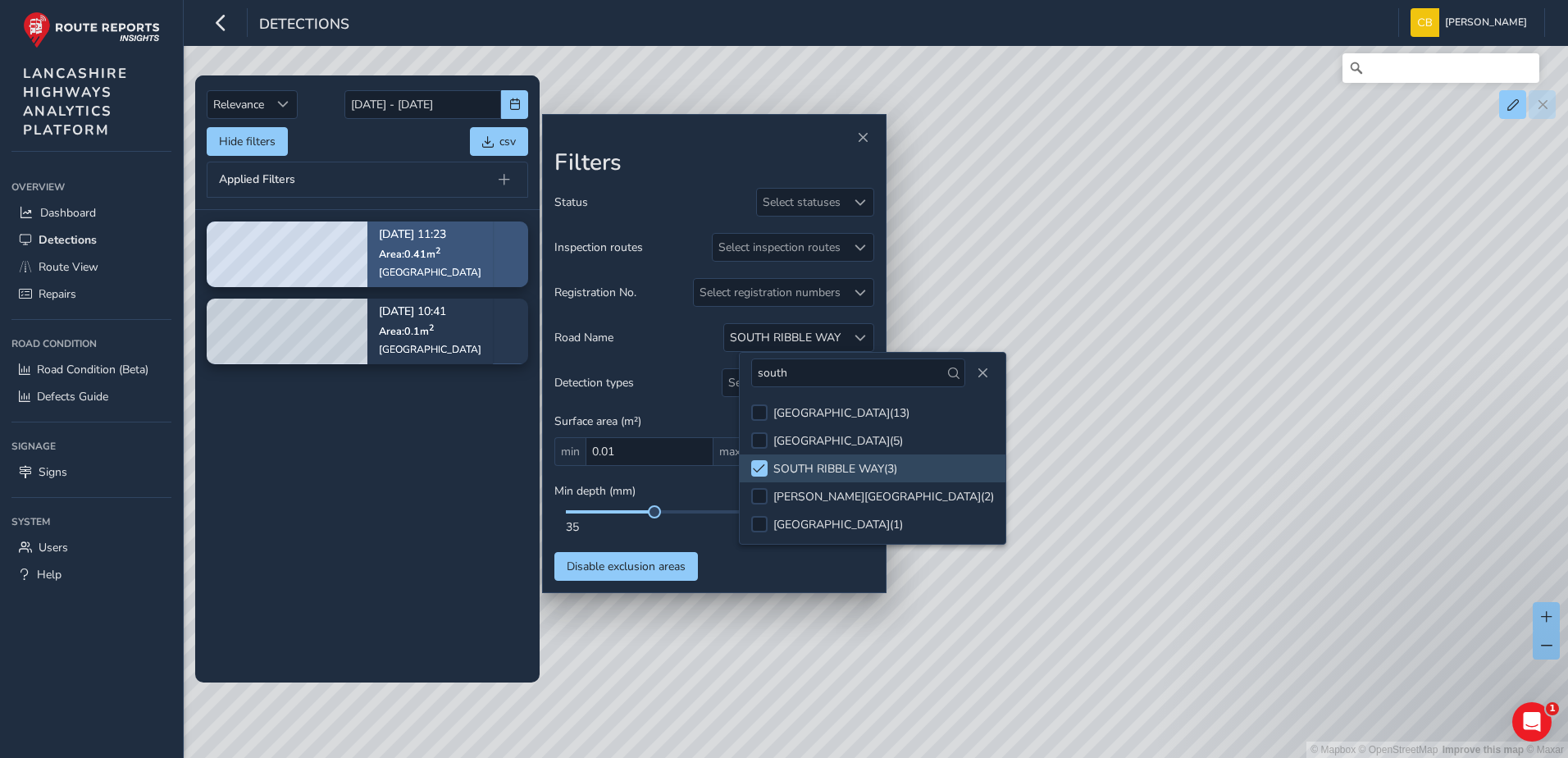
click at [375, 251] on div "[DATE] 11:23 Area: 0.41 m [STREET_ADDRESS]" at bounding box center [430, 254] width 125 height 96
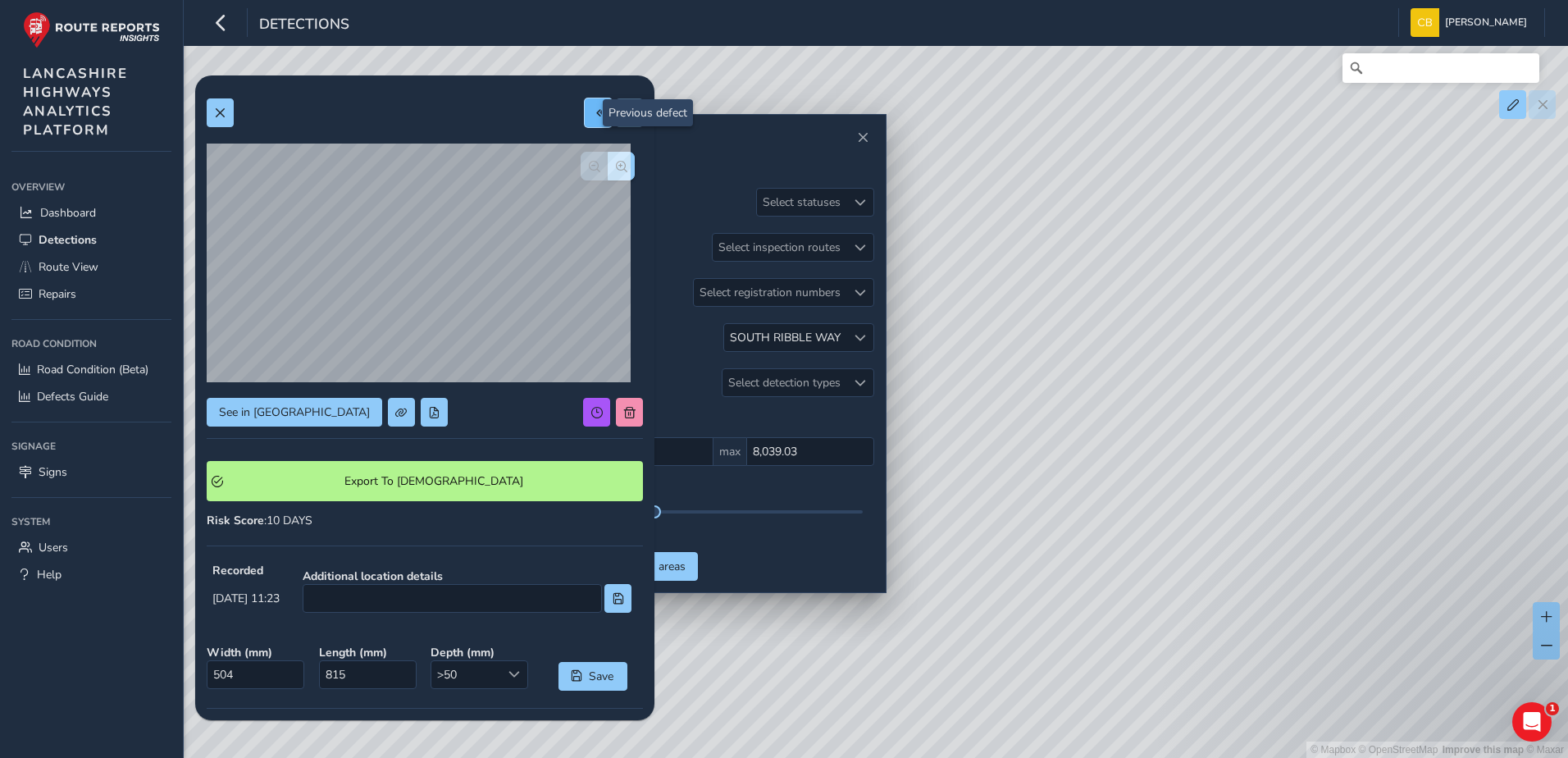
click at [593, 112] on span at bounding box center [598, 113] width 11 height 11
type input "246"
type input "389"
click at [616, 171] on span "button" at bounding box center [622, 166] width 11 height 11
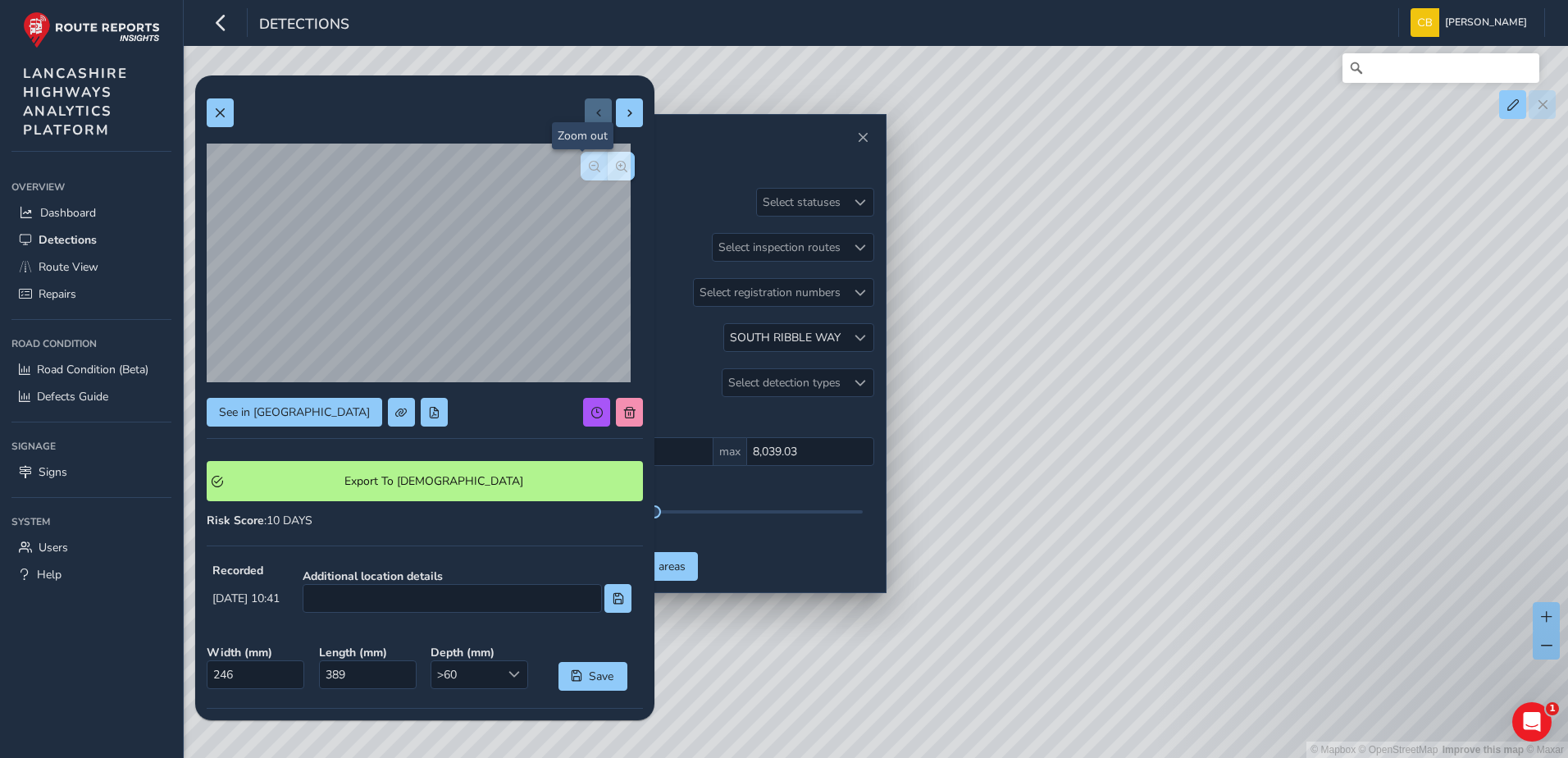
click at [589, 166] on span "button" at bounding box center [595, 166] width 11 height 11
click at [616, 103] on button at bounding box center [629, 112] width 27 height 29
type input "504"
type input "815"
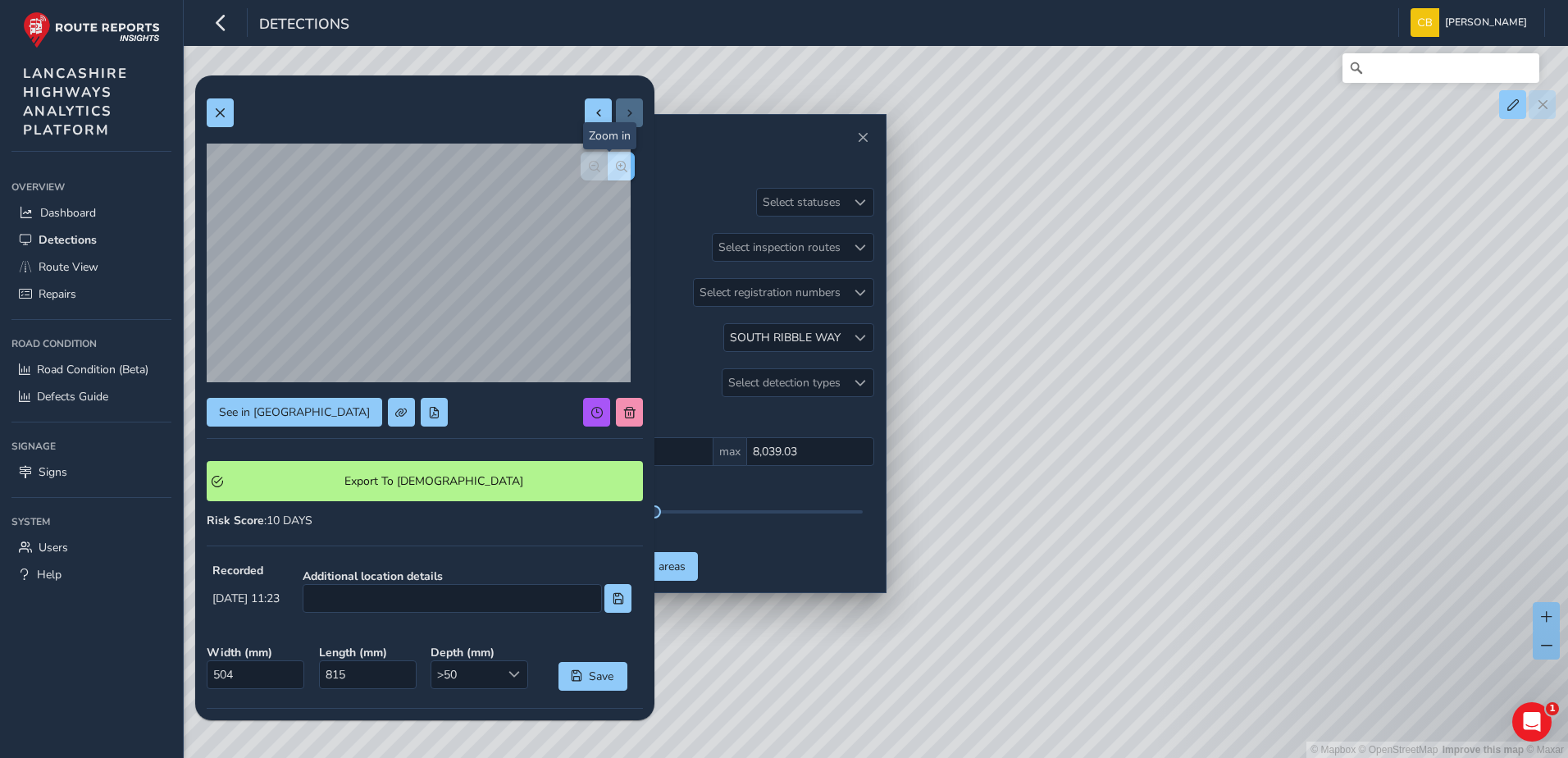
click at [616, 166] on span "button" at bounding box center [622, 166] width 11 height 11
click at [589, 168] on span "button" at bounding box center [595, 166] width 11 height 11
click at [960, 365] on div "© Mapbox © OpenStreetMap Improve this map © Maxar" at bounding box center [784, 379] width 1568 height 758
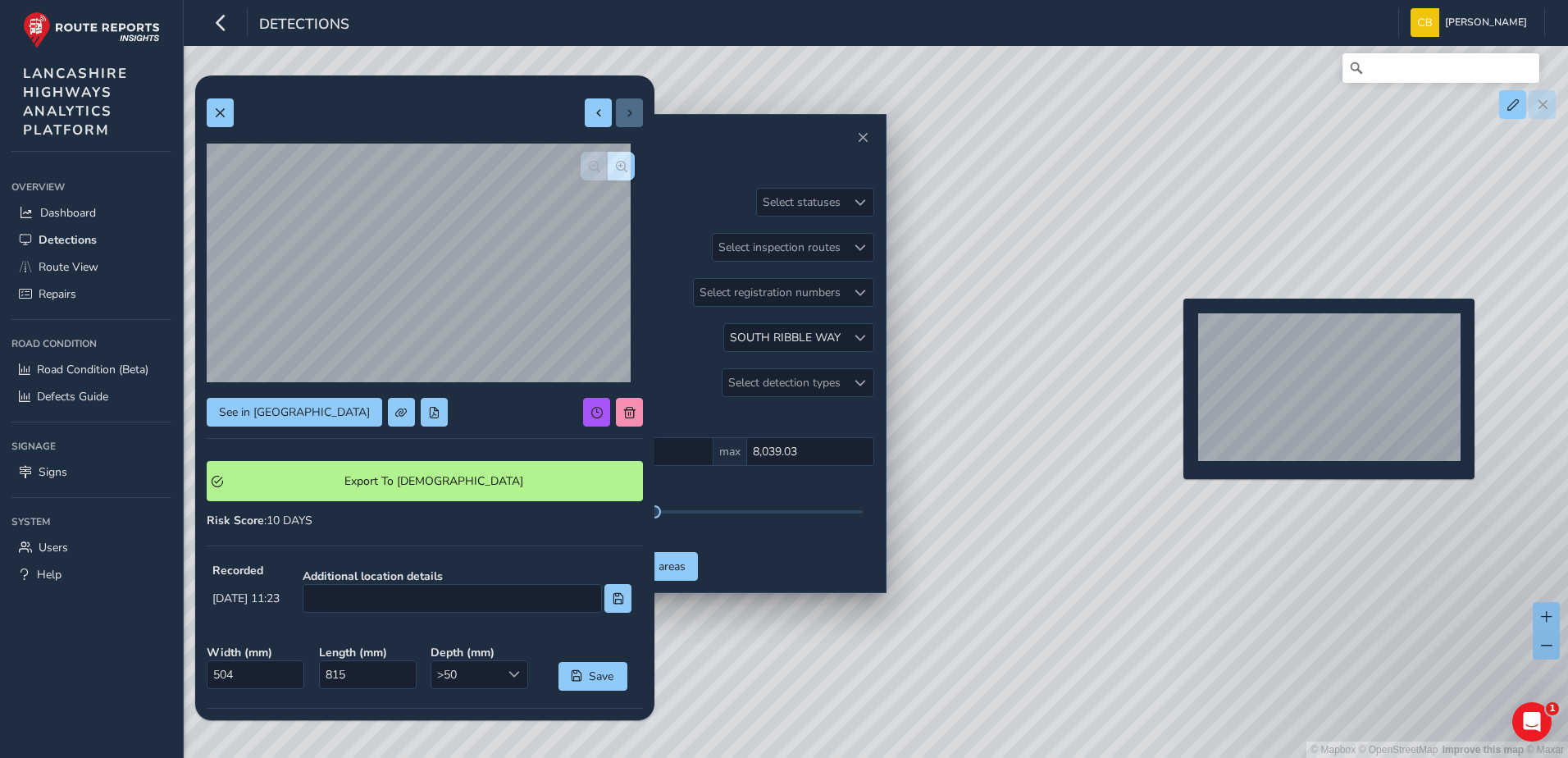
click at [1174, 325] on div "© Mapbox © OpenStreetMap Improve this map © Maxar" at bounding box center [784, 379] width 1568 height 758
type input "246"
type input "389"
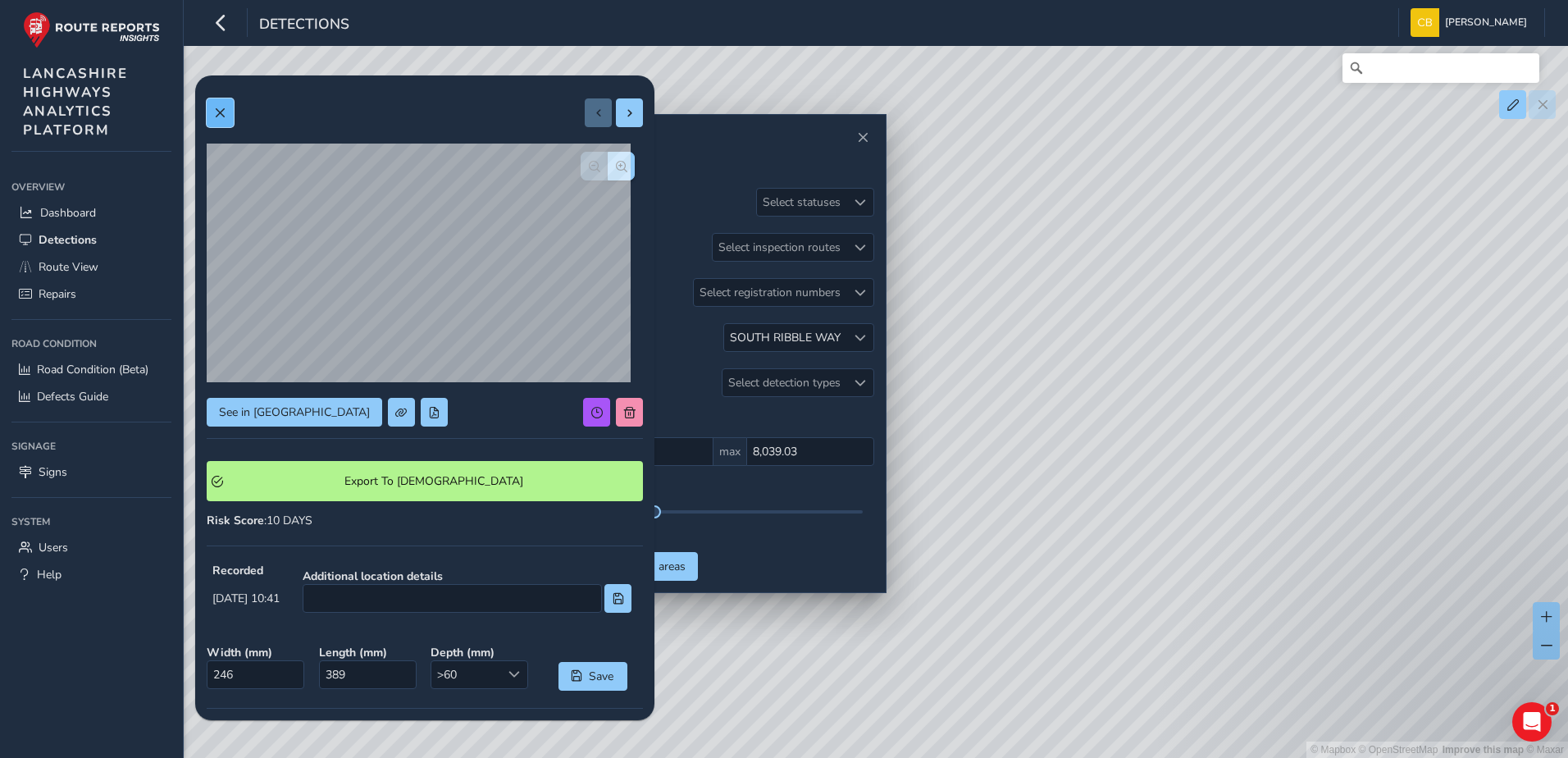
click at [212, 109] on button at bounding box center [220, 112] width 27 height 29
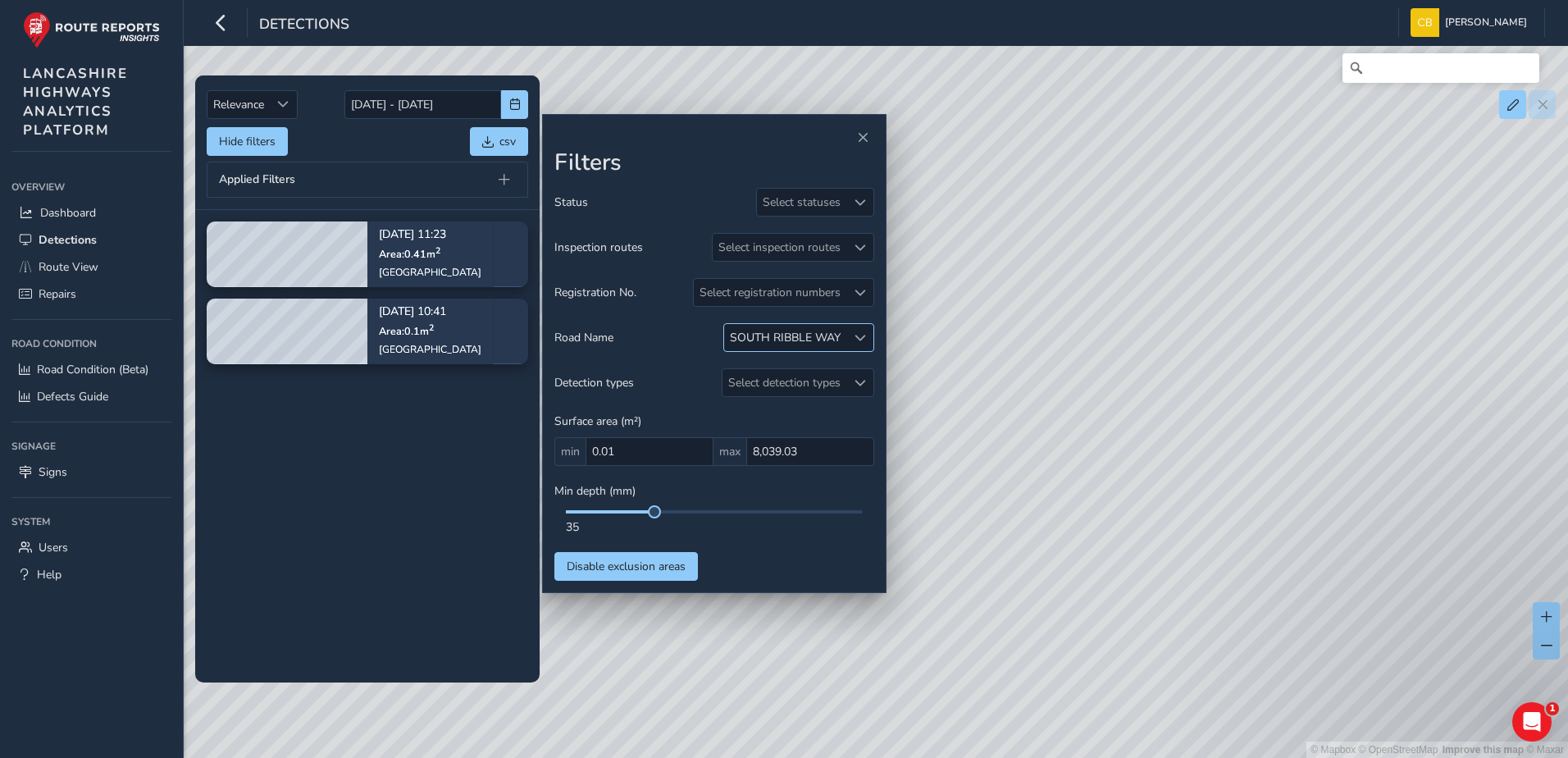
click at [859, 338] on span at bounding box center [860, 338] width 11 height 11
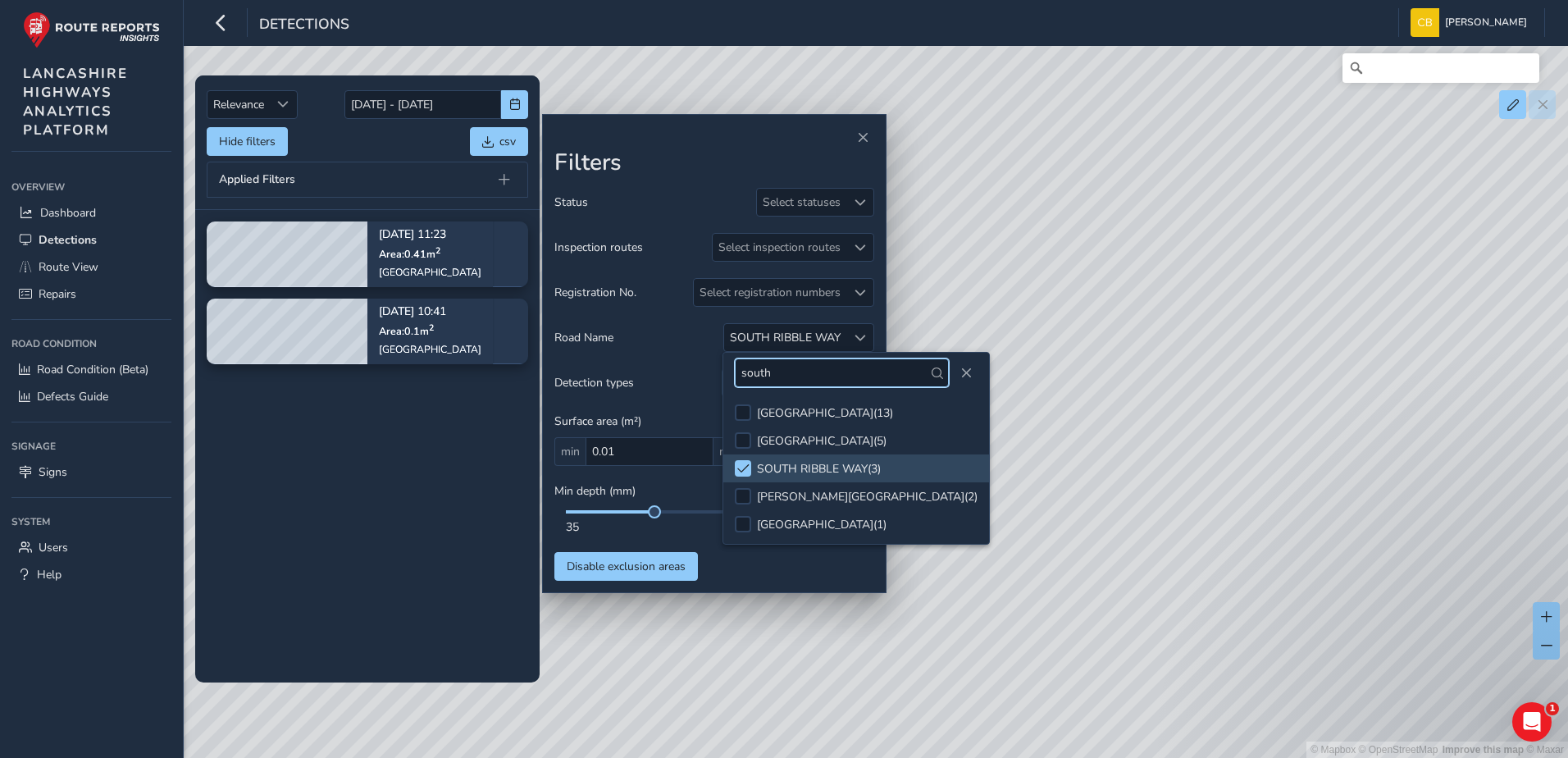
click at [842, 374] on input "south" at bounding box center [842, 372] width 214 height 29
click at [742, 470] on span at bounding box center [743, 469] width 12 height 11
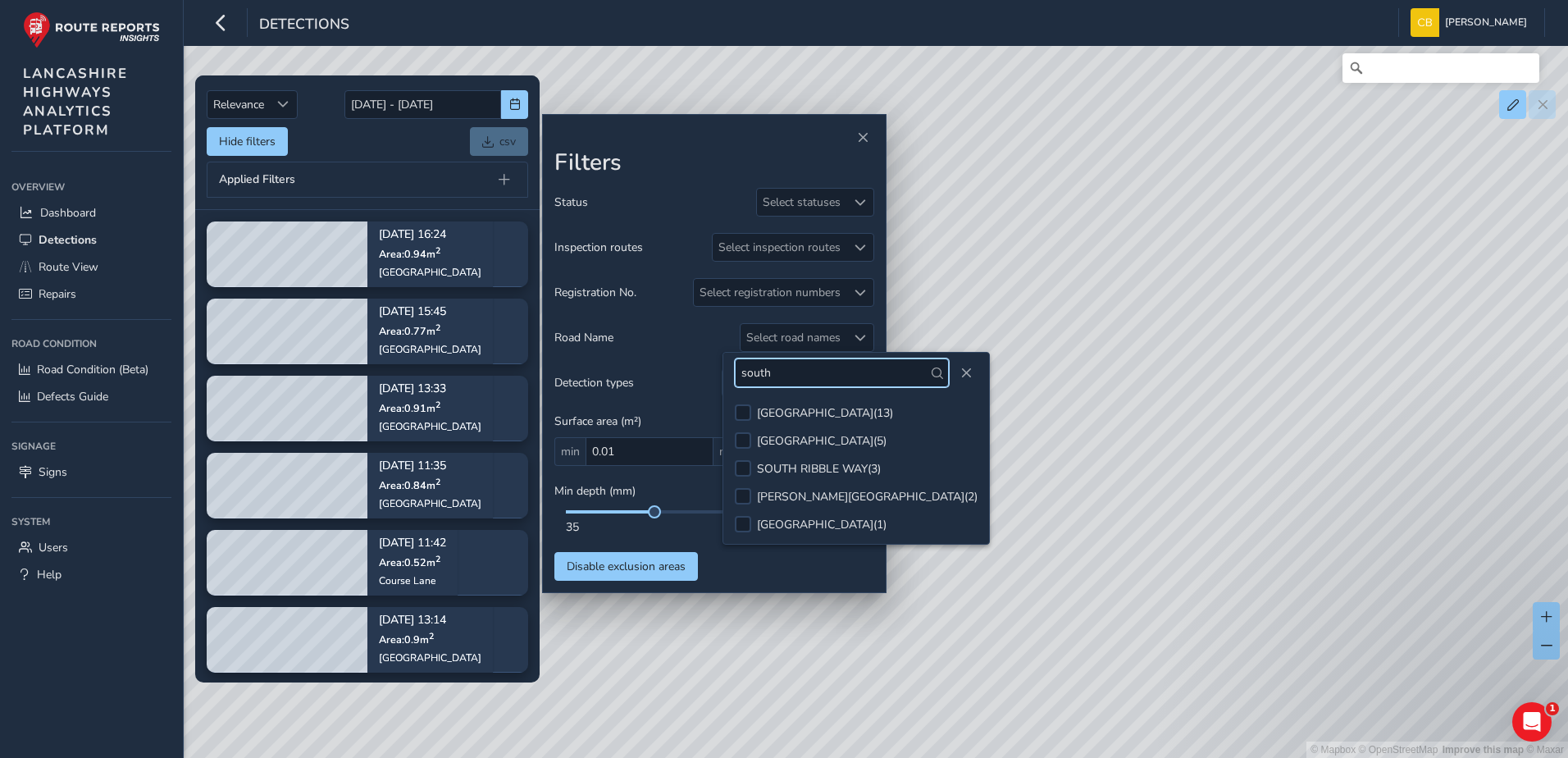
click at [791, 375] on input "south" at bounding box center [842, 372] width 214 height 29
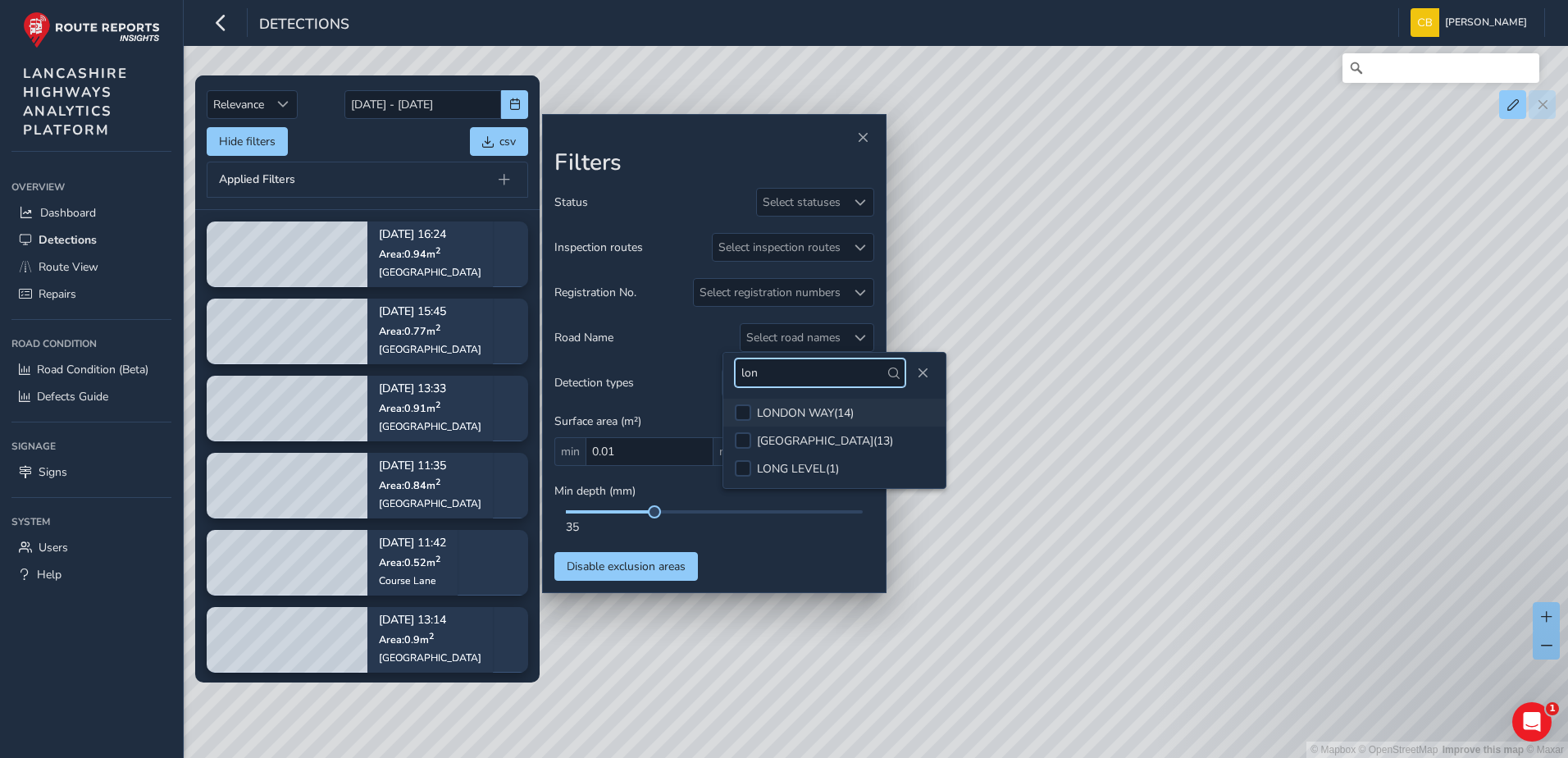
type input "lon"
click at [799, 414] on div "LONDON WAY ( 14 )" at bounding box center [805, 413] width 96 height 16
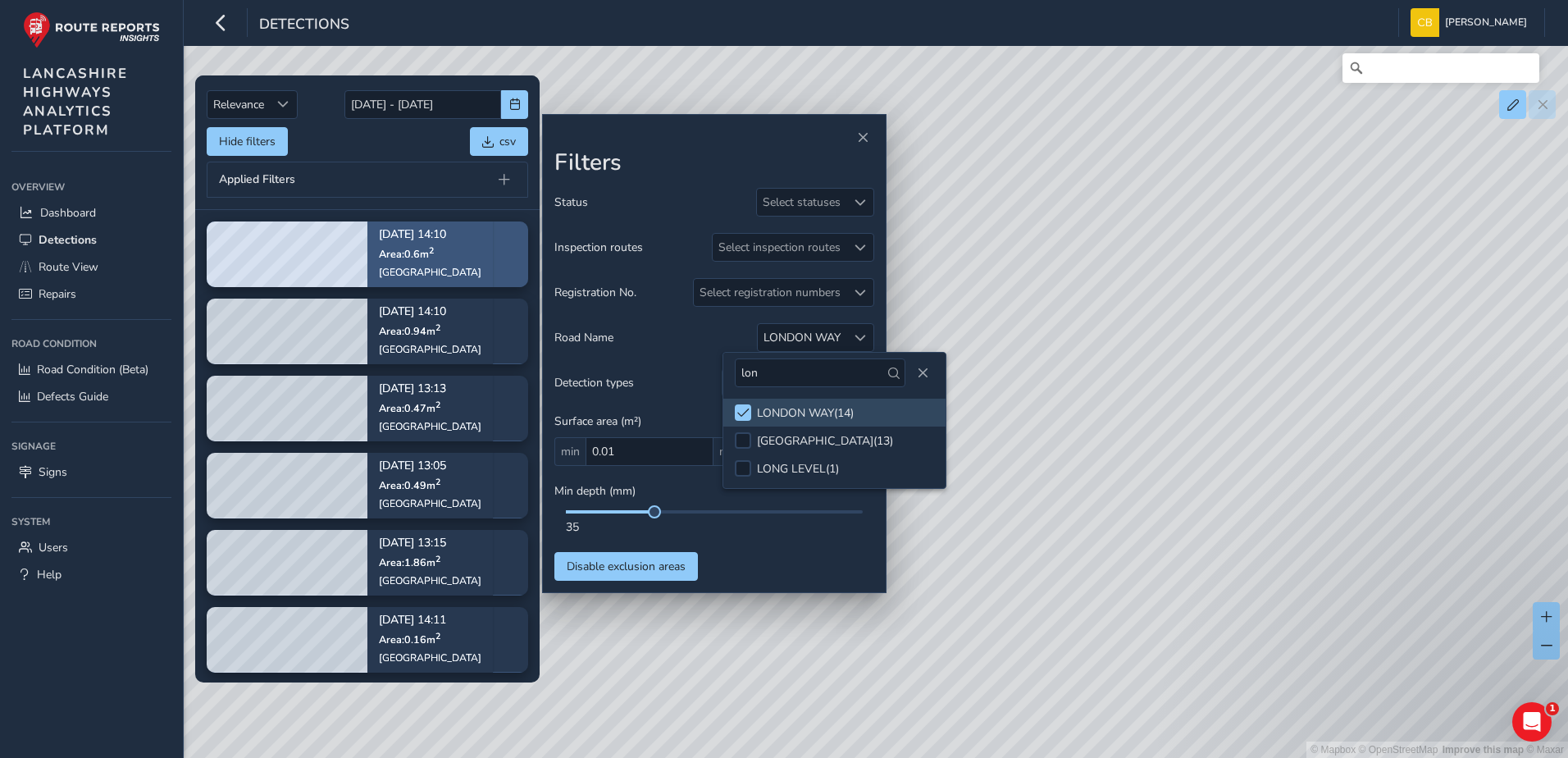
click at [370, 232] on div "[DATE] 14:10 Area: 0.6 m [STREET_ADDRESS]" at bounding box center [430, 254] width 125 height 96
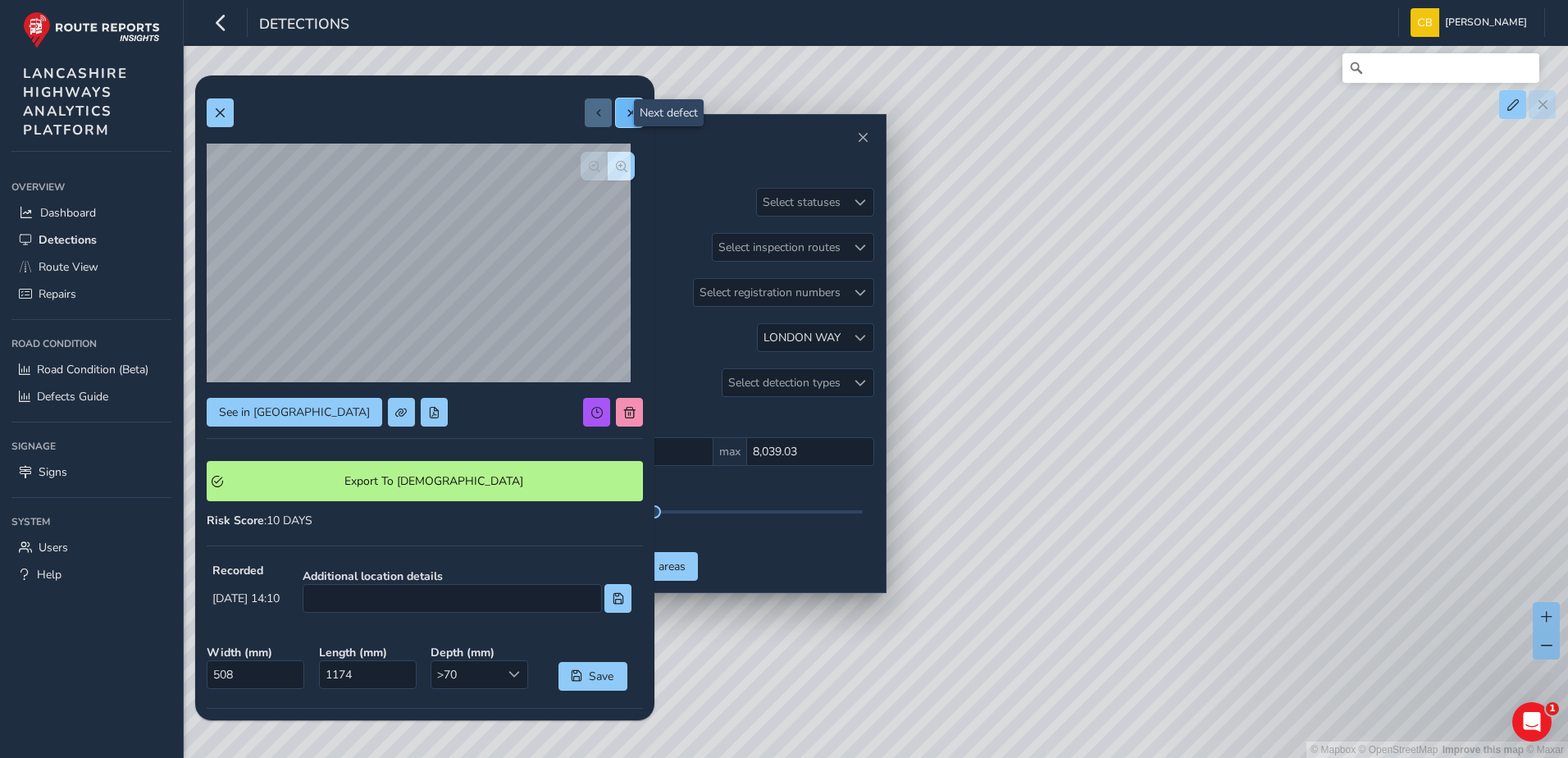
click at [624, 115] on span at bounding box center [630, 113] width 11 height 11
type input "742"
type input "1547"
click at [624, 117] on span at bounding box center [630, 113] width 11 height 11
type input "795"
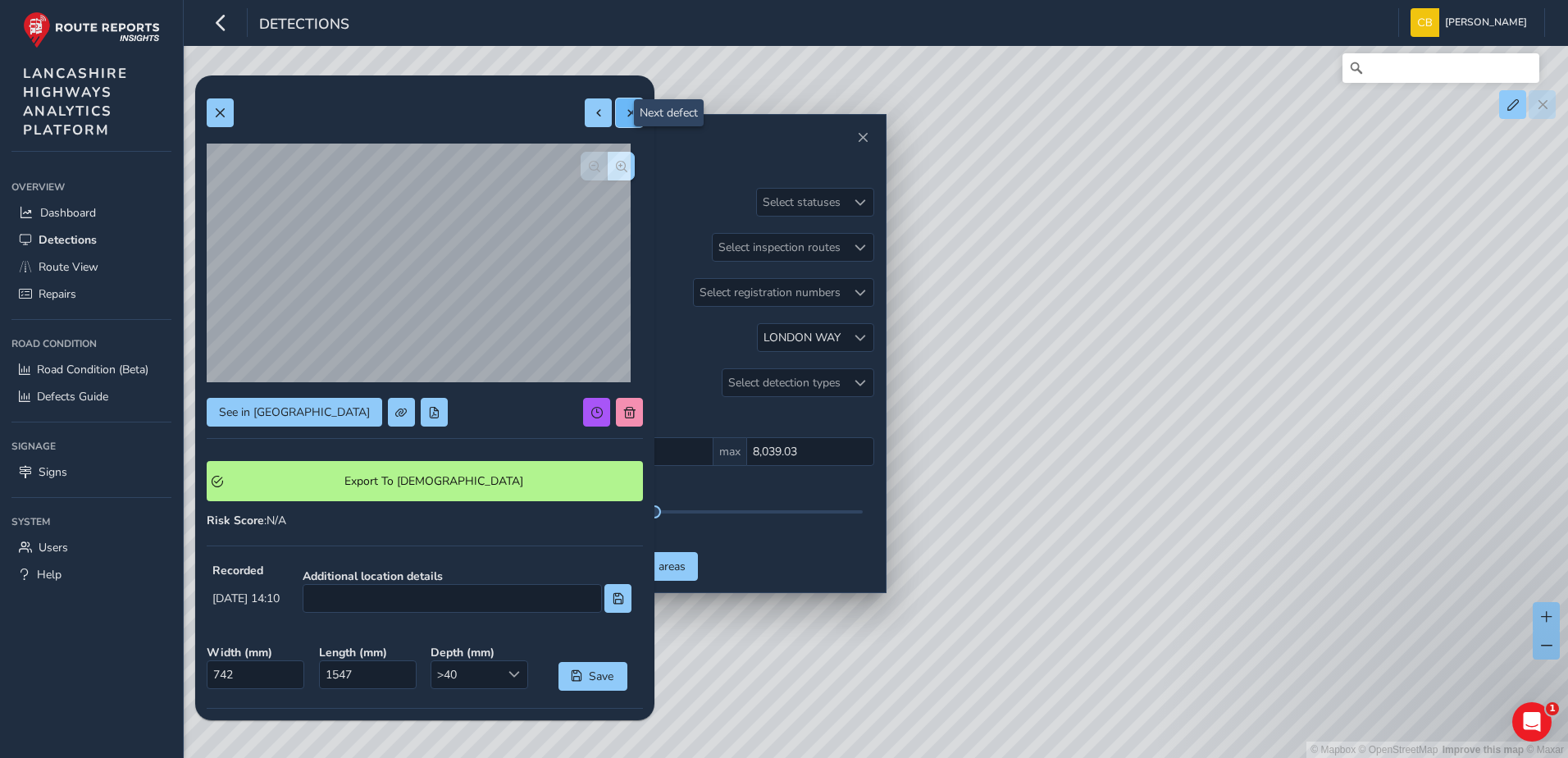
type input "1182"
click at [616, 119] on button at bounding box center [629, 112] width 27 height 29
type input "317"
click at [624, 110] on span at bounding box center [630, 113] width 11 height 11
click at [624, 112] on span at bounding box center [630, 113] width 11 height 11
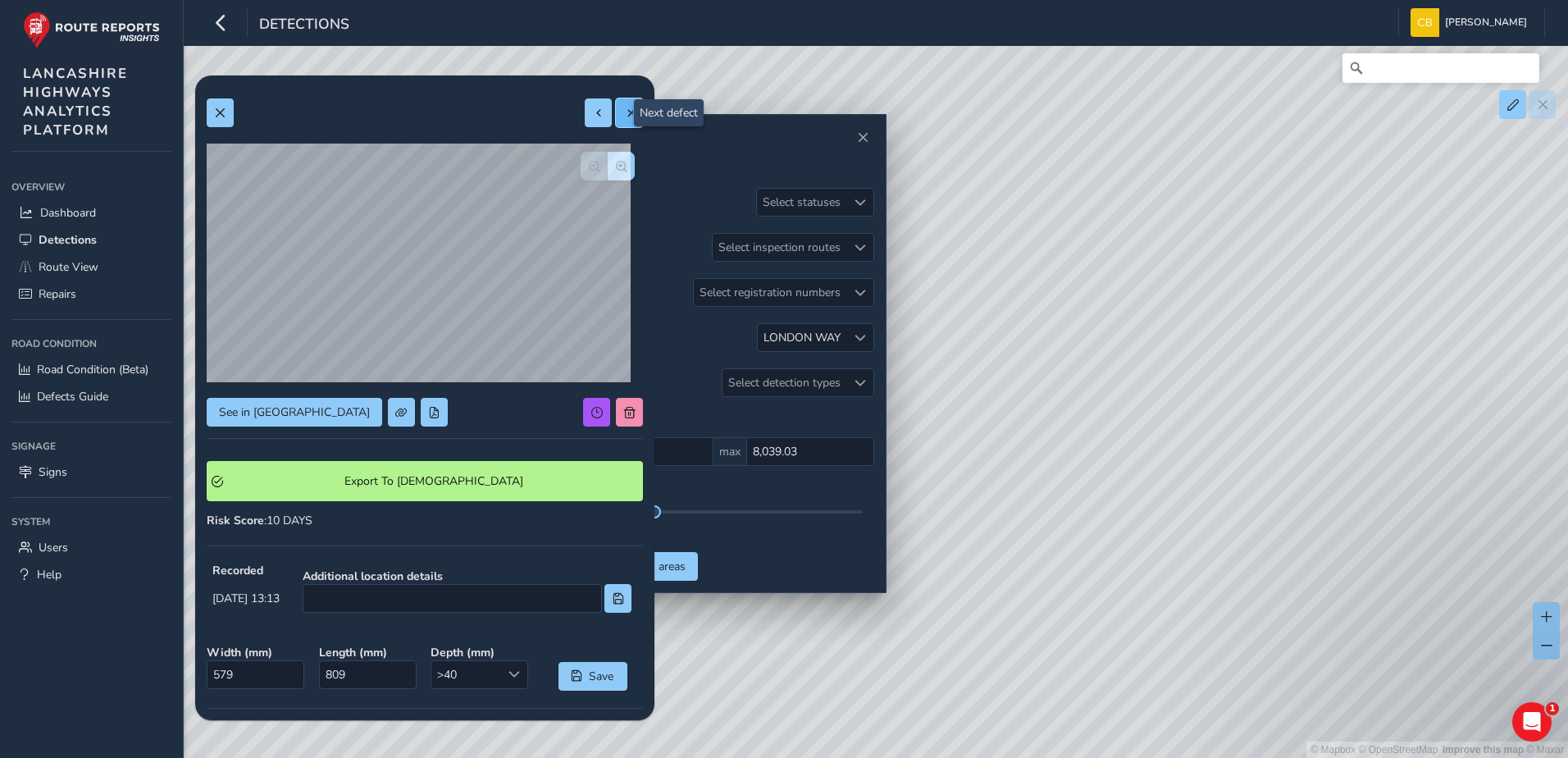
click at [624, 110] on span at bounding box center [630, 113] width 11 height 11
click at [220, 109] on span at bounding box center [220, 113] width 11 height 11
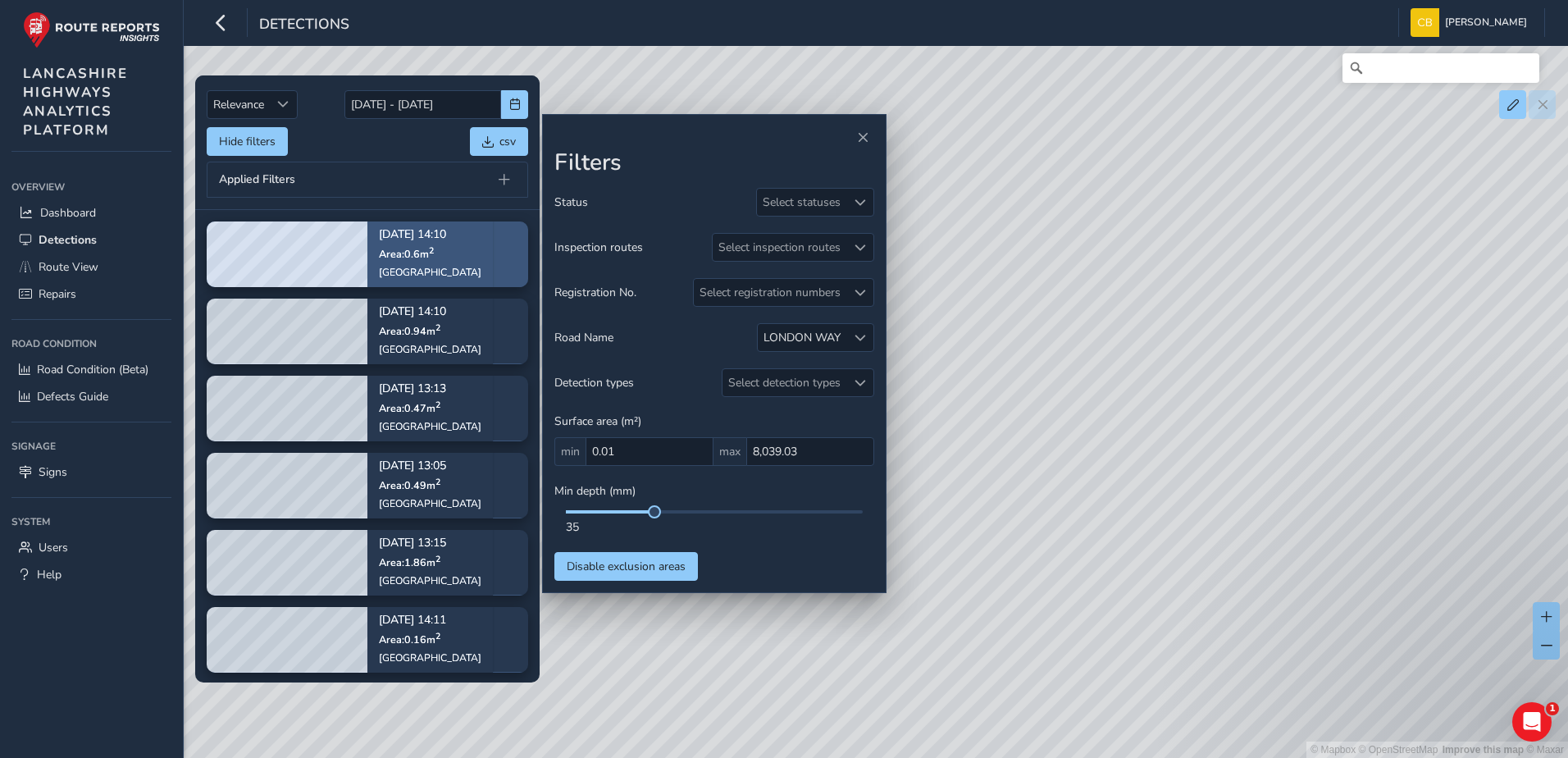
click at [392, 272] on div "[GEOGRAPHIC_DATA]" at bounding box center [430, 272] width 103 height 13
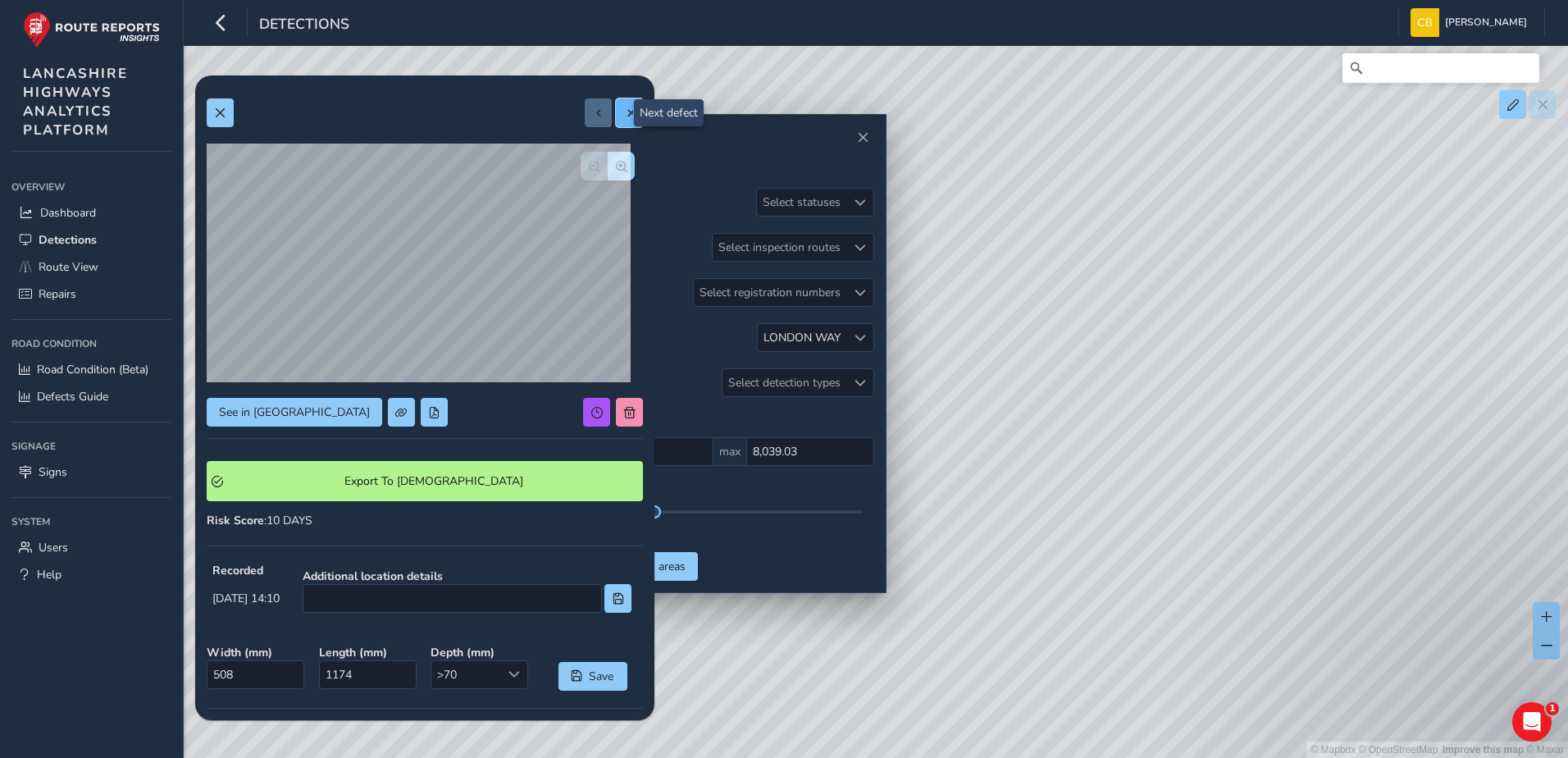
click at [624, 110] on span at bounding box center [630, 113] width 11 height 11
click at [585, 123] on button at bounding box center [598, 112] width 27 height 29
click at [624, 118] on span at bounding box center [630, 113] width 11 height 11
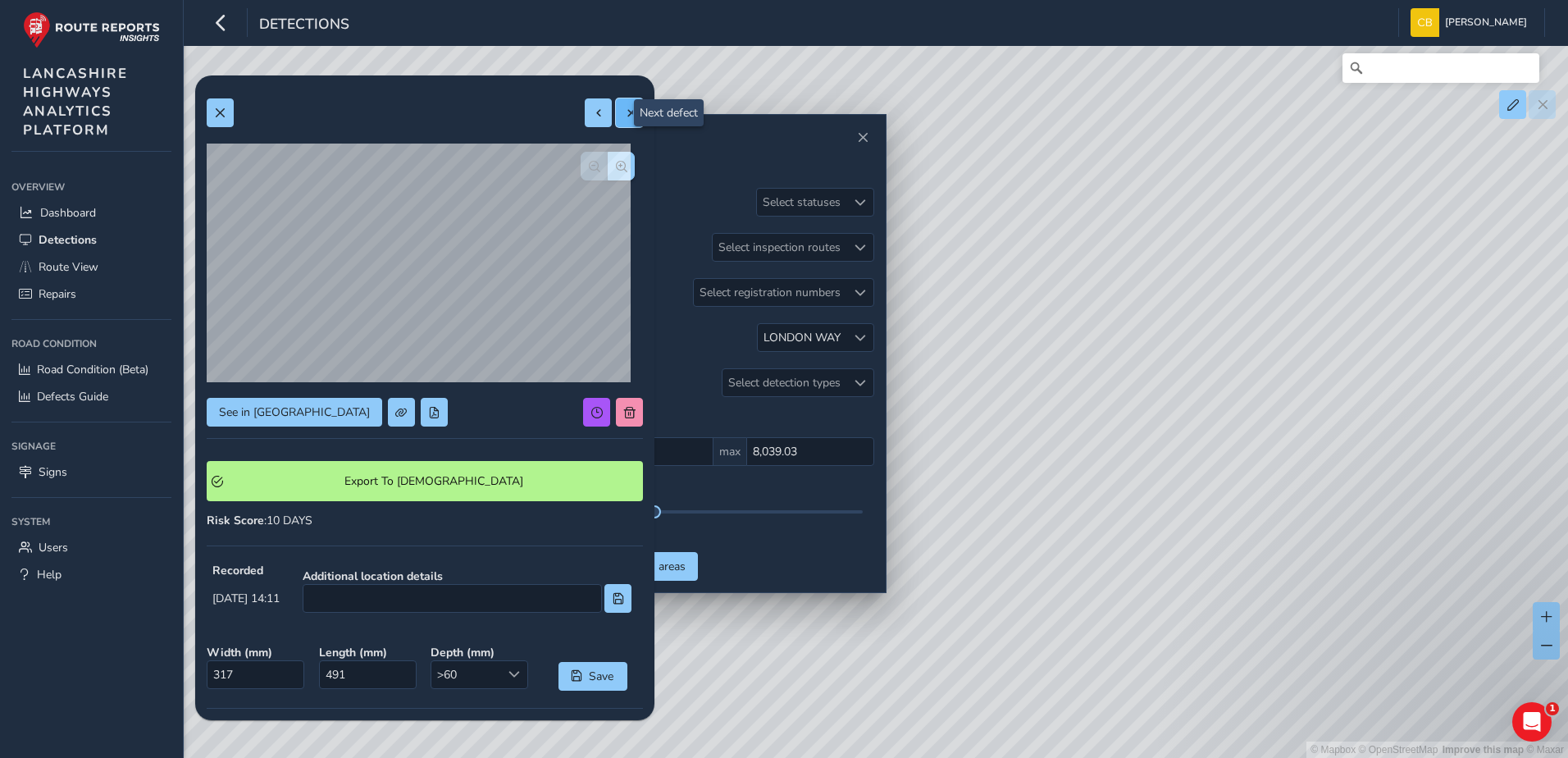
click at [624, 118] on span at bounding box center [630, 113] width 11 height 11
click at [612, 118] on div at bounding box center [613, 112] width 58 height 29
click at [595, 123] on button at bounding box center [598, 112] width 27 height 29
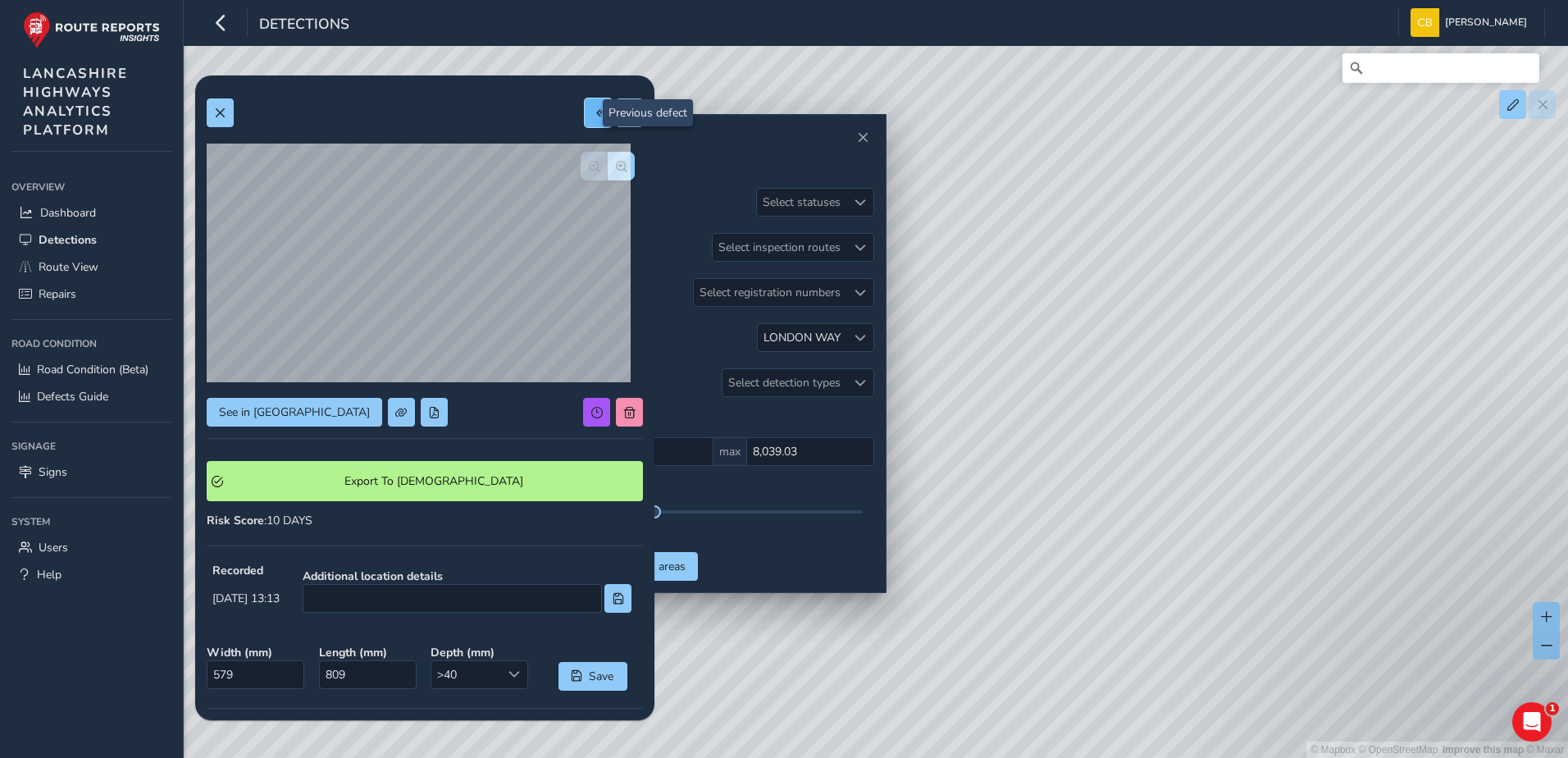
click at [595, 123] on button at bounding box center [598, 112] width 27 height 29
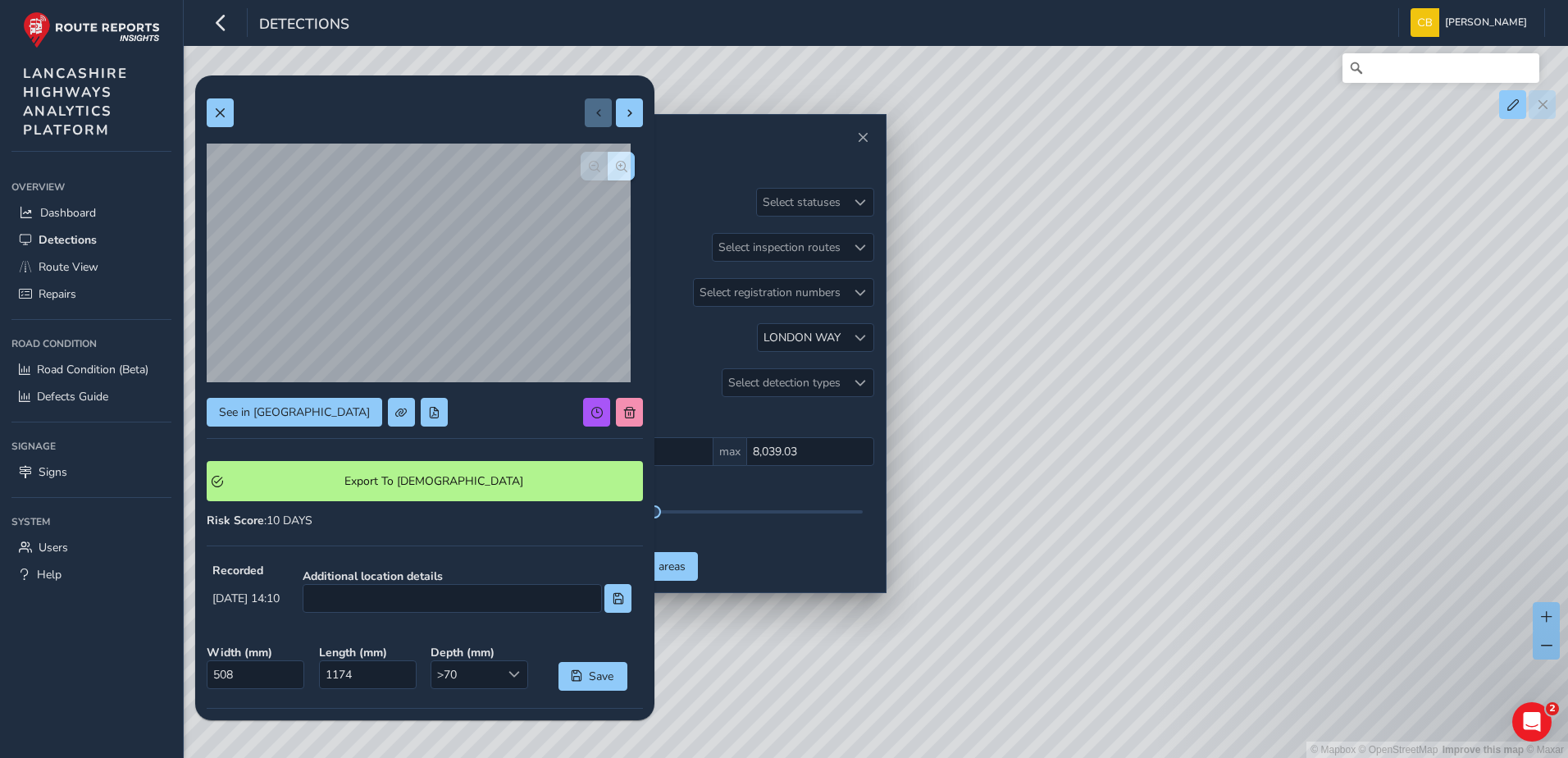
click at [595, 123] on div at bounding box center [613, 112] width 58 height 29
click at [616, 119] on button at bounding box center [629, 112] width 27 height 29
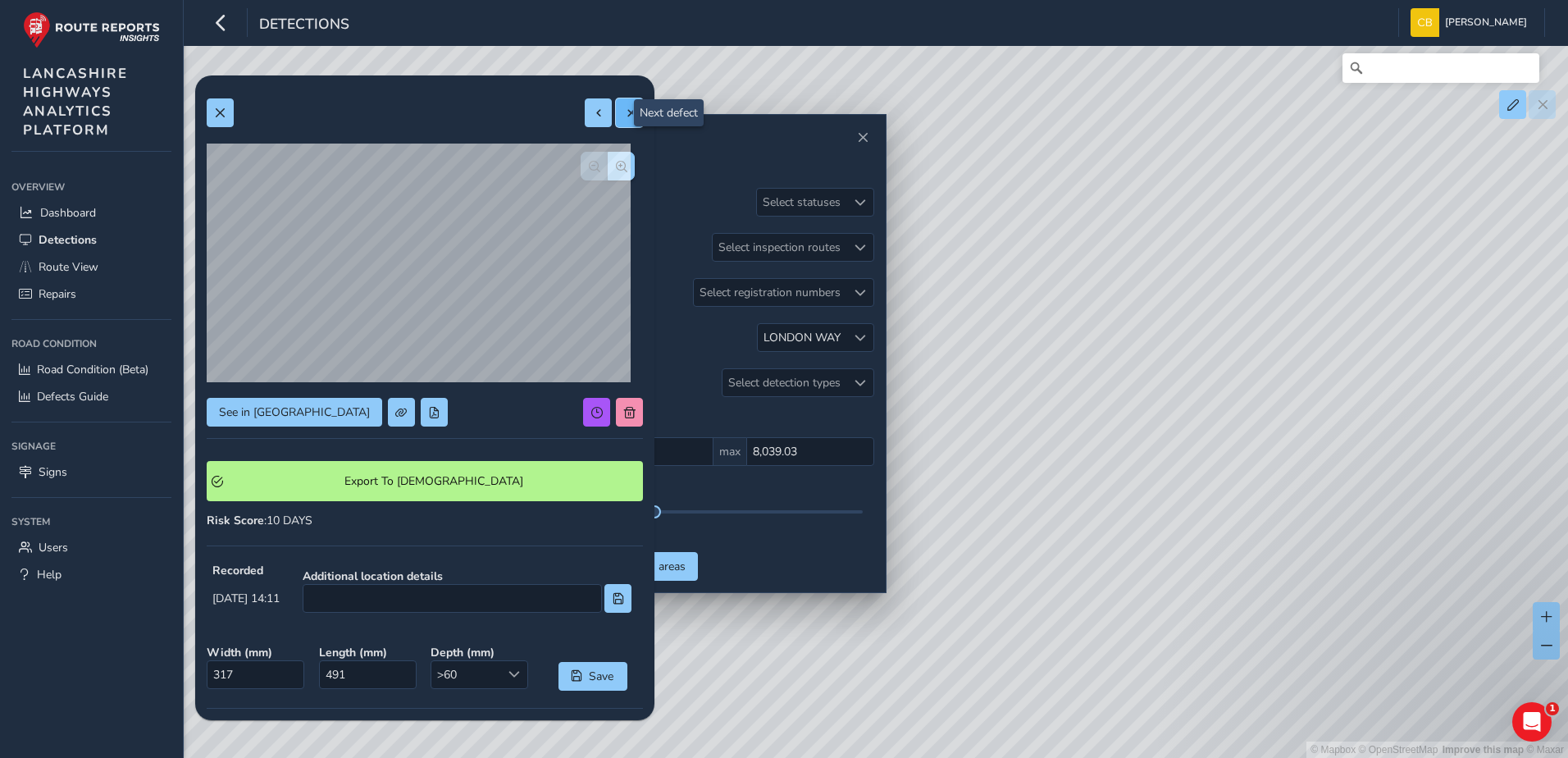
click at [616, 119] on button at bounding box center [629, 112] width 27 height 29
click at [612, 119] on div at bounding box center [613, 112] width 58 height 29
click at [227, 115] on button at bounding box center [220, 112] width 27 height 29
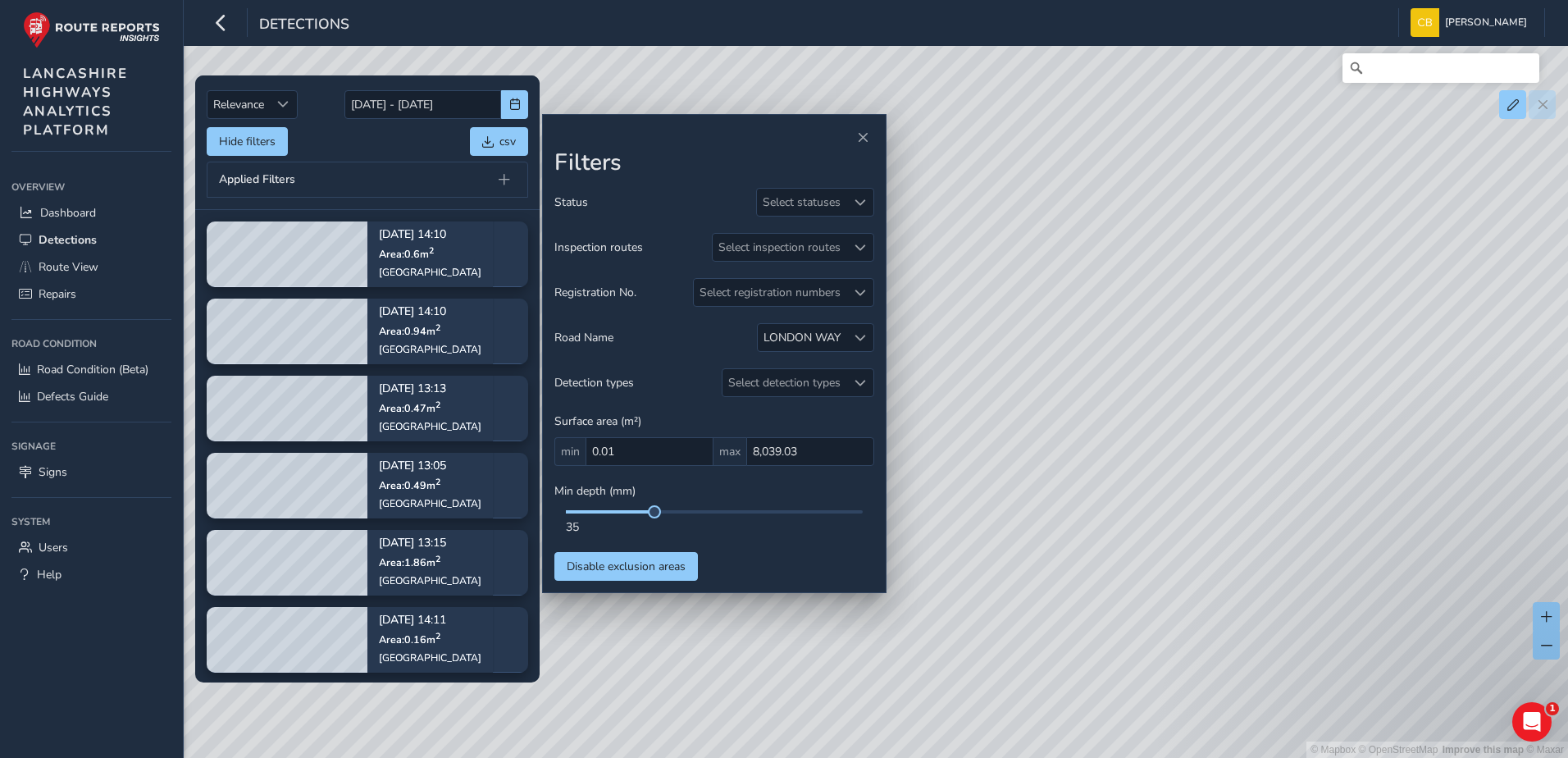
click at [379, 156] on div "Hide filters csv" at bounding box center [367, 141] width 322 height 29
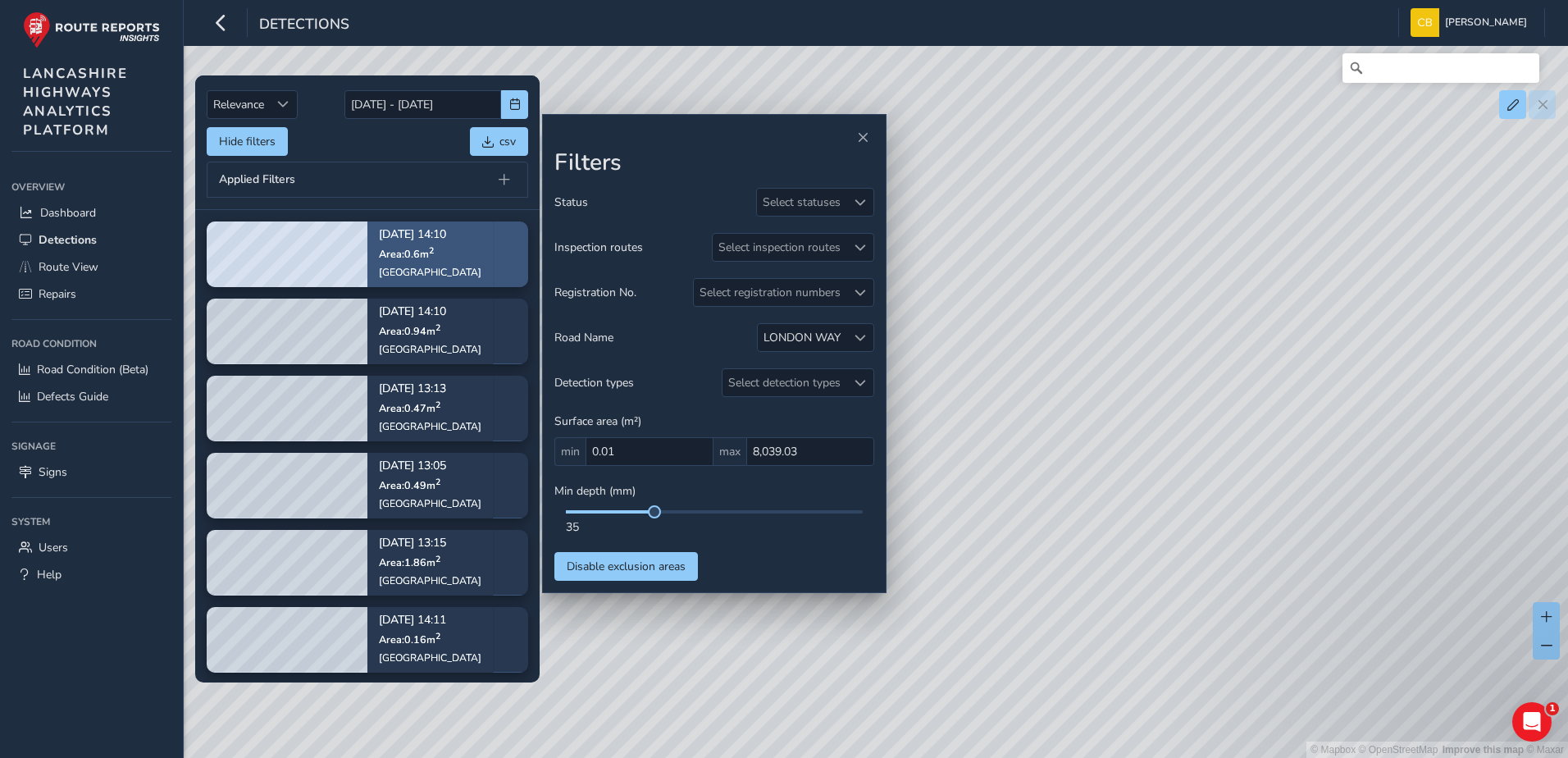
click at [411, 268] on div "[GEOGRAPHIC_DATA]" at bounding box center [430, 272] width 103 height 13
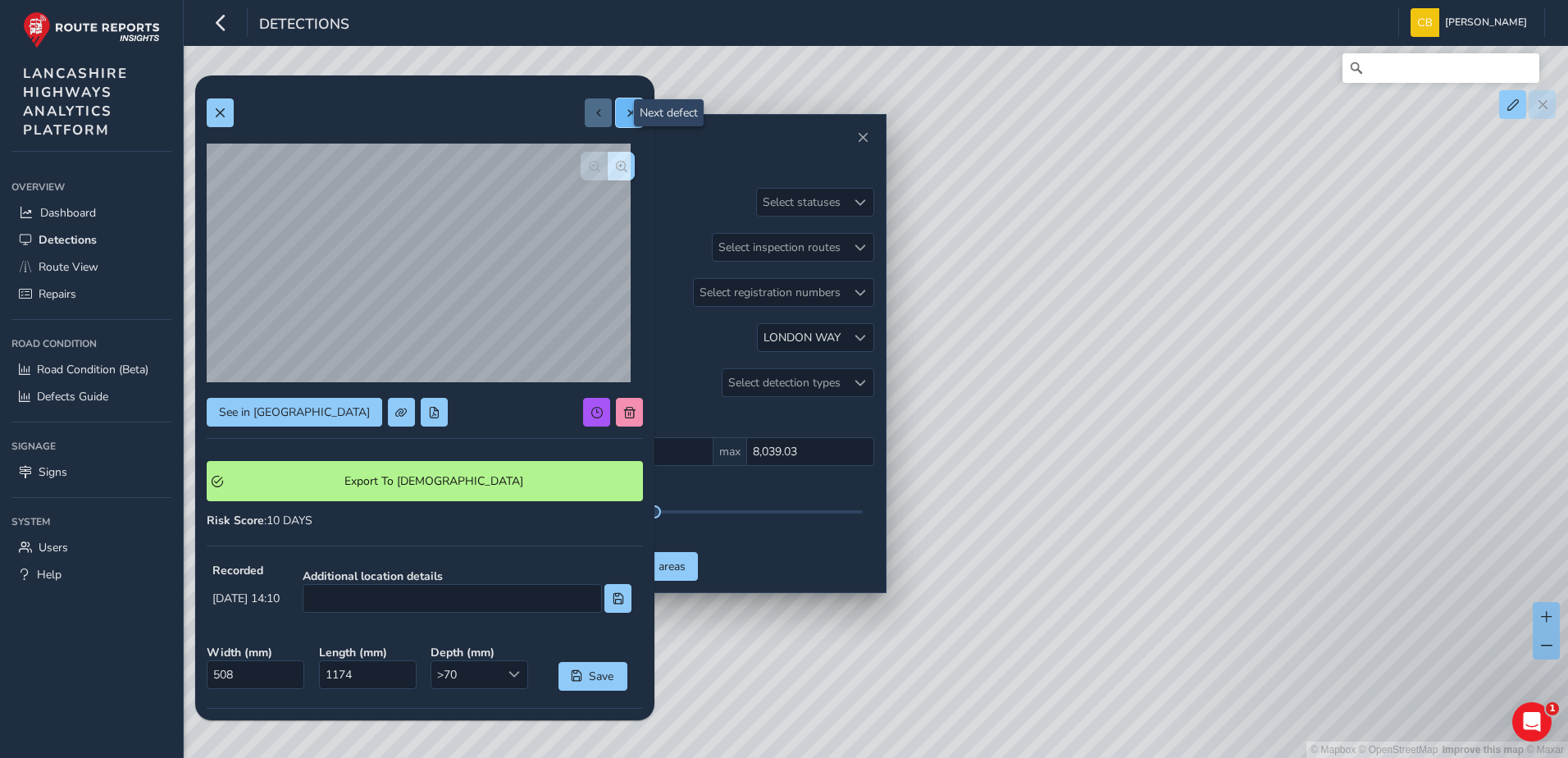
click at [624, 116] on span at bounding box center [630, 113] width 11 height 11
click at [616, 119] on button at bounding box center [629, 112] width 27 height 29
click at [624, 118] on span at bounding box center [630, 113] width 11 height 11
click at [624, 109] on span at bounding box center [630, 113] width 11 height 11
click at [624, 115] on span at bounding box center [630, 113] width 11 height 11
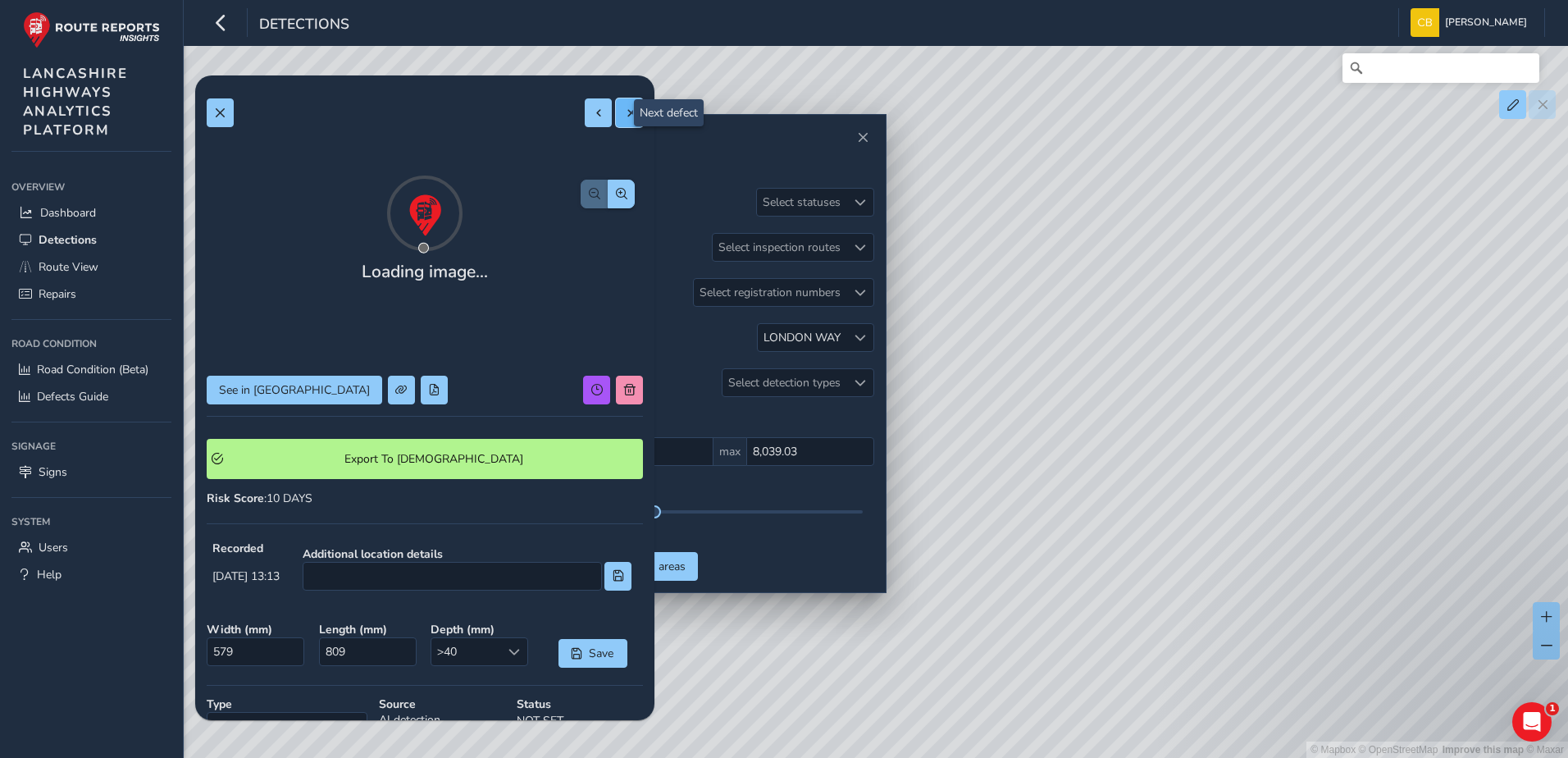
click at [623, 100] on button at bounding box center [629, 112] width 27 height 29
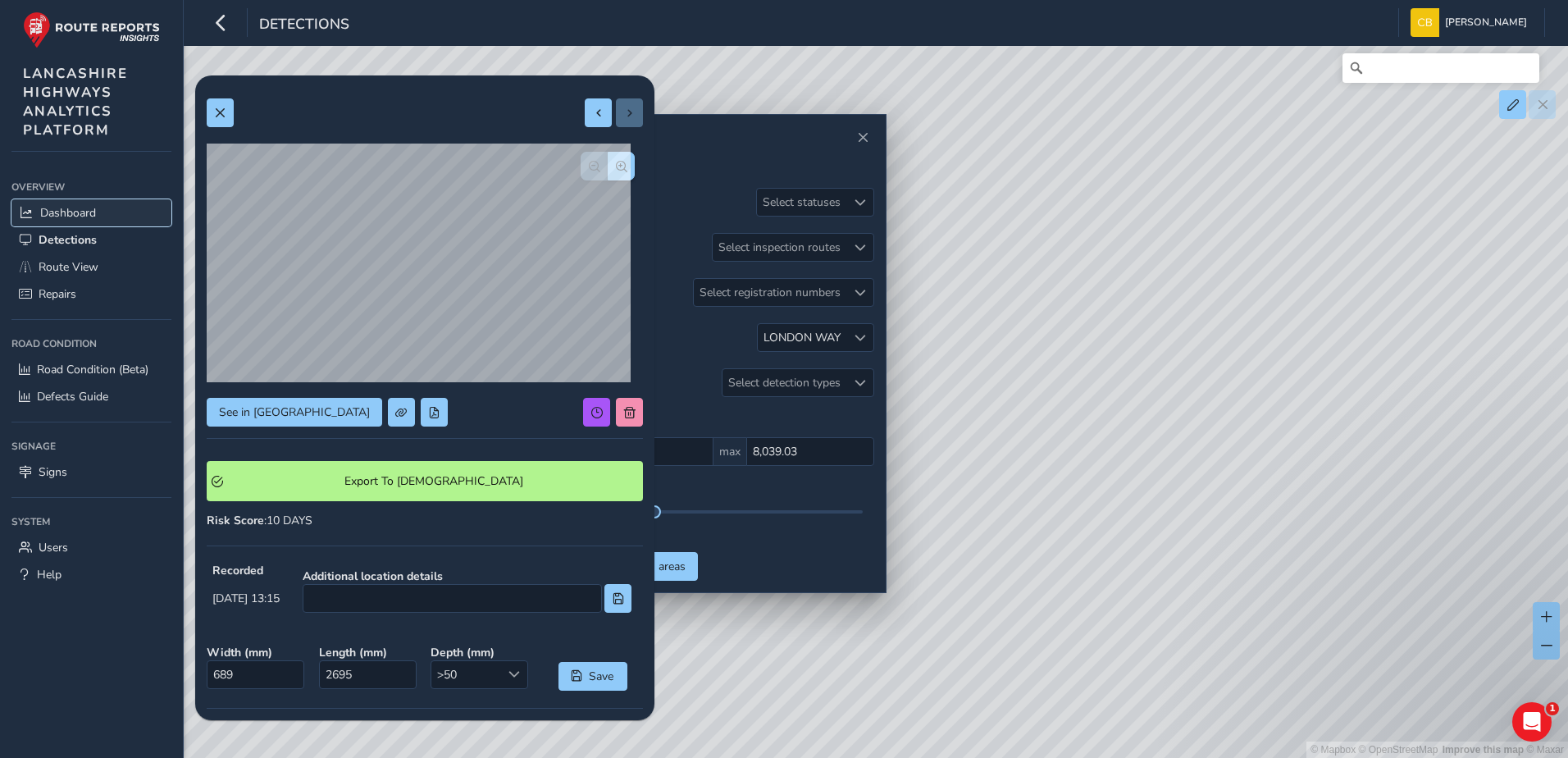
click at [50, 207] on span "Dashboard" at bounding box center [68, 212] width 56 height 16
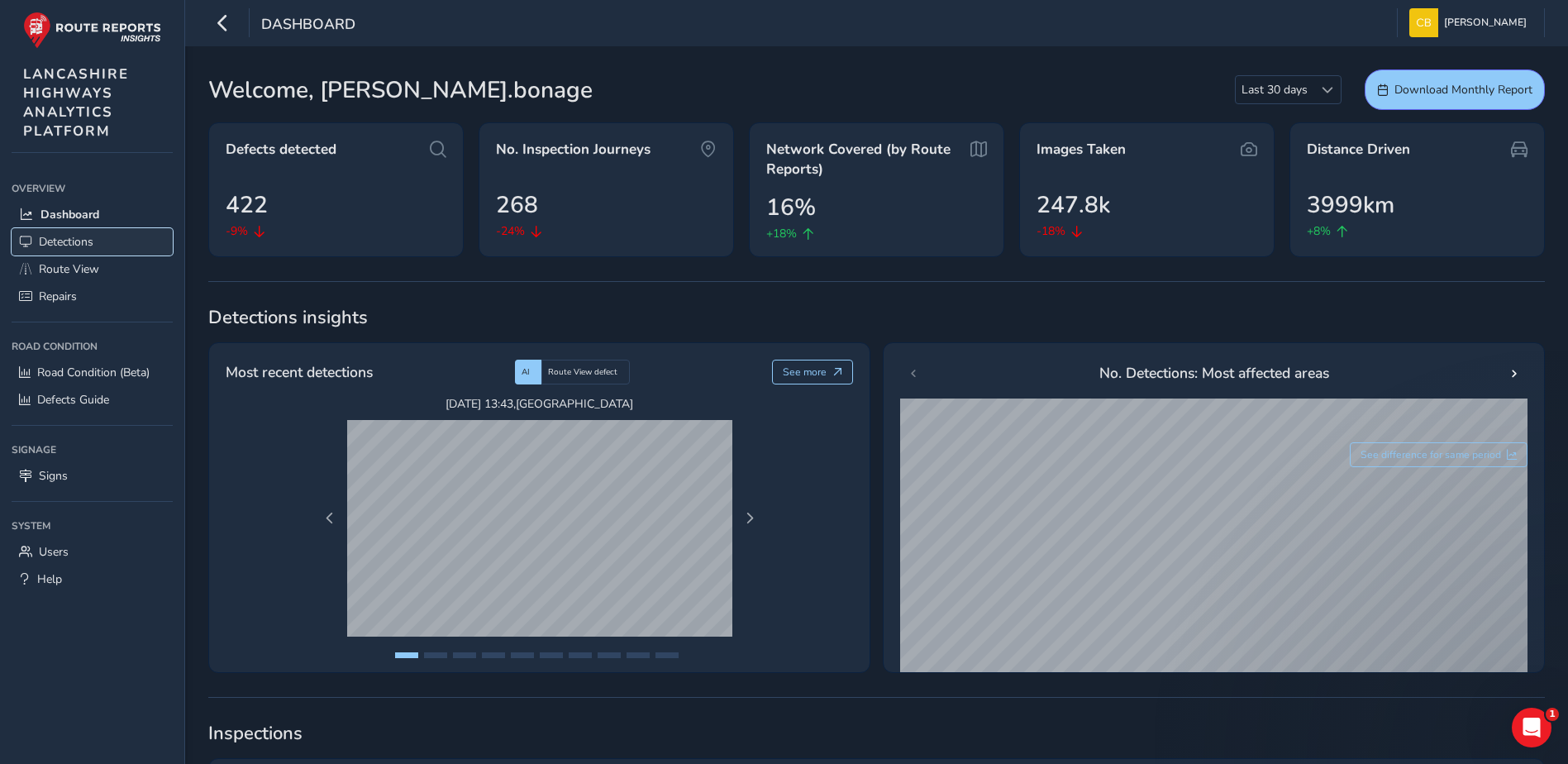
click at [82, 248] on span "Detections" at bounding box center [66, 241] width 54 height 16
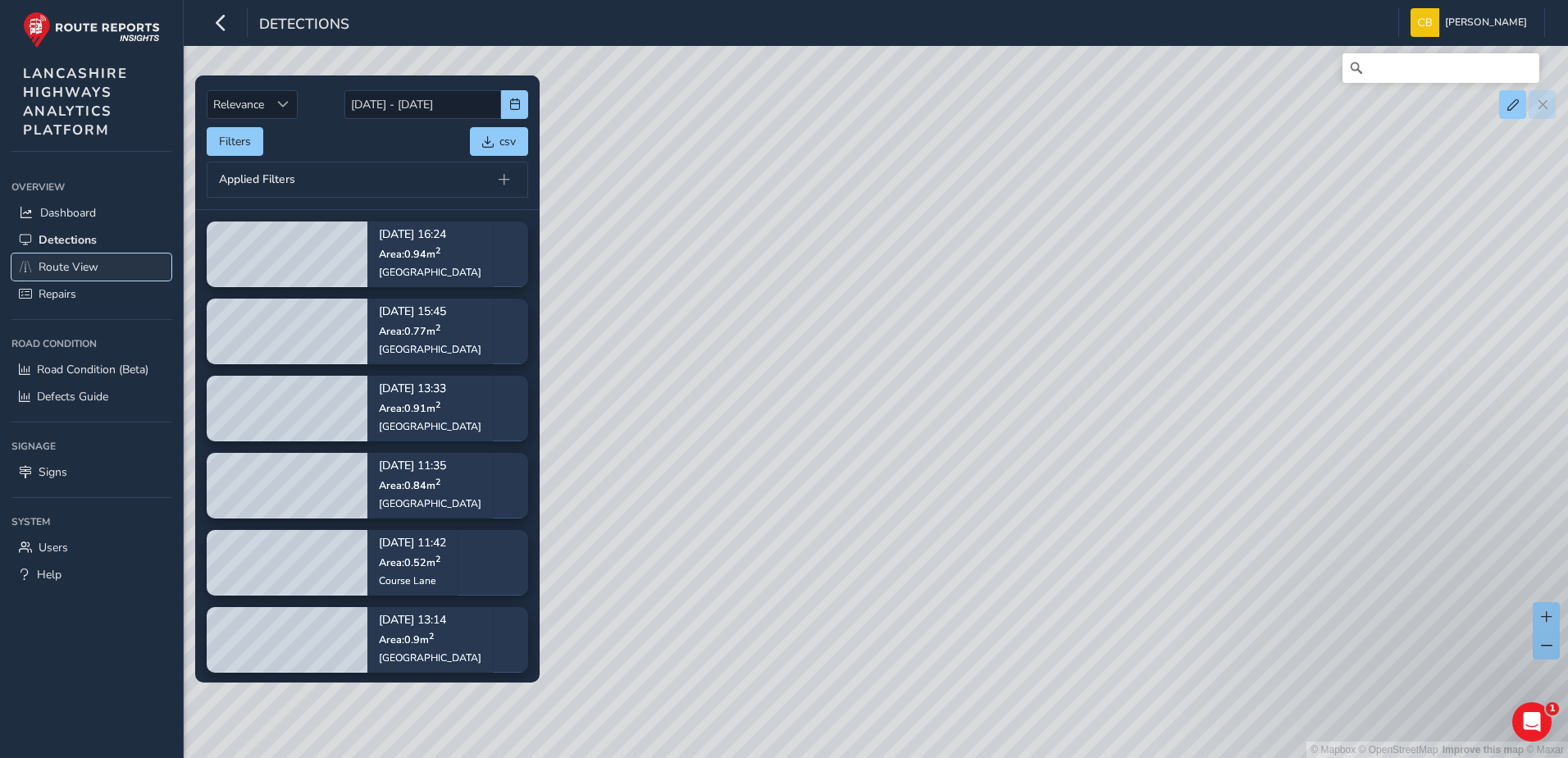
click at [66, 274] on link "Route View" at bounding box center [91, 266] width 160 height 27
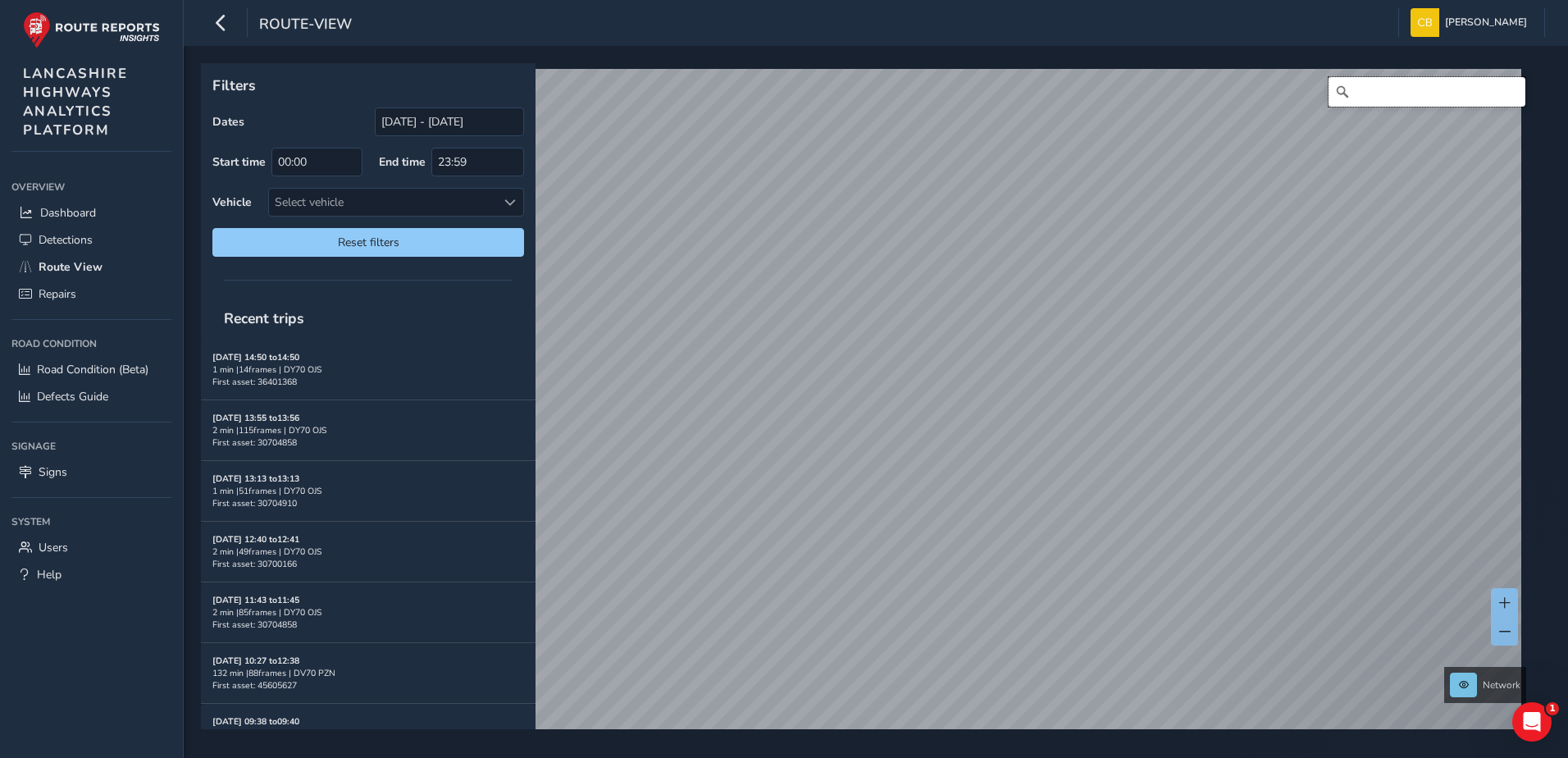
click at [1378, 92] on input "Search" at bounding box center [1427, 92] width 197 height 30
click at [77, 236] on span "Detections" at bounding box center [66, 239] width 54 height 16
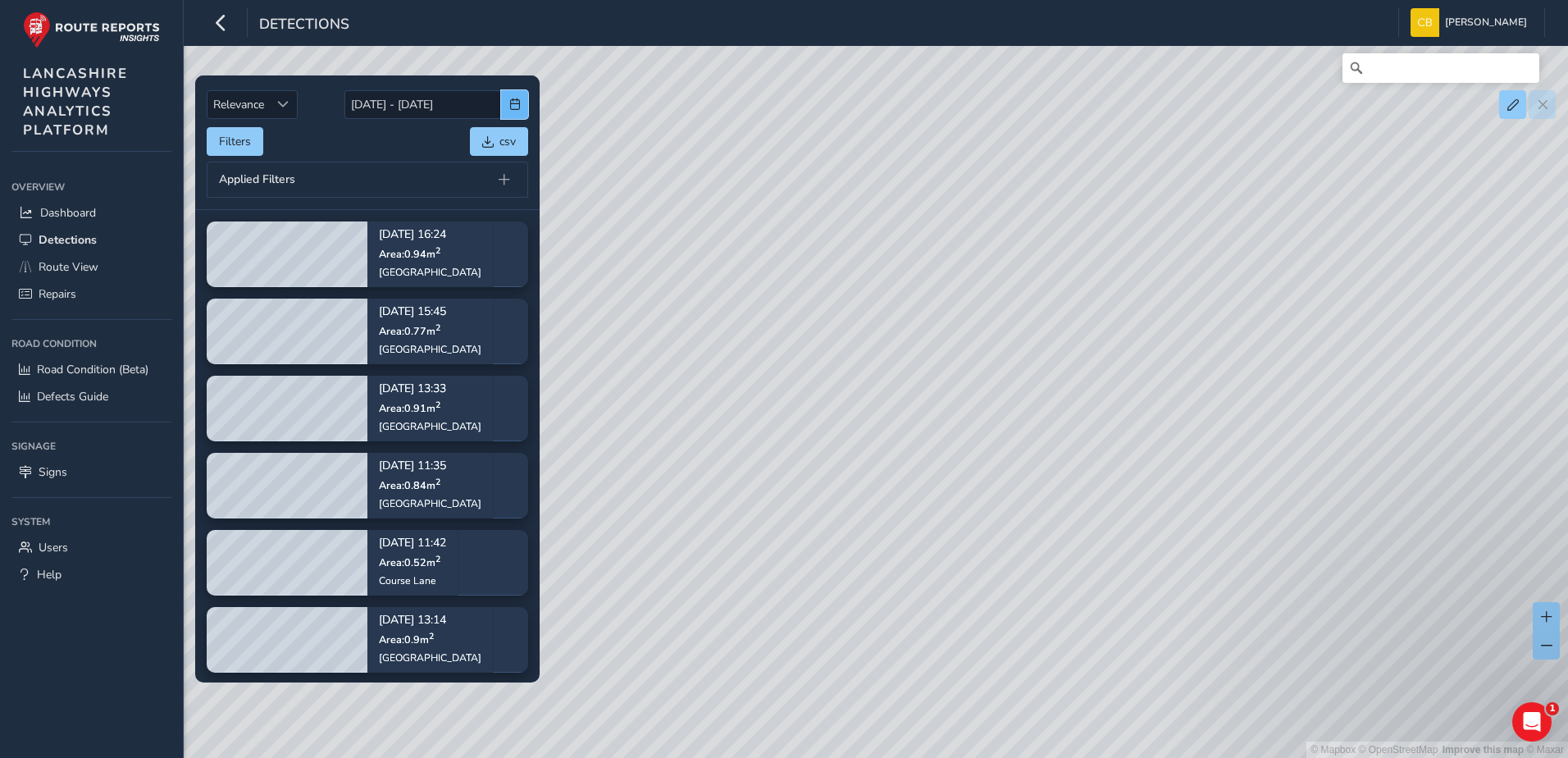
click at [513, 106] on span "button" at bounding box center [515, 104] width 11 height 11
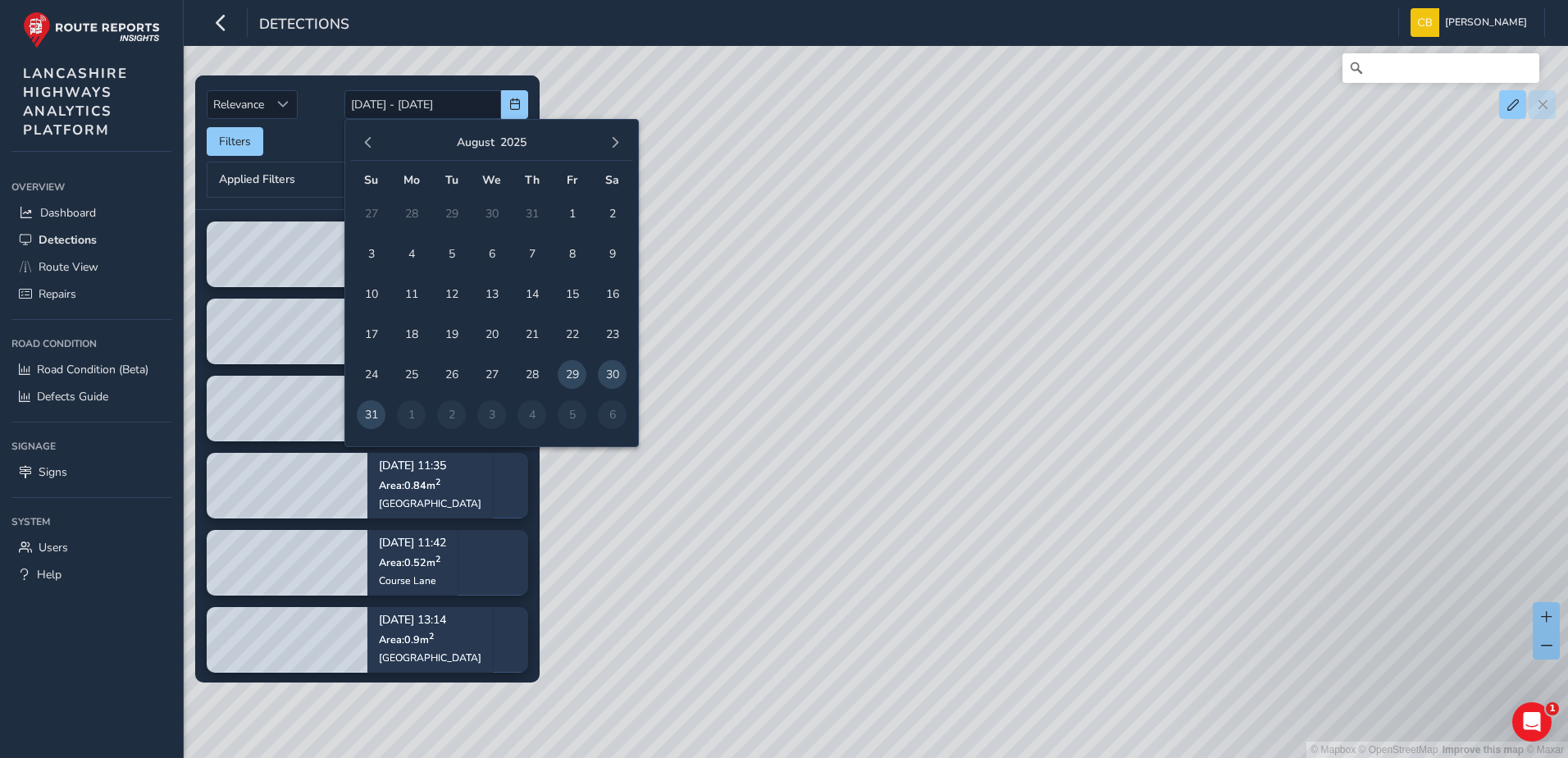
click at [626, 148] on div "[DATE]" at bounding box center [491, 143] width 281 height 35
click at [613, 151] on button "button" at bounding box center [615, 142] width 23 height 23
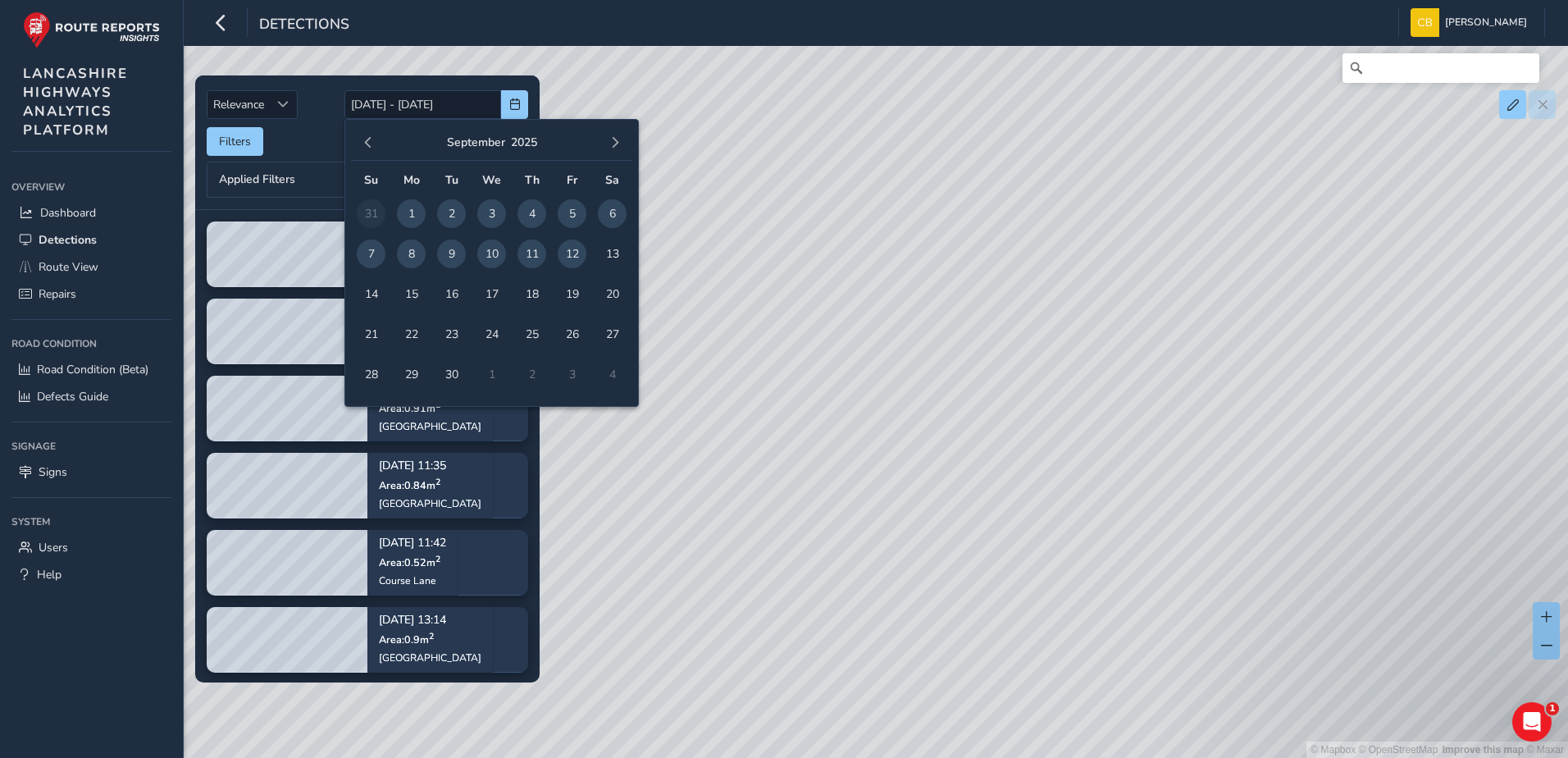
click at [401, 213] on span "1" at bounding box center [411, 213] width 29 height 29
click at [568, 252] on span "12" at bounding box center [572, 253] width 29 height 29
click at [308, 138] on div "Filters csv" at bounding box center [367, 141] width 322 height 29
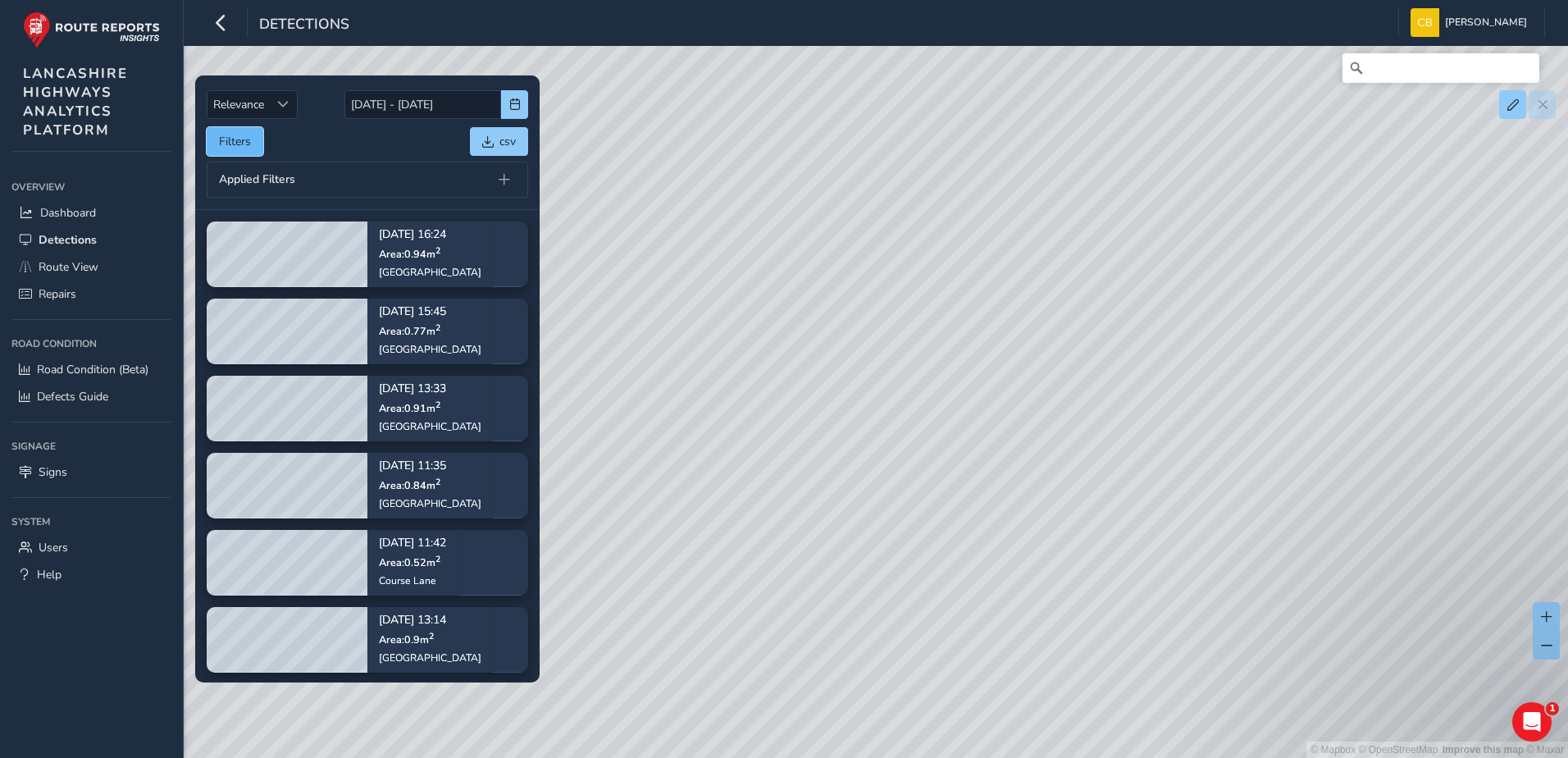
click at [220, 136] on button "Filters" at bounding box center [235, 141] width 57 height 29
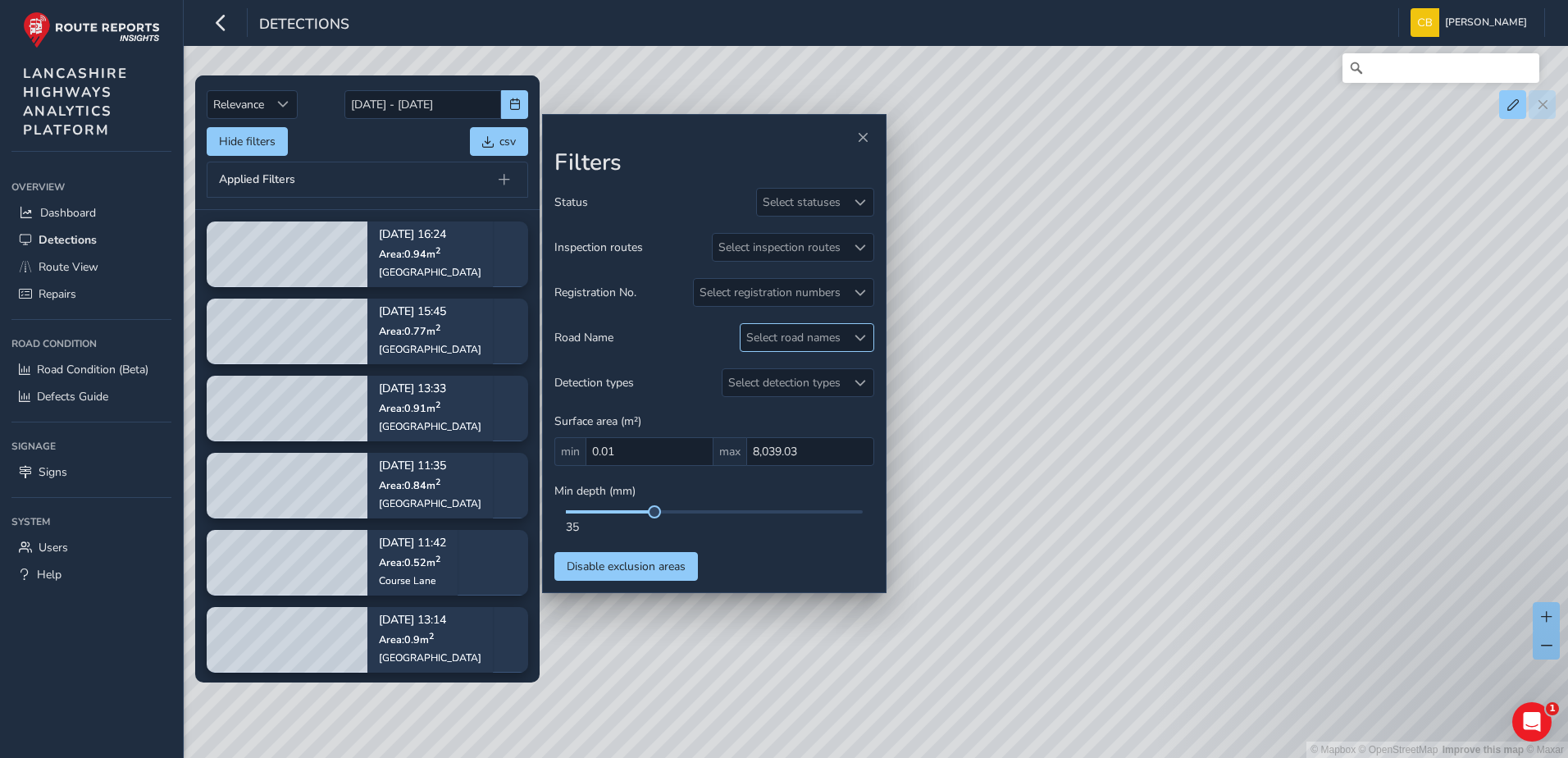
click at [804, 334] on div "Select road names" at bounding box center [793, 337] width 106 height 27
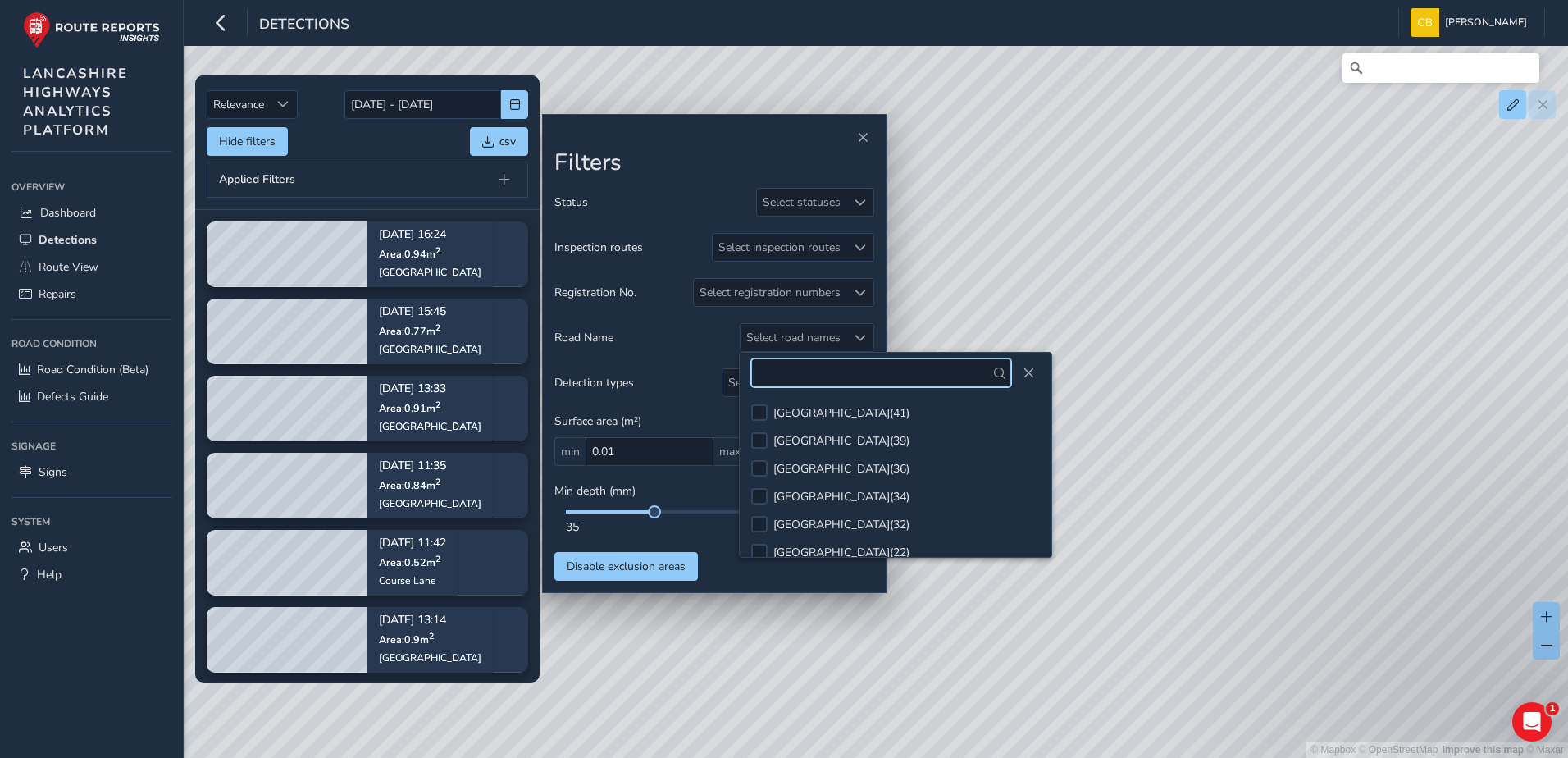
click at [827, 380] on input "text" at bounding box center [881, 372] width 260 height 29
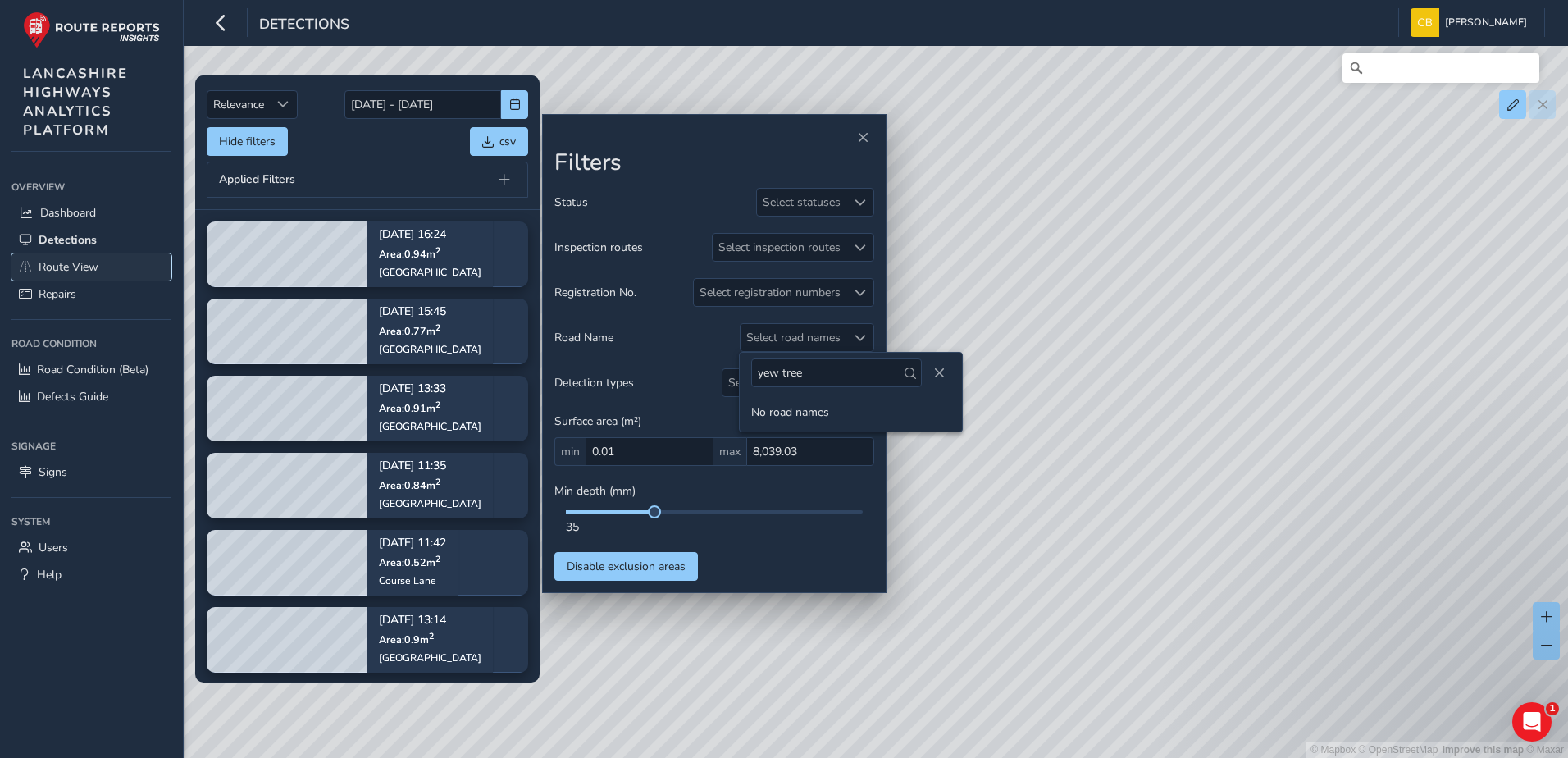
click at [81, 268] on span "Route View" at bounding box center [69, 266] width 60 height 16
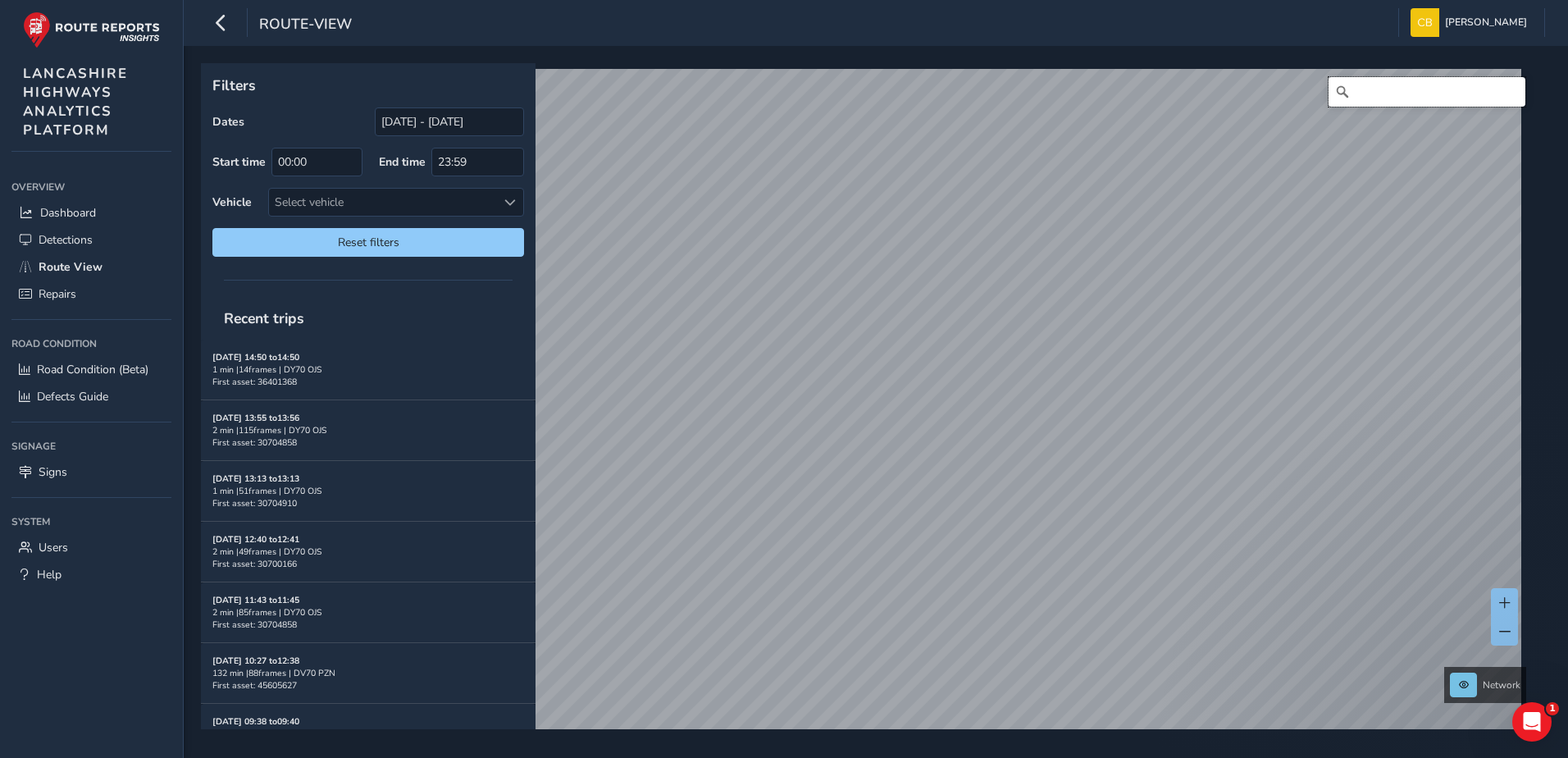
click at [1391, 96] on input "Search" at bounding box center [1427, 92] width 197 height 30
click at [45, 238] on span "Detections" at bounding box center [66, 239] width 54 height 16
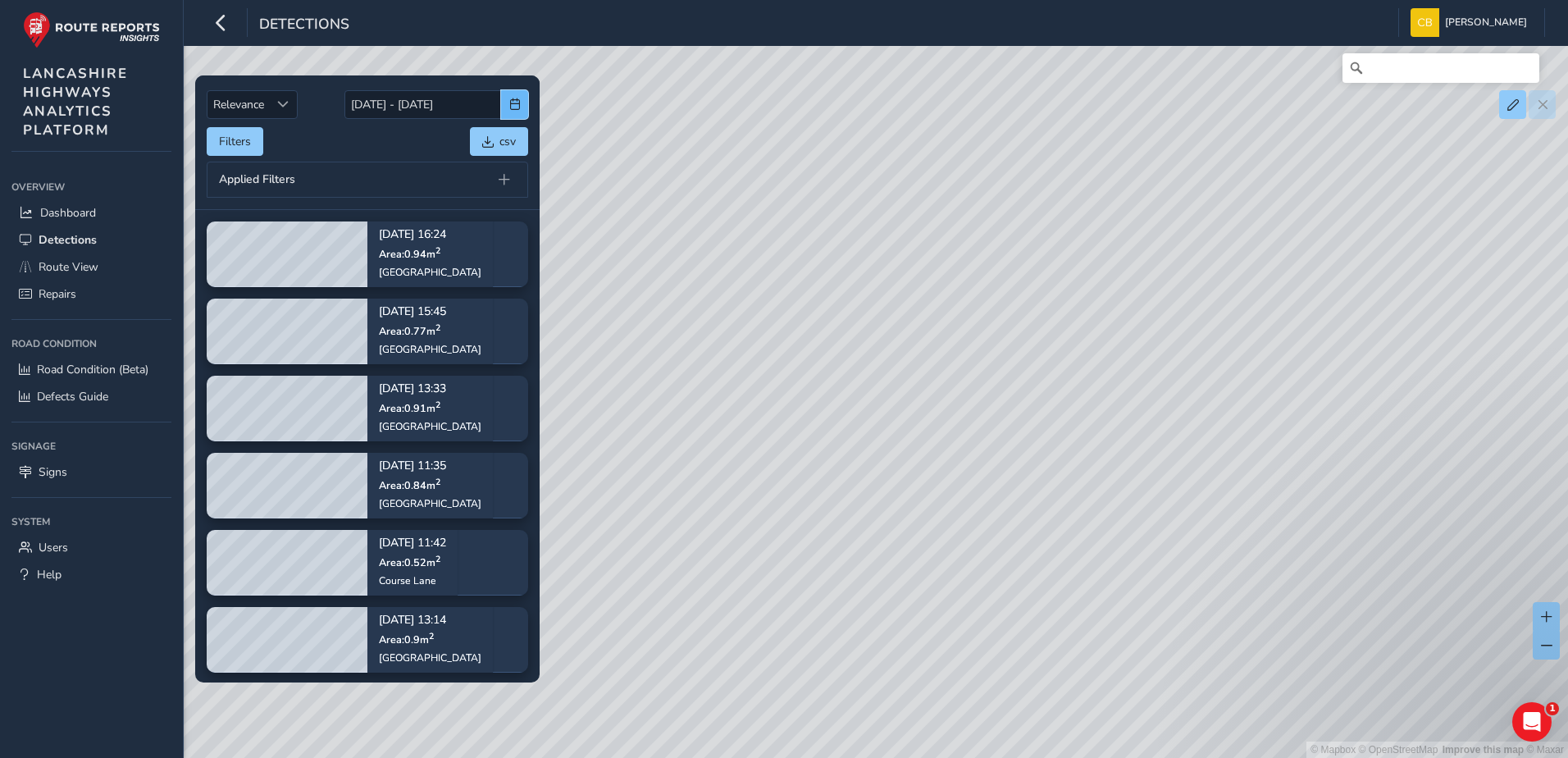
click at [514, 101] on span "button" at bounding box center [515, 104] width 11 height 11
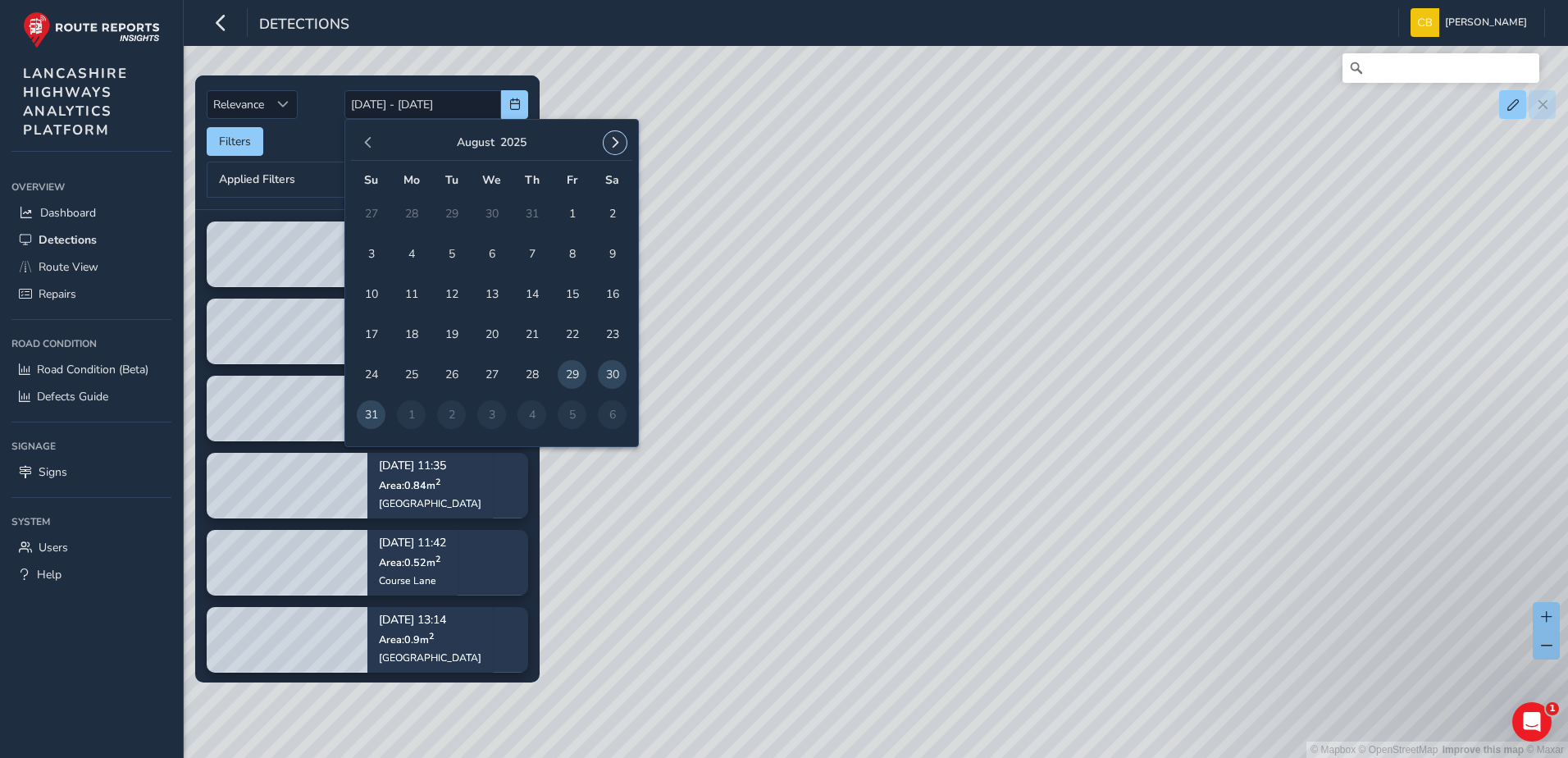
click at [624, 147] on button "button" at bounding box center [615, 142] width 23 height 23
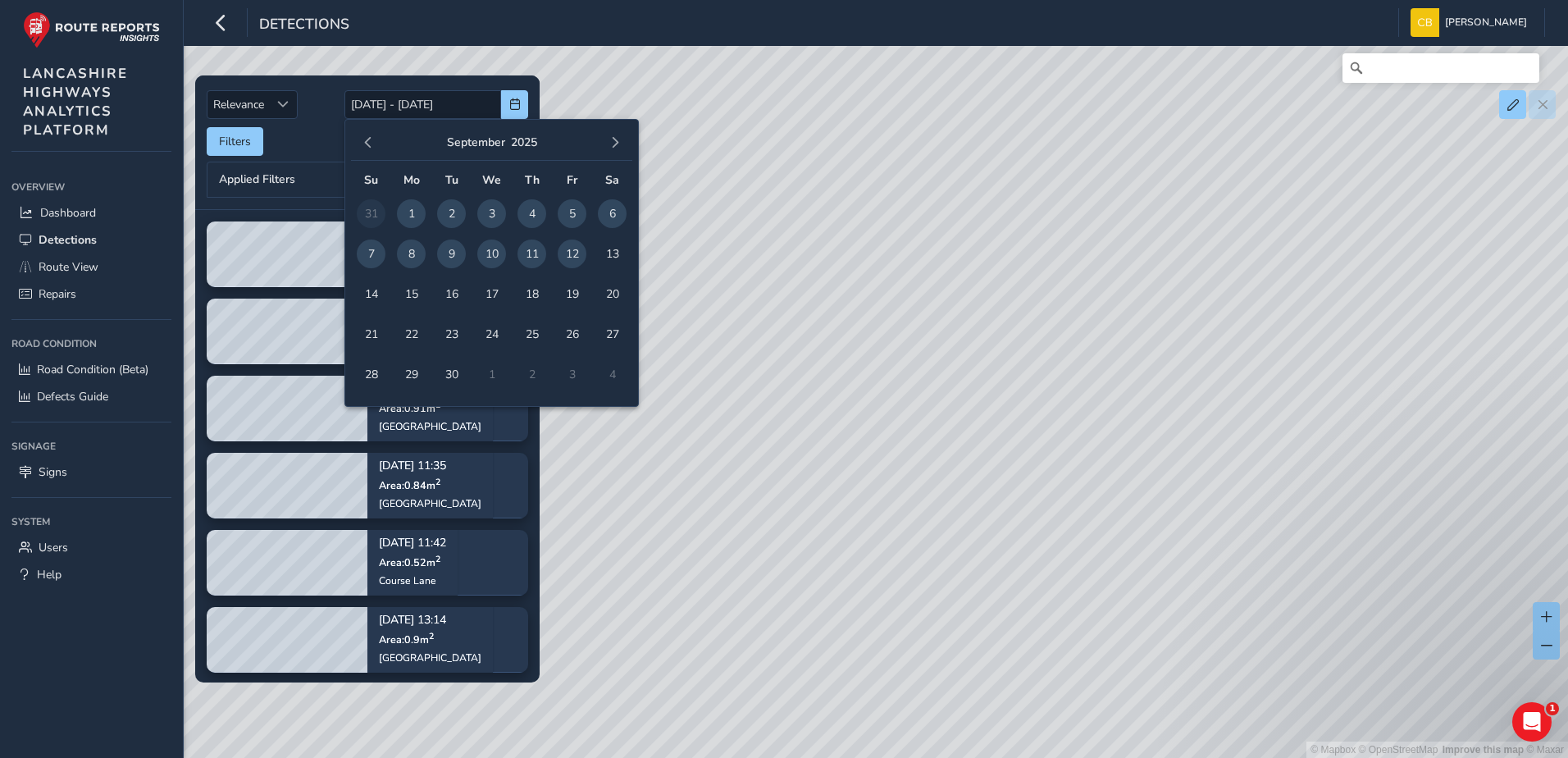
click at [414, 214] on span "1" at bounding box center [411, 213] width 29 height 29
click at [564, 258] on span "12" at bounding box center [572, 253] width 29 height 29
click at [251, 145] on button "Filters" at bounding box center [235, 141] width 57 height 29
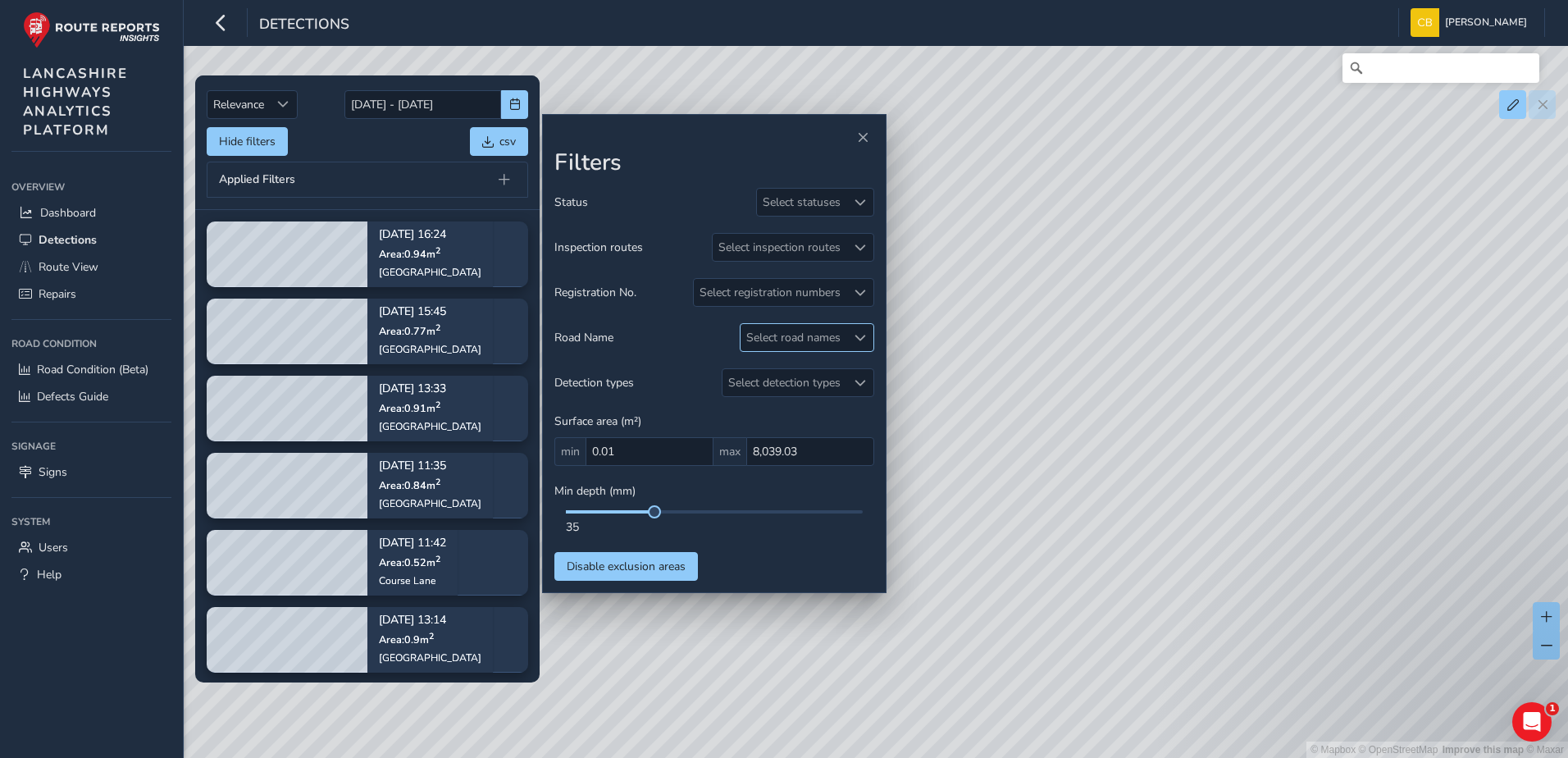
click at [842, 334] on div "Select road names" at bounding box center [793, 337] width 106 height 27
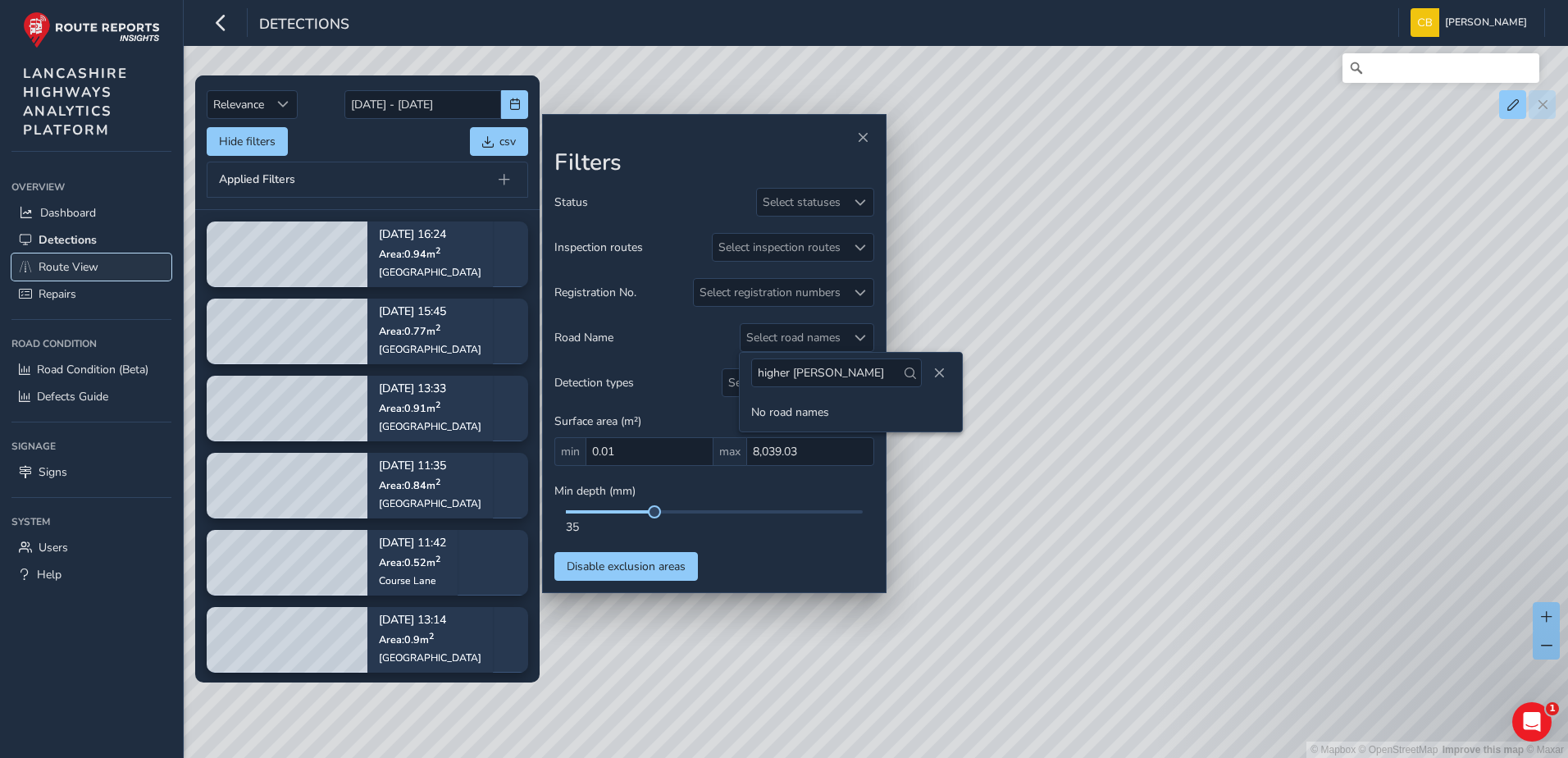
click at [73, 268] on span "Route View" at bounding box center [69, 266] width 60 height 16
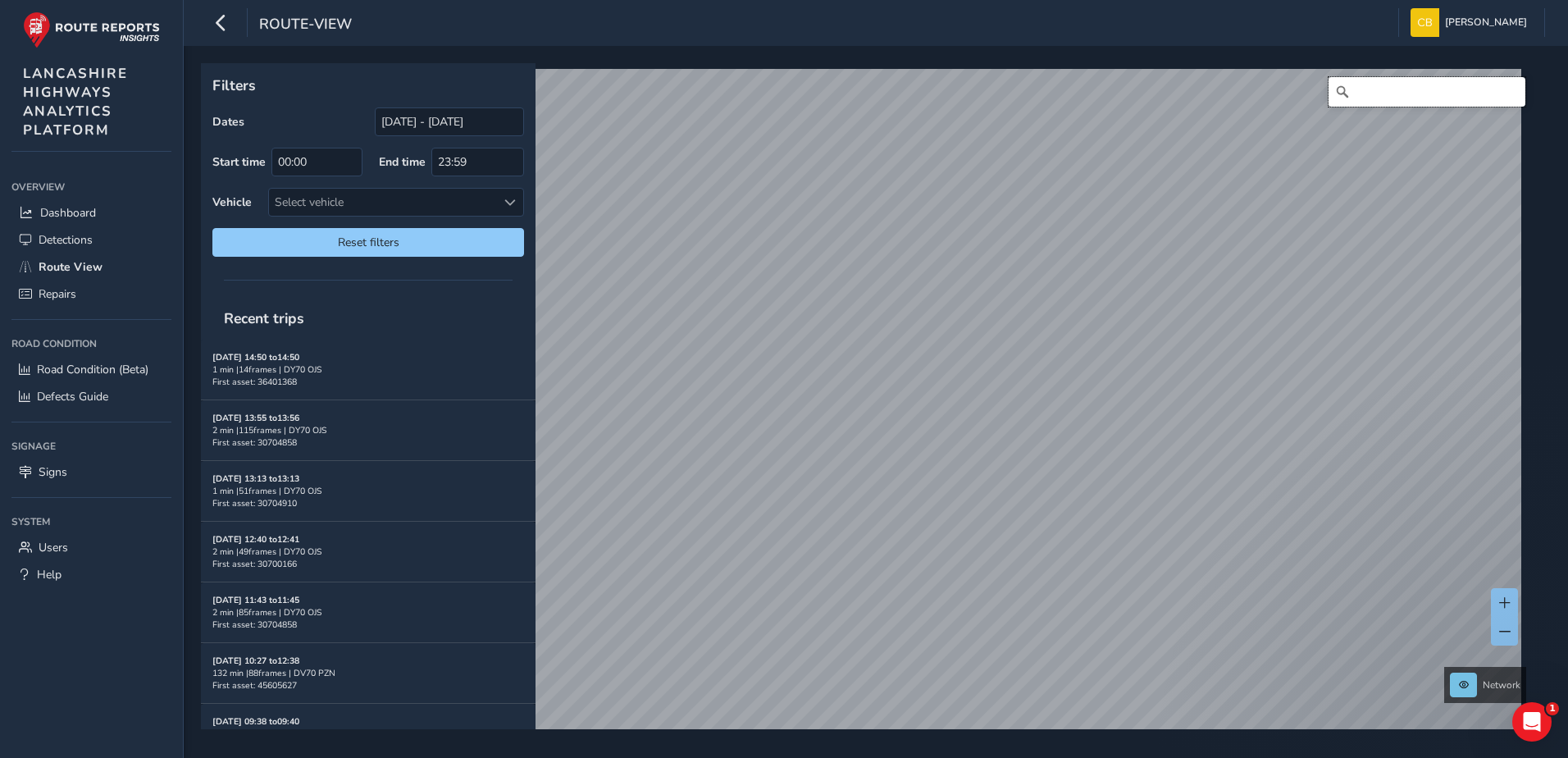
click at [1363, 96] on input "Search" at bounding box center [1427, 92] width 197 height 30
click at [71, 236] on span "Detections" at bounding box center [66, 239] width 54 height 16
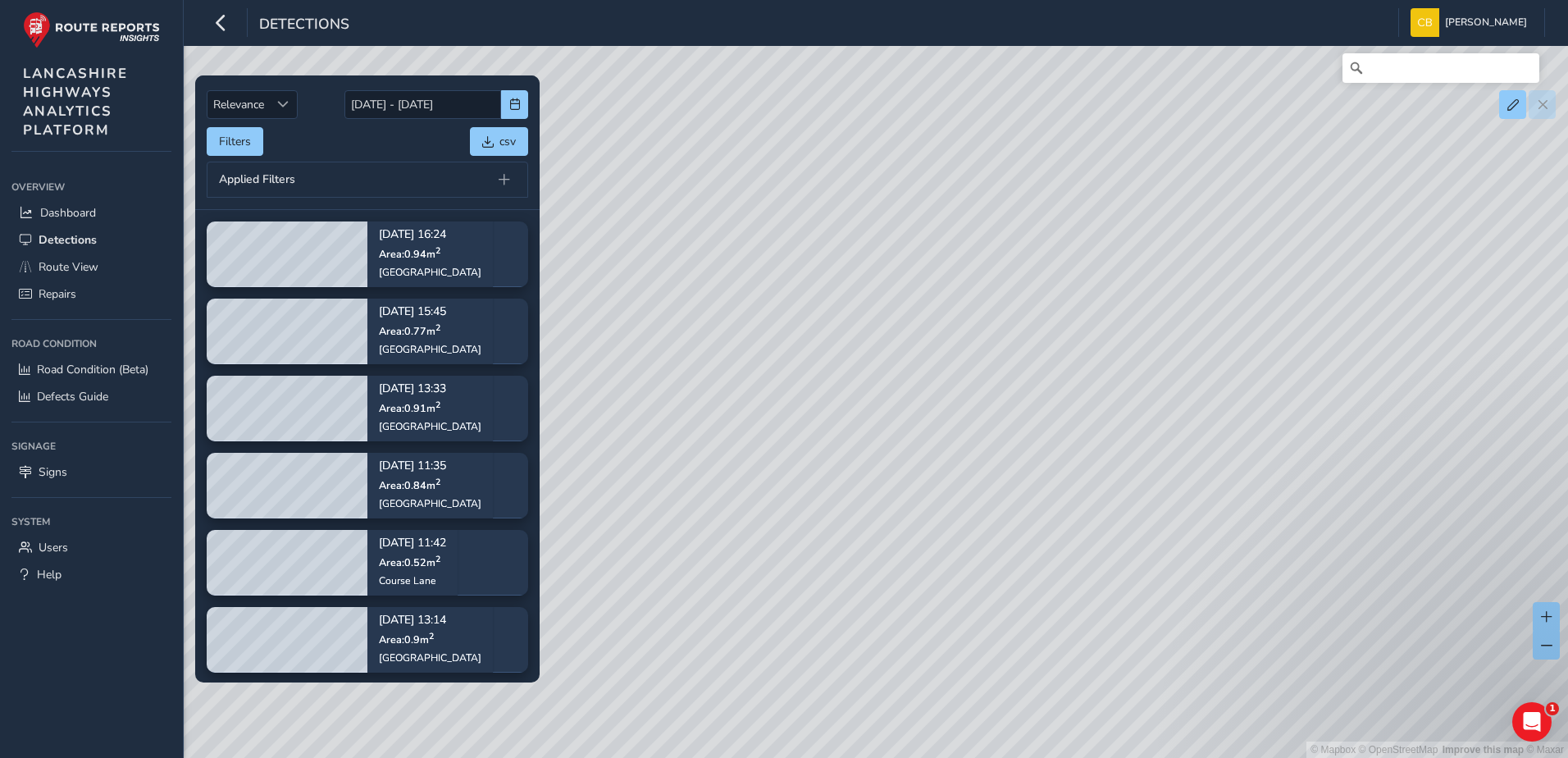
click at [303, 146] on div "Filters csv" at bounding box center [367, 141] width 322 height 29
click at [518, 99] on span "button" at bounding box center [515, 104] width 11 height 11
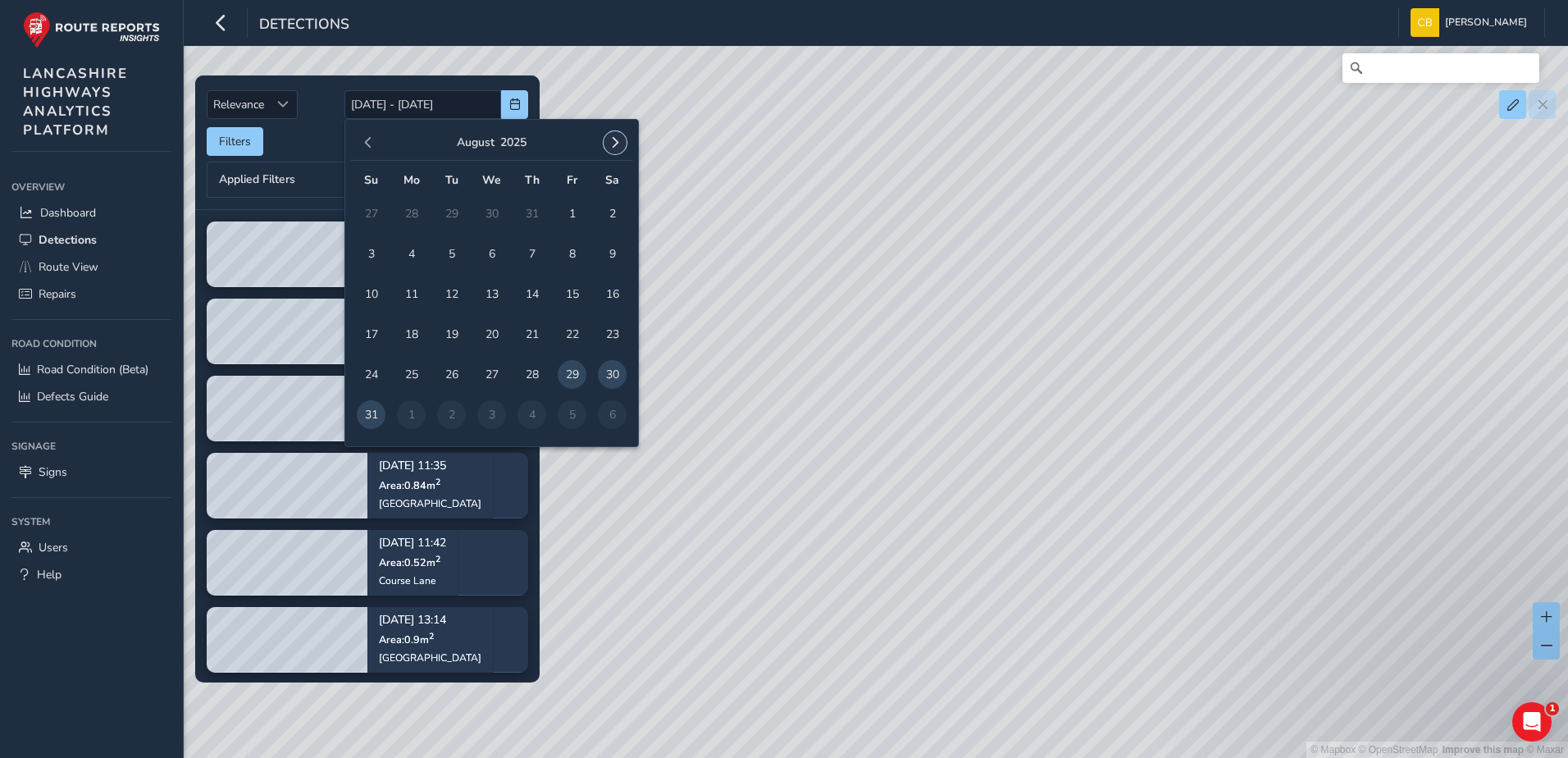
click at [615, 148] on span "button" at bounding box center [615, 143] width 11 height 11
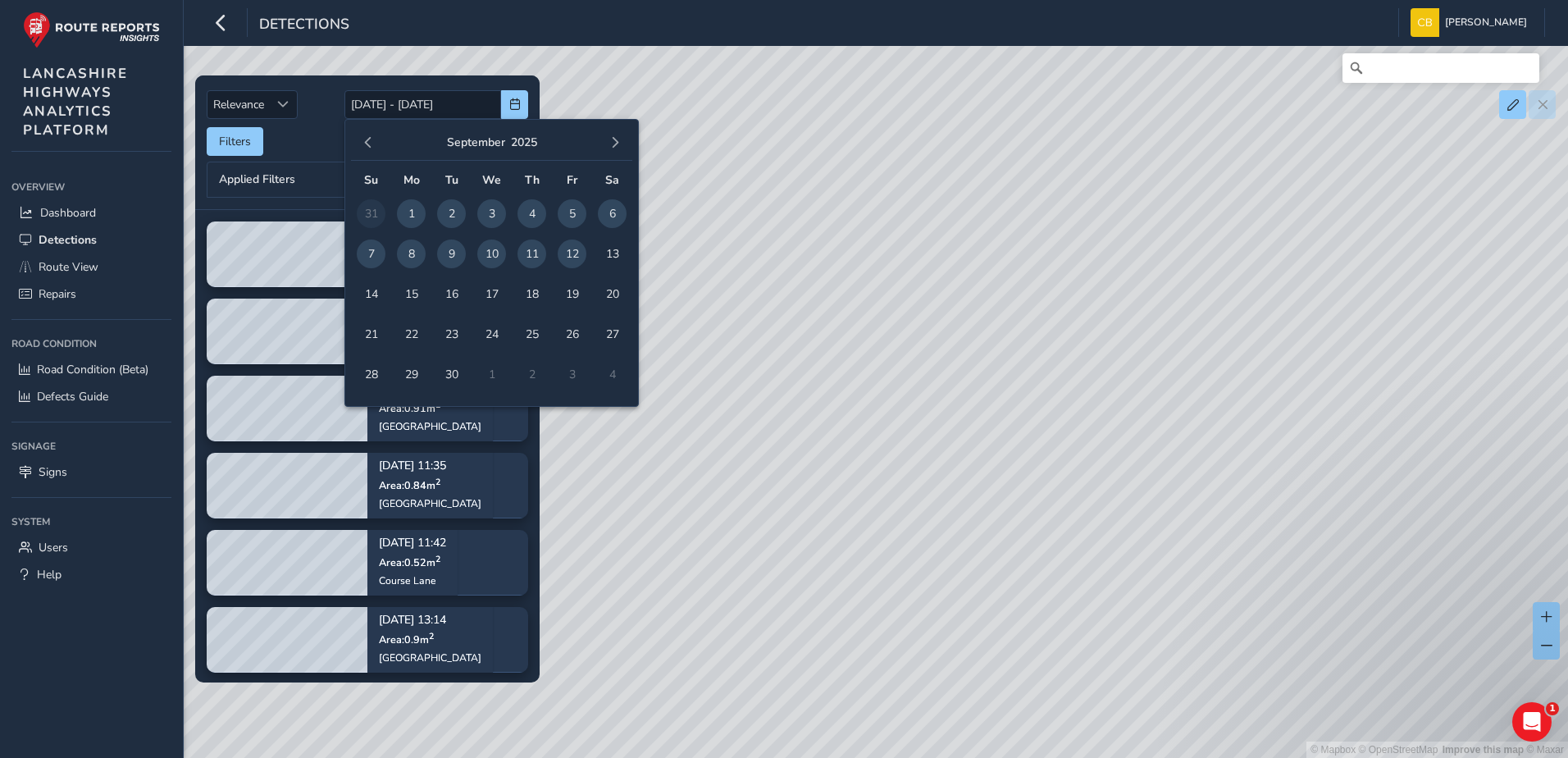
click at [404, 217] on span "1" at bounding box center [411, 213] width 29 height 29
click at [572, 251] on span "12" at bounding box center [572, 253] width 29 height 29
click at [307, 148] on div "Filters csv" at bounding box center [367, 141] width 322 height 29
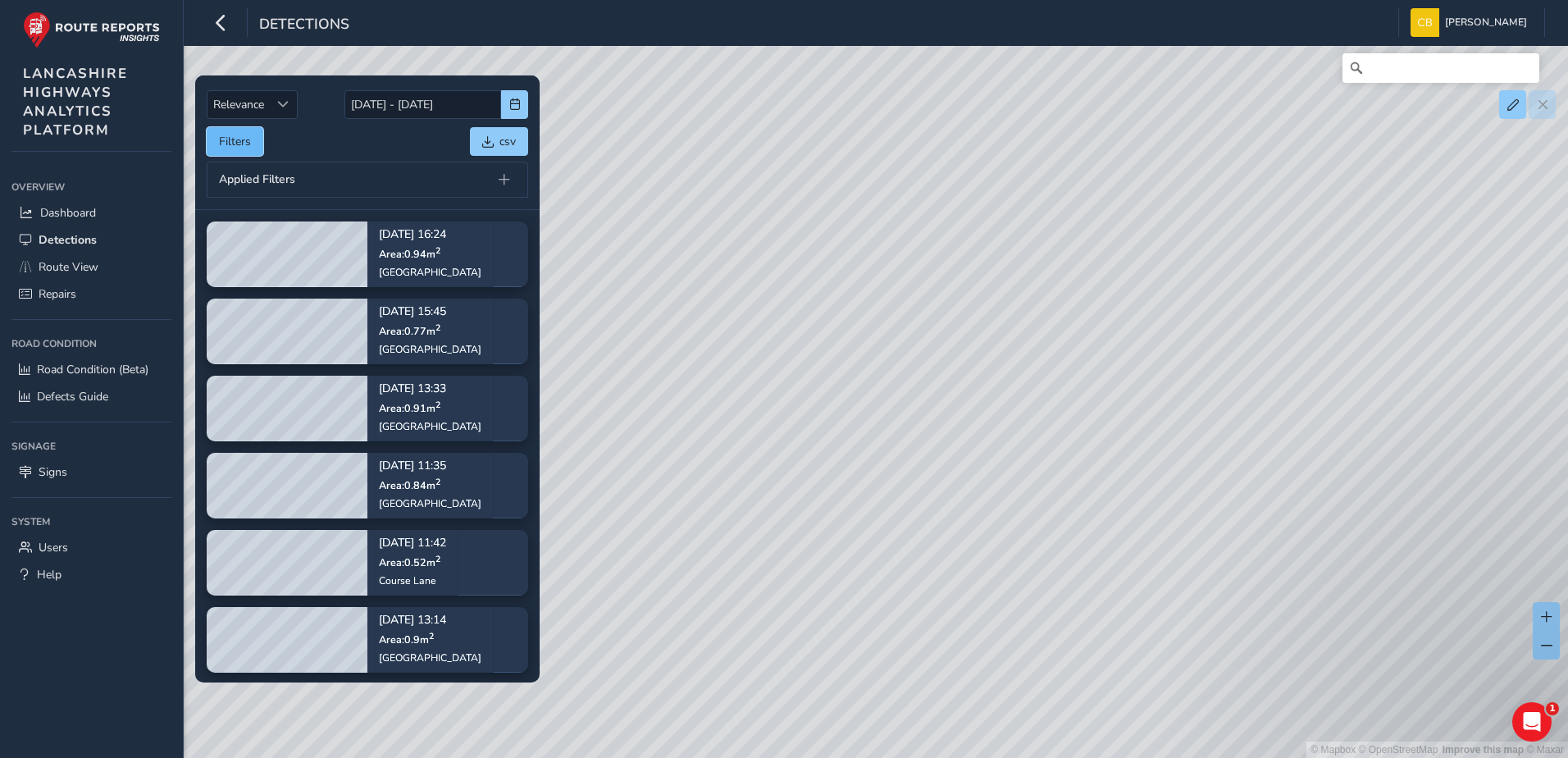
click at [244, 138] on button "Filters" at bounding box center [235, 141] width 57 height 29
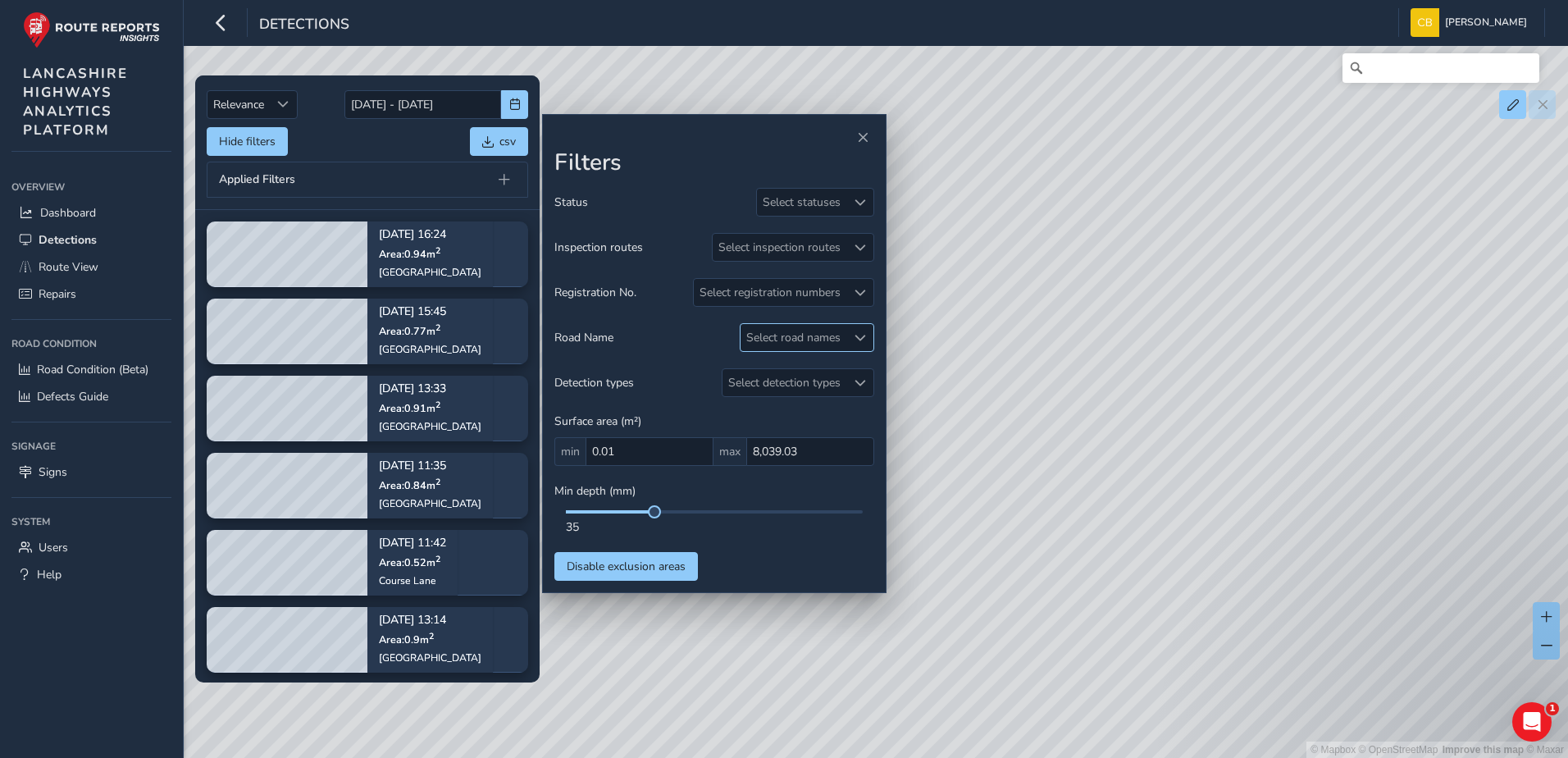
click at [810, 329] on div "Select road names" at bounding box center [793, 337] width 106 height 27
click at [800, 407] on div "[GEOGRAPHIC_DATA] ( 9 )" at bounding box center [839, 413] width 130 height 16
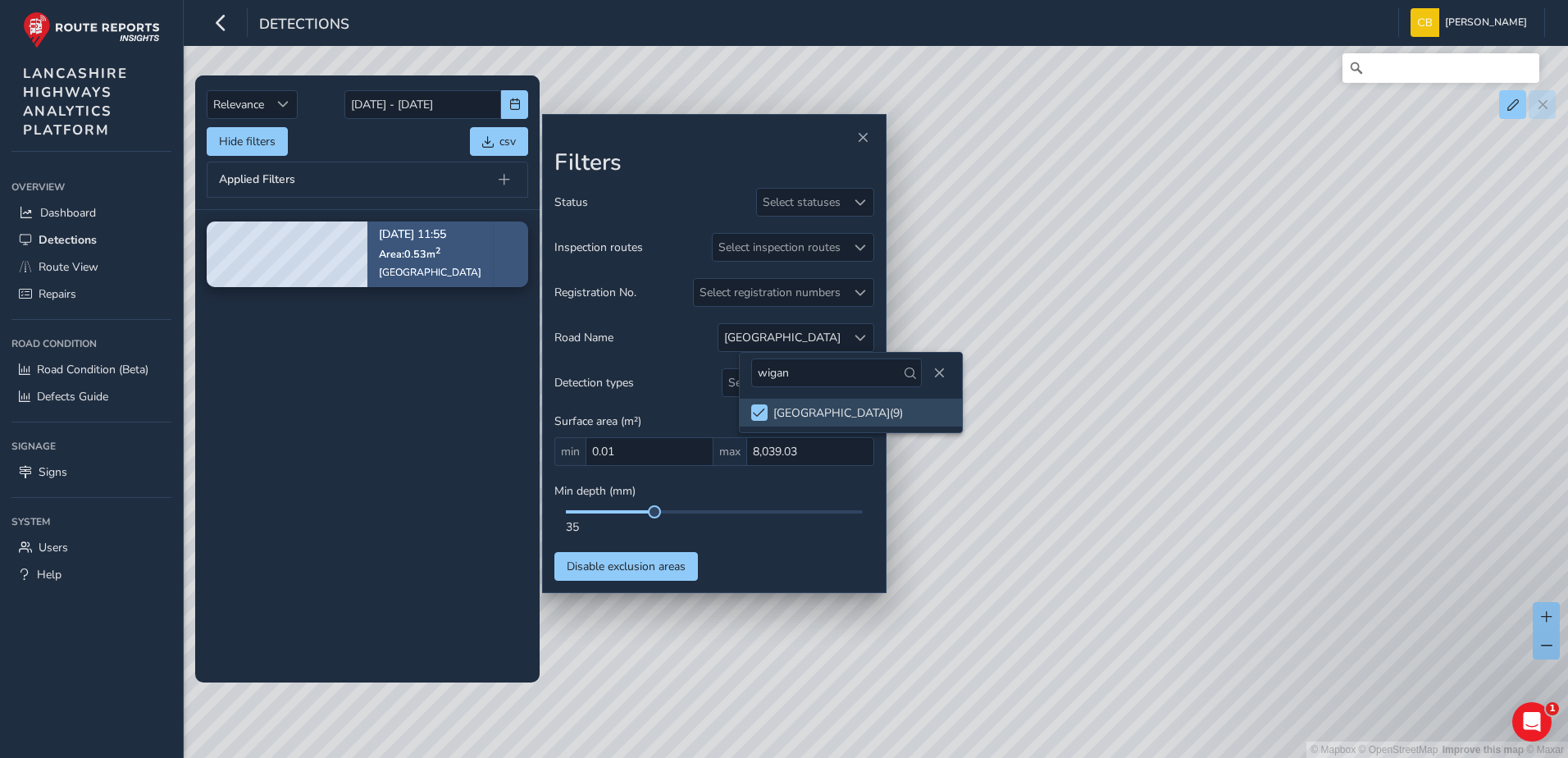
click at [386, 257] on span "Area: 0.53 m 2" at bounding box center [409, 253] width 61 height 14
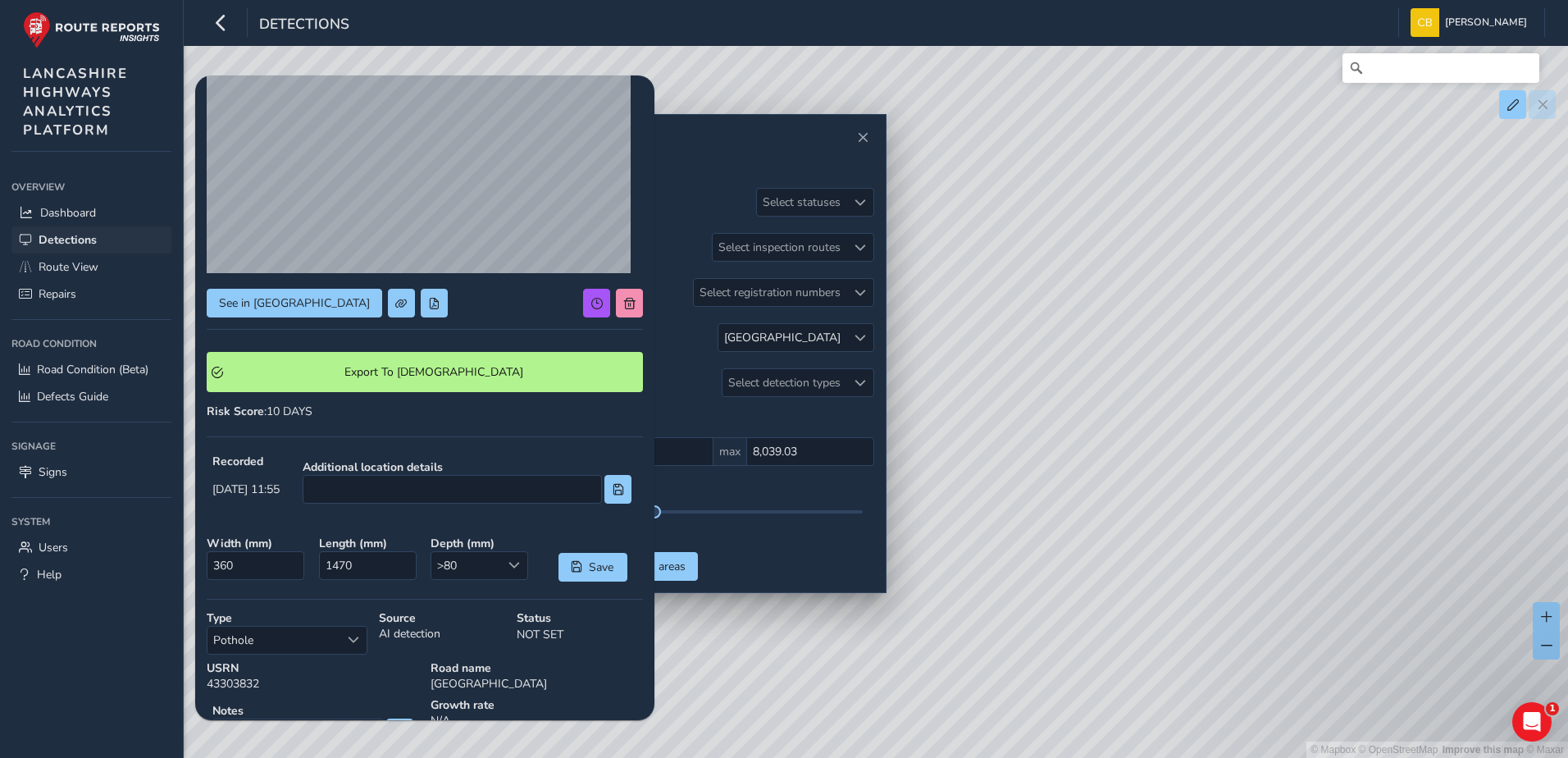
scroll to position [54, 0]
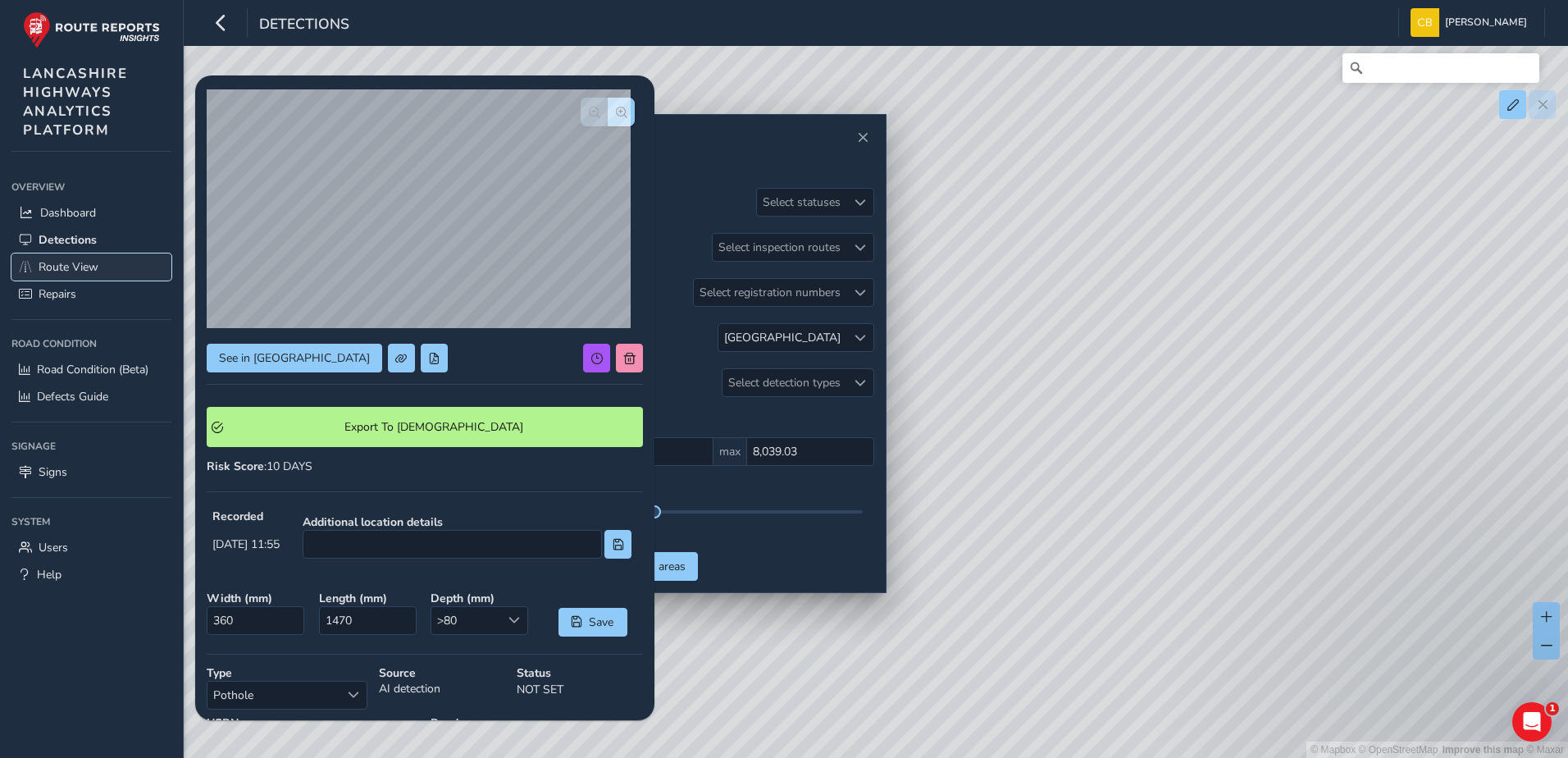
drag, startPoint x: 86, startPoint y: 261, endPoint x: 103, endPoint y: 264, distance: 17.3
click at [86, 261] on span "Route View" at bounding box center [69, 266] width 60 height 16
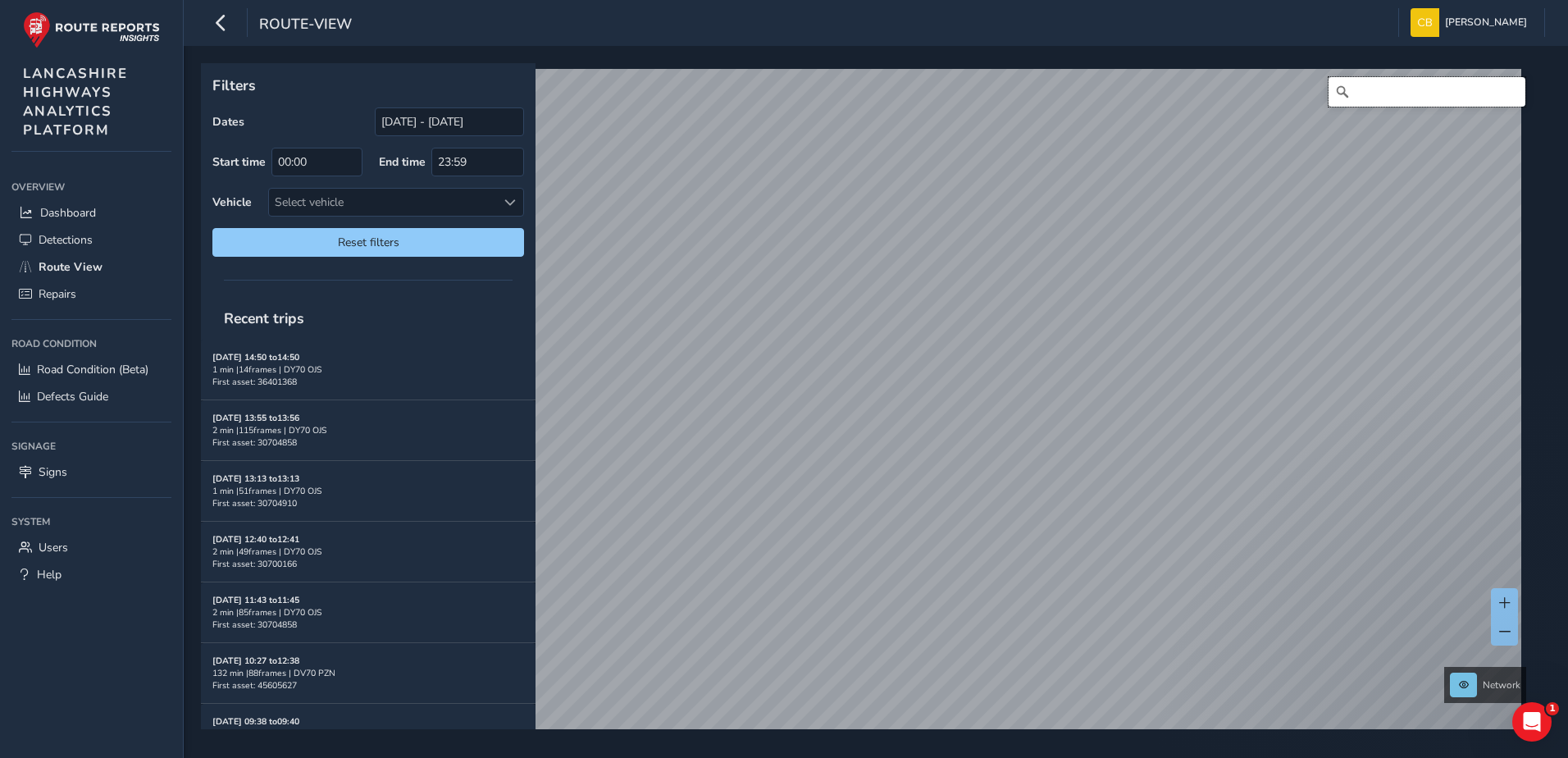
click at [1411, 89] on input "Search" at bounding box center [1427, 92] width 197 height 30
click at [304, 102] on div "Filters Dates [DATE] - [DATE] Start time 00:00 End time 23:59 Vehicle Select ve…" at bounding box center [368, 165] width 335 height 205
click at [1455, 92] on input "[STREET_ADDRESS]" at bounding box center [1427, 92] width 197 height 30
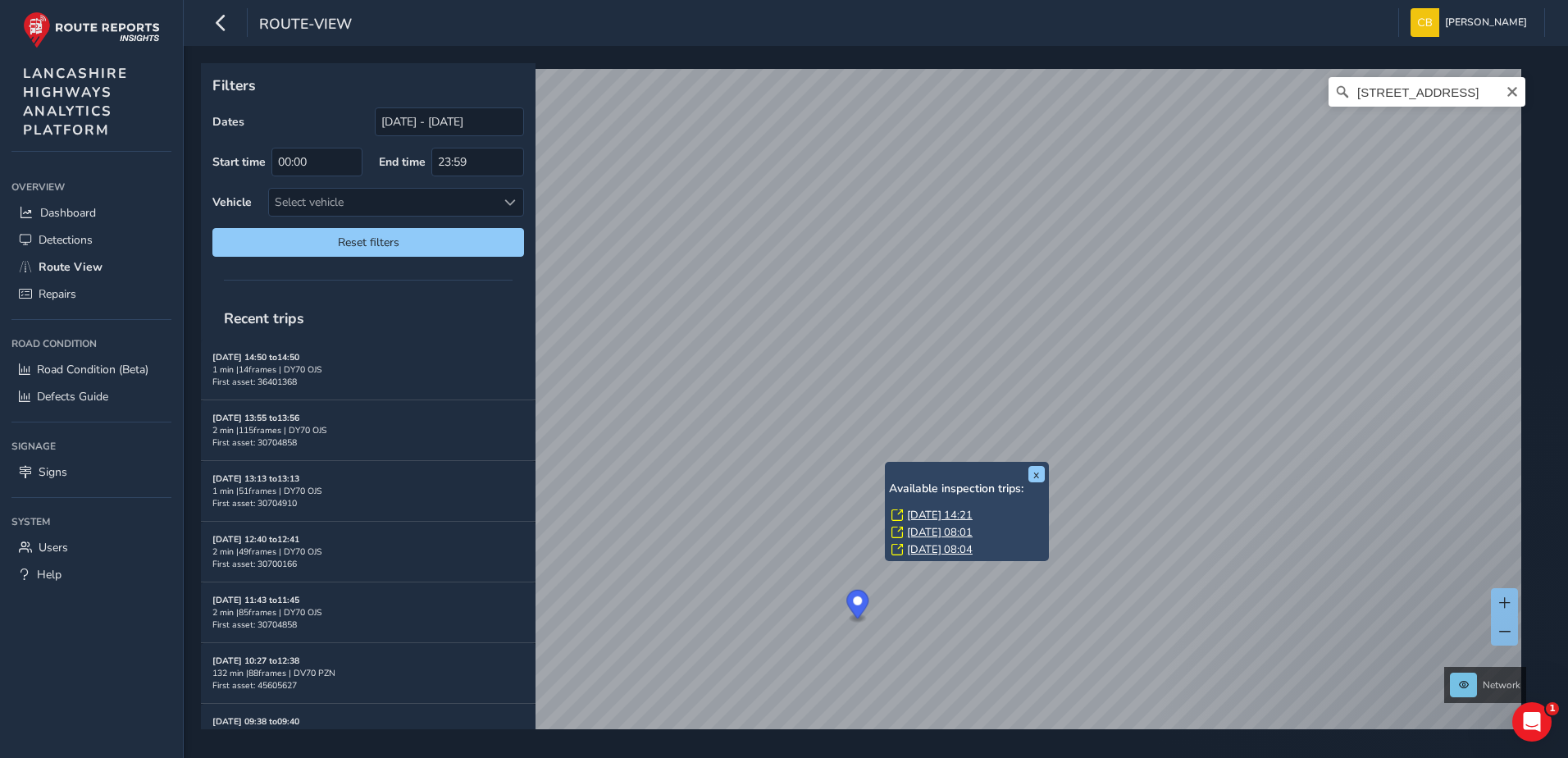
click at [950, 495] on div "x Available inspection trips: [DATE] 14:21 [DATE] 08:01 [DATE] 08:04 Filters Da…" at bounding box center [870, 396] width 1339 height 666
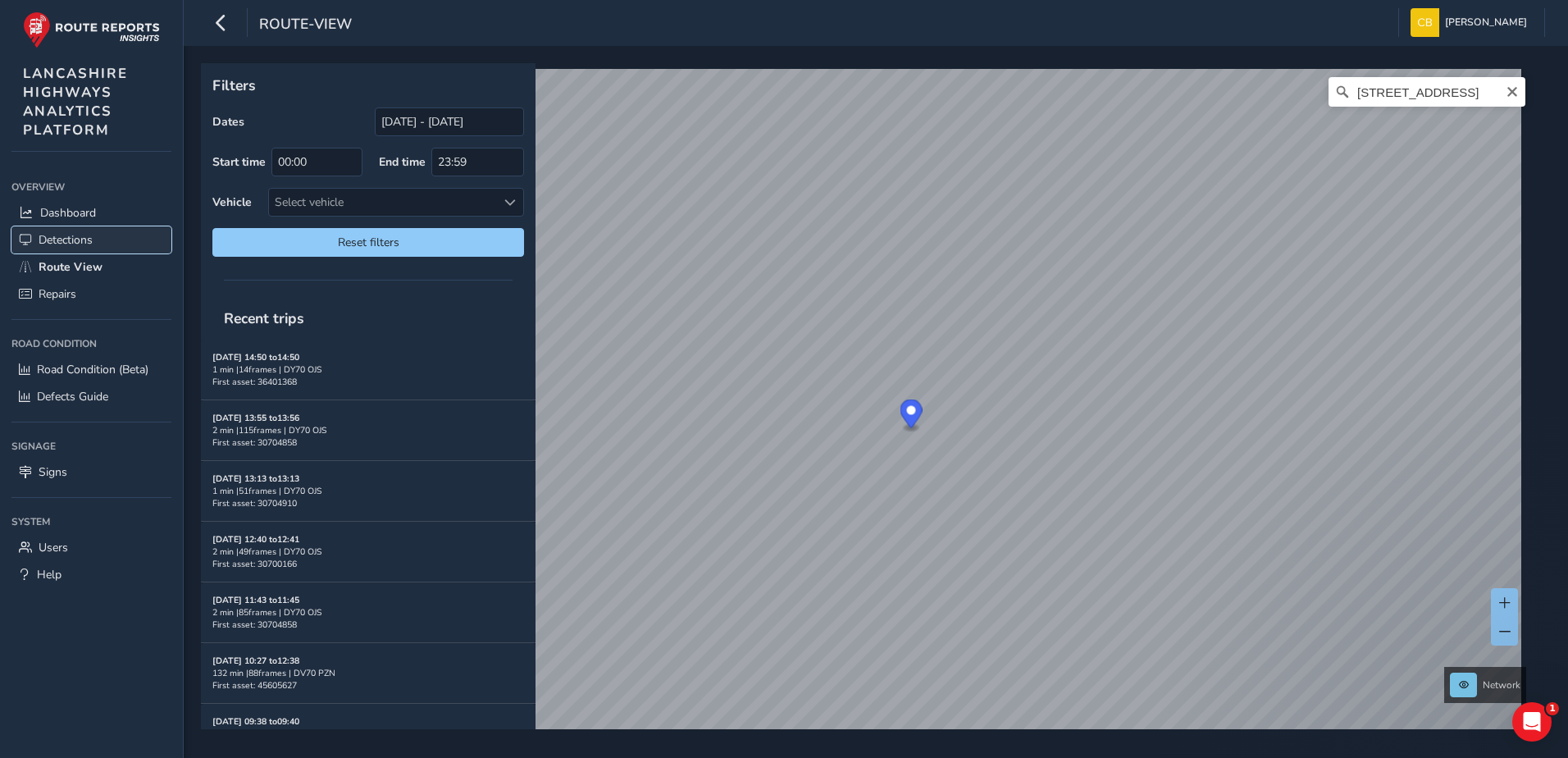
click at [71, 237] on span "Detections" at bounding box center [66, 239] width 54 height 16
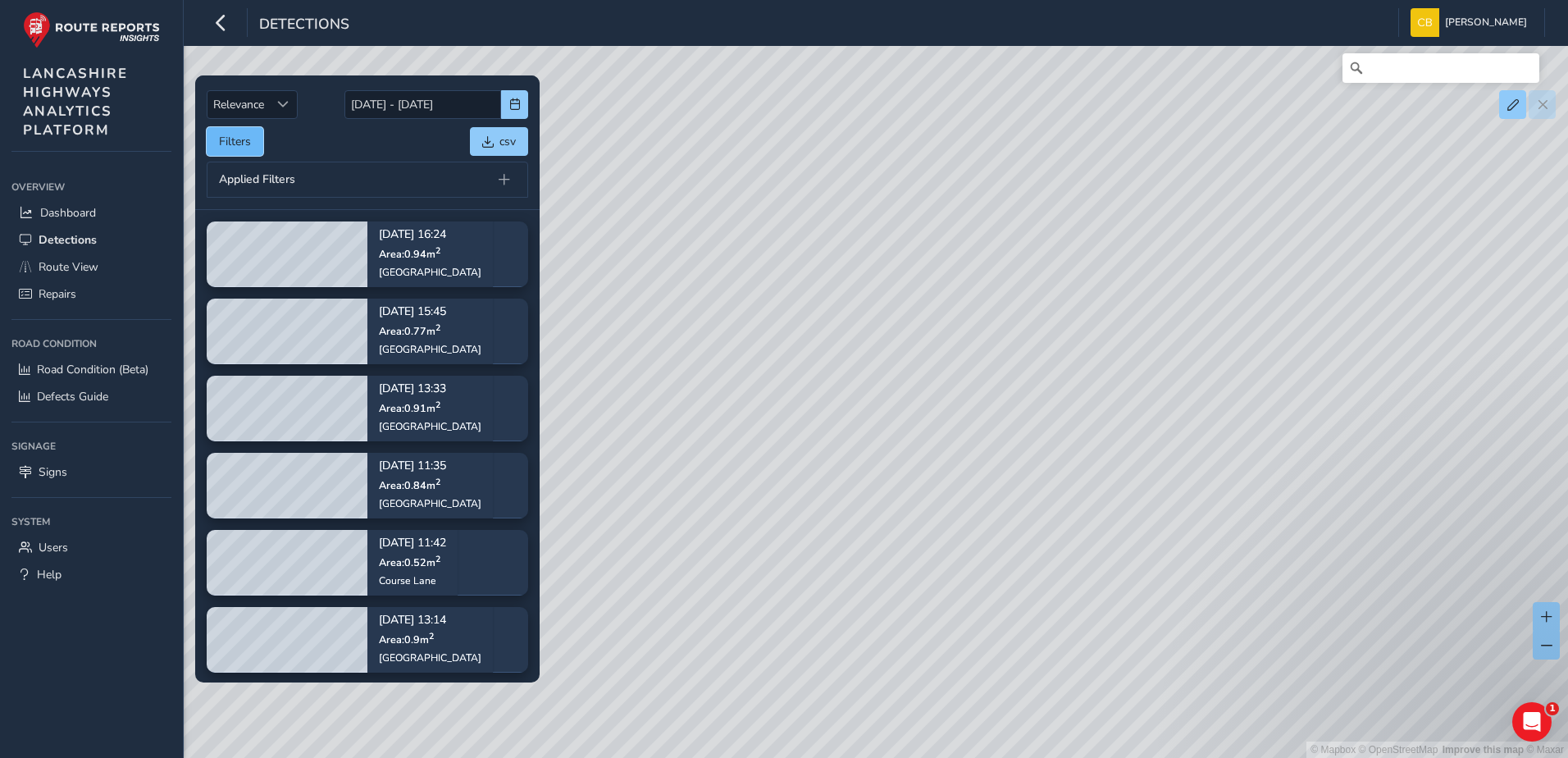
click at [209, 144] on button "Filters" at bounding box center [235, 141] width 57 height 29
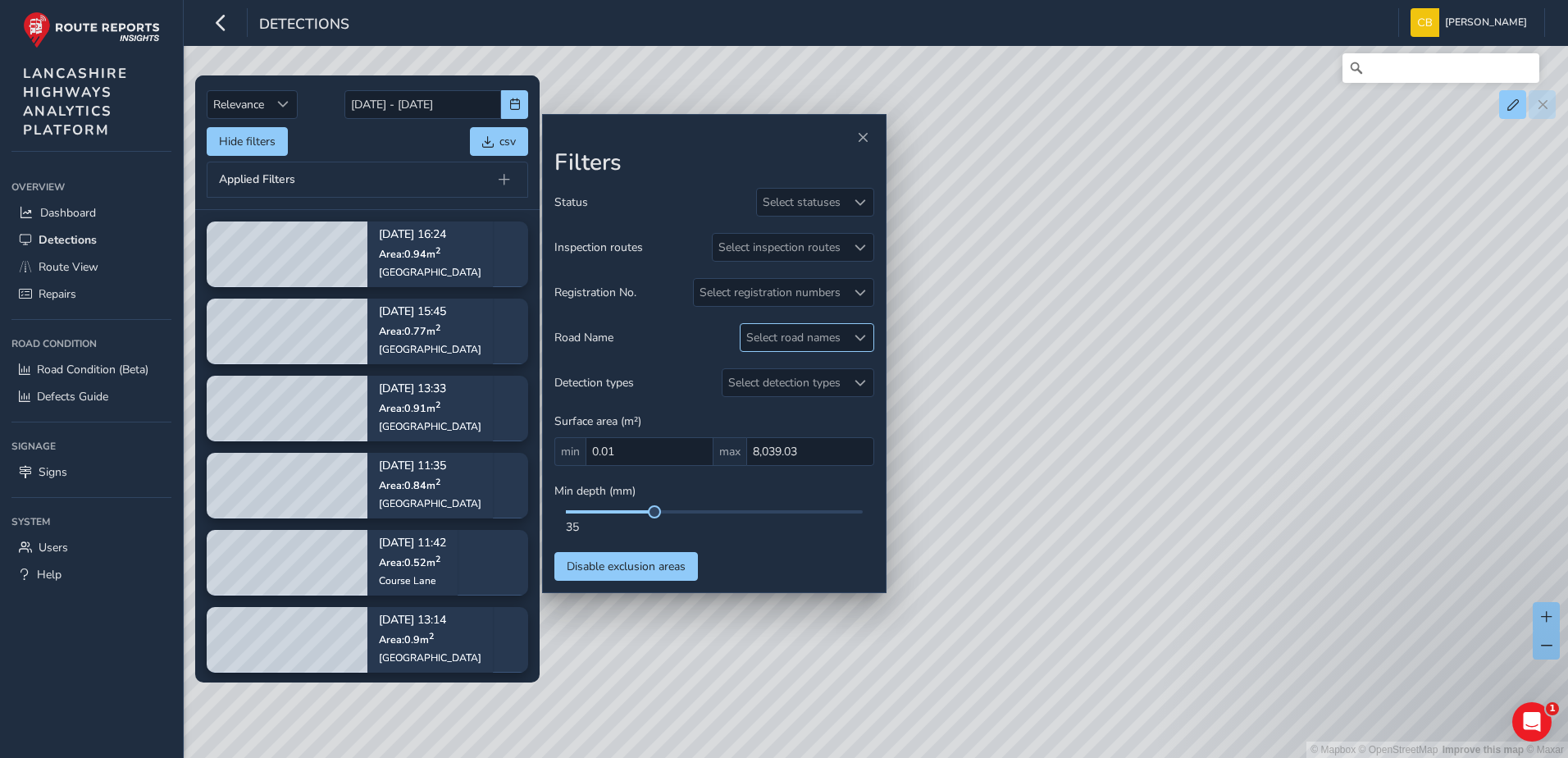
click at [790, 337] on div "Select road names" at bounding box center [793, 337] width 106 height 27
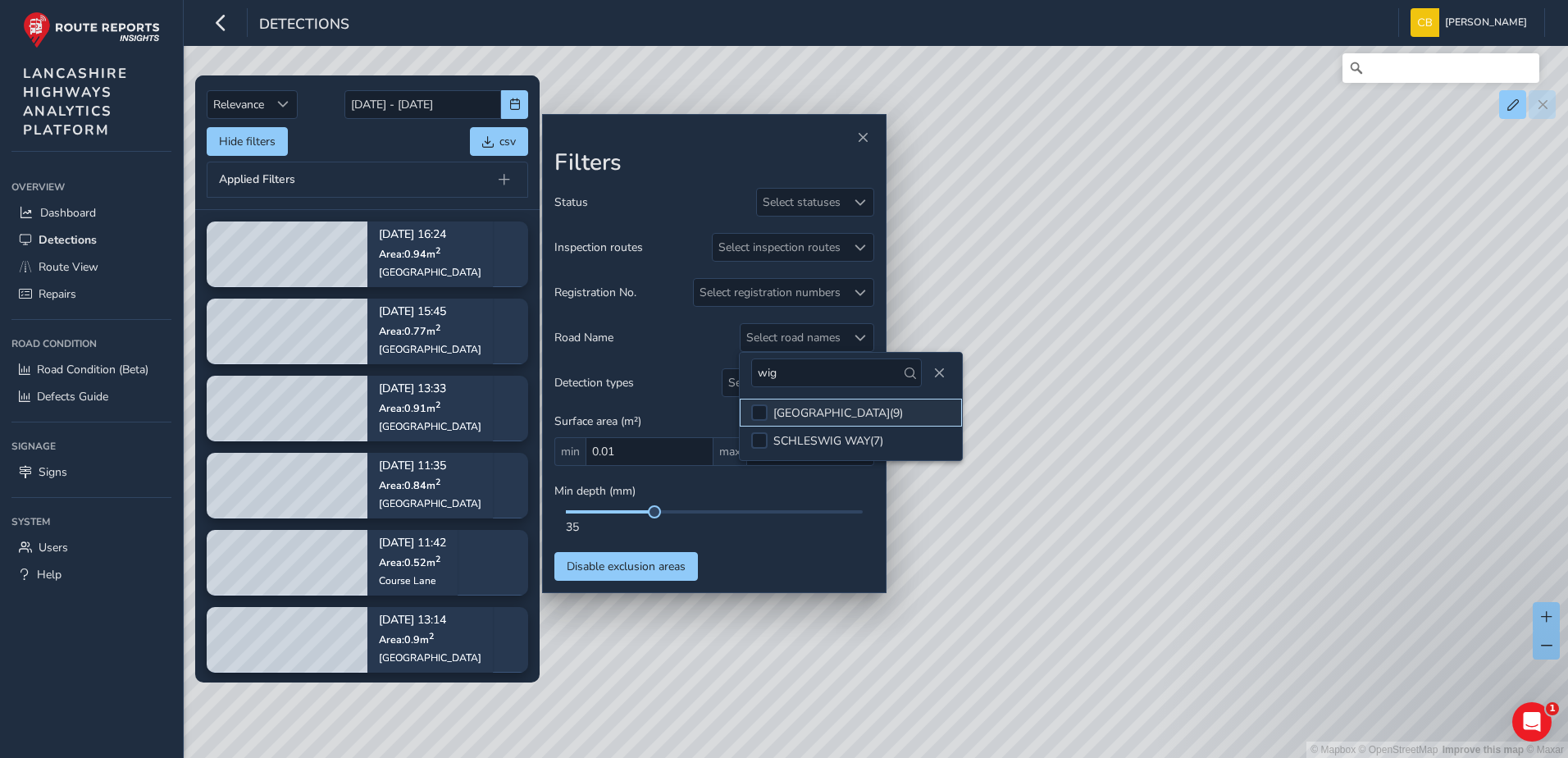
click at [771, 406] on li "[GEOGRAPHIC_DATA] ( 9 )" at bounding box center [851, 413] width 223 height 28
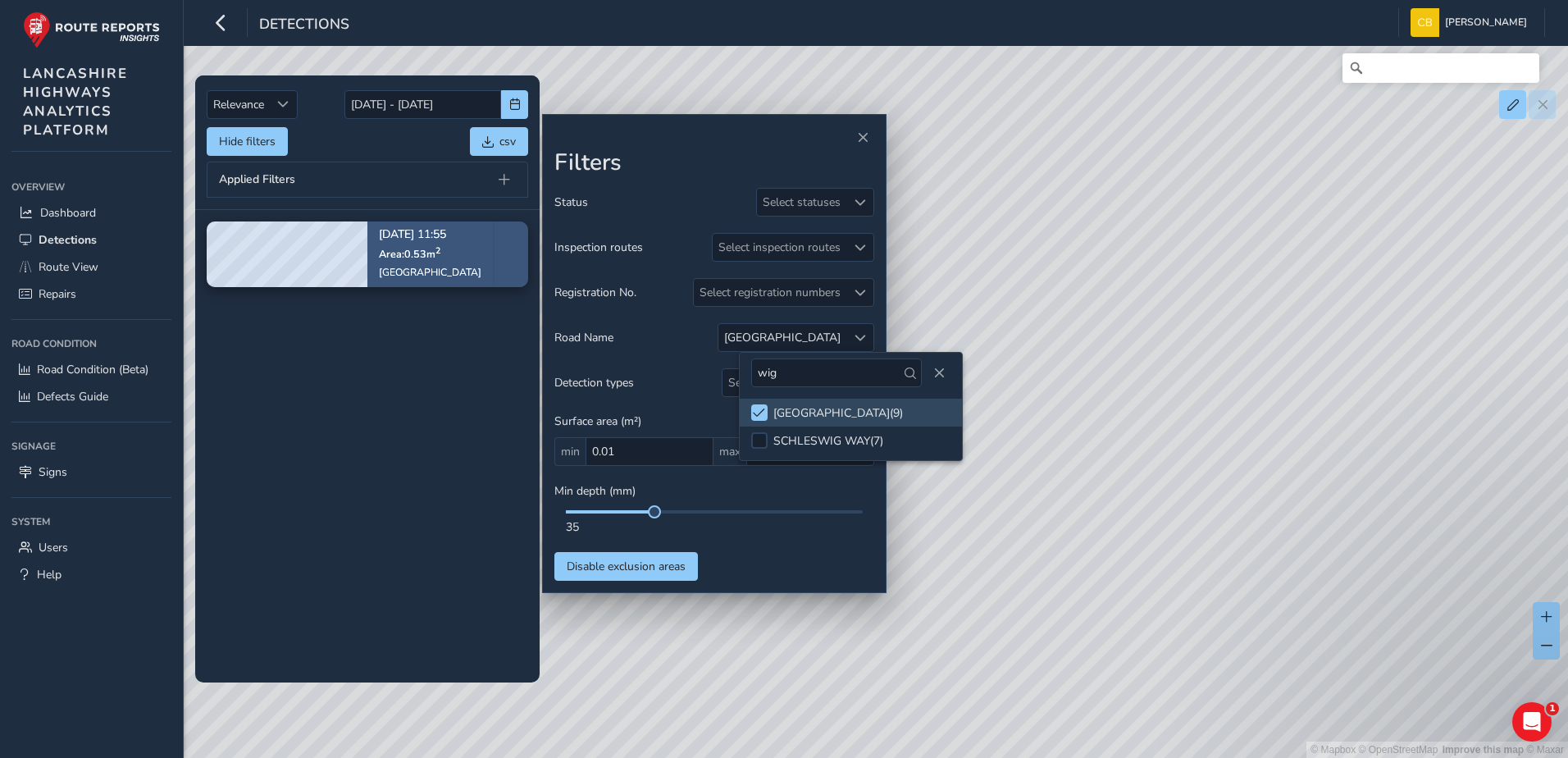
click at [414, 250] on span "Area: 0.53 m 2" at bounding box center [409, 253] width 61 height 14
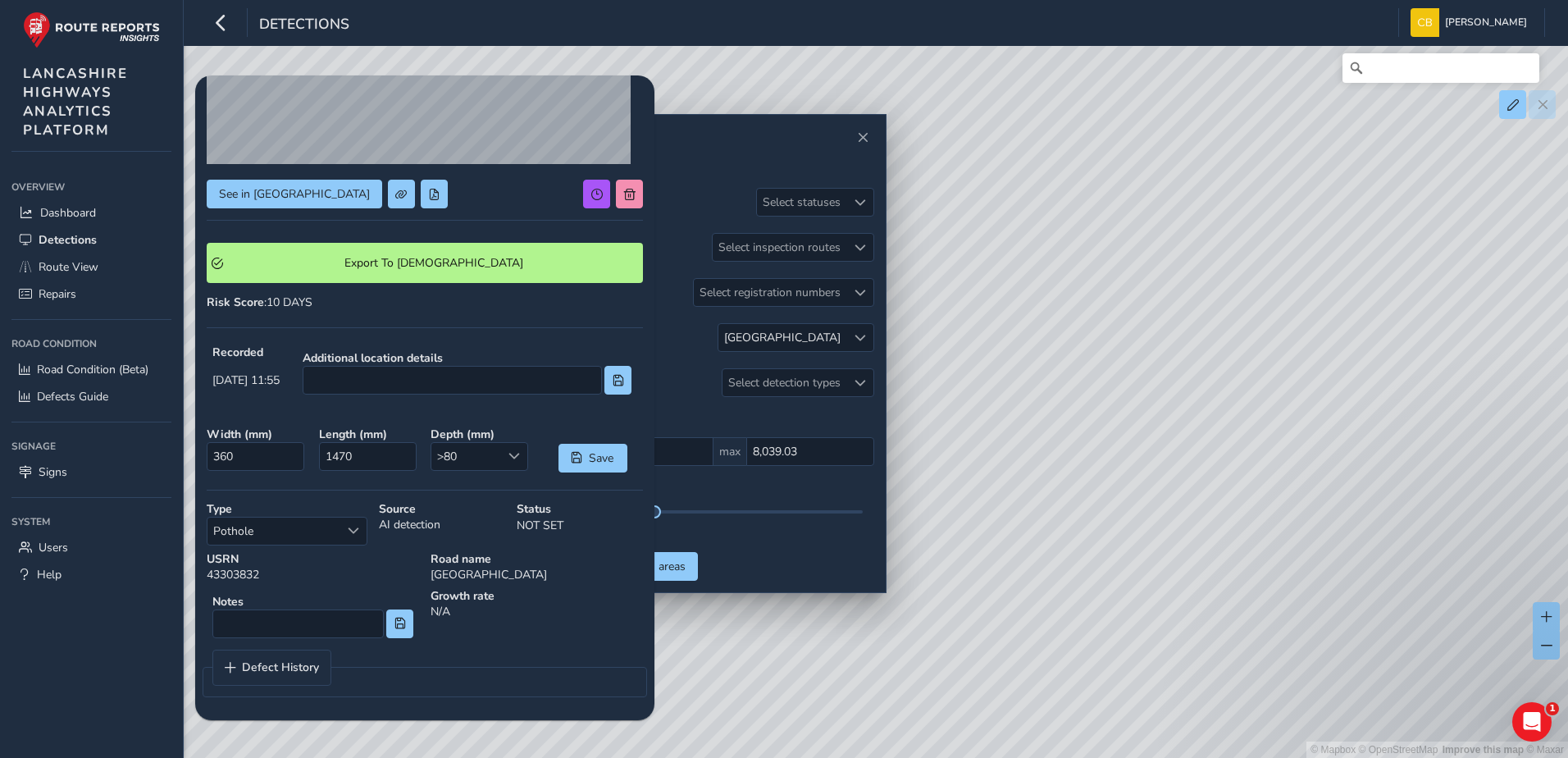
scroll to position [218, 0]
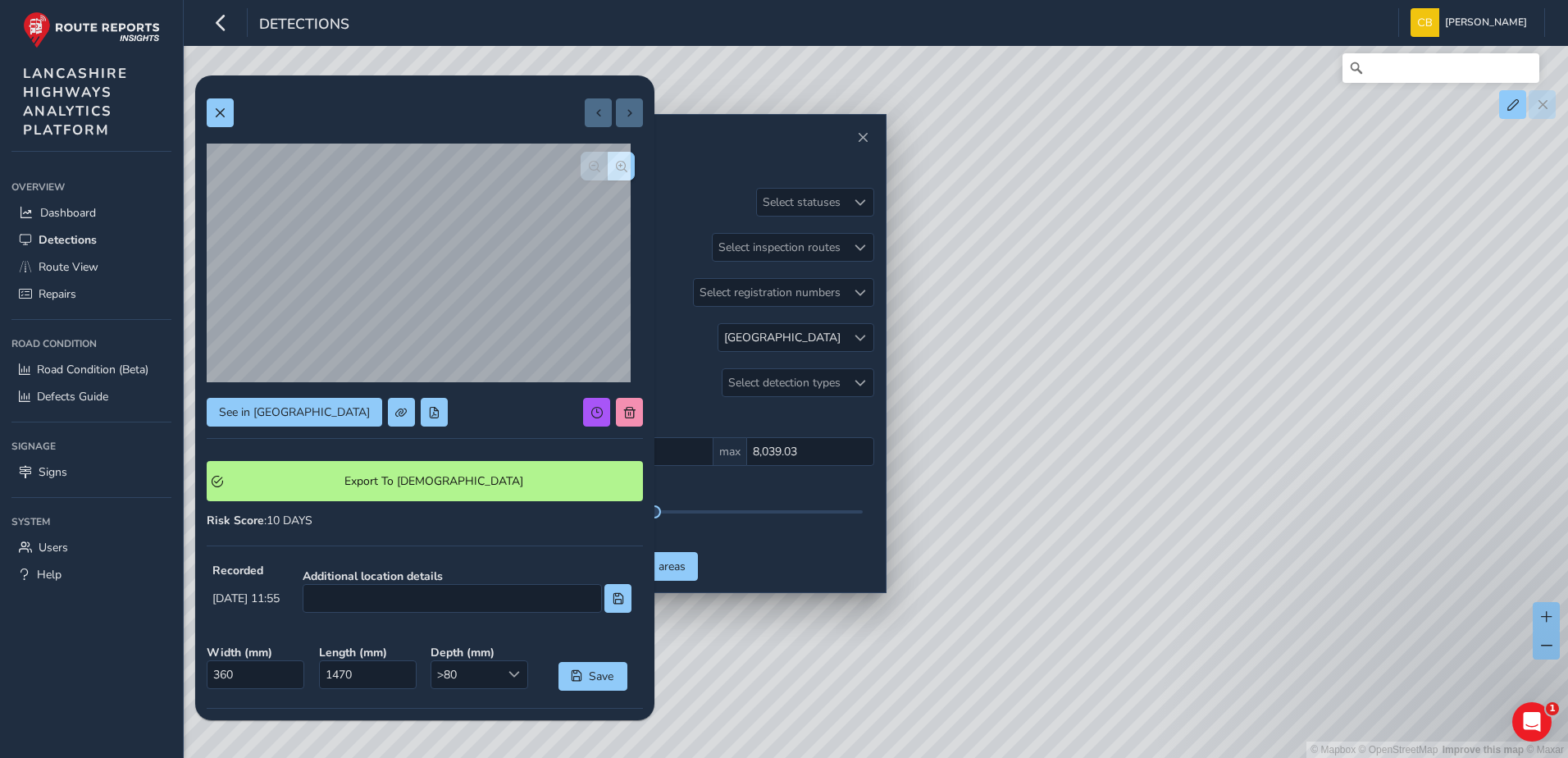
scroll to position [218, 0]
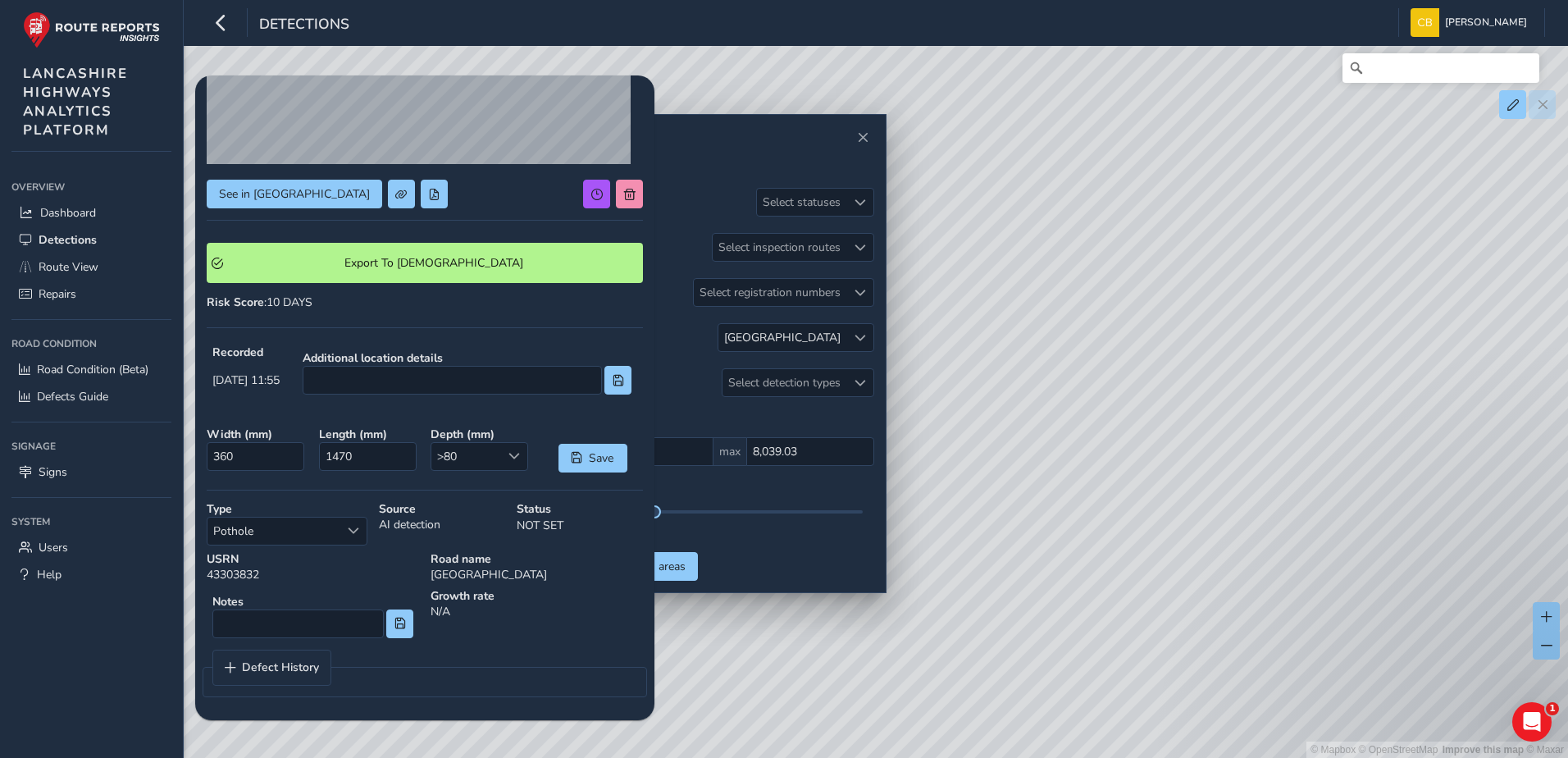
click at [369, 306] on div "Risk Score : 10 DAYS" at bounding box center [425, 302] width 436 height 16
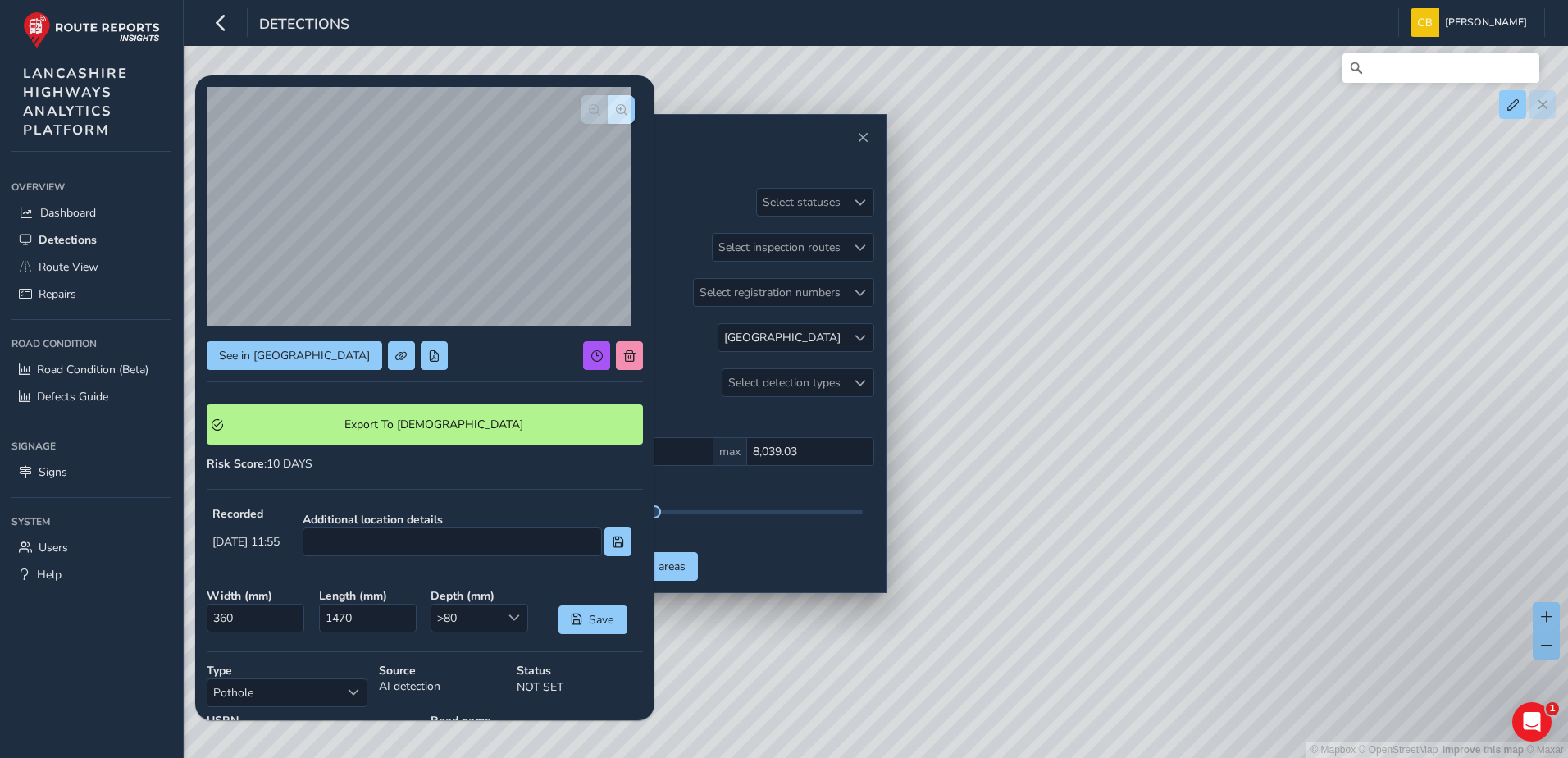
scroll to position [0, 0]
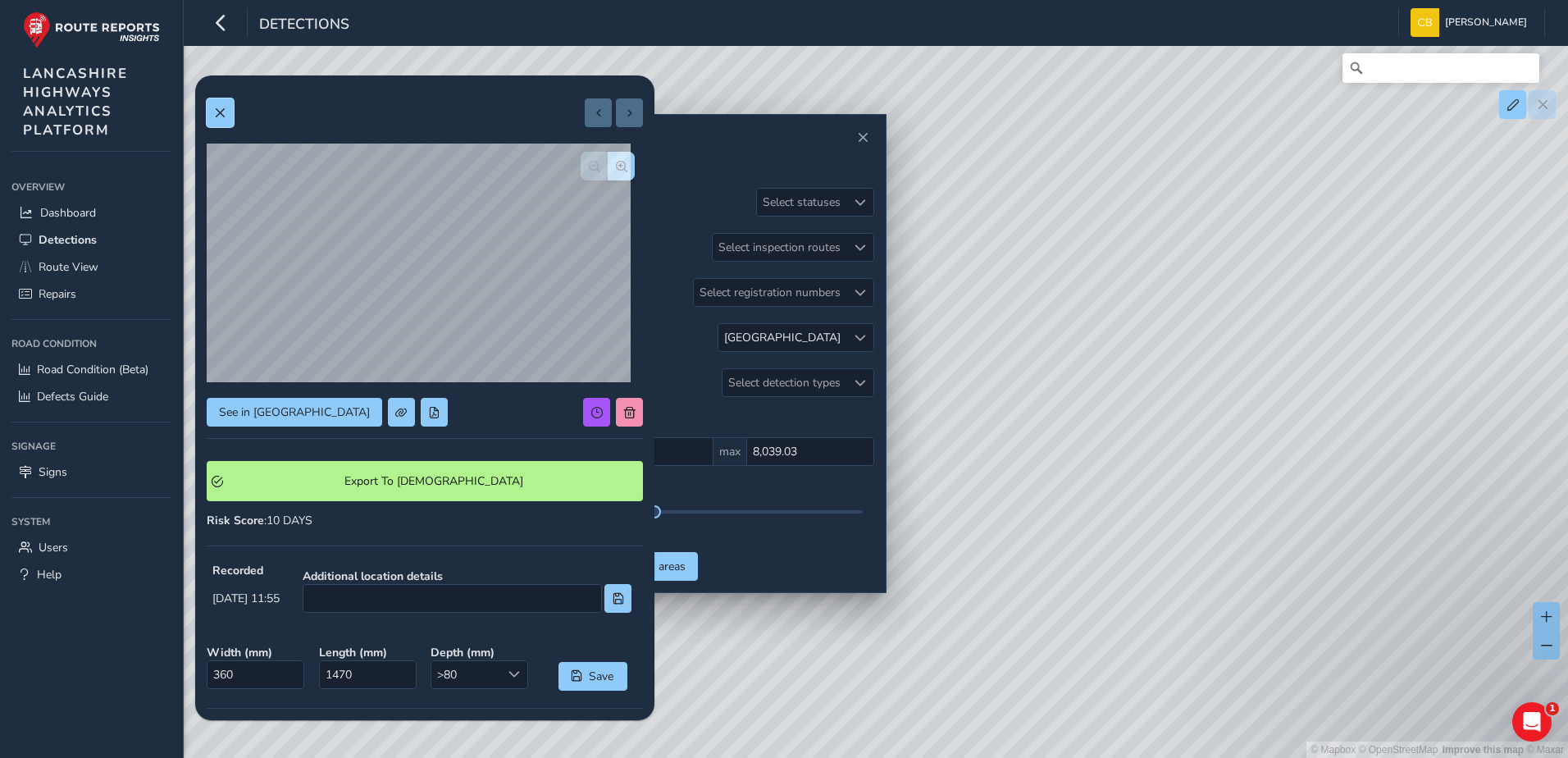
drag, startPoint x: 222, startPoint y: 114, endPoint x: 231, endPoint y: 117, distance: 9.5
click at [222, 114] on span at bounding box center [220, 113] width 11 height 11
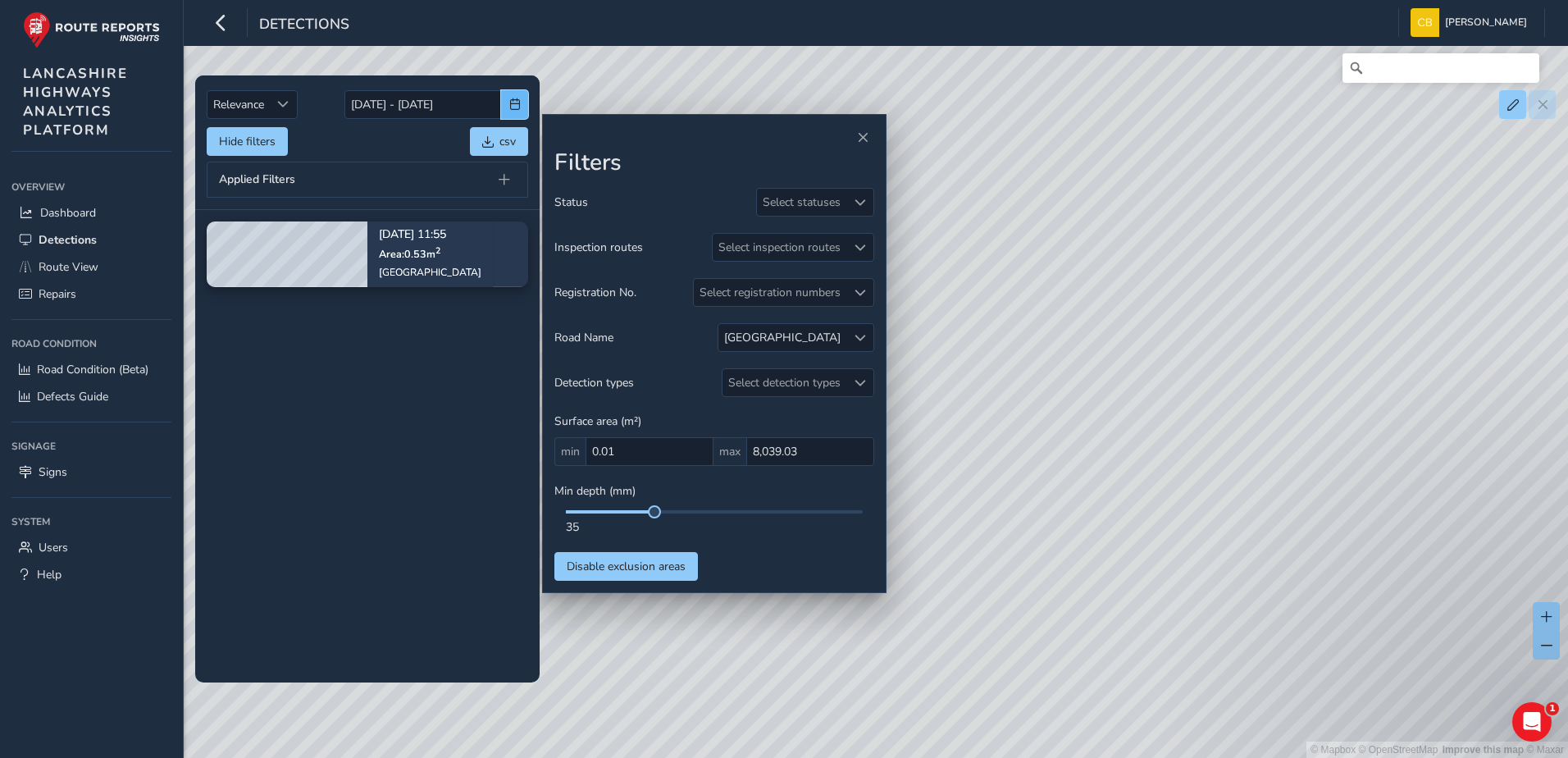
click at [511, 114] on button "button" at bounding box center [514, 104] width 27 height 29
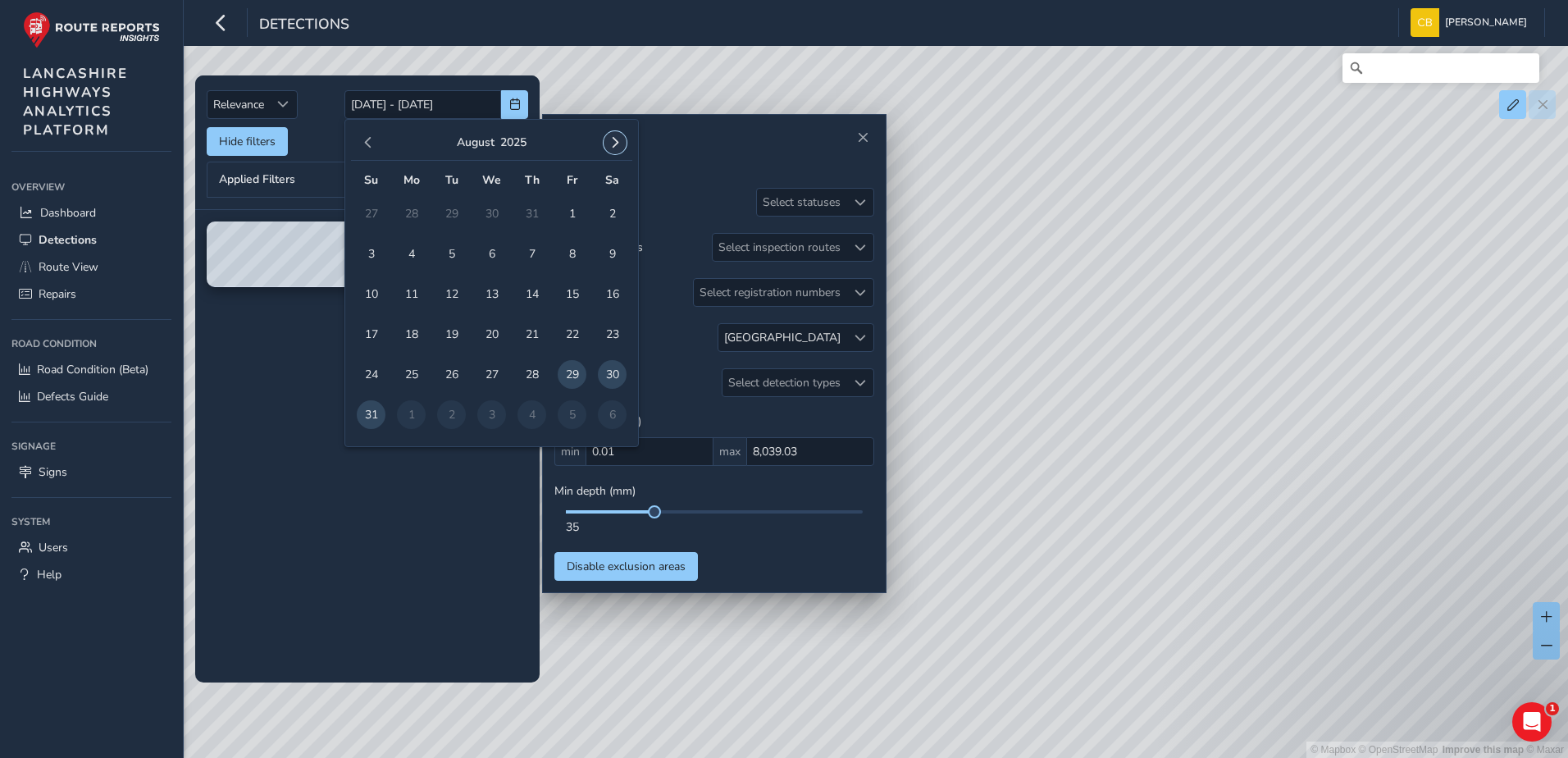
click at [617, 146] on span "button" at bounding box center [615, 143] width 11 height 11
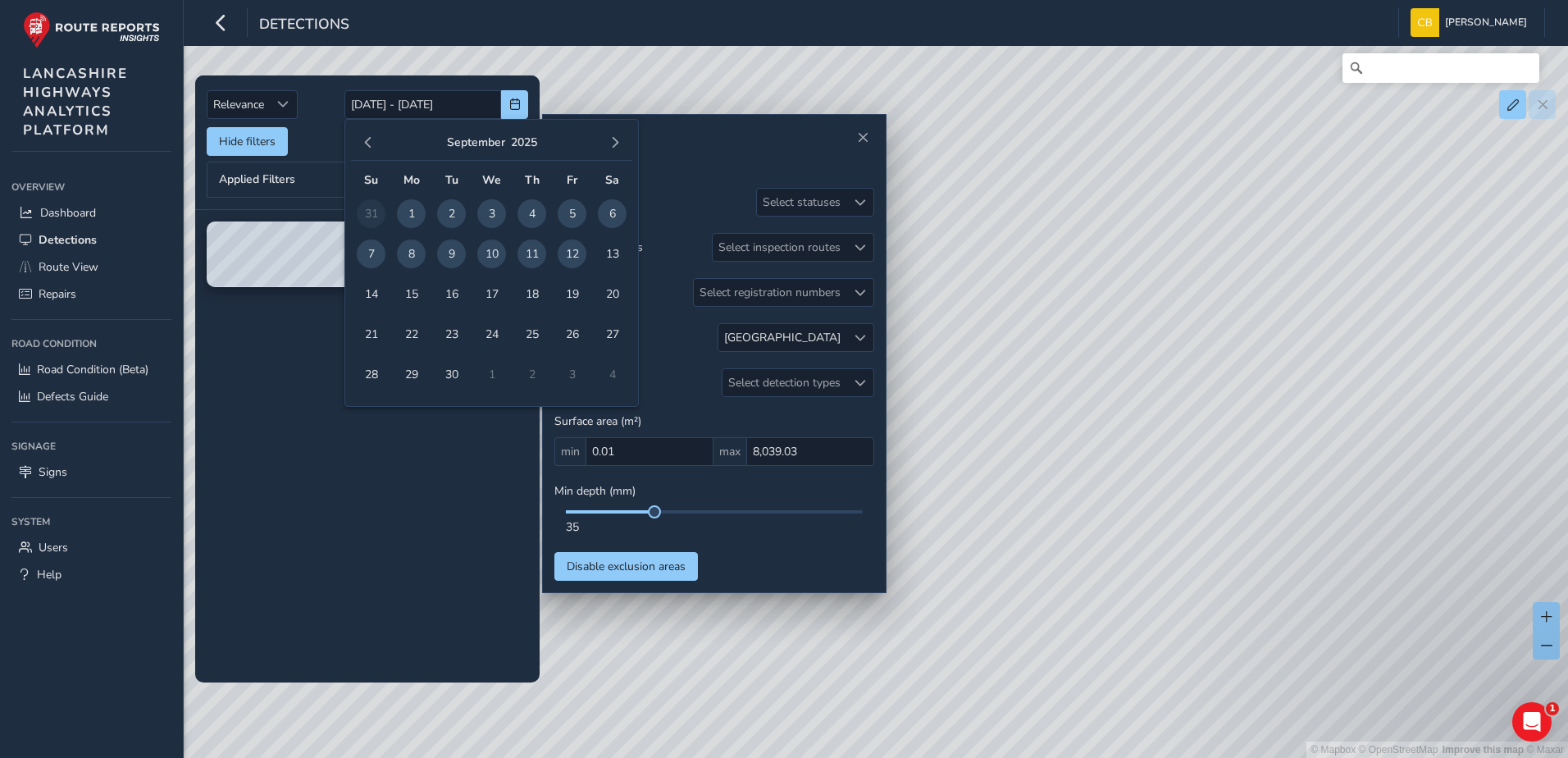
click at [406, 210] on span "1" at bounding box center [411, 213] width 29 height 29
click at [572, 252] on span "12" at bounding box center [572, 253] width 29 height 29
type input "[DATE] - [DATE]"
click at [853, 328] on div at bounding box center [859, 337] width 27 height 27
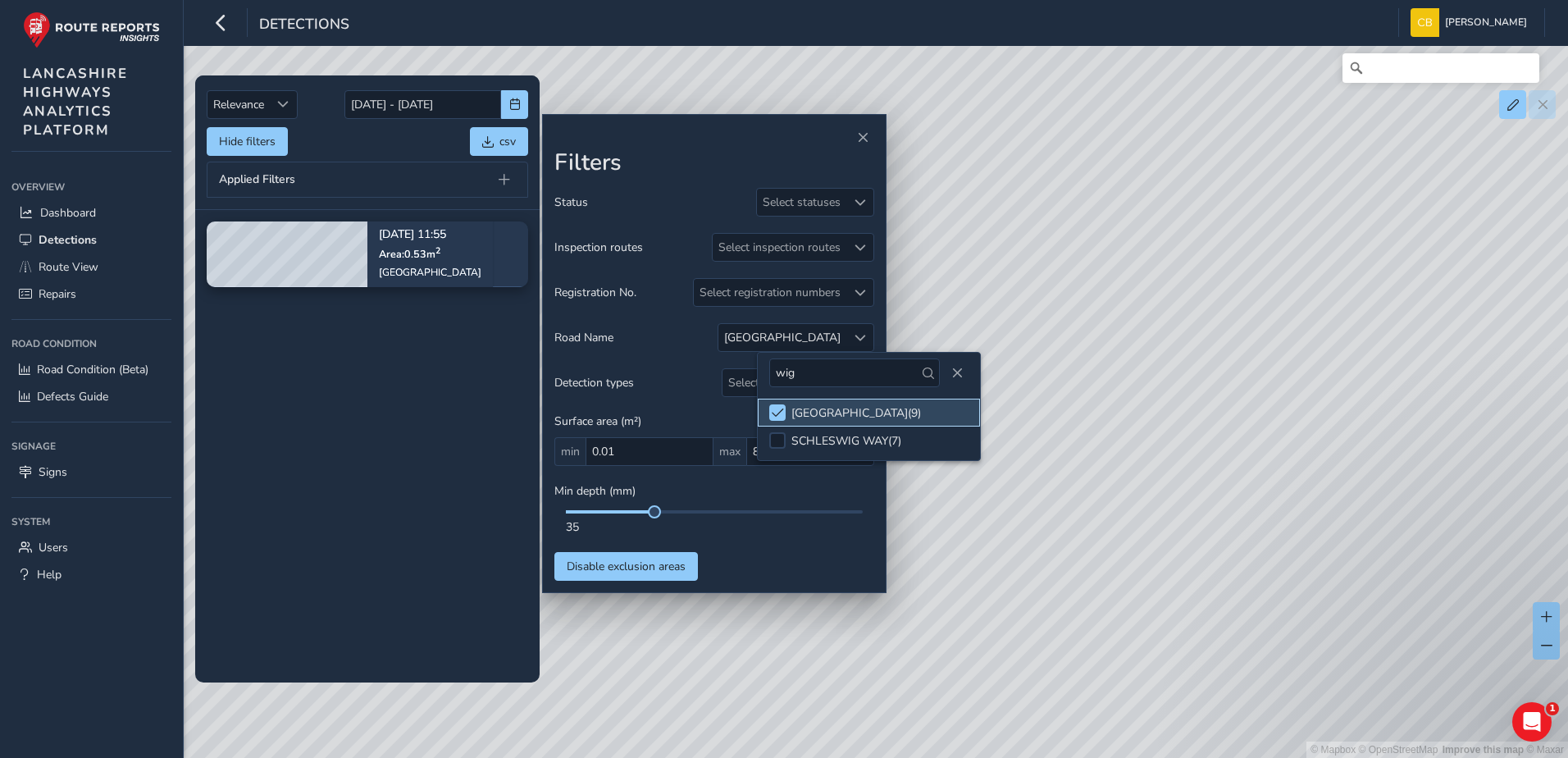
click at [782, 406] on span at bounding box center [778, 412] width 12 height 11
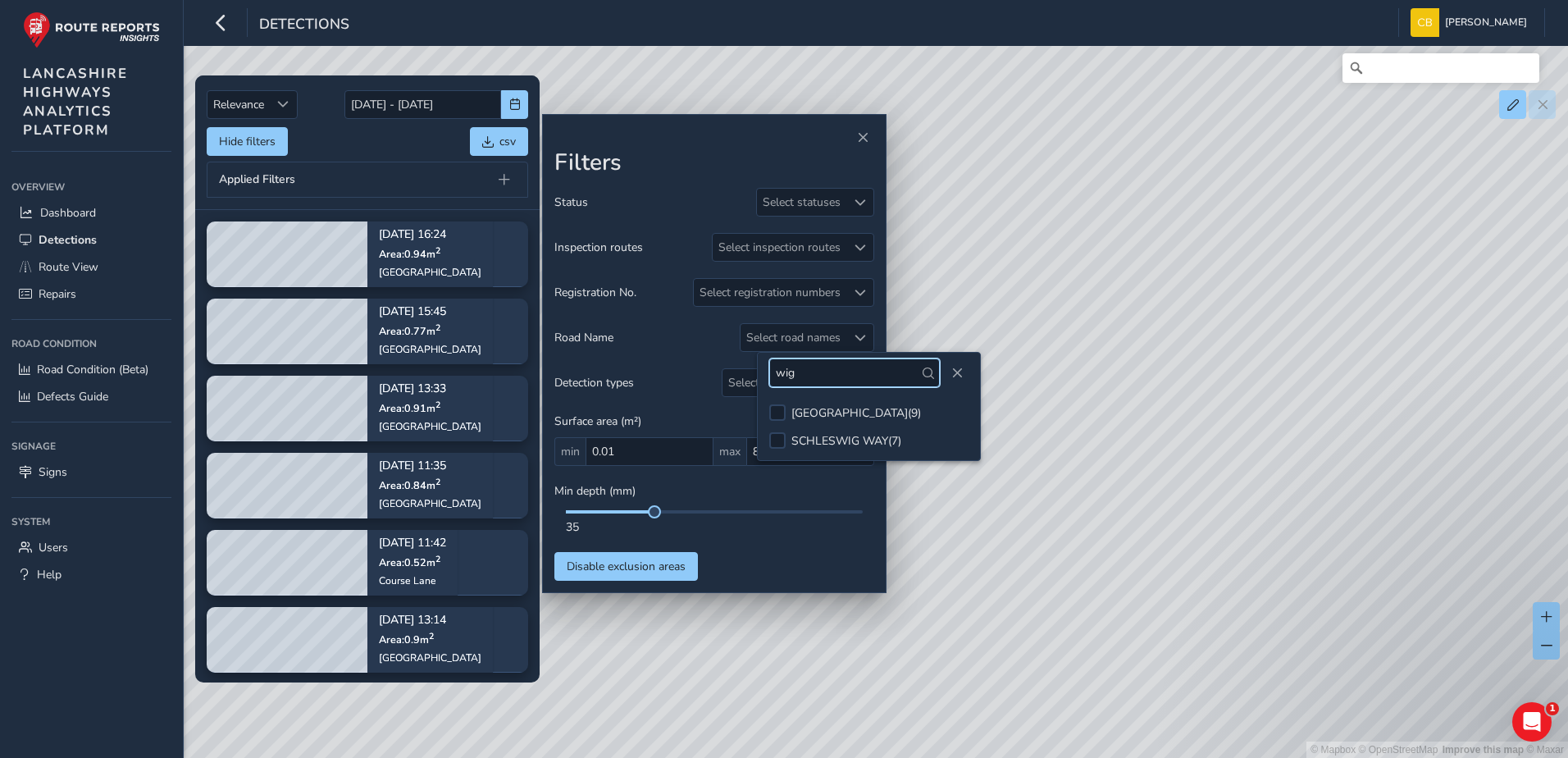
click at [834, 380] on input "wig" at bounding box center [855, 372] width 171 height 29
type input "lydiate"
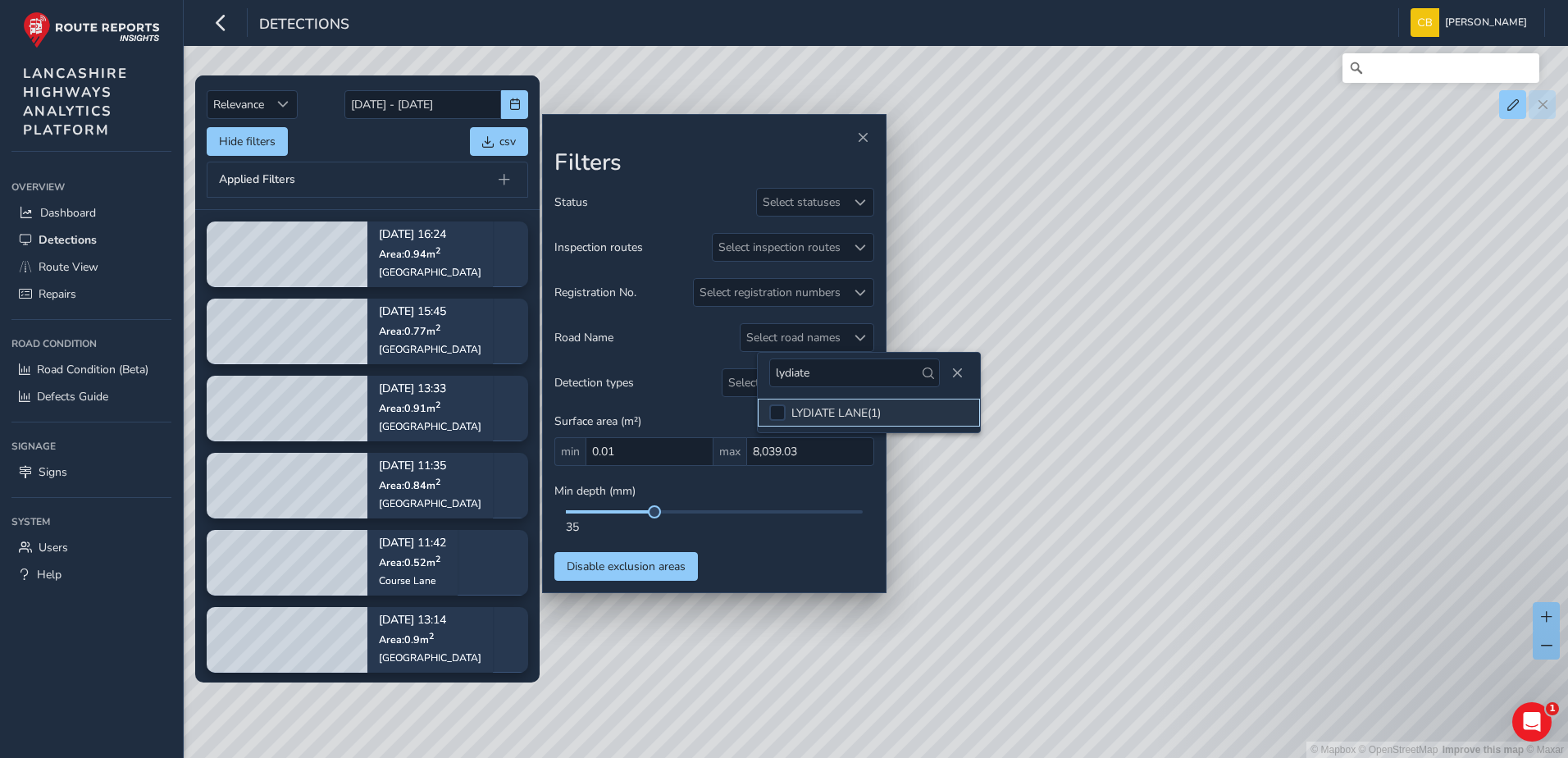
click at [788, 407] on li "LYDIATE LANE ( 1 )" at bounding box center [869, 413] width 223 height 28
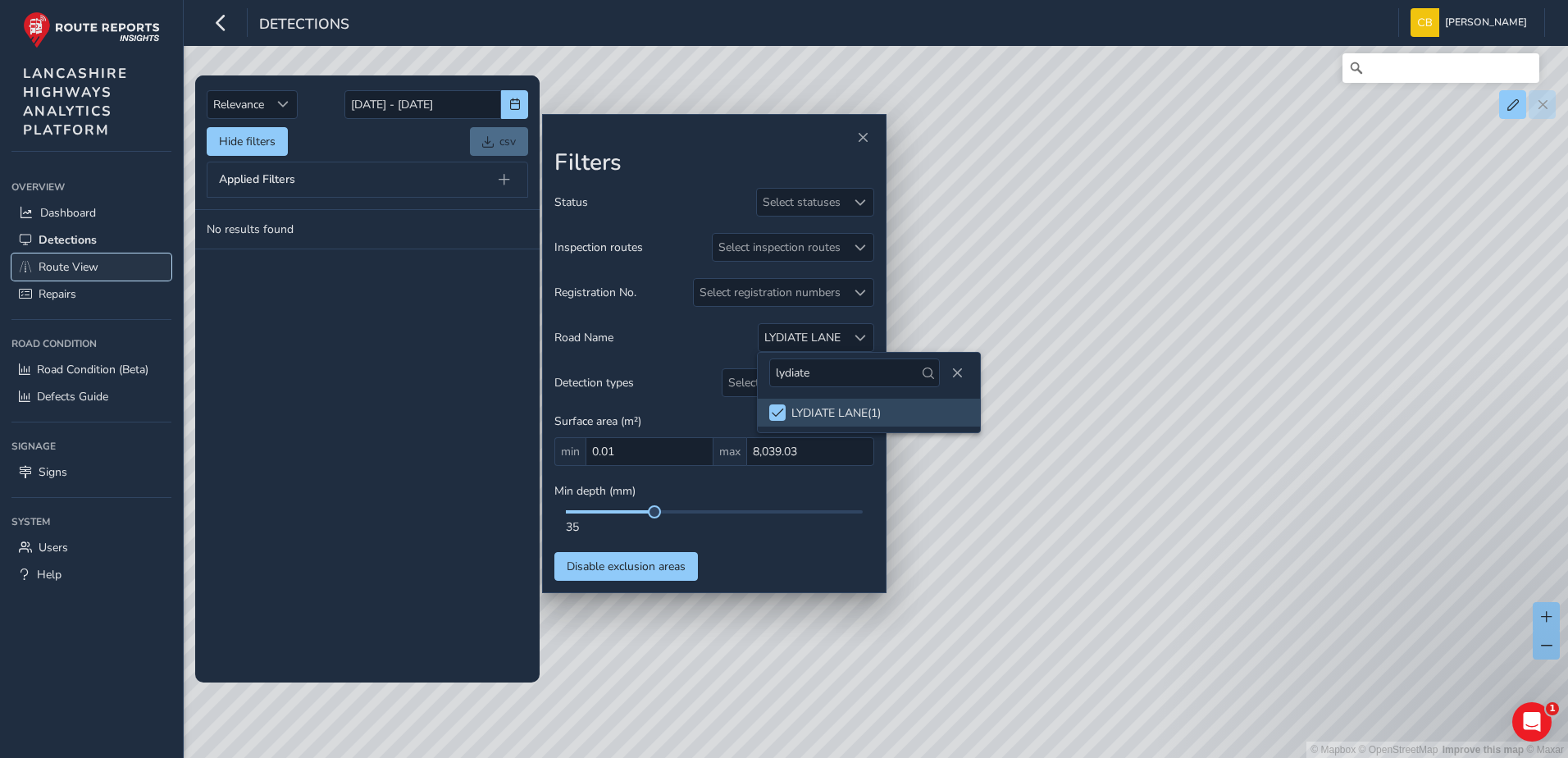
click at [88, 262] on span "Route View" at bounding box center [69, 266] width 60 height 16
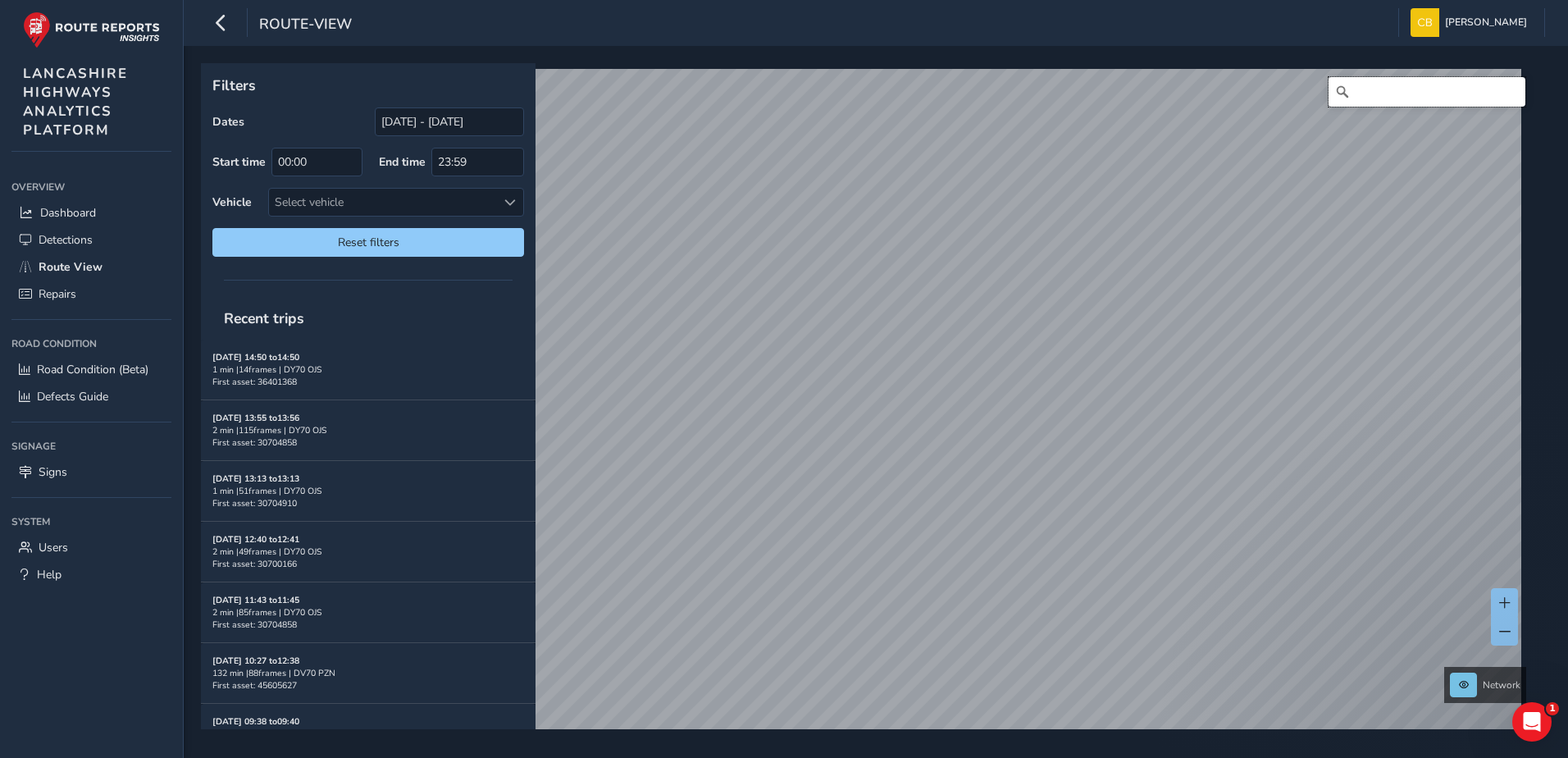
click at [1359, 99] on input "Search" at bounding box center [1427, 92] width 197 height 30
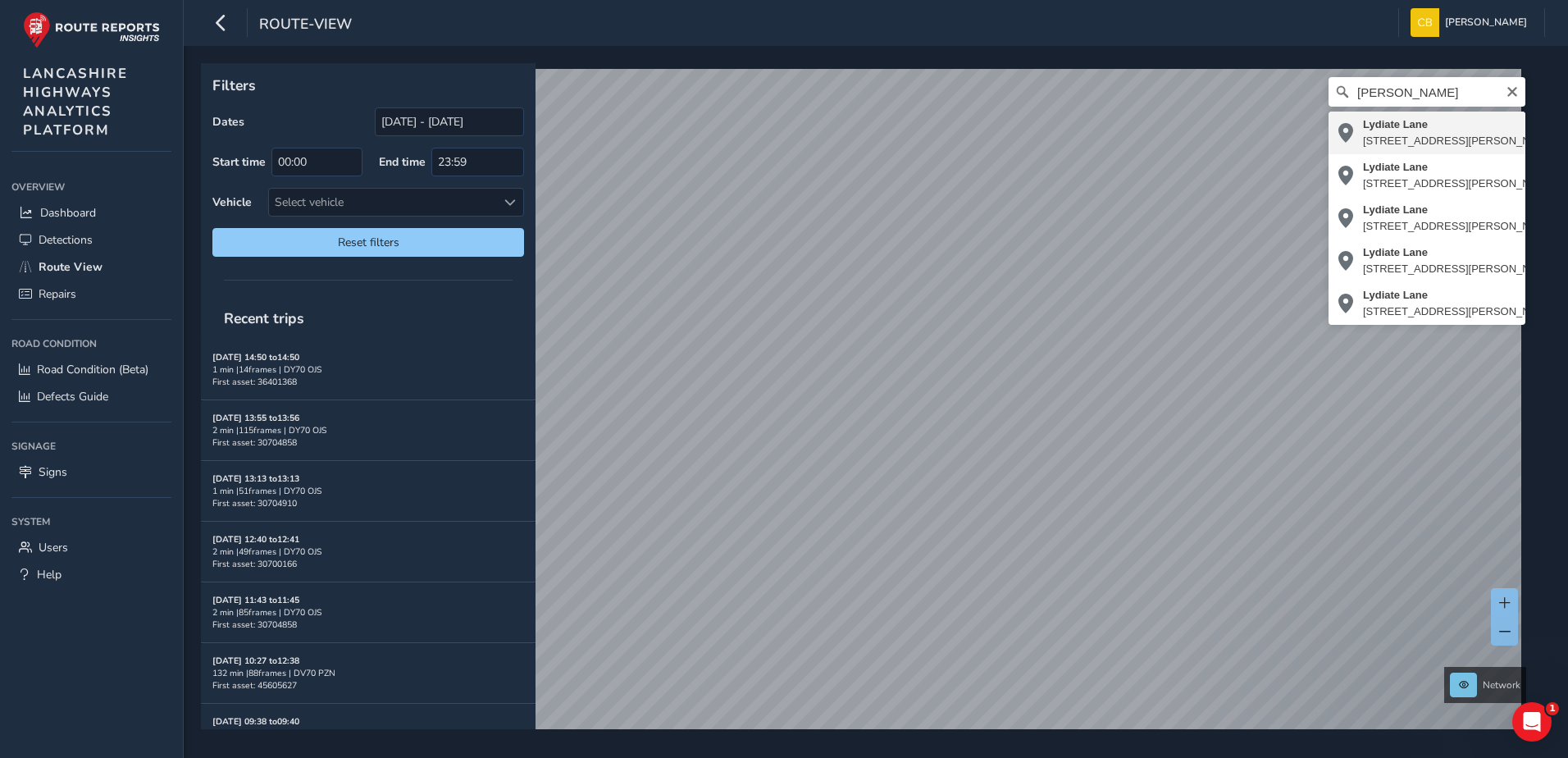
type input "Lydiate Lane, Farington, Farington Moss, South Ribble, Lancashire, England, PR2…"
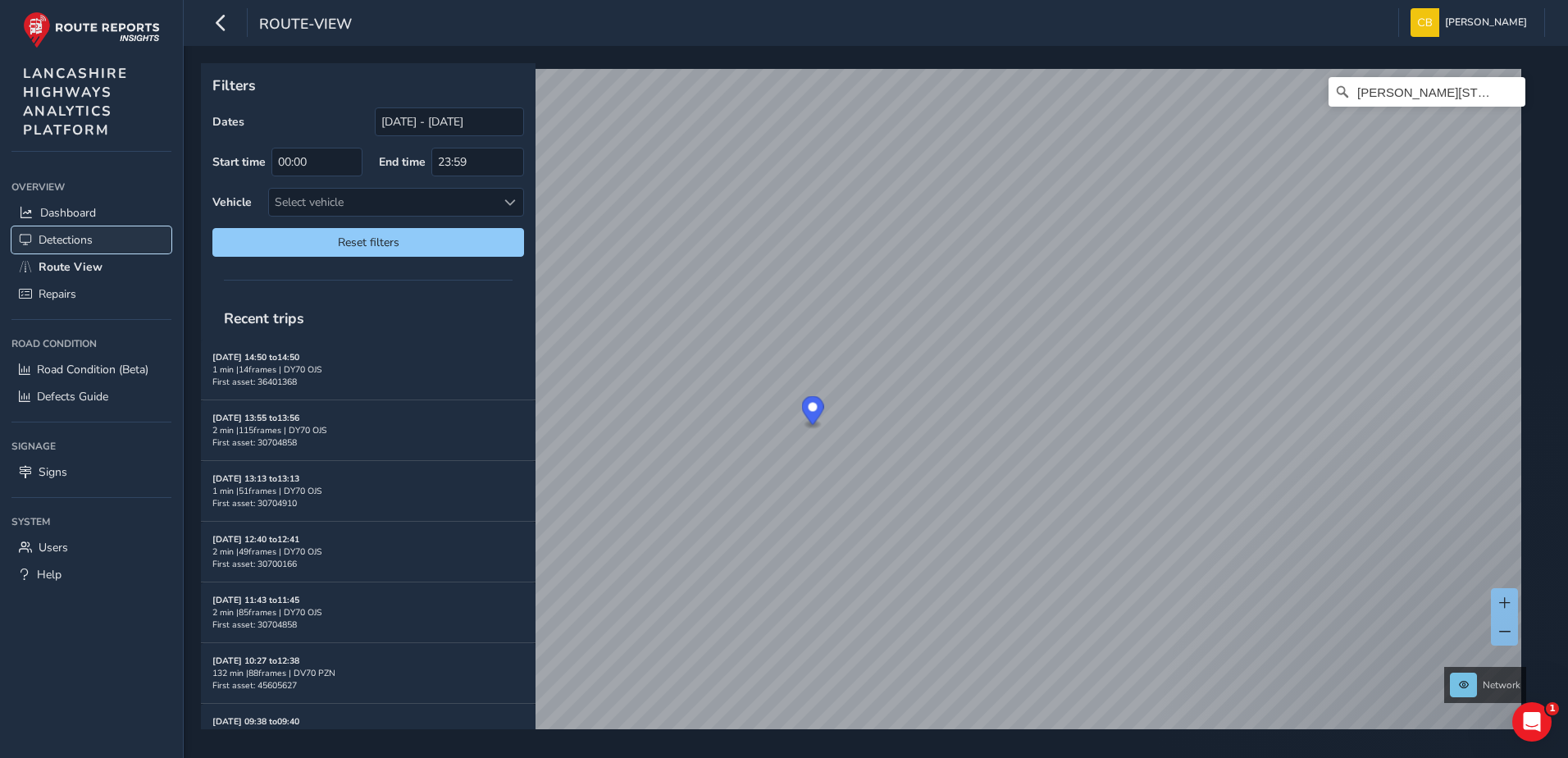
click at [72, 241] on span "Detections" at bounding box center [66, 239] width 54 height 16
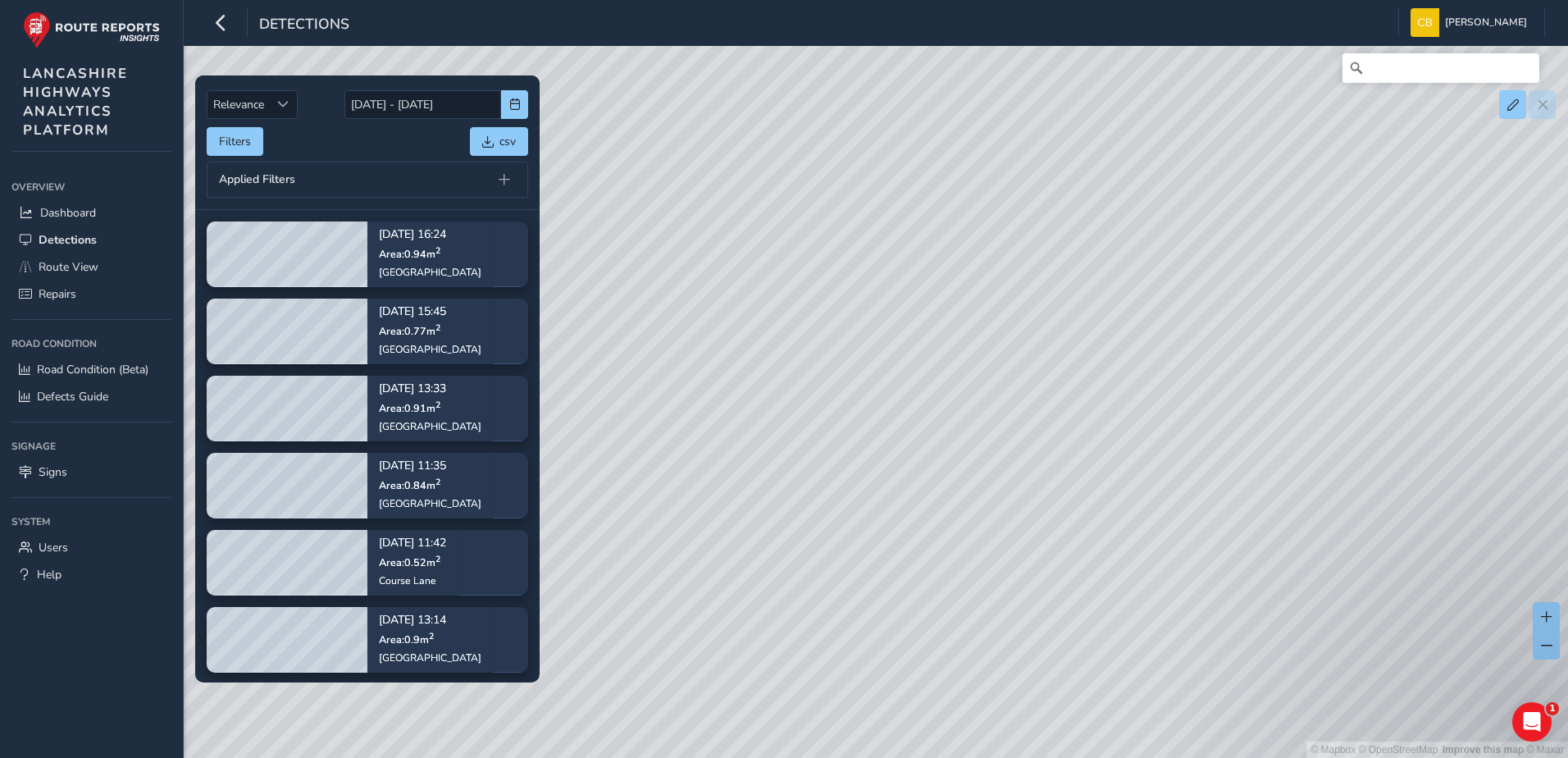
click at [359, 180] on div "Applied Filters" at bounding box center [367, 179] width 322 height 36
click at [516, 104] on span "button" at bounding box center [515, 104] width 11 height 11
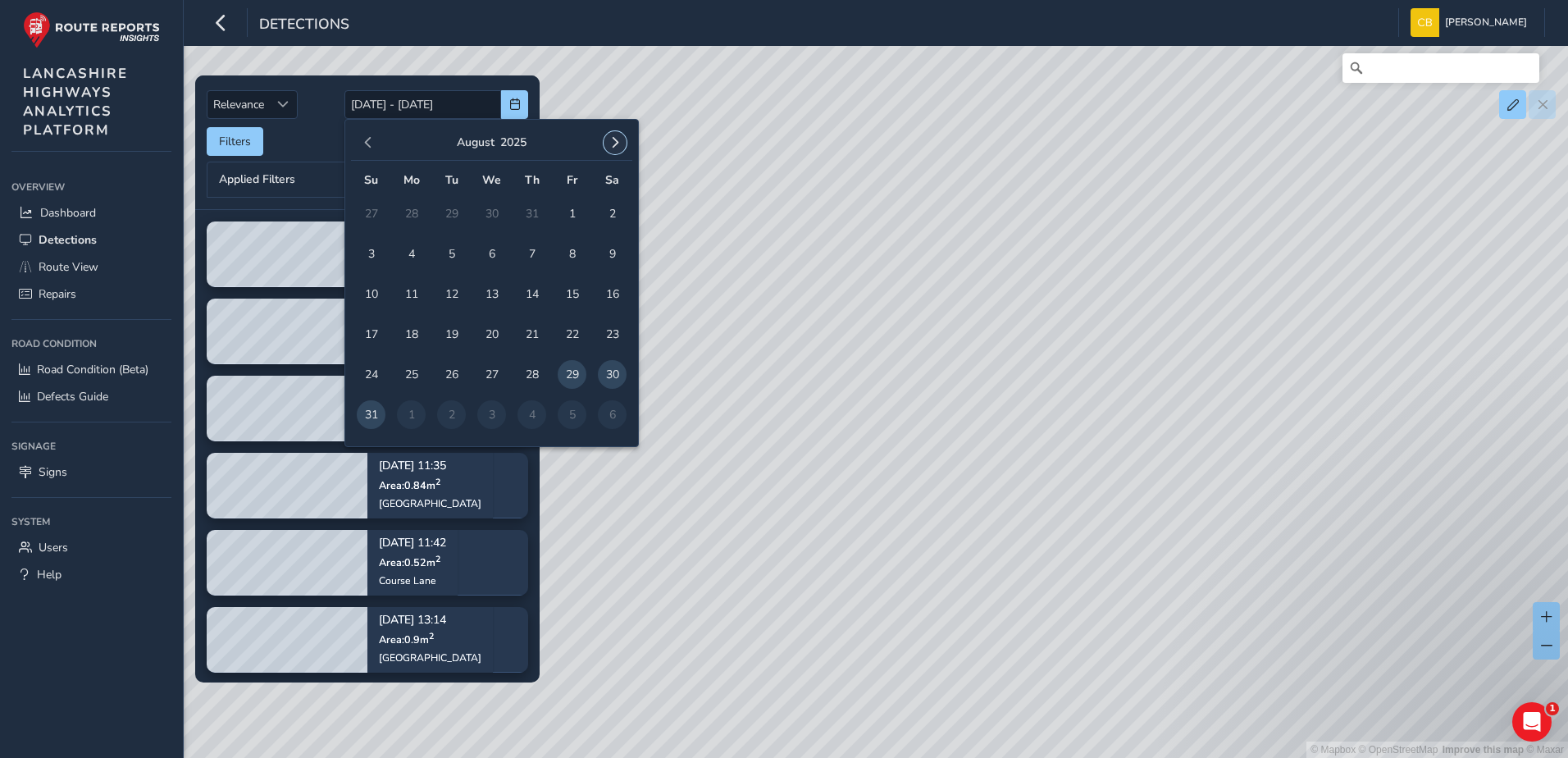
click at [618, 145] on span "button" at bounding box center [615, 143] width 11 height 11
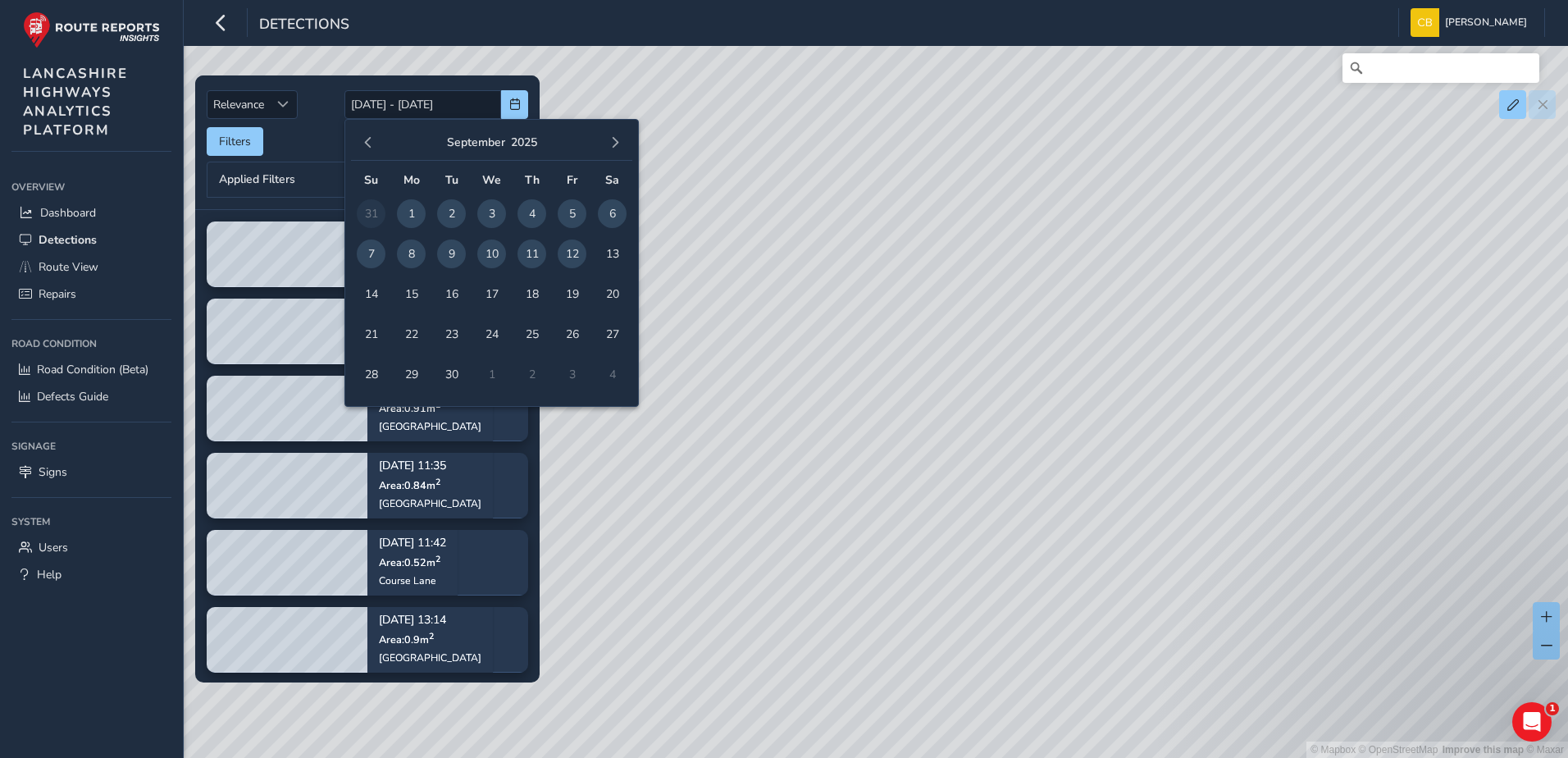
click at [409, 213] on span "1" at bounding box center [411, 213] width 29 height 29
drag, startPoint x: 571, startPoint y: 257, endPoint x: 414, endPoint y: 257, distance: 157.0
click at [572, 257] on span "12" at bounding box center [572, 253] width 29 height 29
type input "[DATE] - [DATE]"
click at [298, 148] on div "Filters csv" at bounding box center [367, 141] width 322 height 29
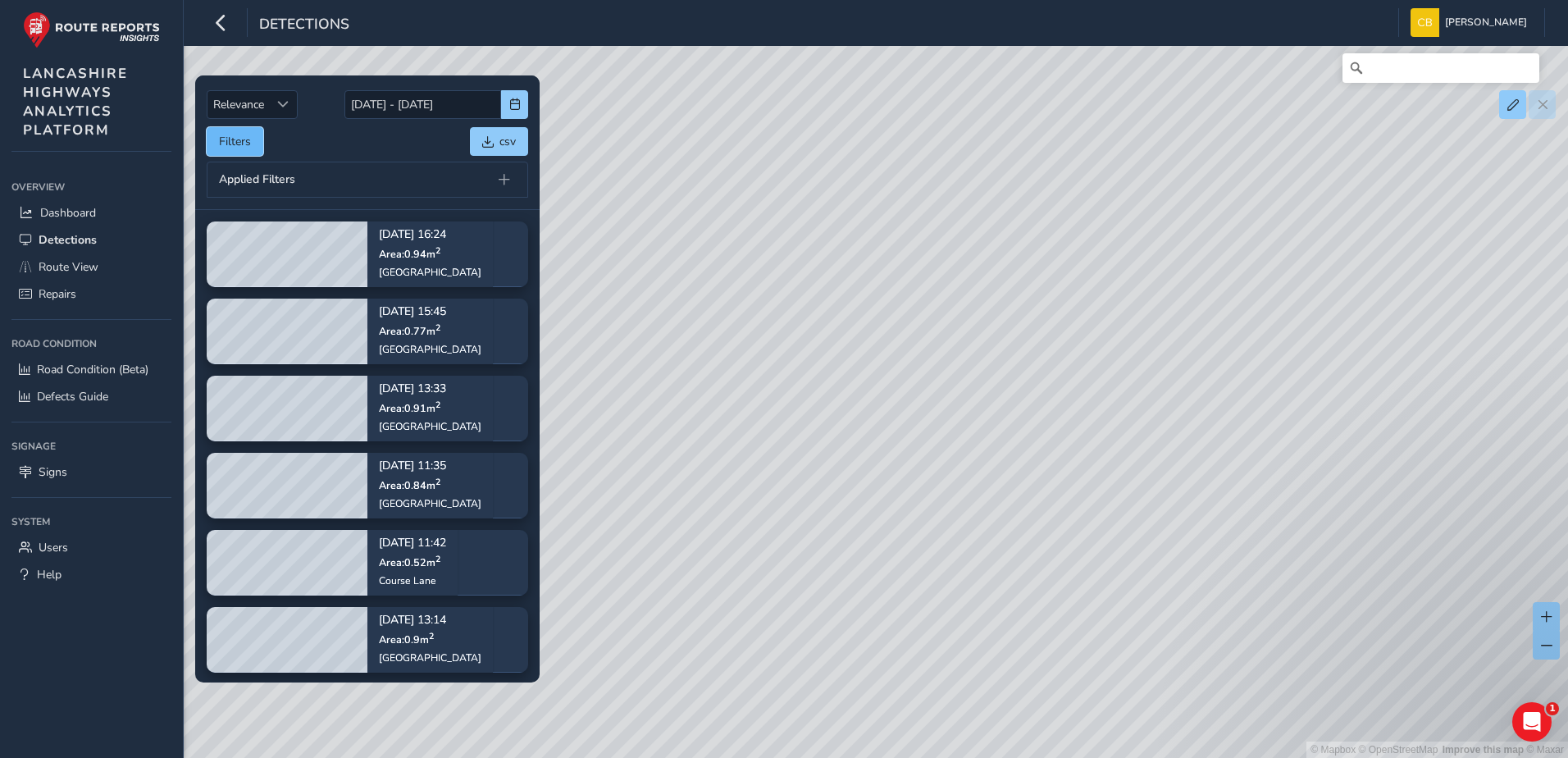
click at [244, 136] on button "Filters" at bounding box center [235, 141] width 57 height 29
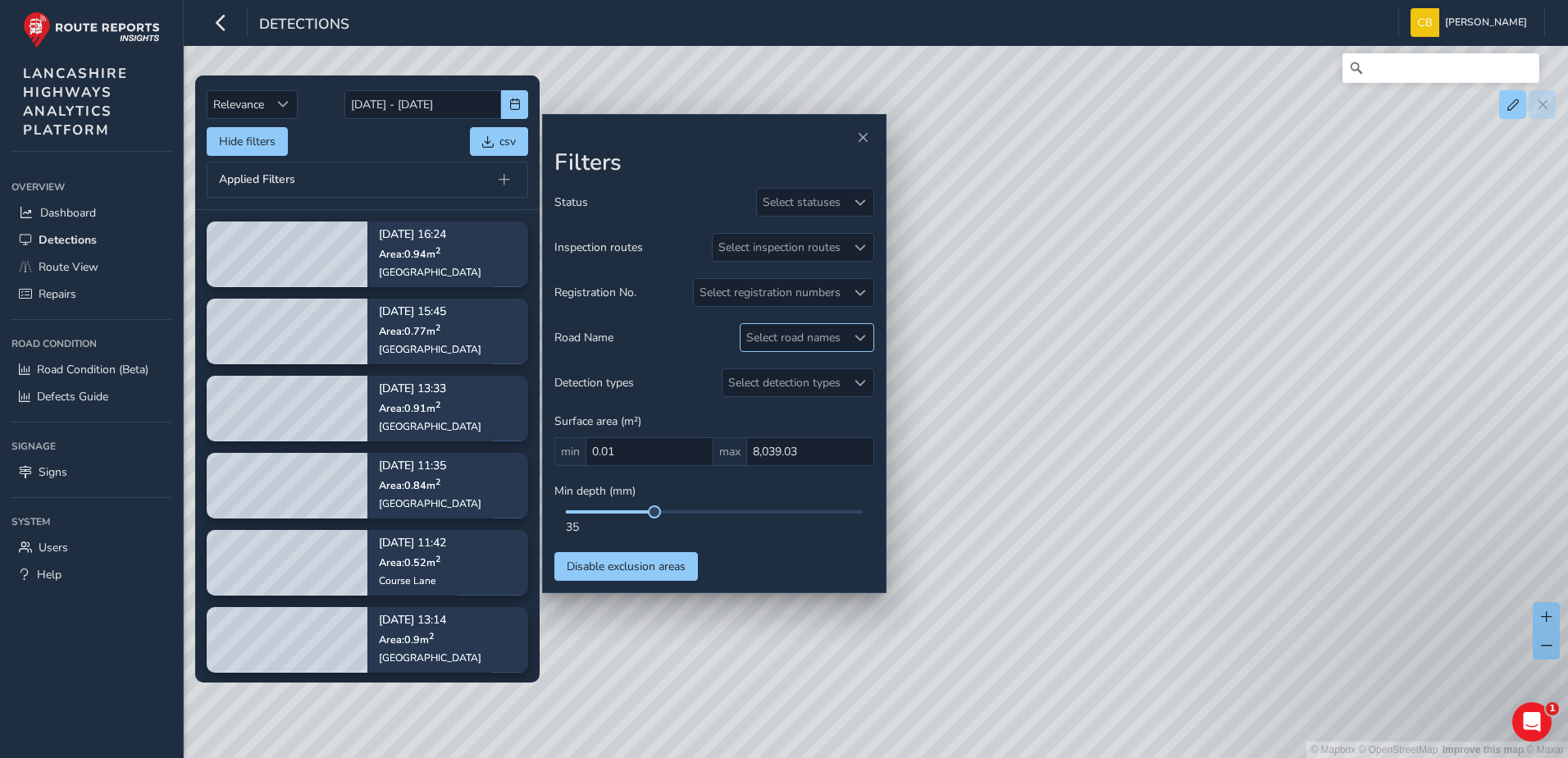
click at [823, 345] on div "Select road names" at bounding box center [793, 337] width 106 height 27
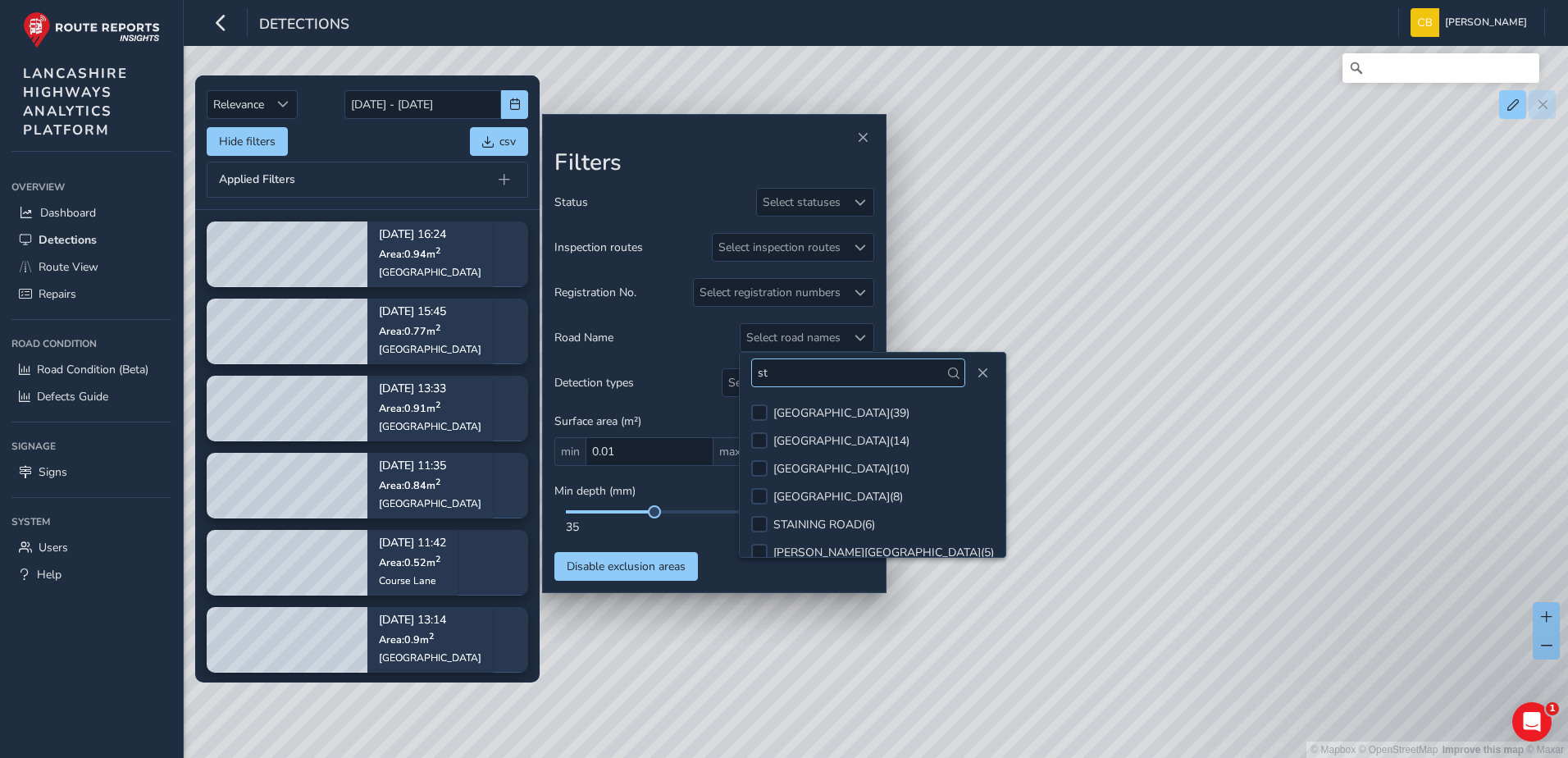
type input "s"
type input "sta"
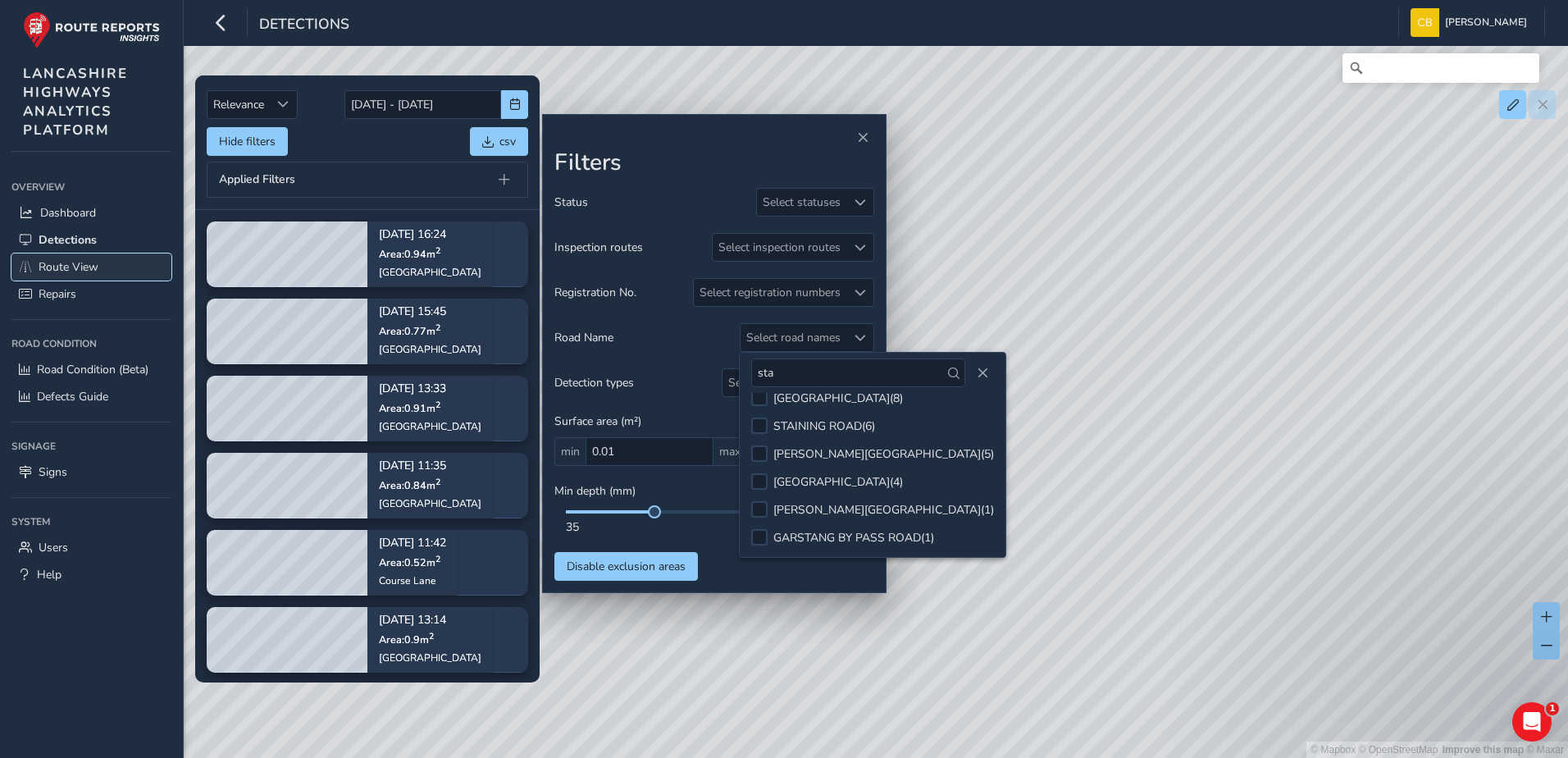
click at [79, 261] on span "Route View" at bounding box center [69, 266] width 60 height 16
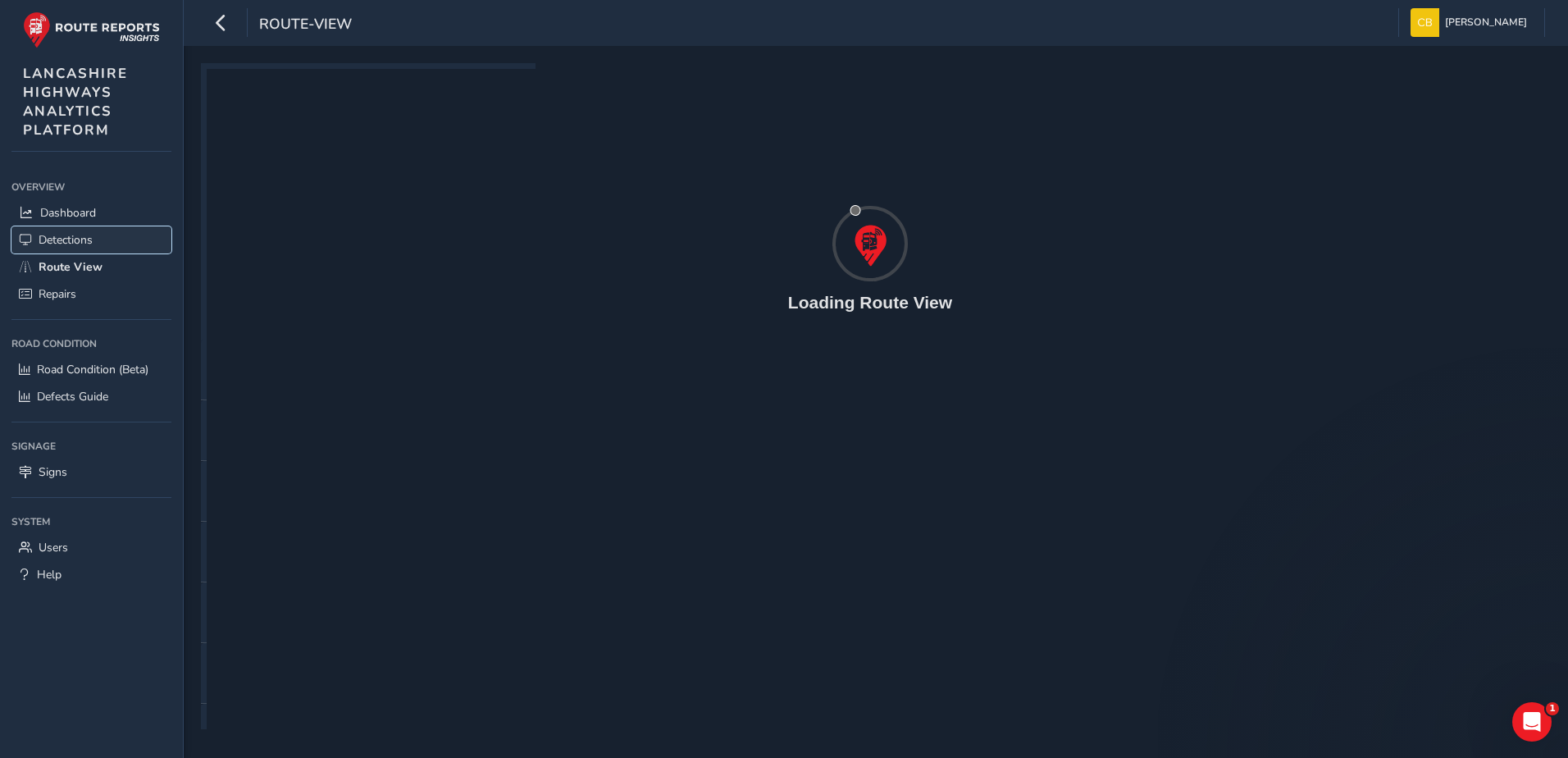
click at [78, 249] on link "Detections" at bounding box center [91, 239] width 160 height 27
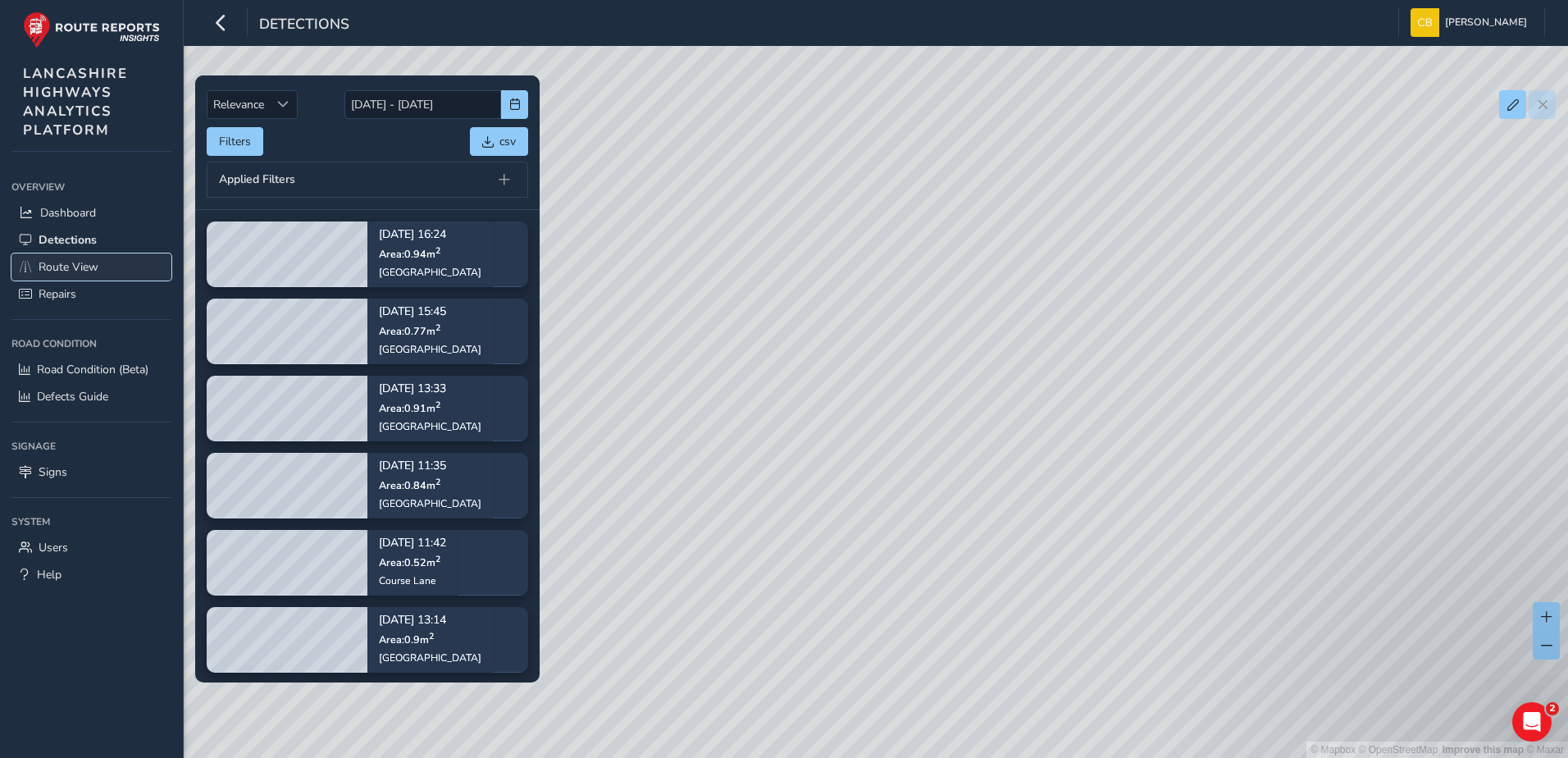
click at [75, 264] on span "Route View" at bounding box center [69, 266] width 60 height 16
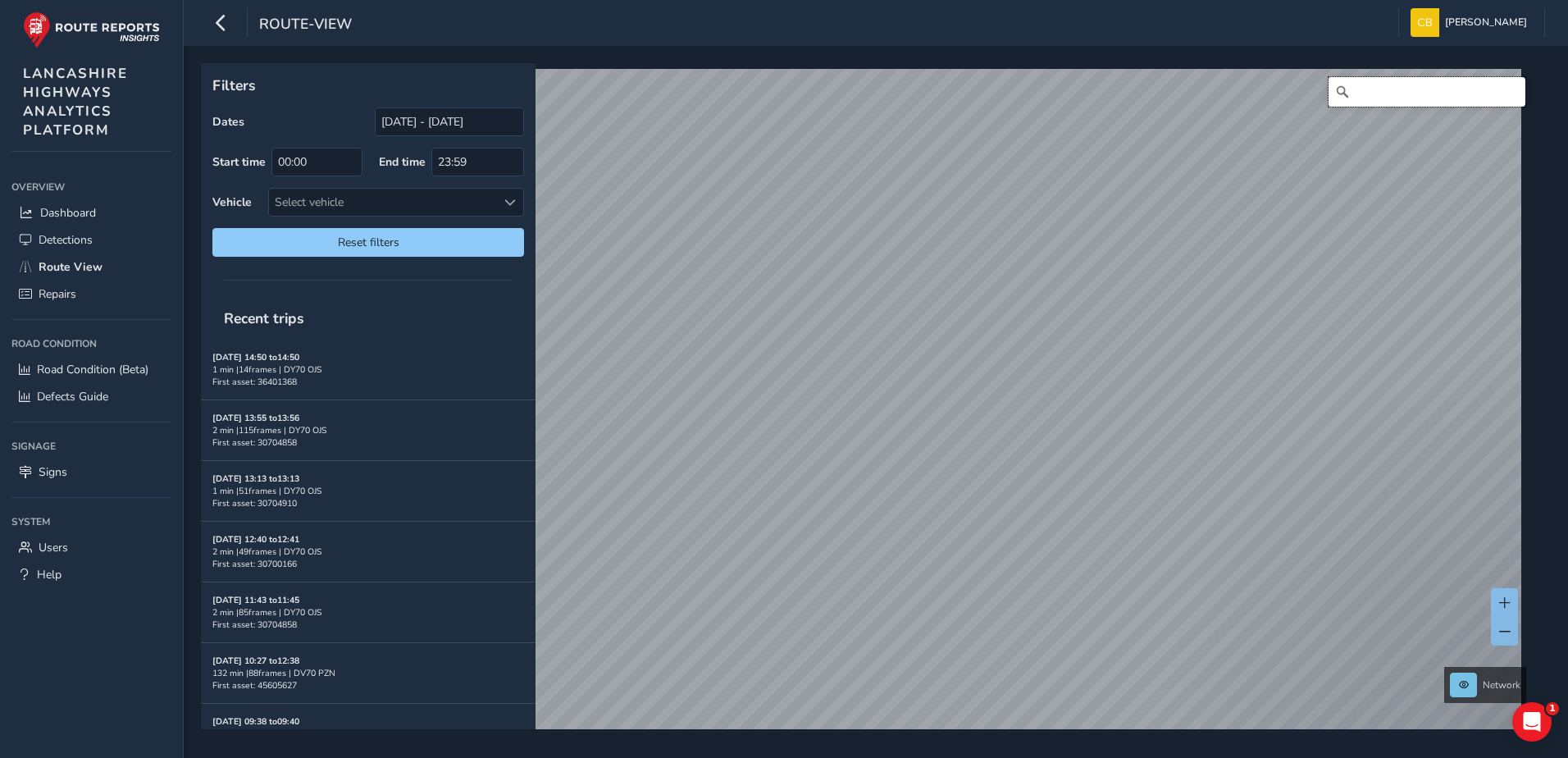
click at [1396, 93] on input "Search" at bounding box center [1427, 92] width 197 height 30
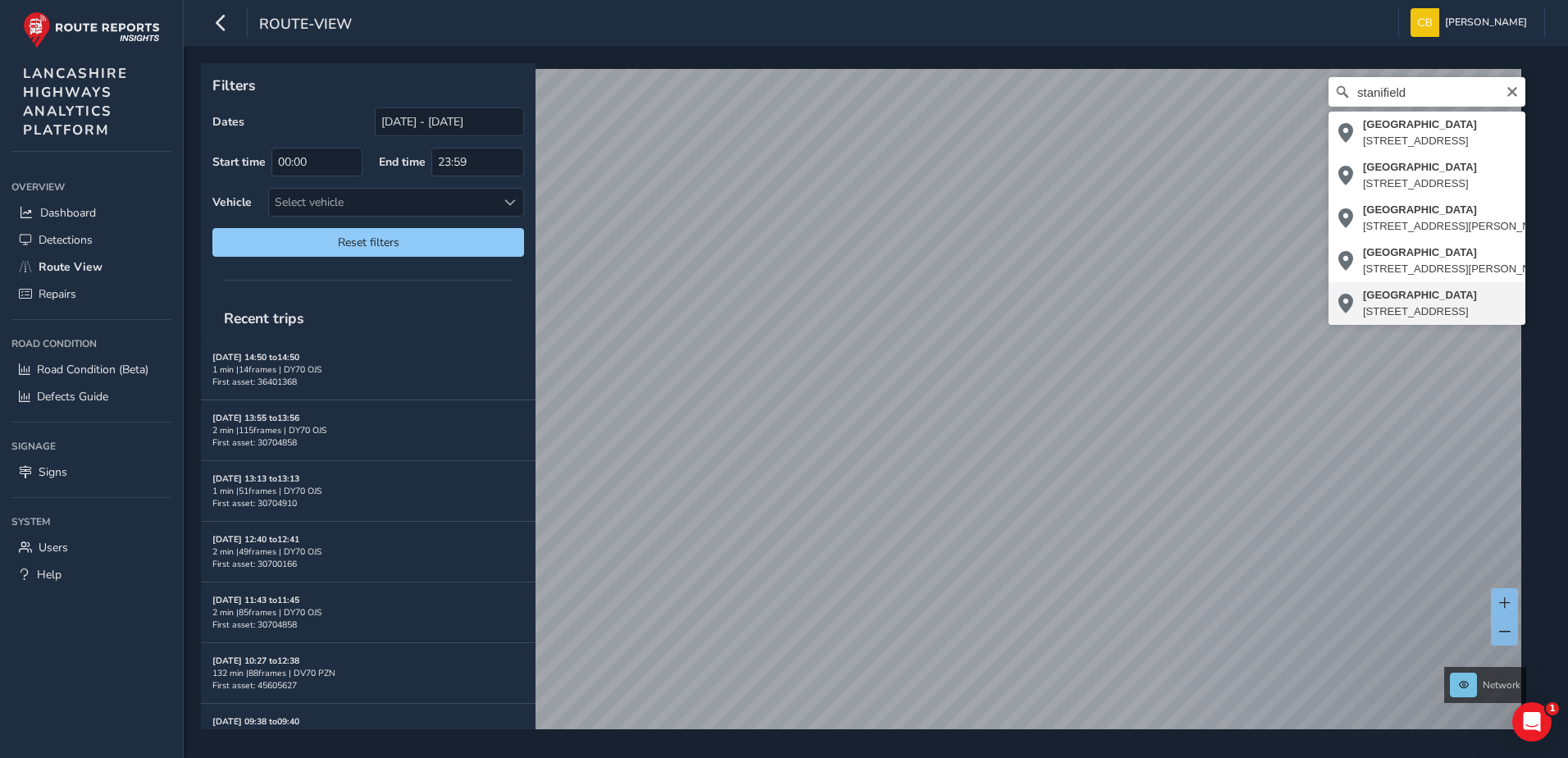
type input "Stanifield Lane, Cuerden Green, Farington, Lostock Hall, South Ribble, Lancashi…"
